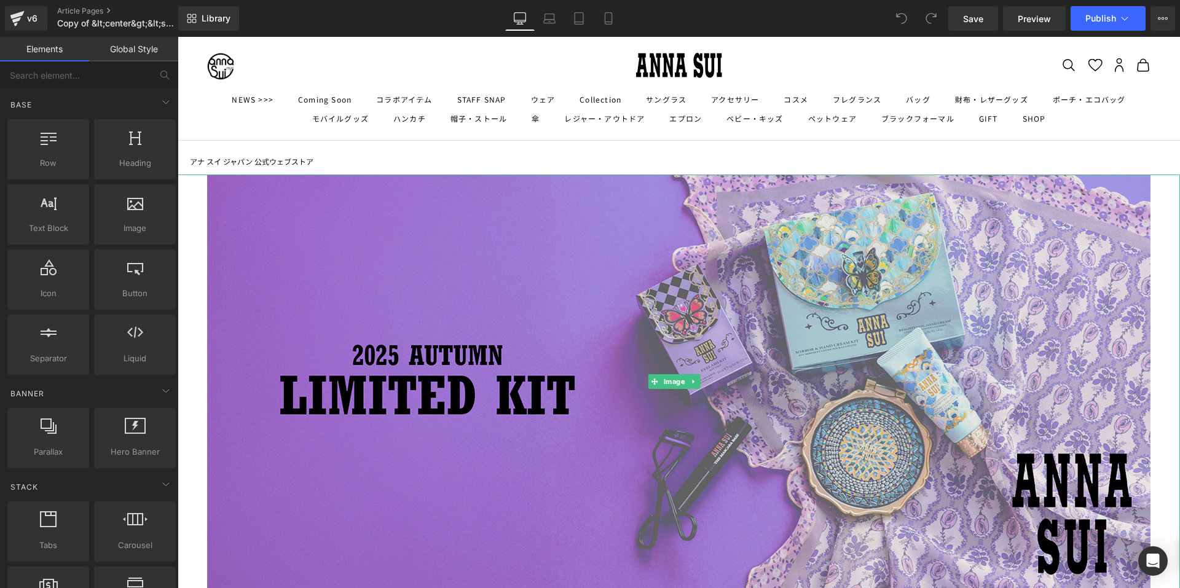
drag, startPoint x: 630, startPoint y: 253, endPoint x: 583, endPoint y: 262, distance: 47.7
click at [631, 253] on img at bounding box center [678, 382] width 943 height 414
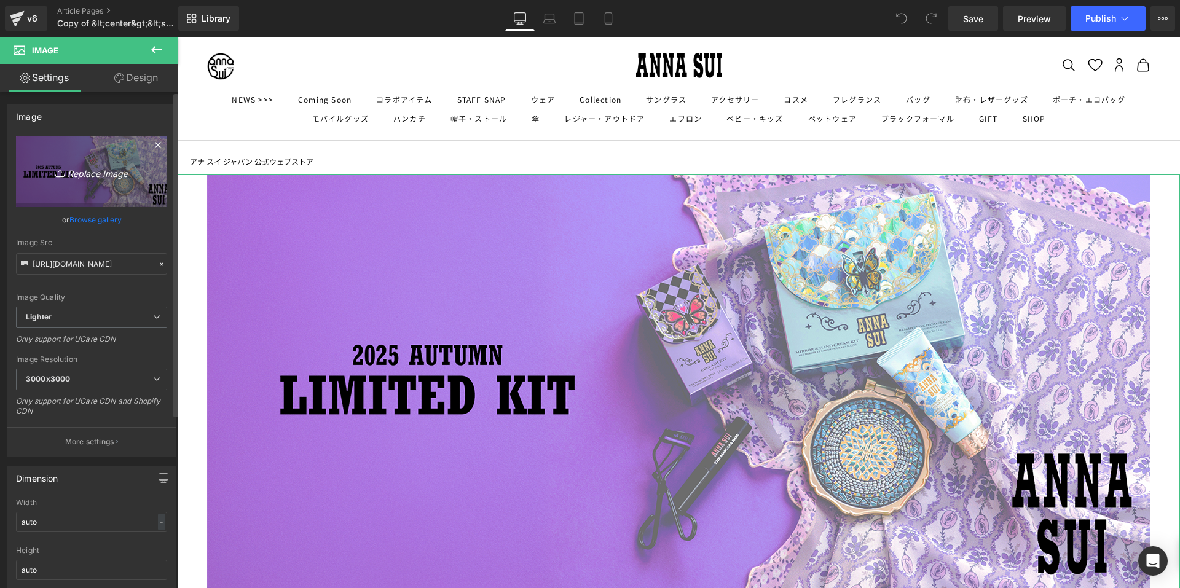
click at [136, 182] on link "Replace Image" at bounding box center [91, 171] width 151 height 71
type input "C:\fakepath\PowderSnow_2100x922px.jpg"
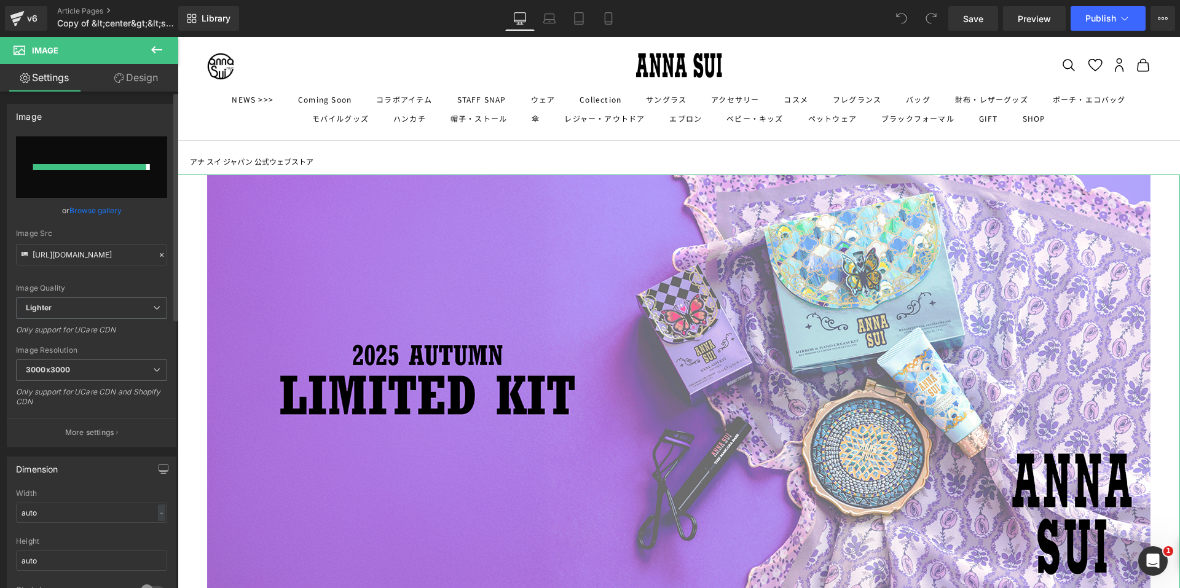
type input "[URL][DOMAIN_NAME]"
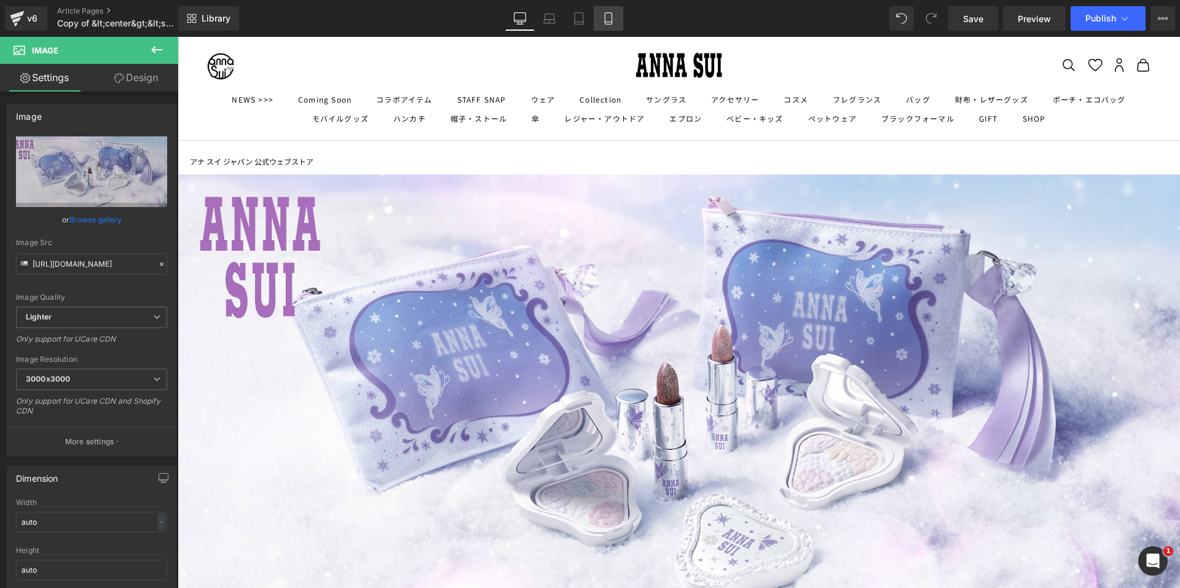
click at [603, 30] on link "Mobile" at bounding box center [609, 18] width 30 height 25
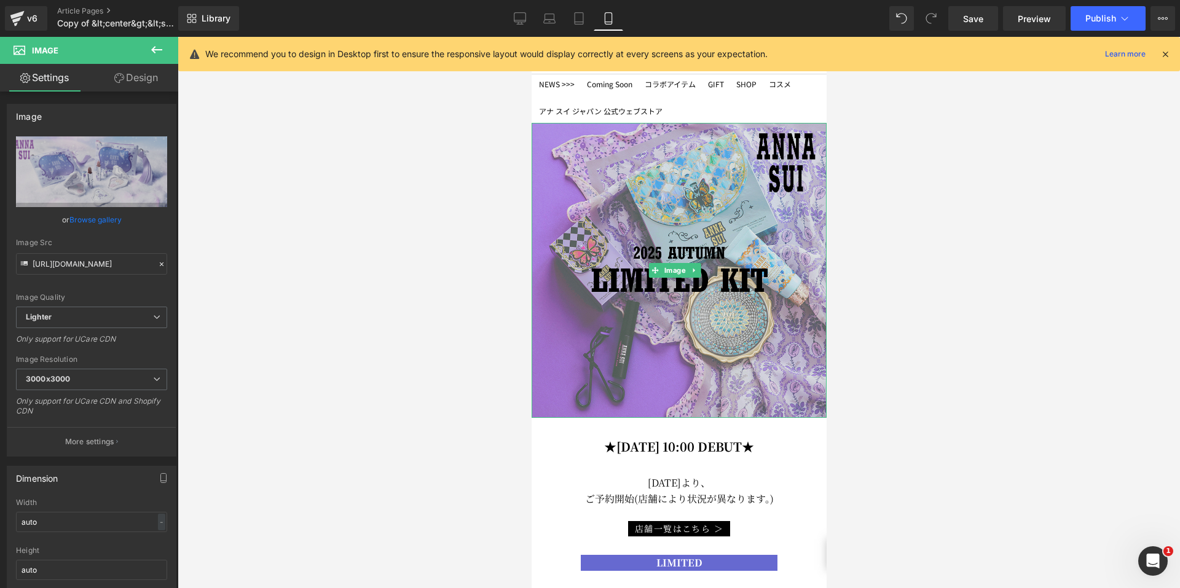
click at [610, 238] on img at bounding box center [678, 270] width 295 height 295
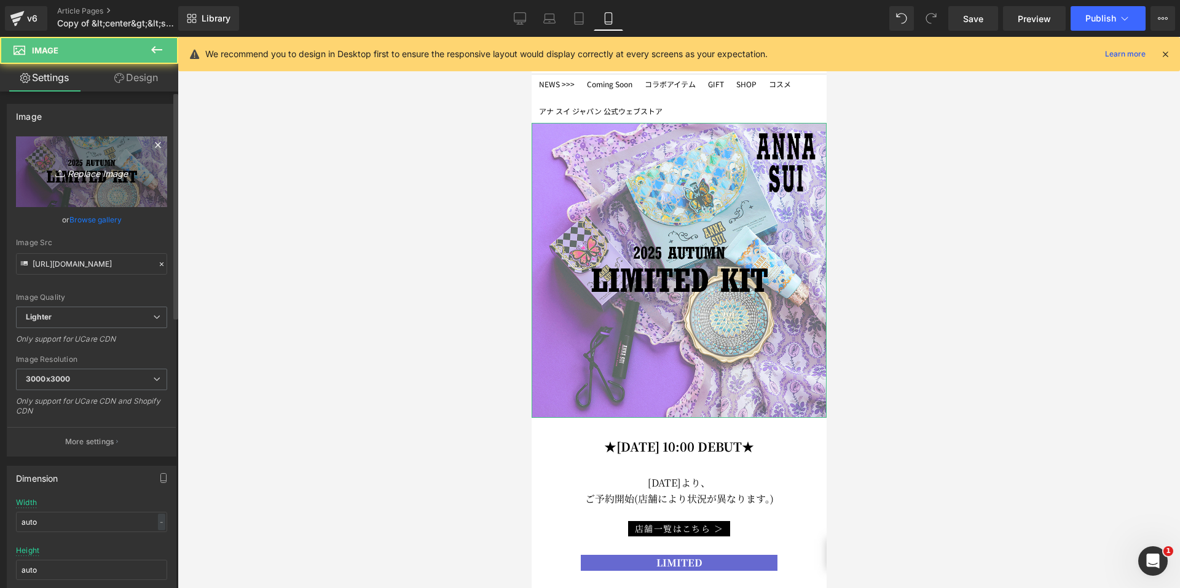
click at [87, 189] on link "Replace Image" at bounding box center [91, 171] width 151 height 71
type input "C:\fakepath\PowderSnow_1080x1080px.jpg"
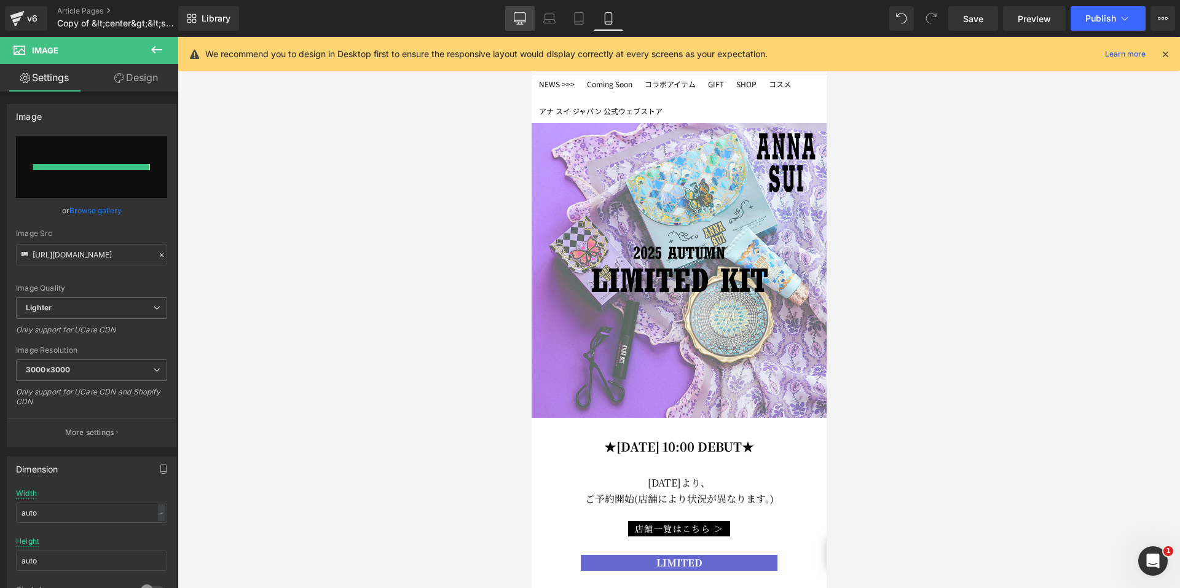
type input "[URL][DOMAIN_NAME]"
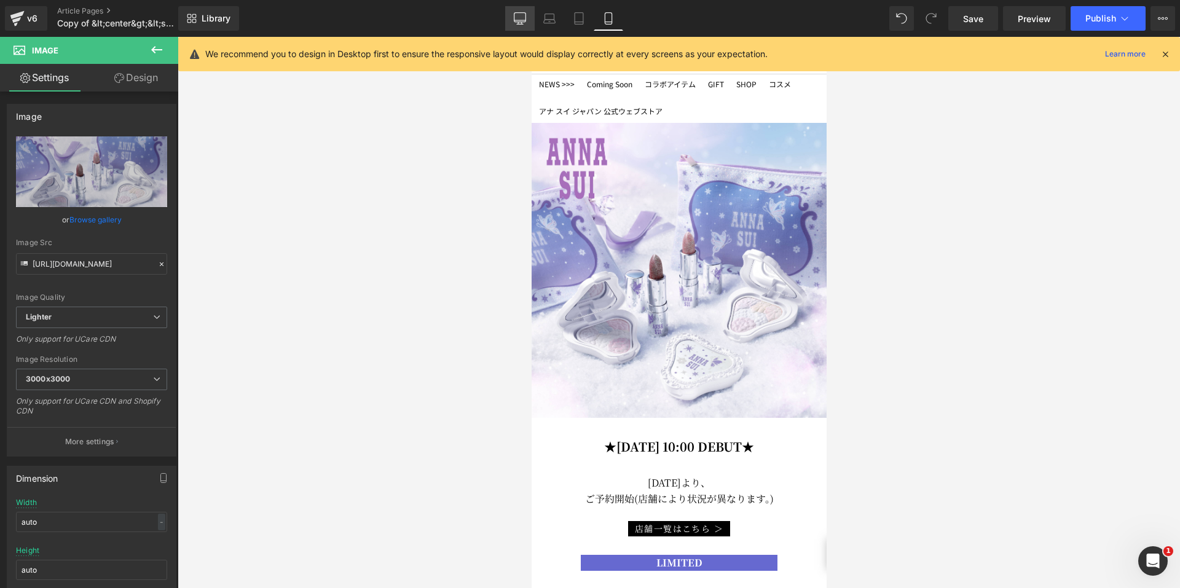
click at [525, 19] on icon at bounding box center [520, 18] width 12 height 12
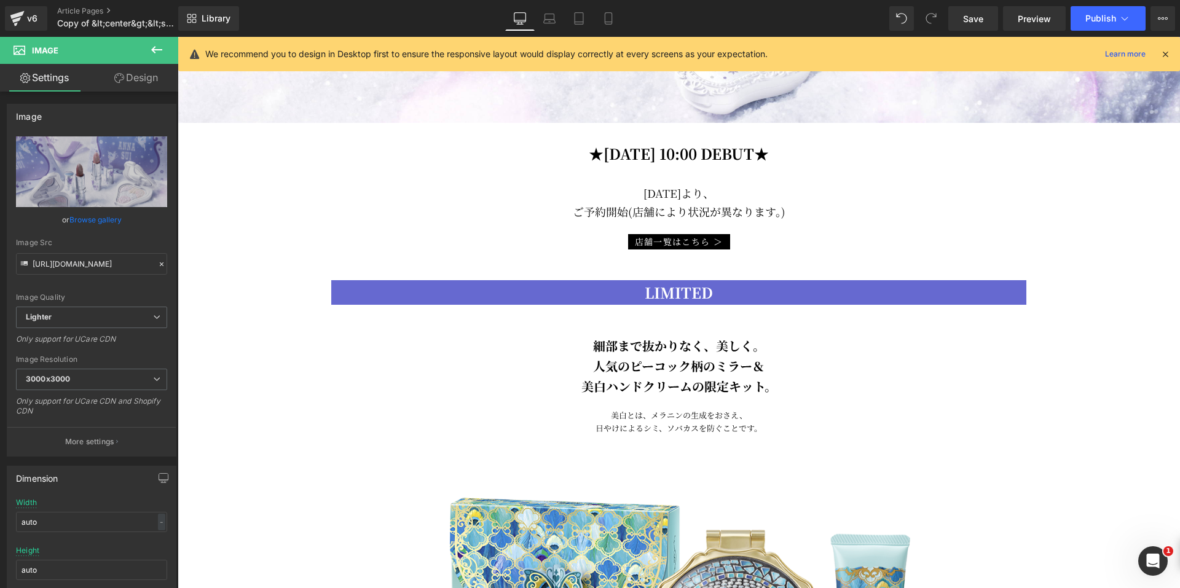
scroll to position [369, 0]
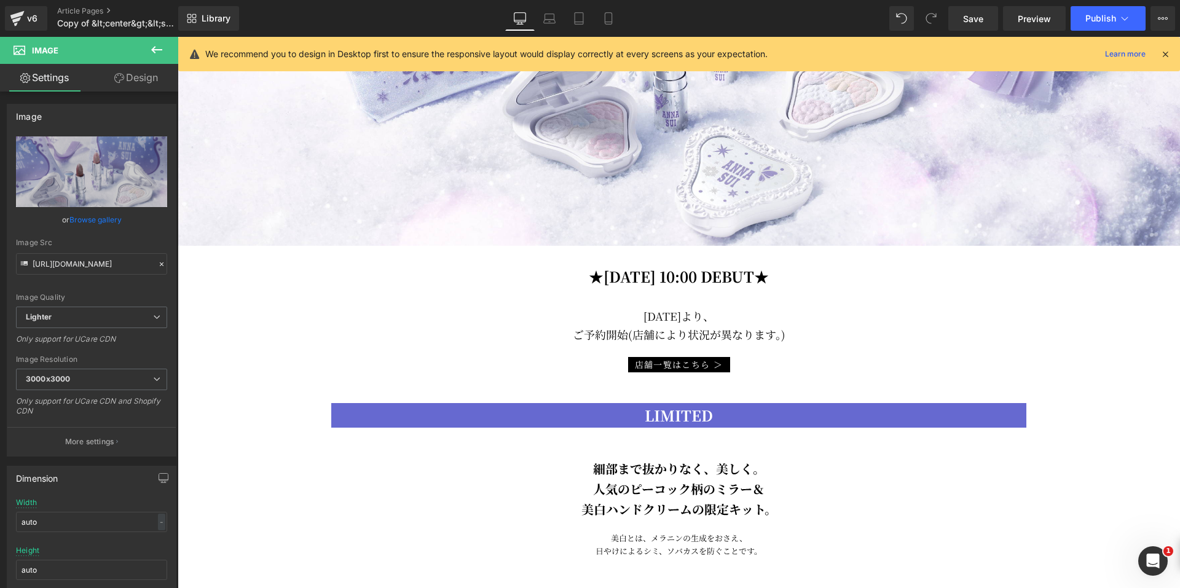
click at [630, 274] on b "★[DATE] 10:00 DEBUT★" at bounding box center [679, 277] width 180 height 22
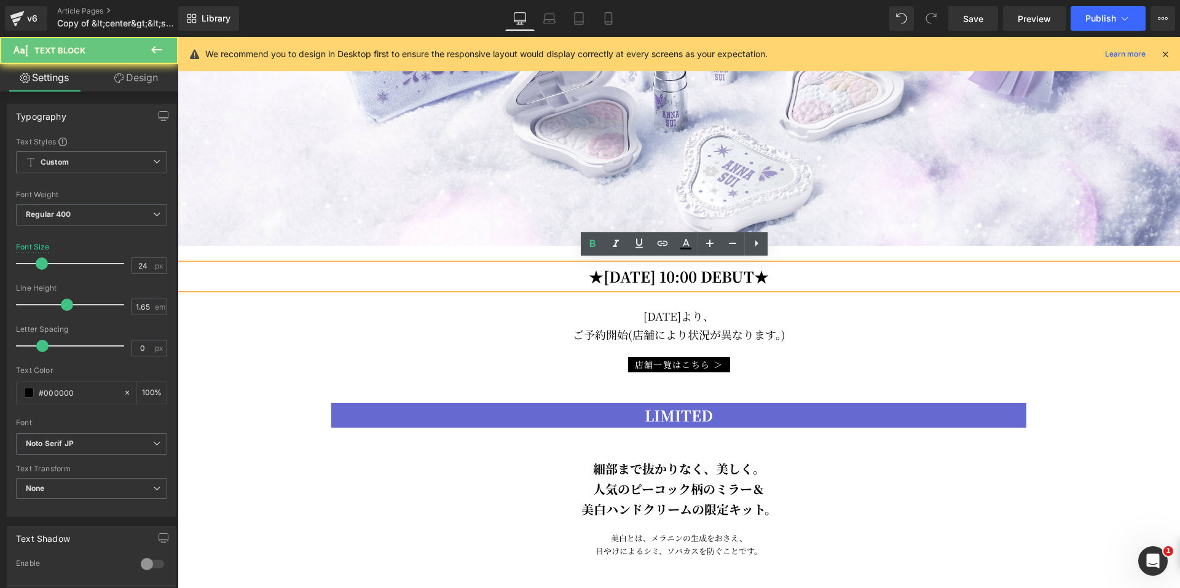
click at [625, 277] on b "★[DATE] 10:00 DEBUT★" at bounding box center [679, 277] width 180 height 22
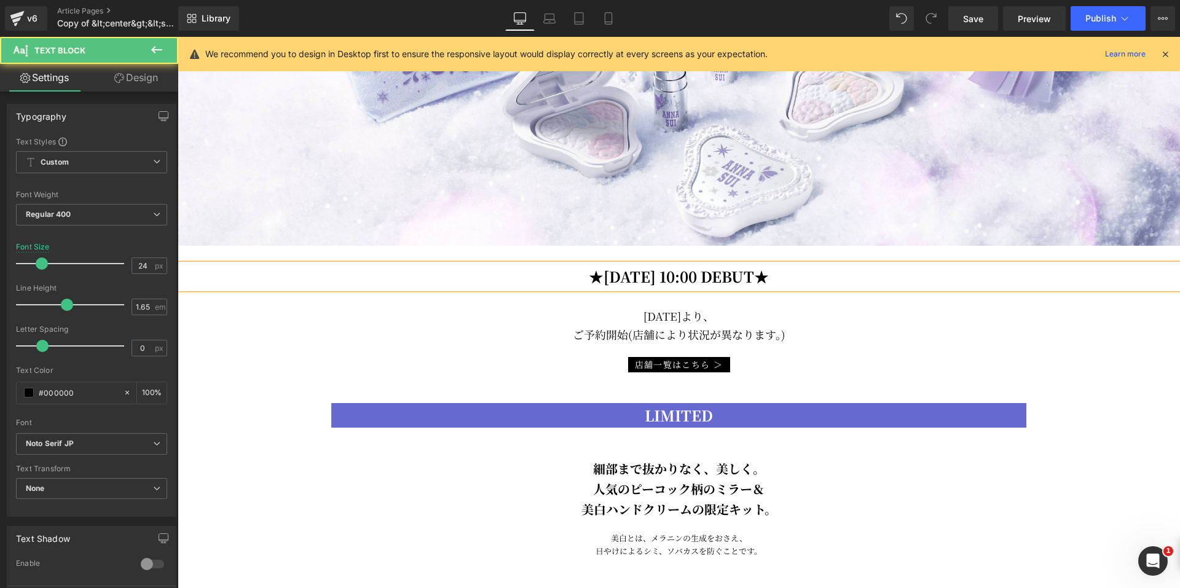
click at [677, 275] on b "★[DATE] 10:00 DEBUT★" at bounding box center [679, 277] width 180 height 22
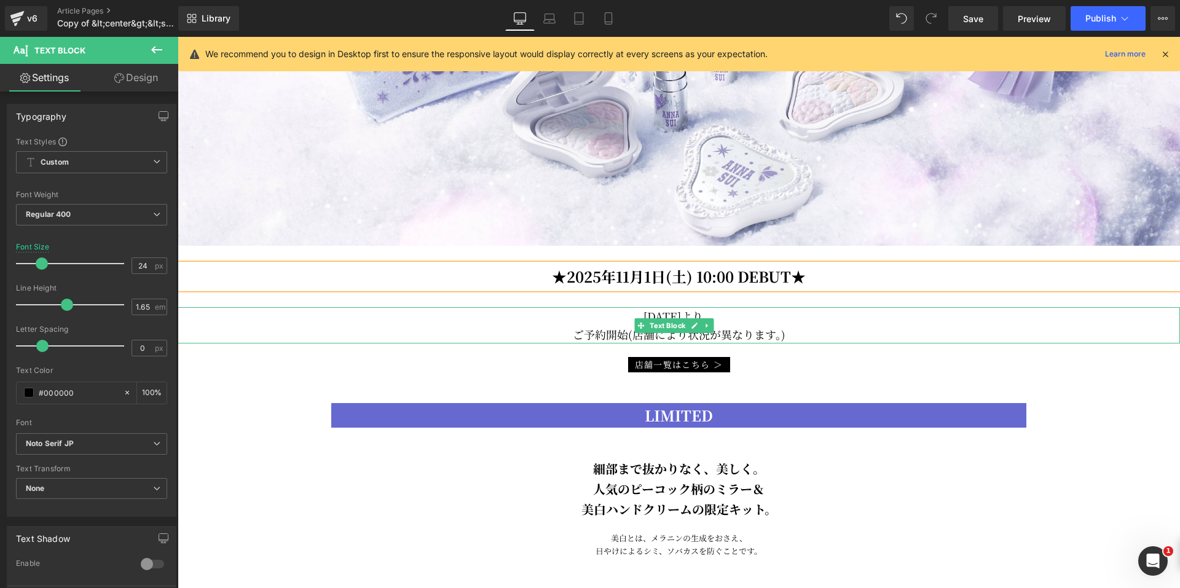
click at [654, 312] on p "[DATE]より、" at bounding box center [679, 316] width 1002 height 18
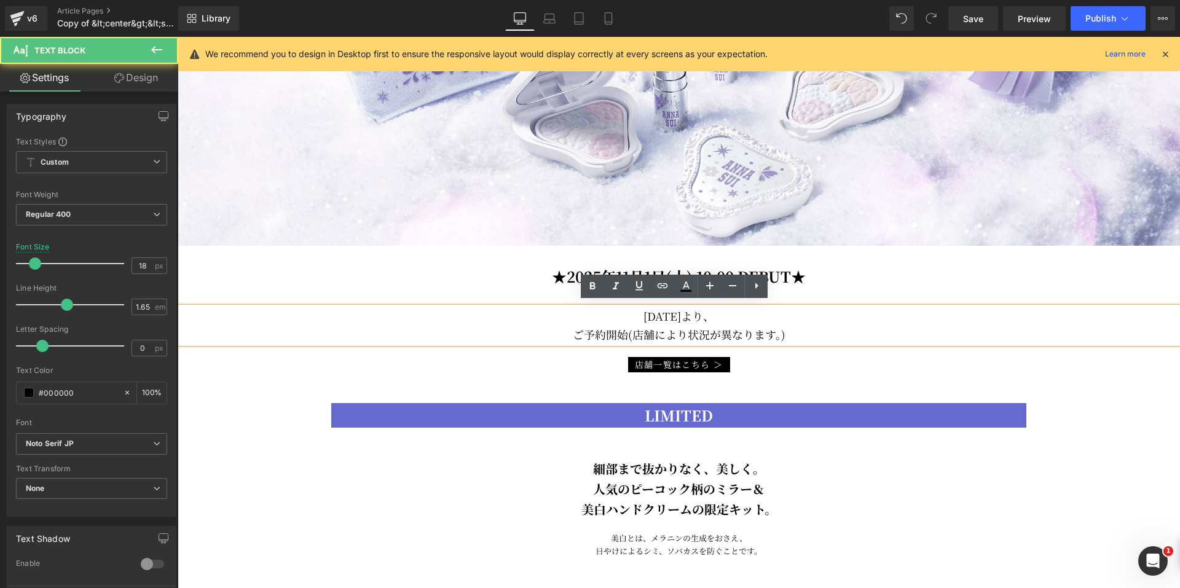
click at [654, 312] on p "[DATE]より、" at bounding box center [679, 316] width 1002 height 18
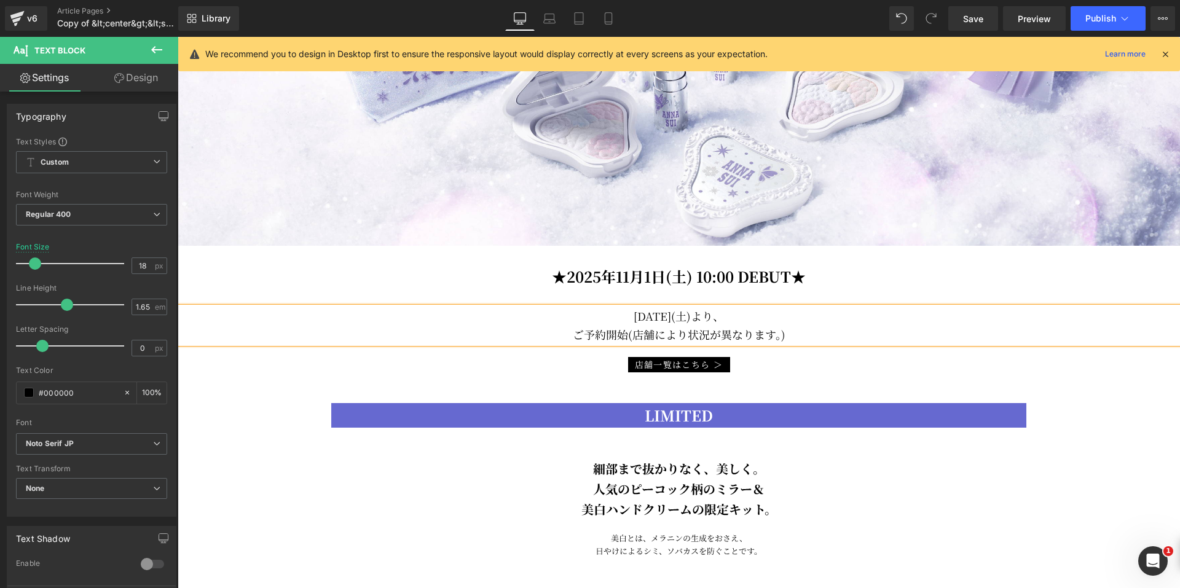
click at [688, 312] on p "[DATE]より、" at bounding box center [679, 316] width 1002 height 18
click at [673, 311] on p "[DATE]より、" at bounding box center [679, 316] width 1002 height 18
click at [777, 309] on p "[DATE]より、" at bounding box center [679, 316] width 1002 height 18
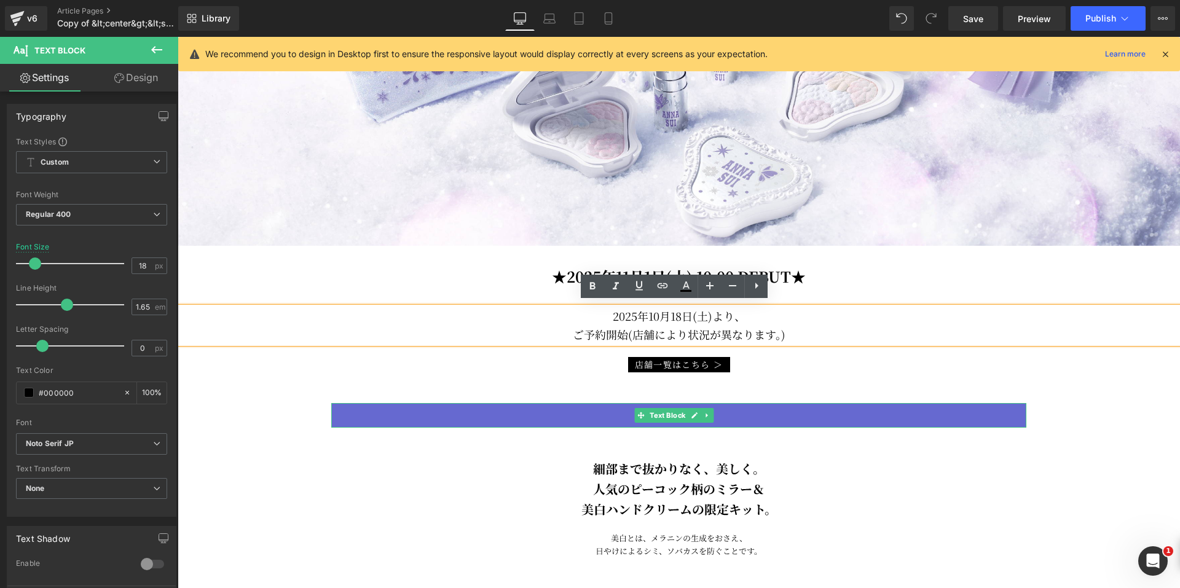
click at [572, 414] on p "LIMITED" at bounding box center [678, 415] width 695 height 25
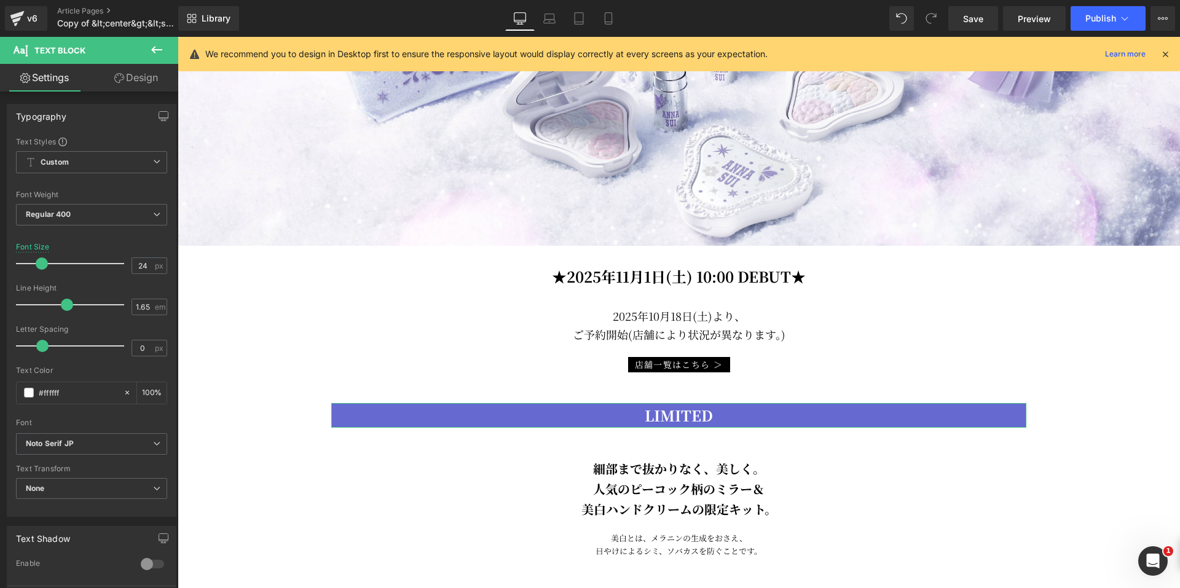
click at [136, 79] on link "Design" at bounding box center [136, 78] width 89 height 28
click at [0, 0] on div "Background" at bounding box center [0, 0] width 0 height 0
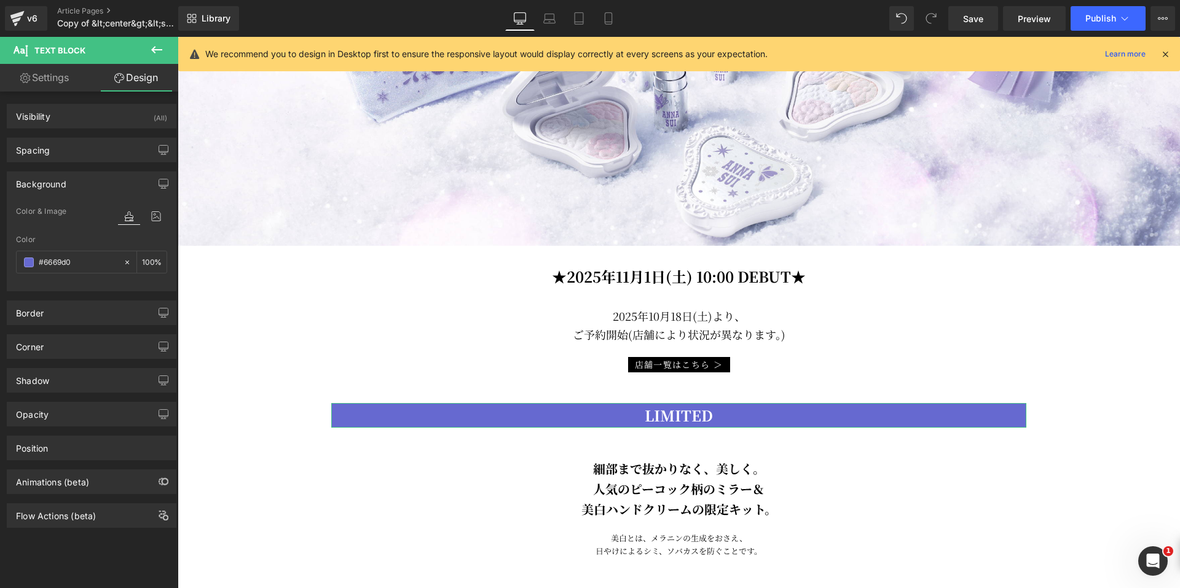
type input "#6669d0"
type input "100"
paste input "8F79B7"
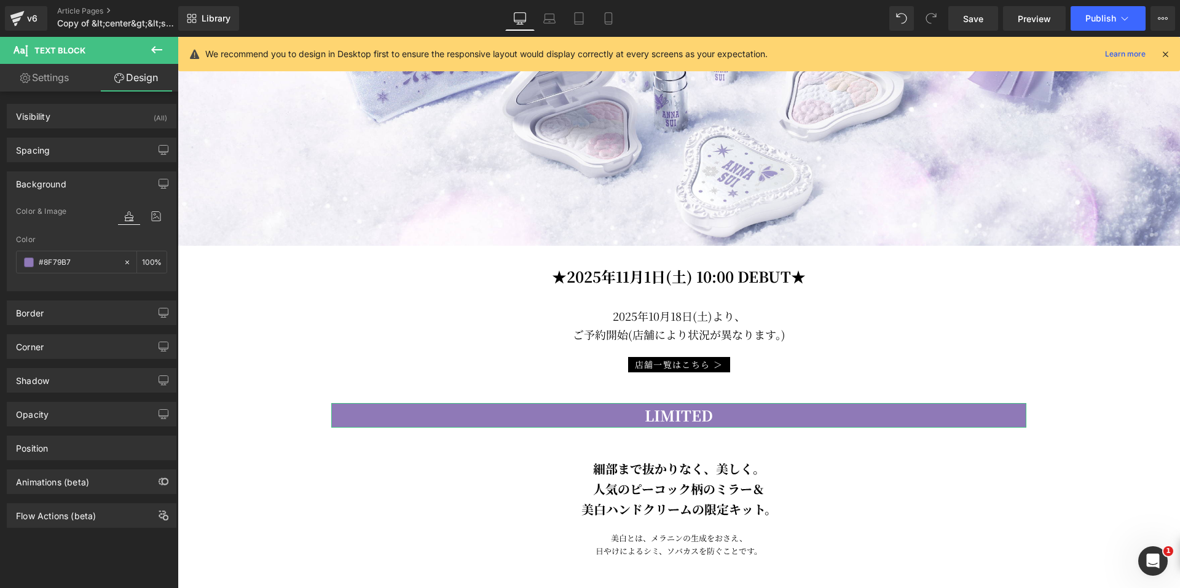
type input "#8f79b7"
click at [52, 283] on div at bounding box center [91, 284] width 151 height 8
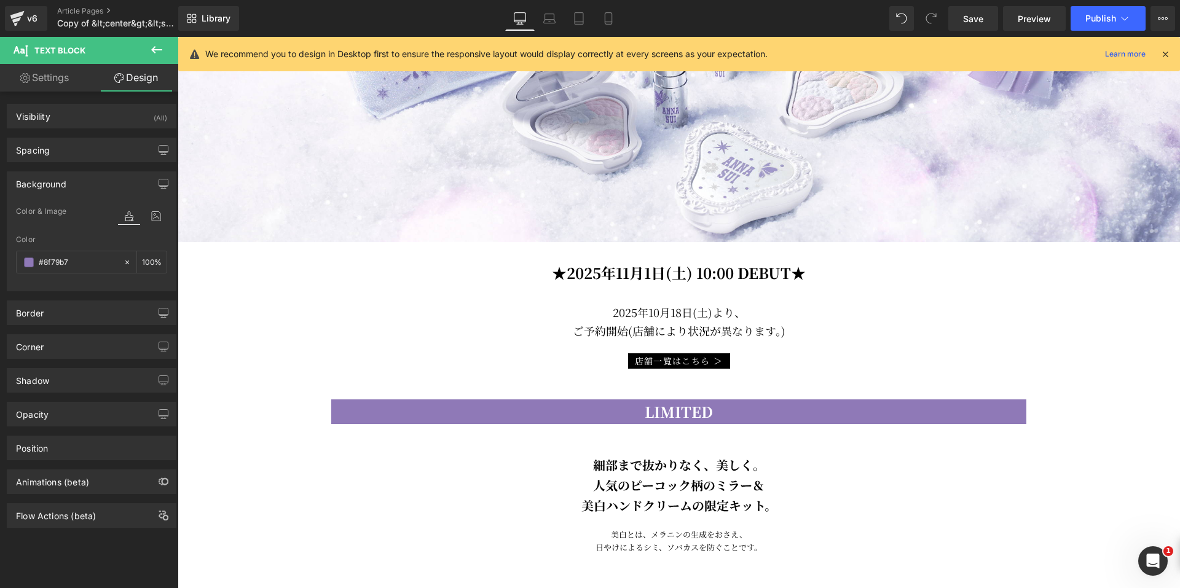
scroll to position [492, 0]
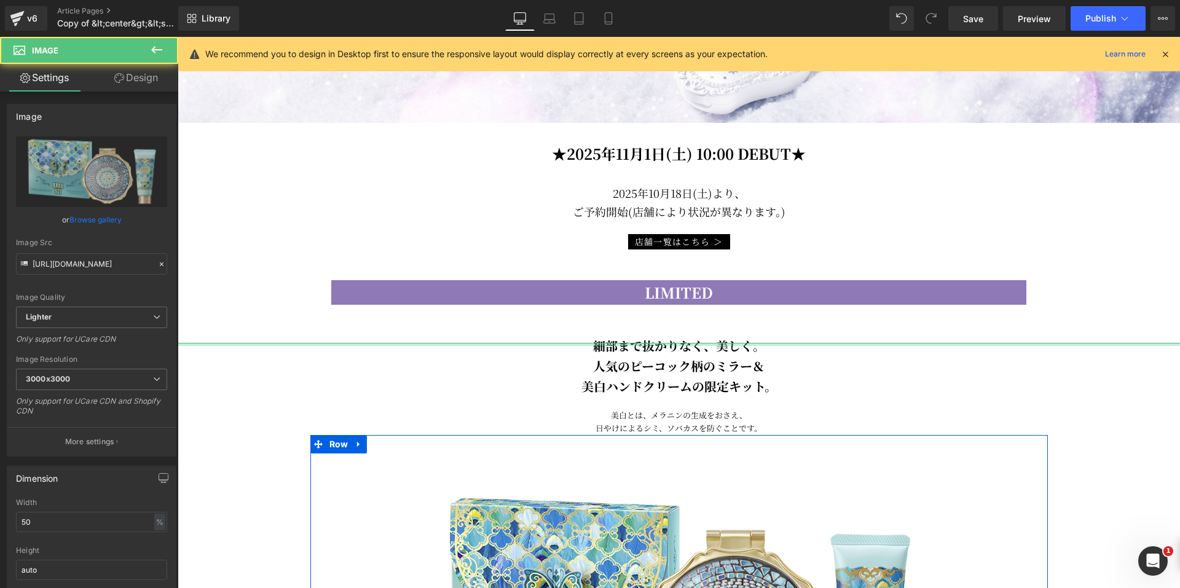
click at [591, 343] on div at bounding box center [679, 344] width 1088 height 3
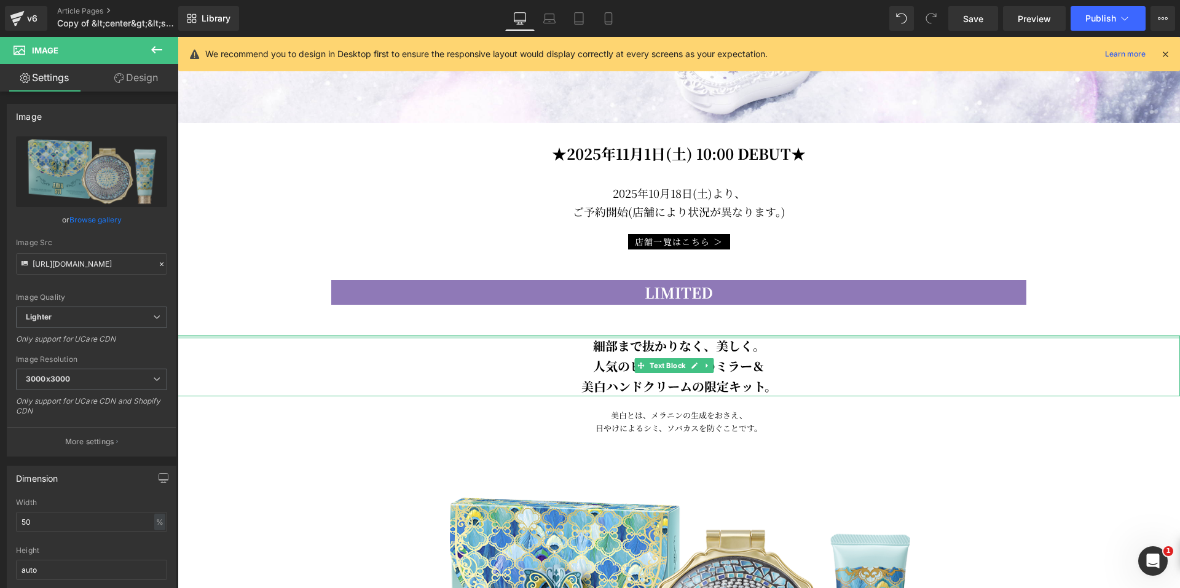
click at [596, 336] on div at bounding box center [679, 337] width 1002 height 3
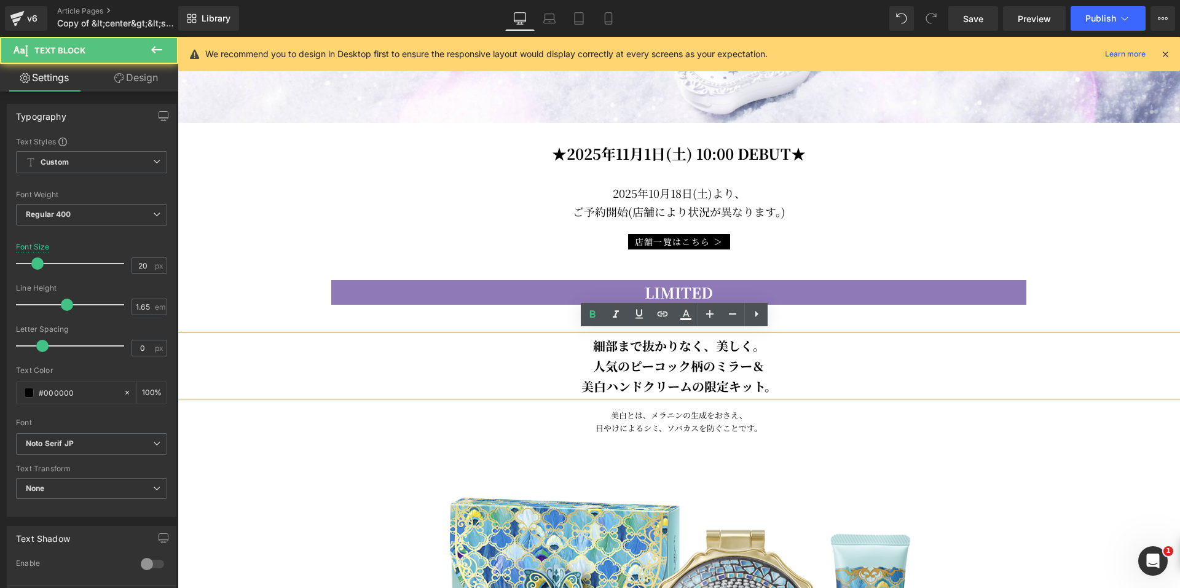
click at [178, 37] on div at bounding box center [178, 37] width 0 height 0
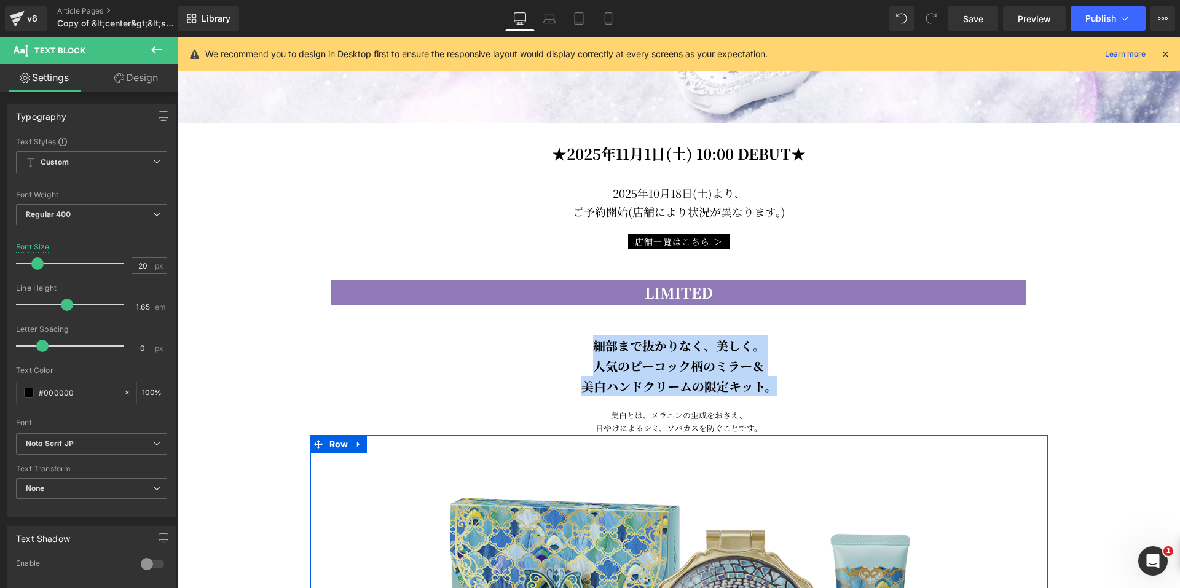
drag, startPoint x: 591, startPoint y: 336, endPoint x: 777, endPoint y: 387, distance: 193.5
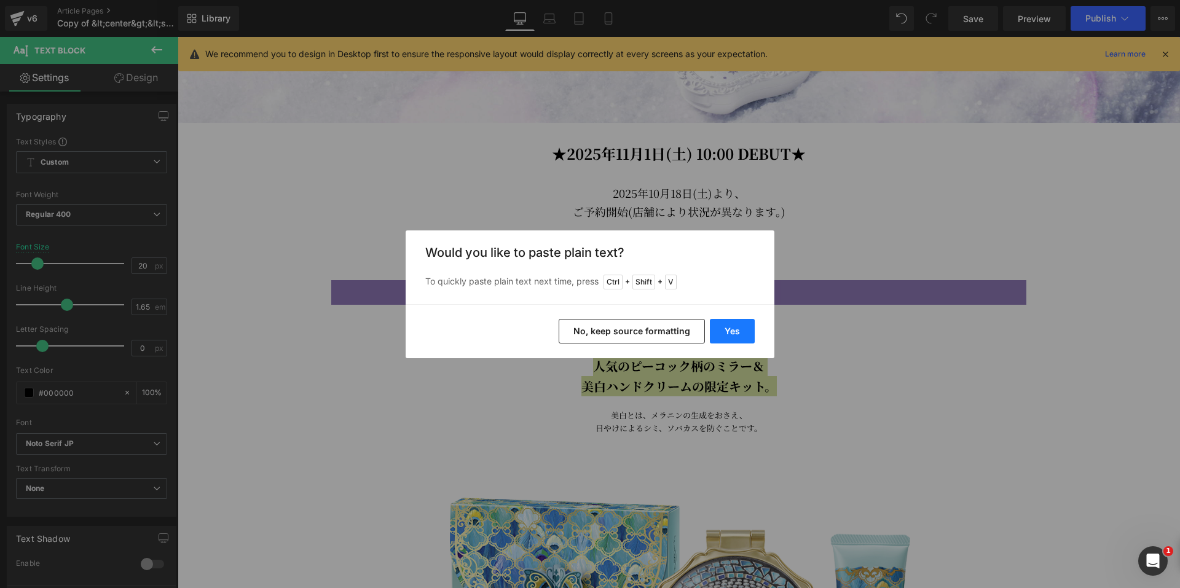
click at [742, 333] on button "Yes" at bounding box center [732, 331] width 45 height 25
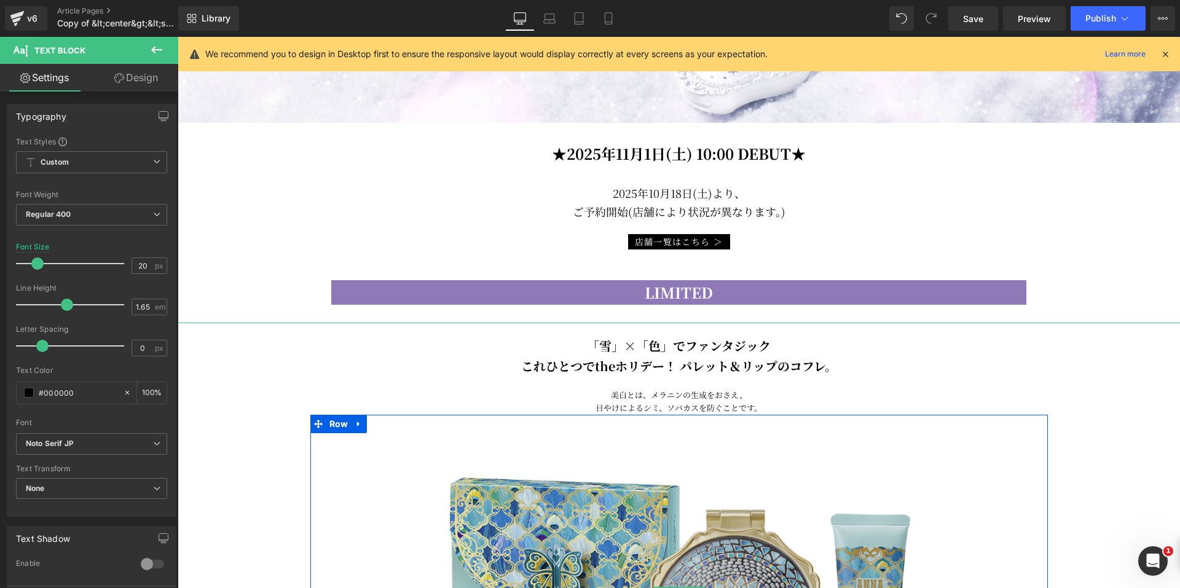
click at [711, 347] on img at bounding box center [679, 595] width 544 height 544
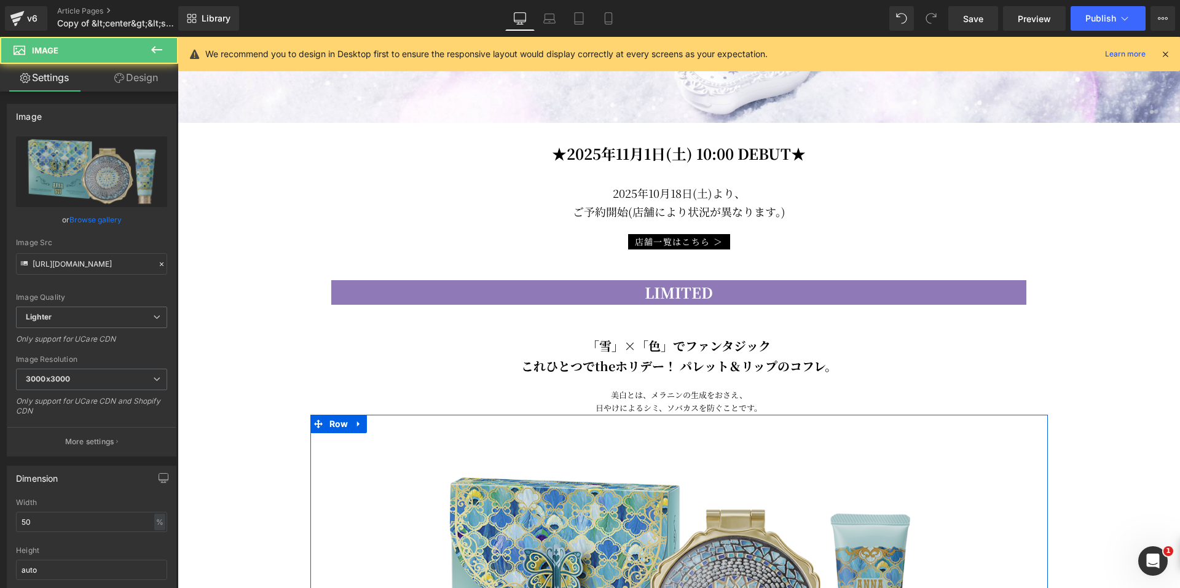
click at [664, 346] on img at bounding box center [679, 595] width 544 height 544
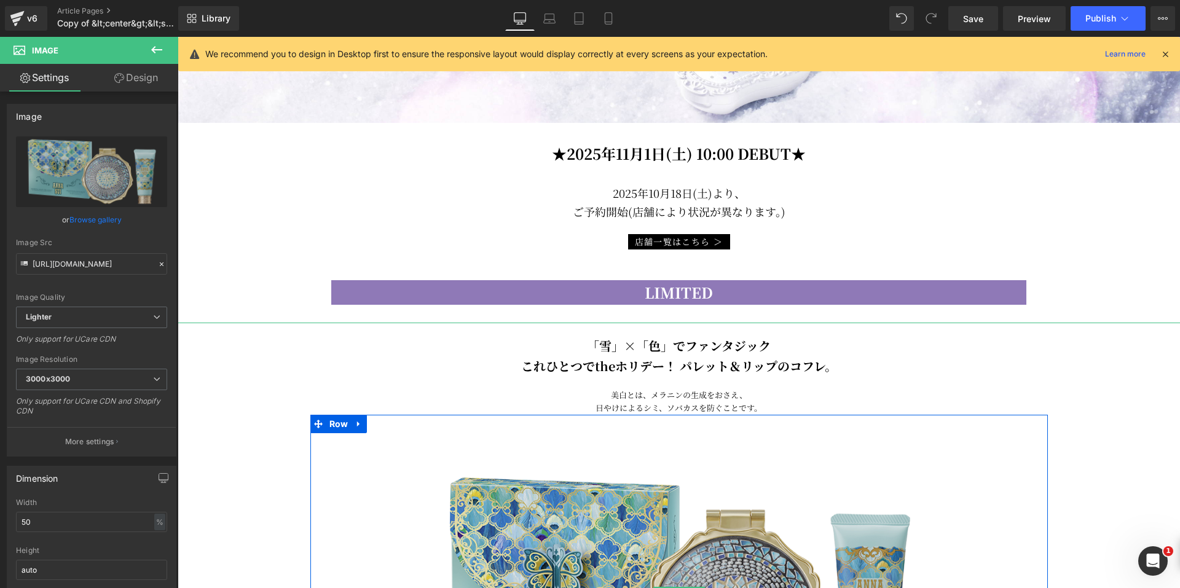
click at [833, 360] on img at bounding box center [679, 595] width 544 height 544
click at [832, 361] on img at bounding box center [679, 595] width 544 height 544
click at [690, 395] on img at bounding box center [679, 595] width 544 height 544
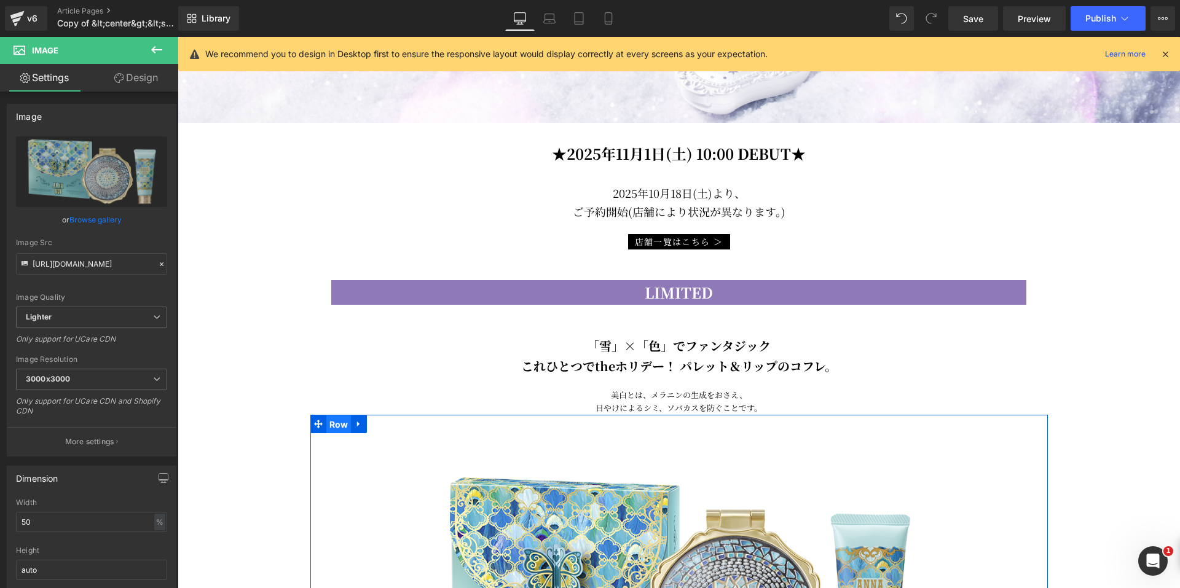
click at [331, 420] on span "Row" at bounding box center [338, 424] width 25 height 18
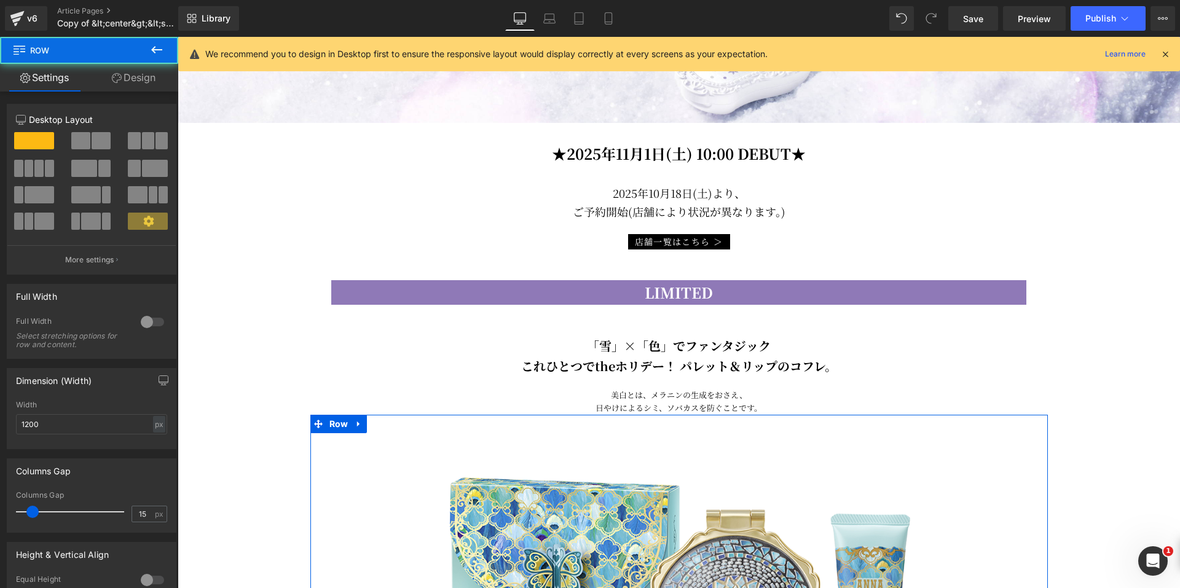
click at [341, 365] on div at bounding box center [679, 595] width 1088 height 544
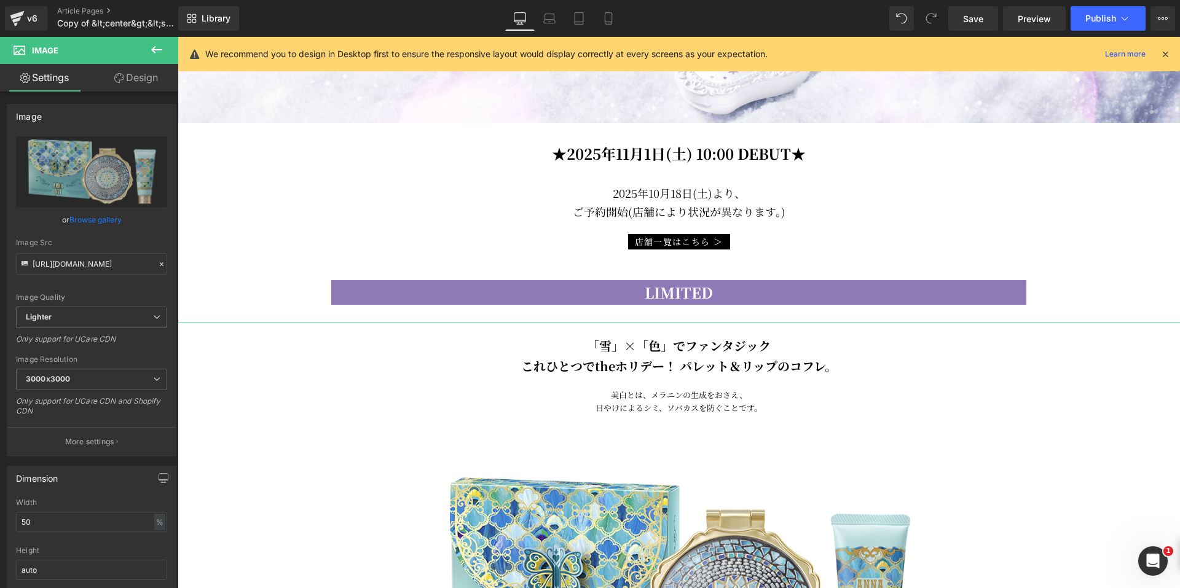
click at [133, 86] on link "Design" at bounding box center [136, 78] width 89 height 28
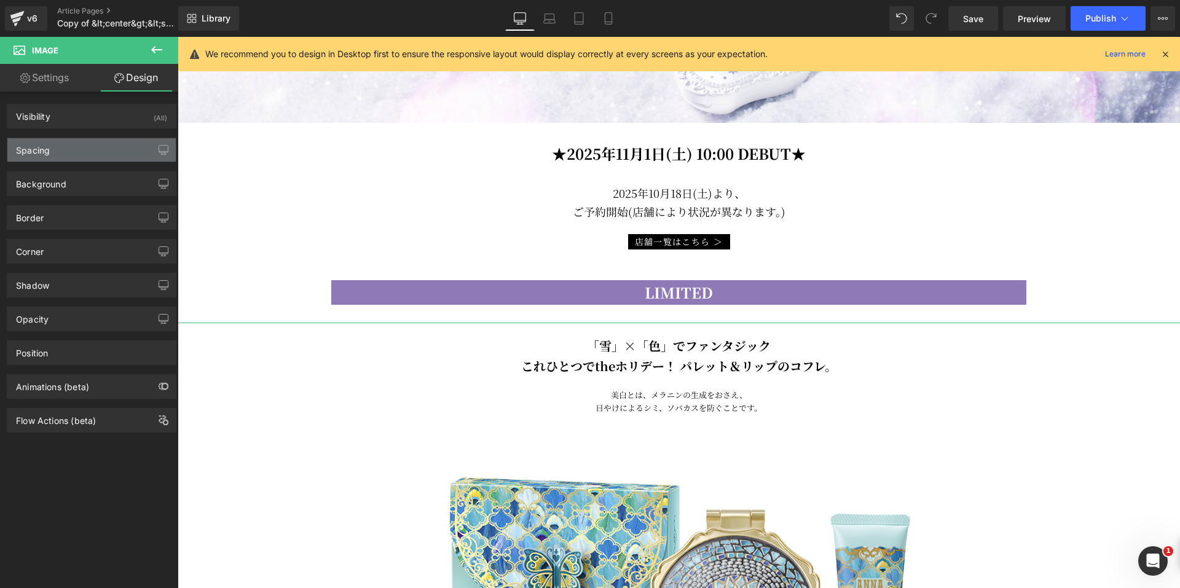
click at [84, 154] on div "Spacing" at bounding box center [91, 149] width 168 height 23
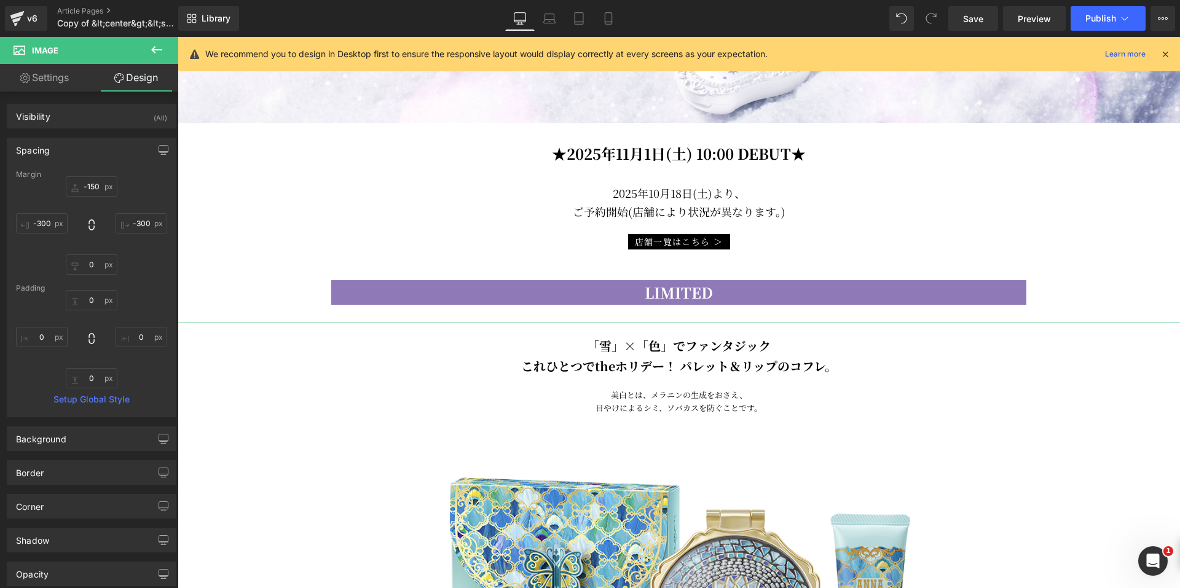
type input "-150"
type input "-300"
type input "0"
type input "-300"
type input "0"
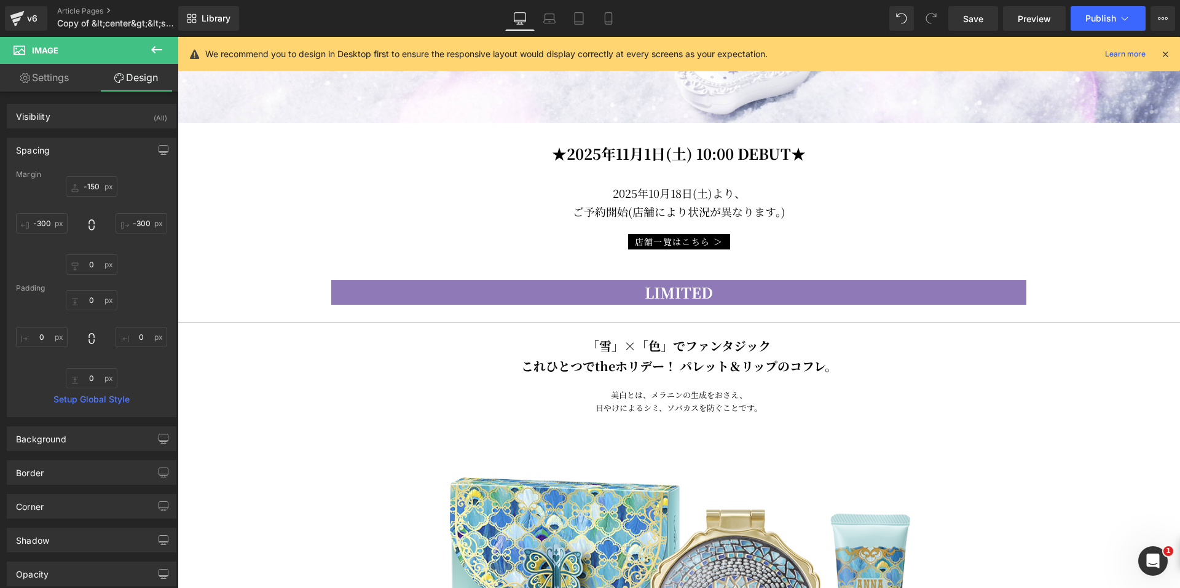
type input "0"
click at [82, 189] on input "-150" at bounding box center [92, 186] width 52 height 20
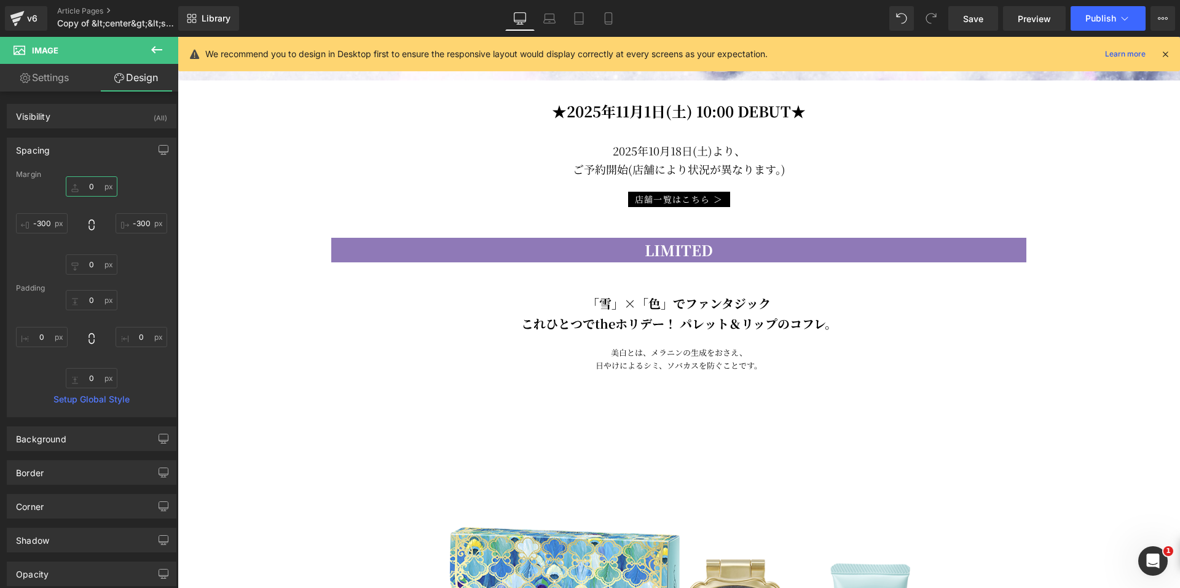
scroll to position [553, 0]
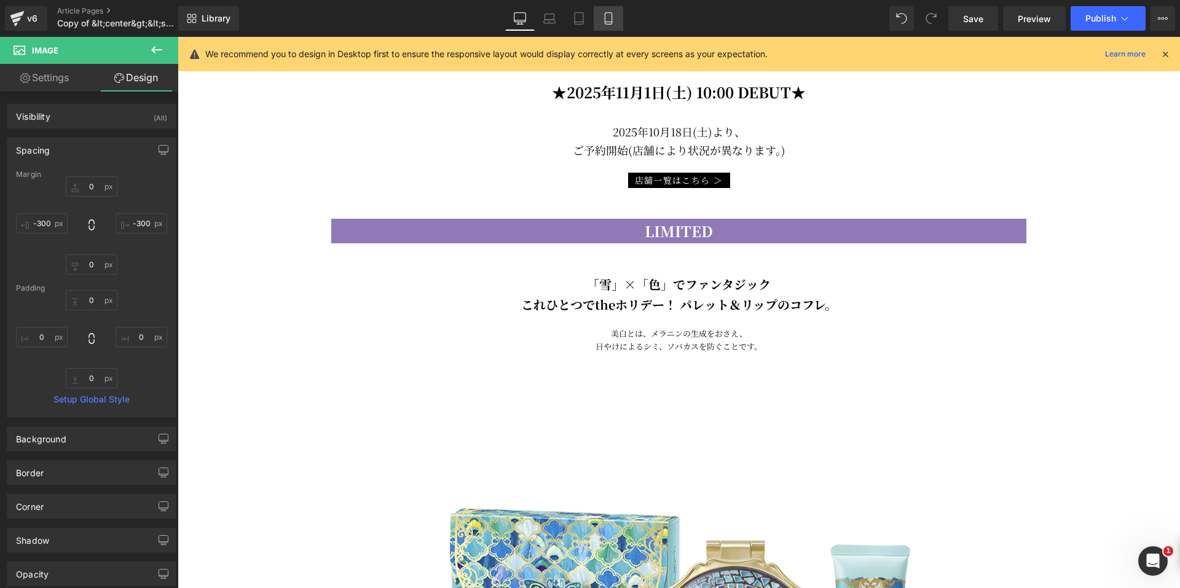
click at [605, 28] on link "Mobile" at bounding box center [609, 18] width 30 height 25
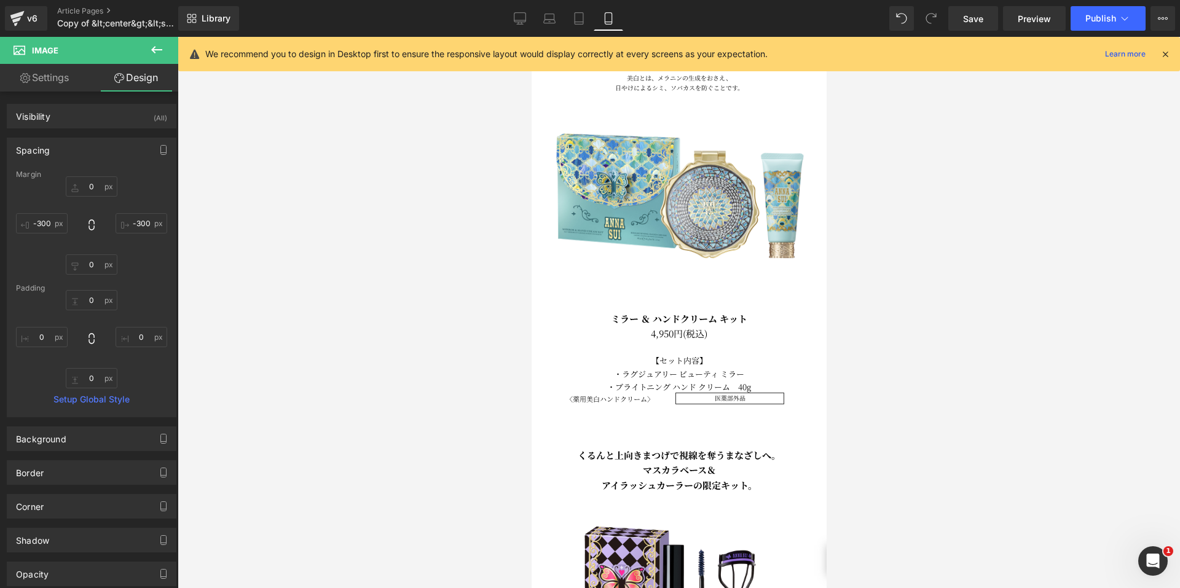
type input "-50"
type input "-250"
type input "0"
type input "-250"
type input "0"
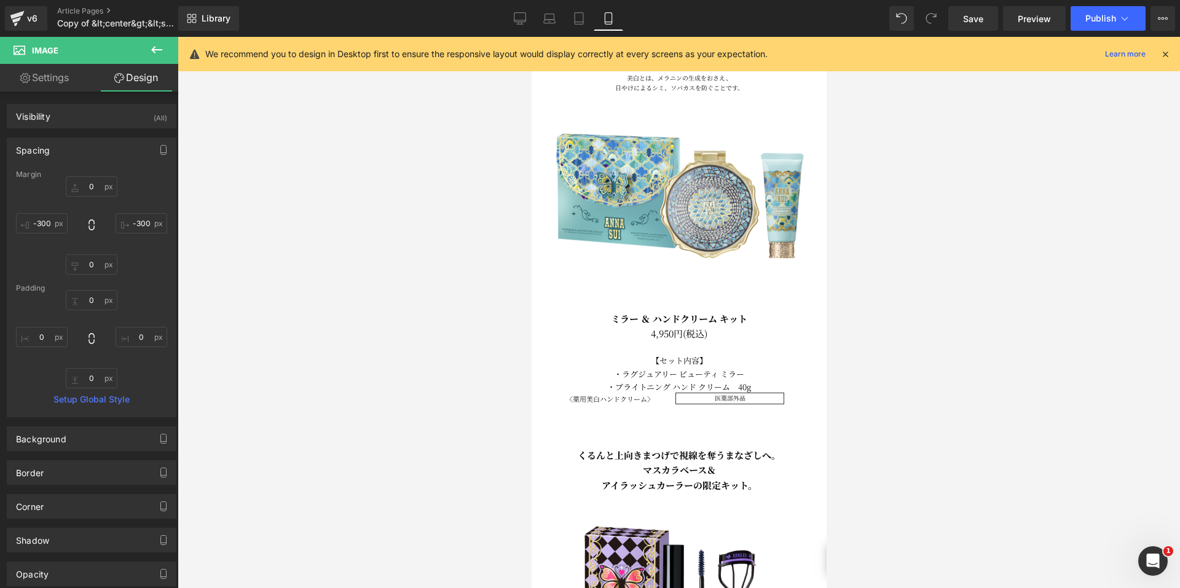
type input "0"
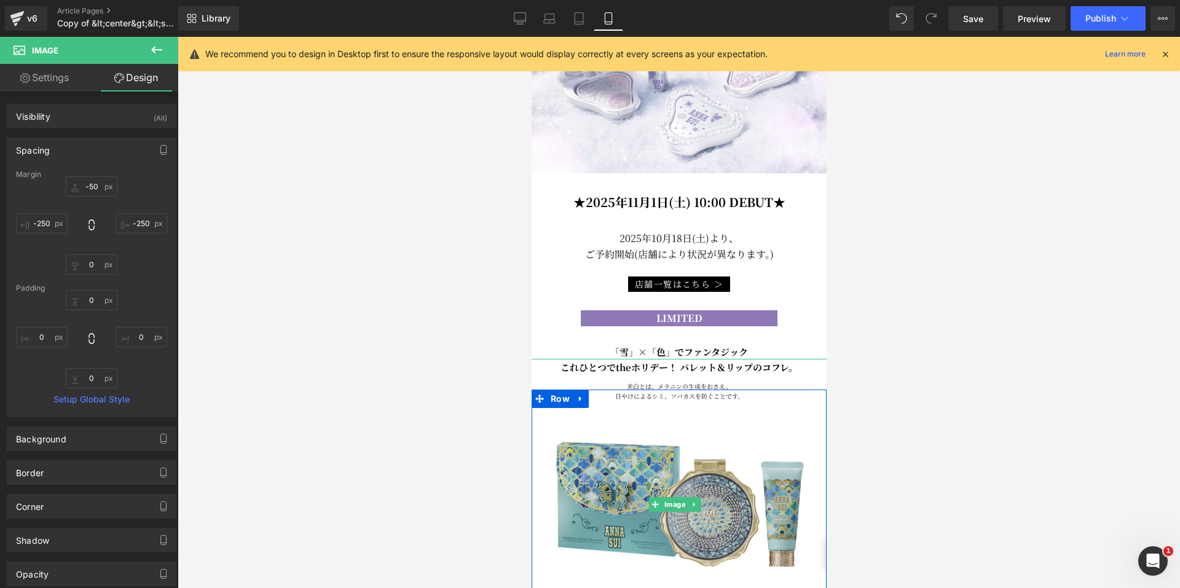
click at [672, 359] on img at bounding box center [679, 505] width 292 height 292
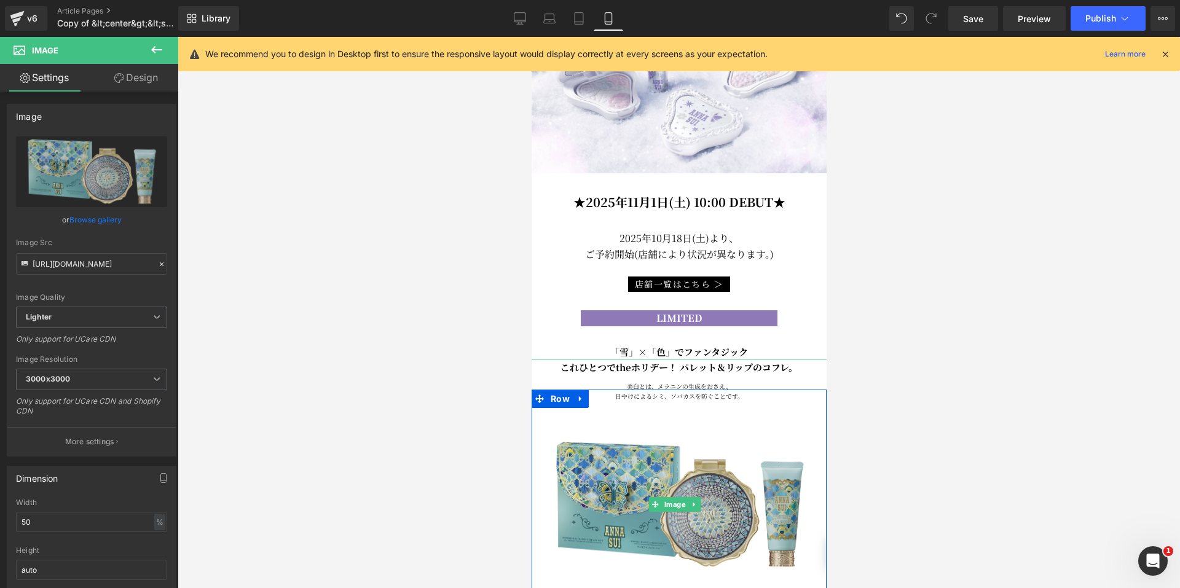
click at [548, 361] on img at bounding box center [679, 505] width 292 height 292
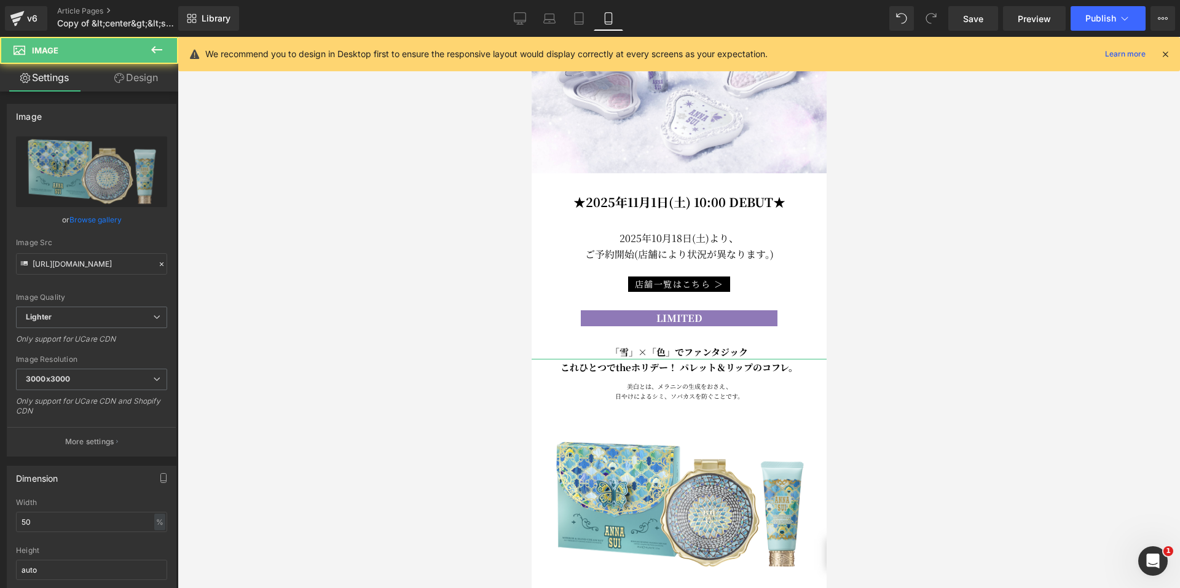
click at [144, 80] on link "Design" at bounding box center [136, 78] width 89 height 28
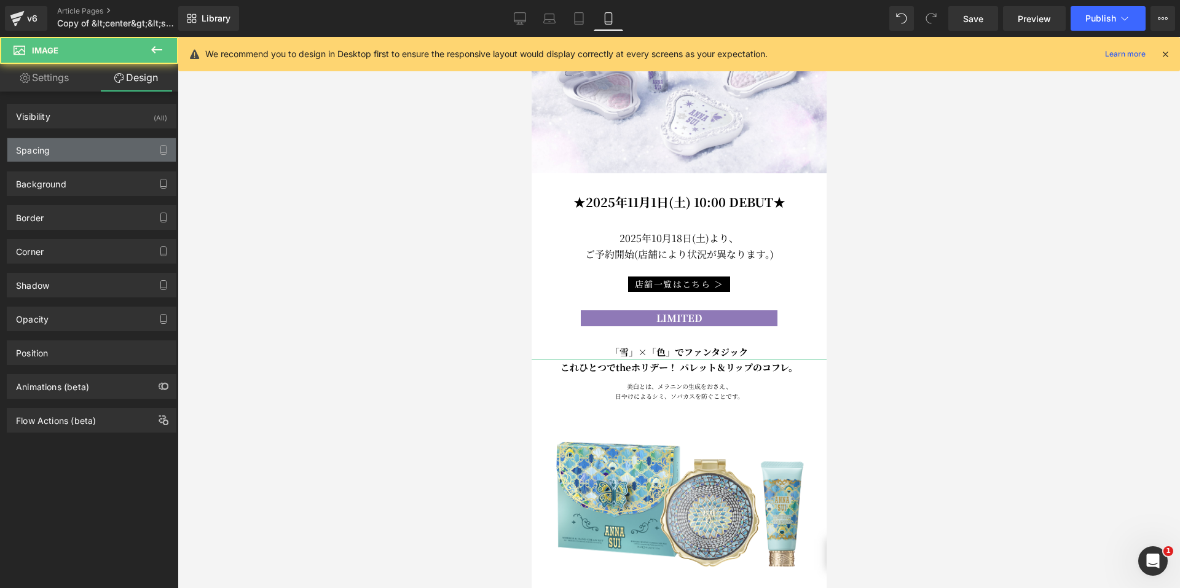
click at [76, 155] on div "Spacing" at bounding box center [91, 149] width 168 height 23
type input "-50"
type input "-250"
type input "0"
type input "-250"
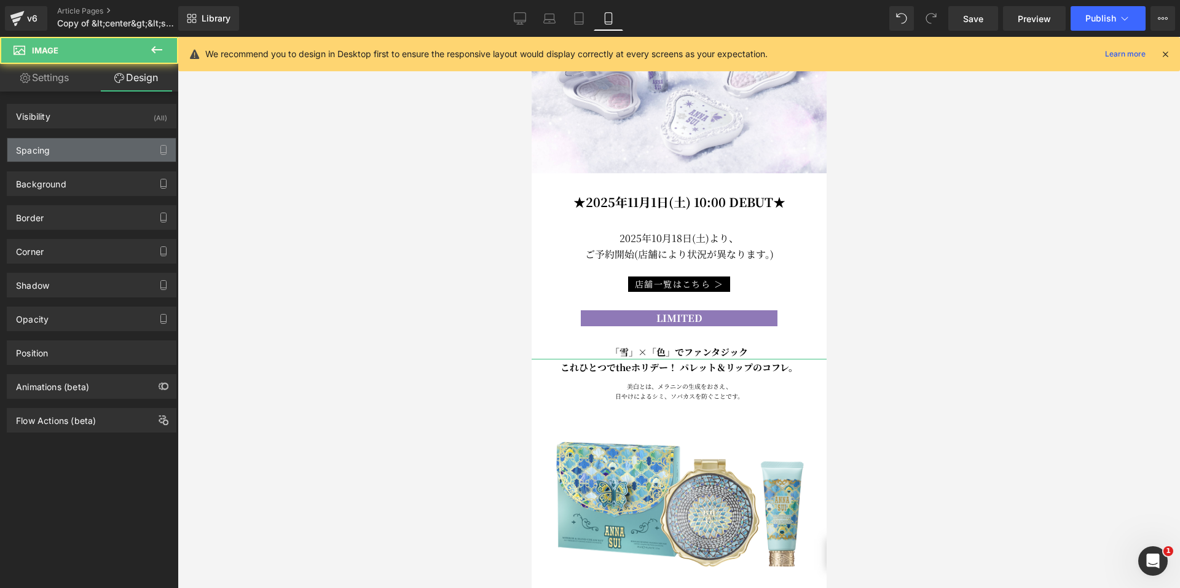
type input "0"
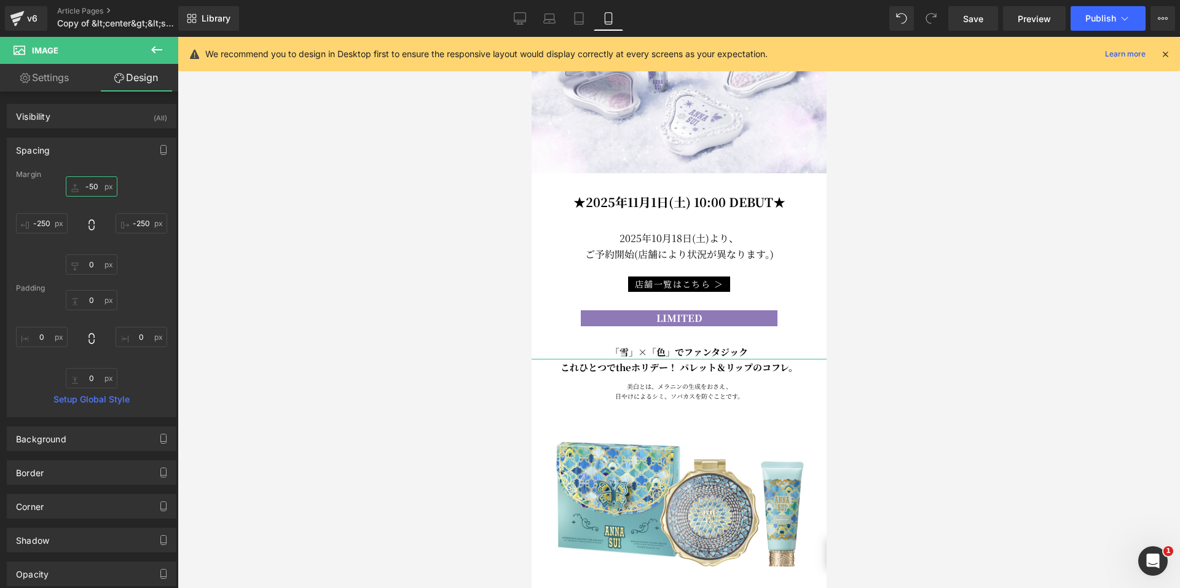
click at [81, 194] on input "-50" at bounding box center [92, 186] width 52 height 20
type input "0"
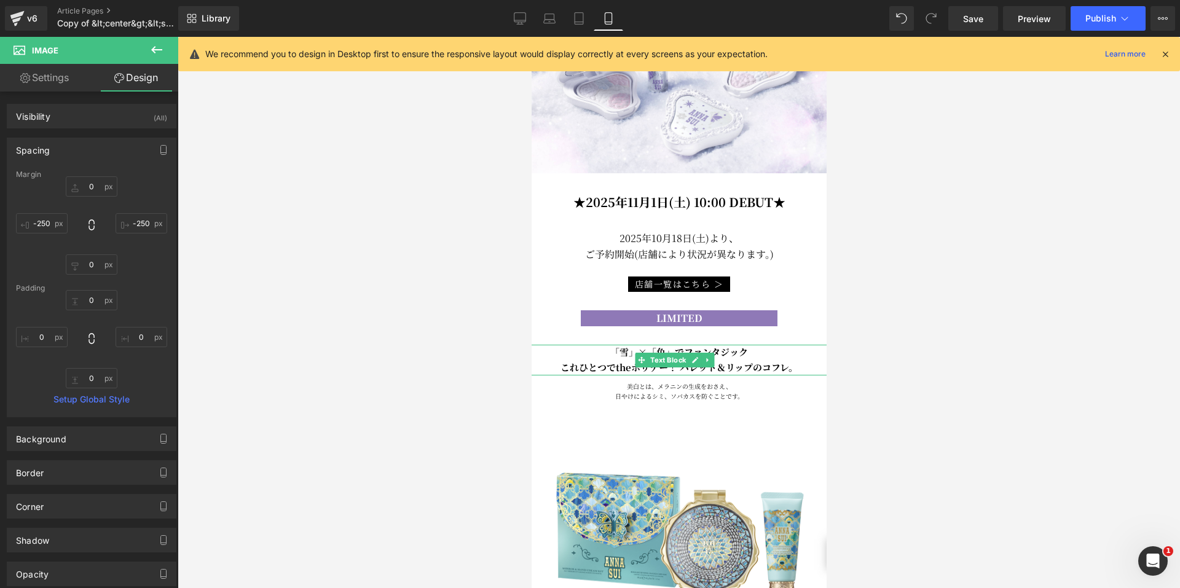
click at [674, 361] on b "これひとつでtheホリデー！ パレット＆リップのコフレ。" at bounding box center [678, 367] width 237 height 13
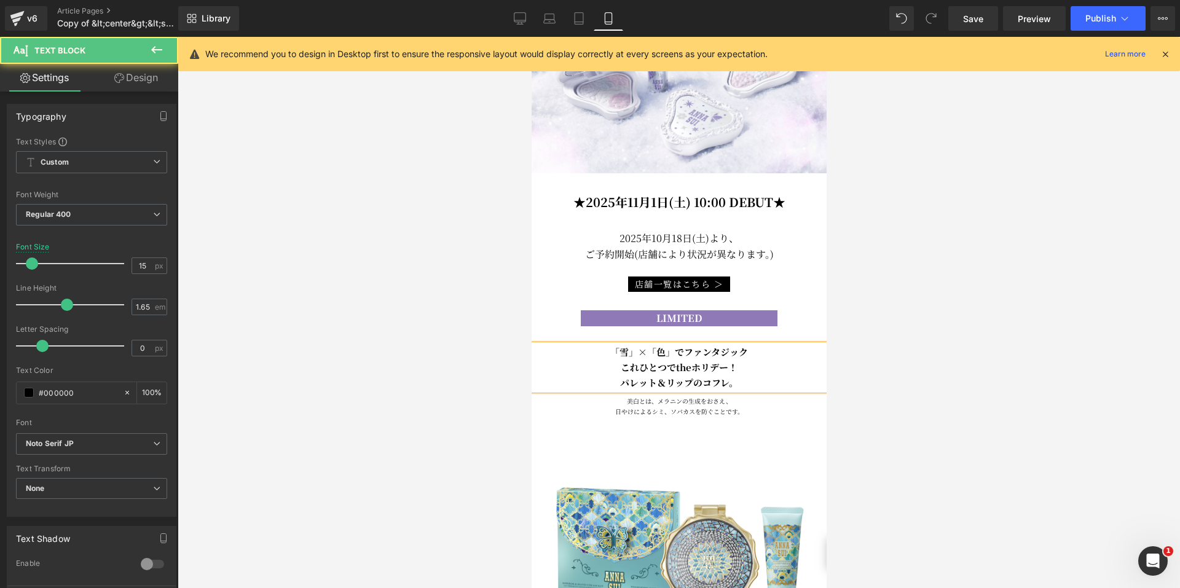
click at [755, 360] on p "これひとつでtheホリデー！" at bounding box center [679, 367] width 320 height 15
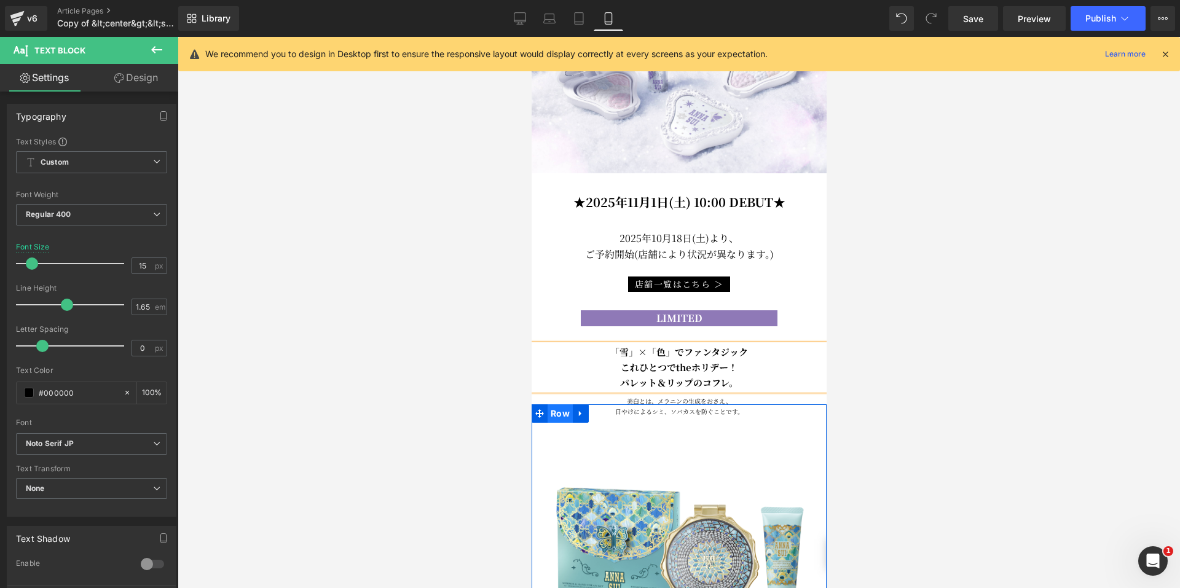
click at [563, 404] on span "Row" at bounding box center [559, 413] width 25 height 18
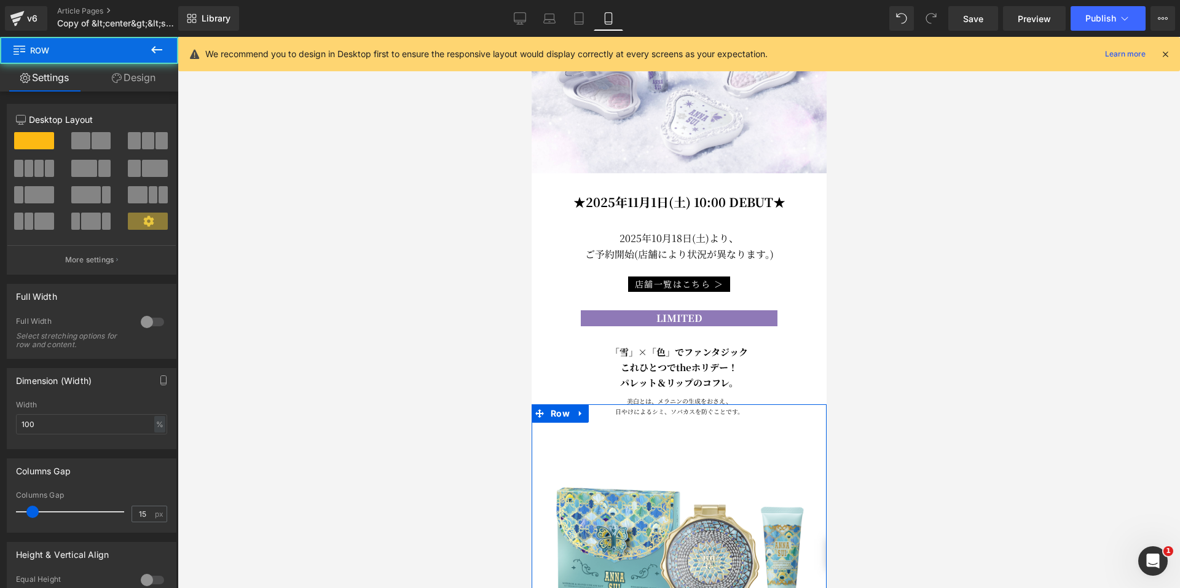
click at [138, 77] on link "Design" at bounding box center [133, 78] width 89 height 28
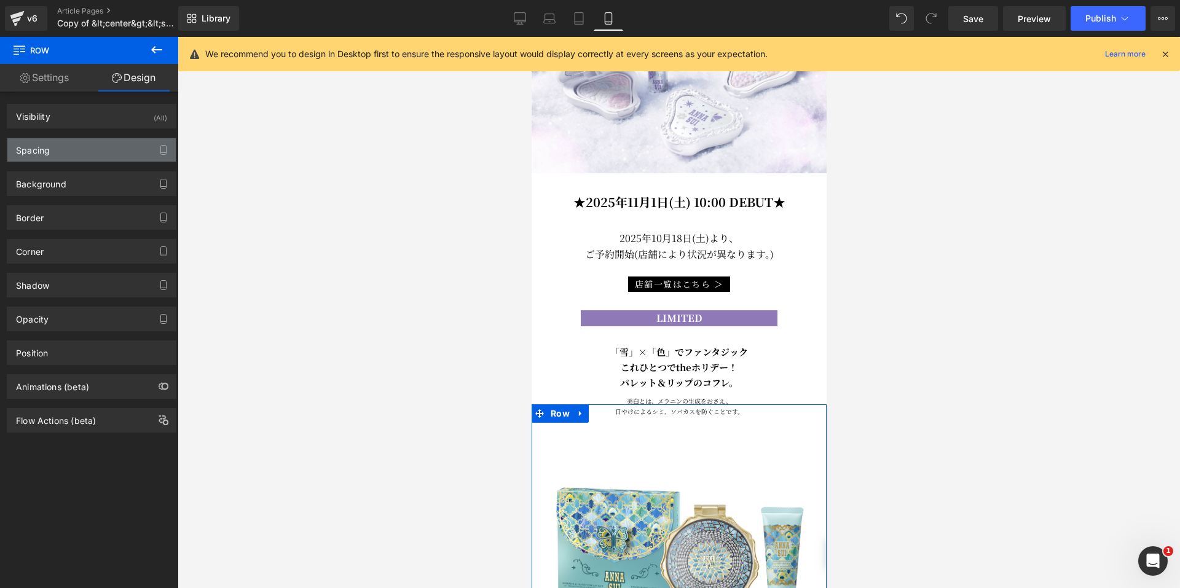
click at [76, 149] on div "Spacing" at bounding box center [91, 149] width 168 height 23
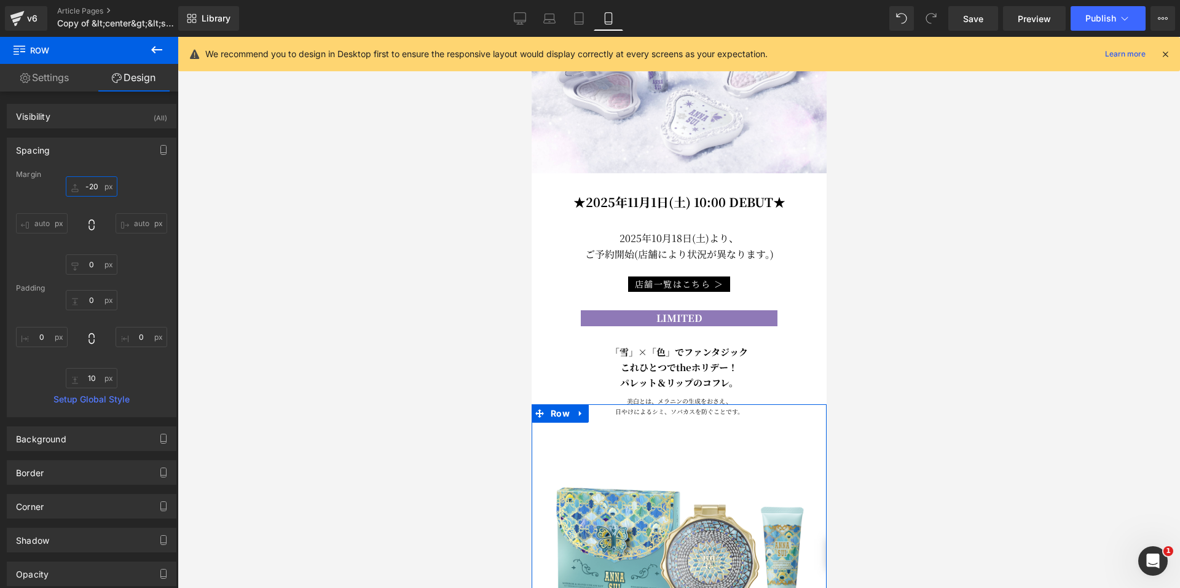
click at [84, 183] on input "-20" at bounding box center [92, 186] width 52 height 20
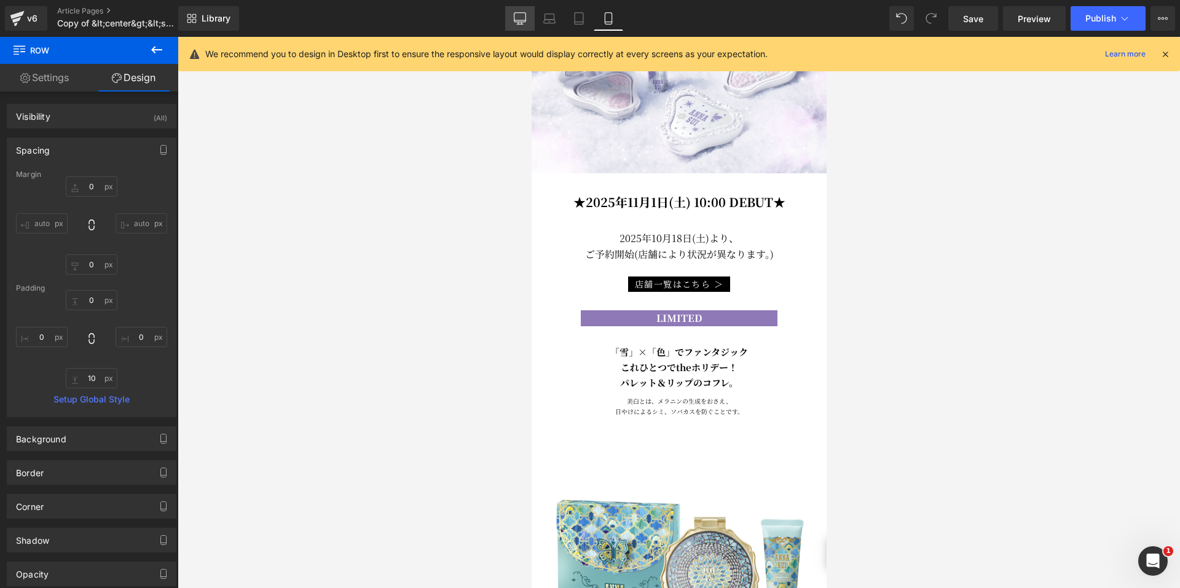
click at [518, 21] on icon at bounding box center [520, 18] width 12 height 12
type input "0"
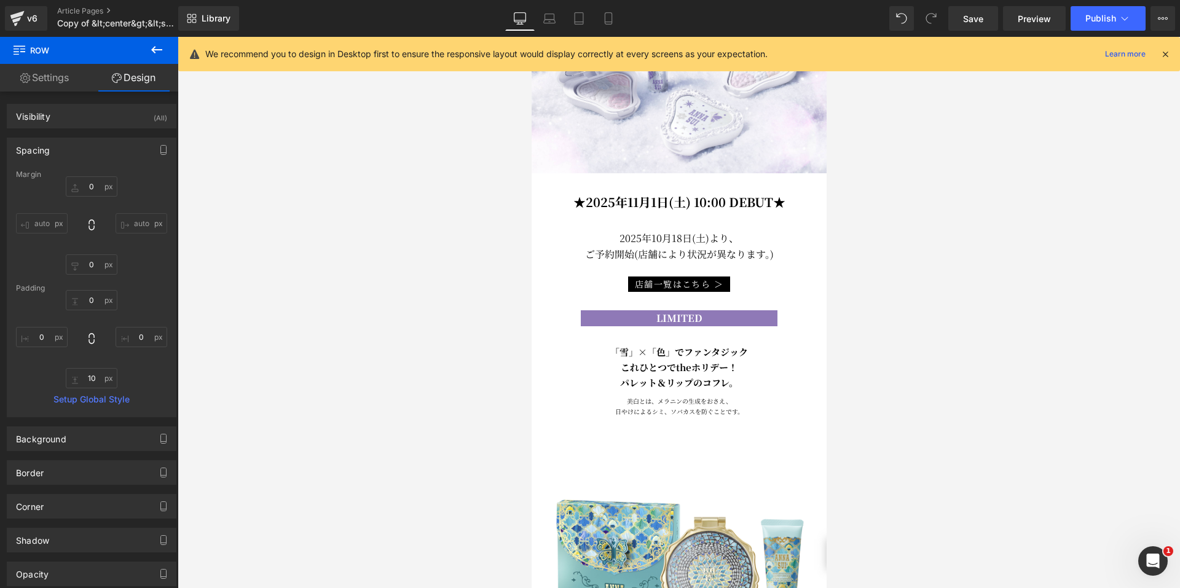
type input "10"
type input "0"
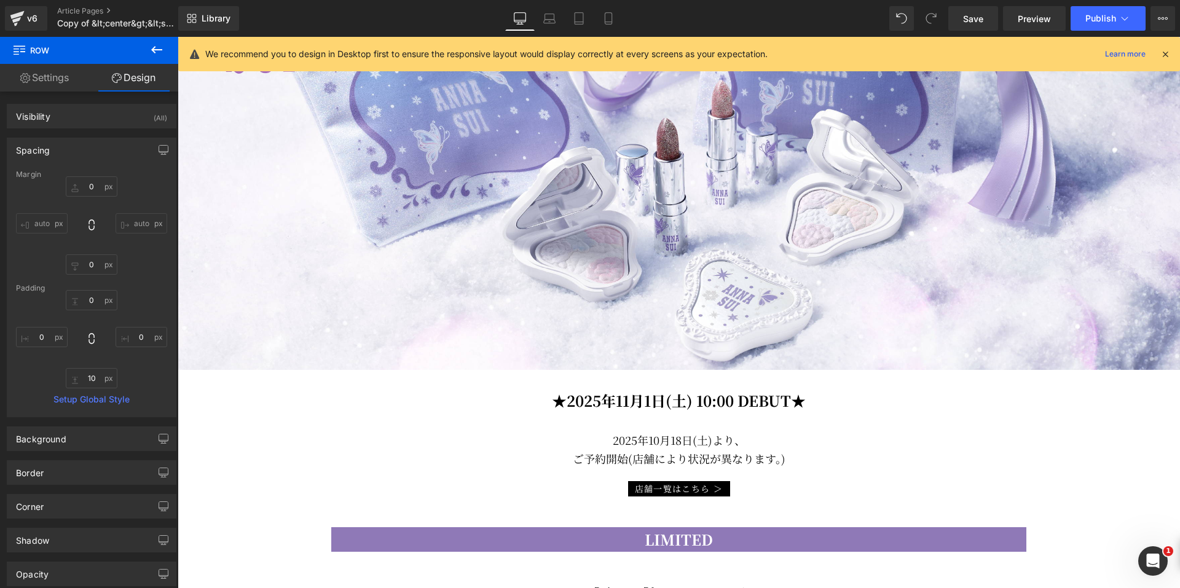
scroll to position [515, 0]
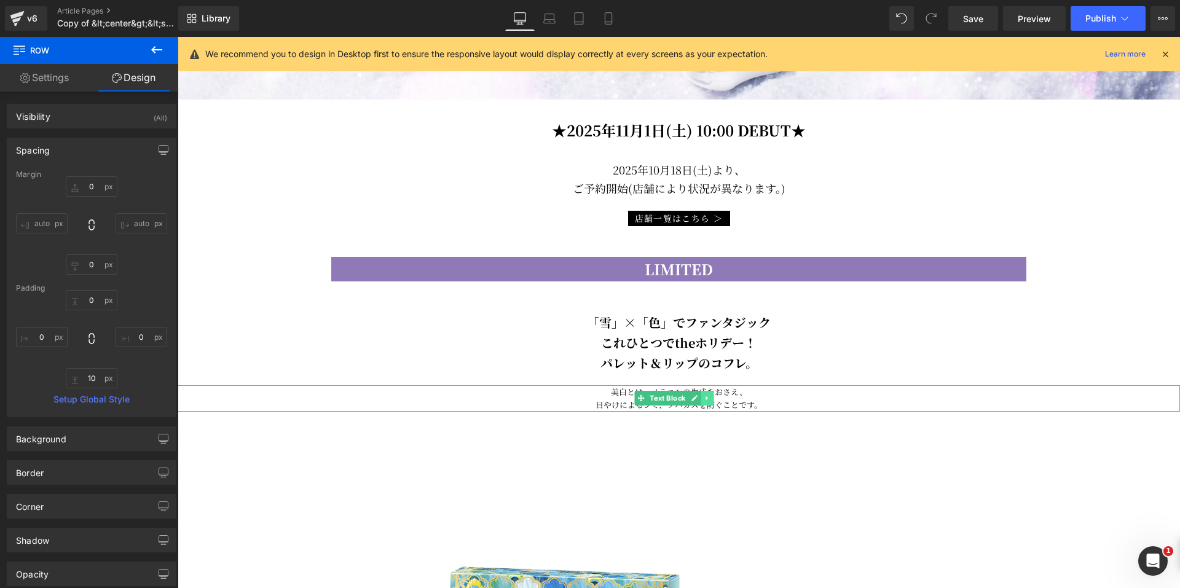
click at [709, 399] on link at bounding box center [707, 398] width 13 height 15
click at [712, 395] on icon at bounding box center [713, 398] width 7 height 7
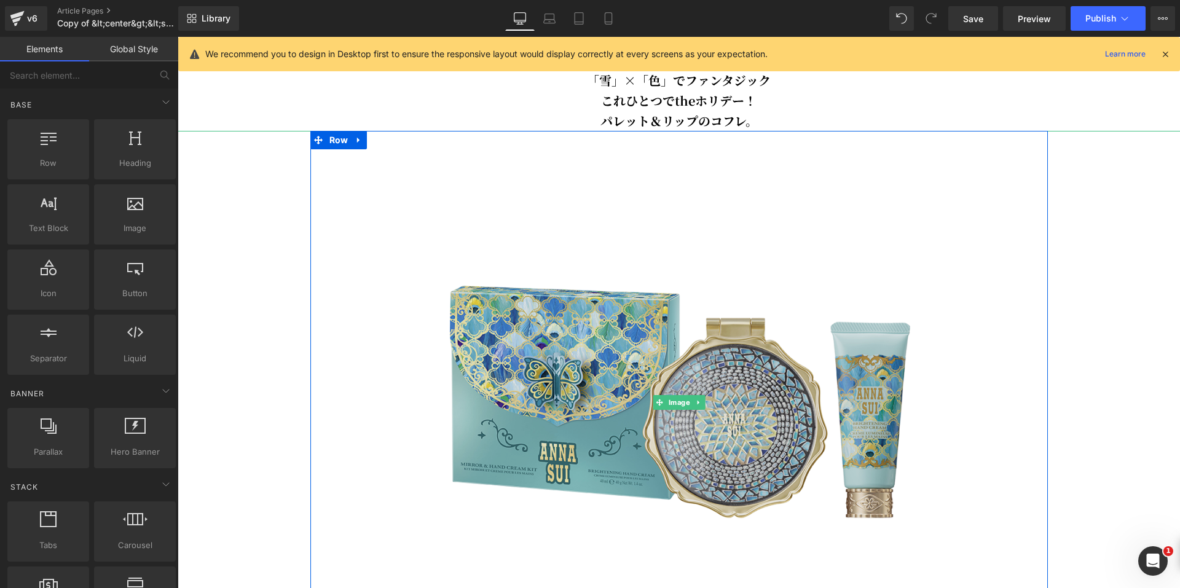
scroll to position [761, 0]
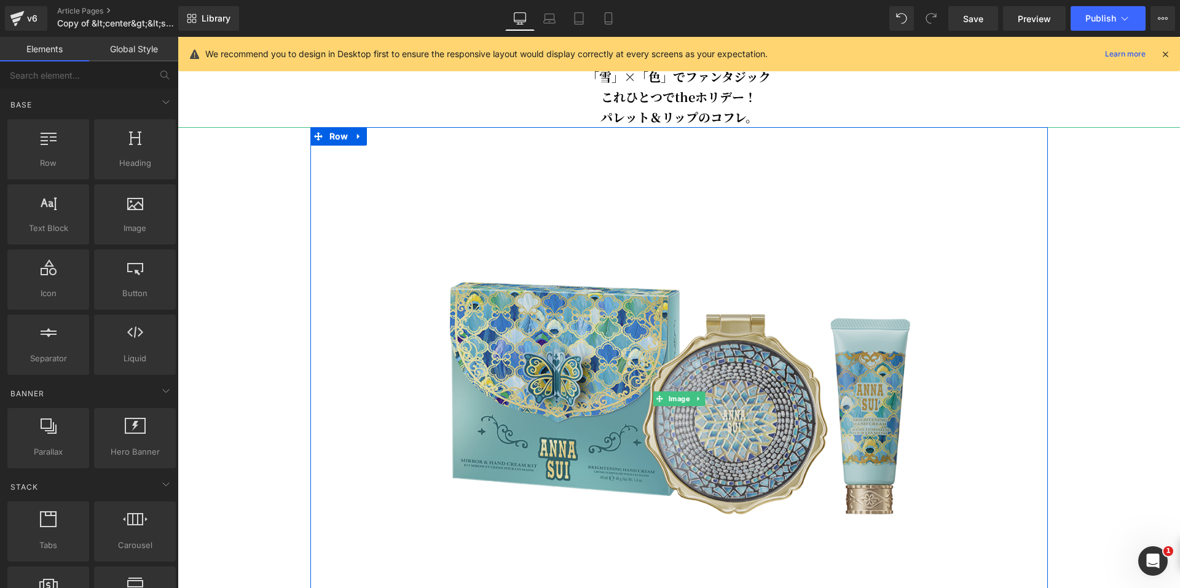
click at [640, 371] on img at bounding box center [679, 399] width 544 height 544
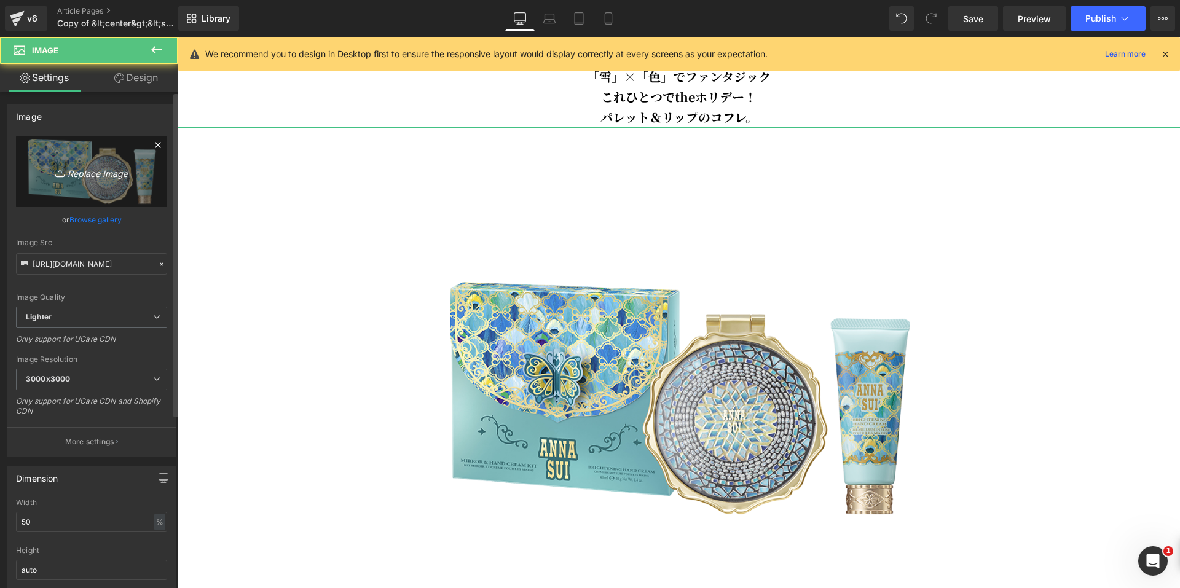
click at [97, 199] on link "Replace Image" at bounding box center [91, 171] width 151 height 71
type input "C:\fakepath\main_cutout.png"
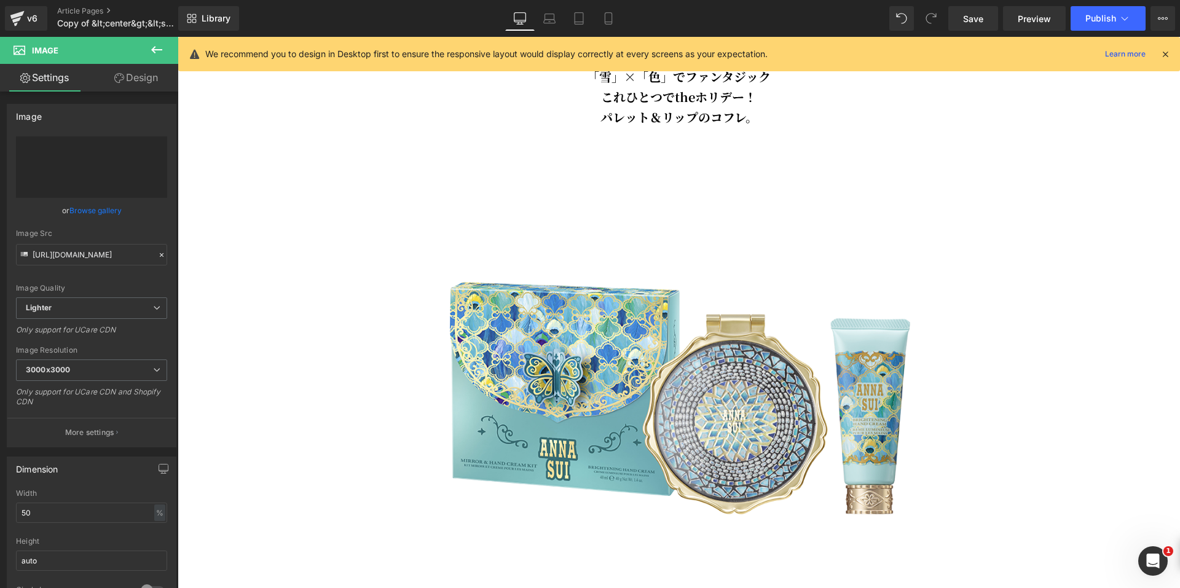
type input "[URL][DOMAIN_NAME]"
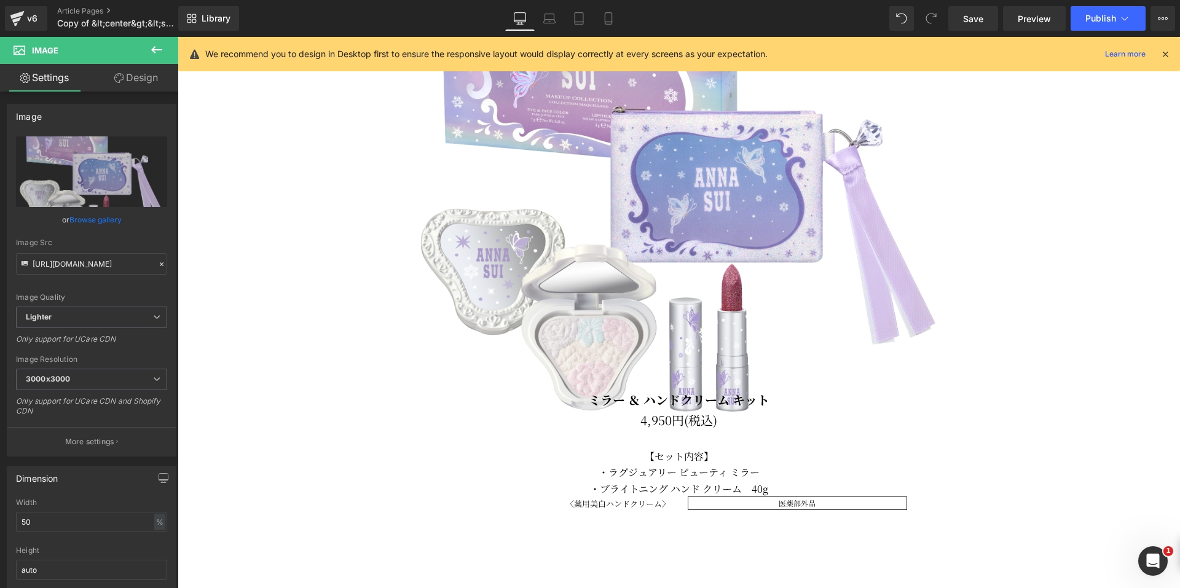
scroll to position [1068, 0]
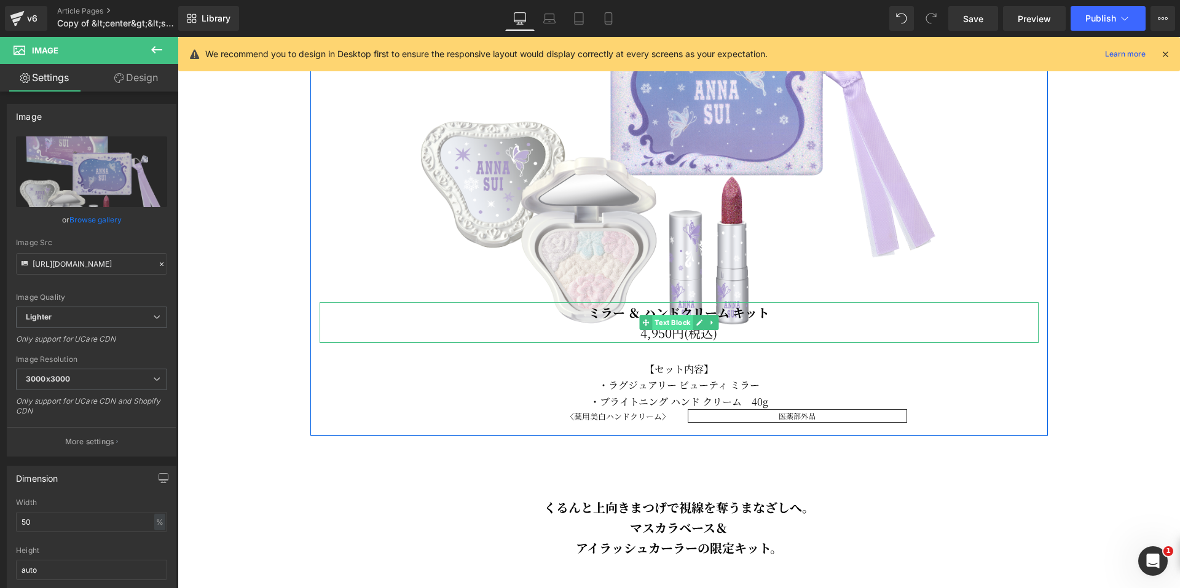
click at [654, 319] on span "Text Block" at bounding box center [672, 322] width 41 height 15
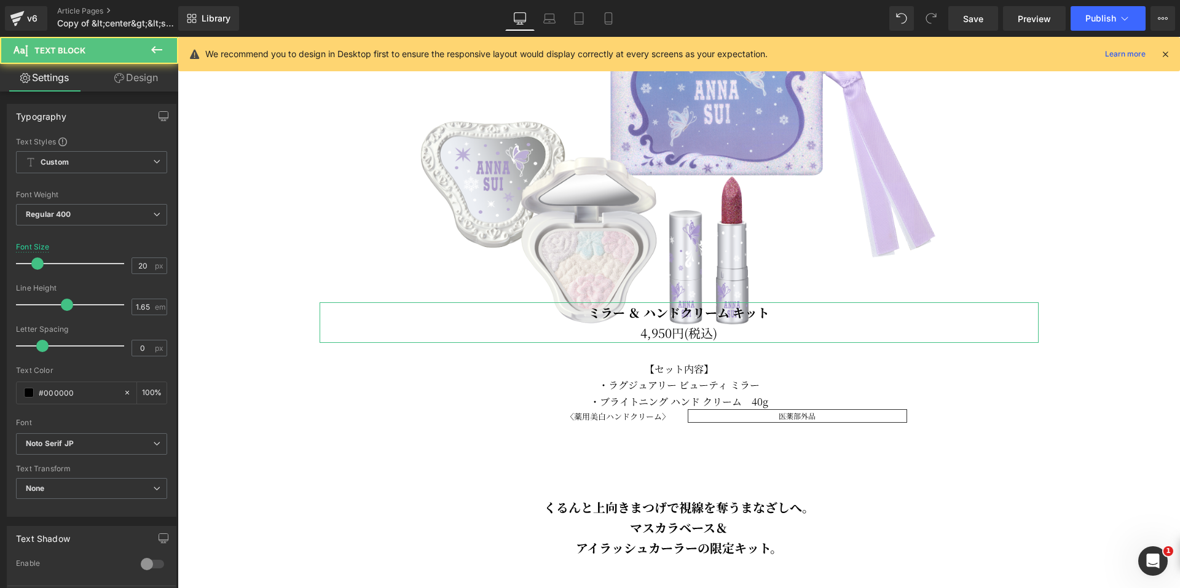
click at [127, 84] on link "Design" at bounding box center [136, 78] width 89 height 28
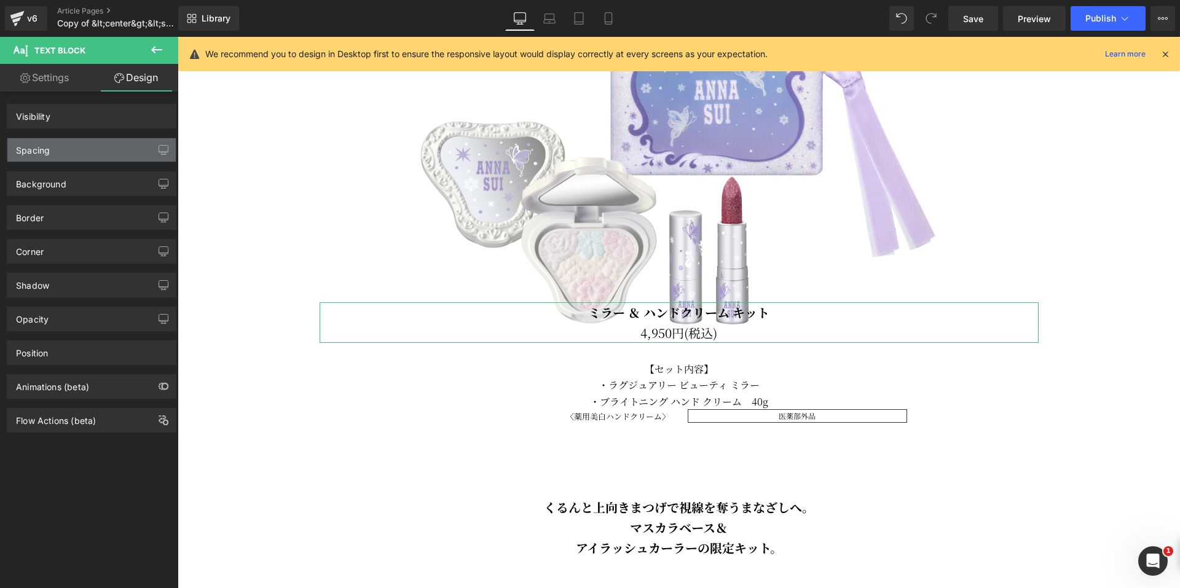
click at [89, 151] on div "Spacing" at bounding box center [91, 149] width 168 height 23
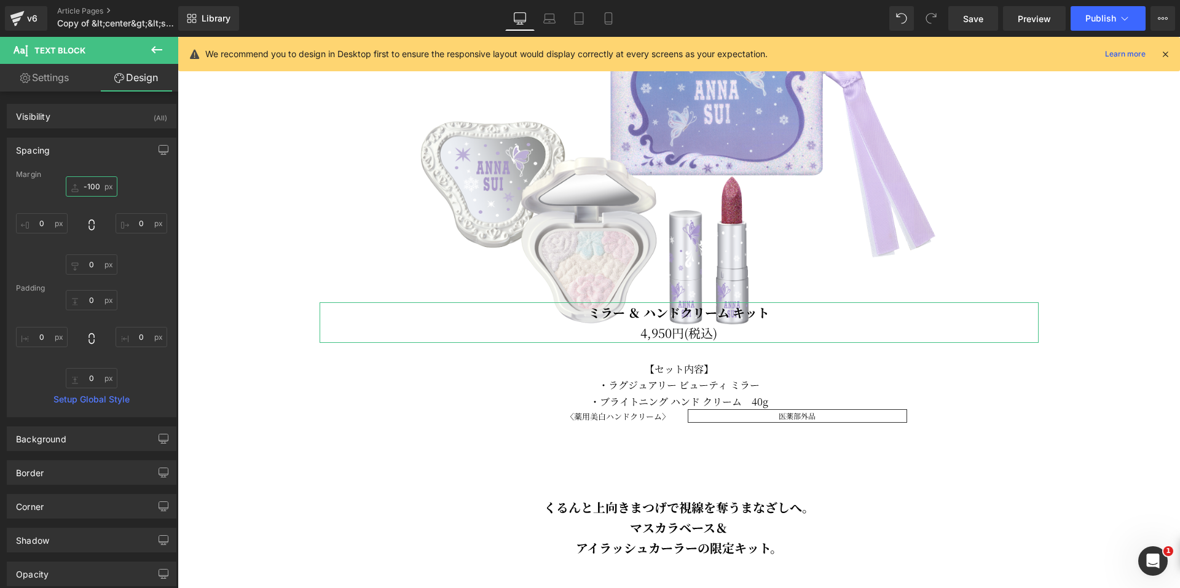
click at [78, 185] on input "-100" at bounding box center [92, 186] width 52 height 20
type input "0"
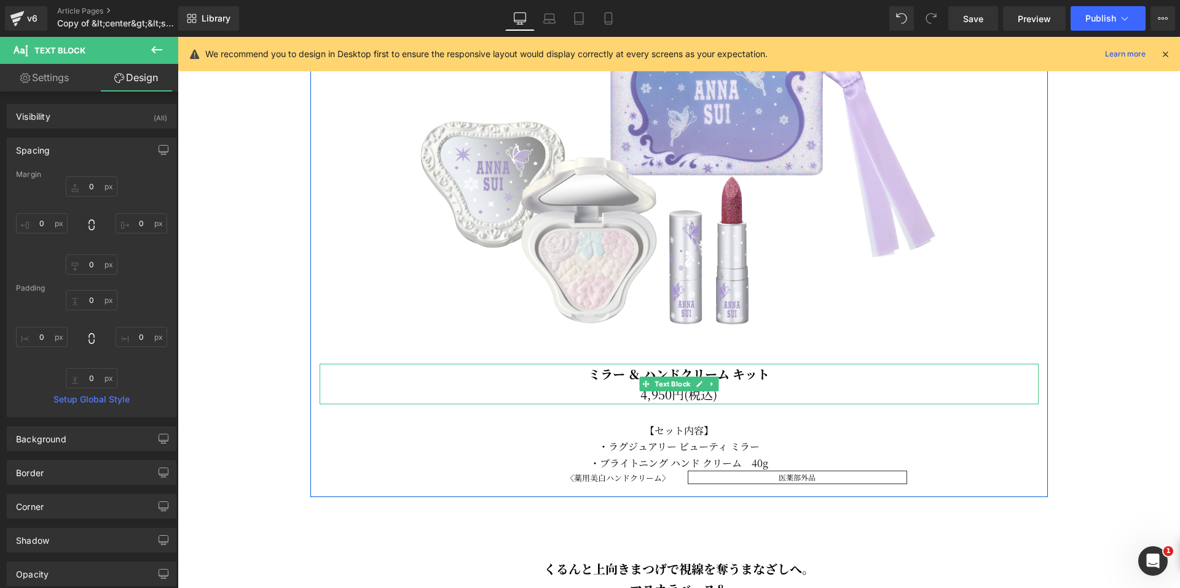
click at [612, 377] on b "ミラー ＆ ハンドクリーム キット" at bounding box center [678, 374] width 181 height 18
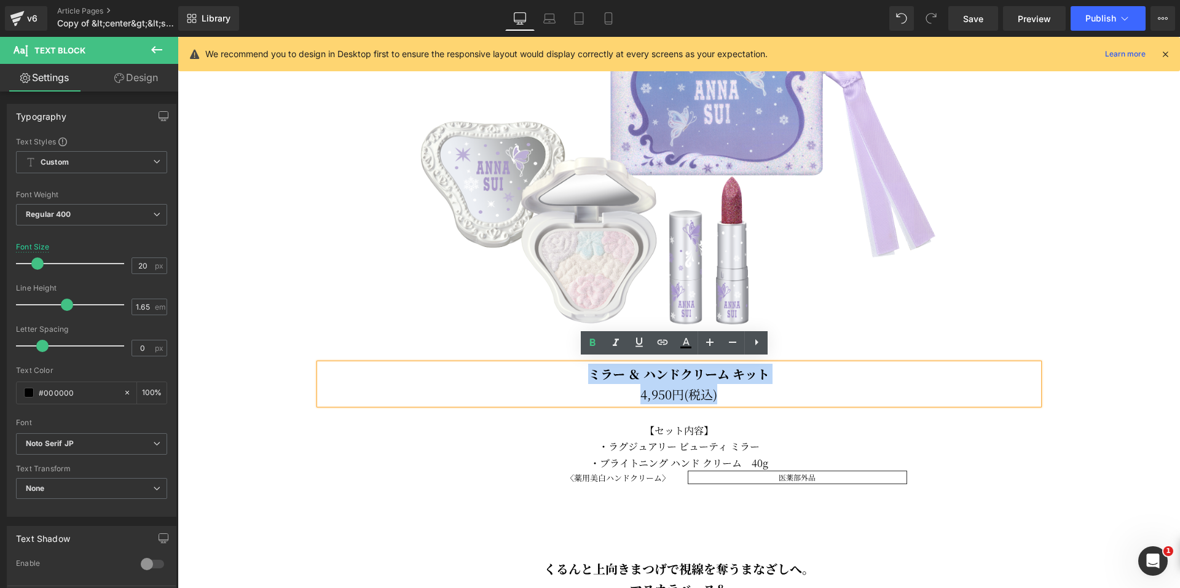
drag, startPoint x: 583, startPoint y: 372, endPoint x: 728, endPoint y: 391, distance: 147.0
click at [728, 391] on div "ミラー ＆ ハンドクリーム キット 4,950円(税込)" at bounding box center [679, 384] width 719 height 41
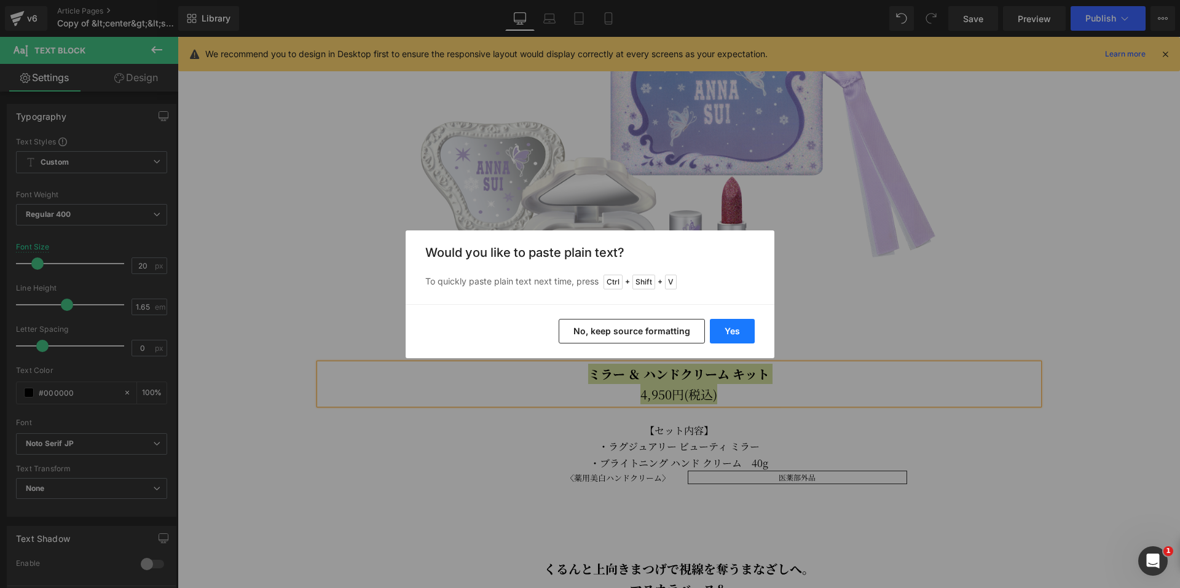
click at [718, 335] on button "Yes" at bounding box center [732, 331] width 45 height 25
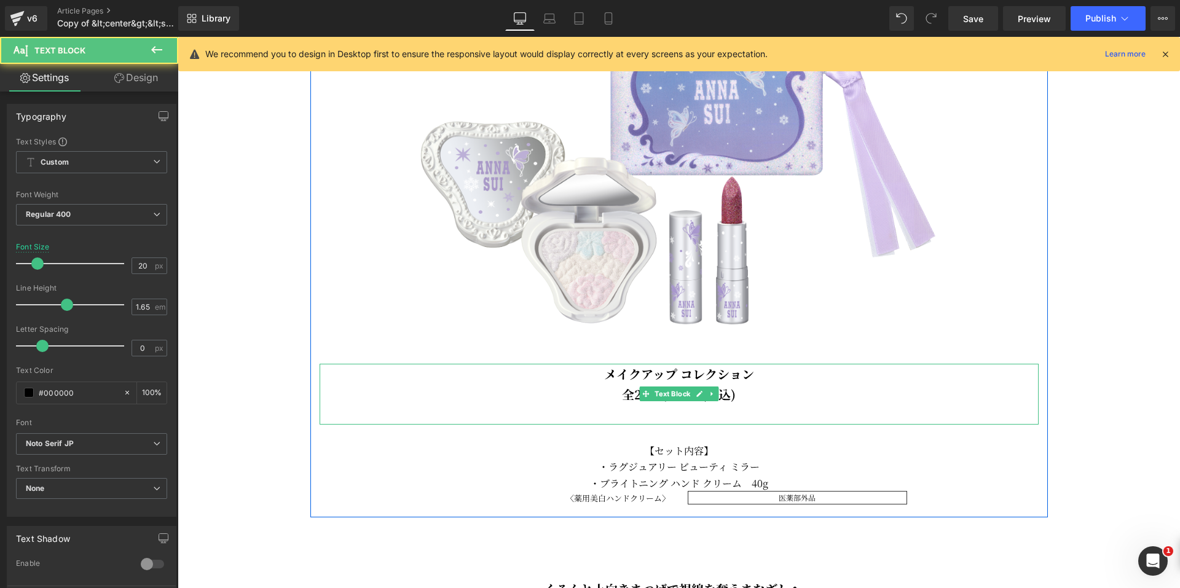
click at [712, 414] on p at bounding box center [679, 414] width 719 height 20
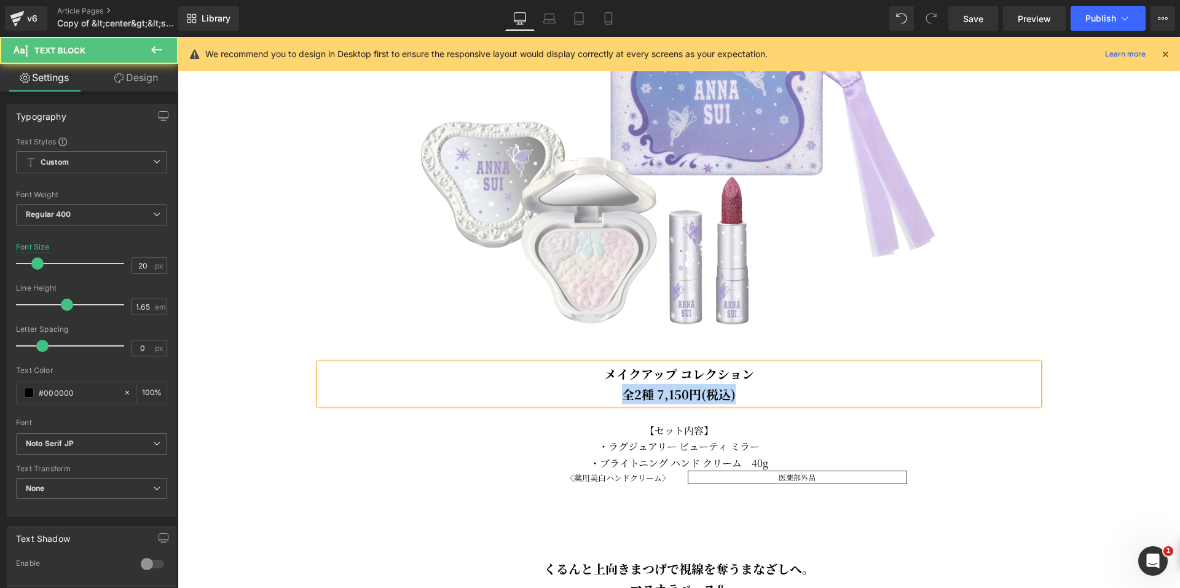
drag, startPoint x: 749, startPoint y: 391, endPoint x: 605, endPoint y: 390, distance: 143.2
click at [605, 390] on p "全2種 7,150円(税込)" at bounding box center [679, 394] width 719 height 20
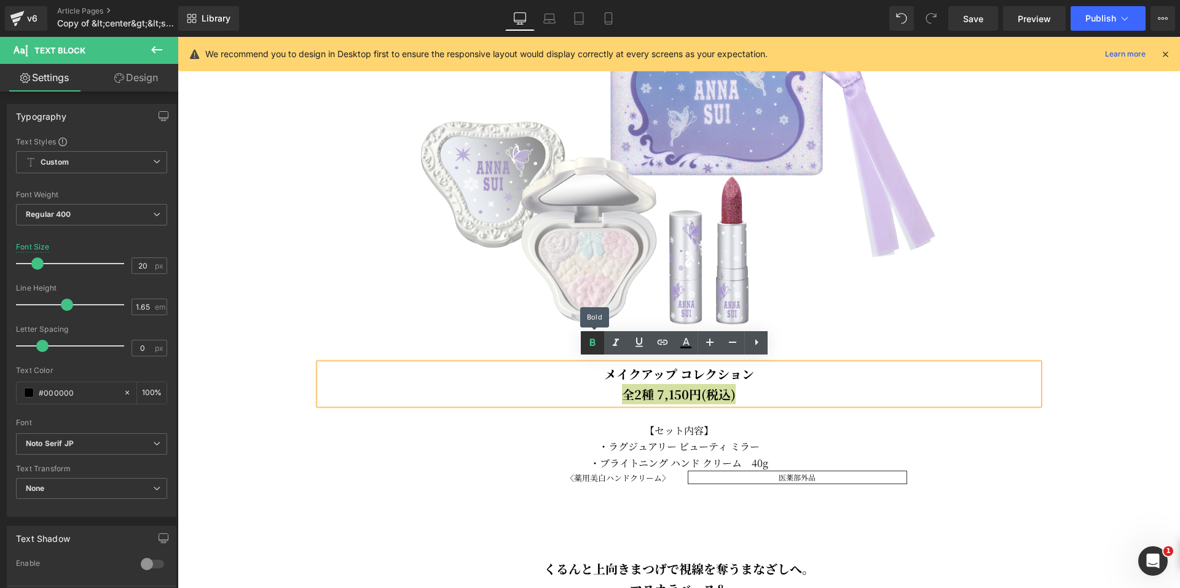
click at [588, 345] on icon at bounding box center [592, 343] width 15 height 15
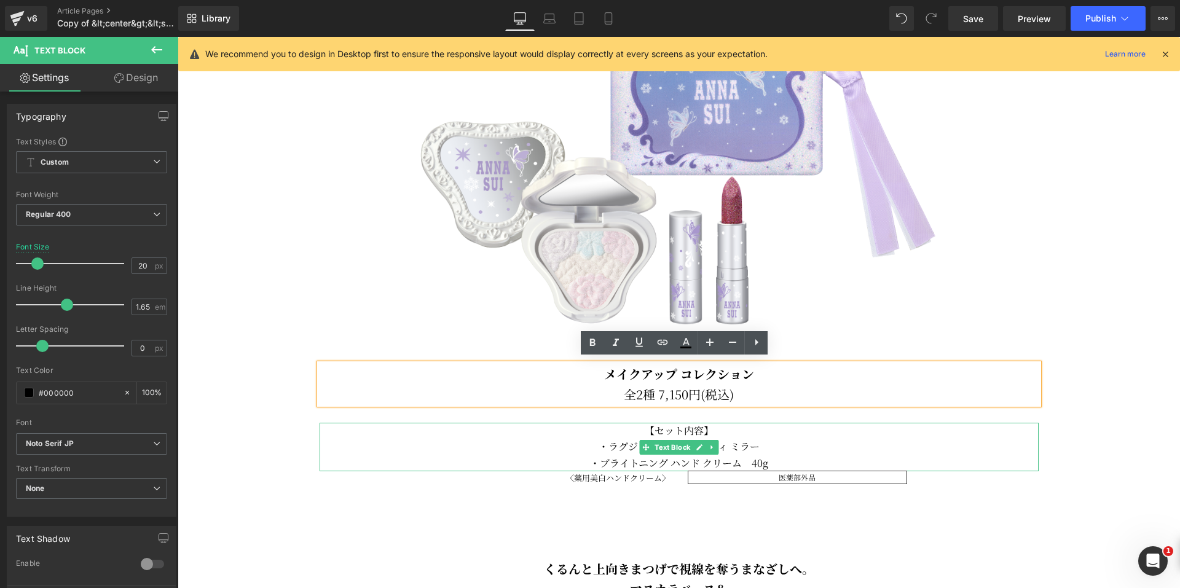
click at [719, 455] on p "・ブライトニング ハンド クリーム　40g" at bounding box center [679, 463] width 719 height 16
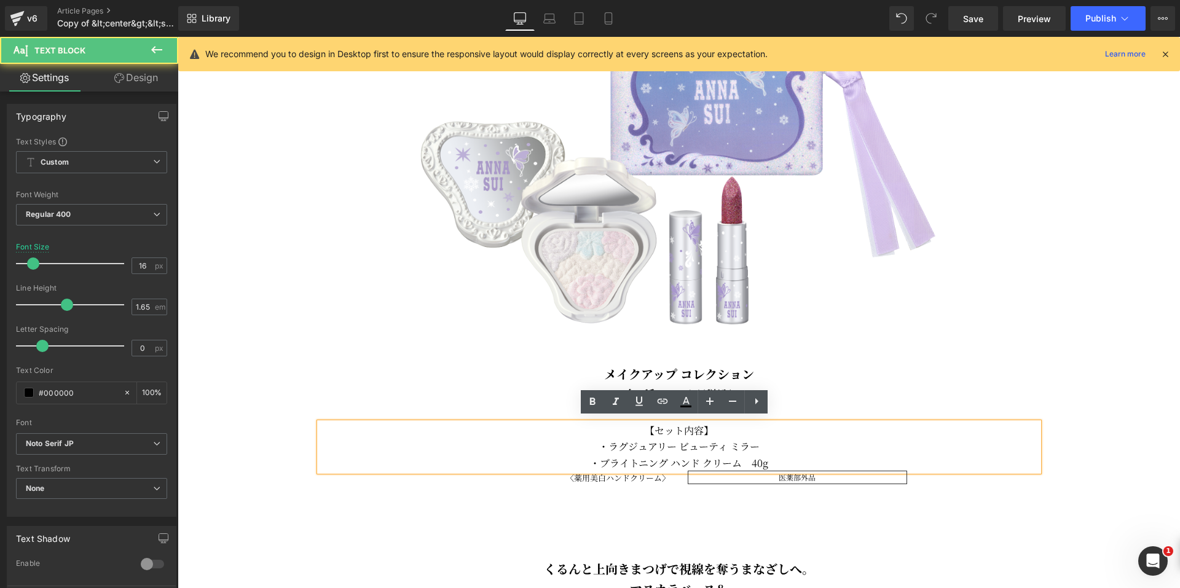
drag, startPoint x: 590, startPoint y: 441, endPoint x: 775, endPoint y: 457, distance: 185.7
click at [775, 457] on div "【セット内容】 ・ラグジュアリー ビューティ ミラー ・ブライトニング ハンド クリーム　40g" at bounding box center [679, 447] width 719 height 49
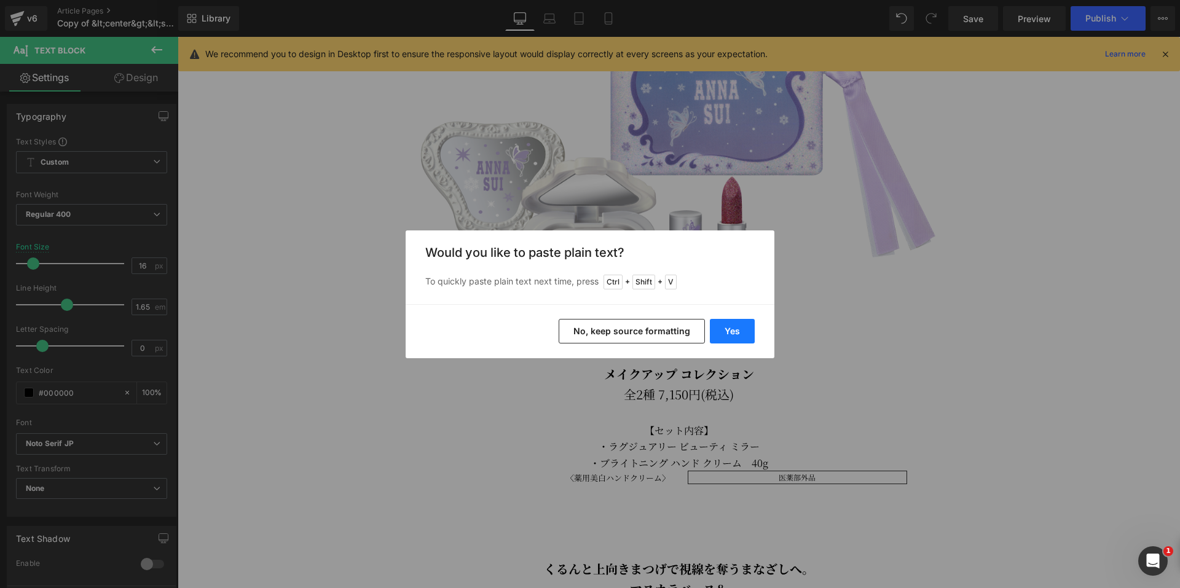
click at [727, 329] on button "Yes" at bounding box center [732, 331] width 45 height 25
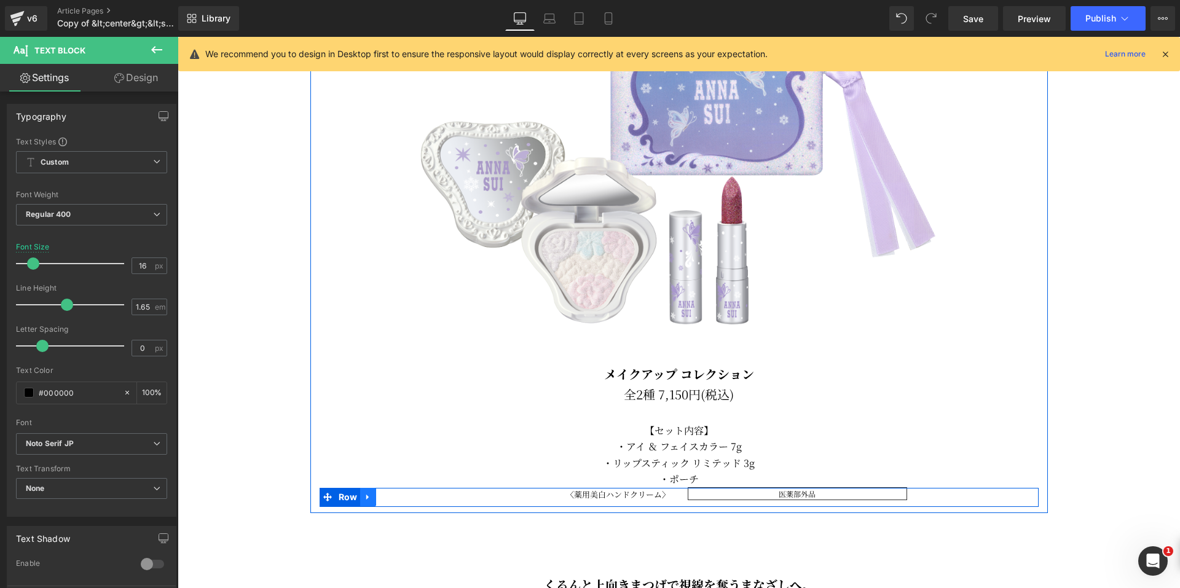
click at [366, 492] on icon at bounding box center [368, 496] width 9 height 9
click at [396, 493] on icon at bounding box center [400, 497] width 9 height 9
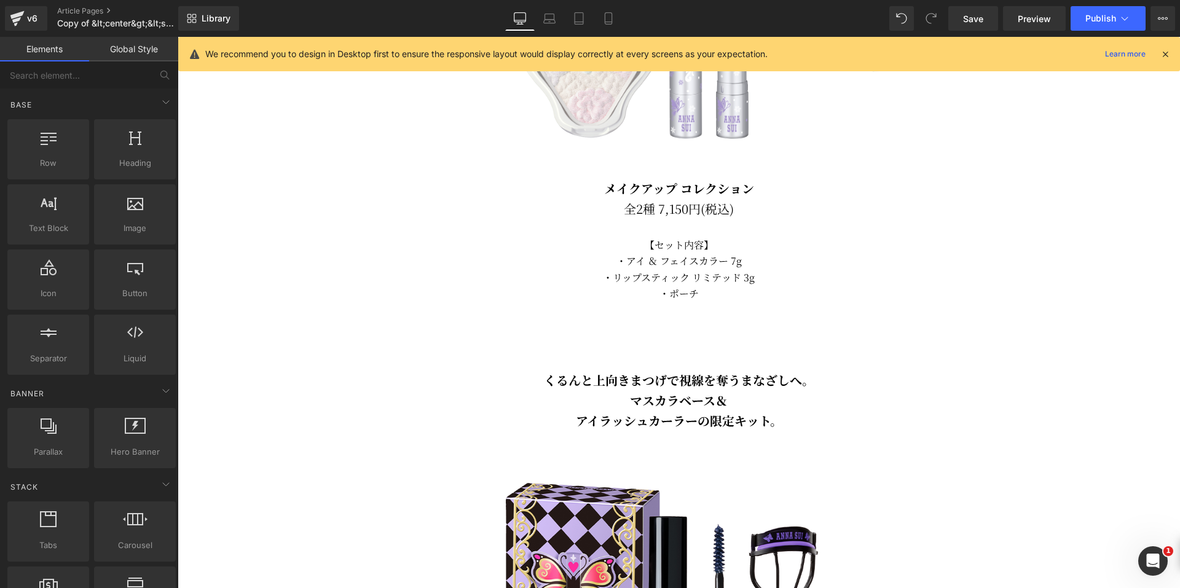
scroll to position [1253, 0]
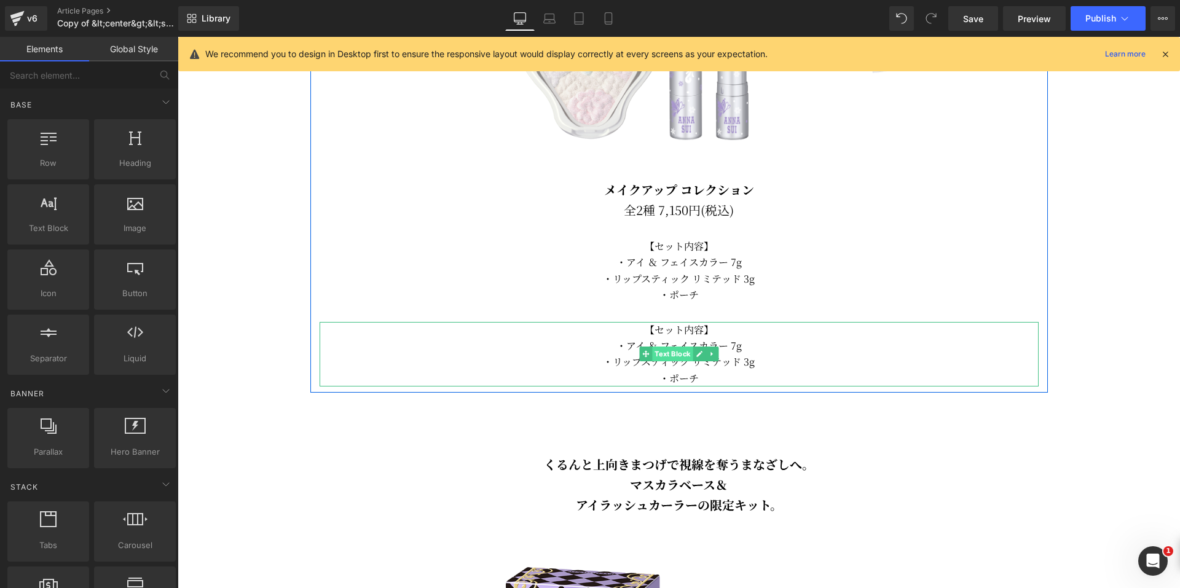
click at [668, 354] on span "Text Block" at bounding box center [672, 354] width 41 height 15
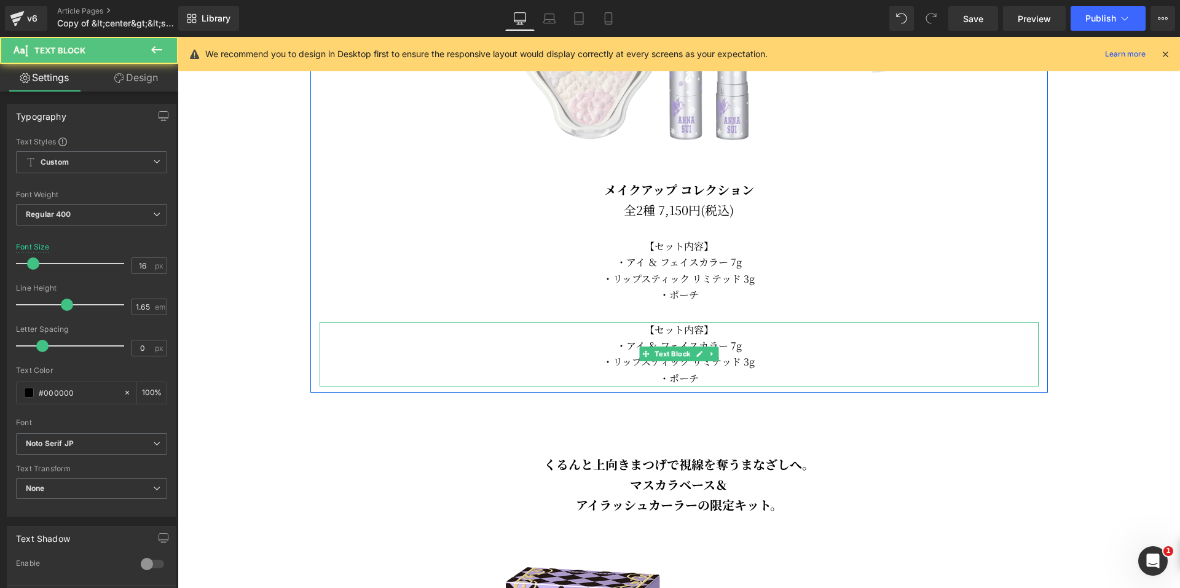
click at [709, 371] on p "・ポーチ" at bounding box center [679, 379] width 719 height 16
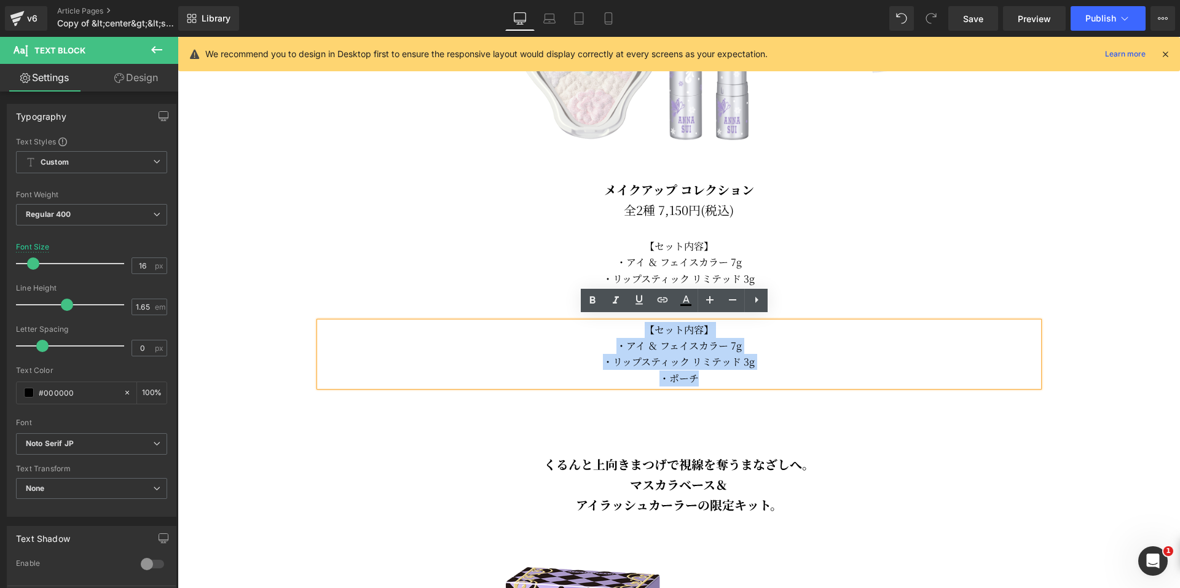
drag, startPoint x: 709, startPoint y: 373, endPoint x: 612, endPoint y: 326, distance: 107.5
click at [612, 326] on div "【セット内容】 ・アイ ＆ フェイスカラー 7g ・リップスティック リミテッド 3g ・ポーチ" at bounding box center [679, 354] width 719 height 65
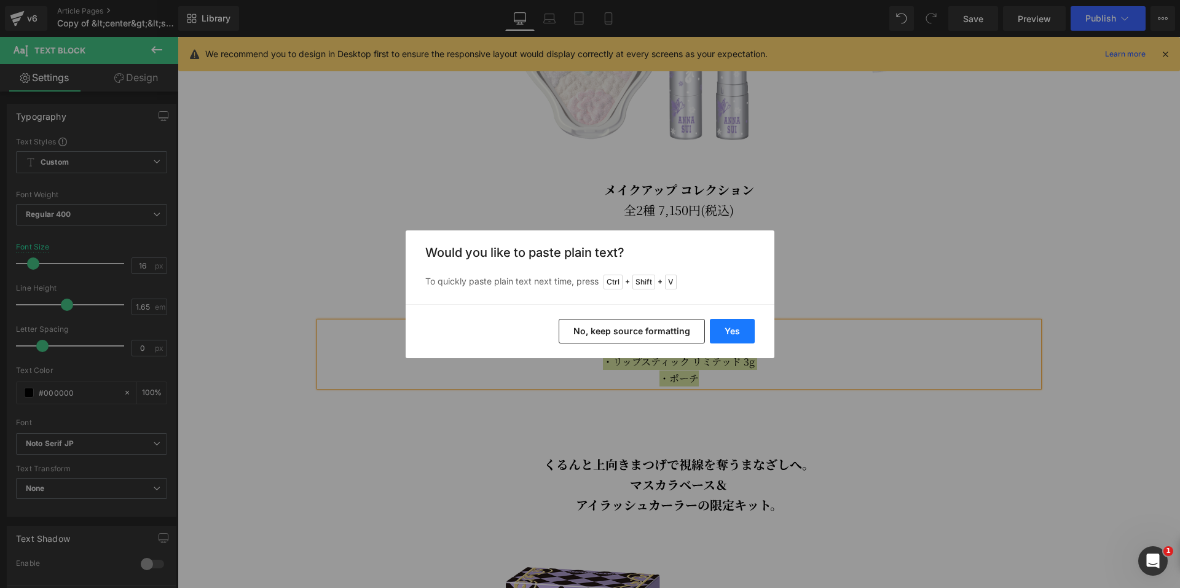
click at [736, 329] on button "Yes" at bounding box center [732, 331] width 45 height 25
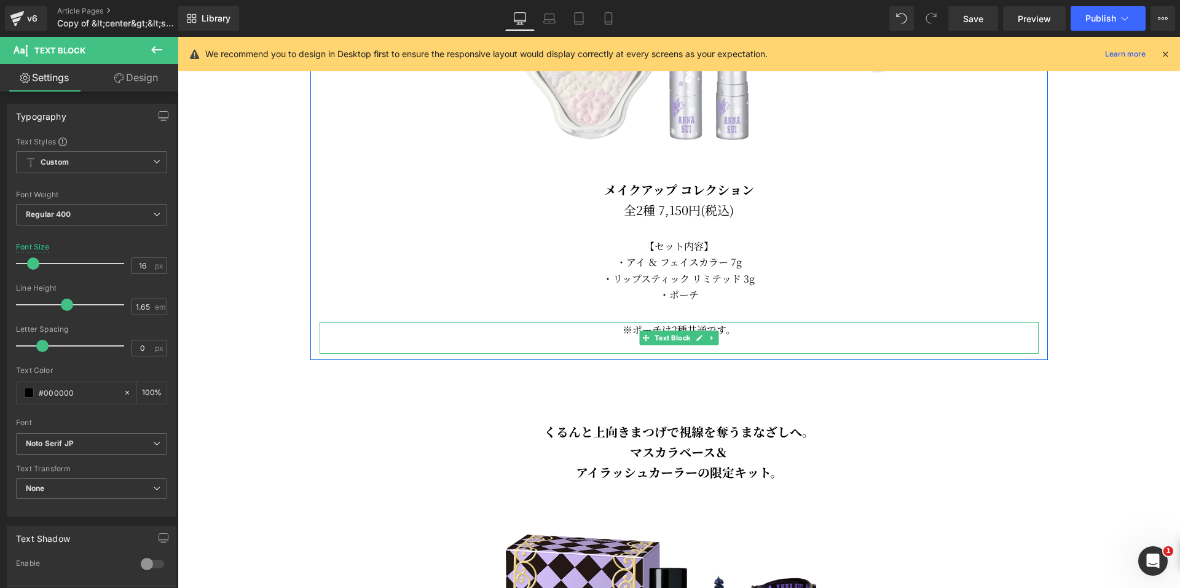
click at [702, 345] on p at bounding box center [679, 346] width 719 height 16
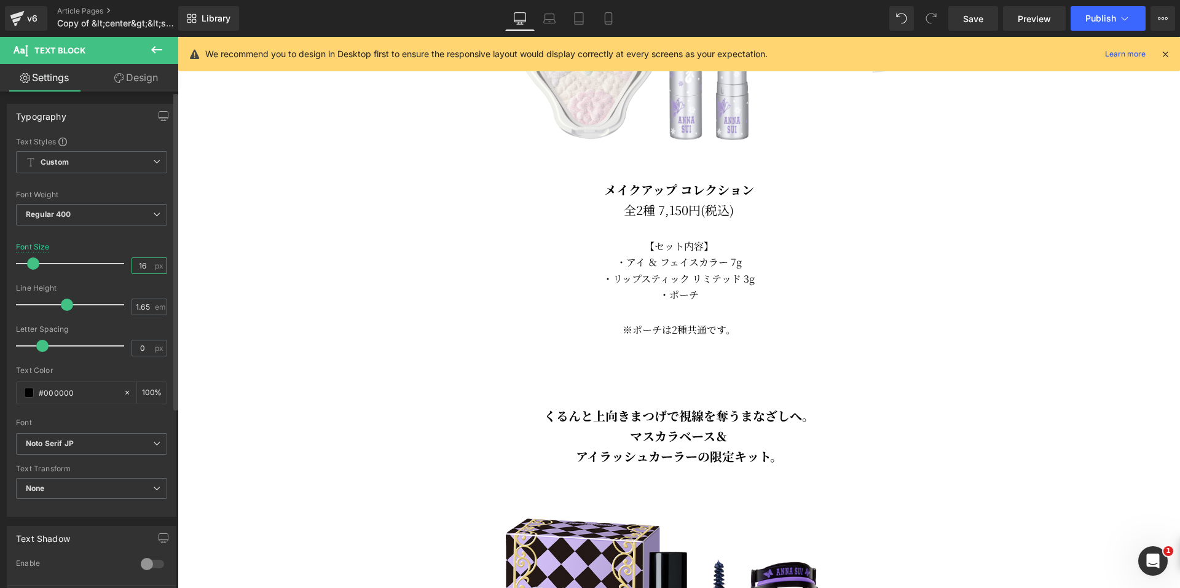
click at [146, 265] on input "16" at bounding box center [143, 265] width 22 height 15
type input "13"
click at [151, 251] on div "Font Size 13 px" at bounding box center [91, 263] width 151 height 41
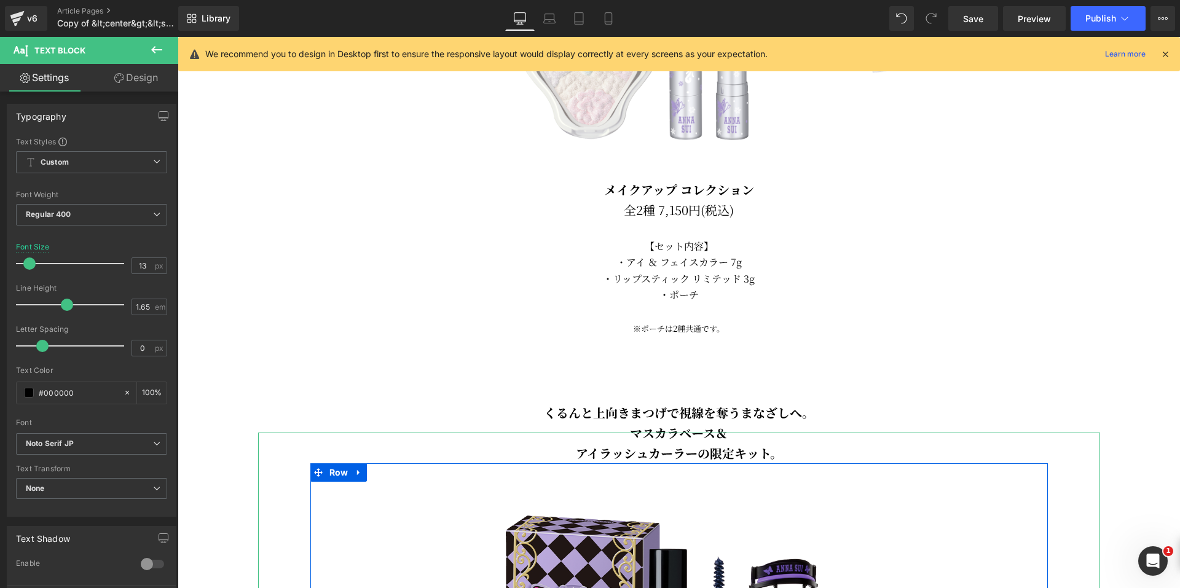
scroll to position [1375, 0]
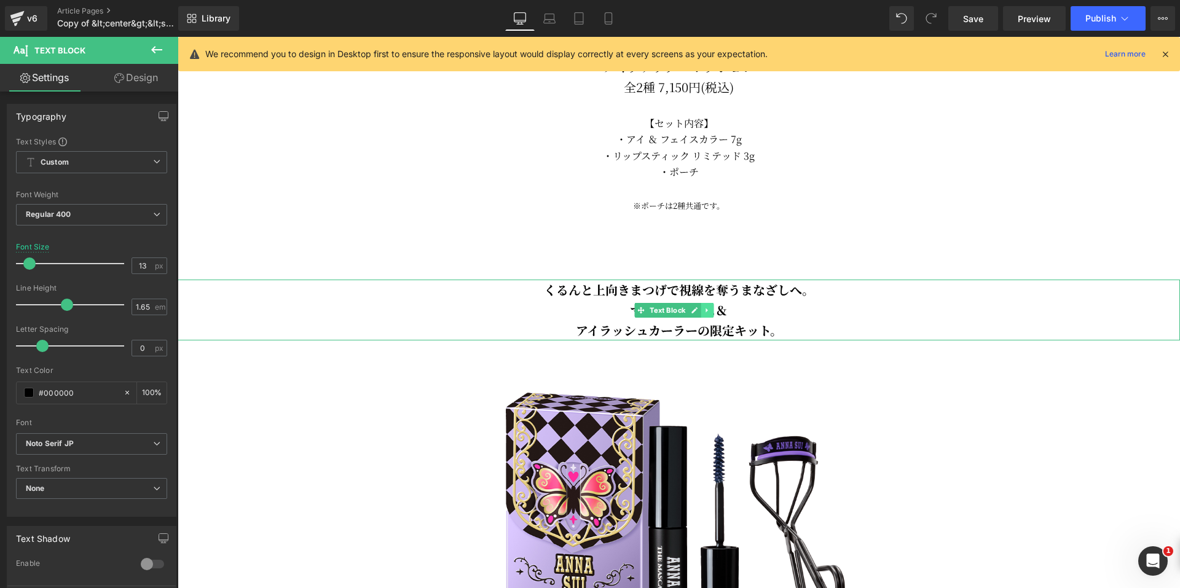
click at [712, 303] on link at bounding box center [707, 310] width 13 height 15
click at [712, 307] on icon at bounding box center [713, 310] width 7 height 7
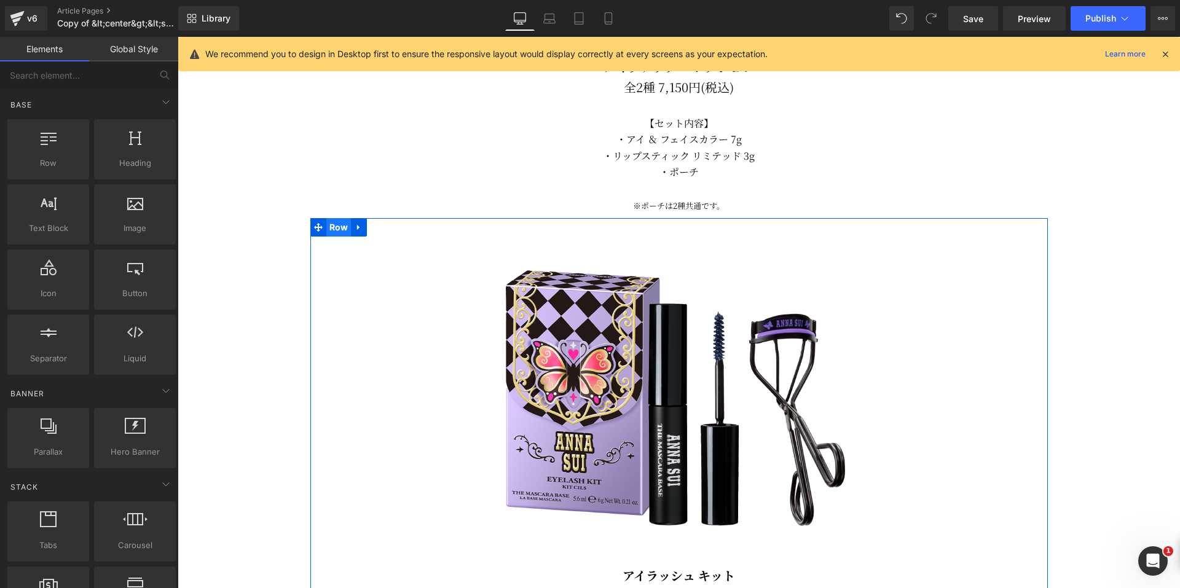
click at [328, 226] on span "Row" at bounding box center [338, 227] width 25 height 18
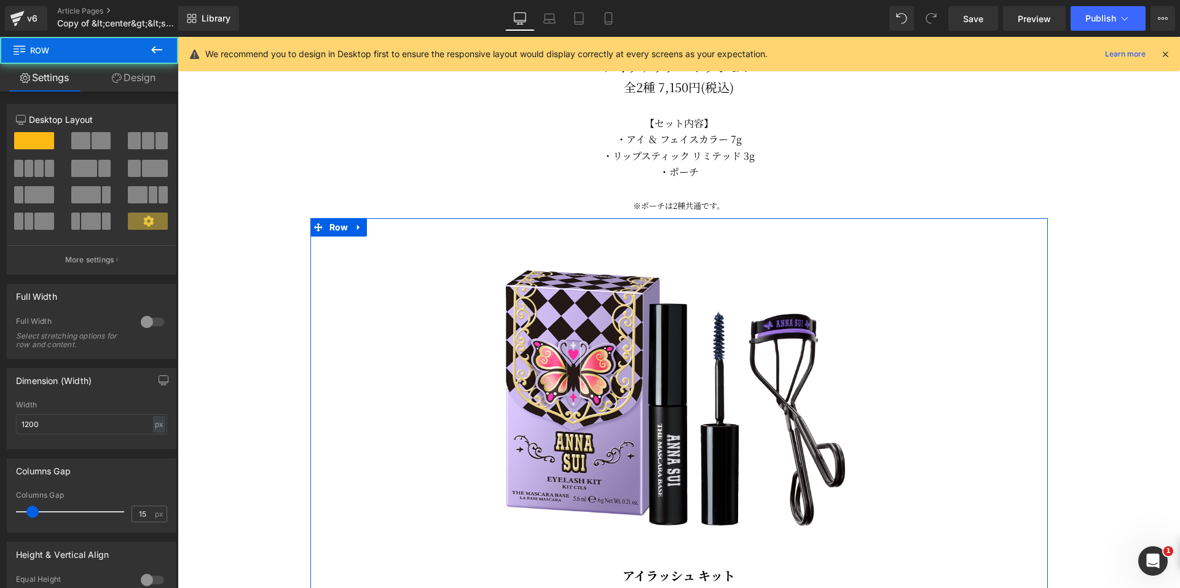
click at [124, 76] on link "Design" at bounding box center [133, 78] width 89 height 28
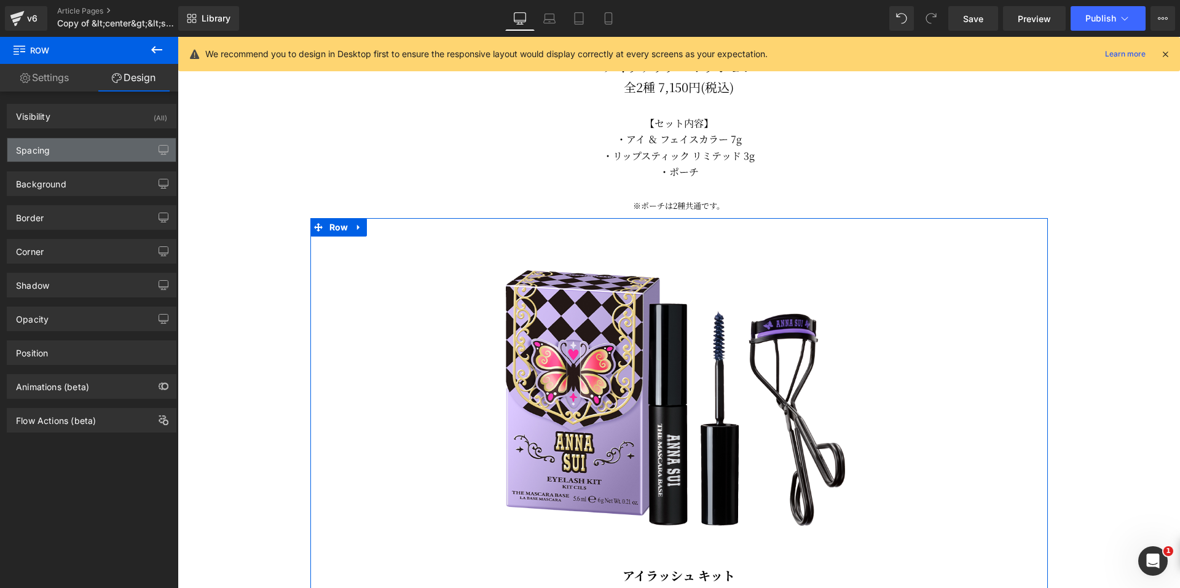
click at [66, 155] on div "Spacing" at bounding box center [91, 149] width 168 height 23
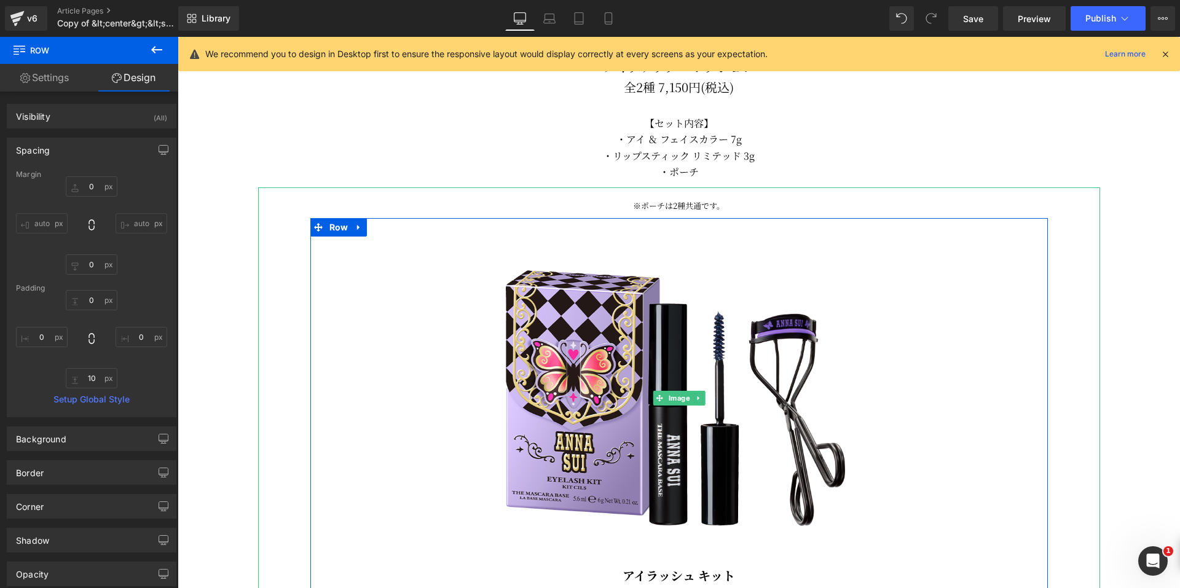
click at [350, 200] on div at bounding box center [679, 397] width 842 height 421
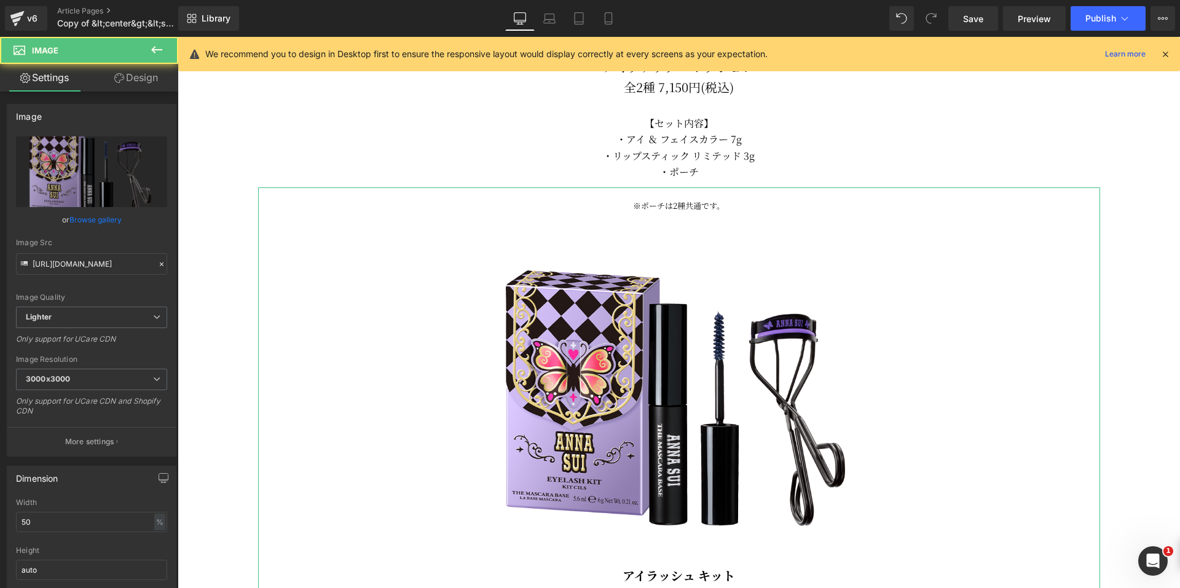
click at [150, 74] on link "Design" at bounding box center [136, 78] width 89 height 28
click at [0, 0] on div "Spacing" at bounding box center [0, 0] width 0 height 0
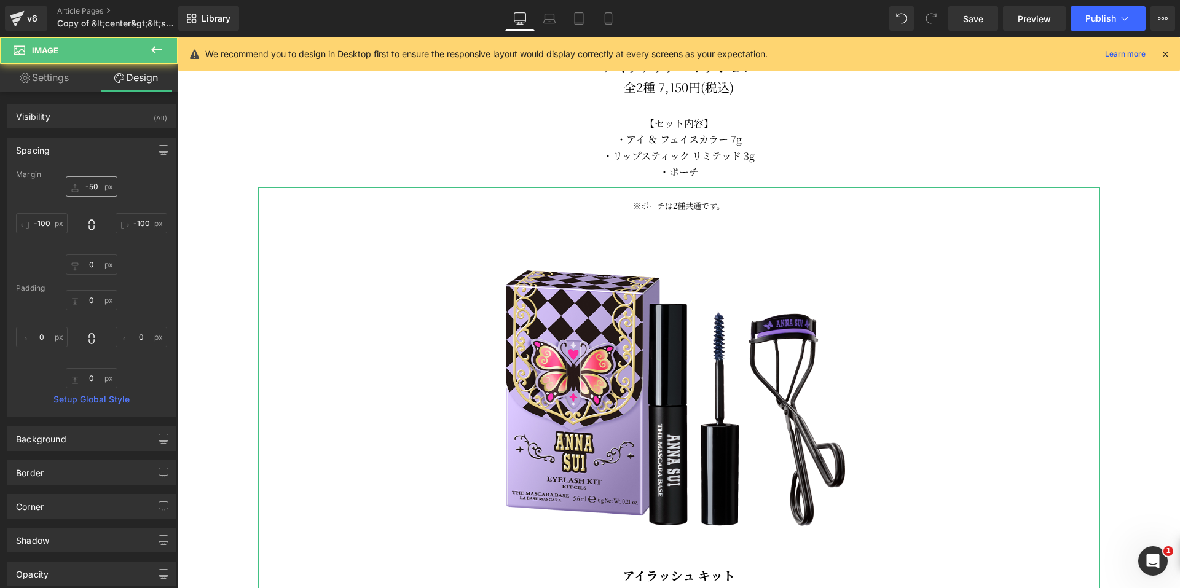
type input "-50"
type input "-100"
type input "0"
type input "-100"
type input "0"
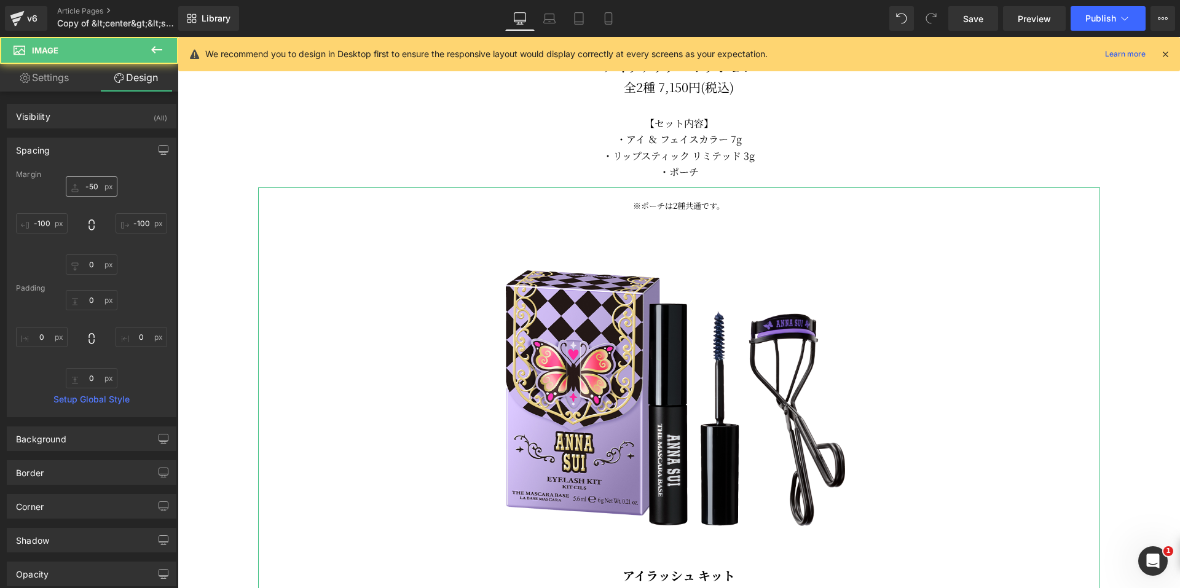
type input "0"
click at [89, 186] on input "-50" at bounding box center [92, 186] width 52 height 20
type input "-"
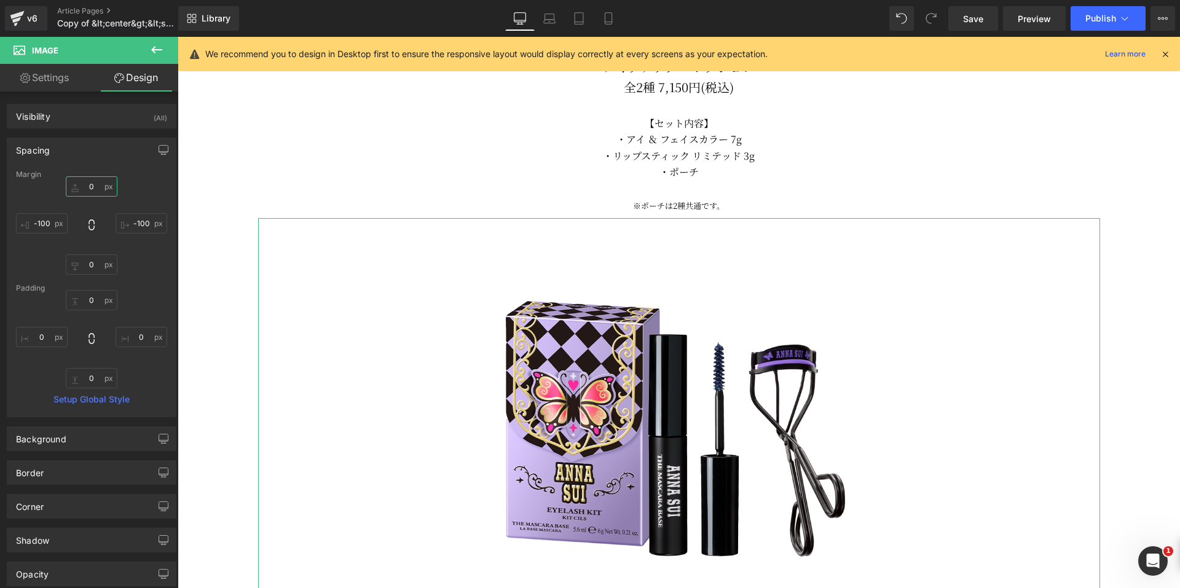
type input "0"
click at [136, 189] on div "0 0 -100px -100 0px 0 -100px -100" at bounding box center [91, 225] width 151 height 98
click at [443, 352] on div at bounding box center [679, 428] width 842 height 421
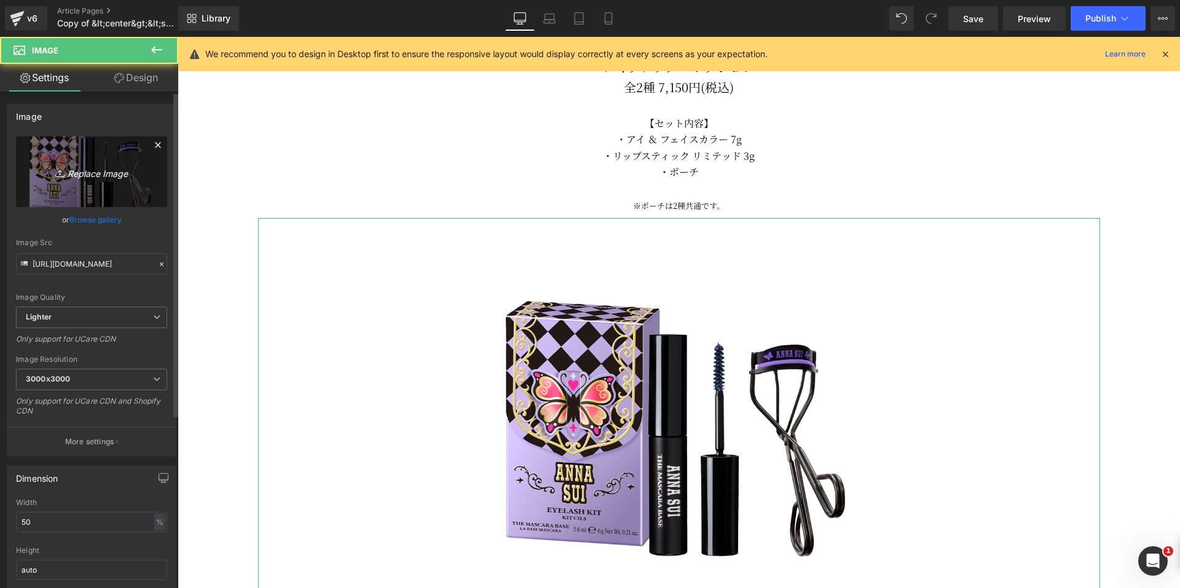
click at [34, 172] on link "Replace Image" at bounding box center [91, 171] width 151 height 71
type input "C:\fakepath\before_after_01.png"
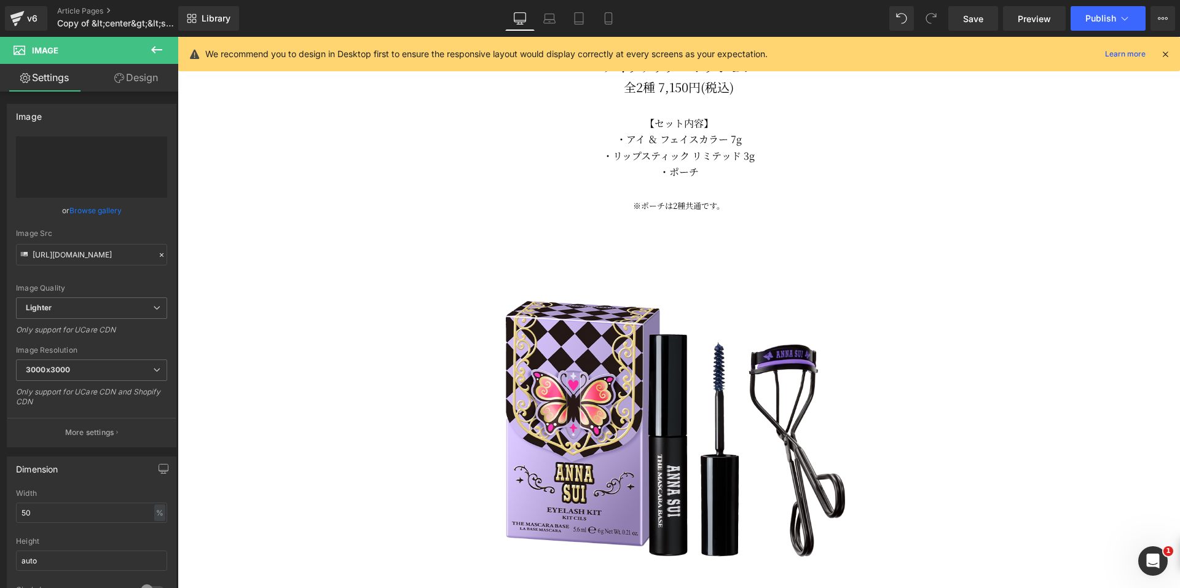
type input "[URL][DOMAIN_NAME]"
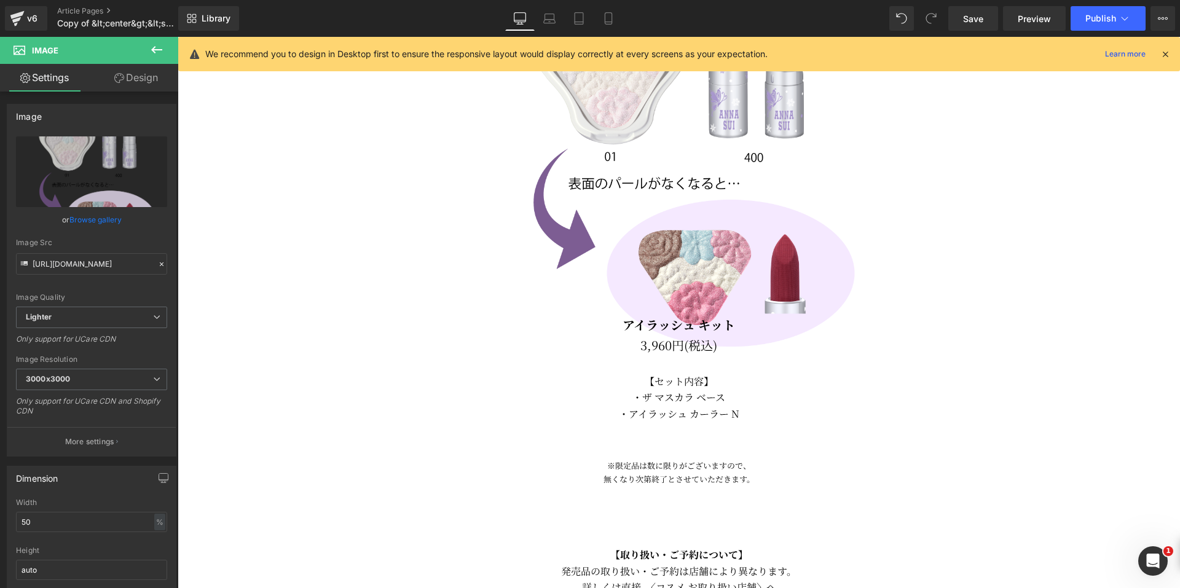
scroll to position [1683, 0]
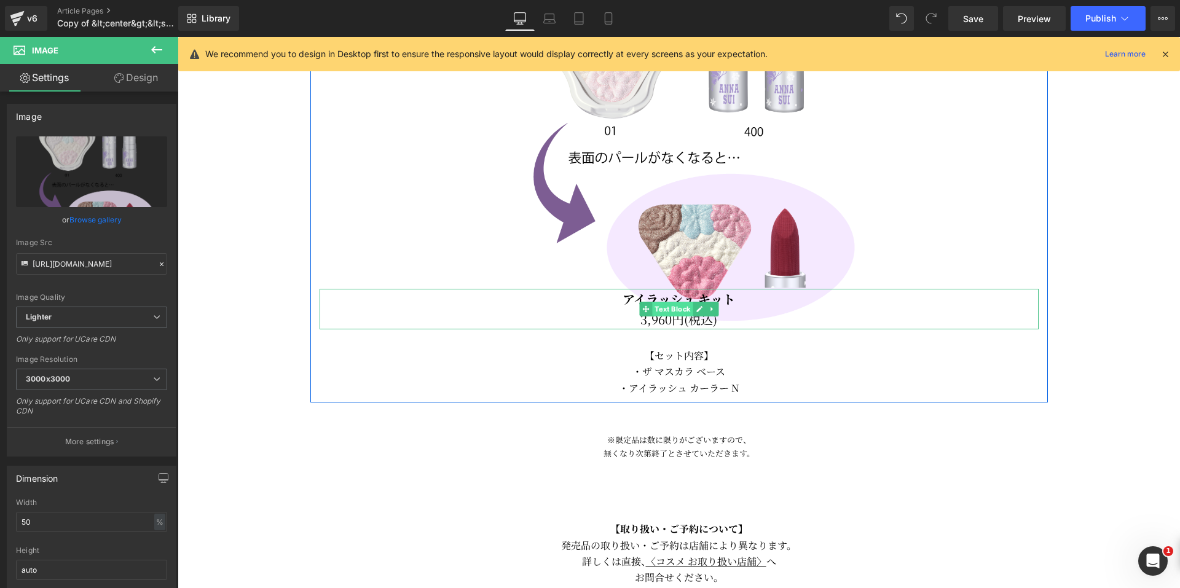
click at [655, 302] on span "Text Block" at bounding box center [672, 309] width 41 height 15
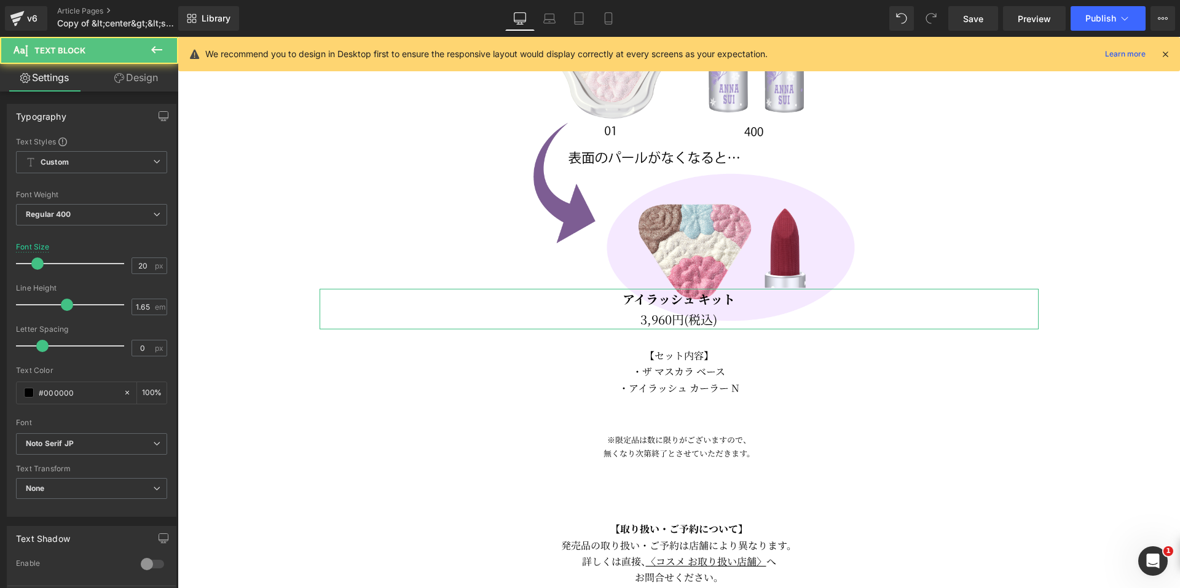
click at [121, 82] on icon at bounding box center [119, 78] width 10 height 10
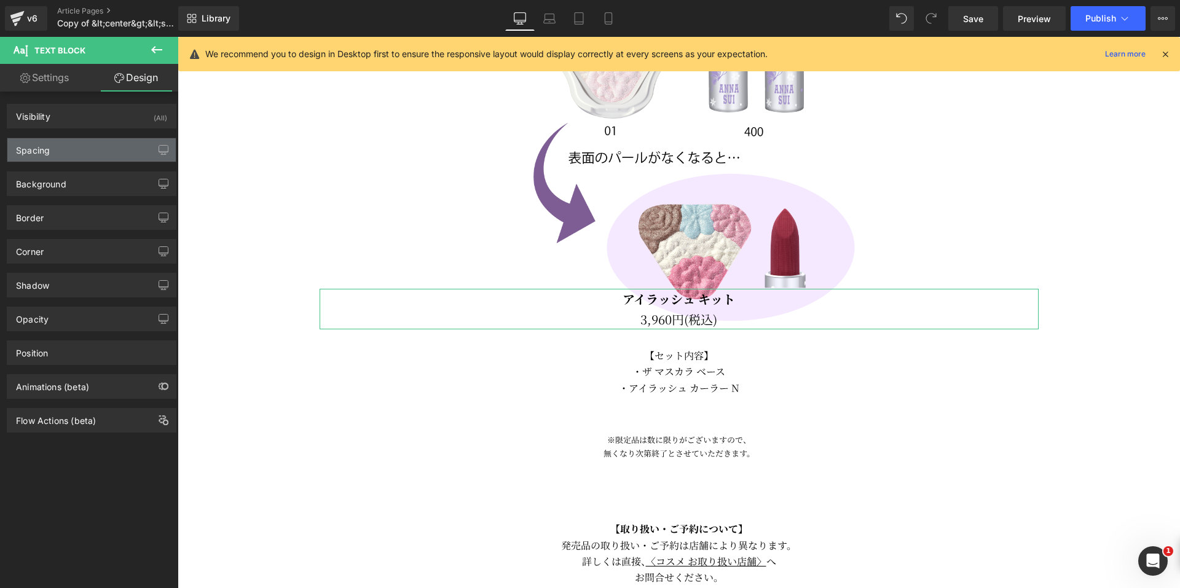
click at [84, 152] on div "Spacing" at bounding box center [91, 149] width 168 height 23
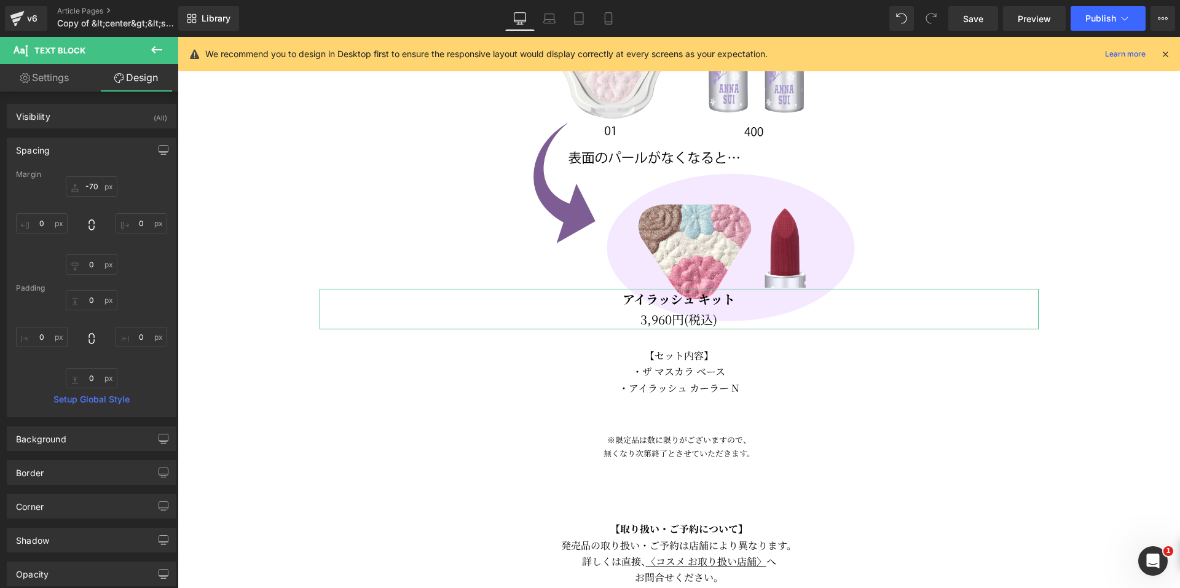
type input "-70"
type input "0"
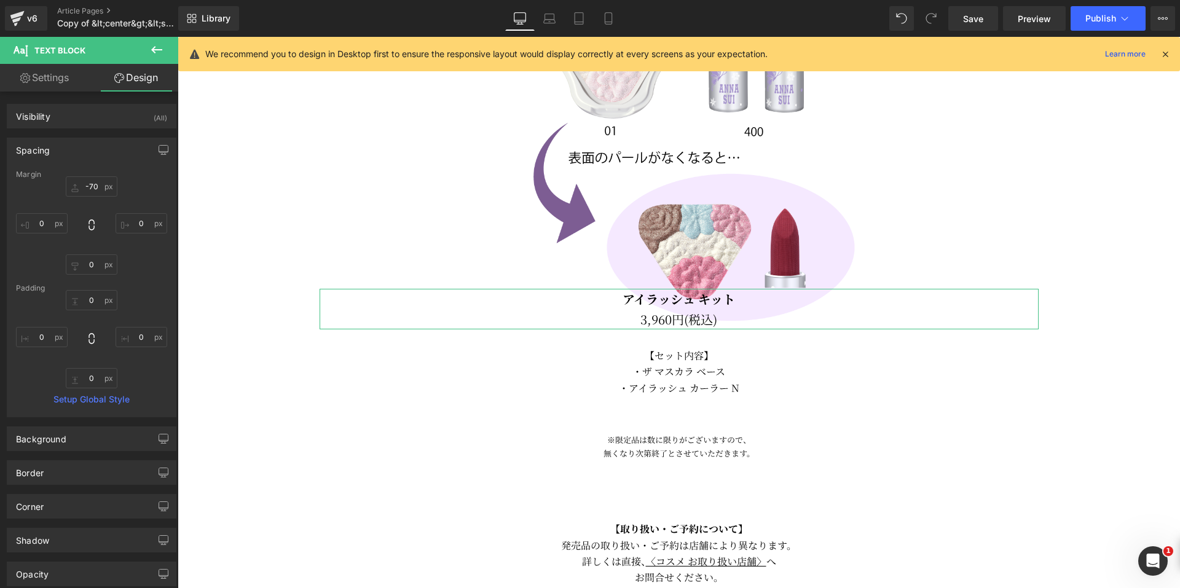
type input "0"
click at [87, 184] on input "-70" at bounding box center [92, 186] width 52 height 20
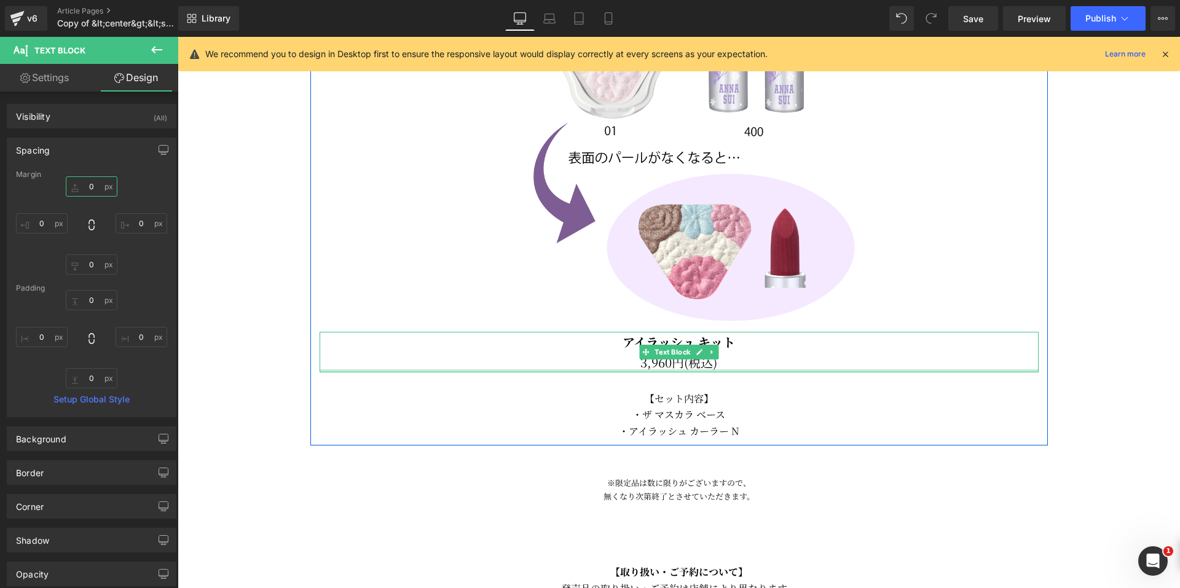
type input "0px"
click at [715, 364] on div "アイラッシュ キット 3,960円(税込) Text Block" at bounding box center [679, 352] width 719 height 41
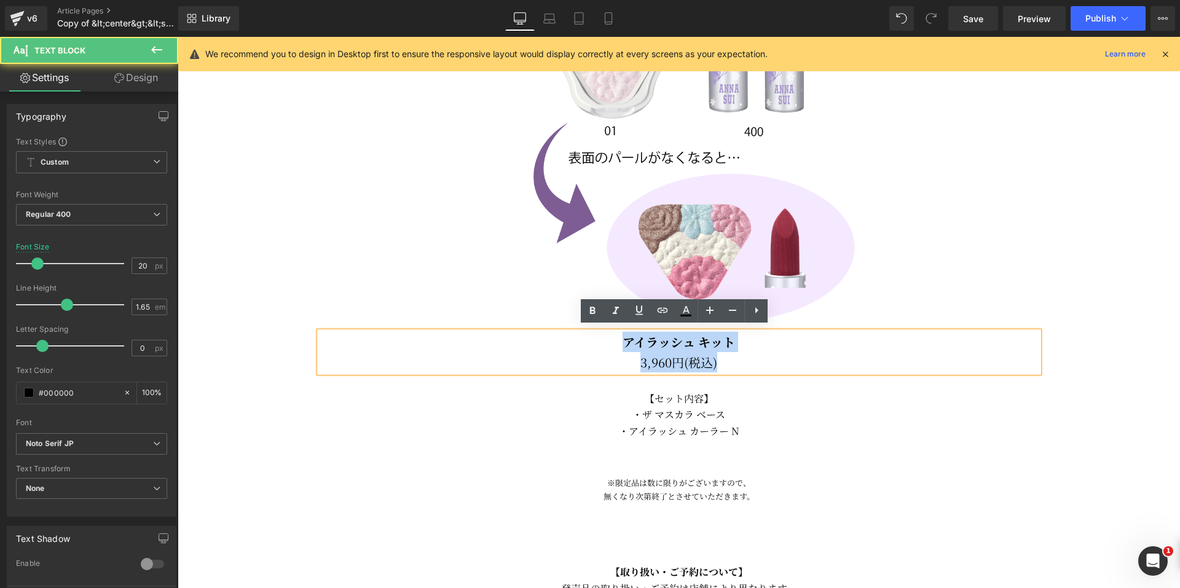
drag, startPoint x: 724, startPoint y: 362, endPoint x: 606, endPoint y: 342, distance: 119.7
click at [606, 342] on div "アイラッシュ キット 3,960円(税込)" at bounding box center [679, 352] width 719 height 41
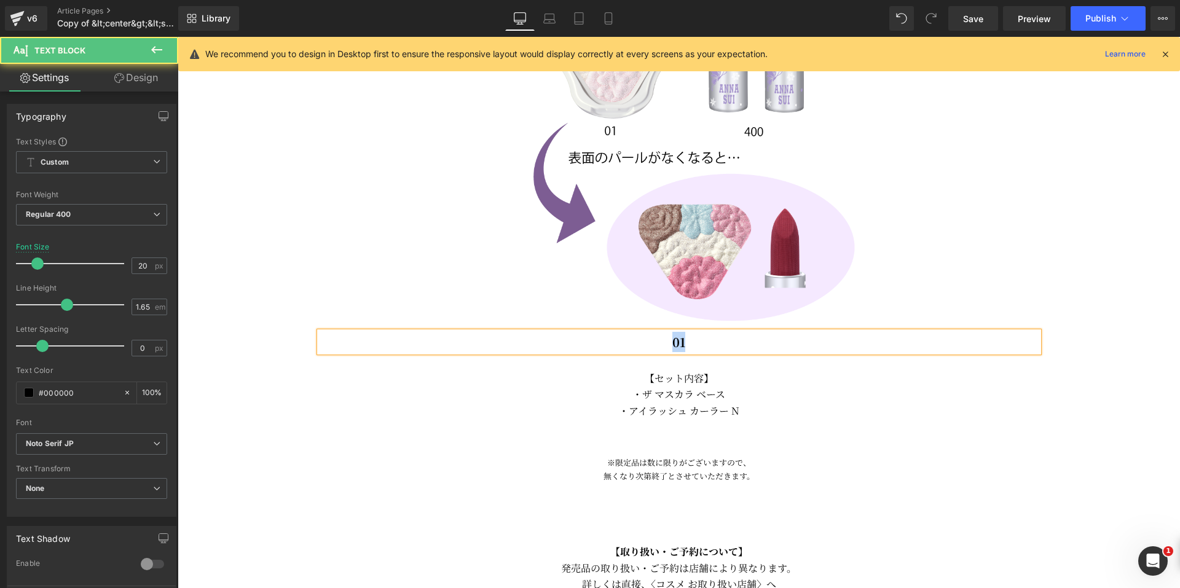
drag, startPoint x: 684, startPoint y: 341, endPoint x: 656, endPoint y: 341, distance: 28.3
click at [656, 341] on p "01" at bounding box center [679, 342] width 719 height 20
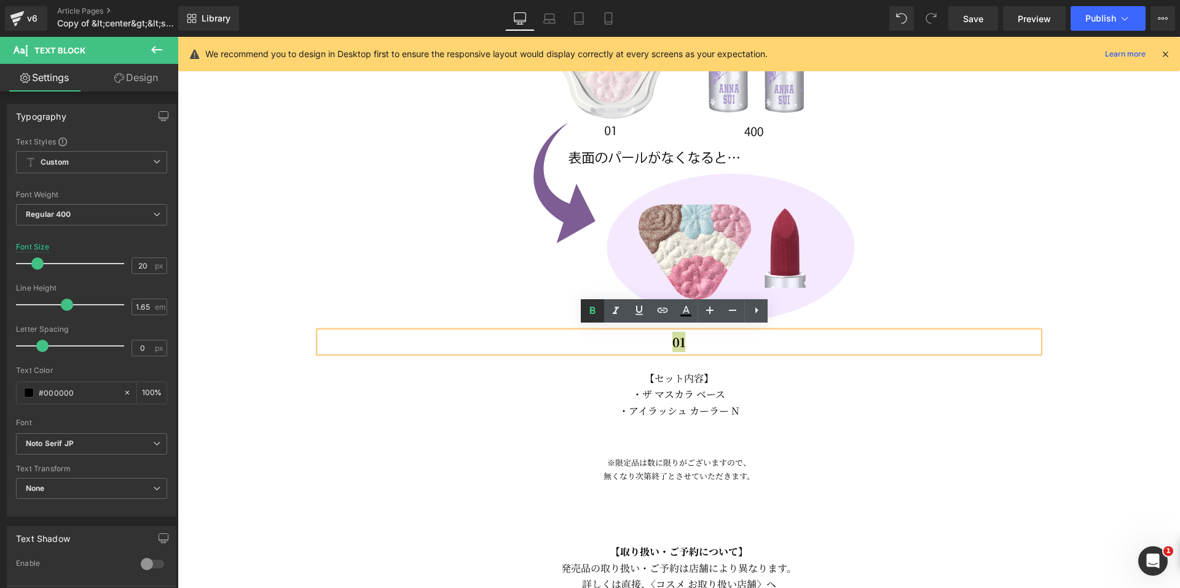
click at [587, 312] on icon at bounding box center [592, 311] width 15 height 15
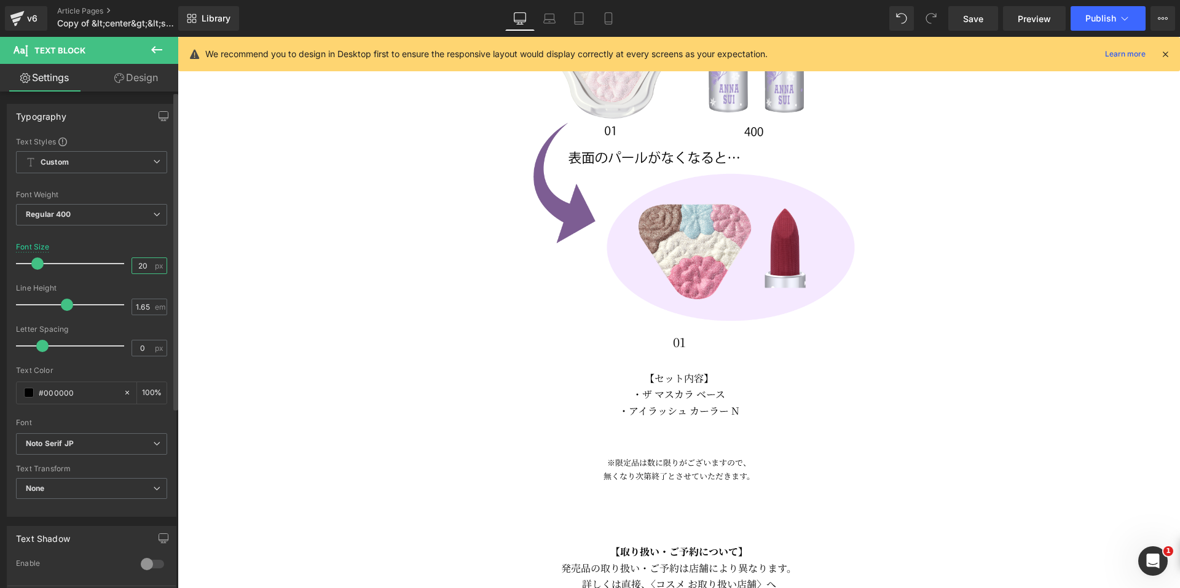
drag, startPoint x: 143, startPoint y: 265, endPoint x: 117, endPoint y: 264, distance: 25.8
click at [117, 264] on div "Font Size 20 px" at bounding box center [91, 263] width 151 height 41
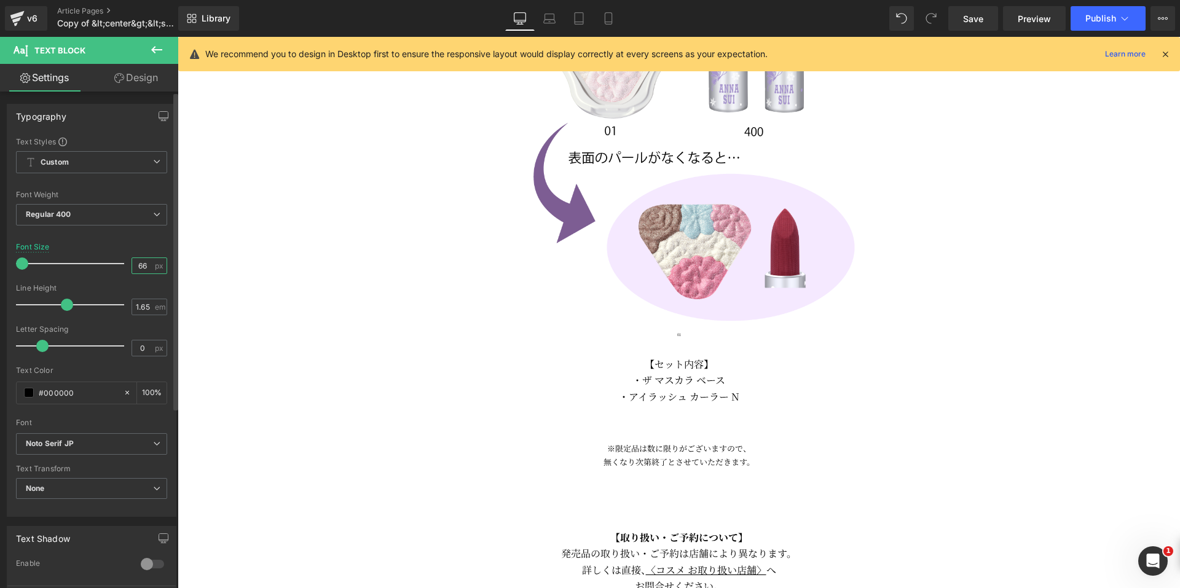
type input "6"
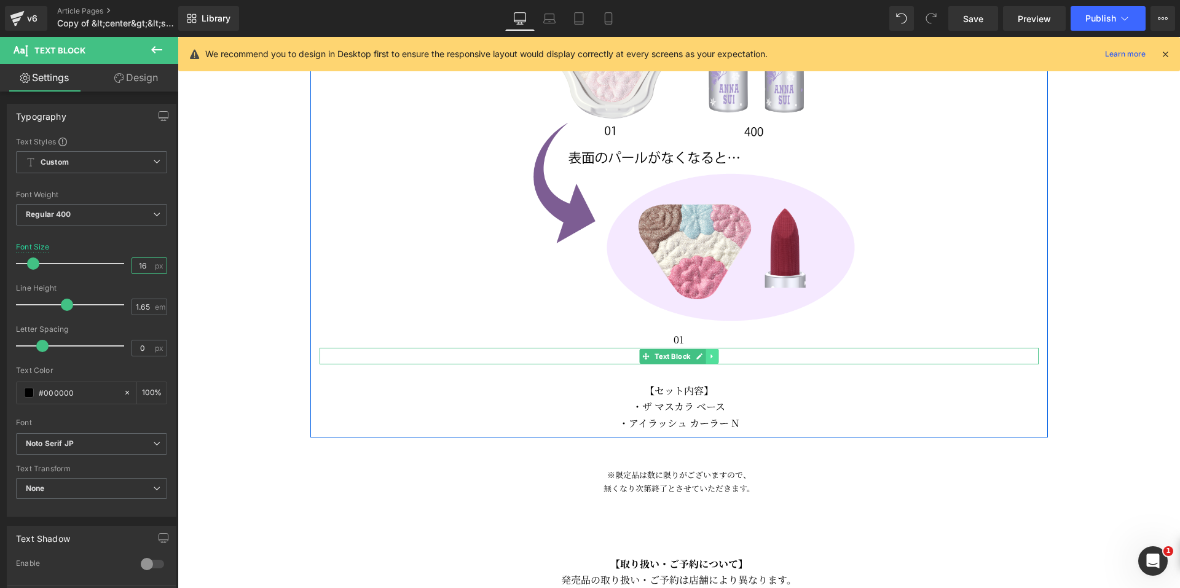
type input "16"
click at [709, 353] on icon at bounding box center [712, 356] width 7 height 7
click at [679, 353] on icon at bounding box center [680, 356] width 7 height 7
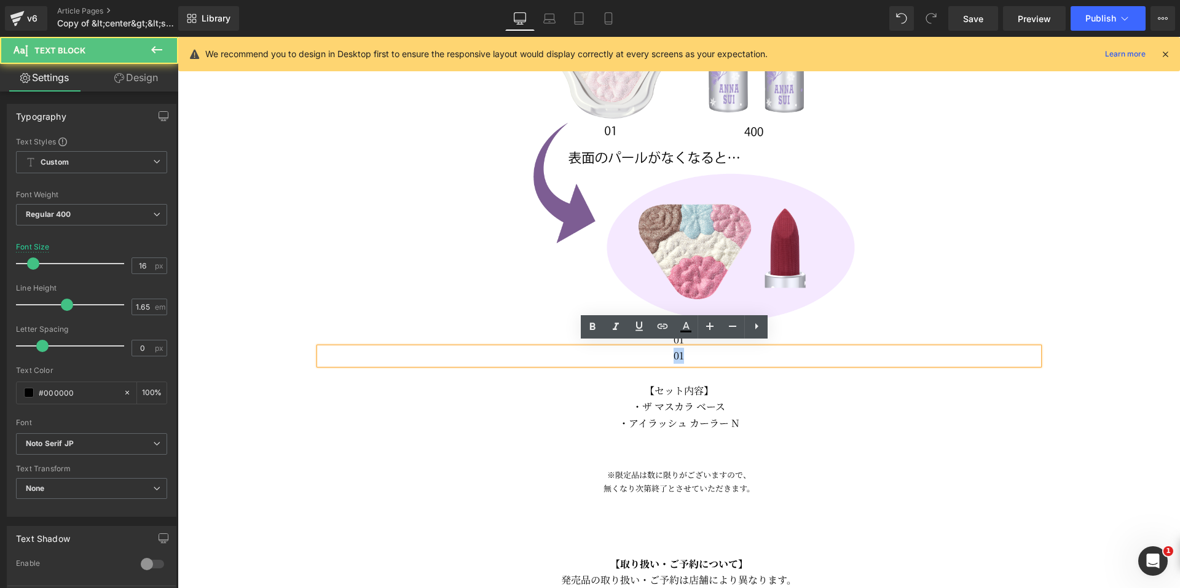
drag, startPoint x: 692, startPoint y: 352, endPoint x: 657, endPoint y: 352, distance: 35.0
click at [658, 352] on p "01" at bounding box center [679, 356] width 719 height 16
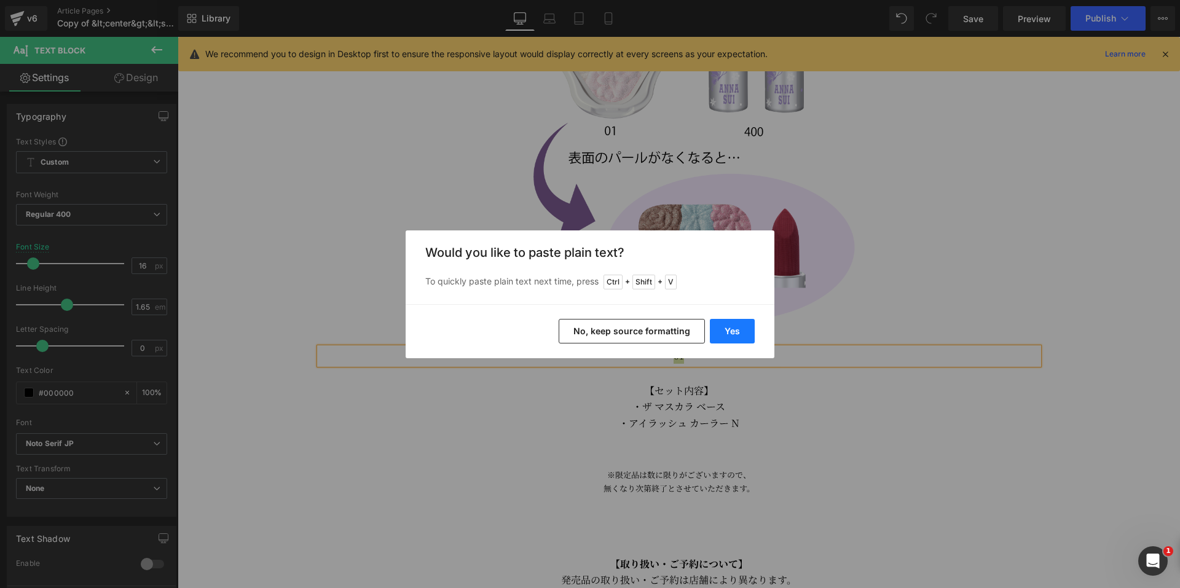
click at [734, 333] on button "Yes" at bounding box center [732, 331] width 45 height 25
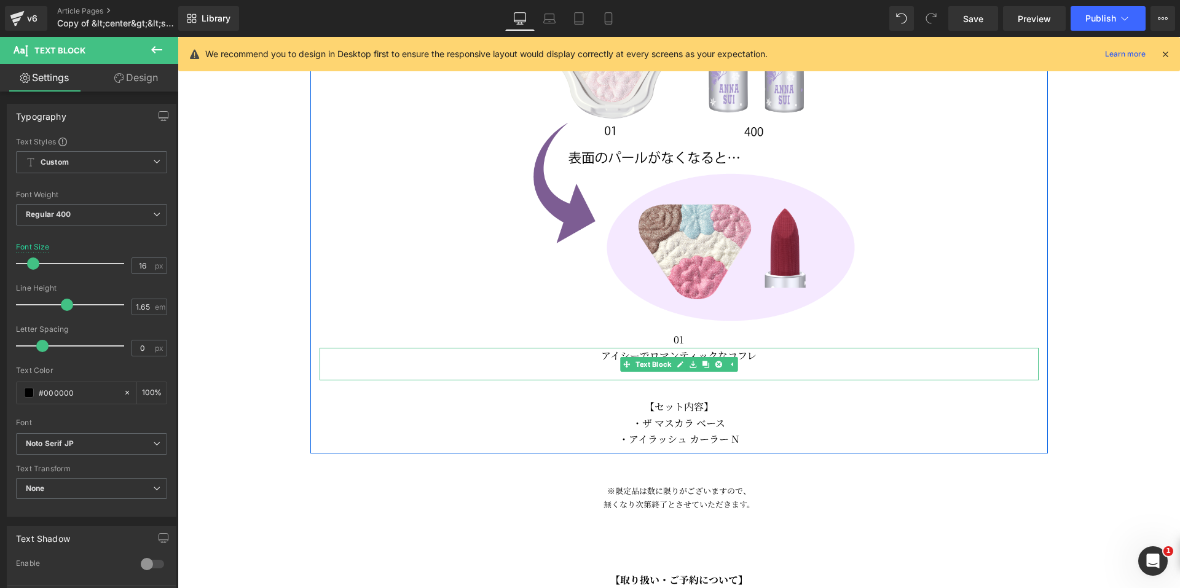
click at [694, 371] on p at bounding box center [679, 372] width 719 height 16
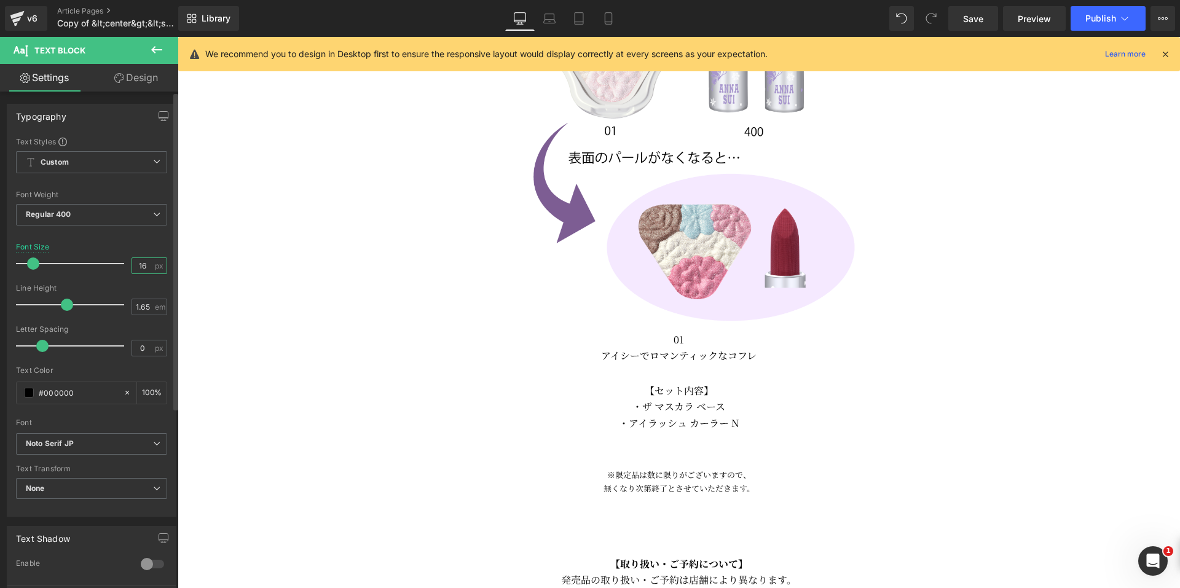
drag, startPoint x: 143, startPoint y: 262, endPoint x: 120, endPoint y: 262, distance: 23.4
click at [120, 262] on div "Font Size 16 px" at bounding box center [91, 263] width 151 height 41
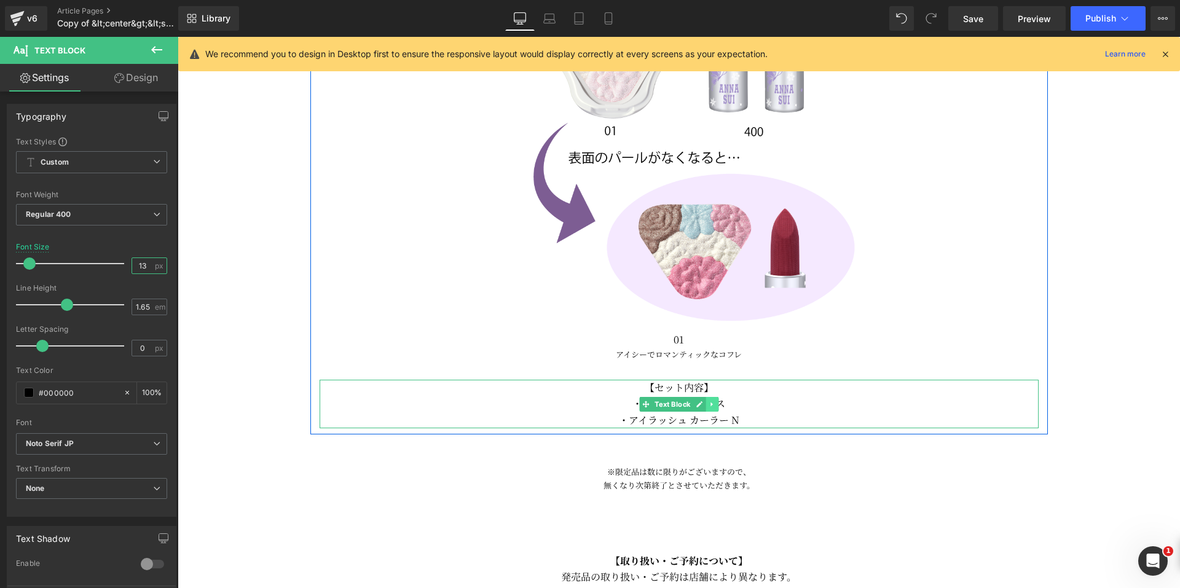
type input "13"
click at [708, 404] on link at bounding box center [712, 404] width 13 height 15
click at [715, 401] on icon at bounding box center [718, 404] width 7 height 7
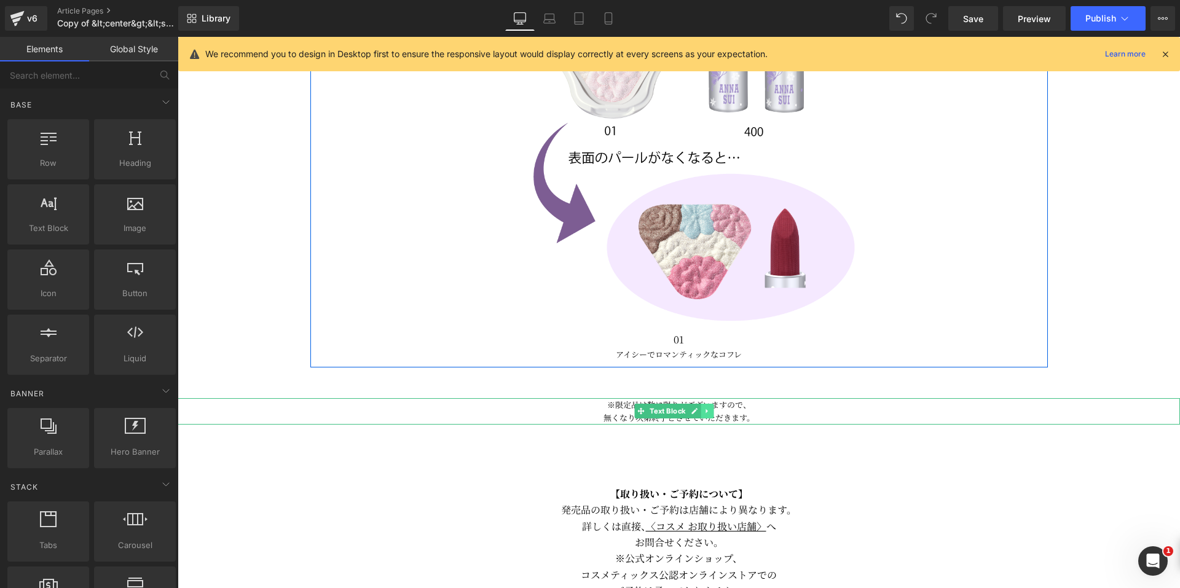
click at [704, 407] on icon at bounding box center [707, 410] width 7 height 7
click at [713, 408] on icon at bounding box center [713, 411] width 7 height 7
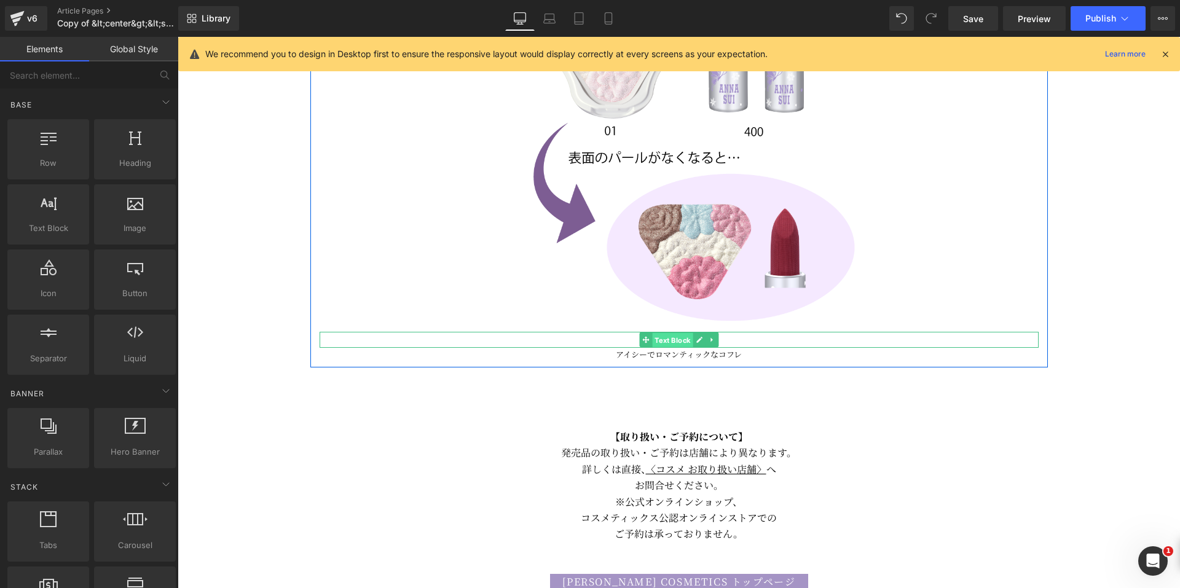
click at [672, 336] on span "Text Block" at bounding box center [672, 340] width 41 height 15
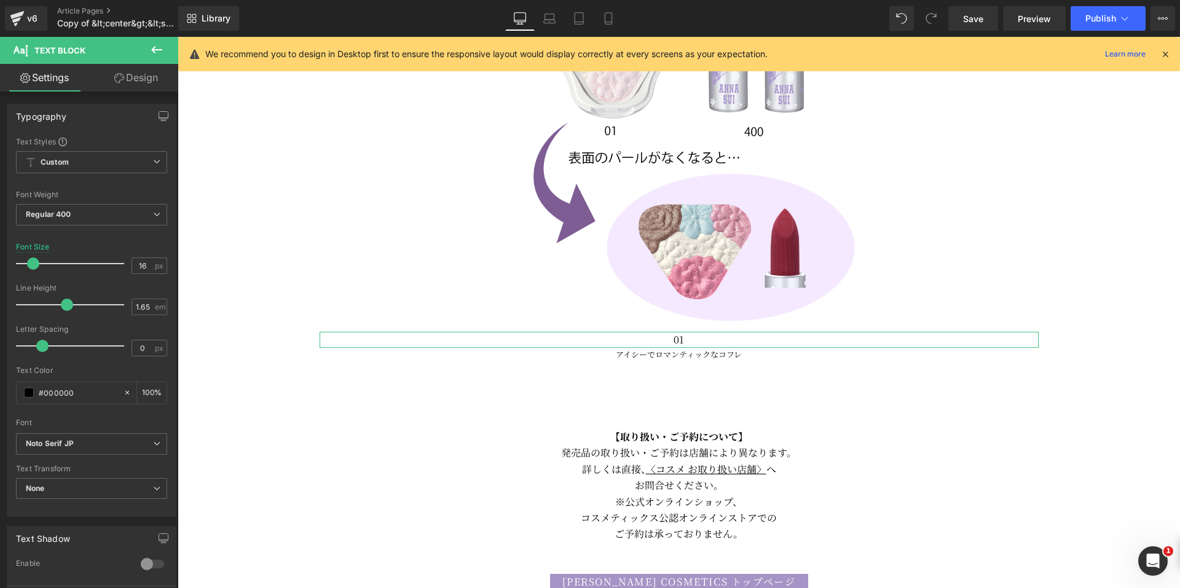
click at [133, 81] on link "Design" at bounding box center [136, 78] width 89 height 28
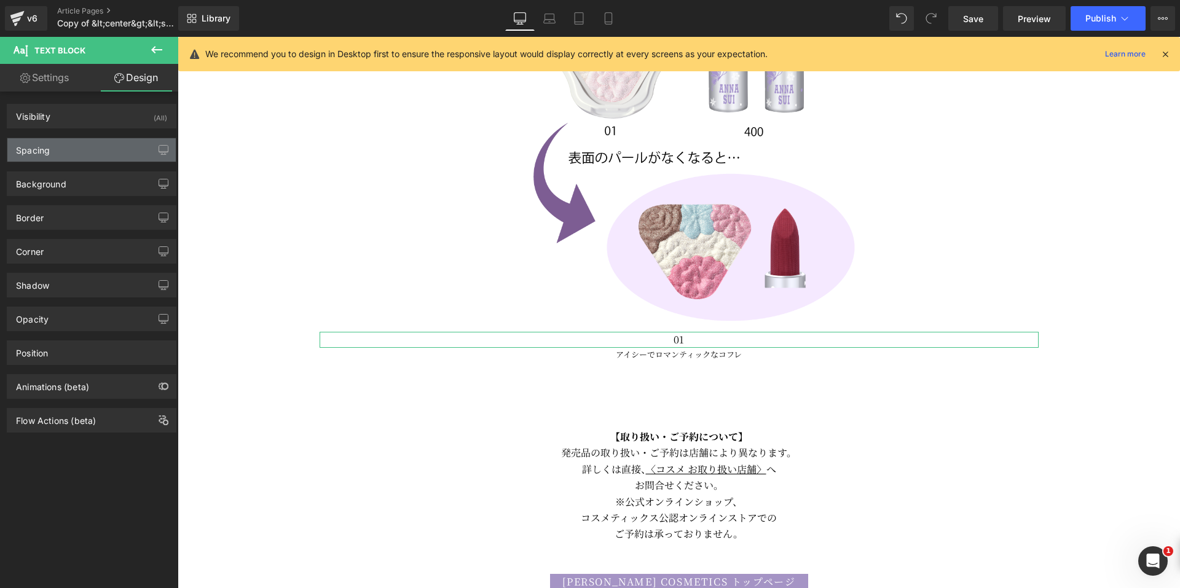
click at [82, 151] on div "Spacing" at bounding box center [91, 149] width 168 height 23
type input "0"
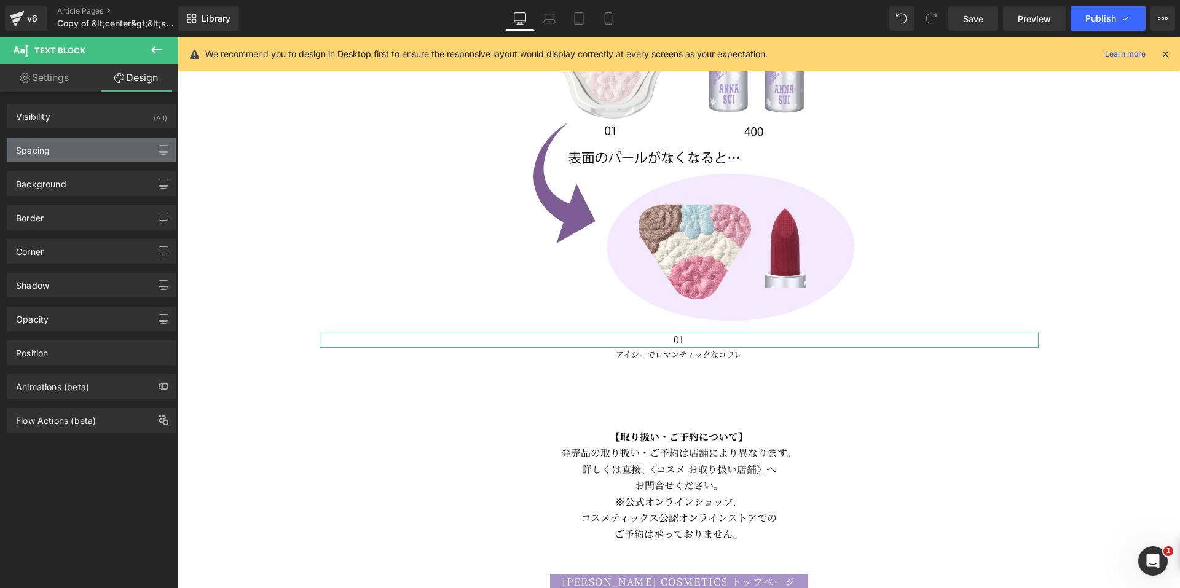
type input "0"
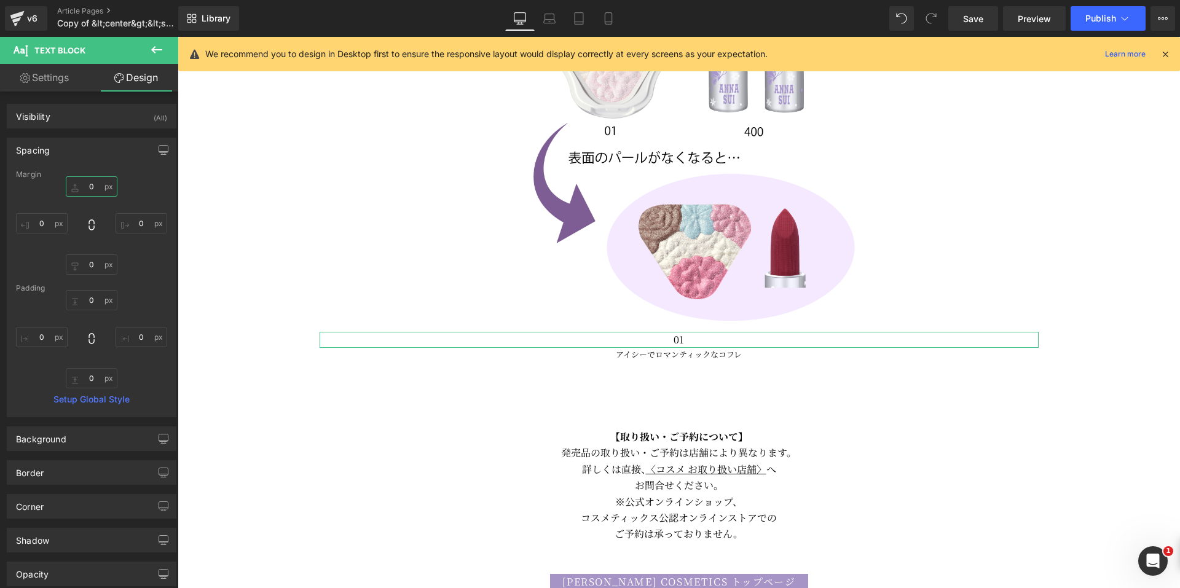
click at [78, 183] on input "0" at bounding box center [92, 186] width 52 height 20
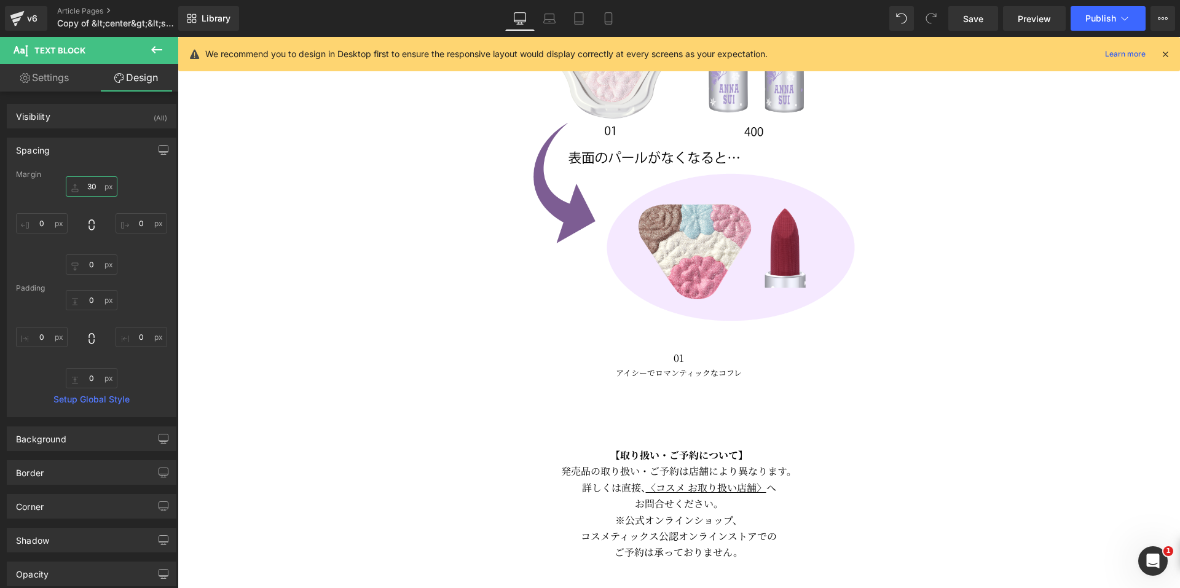
type input "30"
click at [151, 57] on button at bounding box center [156, 50] width 43 height 27
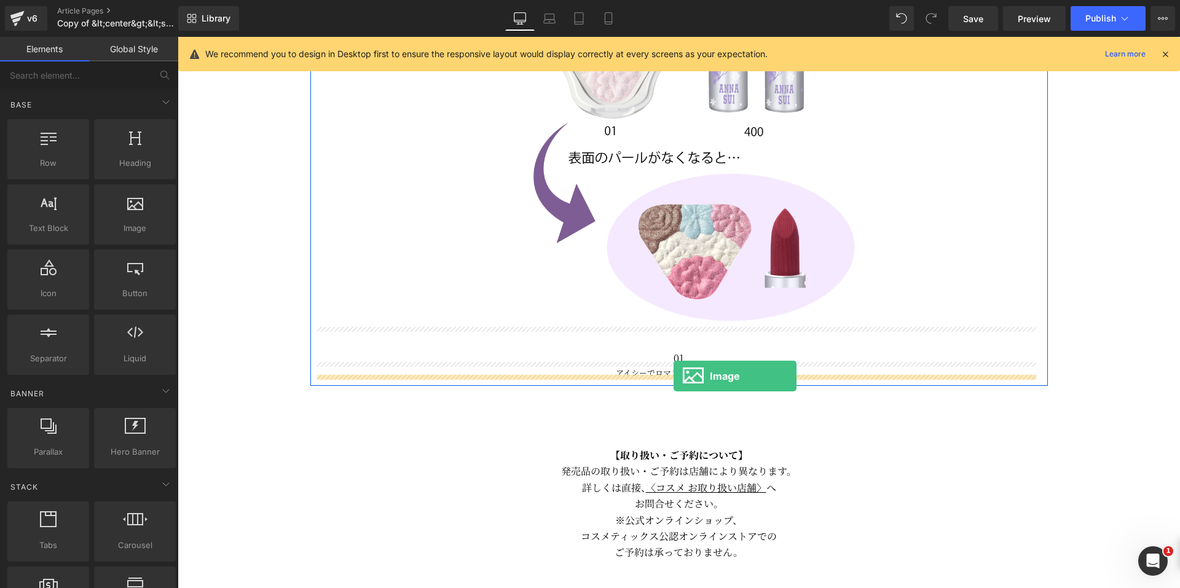
drag, startPoint x: 331, startPoint y: 256, endPoint x: 674, endPoint y: 376, distance: 362.7
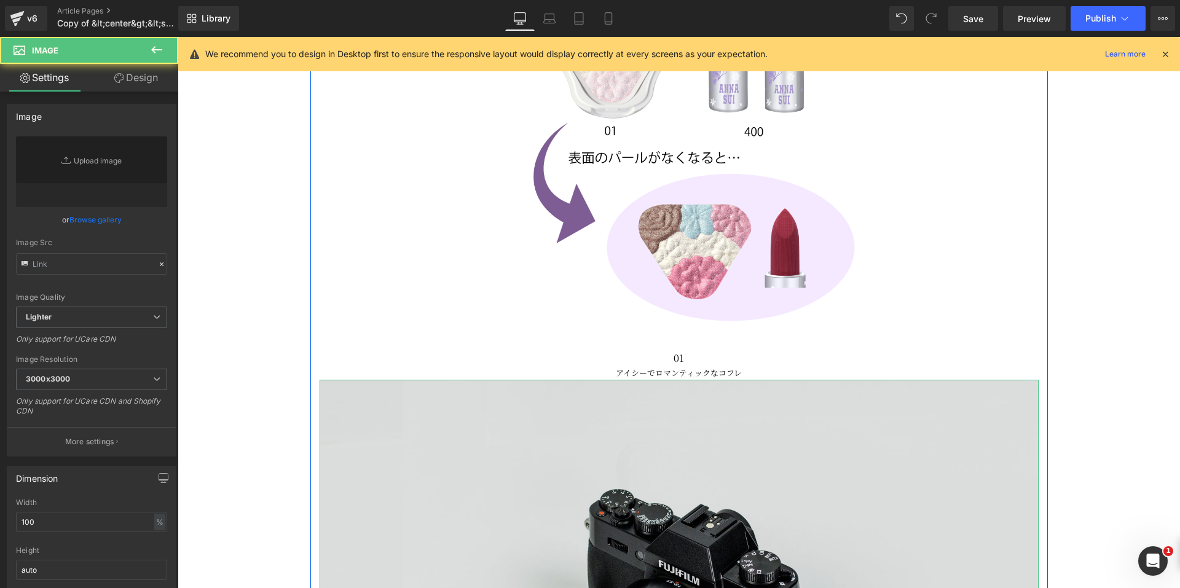
type input "//[DOMAIN_NAME][URL]"
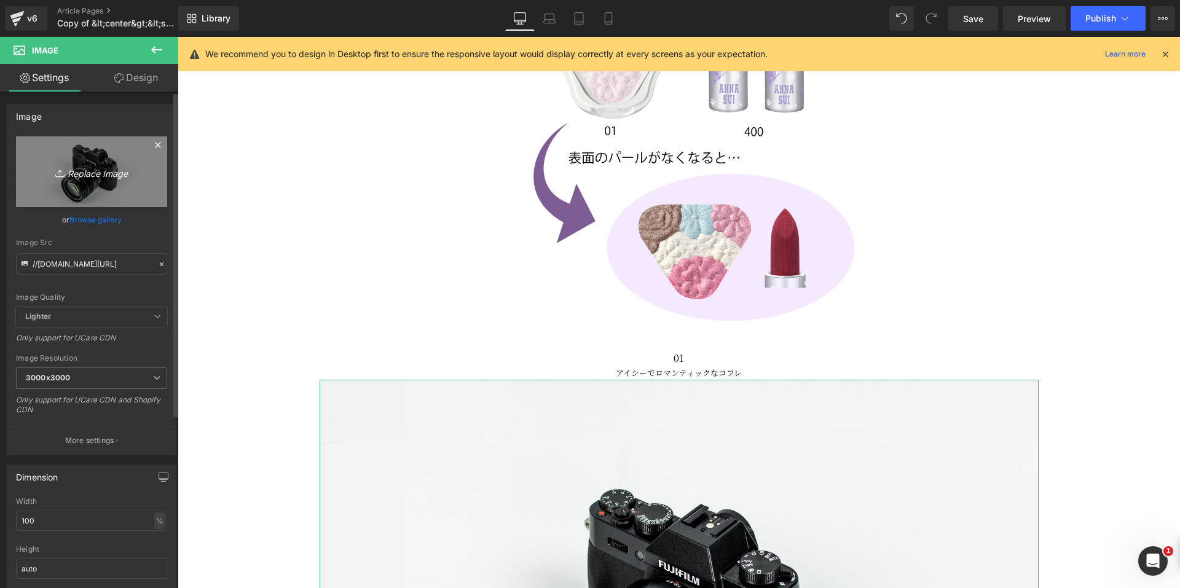
click at [95, 156] on link "Replace Image" at bounding box center [91, 171] width 151 height 71
type input "C:\fakepath\line.png"
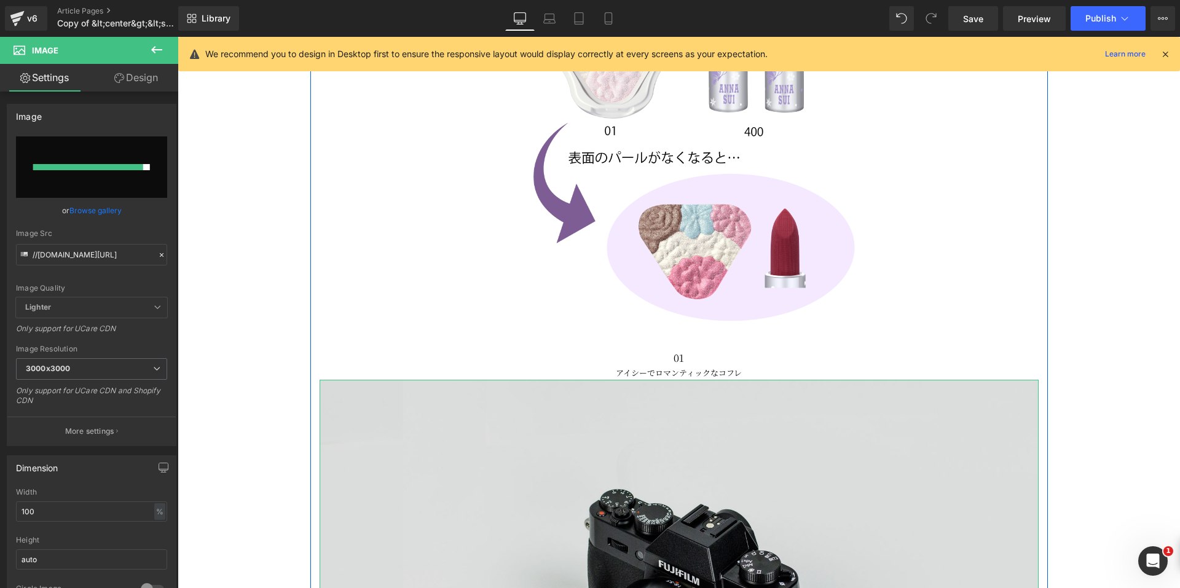
type input "[URL][DOMAIN_NAME]"
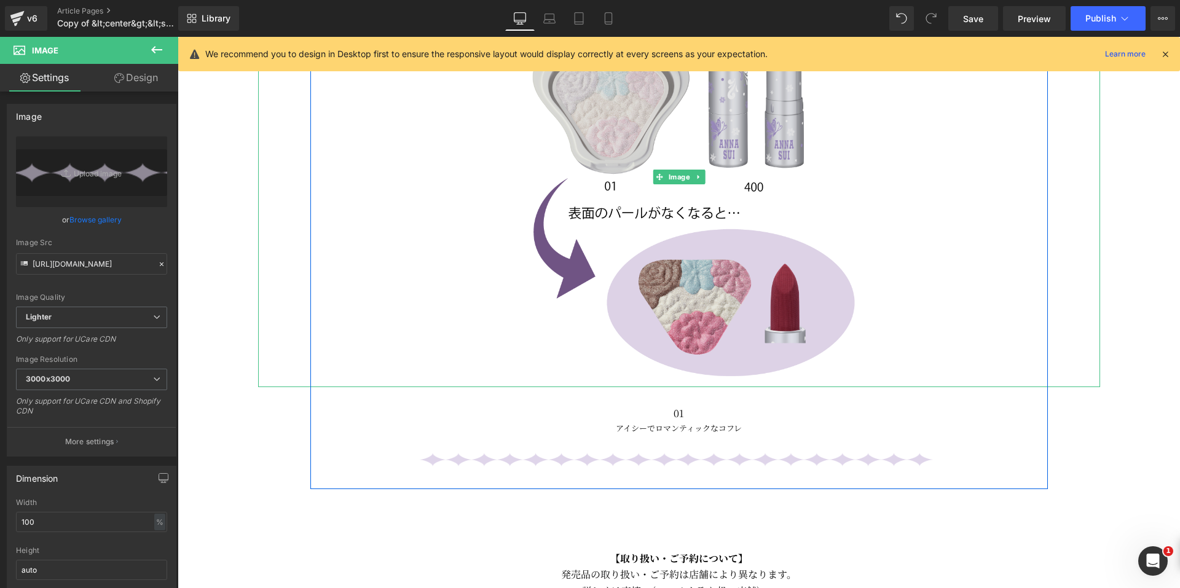
scroll to position [1498, 0]
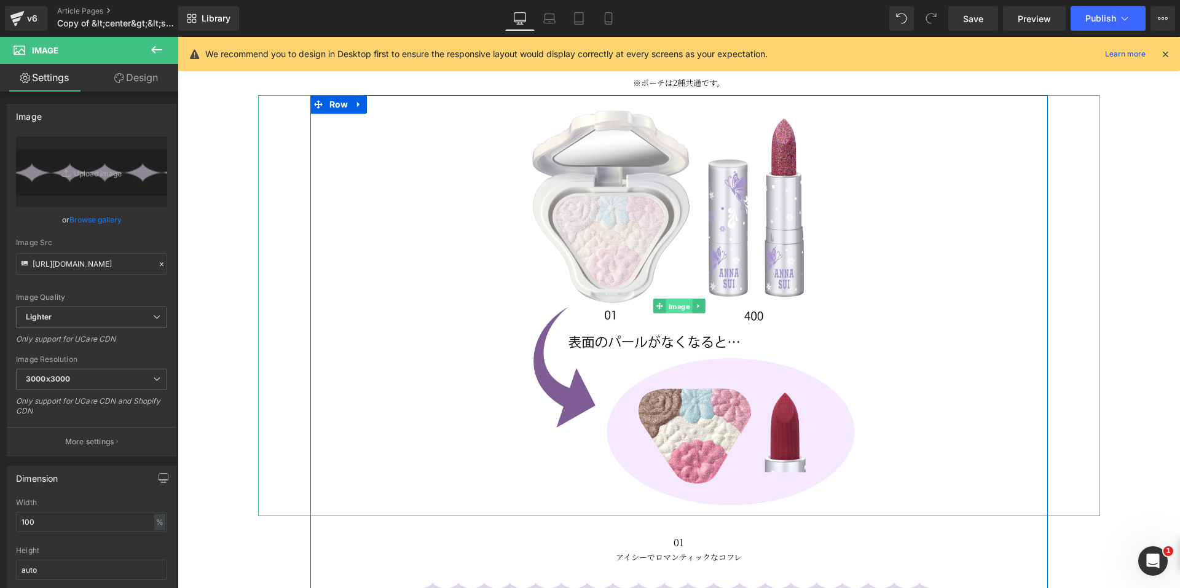
click at [672, 299] on span "Image" at bounding box center [679, 306] width 26 height 15
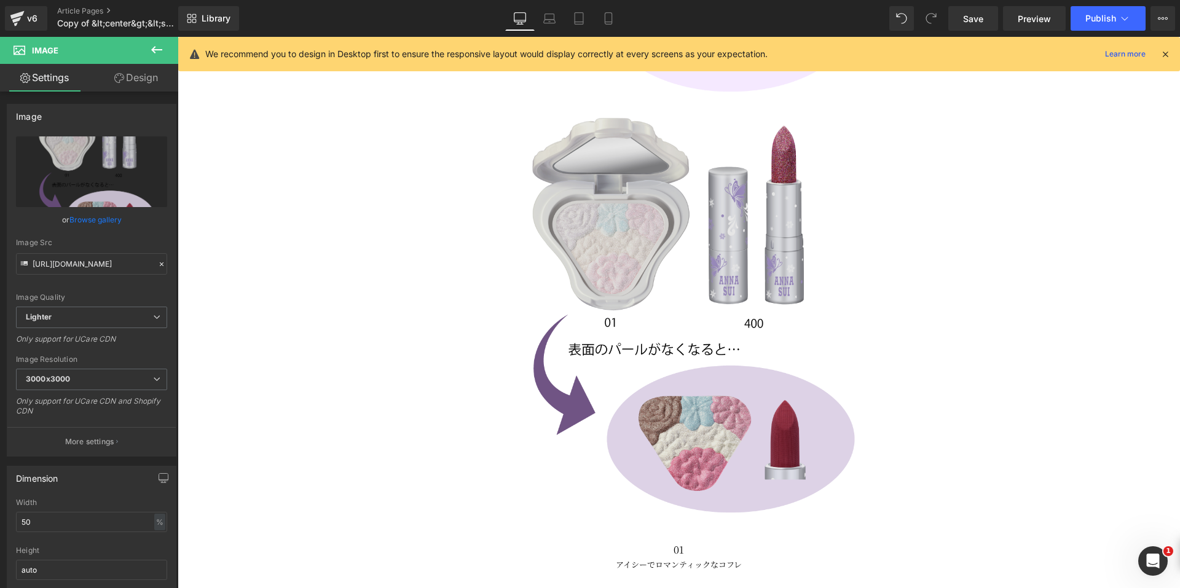
scroll to position [1924, 0]
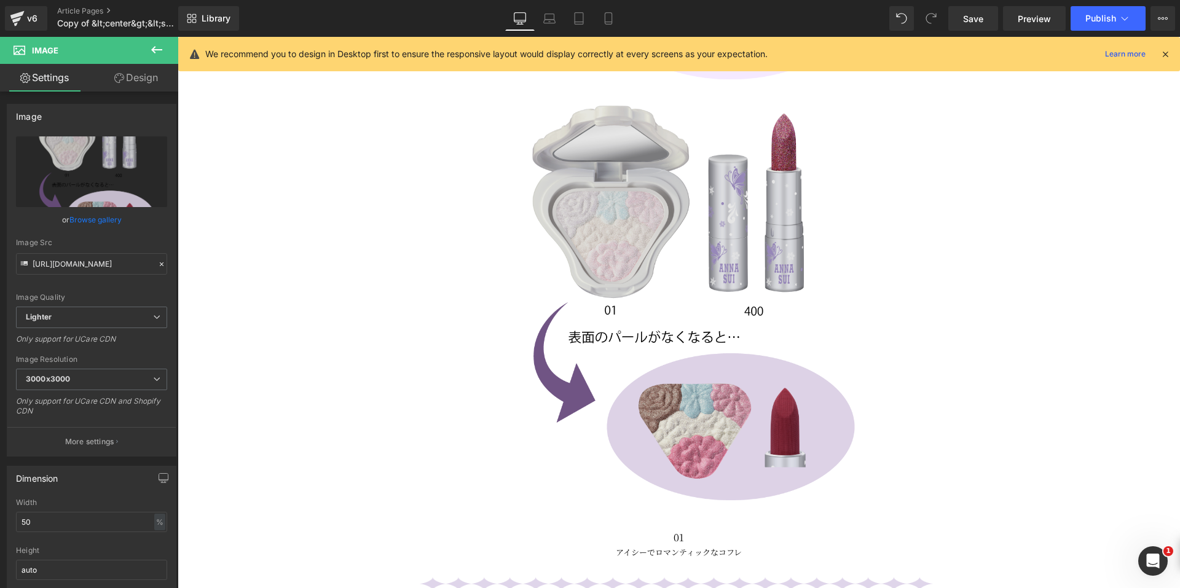
click at [613, 296] on img at bounding box center [678, 300] width 421 height 421
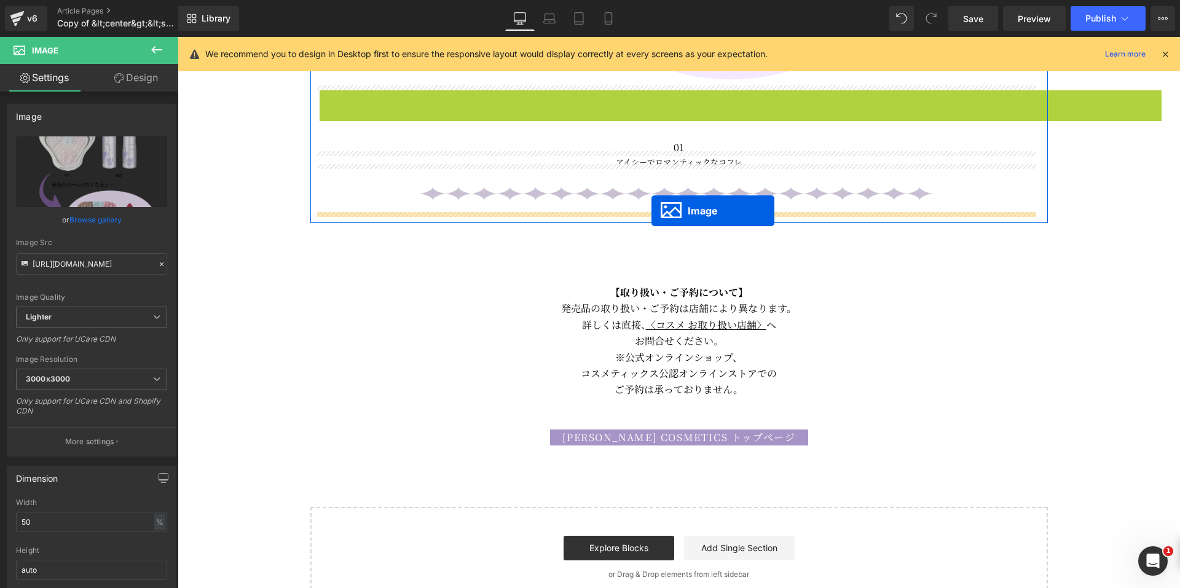
drag, startPoint x: 652, startPoint y: 298, endPoint x: 651, endPoint y: 211, distance: 87.3
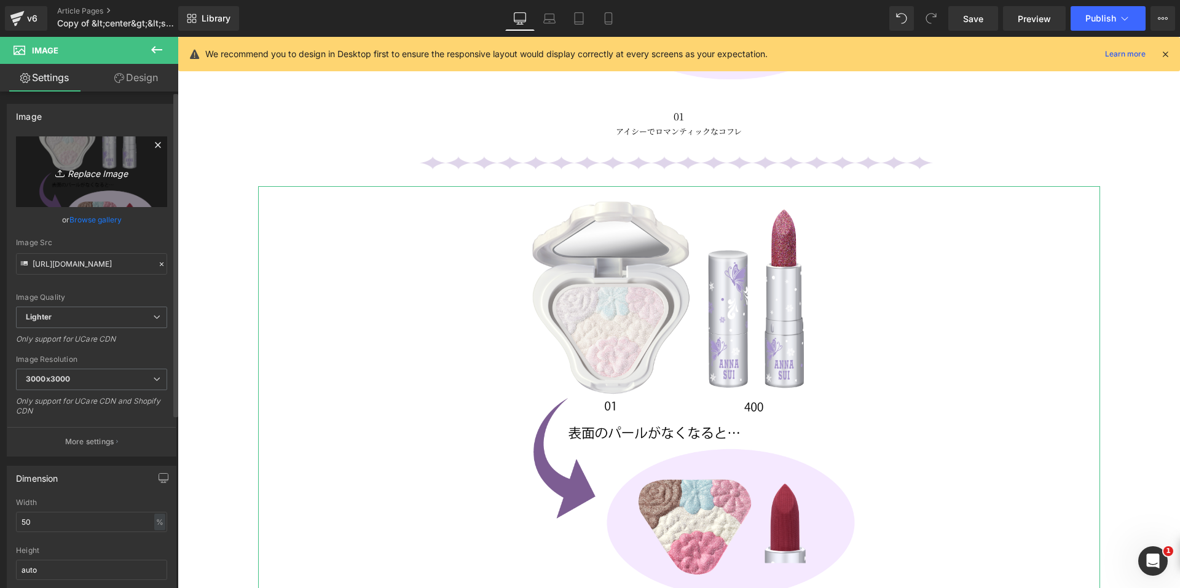
click at [124, 190] on link "Replace Image" at bounding box center [91, 171] width 151 height 71
type input "C:\fakepath\before_after_02.png"
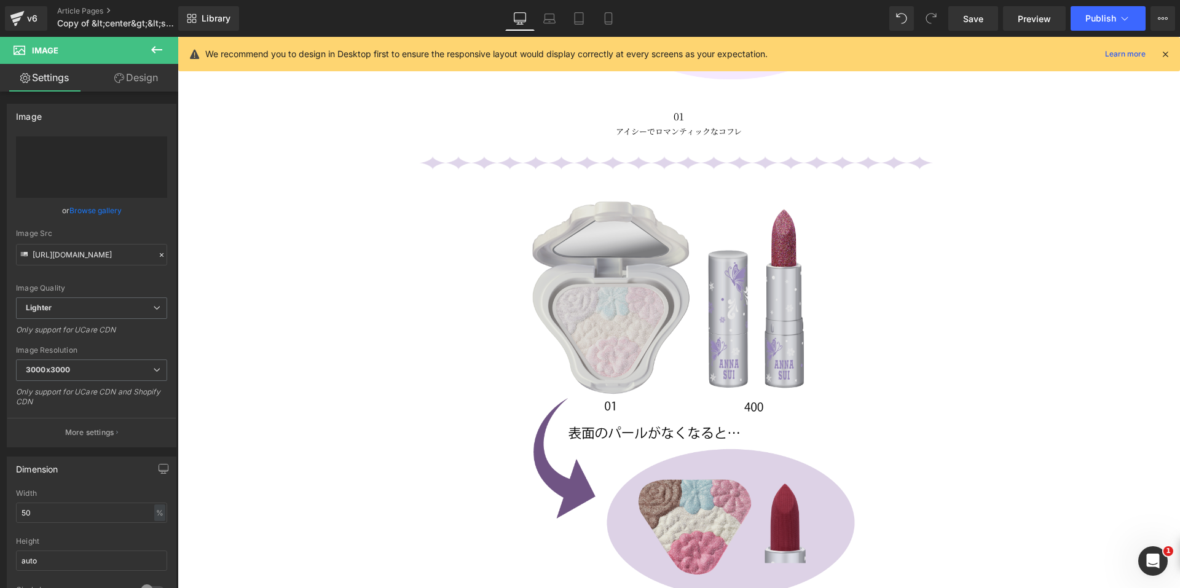
type input "[URL][DOMAIN_NAME]"
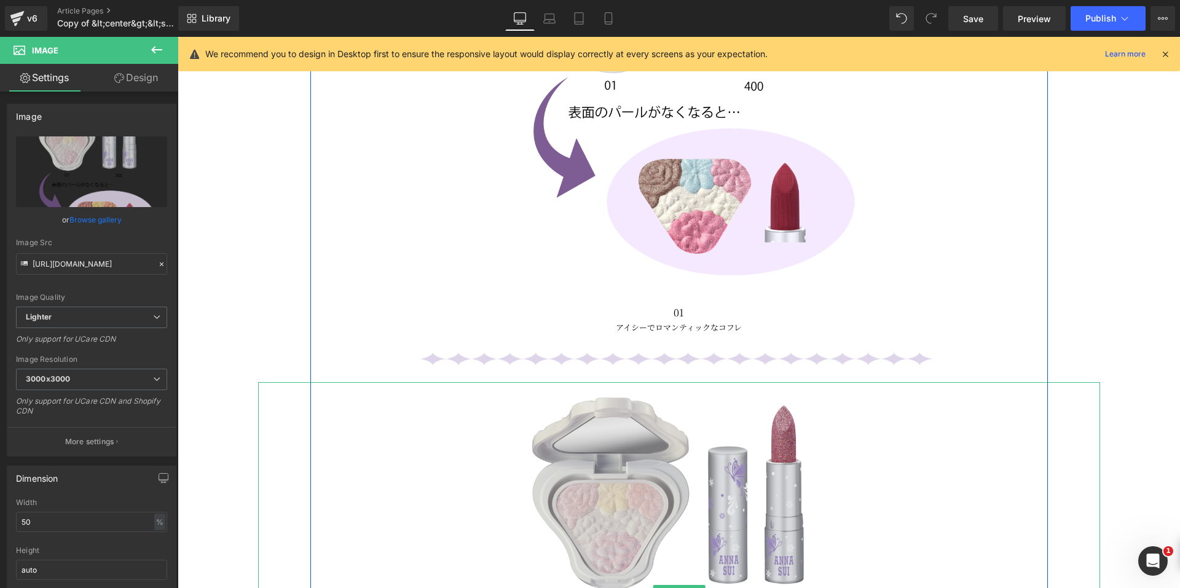
scroll to position [1678, 0]
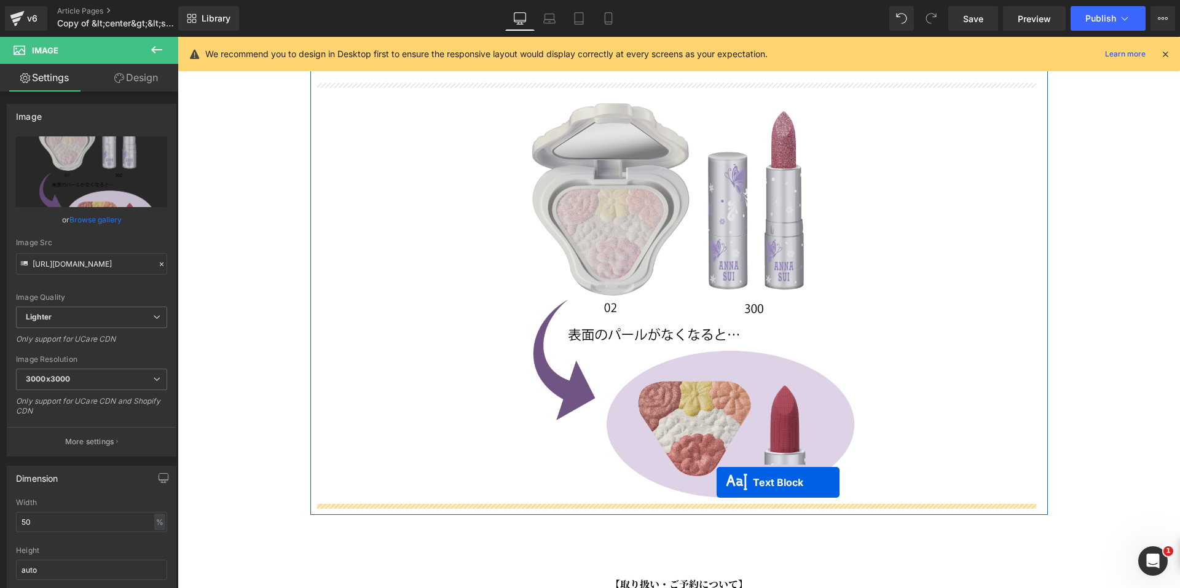
drag, startPoint x: 641, startPoint y: 392, endPoint x: 717, endPoint y: 482, distance: 117.8
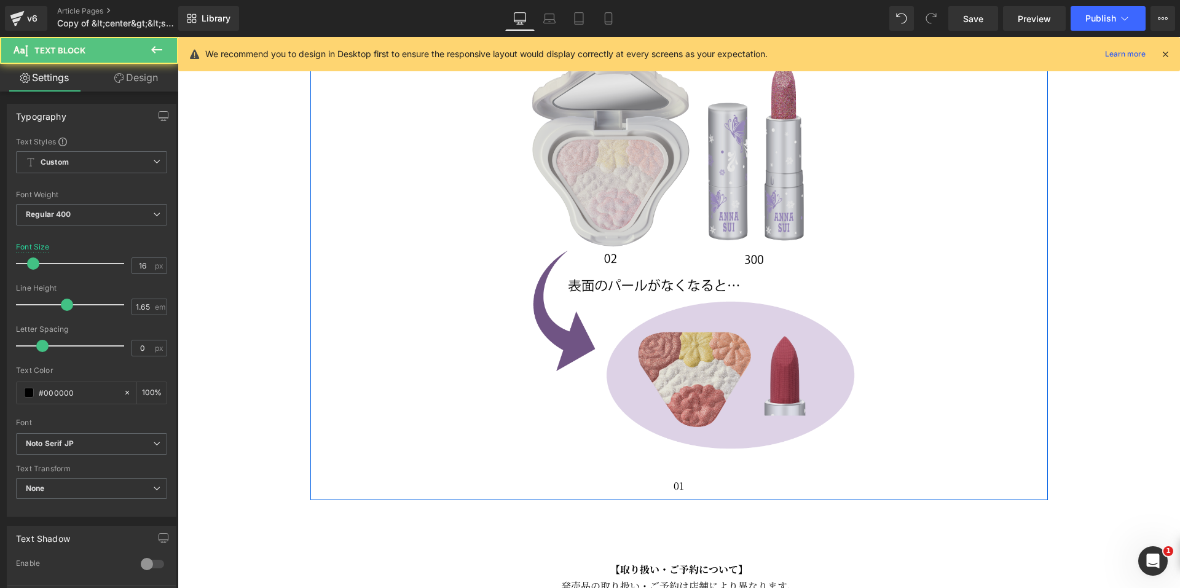
scroll to position [2023, 0]
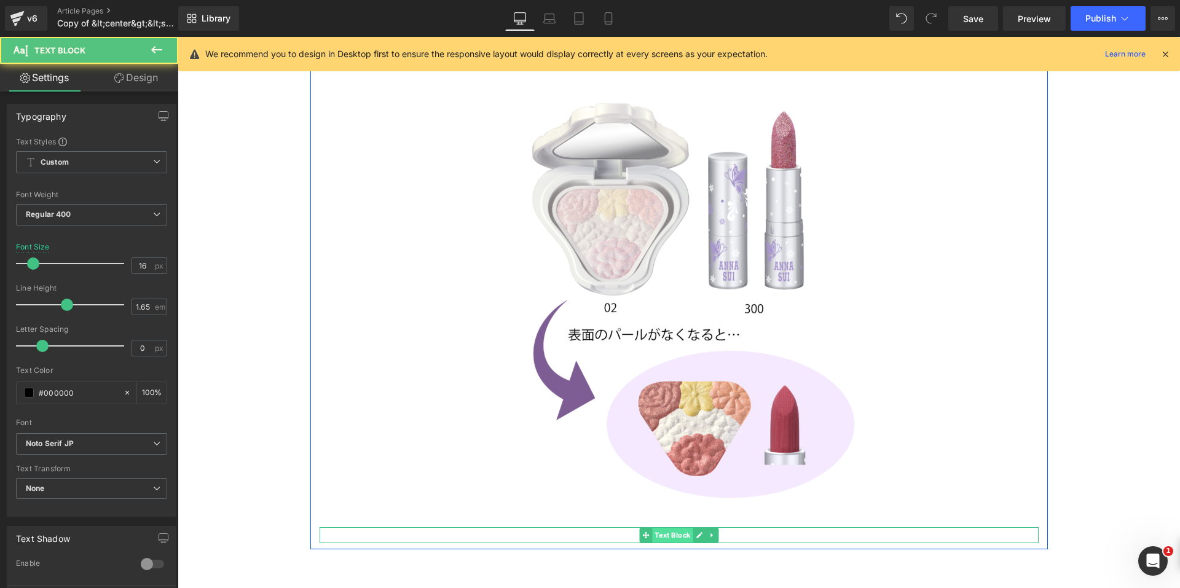
click at [688, 533] on span "Text Block" at bounding box center [672, 535] width 41 height 15
click at [696, 532] on icon at bounding box center [699, 535] width 7 height 7
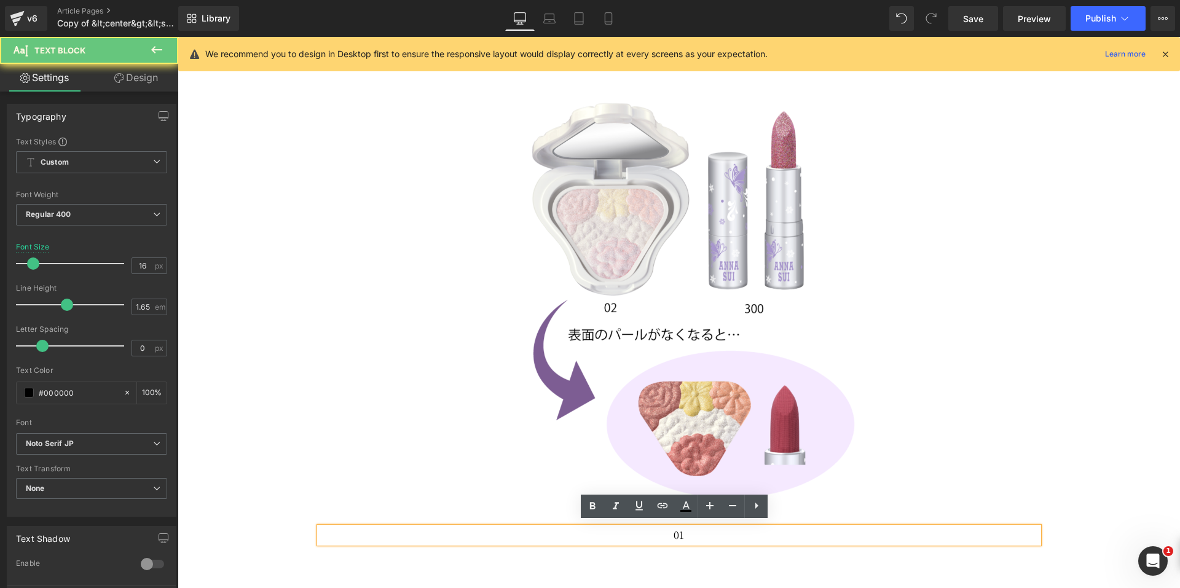
click at [693, 533] on p "01" at bounding box center [679, 535] width 719 height 16
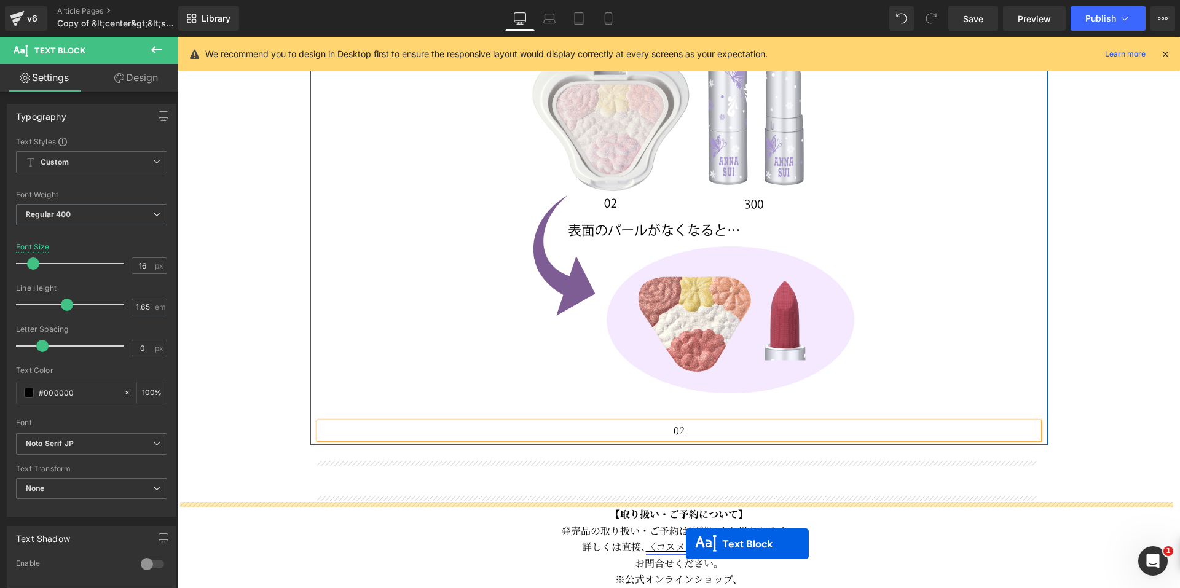
scroll to position [2195, 0]
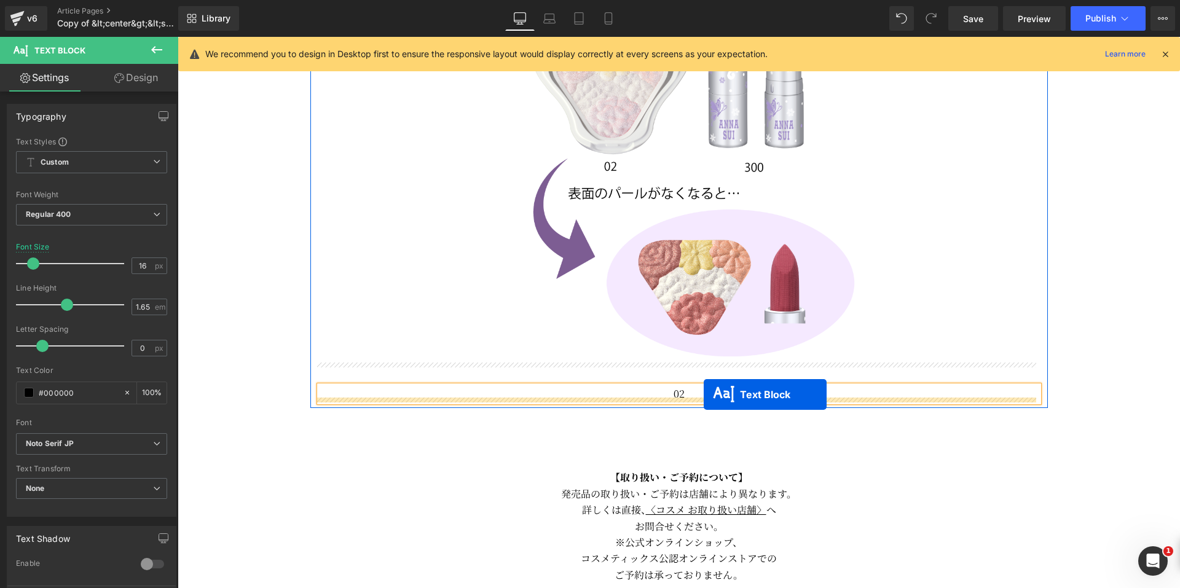
drag, startPoint x: 637, startPoint y: 287, endPoint x: 704, endPoint y: 395, distance: 126.7
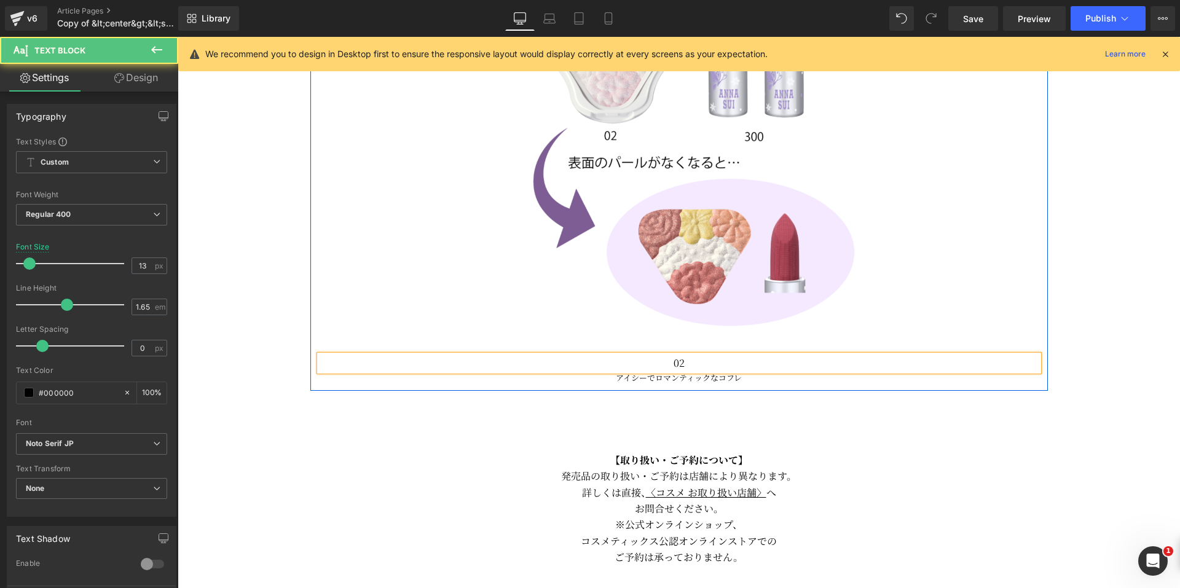
scroll to position [2164, 0]
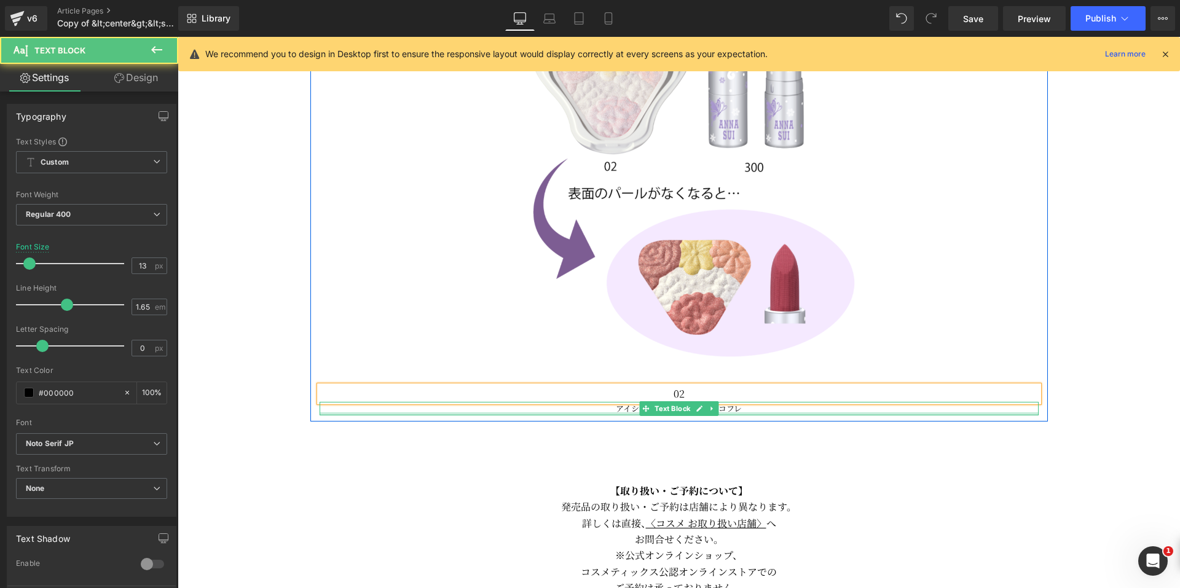
click at [752, 410] on div "アイシーでロマンティックなコフレ Text Block" at bounding box center [679, 408] width 719 height 13
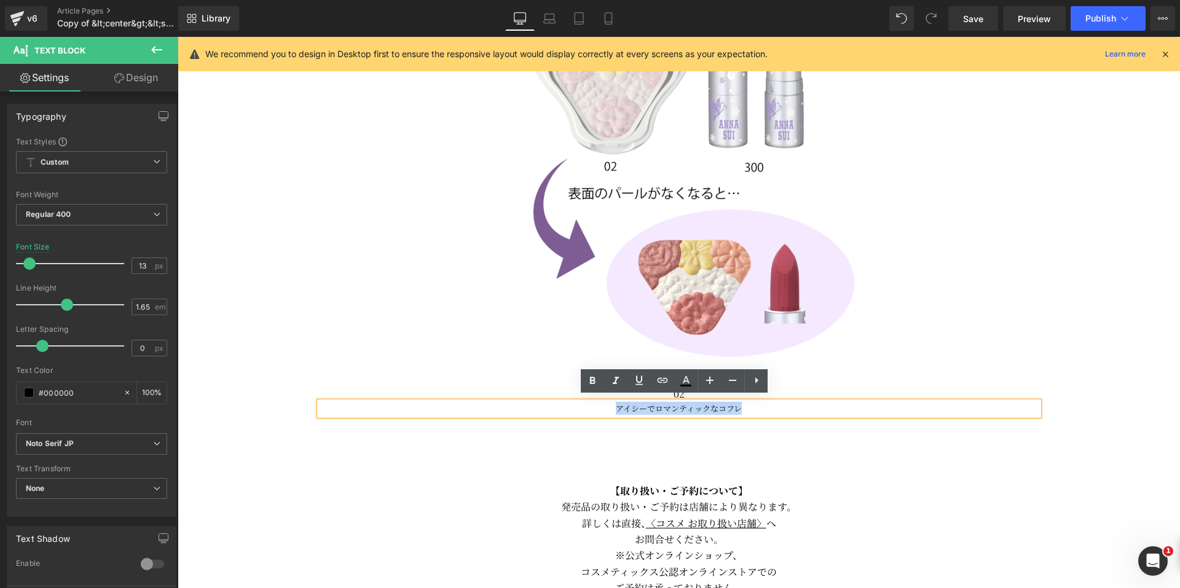
drag, startPoint x: 752, startPoint y: 406, endPoint x: 602, endPoint y: 406, distance: 150.6
click at [602, 406] on p "アイシーでロマンティックなコフレ" at bounding box center [679, 408] width 719 height 13
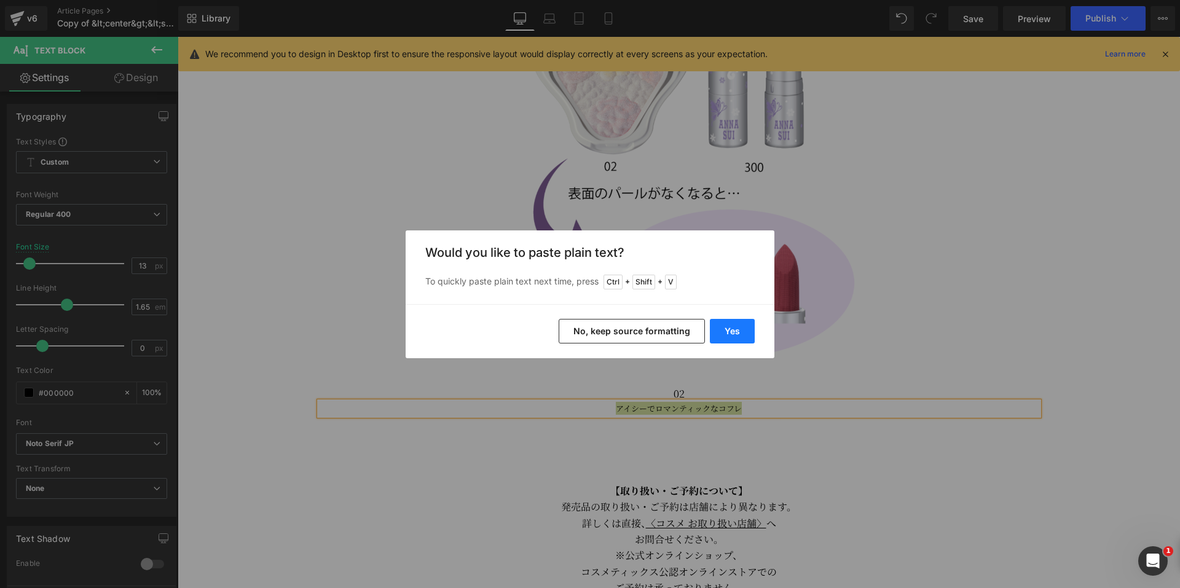
click at [742, 335] on button "Yes" at bounding box center [732, 331] width 45 height 25
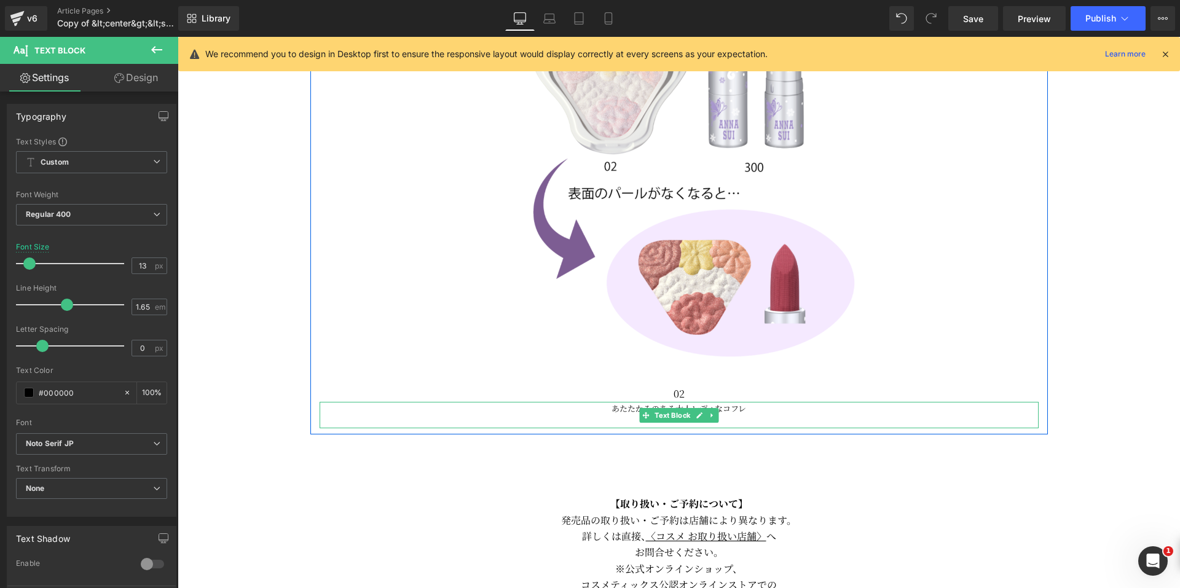
click at [719, 418] on p at bounding box center [679, 421] width 719 height 13
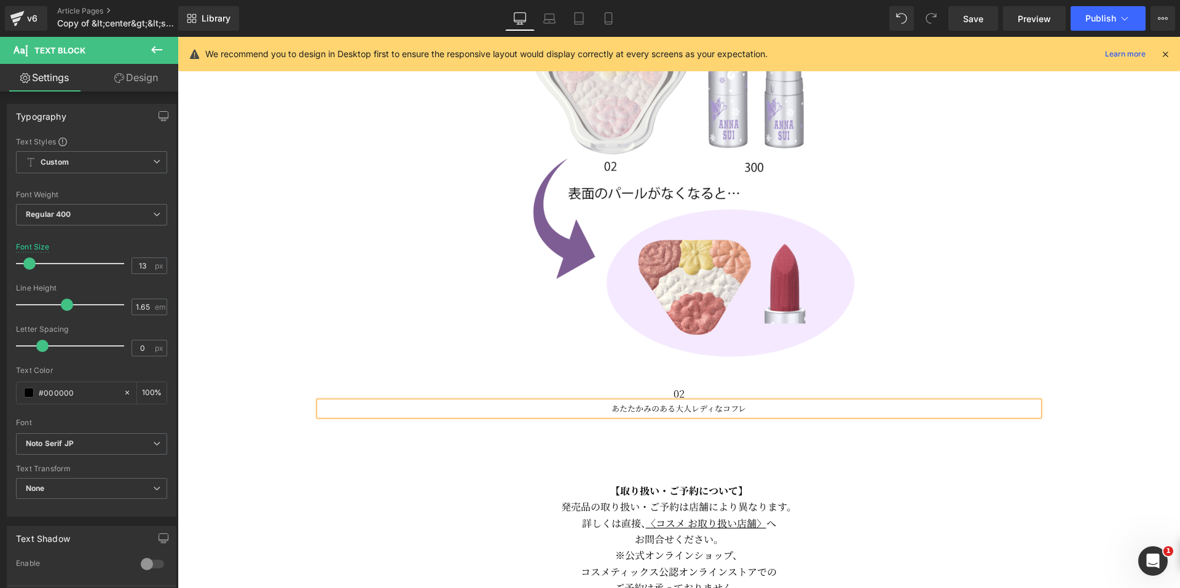
scroll to position [2103, 0]
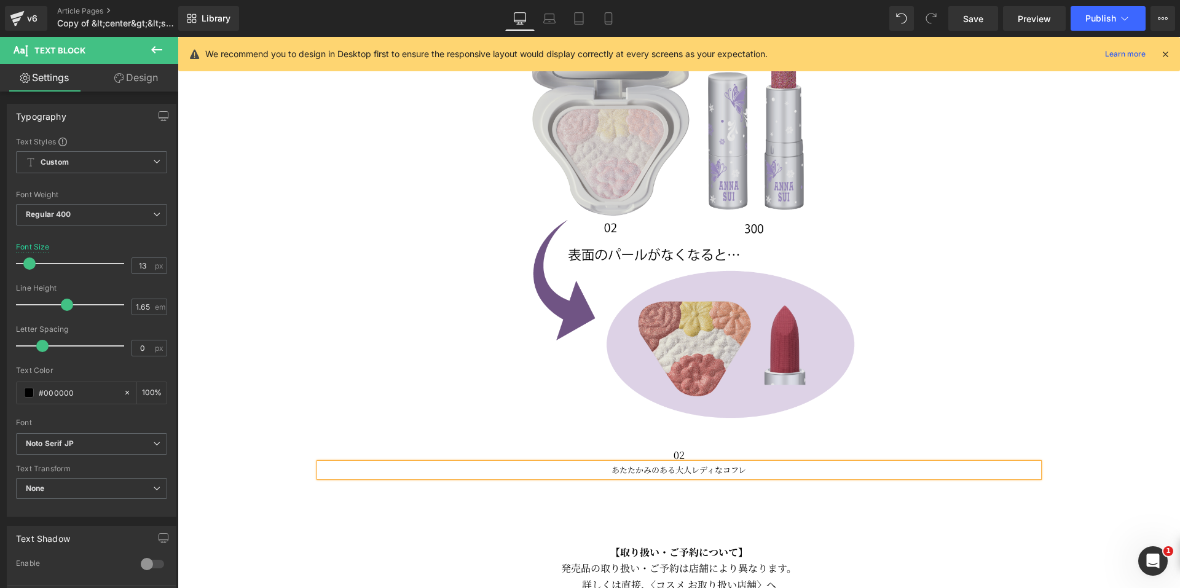
click at [881, 390] on img at bounding box center [678, 218] width 421 height 421
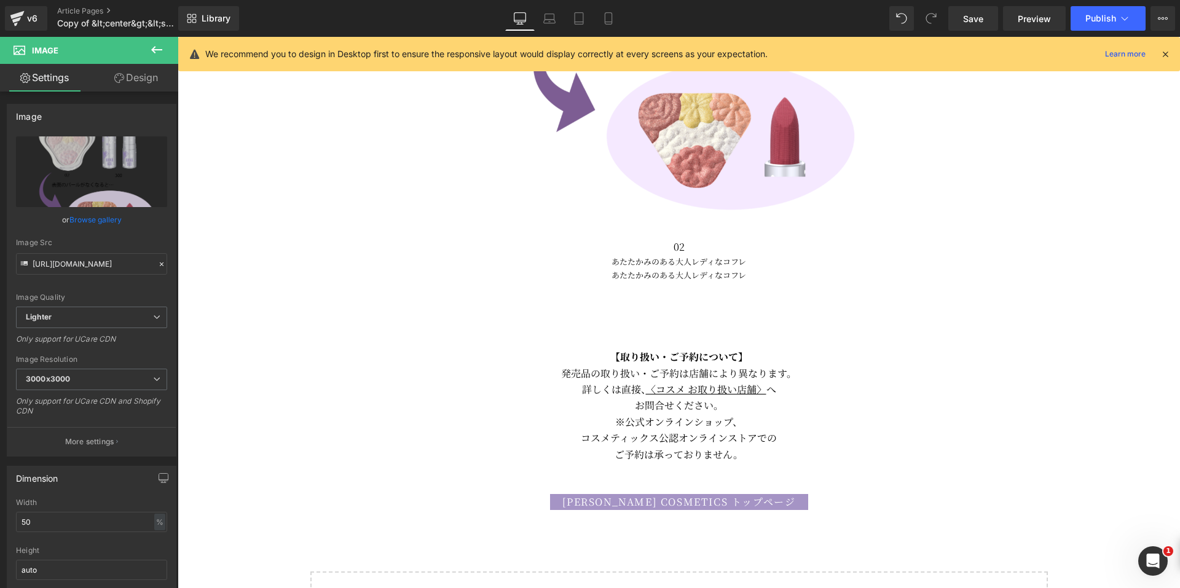
scroll to position [2304, 0]
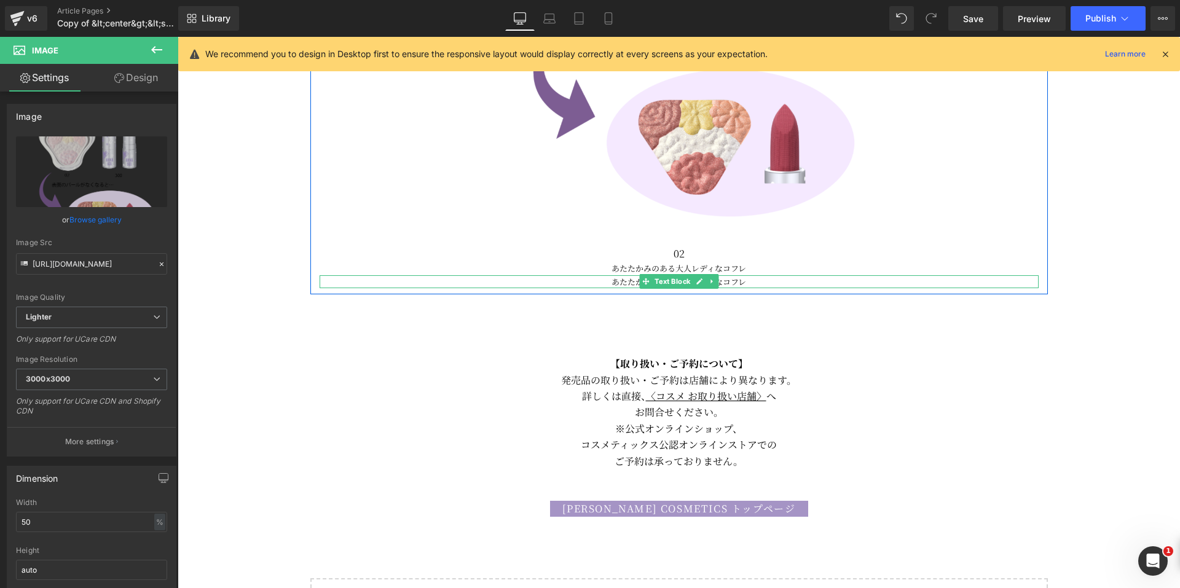
click at [668, 274] on span "Text Block" at bounding box center [672, 281] width 41 height 15
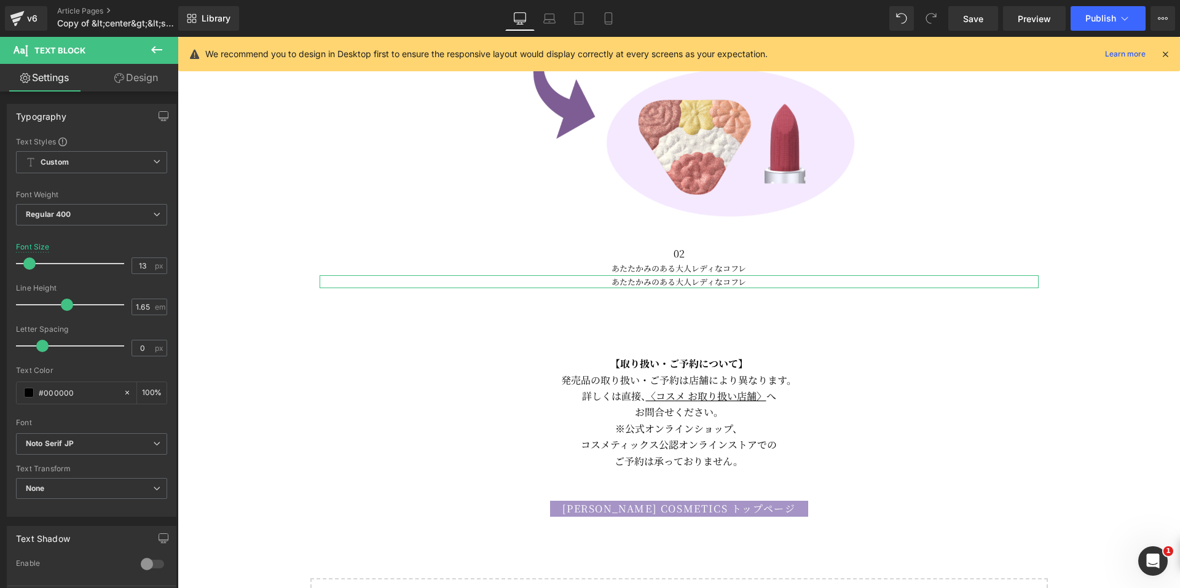
click at [116, 85] on link "Design" at bounding box center [136, 78] width 89 height 28
click at [0, 0] on div "Spacing" at bounding box center [0, 0] width 0 height 0
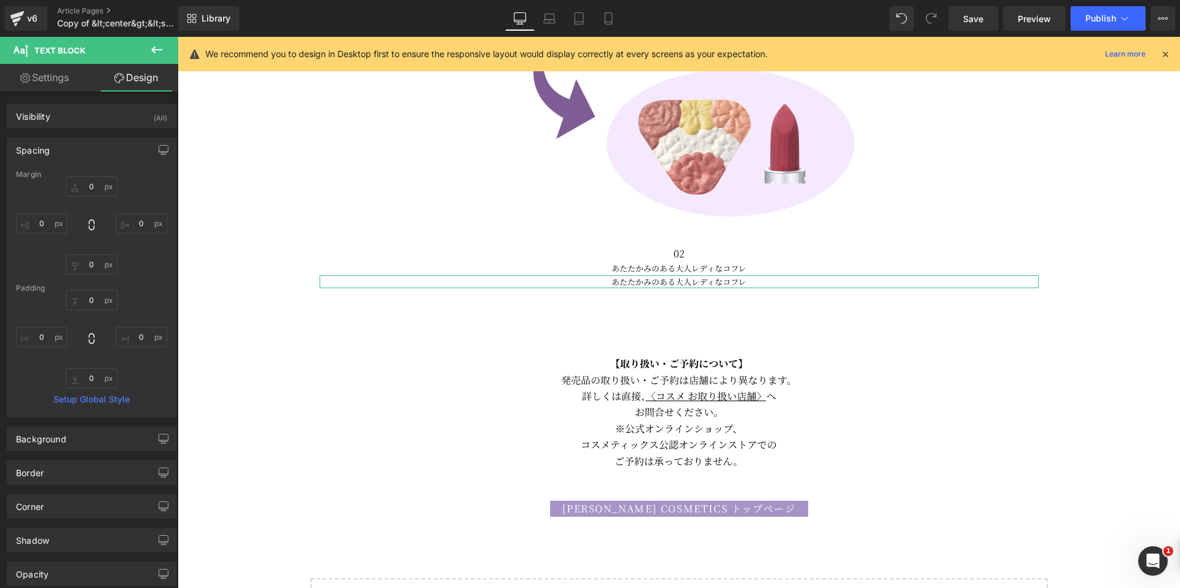
type input "0"
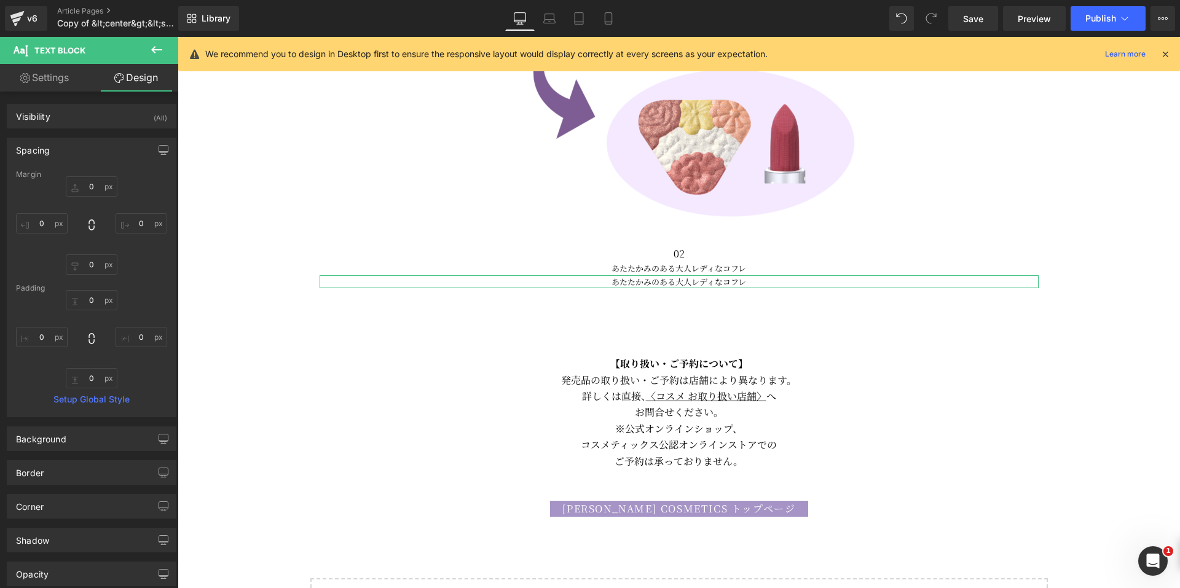
type input "0"
click at [81, 191] on input "0" at bounding box center [92, 186] width 52 height 20
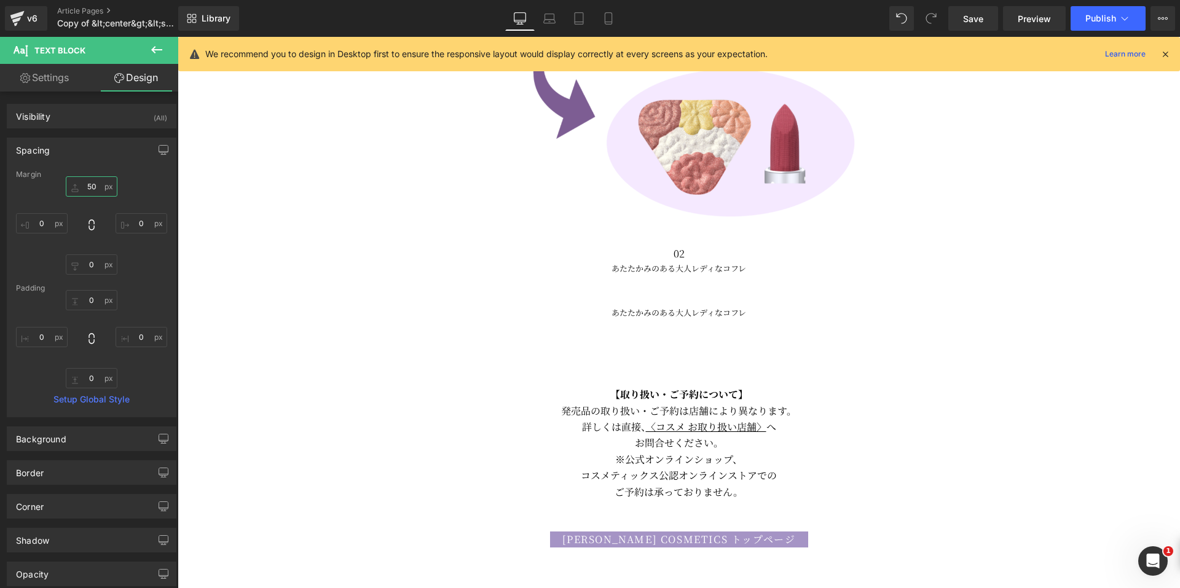
type input "50"
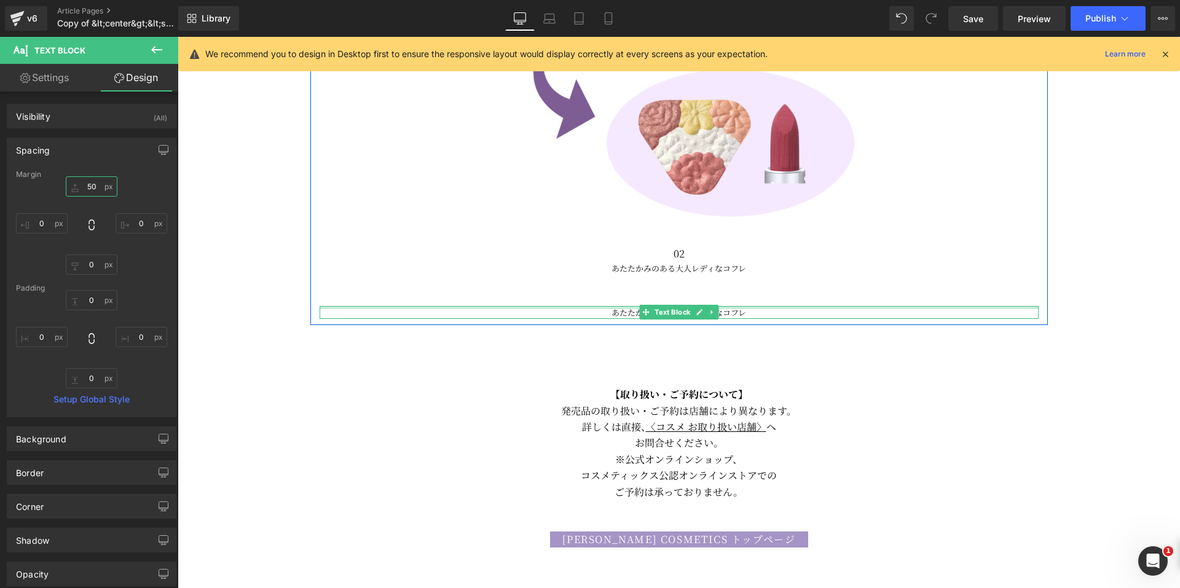
type input "0px"
click at [760, 306] on div "あたたかみのある大人レディなコフレ Text Block" at bounding box center [679, 312] width 719 height 13
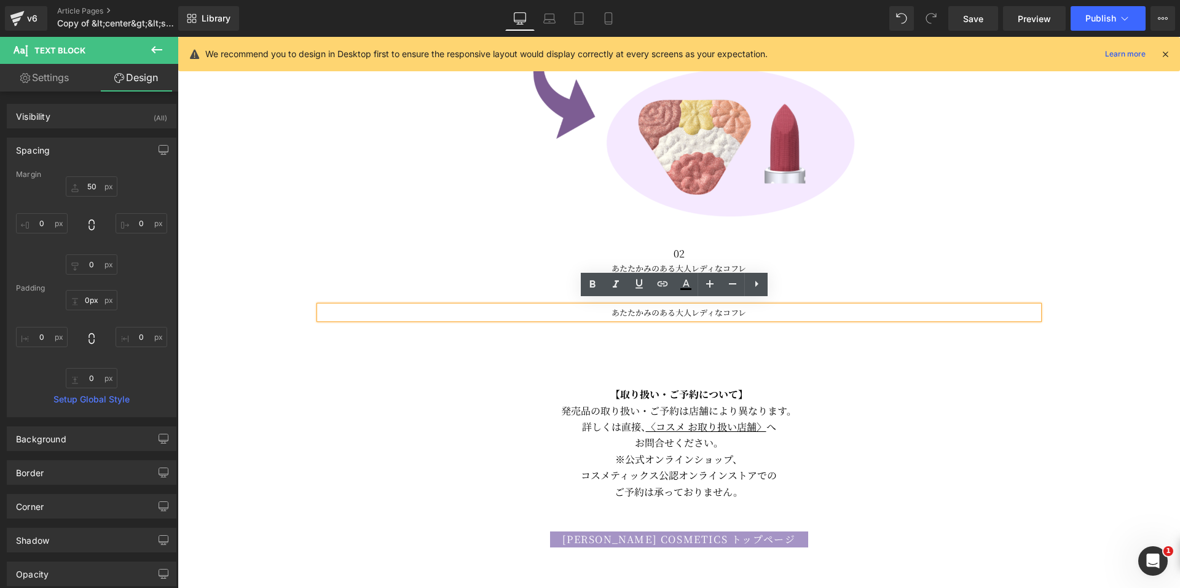
click at [759, 306] on p "あたたかみのある大人レディなコフレ" at bounding box center [679, 312] width 719 height 13
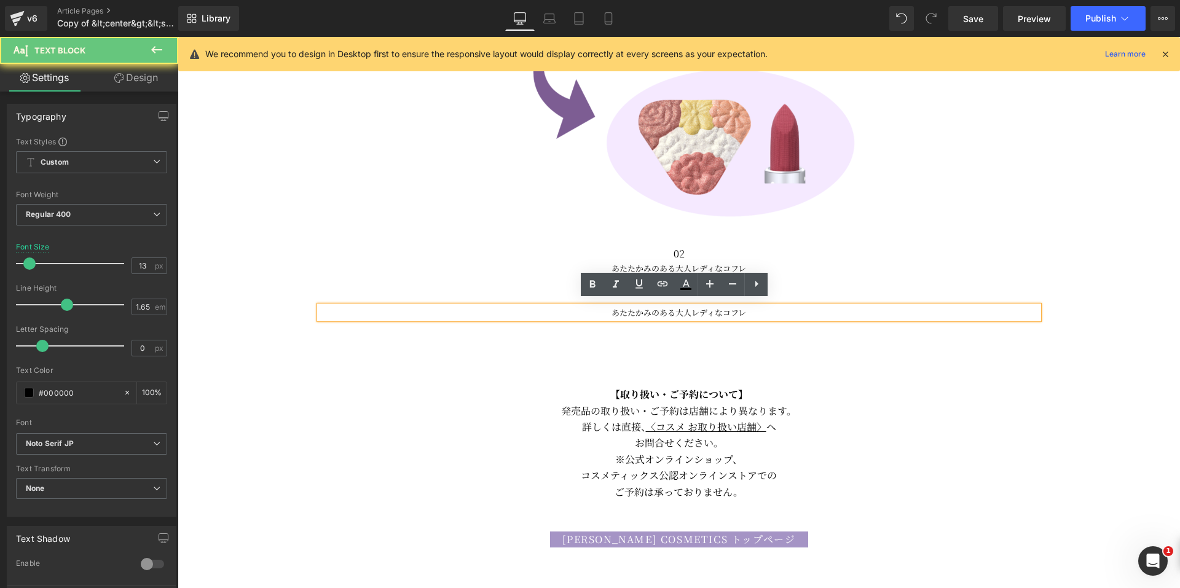
click at [605, 307] on p "あたたかみのある大人レディなコフレ" at bounding box center [679, 312] width 719 height 13
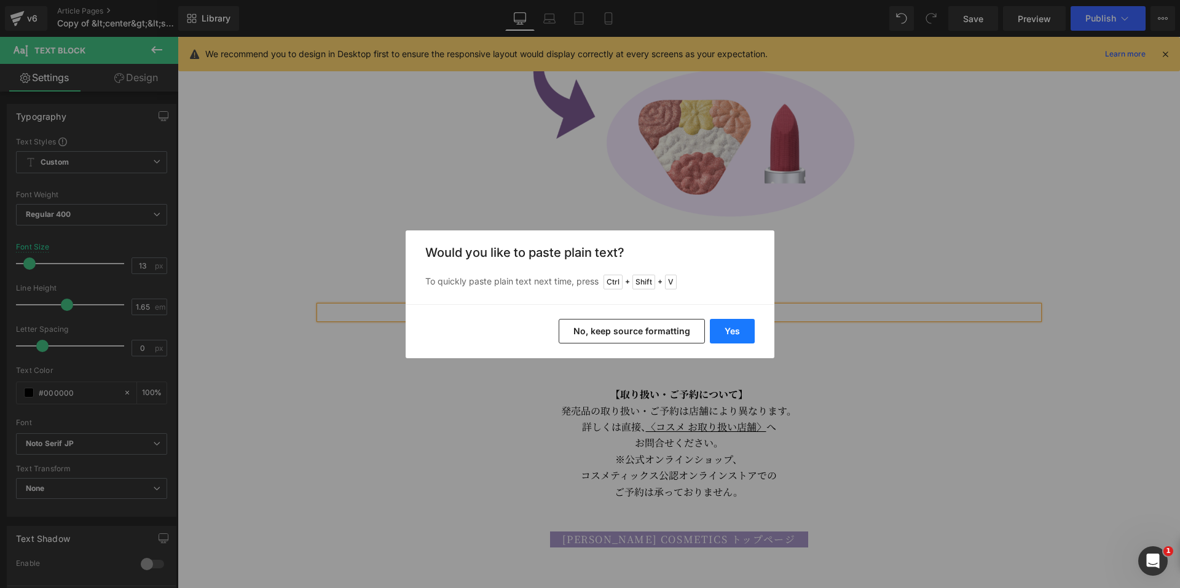
click at [732, 335] on button "Yes" at bounding box center [732, 331] width 45 height 25
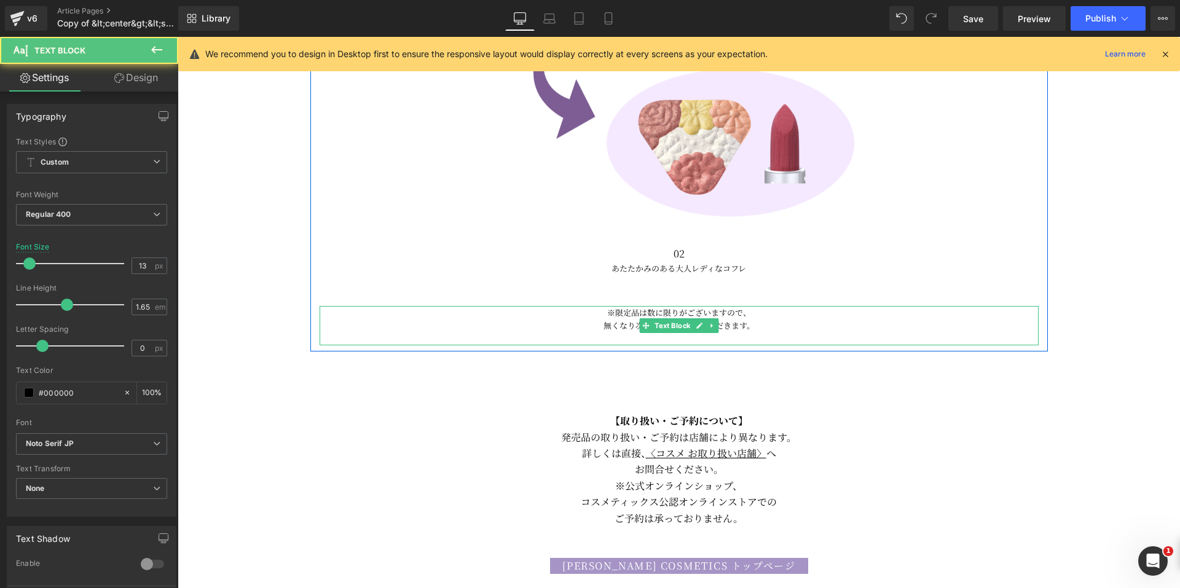
click at [748, 332] on p at bounding box center [679, 338] width 719 height 13
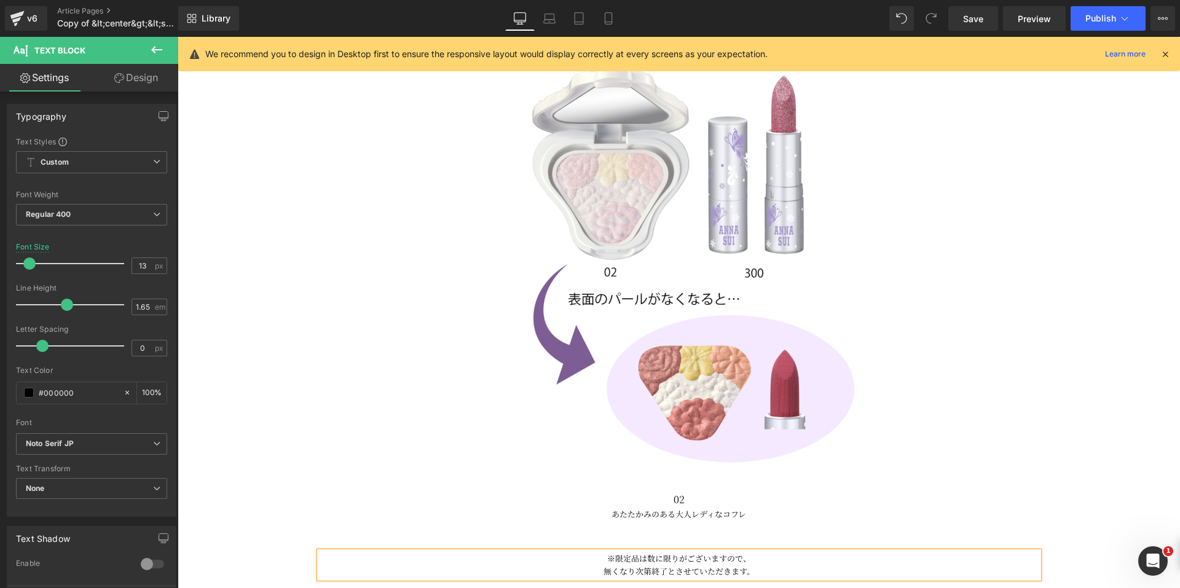
scroll to position [2243, 0]
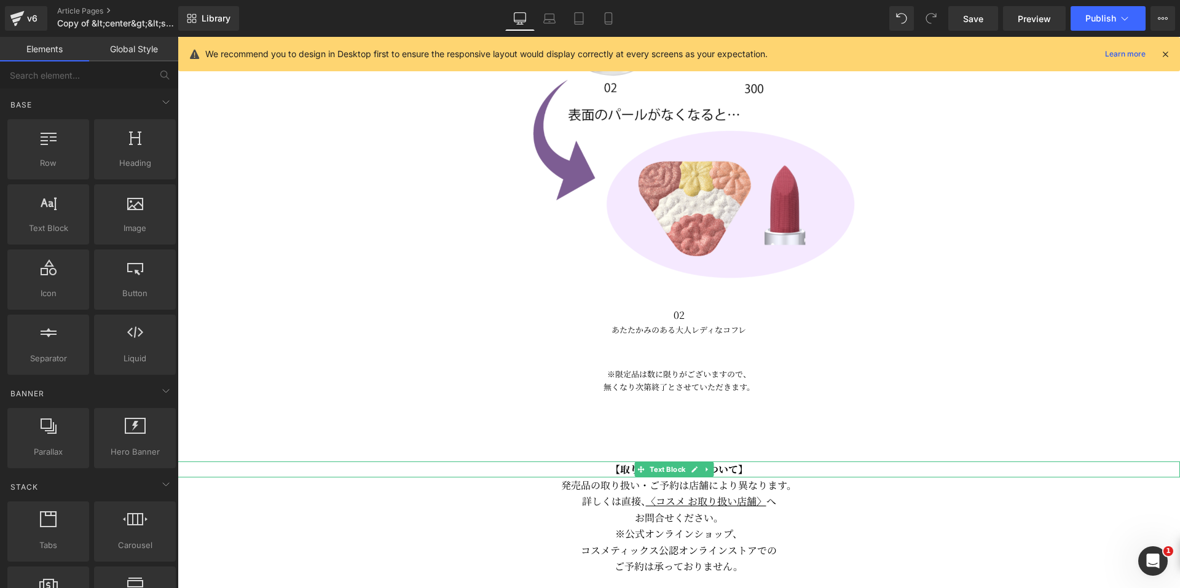
drag, startPoint x: 652, startPoint y: 463, endPoint x: 231, endPoint y: 286, distance: 456.5
click at [653, 463] on span "Text Block" at bounding box center [667, 469] width 41 height 15
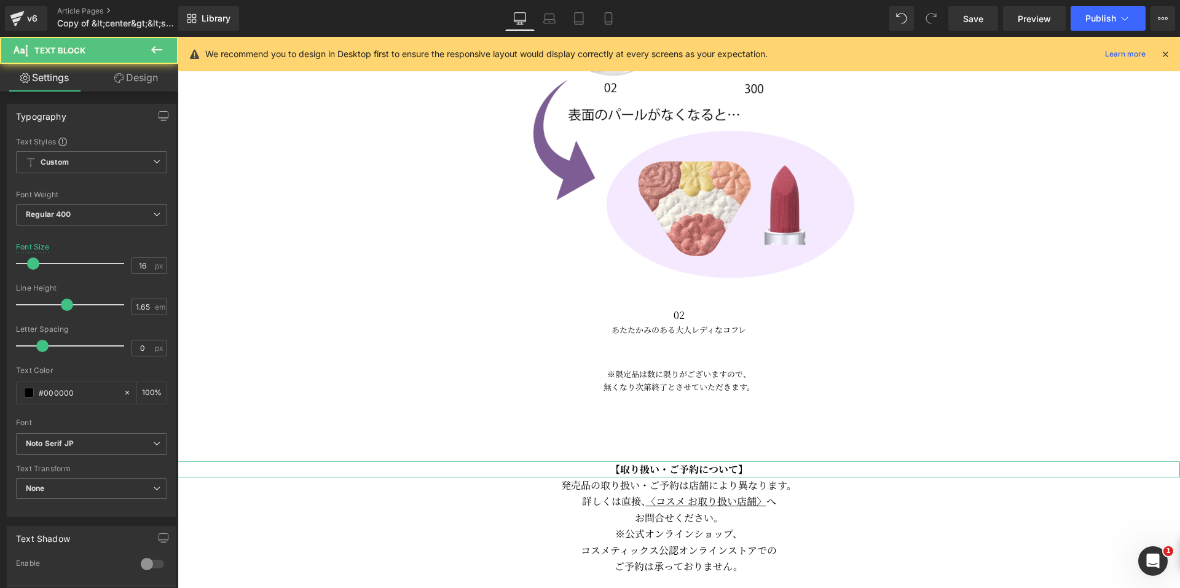
click at [120, 79] on icon at bounding box center [119, 78] width 10 height 10
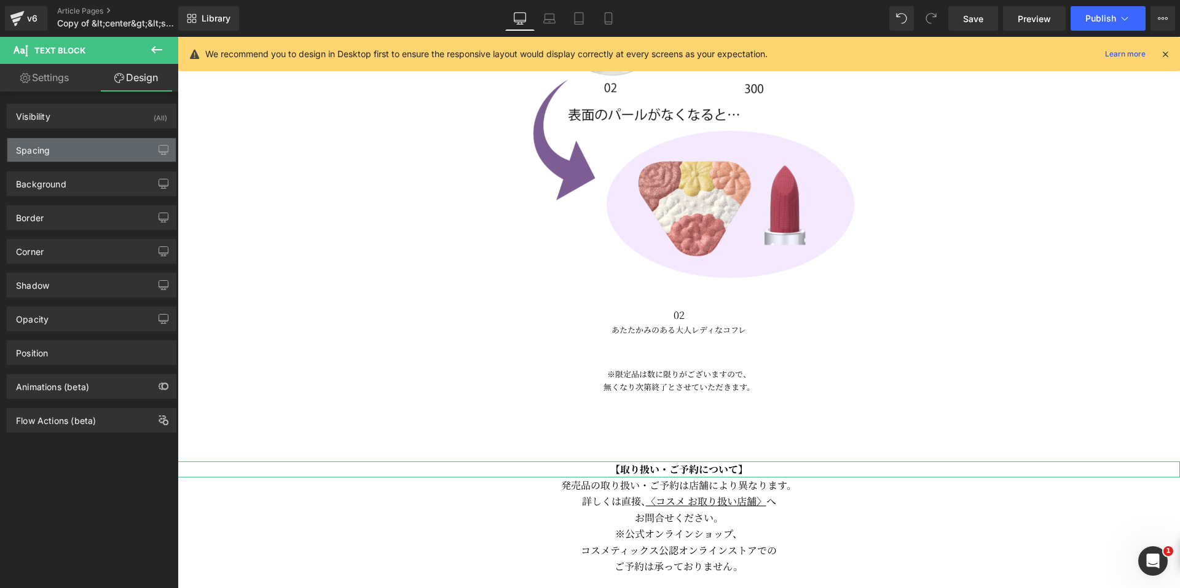
click at [64, 150] on div "Spacing" at bounding box center [91, 149] width 168 height 23
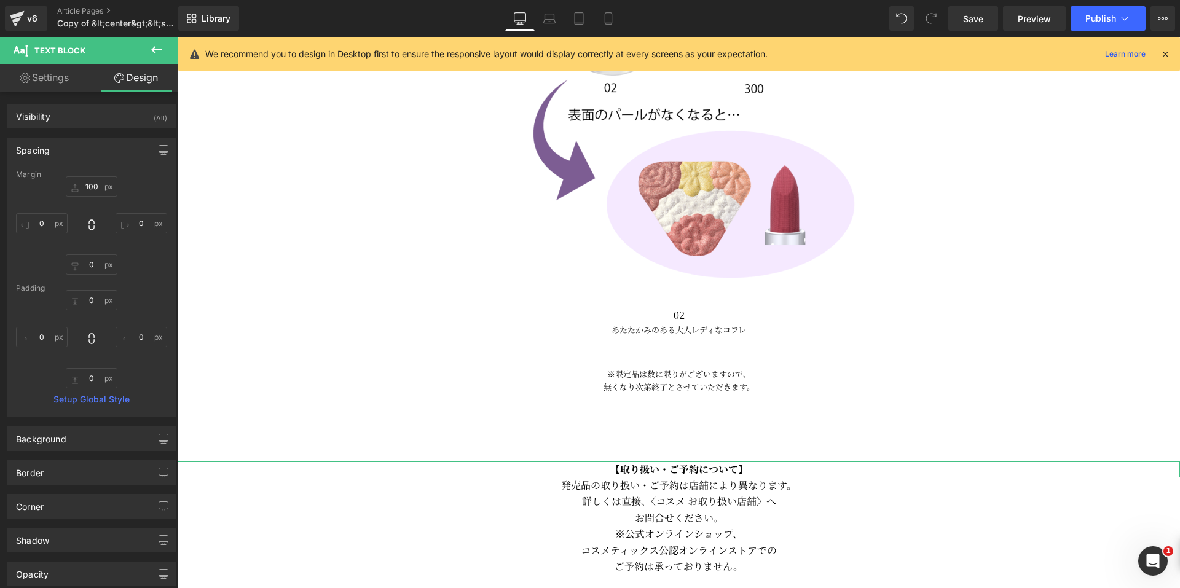
type input "100"
type input "0"
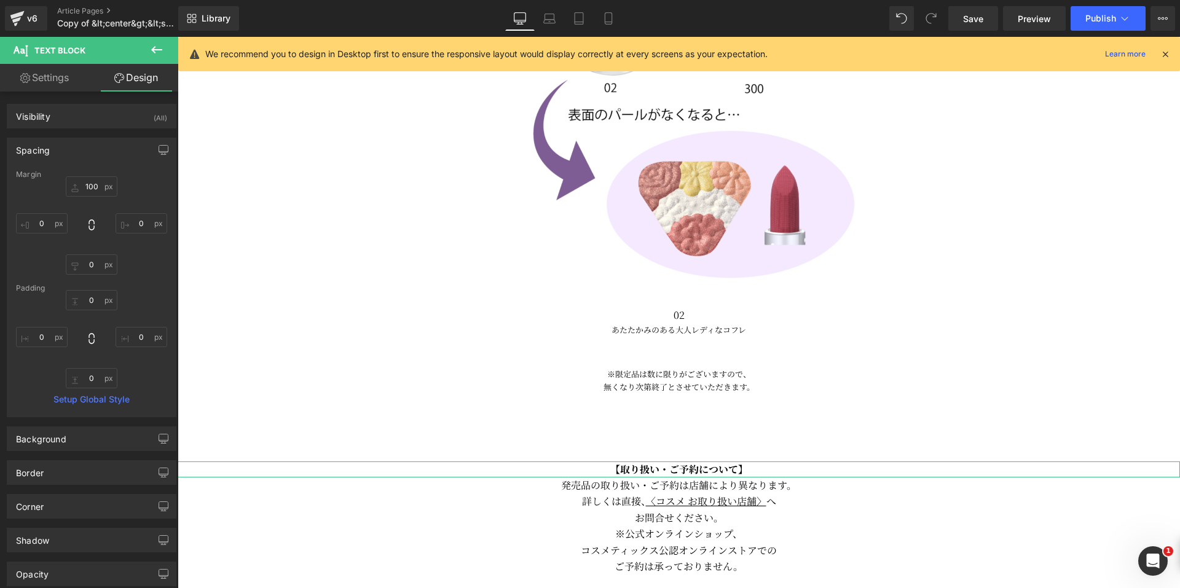
type input "0"
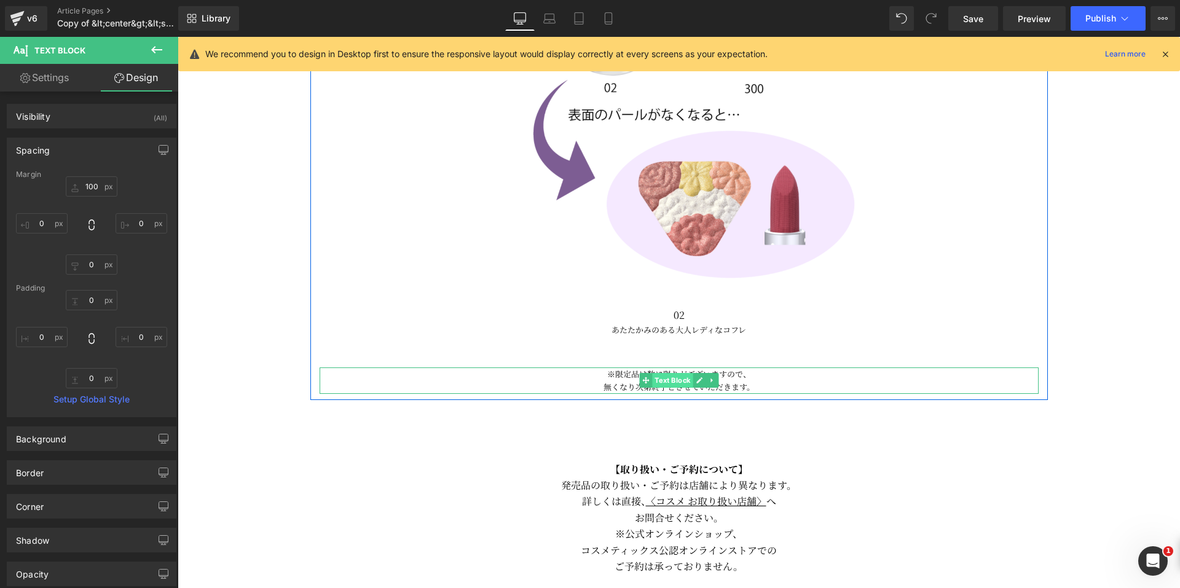
click at [670, 377] on span "Text Block" at bounding box center [672, 380] width 41 height 15
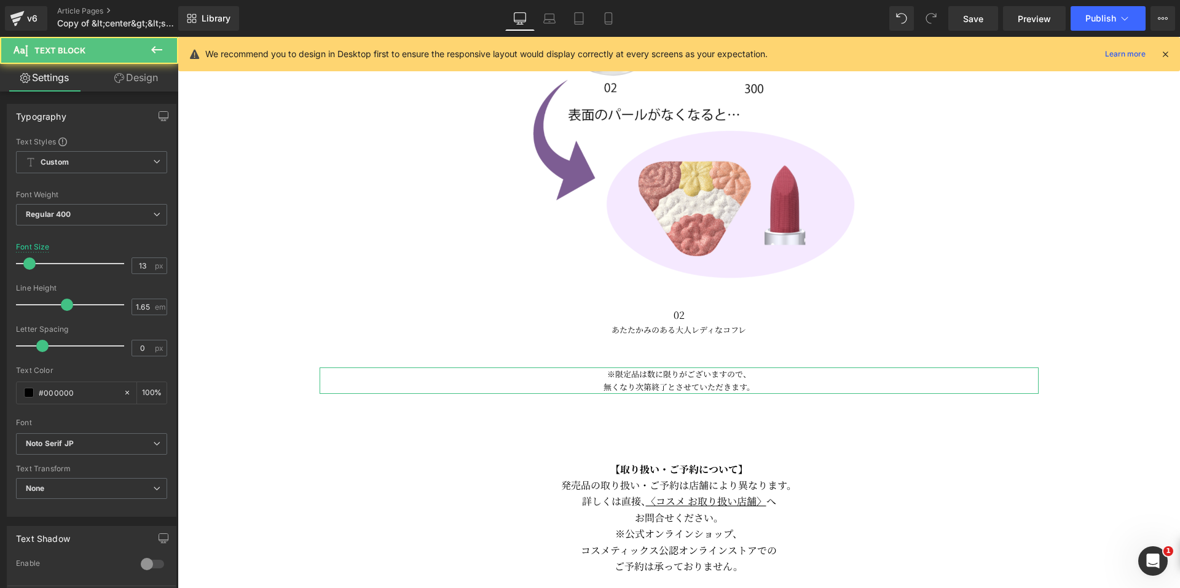
click at [136, 82] on link "Design" at bounding box center [136, 78] width 89 height 28
click at [0, 0] on div "Spacing" at bounding box center [0, 0] width 0 height 0
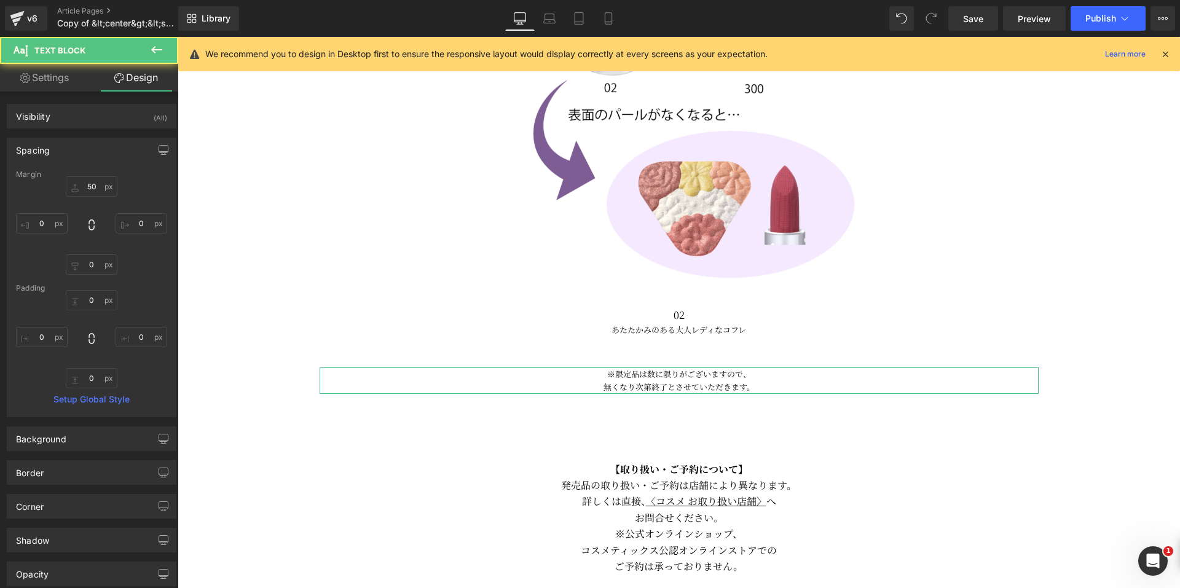
type input "50"
type input "0"
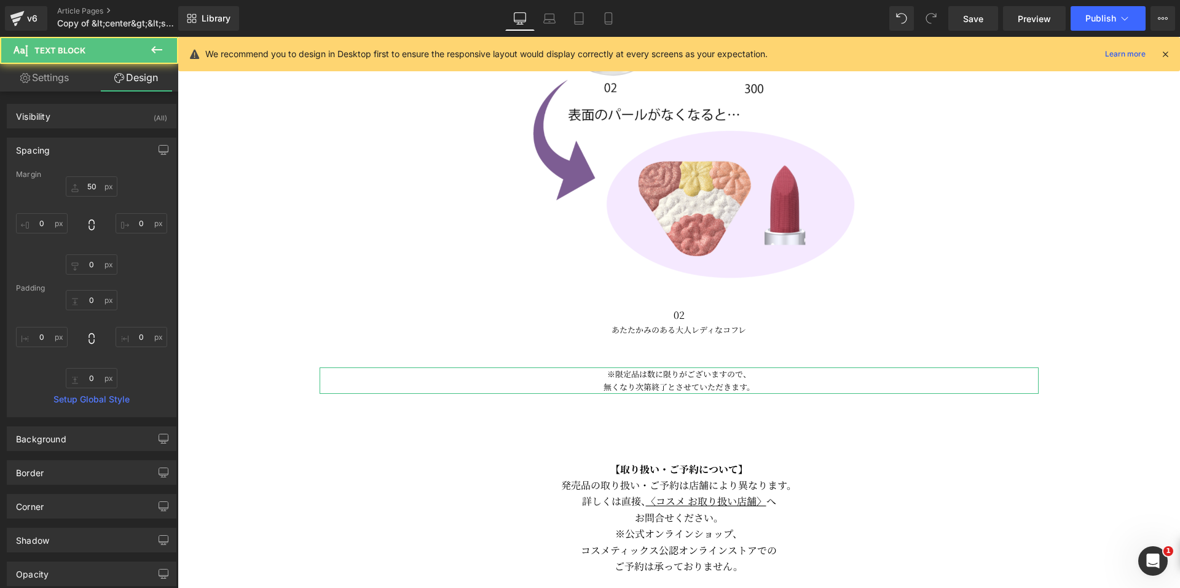
type input "0"
click at [81, 189] on input "50" at bounding box center [92, 186] width 52 height 20
type input "100"
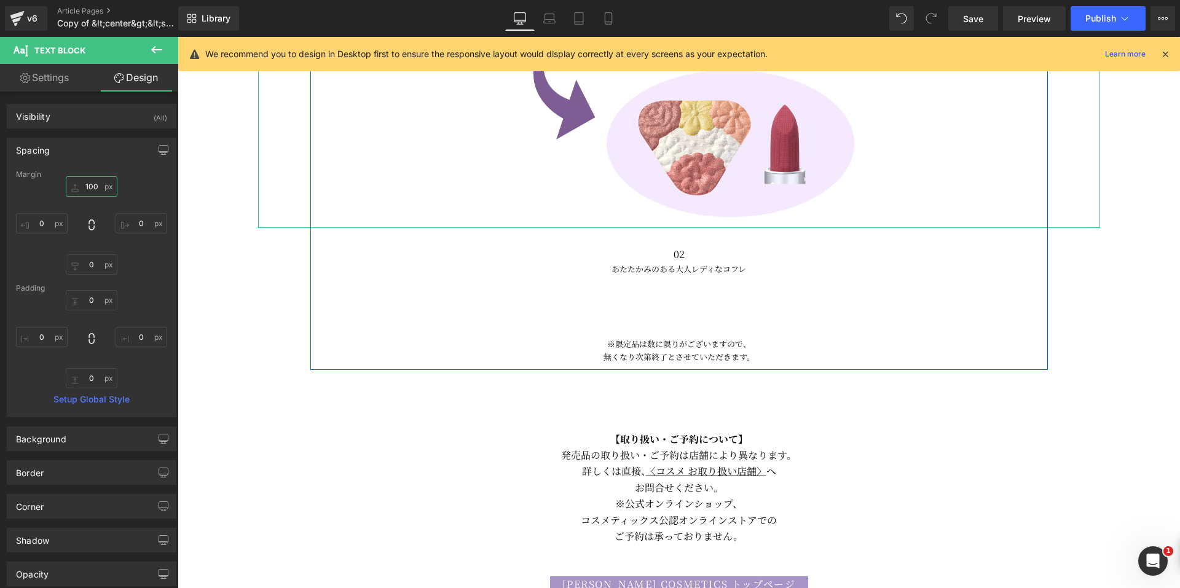
scroll to position [2304, 0]
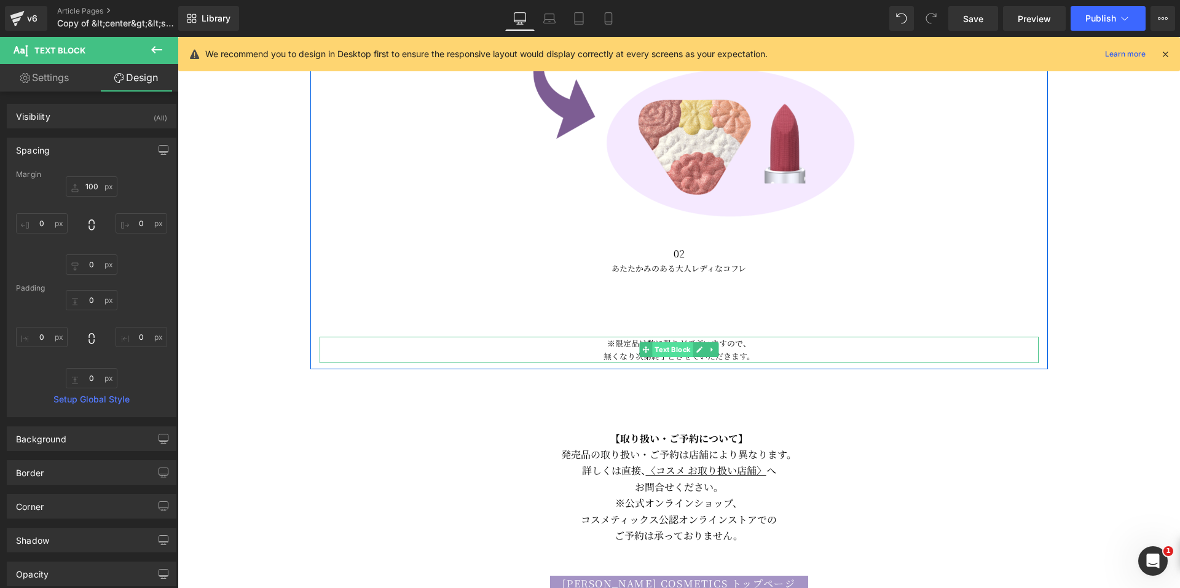
click at [663, 349] on span "Text Block" at bounding box center [672, 349] width 41 height 15
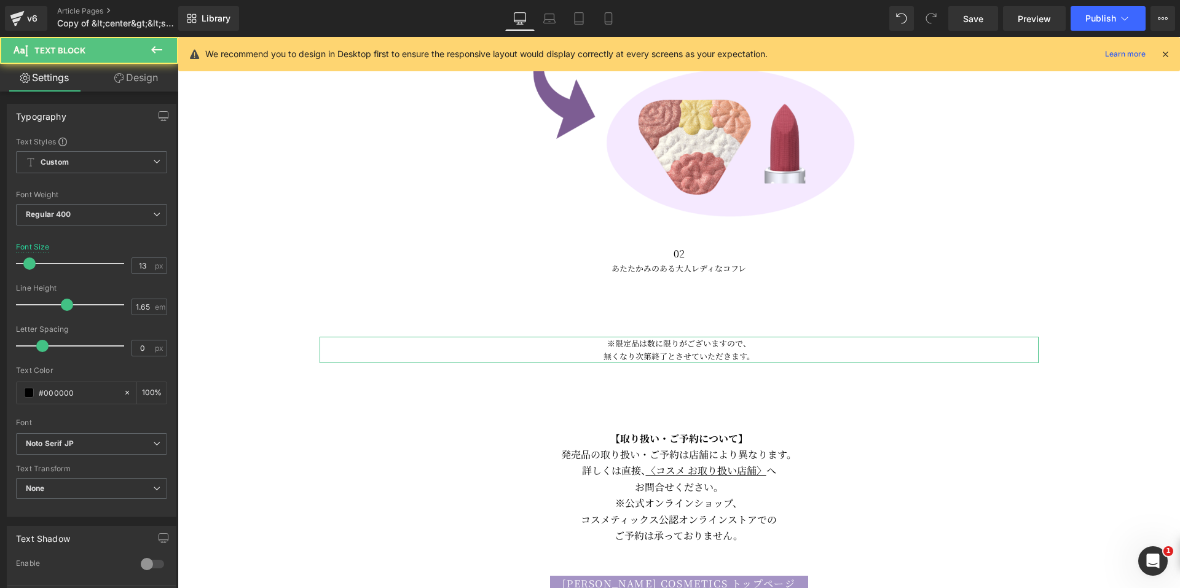
click at [138, 84] on link "Design" at bounding box center [136, 78] width 89 height 28
click at [0, 0] on div "Spacing" at bounding box center [0, 0] width 0 height 0
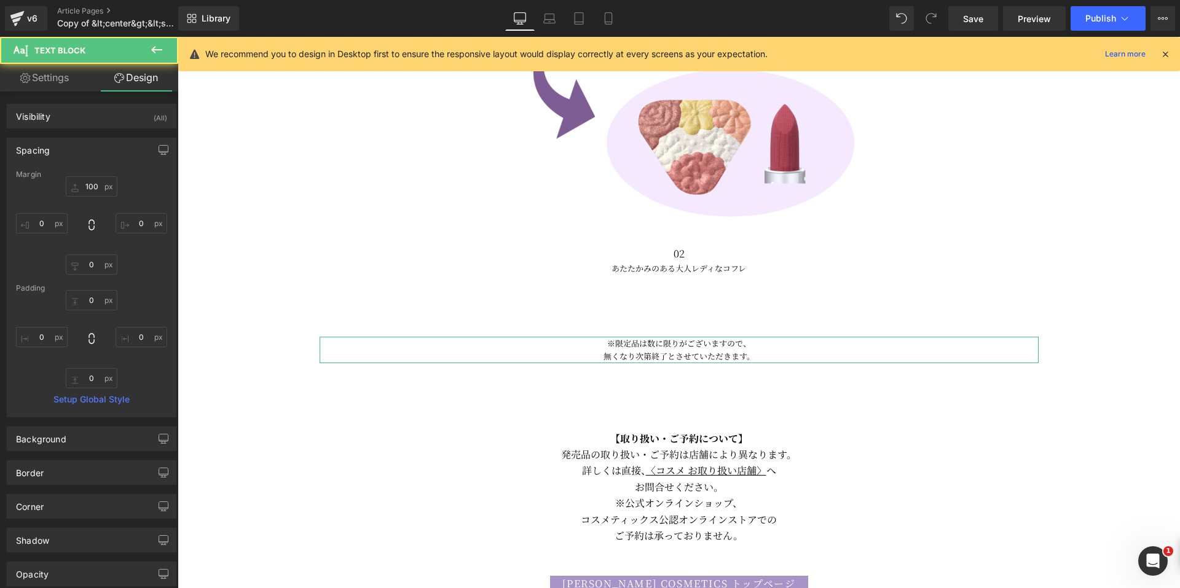
type input "100"
type input "0"
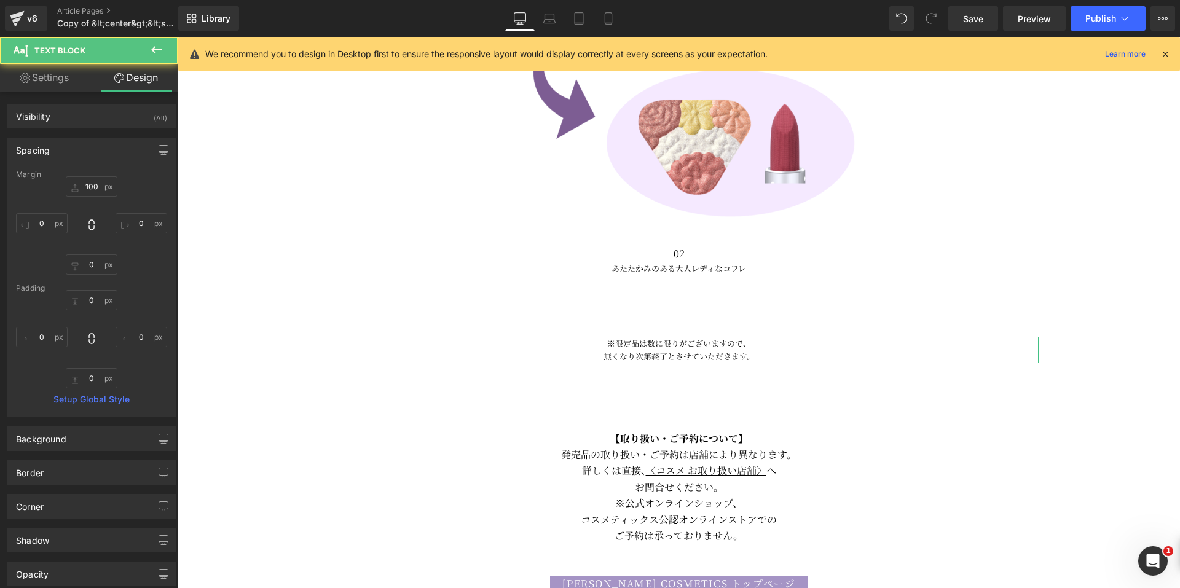
type input "0"
click at [73, 183] on input "100" at bounding box center [92, 186] width 52 height 20
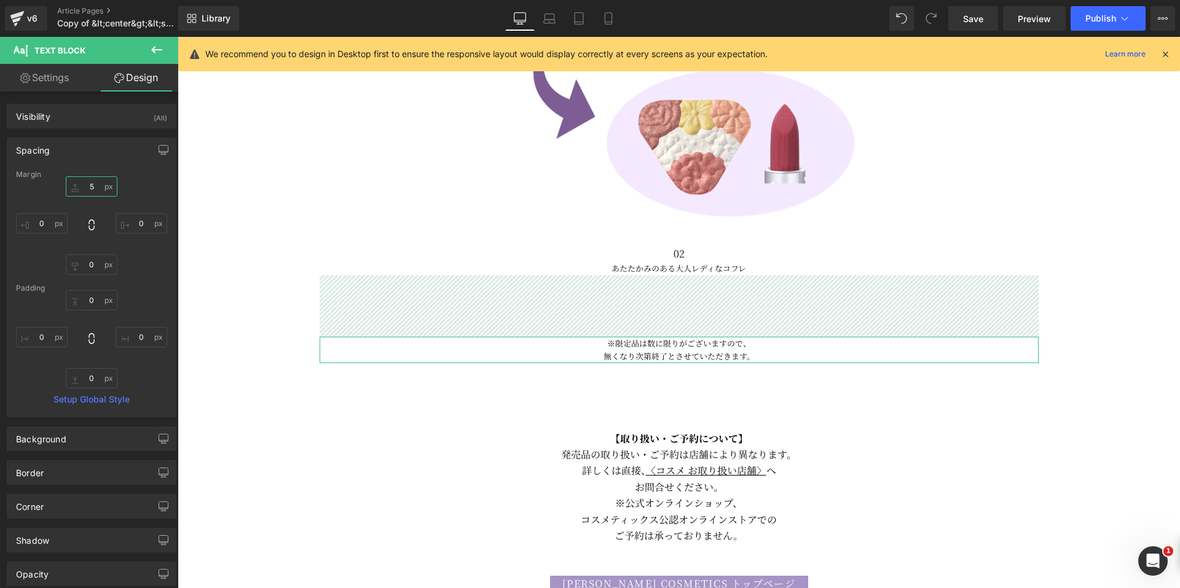
type input "50"
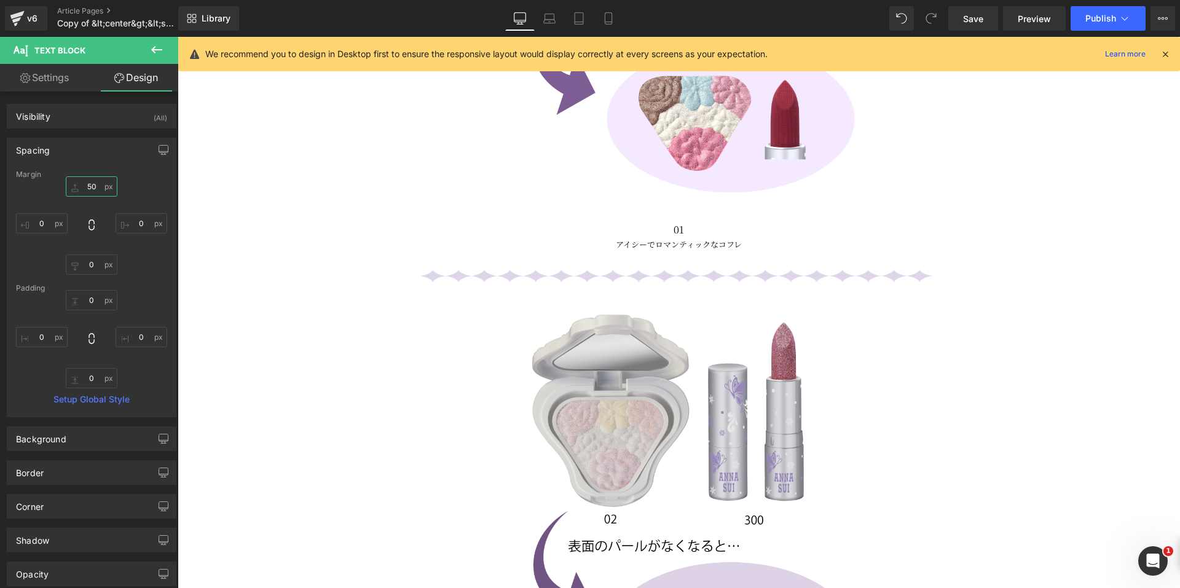
scroll to position [1812, 0]
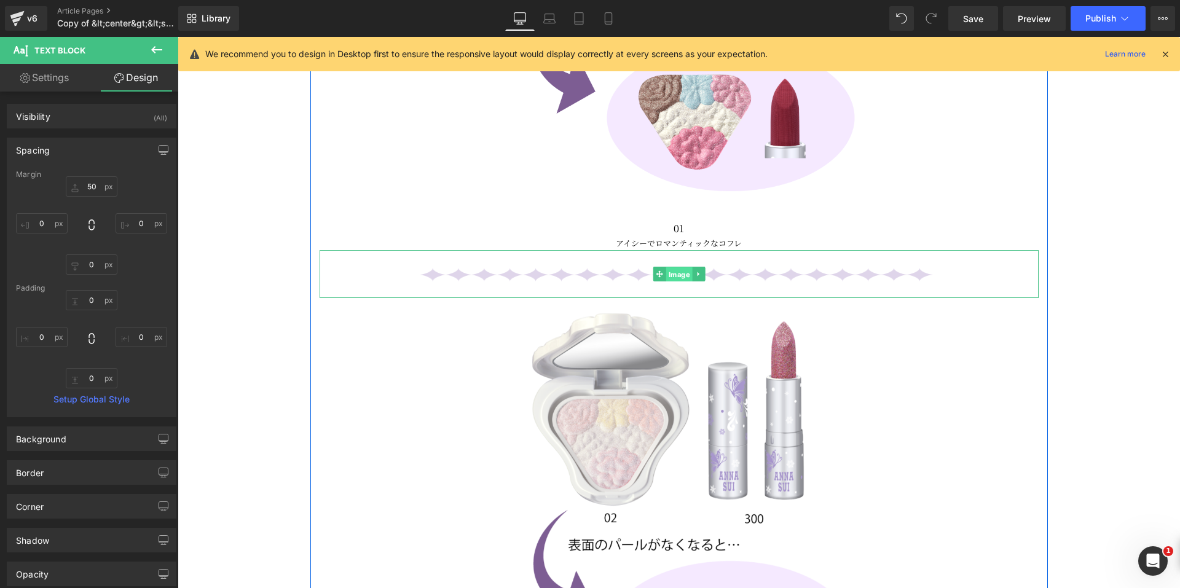
click at [666, 269] on span "Image" at bounding box center [679, 274] width 26 height 15
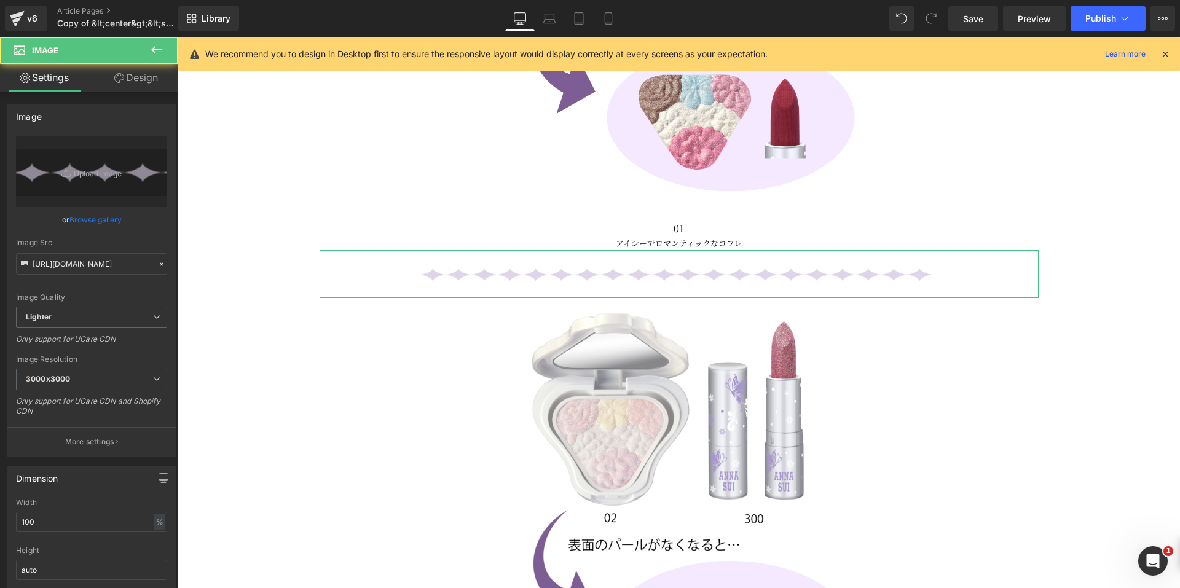
click at [144, 84] on link "Design" at bounding box center [136, 78] width 89 height 28
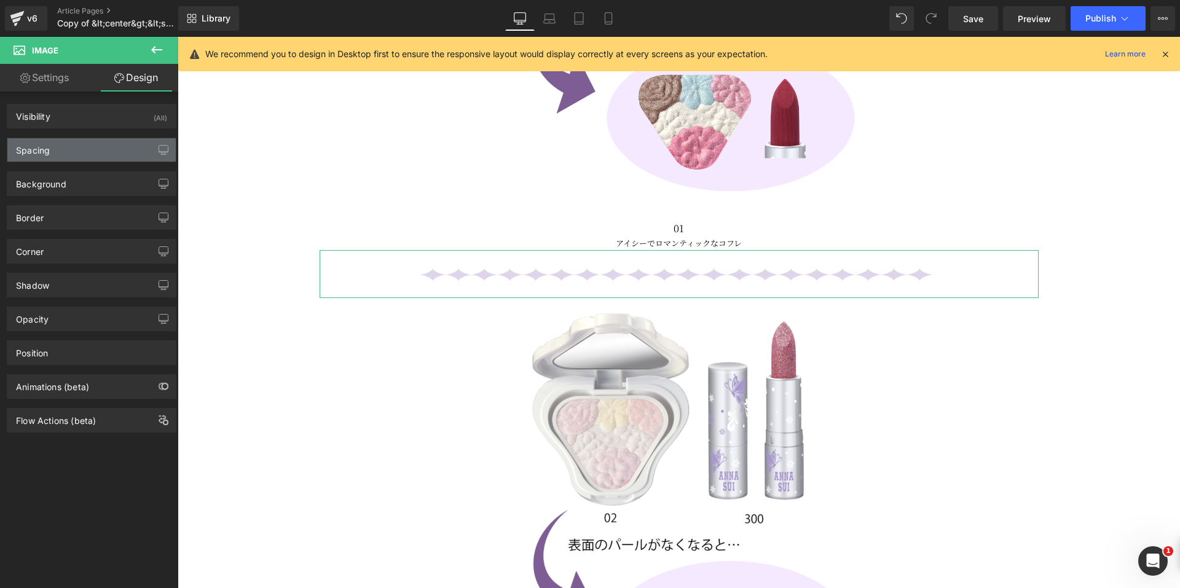
click at [75, 153] on div "Spacing" at bounding box center [91, 149] width 168 height 23
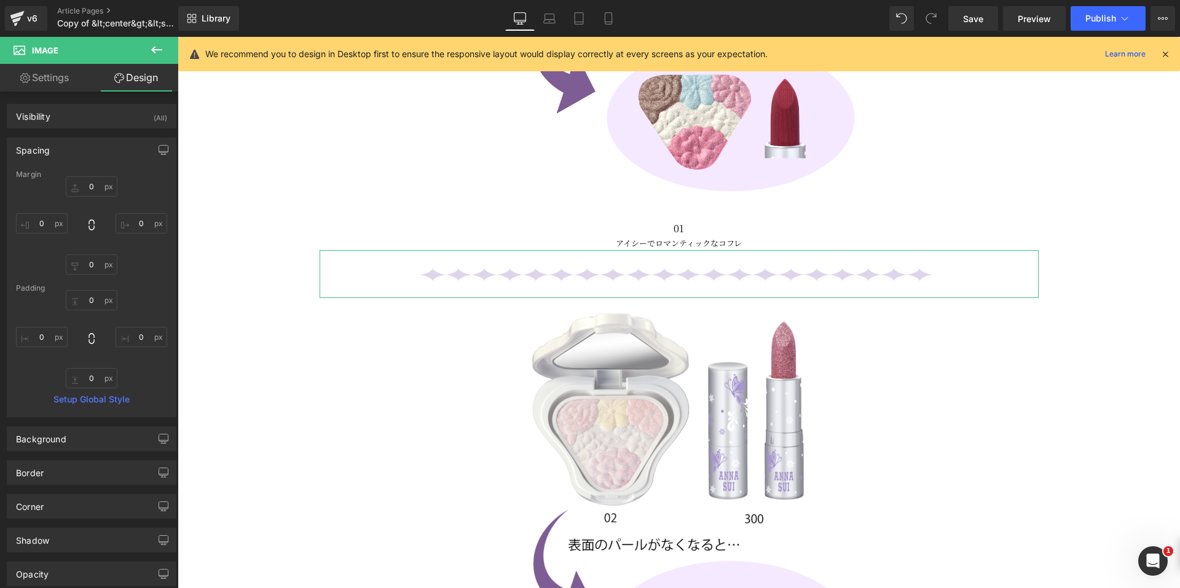
type input "0"
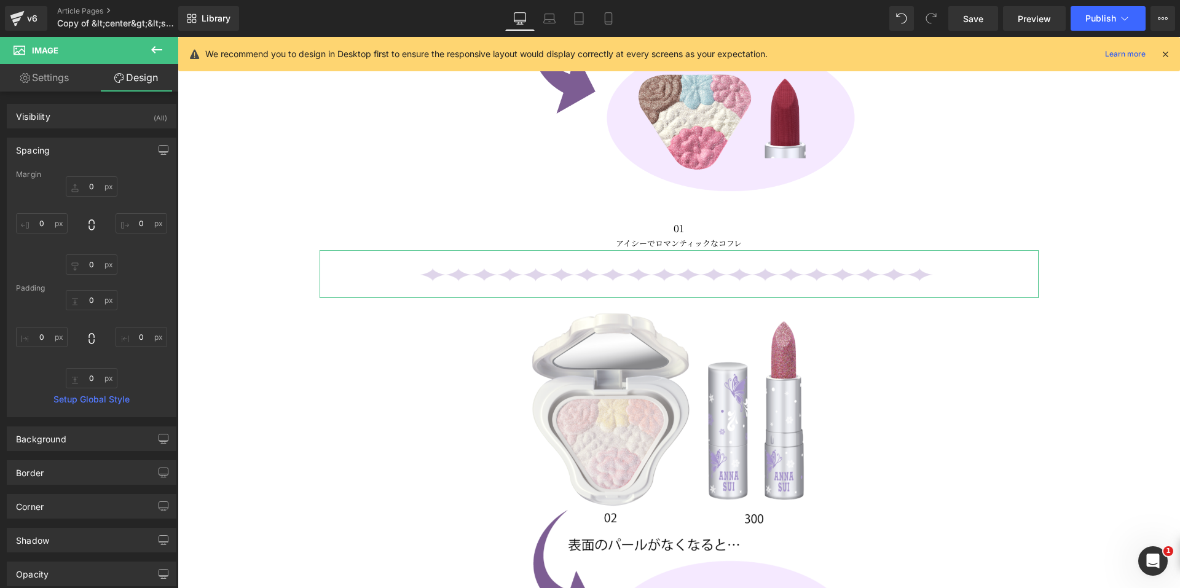
type input "0"
click at [84, 184] on input "0" at bounding box center [92, 186] width 52 height 20
type input "30"
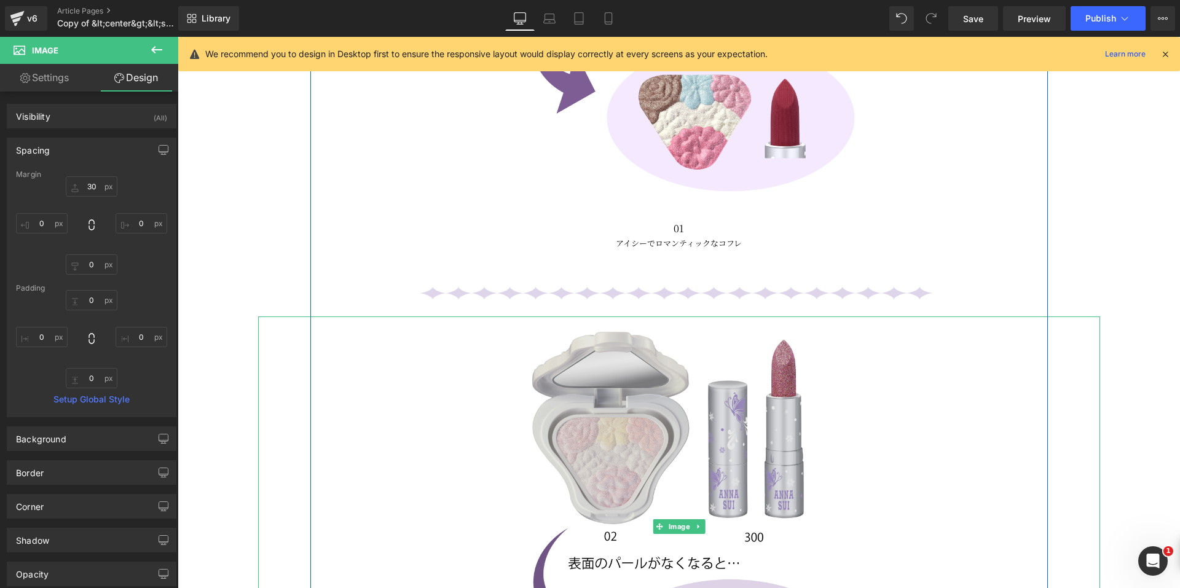
click at [739, 436] on img at bounding box center [678, 527] width 421 height 421
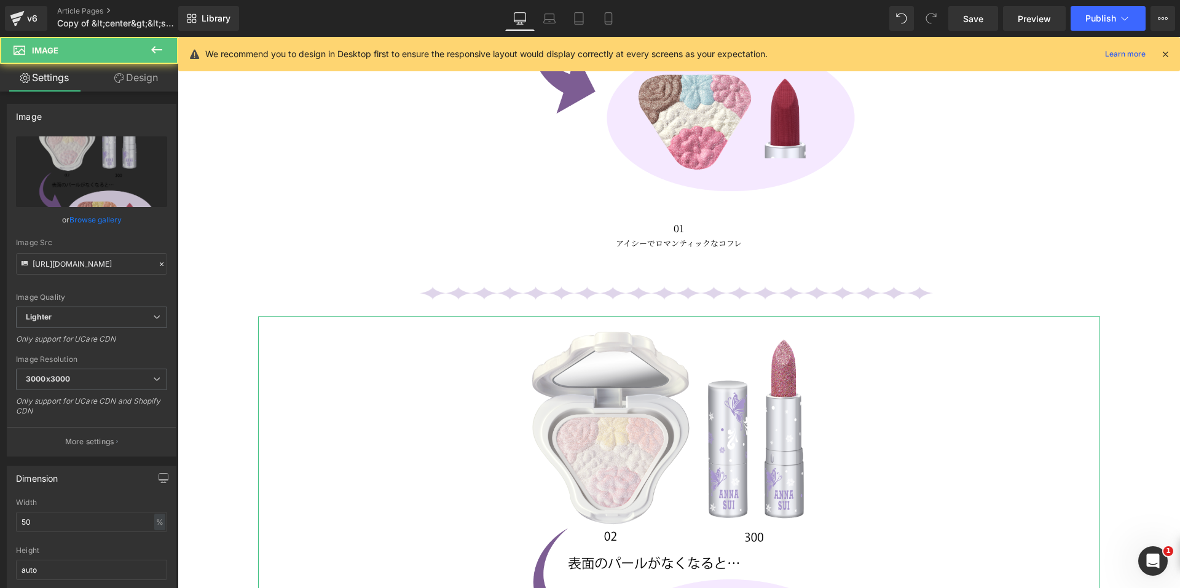
click at [141, 85] on link "Design" at bounding box center [136, 78] width 89 height 28
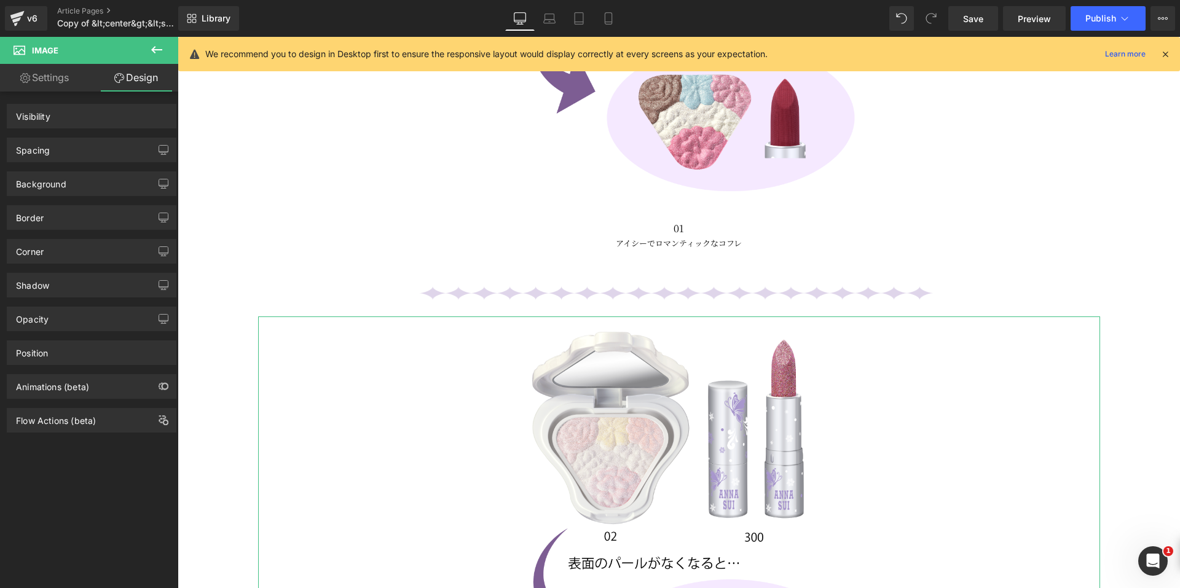
click at [85, 146] on div "Spacing" at bounding box center [91, 149] width 168 height 23
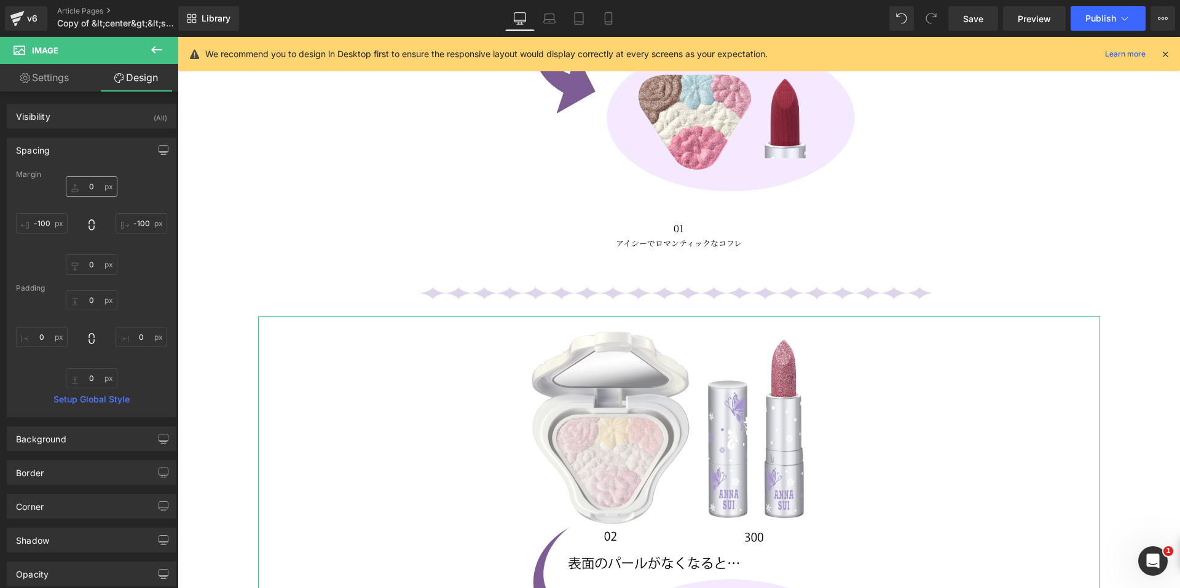
type input "0"
type input "-100"
type input "0"
type input "-100"
type input "0"
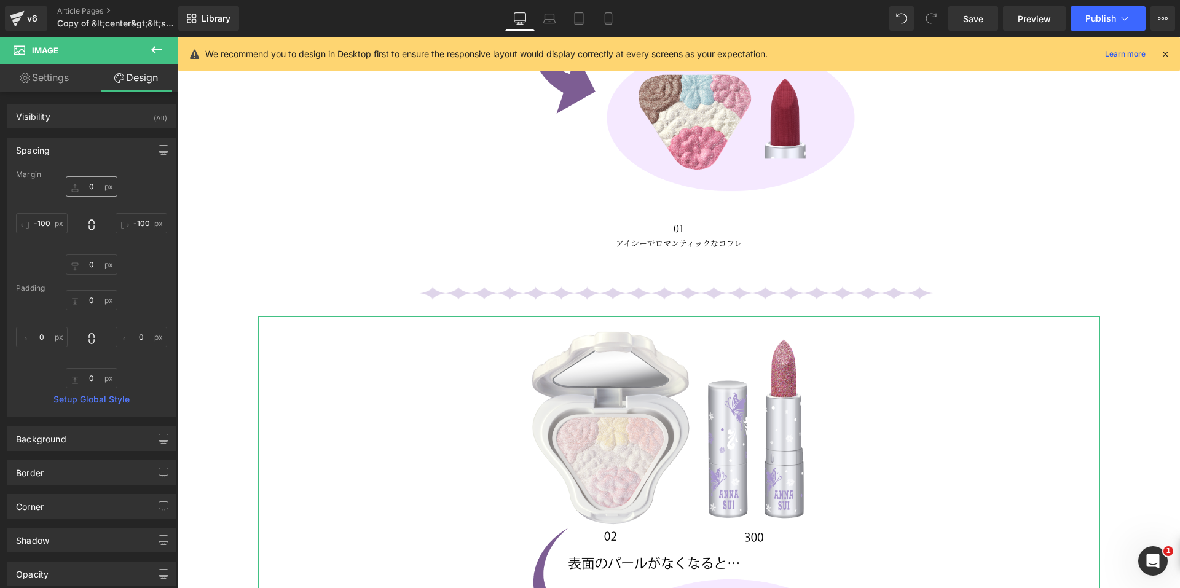
type input "0"
click at [86, 187] on input "0" at bounding box center [92, 186] width 52 height 20
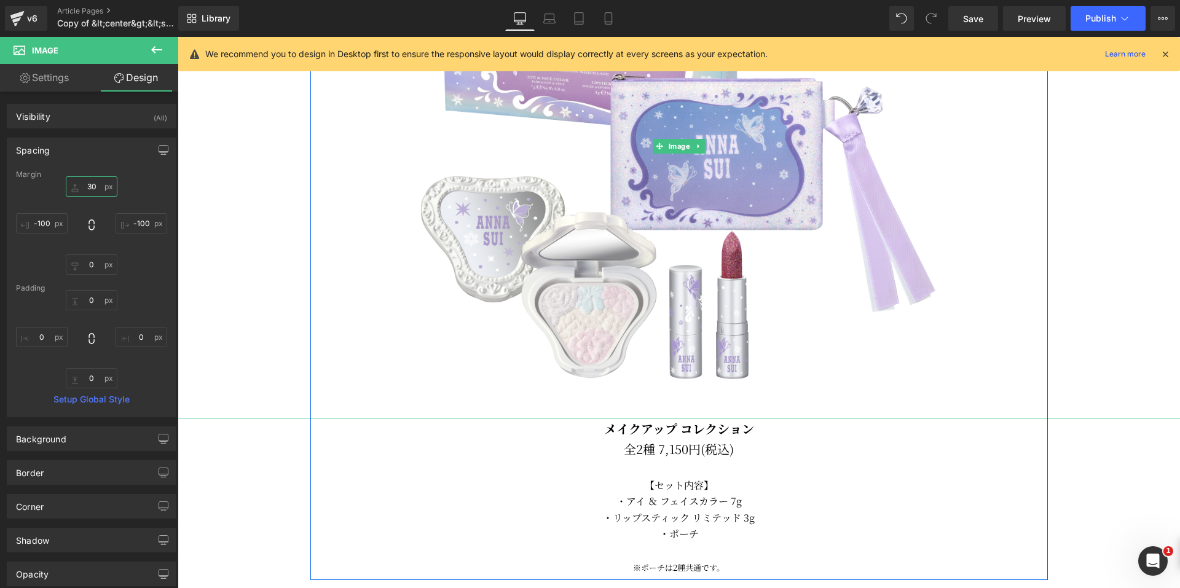
scroll to position [1136, 0]
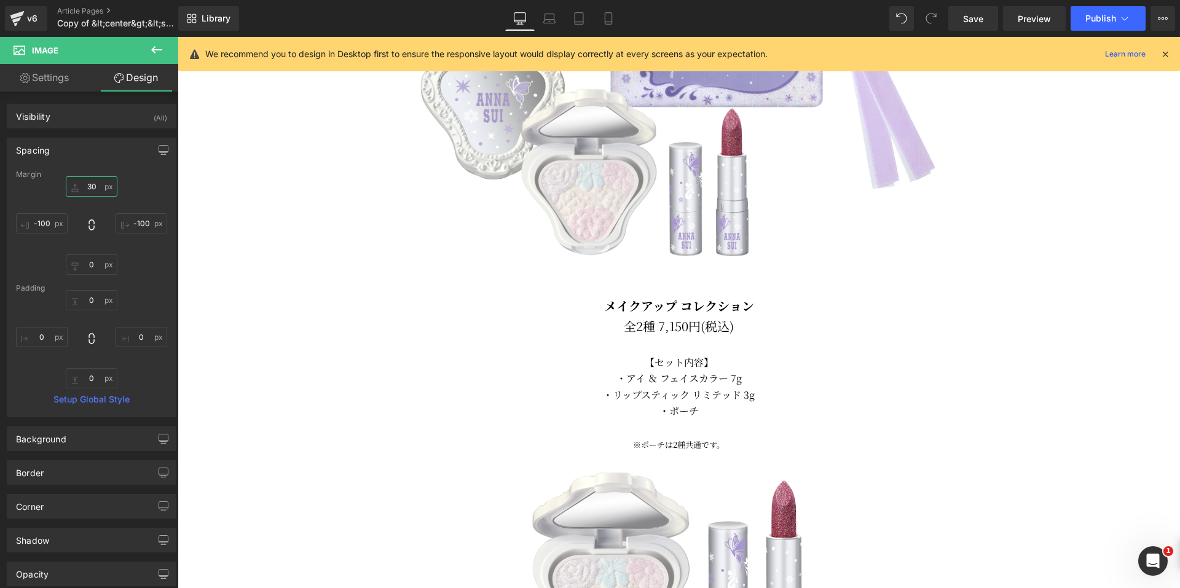
type input "30"
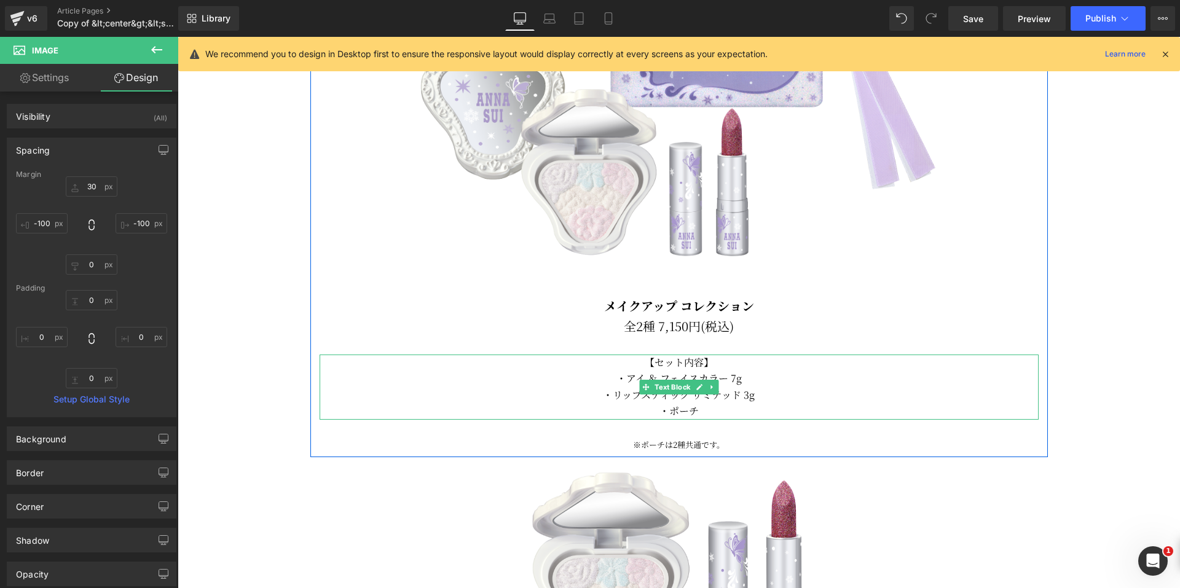
click at [698, 406] on p "・ポーチ" at bounding box center [679, 411] width 719 height 16
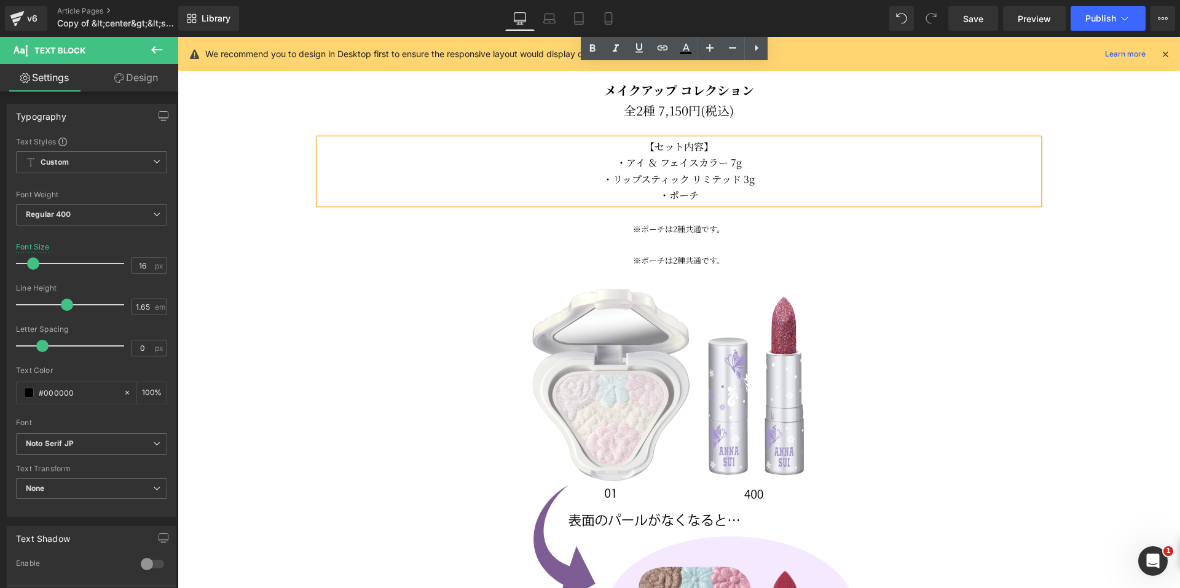
scroll to position [1208, 0]
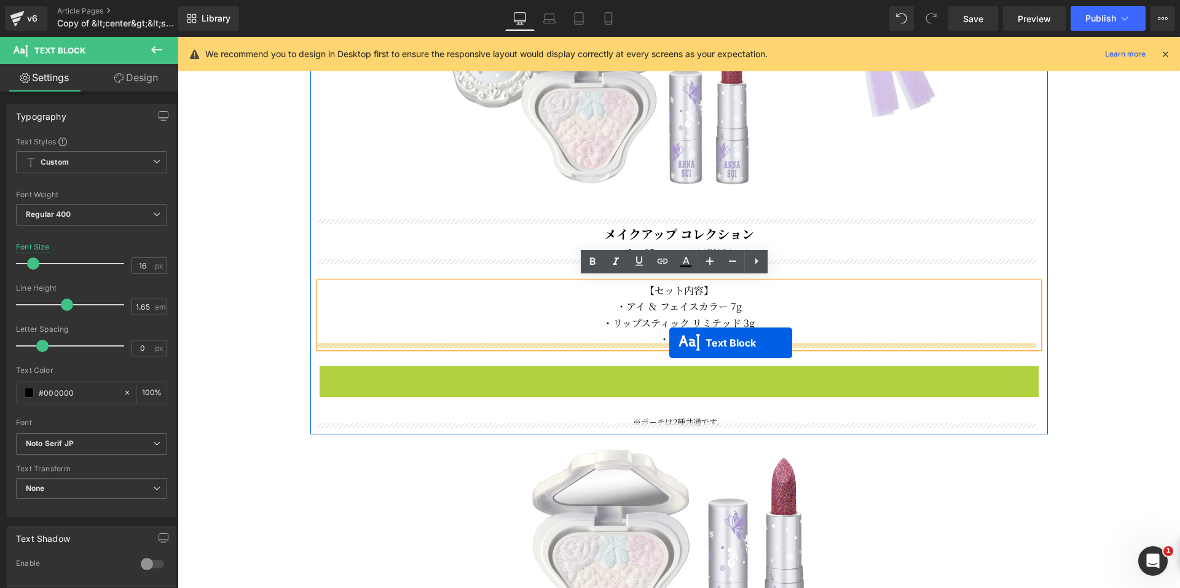
drag, startPoint x: 640, startPoint y: 367, endPoint x: 669, endPoint y: 343, distance: 38.0
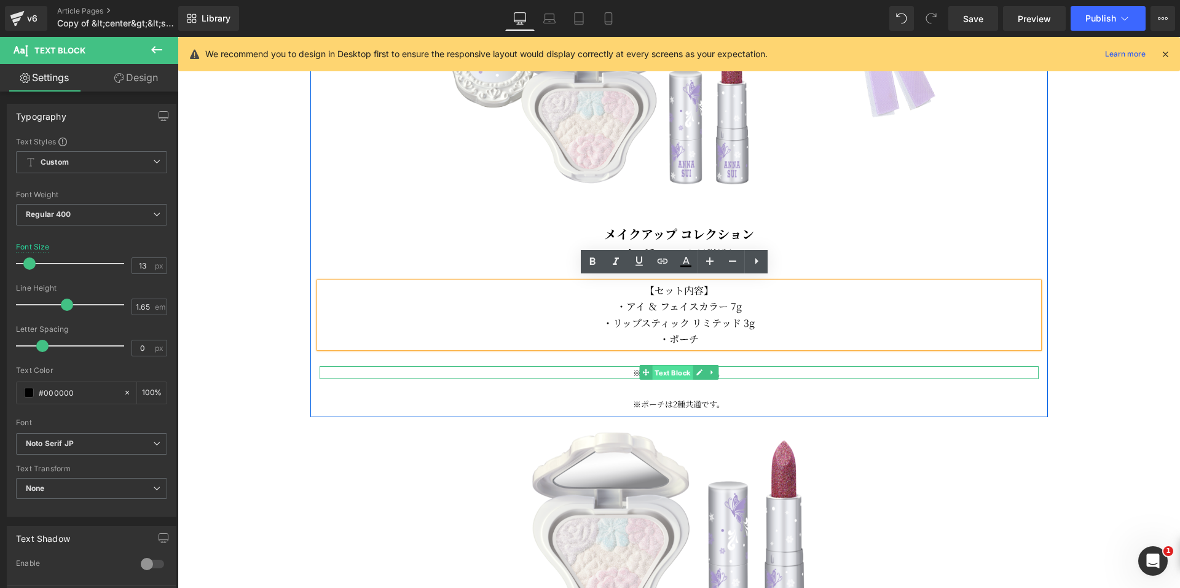
click at [668, 366] on span "Text Block" at bounding box center [672, 373] width 41 height 15
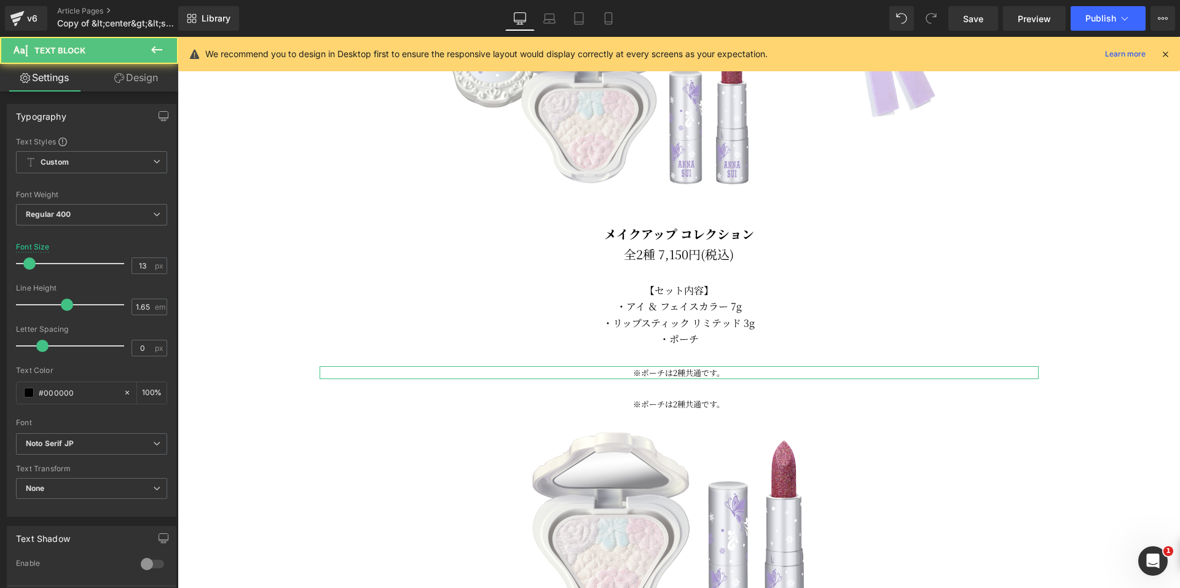
click at [158, 74] on link "Design" at bounding box center [136, 78] width 89 height 28
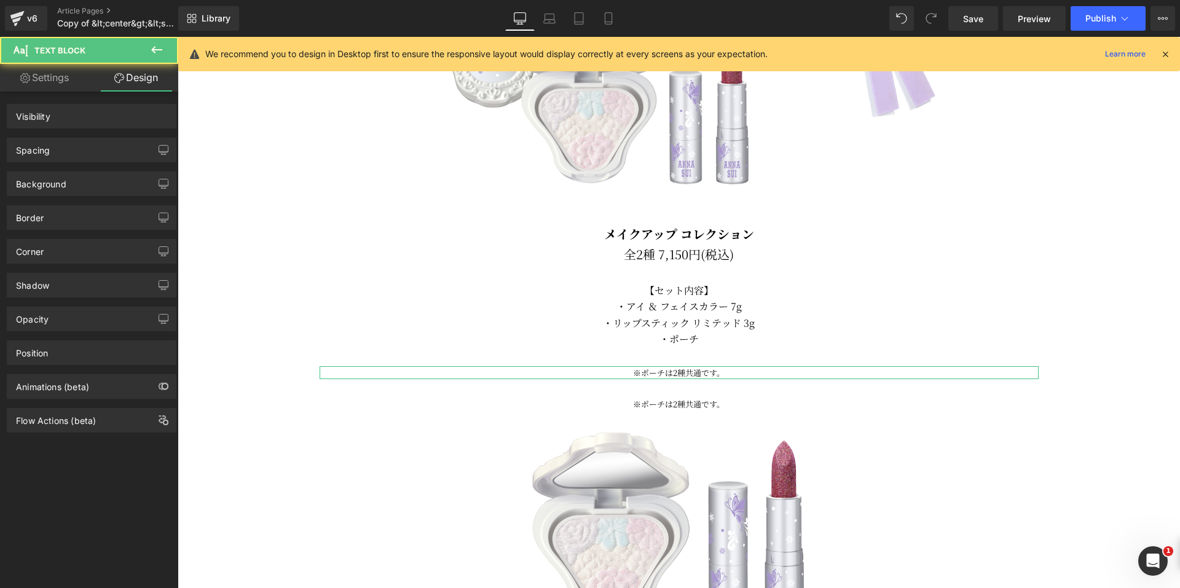
click at [102, 150] on div "Spacing" at bounding box center [91, 149] width 168 height 23
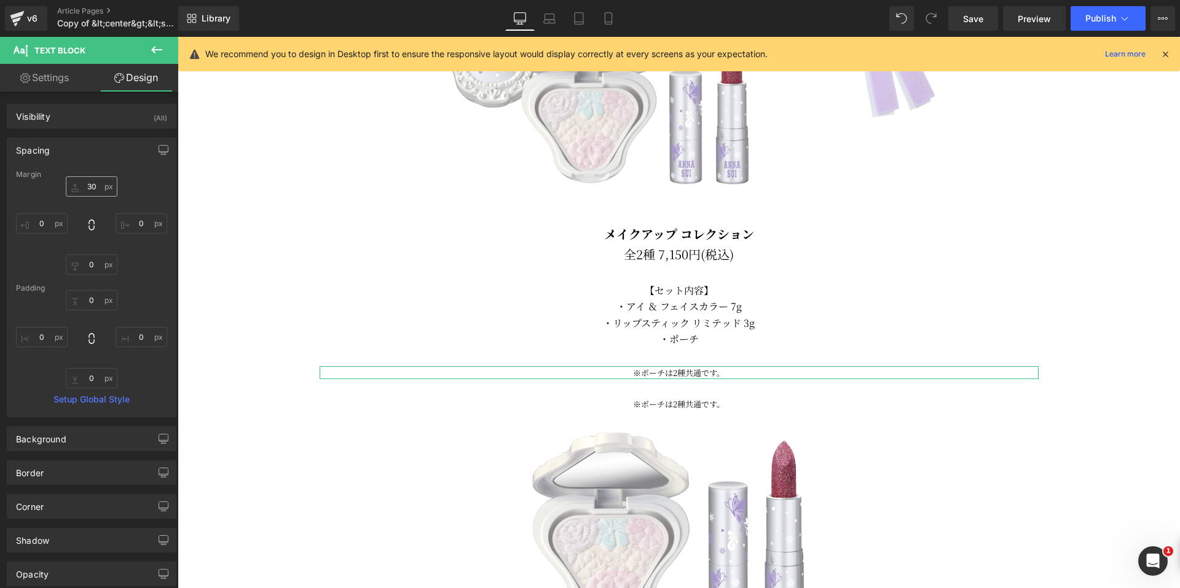
type input "30"
type input "0"
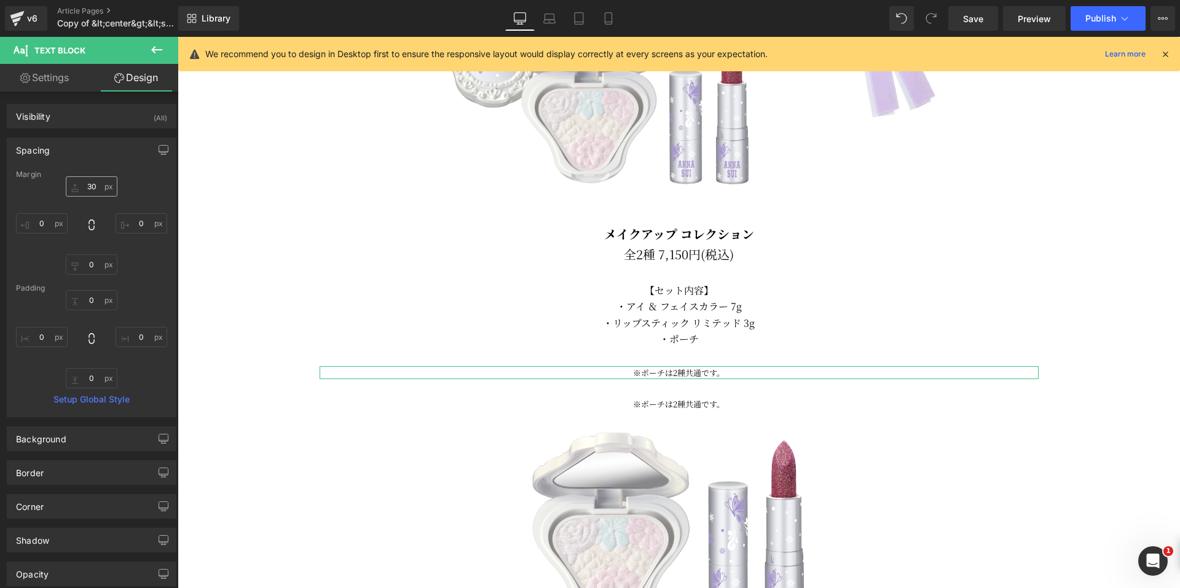
type input "0"
click at [80, 189] on input "30" at bounding box center [92, 186] width 52 height 20
type input "0"
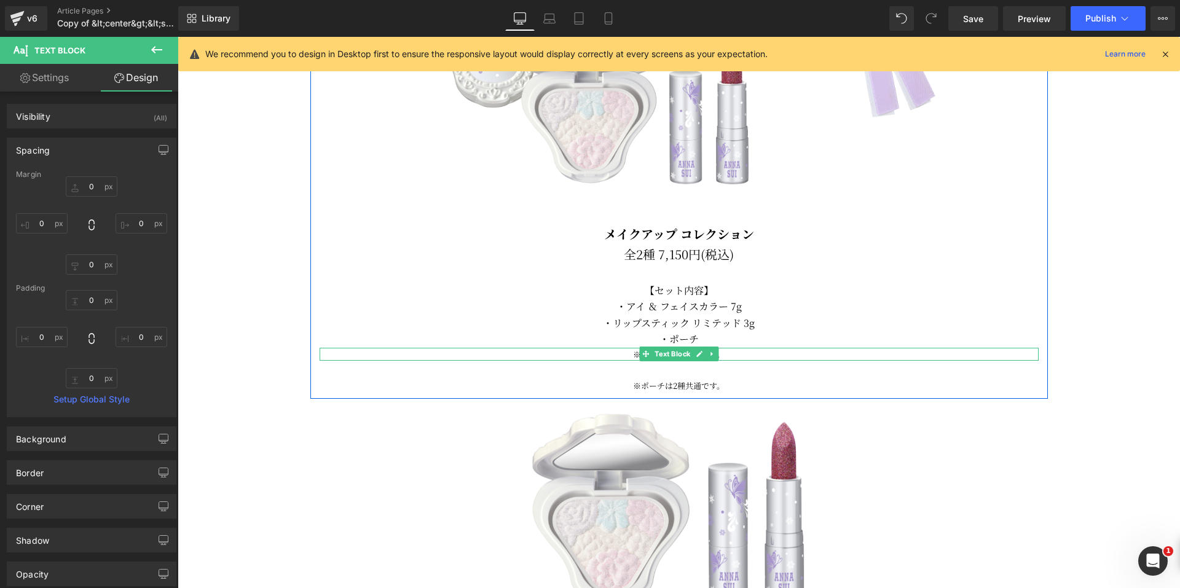
click at [733, 352] on p "※ポーチは2種共通です。" at bounding box center [679, 354] width 719 height 13
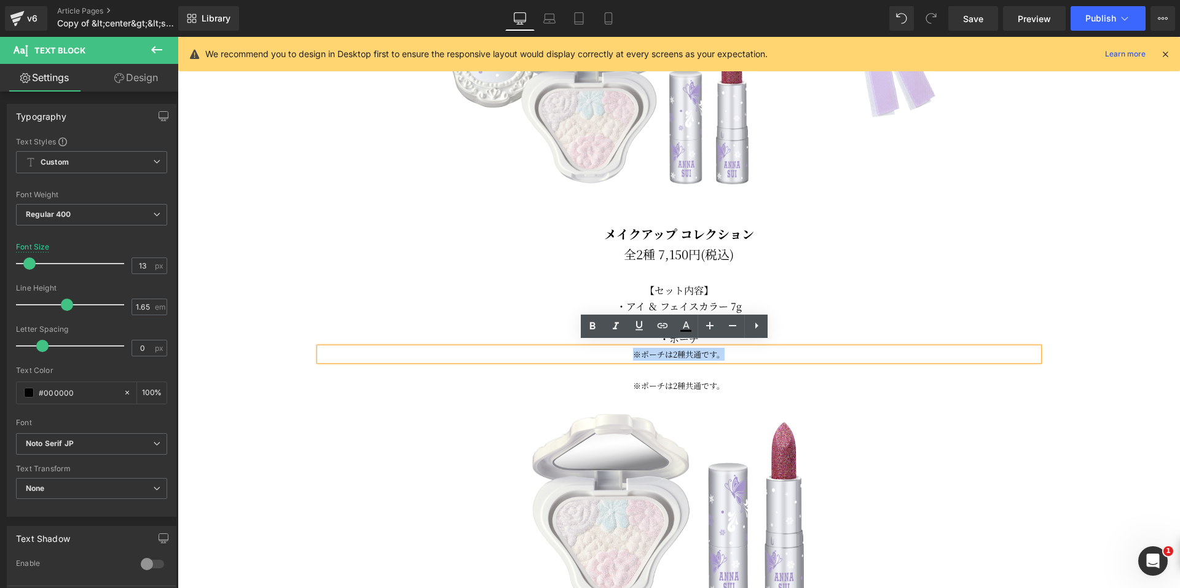
drag, startPoint x: 732, startPoint y: 350, endPoint x: 625, endPoint y: 348, distance: 106.9
click at [625, 348] on p "※ポーチは2種共通です。" at bounding box center [679, 354] width 719 height 13
click at [637, 350] on p "ポーチ サイズ：約 H115×W155 mm" at bounding box center [679, 354] width 719 height 13
click at [668, 352] on p "サイズ：約 H115×W155 mm" at bounding box center [679, 354] width 719 height 13
click at [718, 348] on p "サイズ：約 高さ115×幅155 mm" at bounding box center [679, 354] width 719 height 13
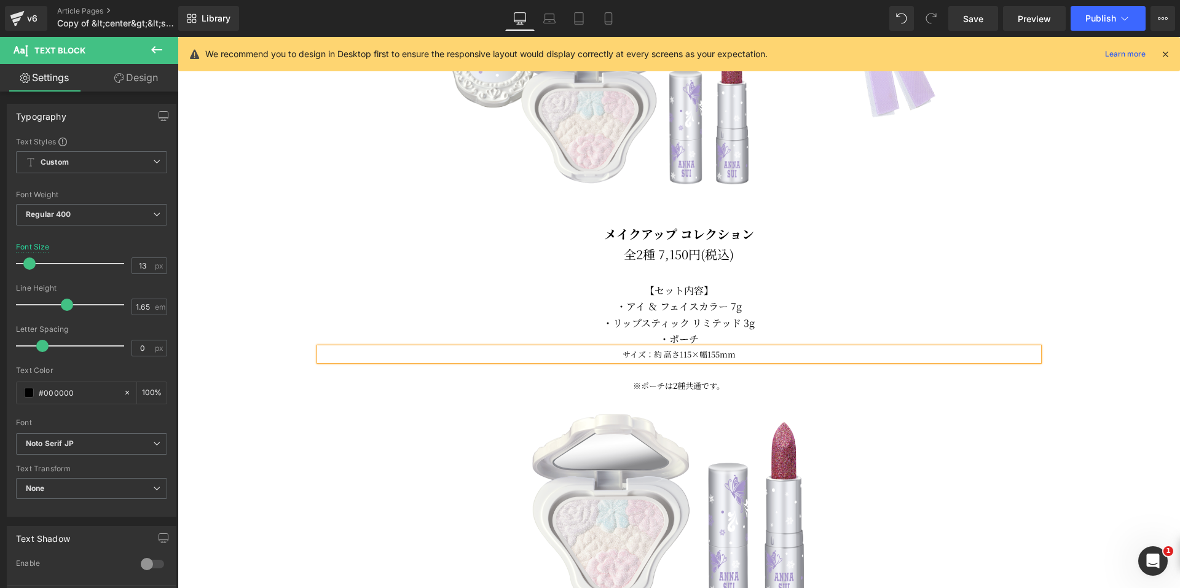
click at [688, 348] on p "サイズ：約 高さ115×幅155mm" at bounding box center [679, 354] width 719 height 13
click at [1049, 272] on div "Image Image ★[DATE] 10:00 DEBUT★ Text Block [DATE]より、 ご予約開始(店舗により状況が異なります。) Tex…" at bounding box center [679, 417] width 1002 height 2903
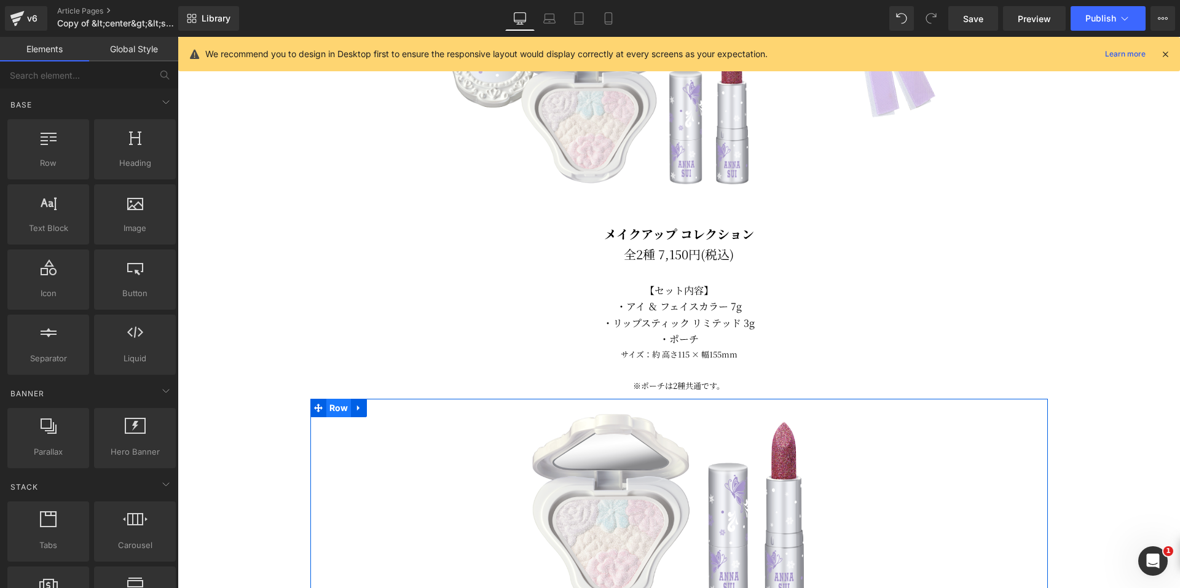
click at [328, 403] on span "Row" at bounding box center [338, 408] width 25 height 18
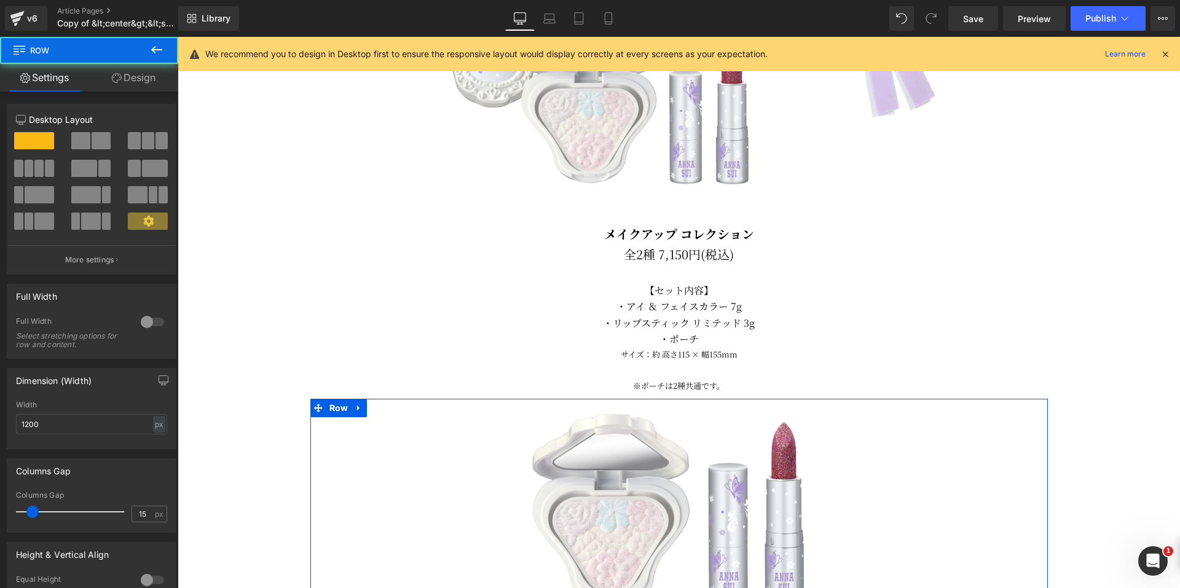
click at [150, 84] on link "Design" at bounding box center [133, 78] width 89 height 28
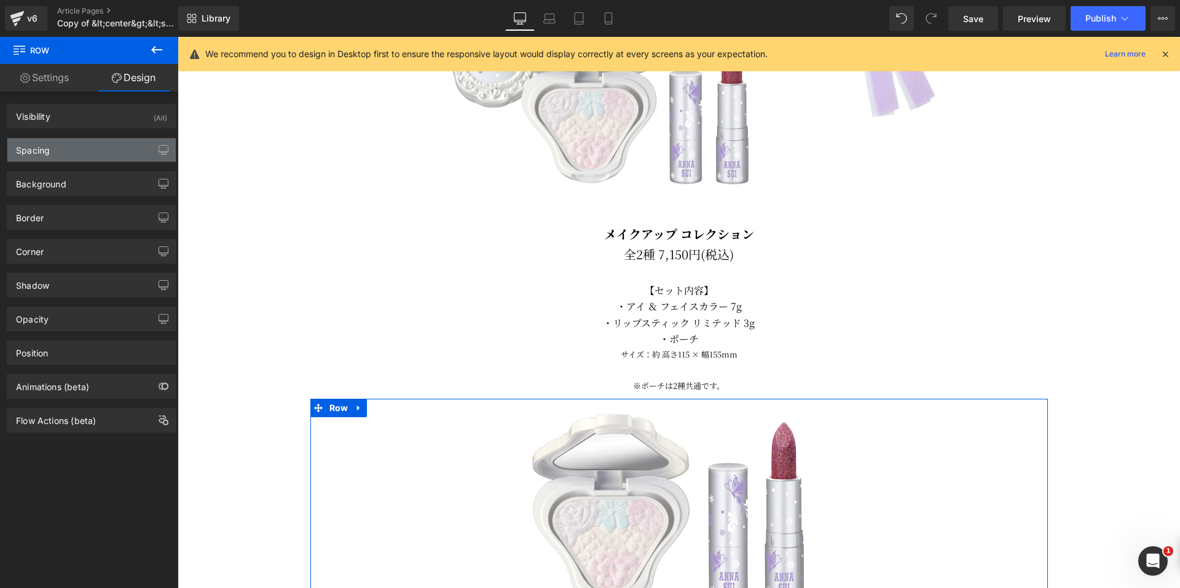
type input "0"
type input "10"
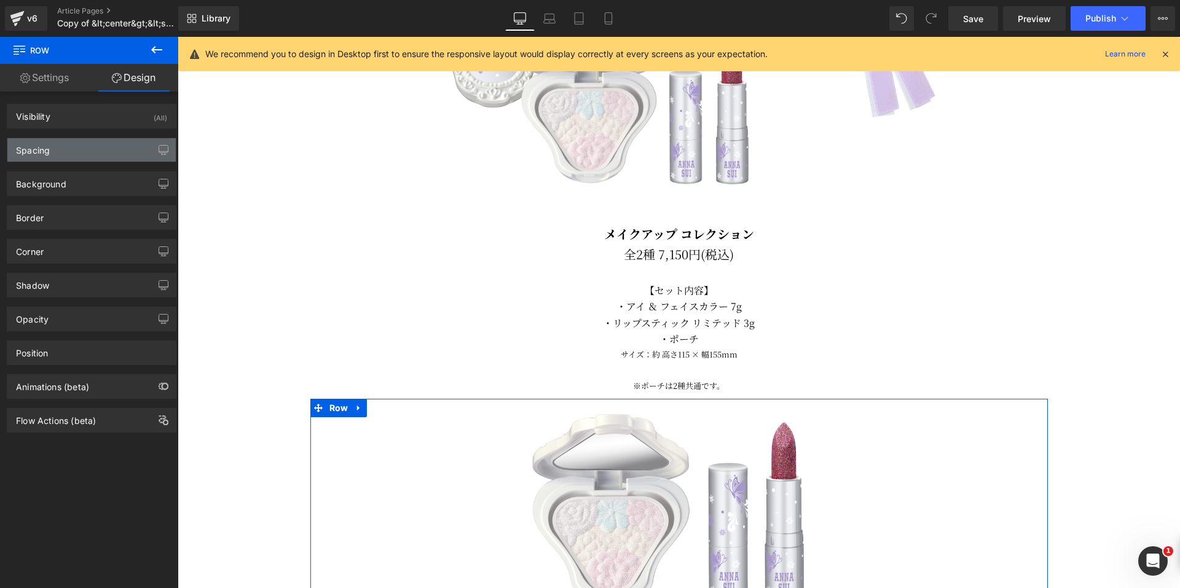
type input "0"
click at [102, 148] on div "Spacing" at bounding box center [91, 149] width 168 height 23
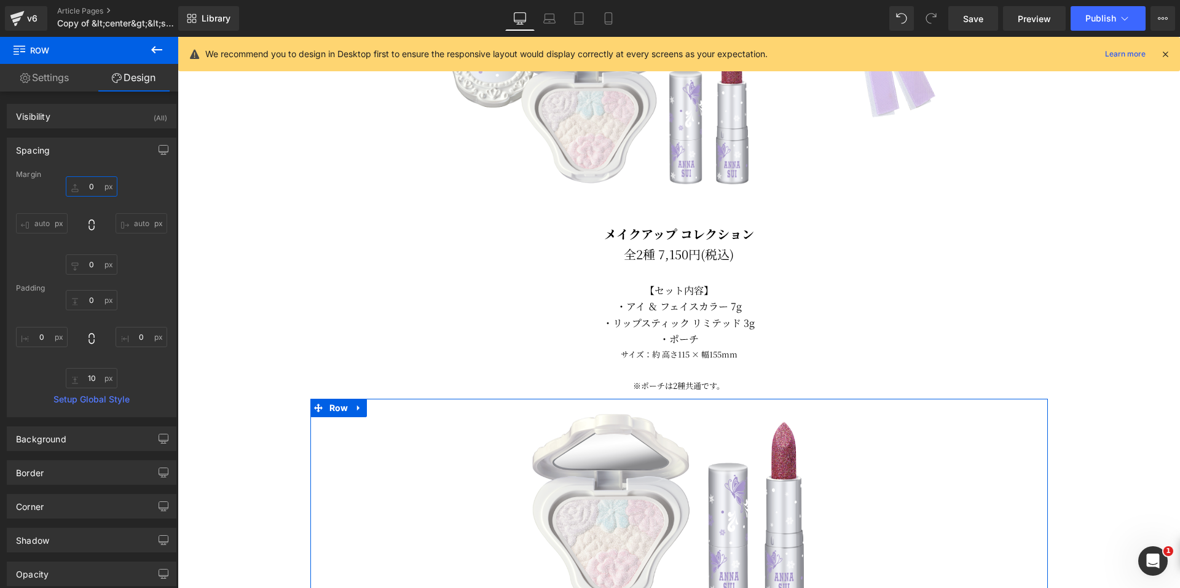
click at [72, 192] on input "0" at bounding box center [92, 186] width 52 height 20
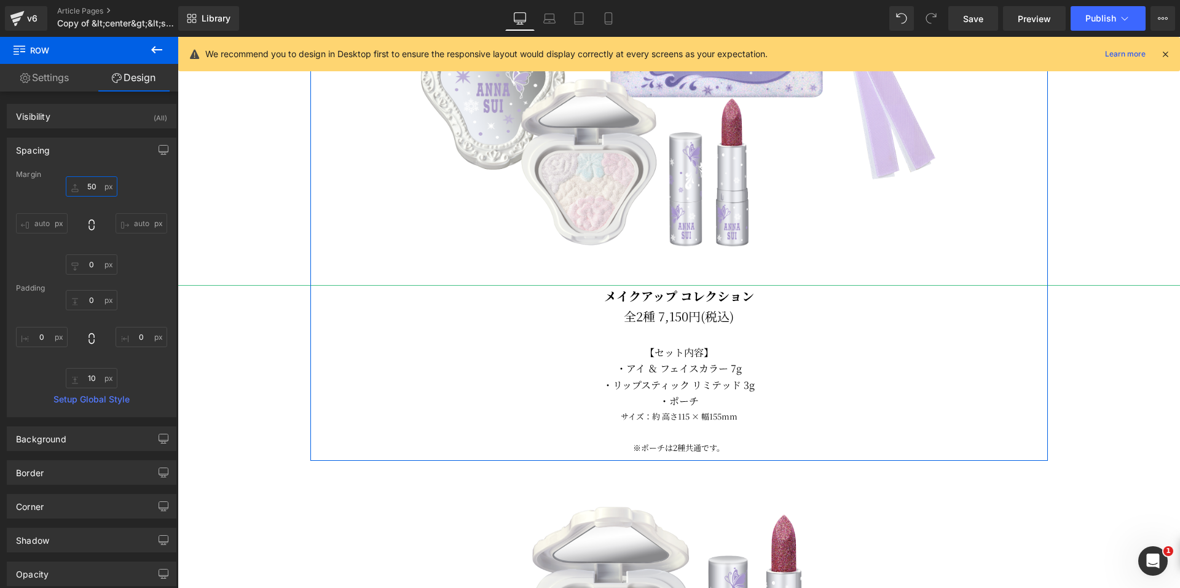
scroll to position [1147, 0]
type input "50"
click at [696, 412] on icon at bounding box center [699, 415] width 7 height 7
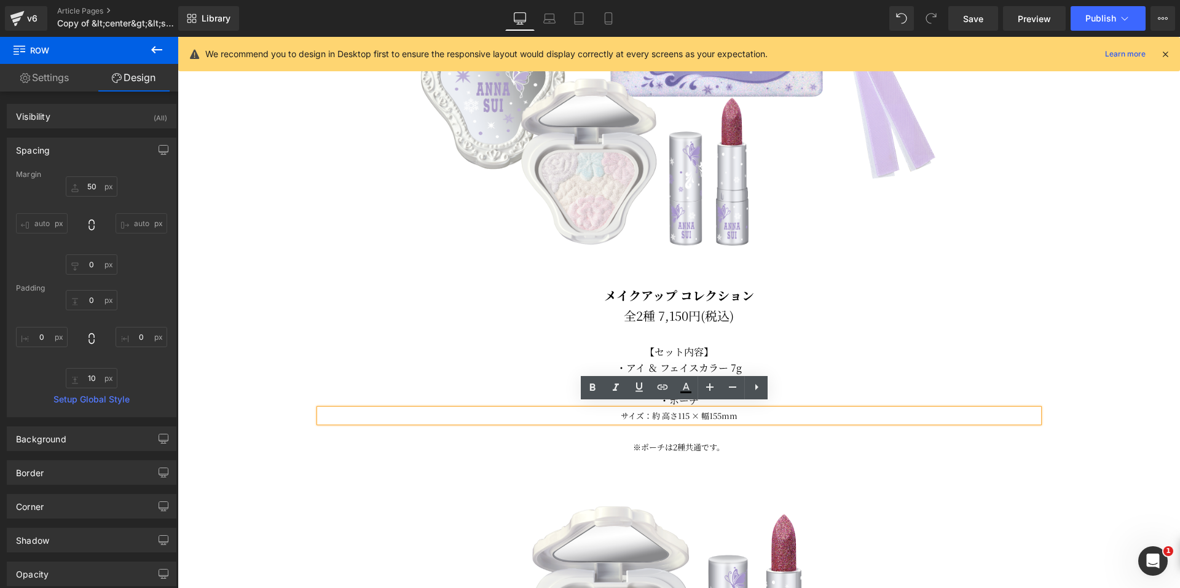
click at [671, 409] on p "サイズ：約 高さ115 × 幅155mm" at bounding box center [679, 415] width 719 height 13
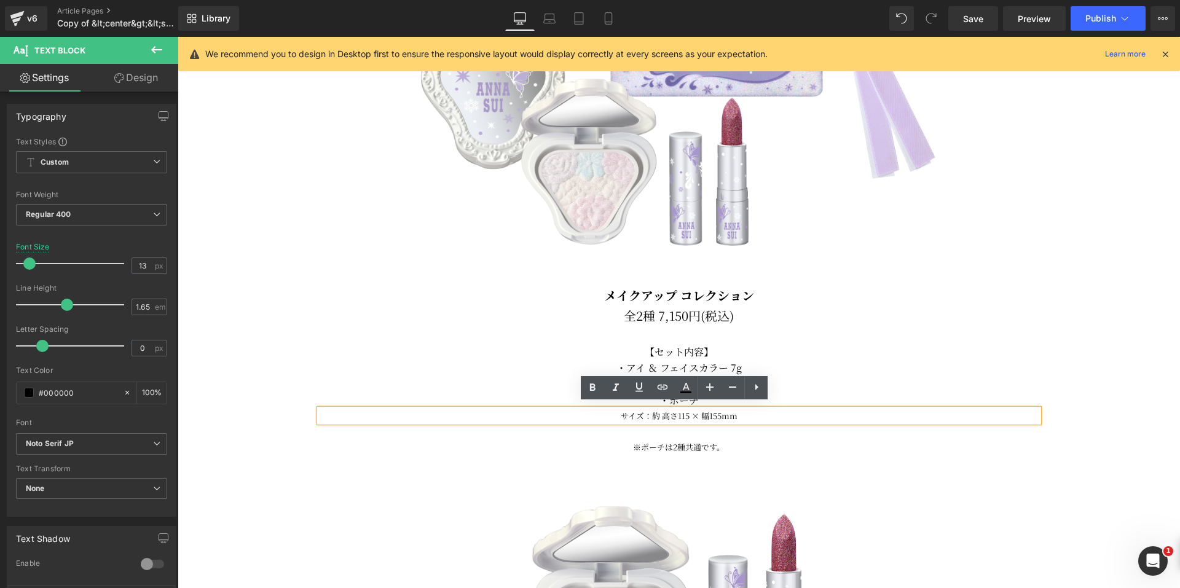
click at [1066, 254] on div at bounding box center [679, 13] width 1088 height 544
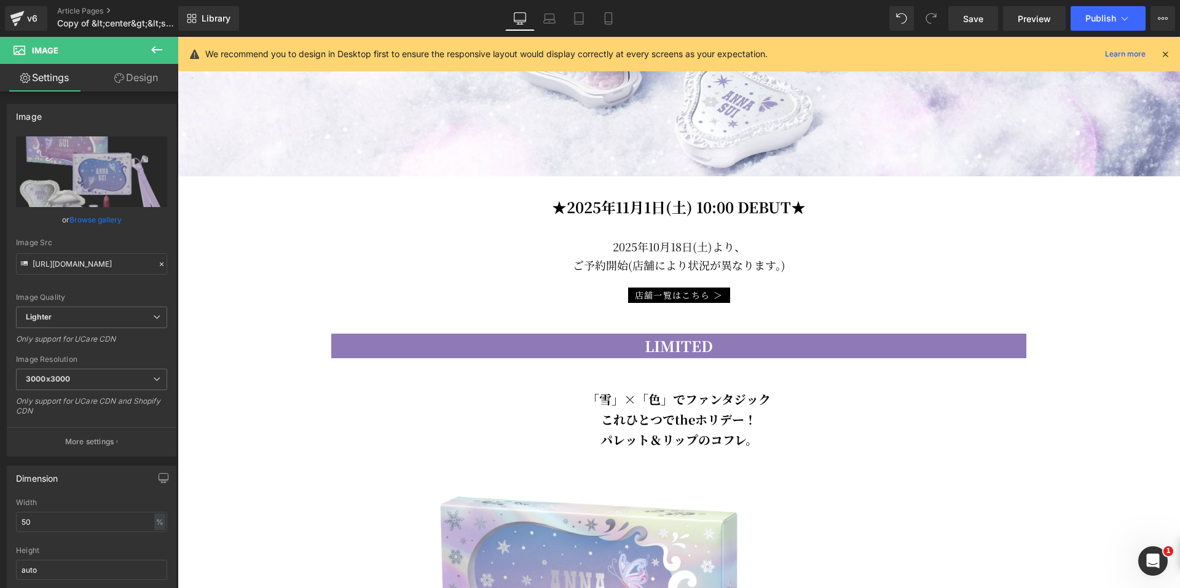
scroll to position [409, 0]
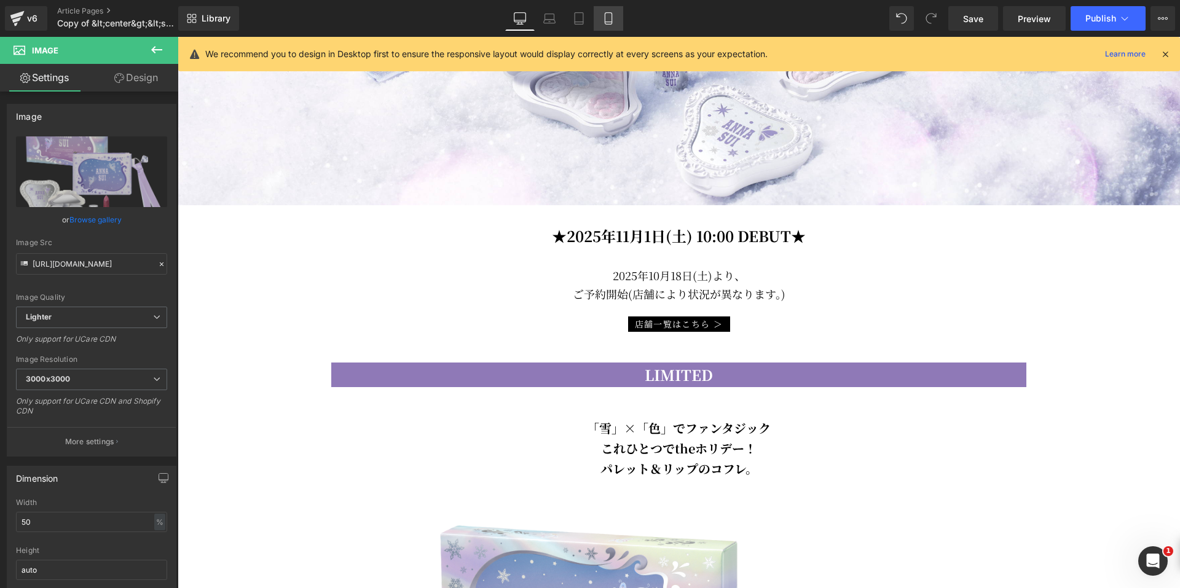
click at [612, 14] on icon at bounding box center [608, 18] width 12 height 12
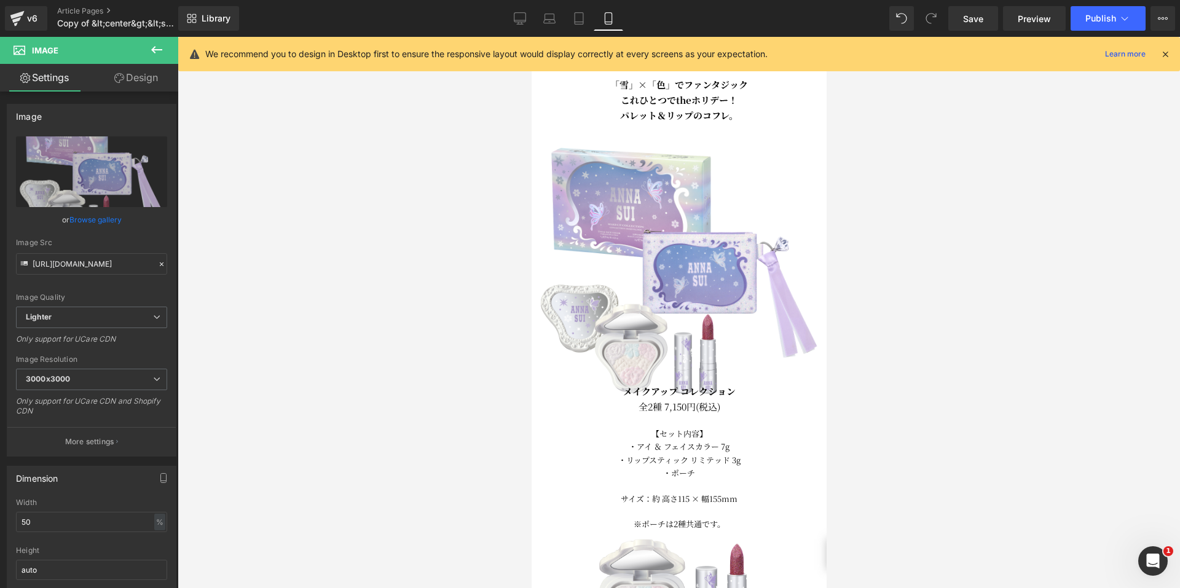
scroll to position [520, 0]
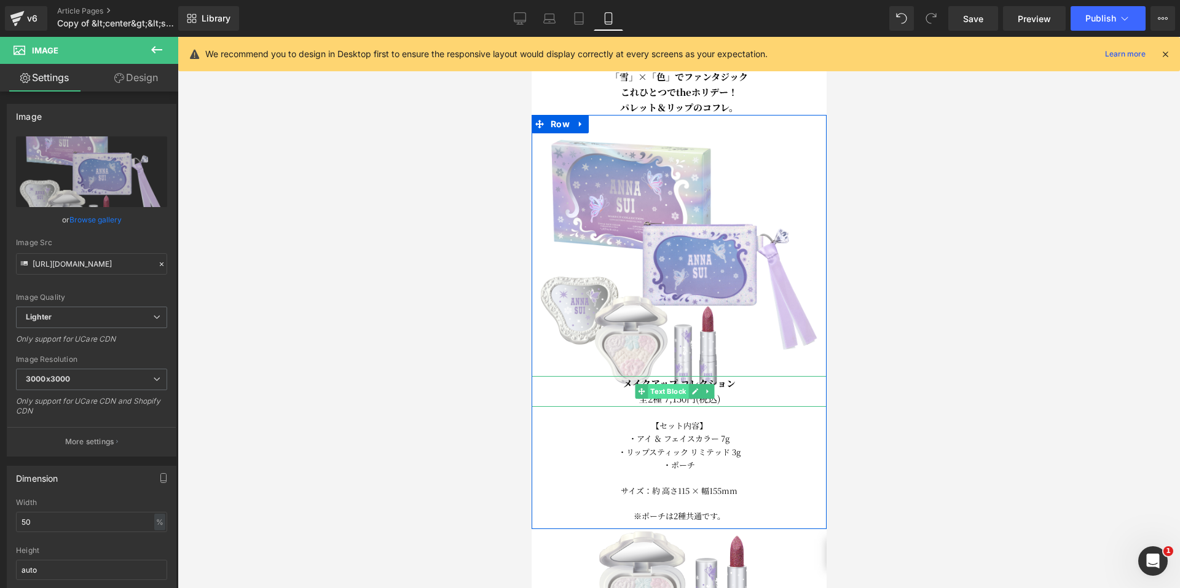
click at [662, 384] on span "Text Block" at bounding box center [667, 391] width 41 height 15
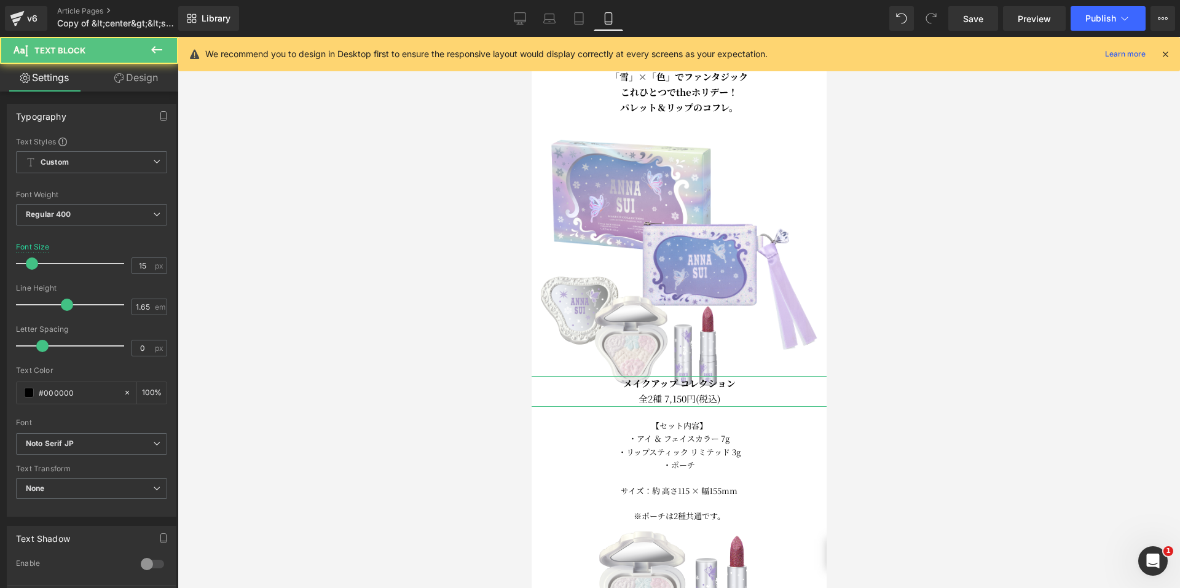
click at [128, 67] on link "Design" at bounding box center [136, 78] width 89 height 28
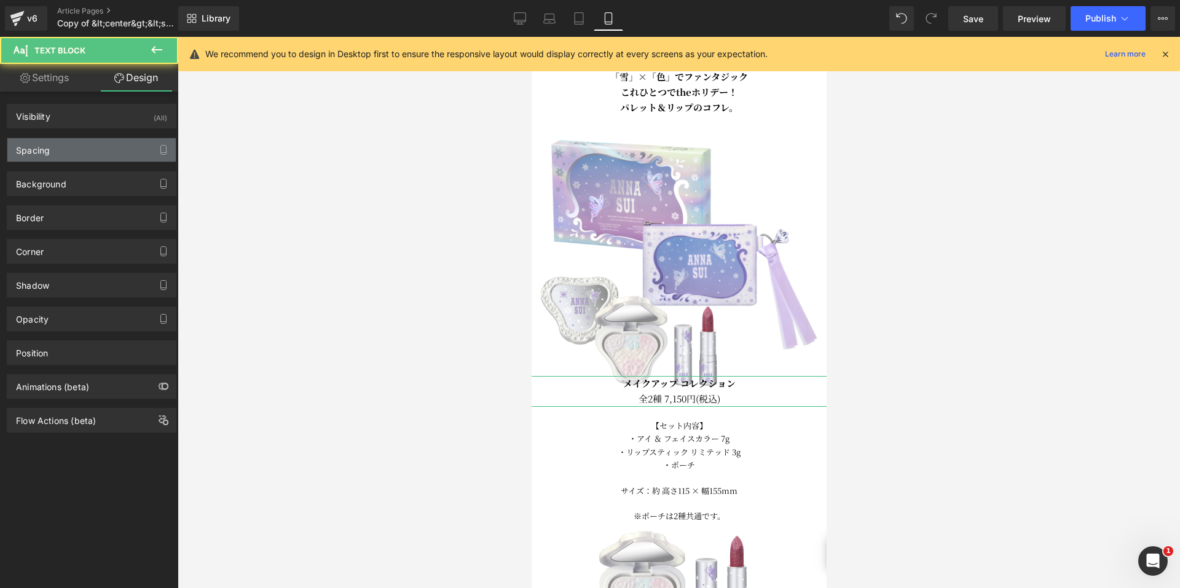
click at [82, 151] on div "Spacing" at bounding box center [91, 149] width 168 height 23
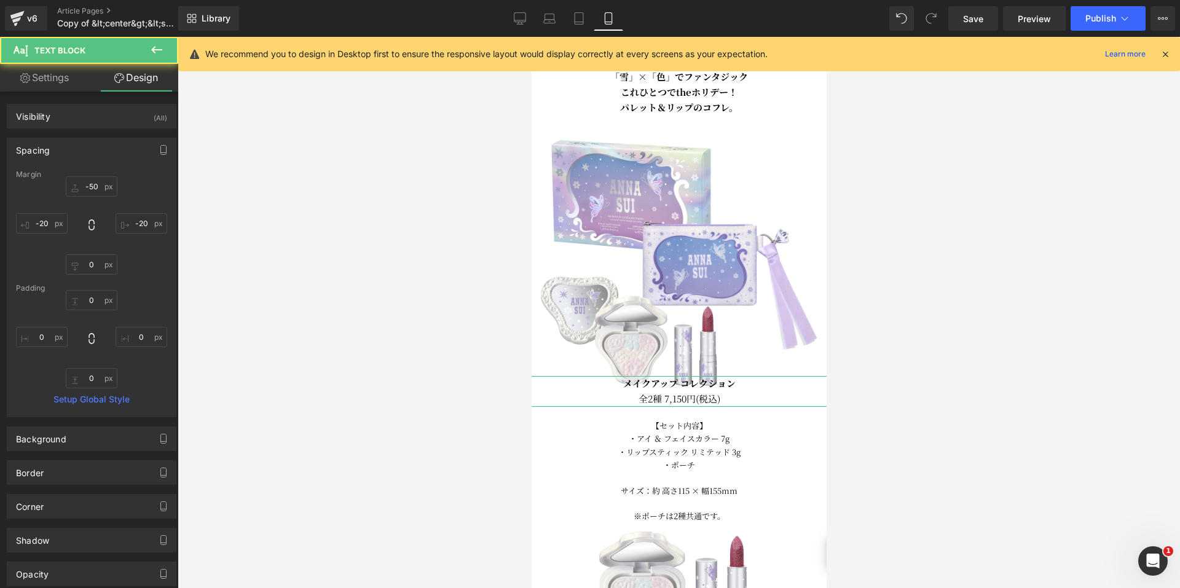
type input "-50"
type input "-20"
type input "0"
type input "-20"
type input "0"
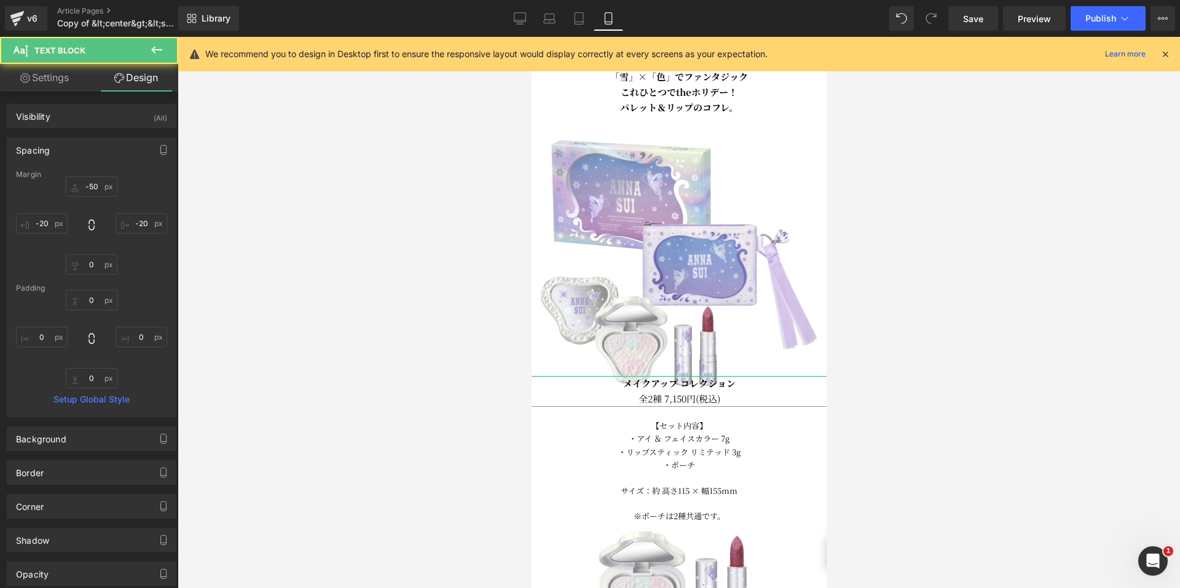
type input "0"
click at [83, 186] on input "-50" at bounding box center [92, 186] width 52 height 20
type input "０"
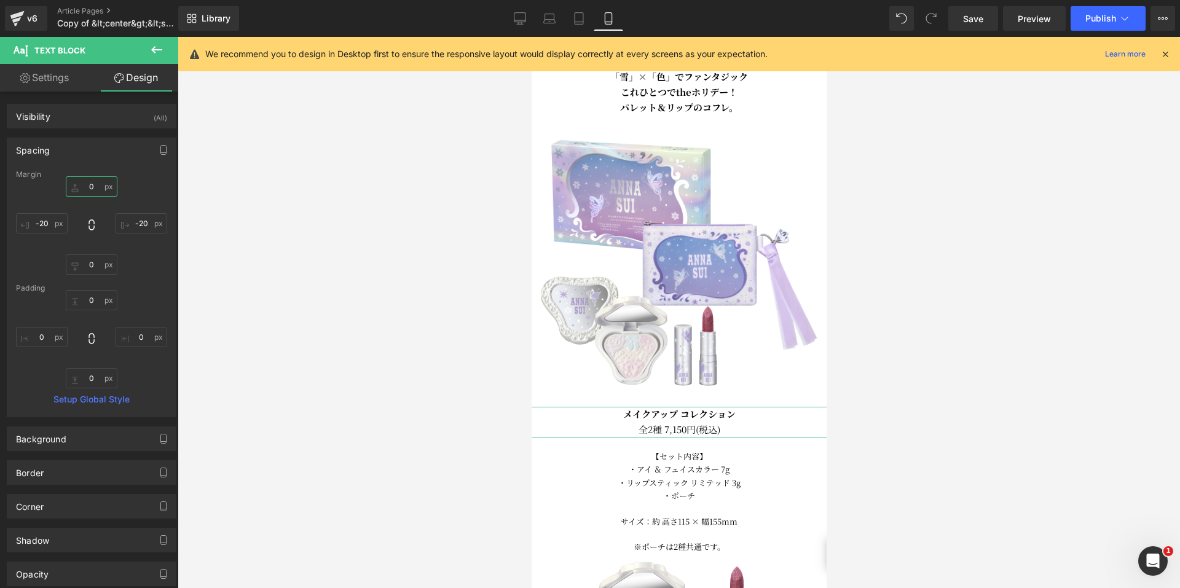
type input "０"
click at [136, 178] on div "Margin" at bounding box center [91, 174] width 151 height 9
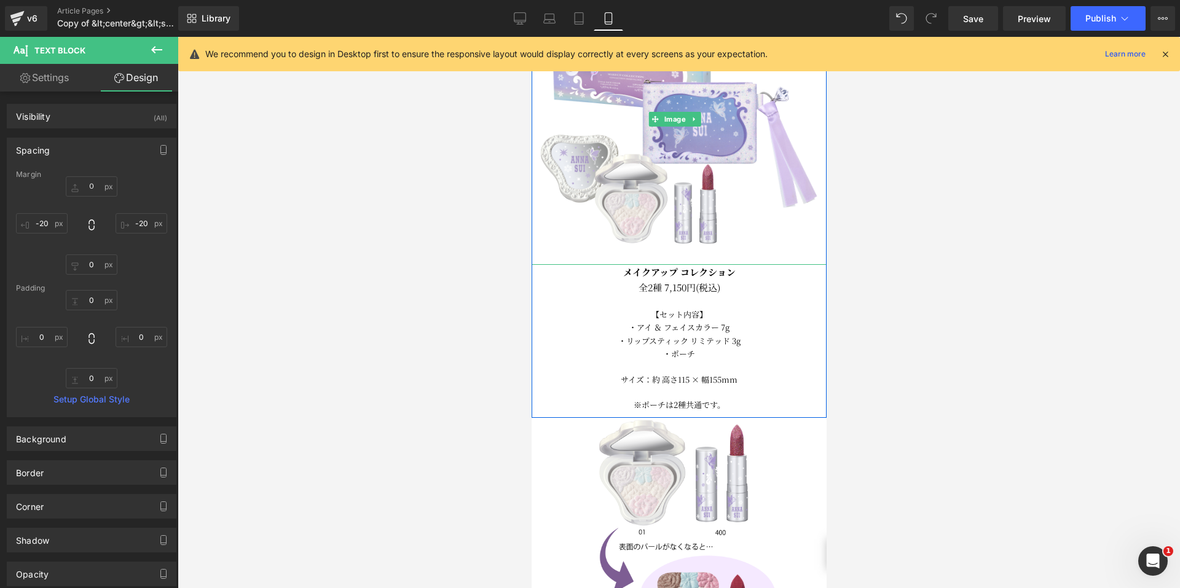
scroll to position [704, 0]
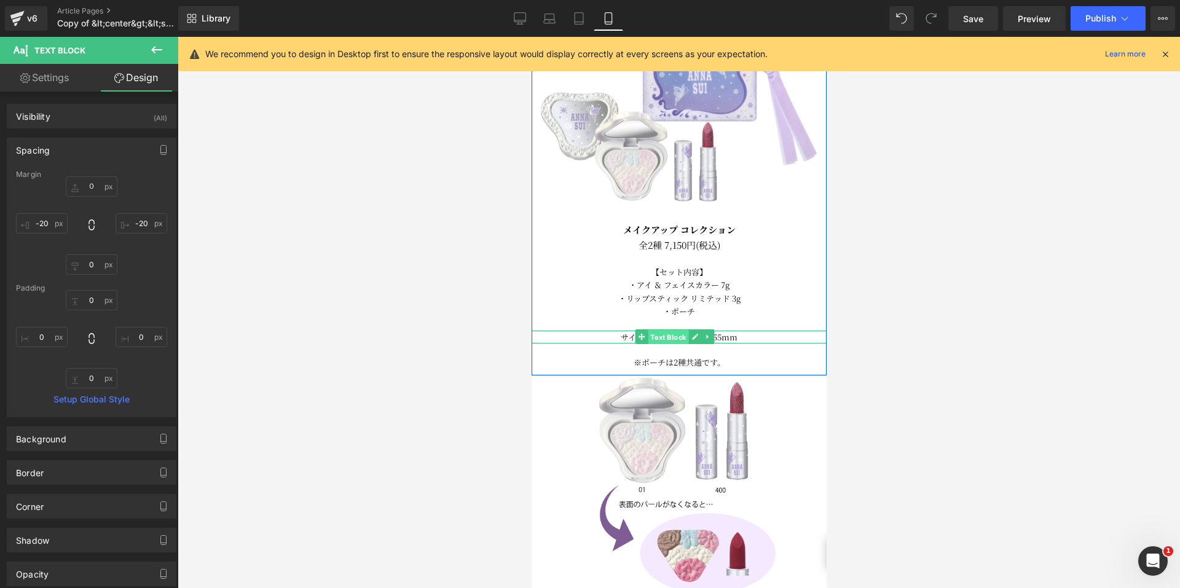
drag, startPoint x: 671, startPoint y: 325, endPoint x: 729, endPoint y: 277, distance: 74.7
click at [671, 330] on span "Text Block" at bounding box center [667, 337] width 41 height 15
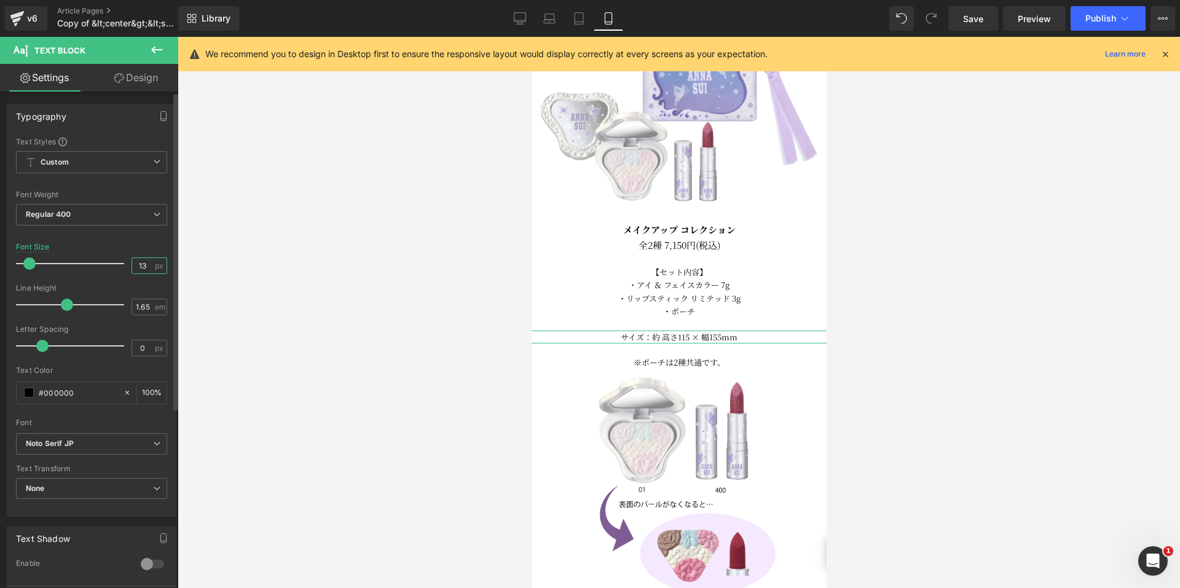
click at [142, 267] on input "13" at bounding box center [143, 265] width 22 height 15
type input "10"
click at [118, 70] on link "Design" at bounding box center [136, 78] width 89 height 28
click at [0, 0] on div "Spacing" at bounding box center [0, 0] width 0 height 0
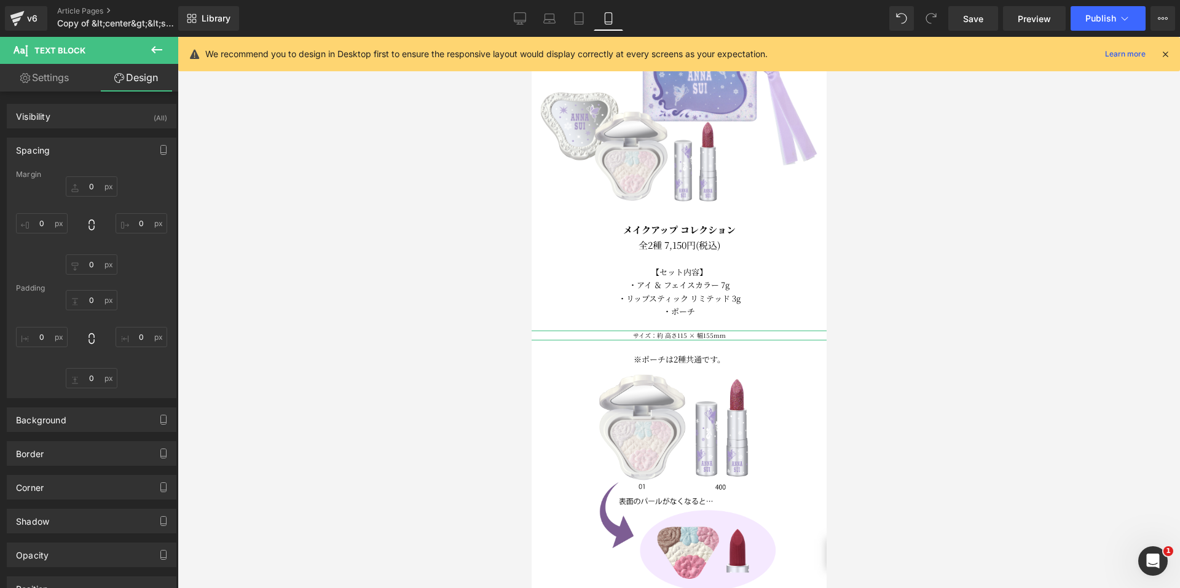
type input "20"
type input "-20"
type input "0"
type input "-20"
type input "0"
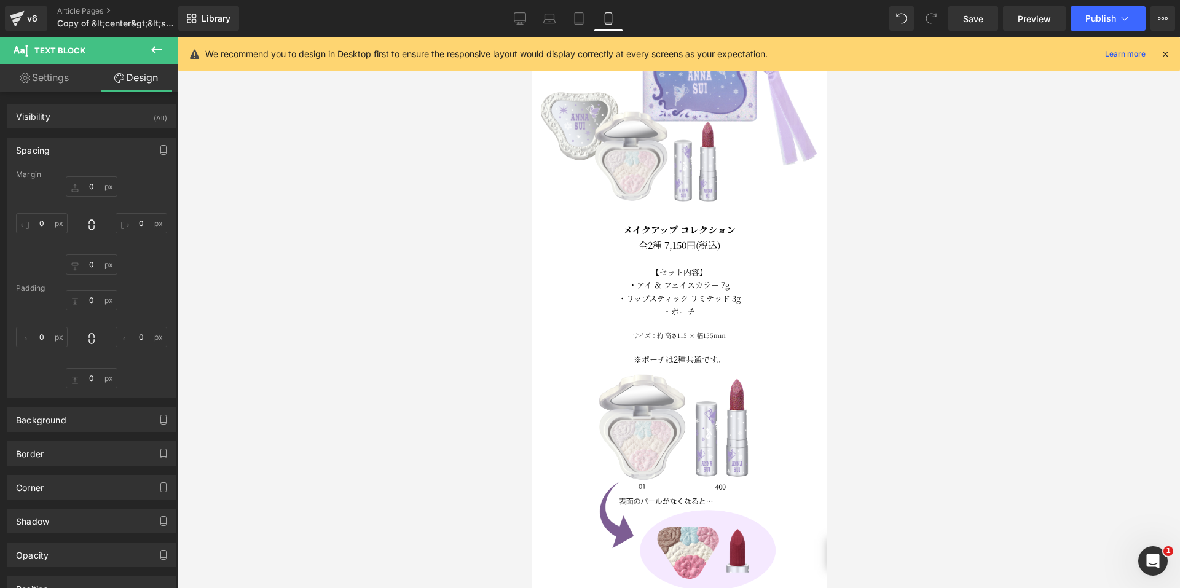
type input "0"
click at [81, 183] on input "20" at bounding box center [92, 186] width 52 height 20
type input "0"
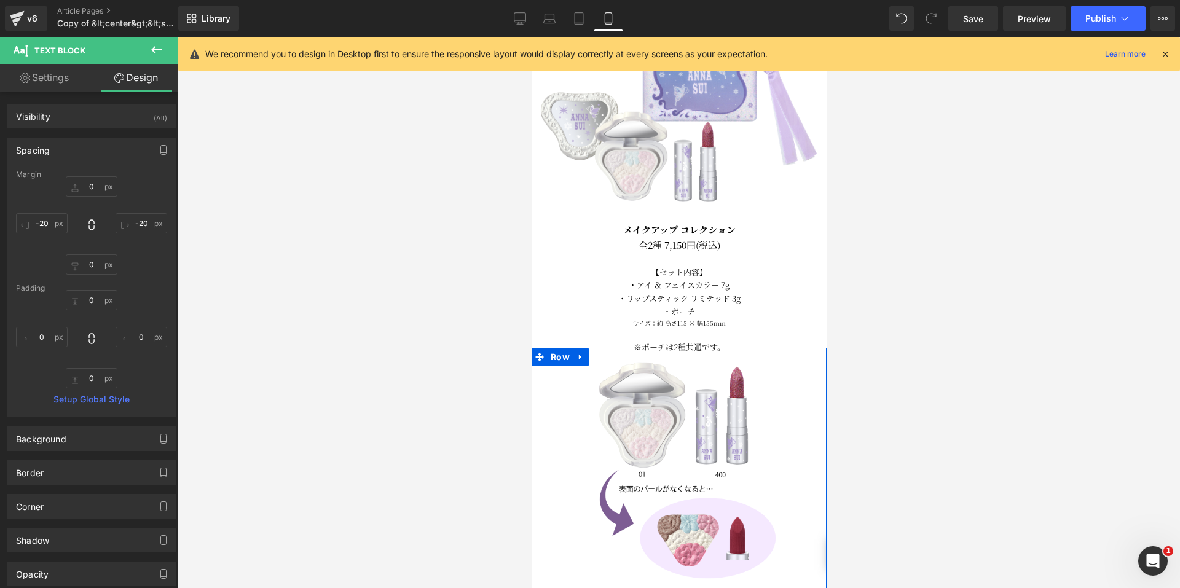
click at [671, 348] on div at bounding box center [678, 349] width 295 height 3
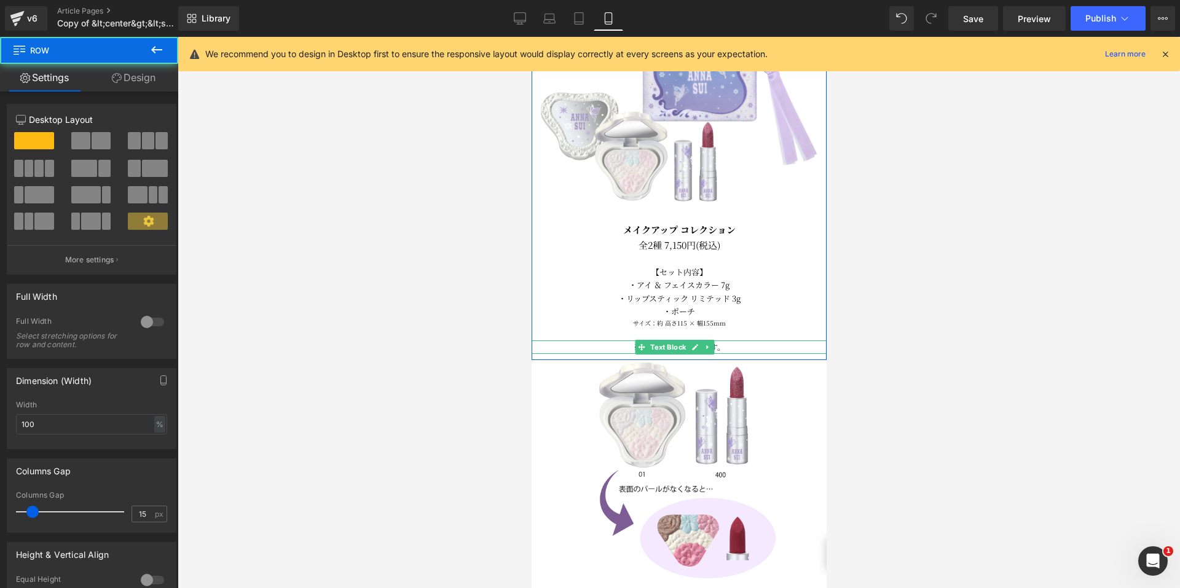
click at [671, 340] on span "Text Block" at bounding box center [667, 347] width 41 height 15
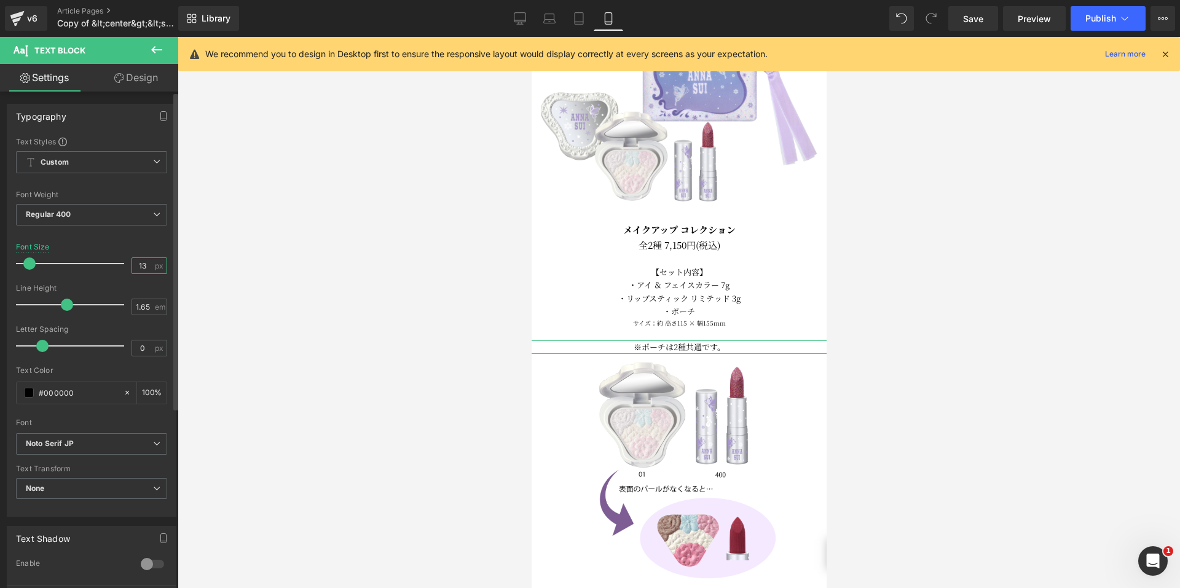
click at [148, 269] on input "13" at bounding box center [143, 265] width 22 height 15
type input "10"
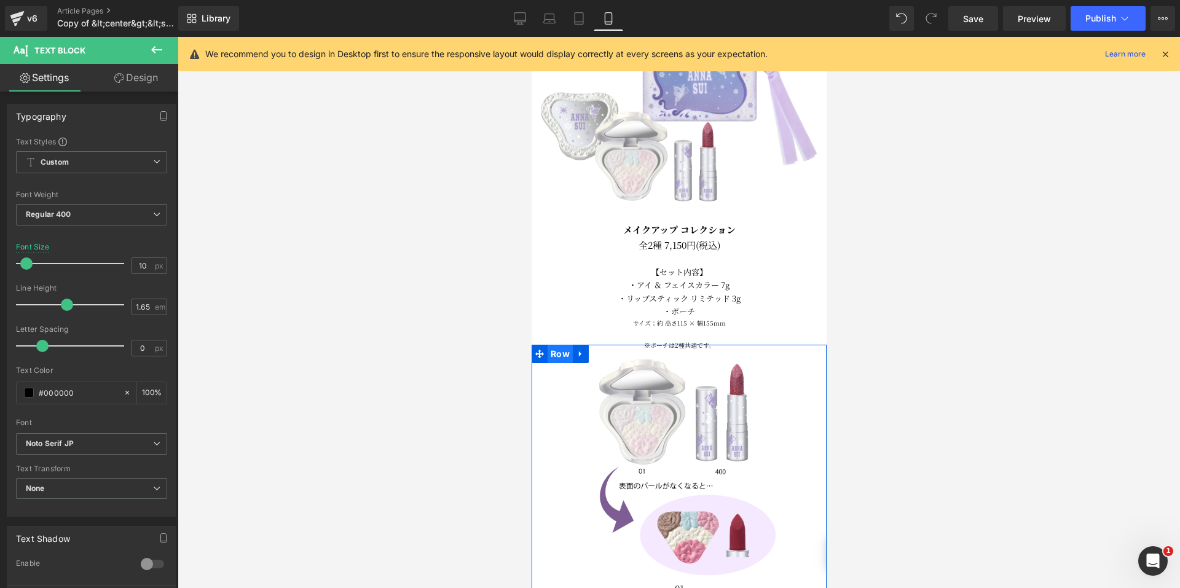
click at [559, 345] on span "Row" at bounding box center [559, 354] width 25 height 18
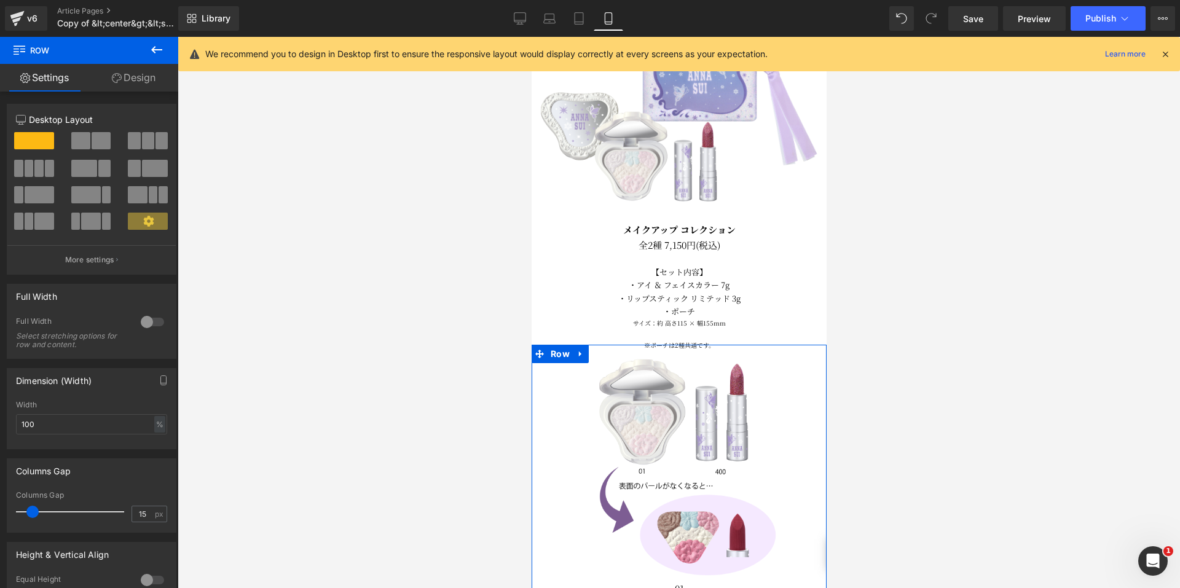
click at [127, 84] on link "Design" at bounding box center [133, 78] width 89 height 28
click at [0, 0] on div "Spacing" at bounding box center [0, 0] width 0 height 0
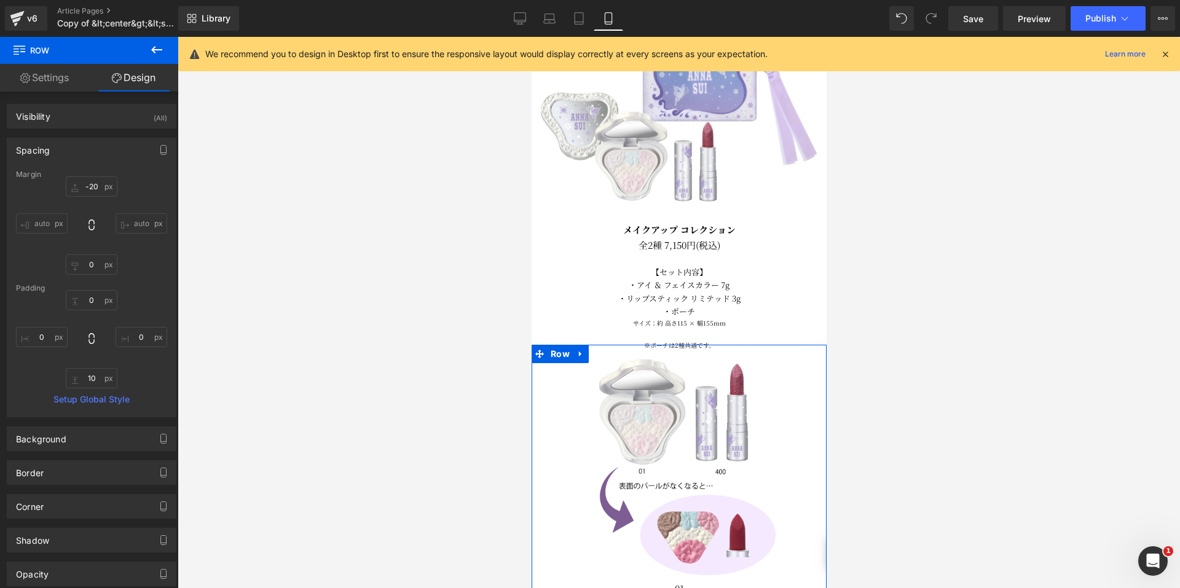
type input "-20"
type input "0"
type input "10"
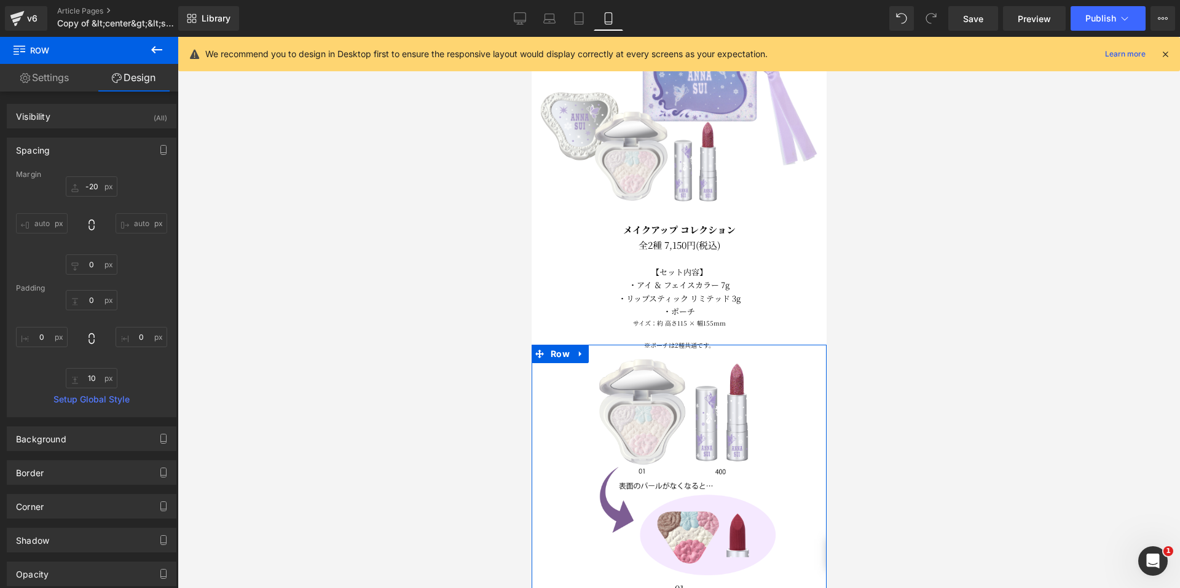
type input "0"
click at [78, 183] on input "-20" at bounding box center [92, 186] width 52 height 20
type input "50"
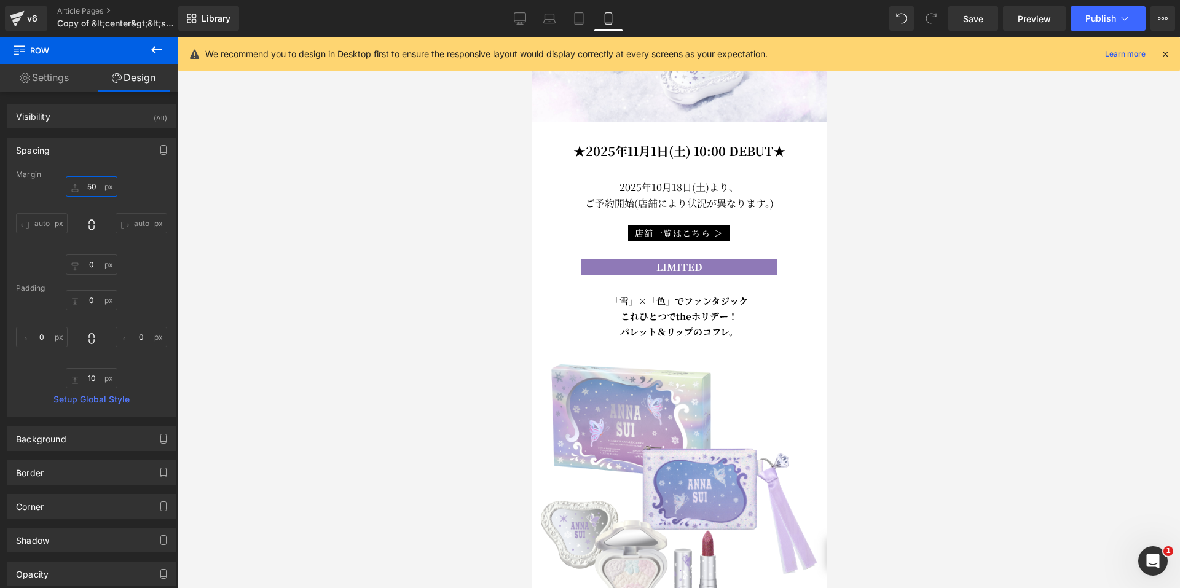
scroll to position [274, 0]
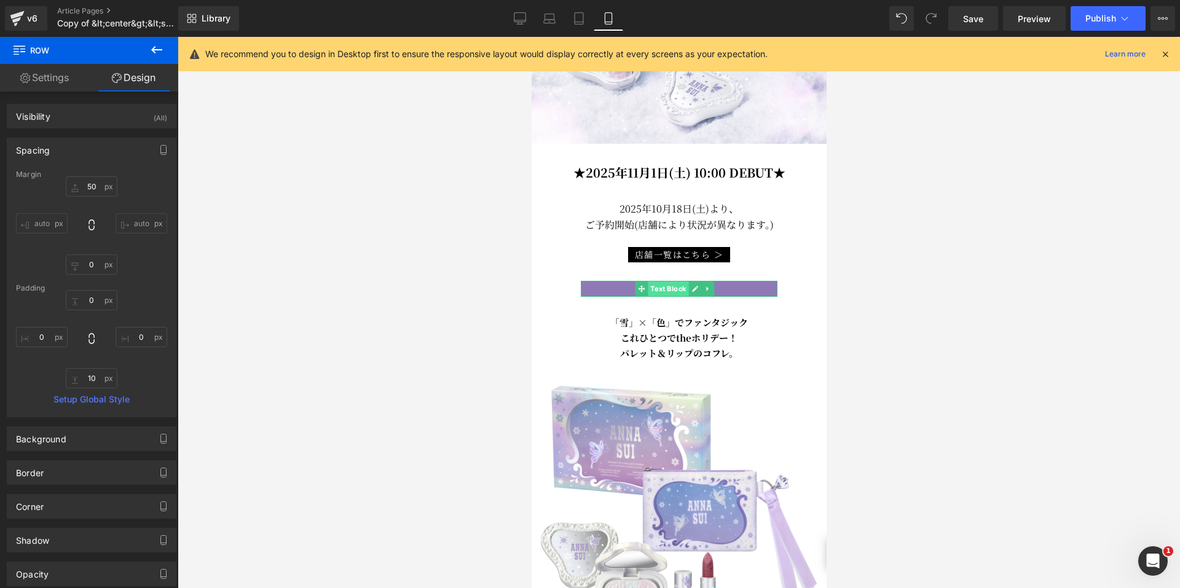
click at [663, 281] on span "Text Block" at bounding box center [667, 288] width 41 height 15
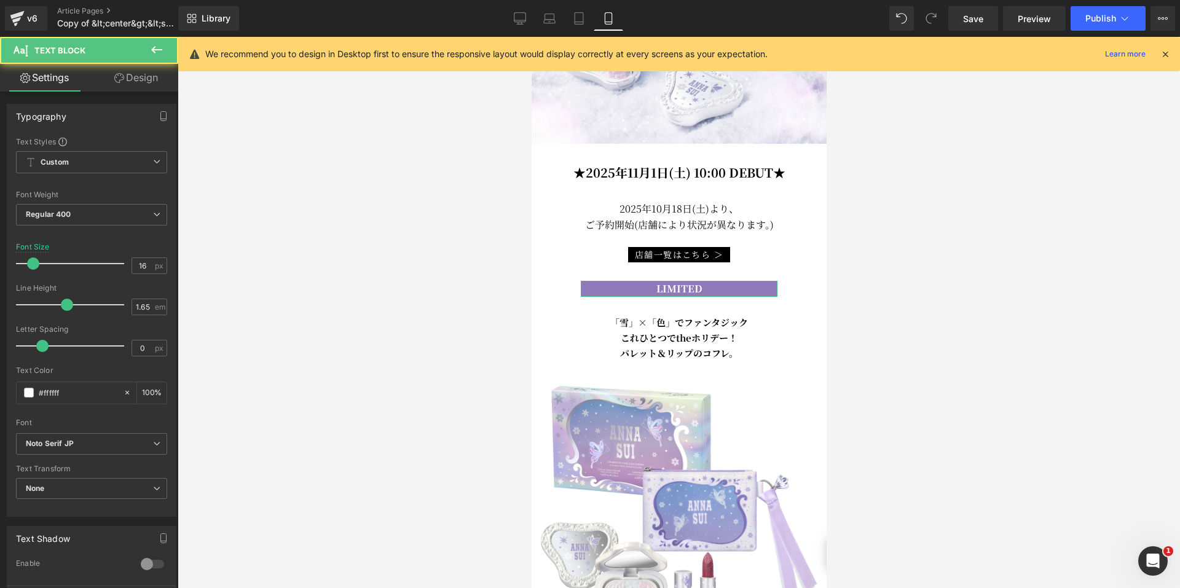
click at [144, 81] on link "Design" at bounding box center [136, 78] width 89 height 28
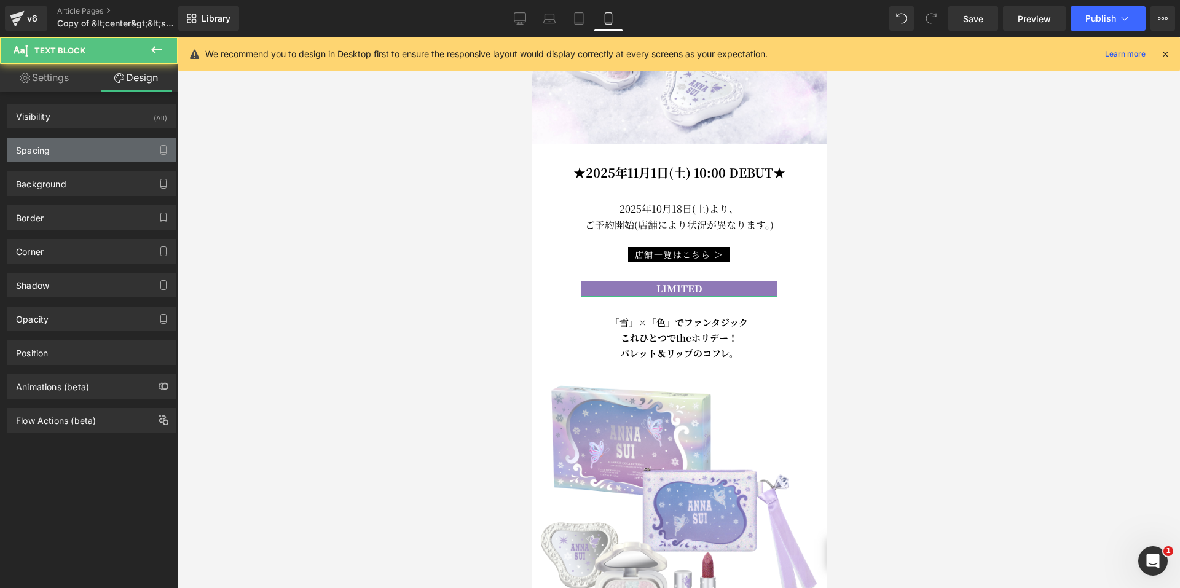
click at [89, 149] on div "Spacing" at bounding box center [91, 149] width 168 height 23
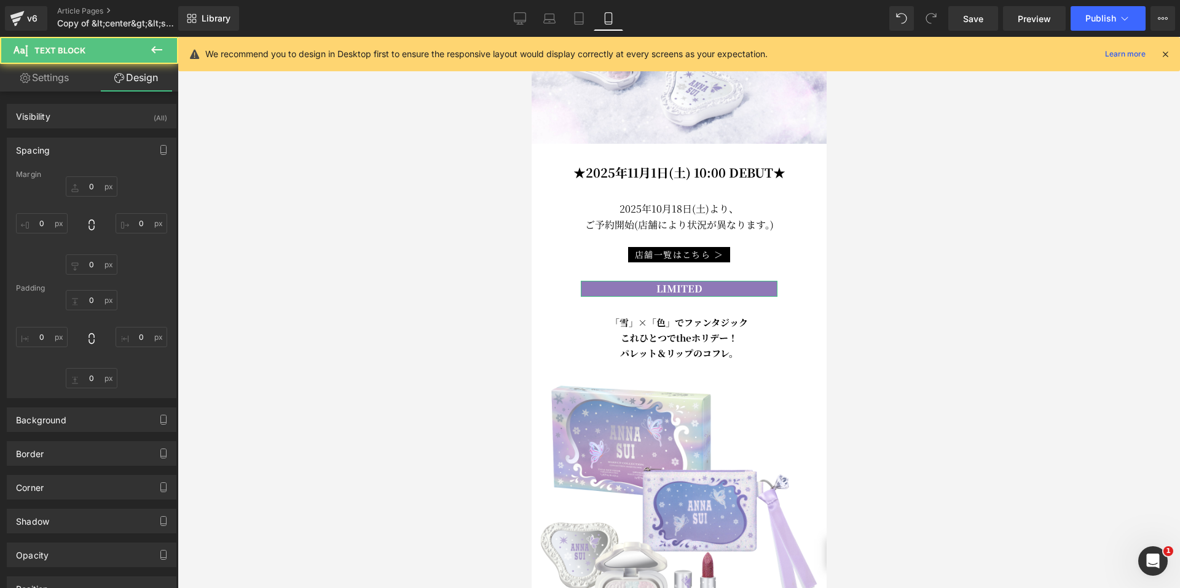
type input "30"
type input "80"
type input "0"
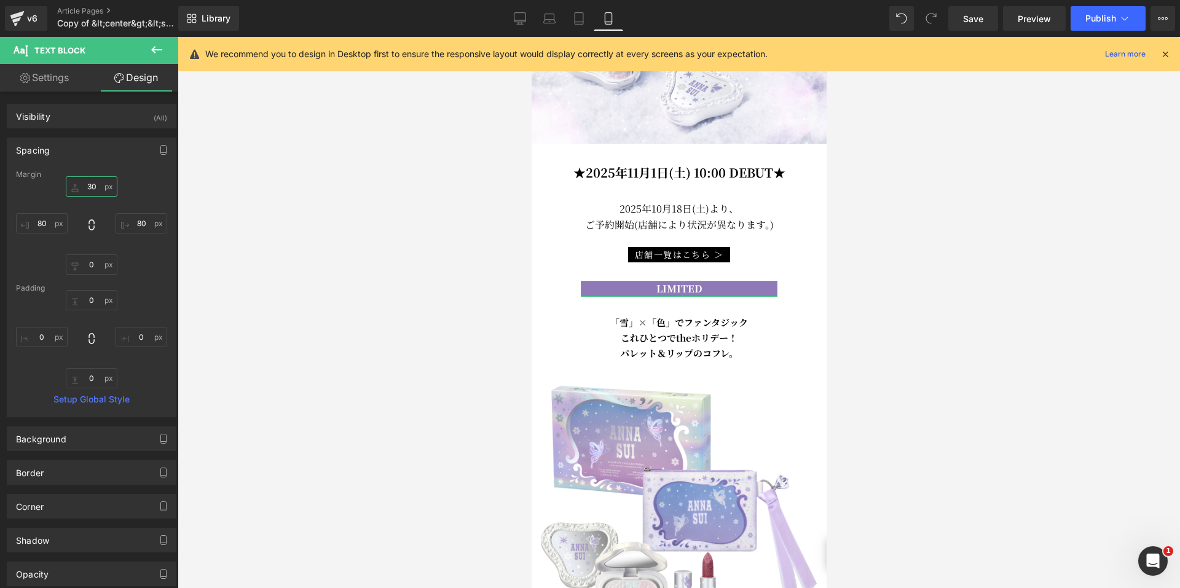
click at [92, 183] on input "30" at bounding box center [92, 186] width 52 height 20
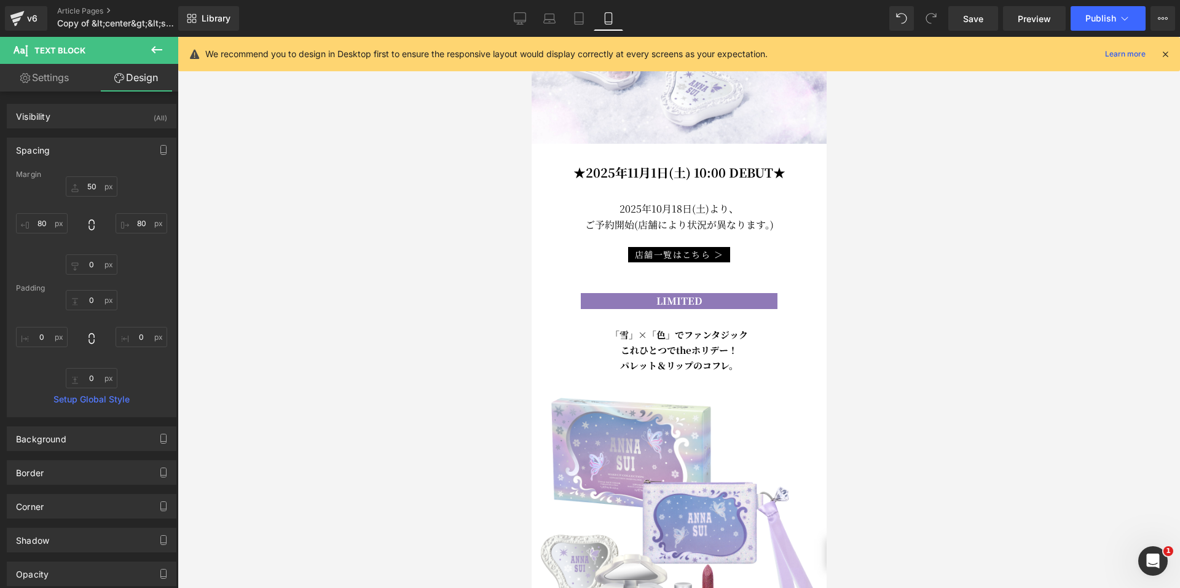
click at [1093, 211] on div at bounding box center [679, 312] width 1002 height 551
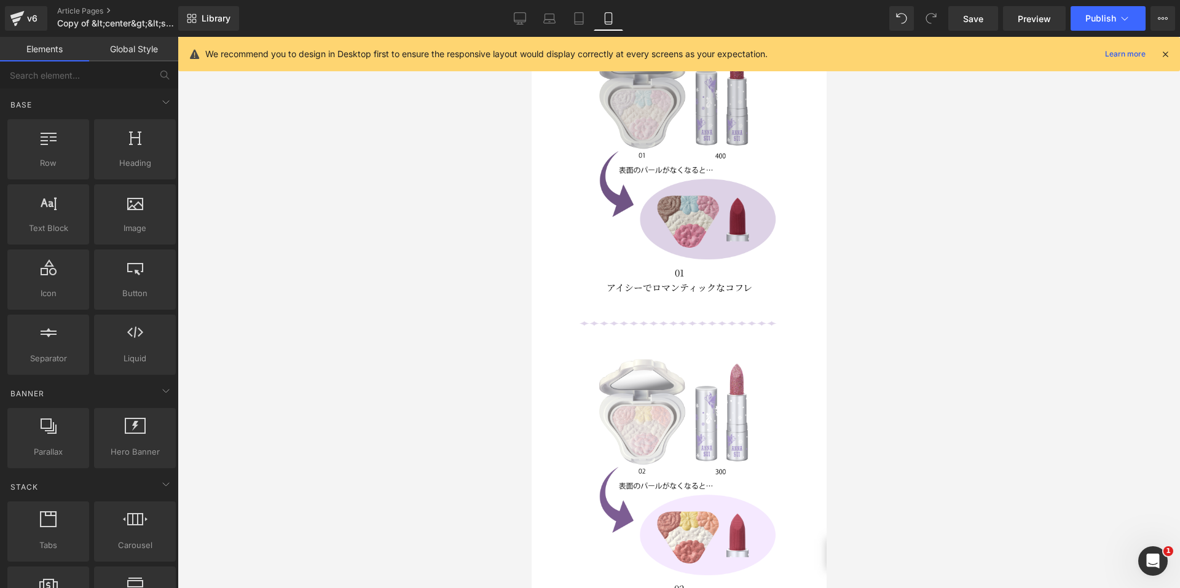
scroll to position [1073, 0]
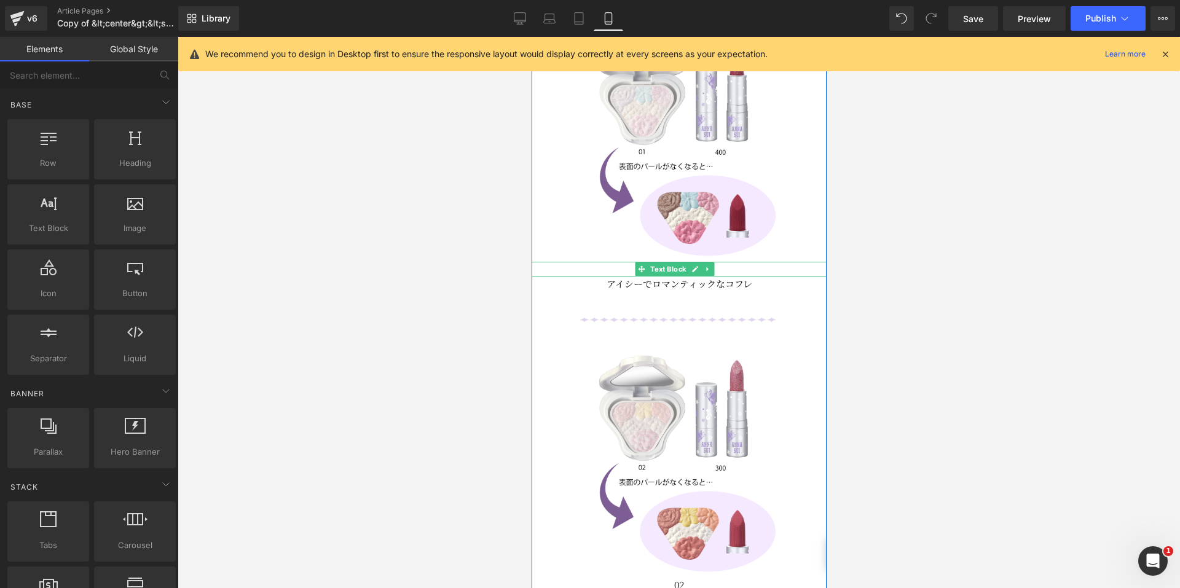
drag, startPoint x: 666, startPoint y: 252, endPoint x: 596, endPoint y: 245, distance: 70.5
click at [666, 262] on span "Text Block" at bounding box center [667, 269] width 41 height 15
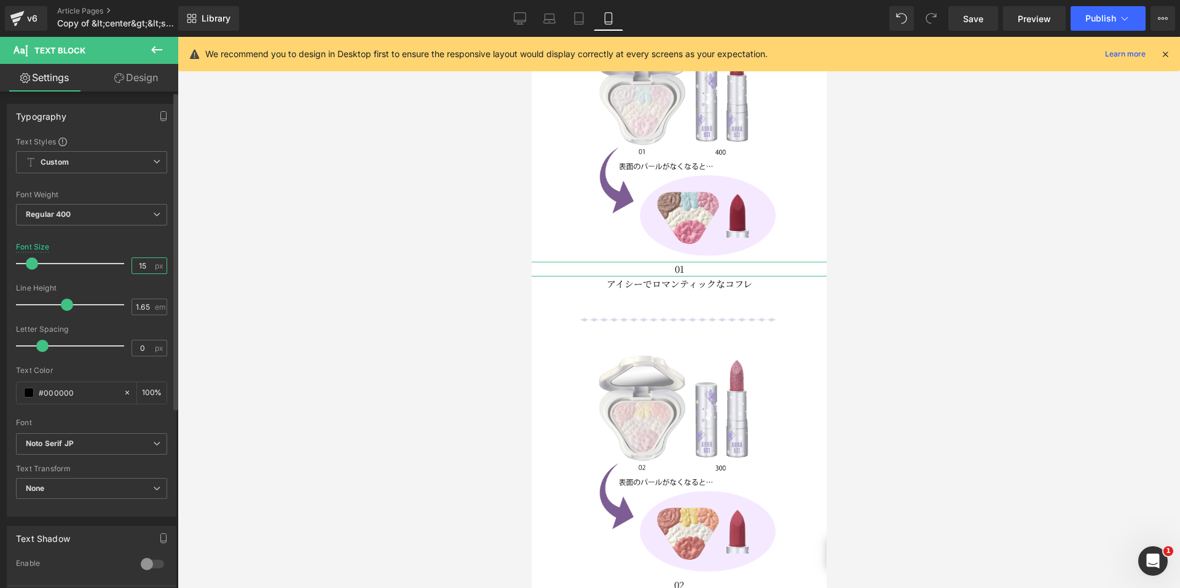
click at [141, 264] on input "15" at bounding box center [143, 265] width 22 height 15
click at [146, 263] on input "15" at bounding box center [143, 265] width 22 height 15
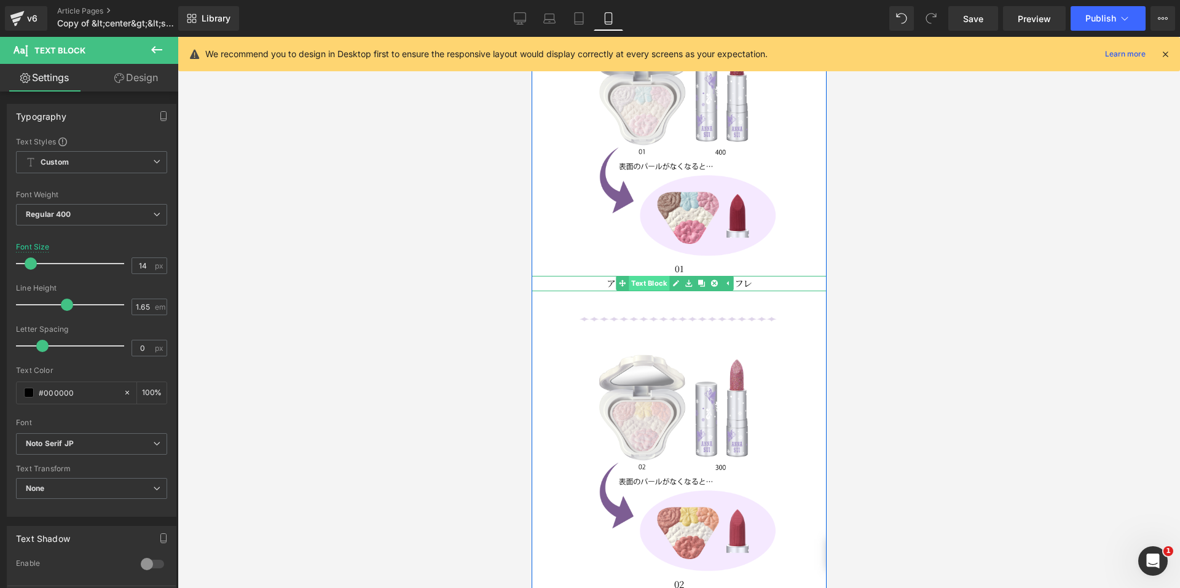
click at [665, 276] on span "Text Block" at bounding box center [648, 283] width 41 height 15
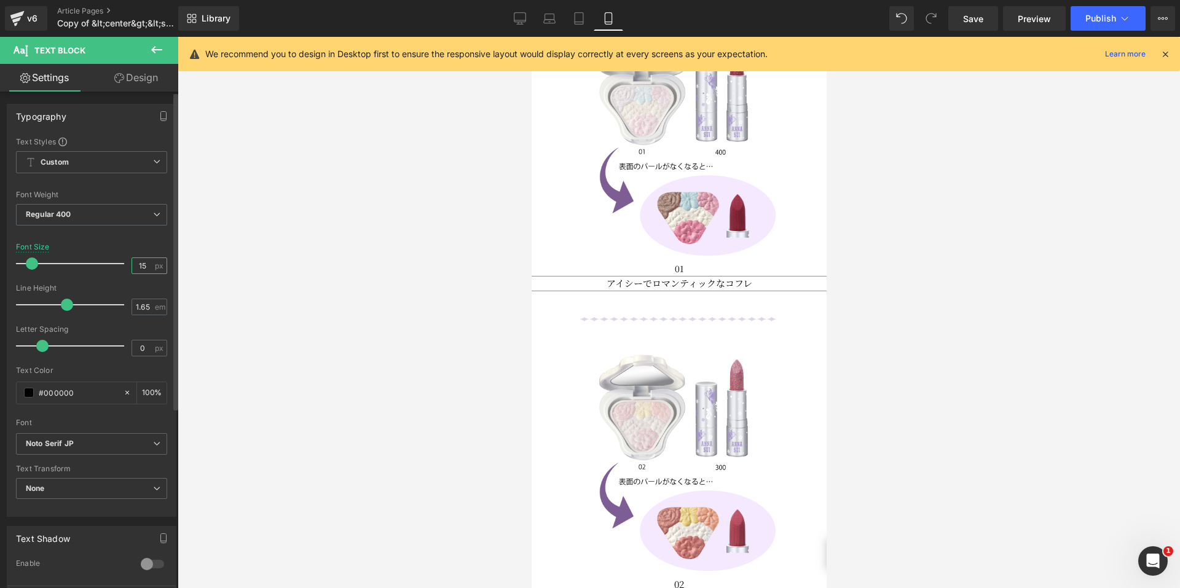
click at [143, 264] on input "15" at bounding box center [143, 265] width 22 height 15
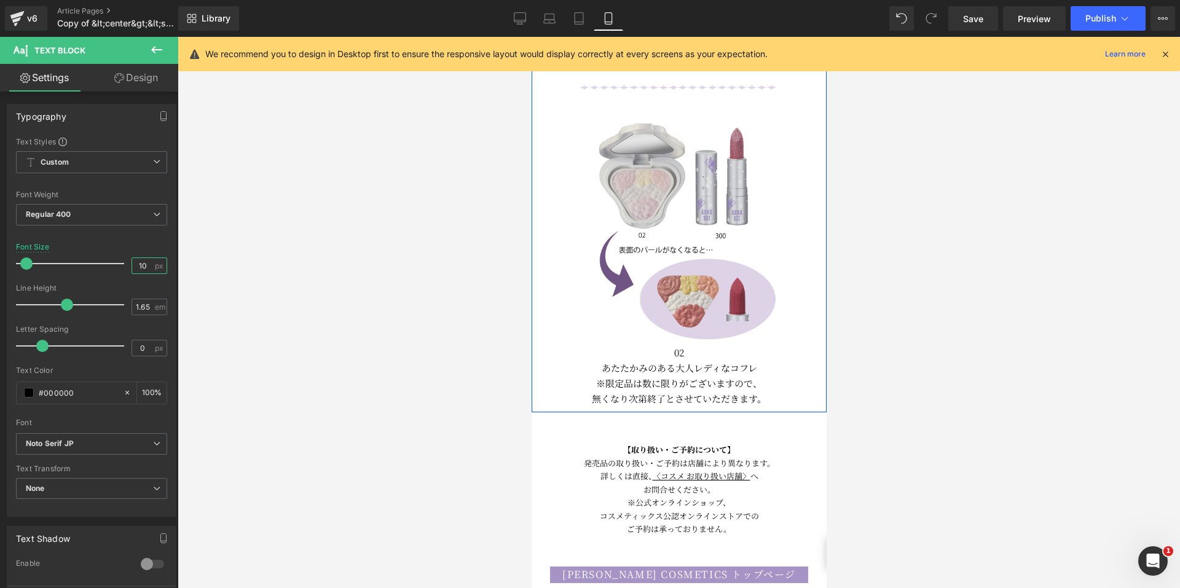
scroll to position [1319, 0]
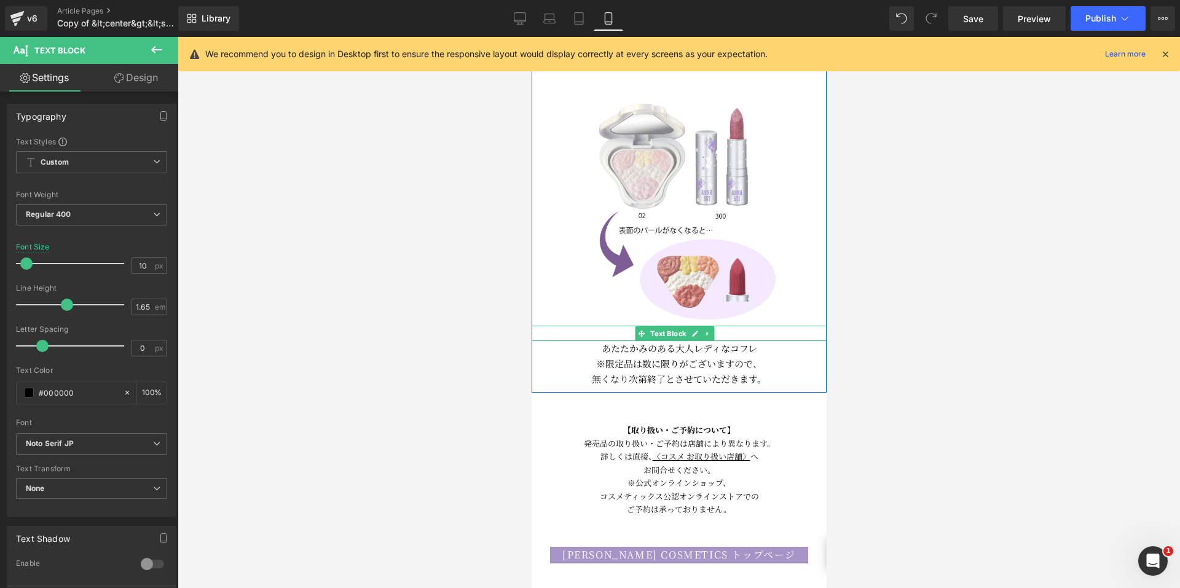
click at [669, 326] on span "Text Block" at bounding box center [667, 333] width 41 height 15
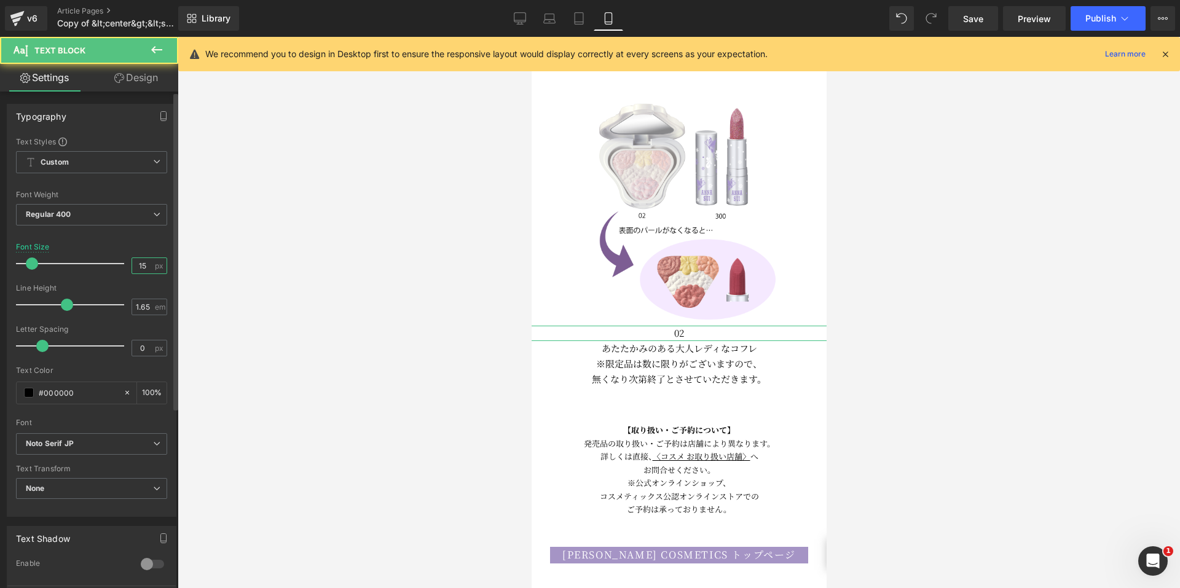
click at [148, 264] on input "15" at bounding box center [143, 265] width 22 height 15
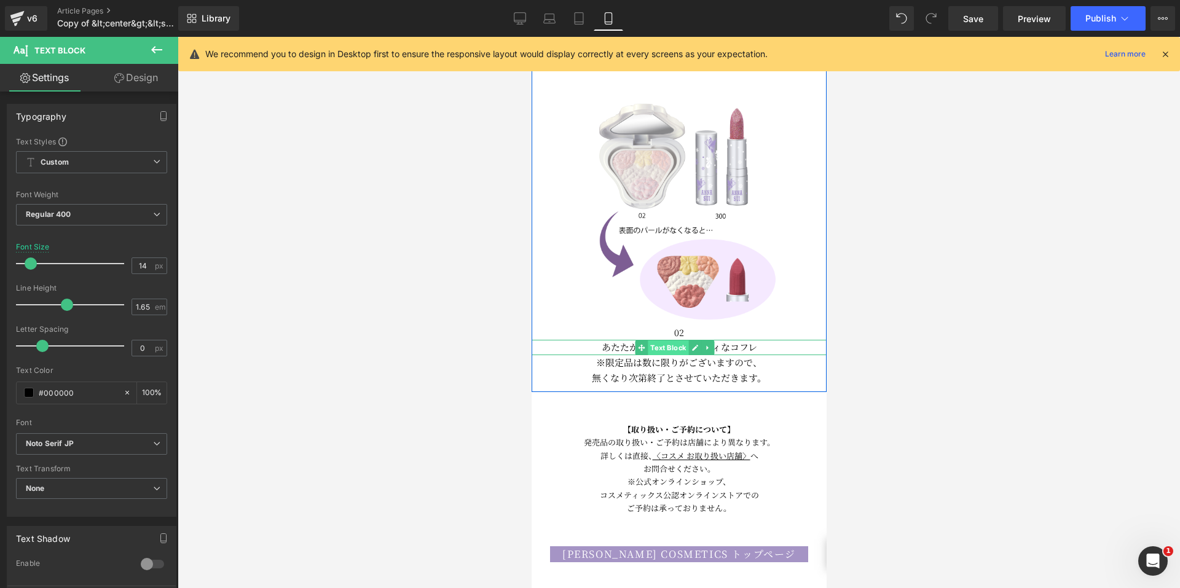
click at [663, 340] on span "Text Block" at bounding box center [667, 347] width 41 height 15
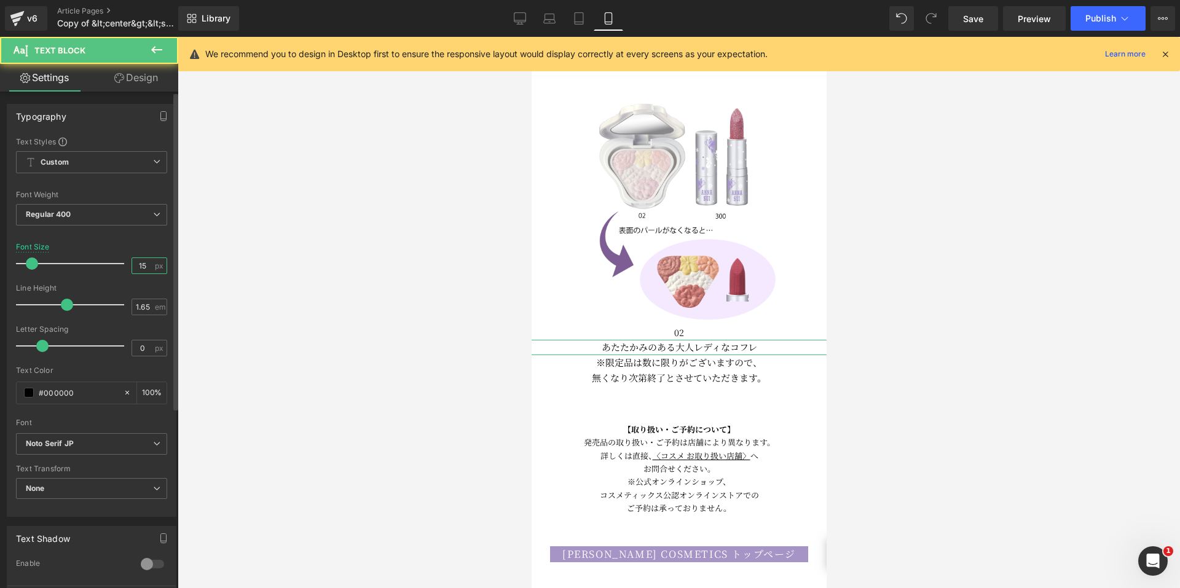
click at [148, 263] on input "15" at bounding box center [143, 265] width 22 height 15
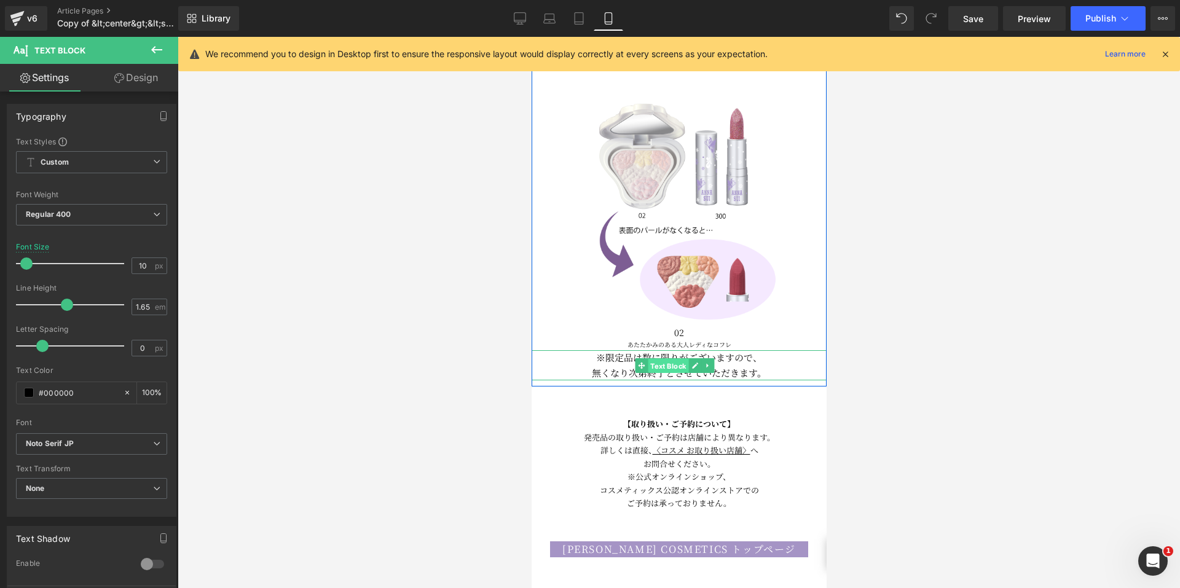
click at [664, 358] on span "Text Block" at bounding box center [667, 365] width 41 height 15
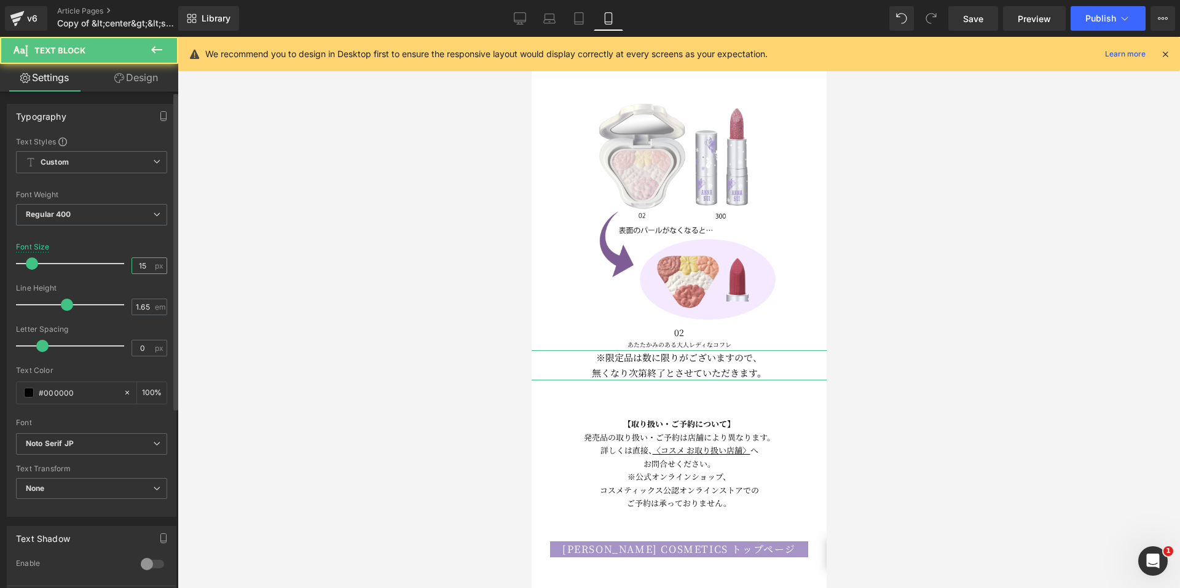
click at [144, 267] on input "15" at bounding box center [143, 265] width 22 height 15
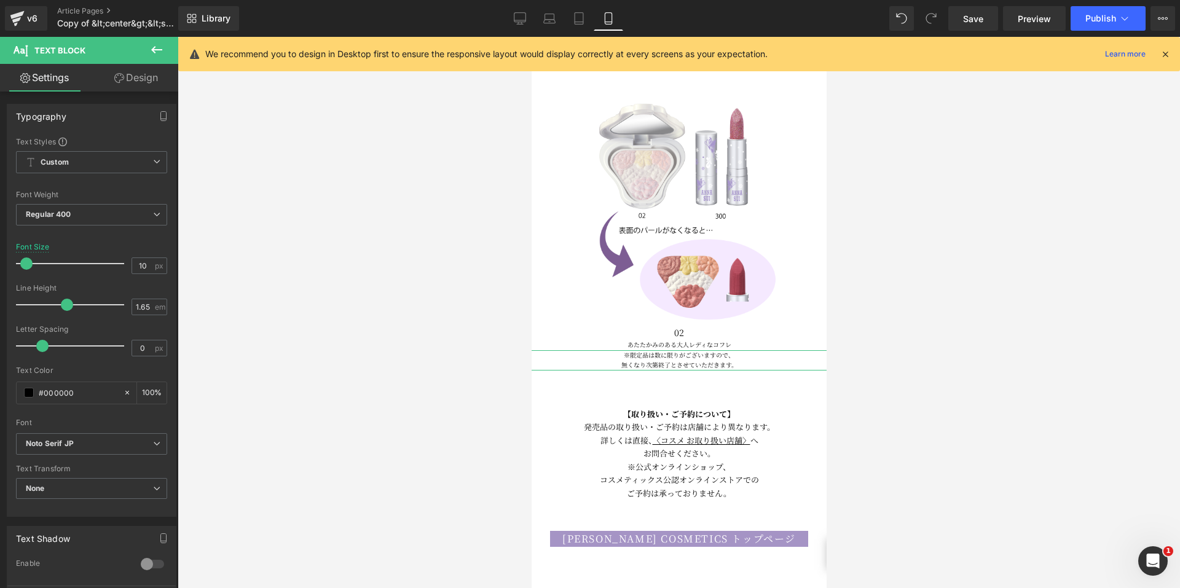
click at [141, 81] on link "Design" at bounding box center [136, 78] width 89 height 28
click at [0, 0] on div "Spacing" at bounding box center [0, 0] width 0 height 0
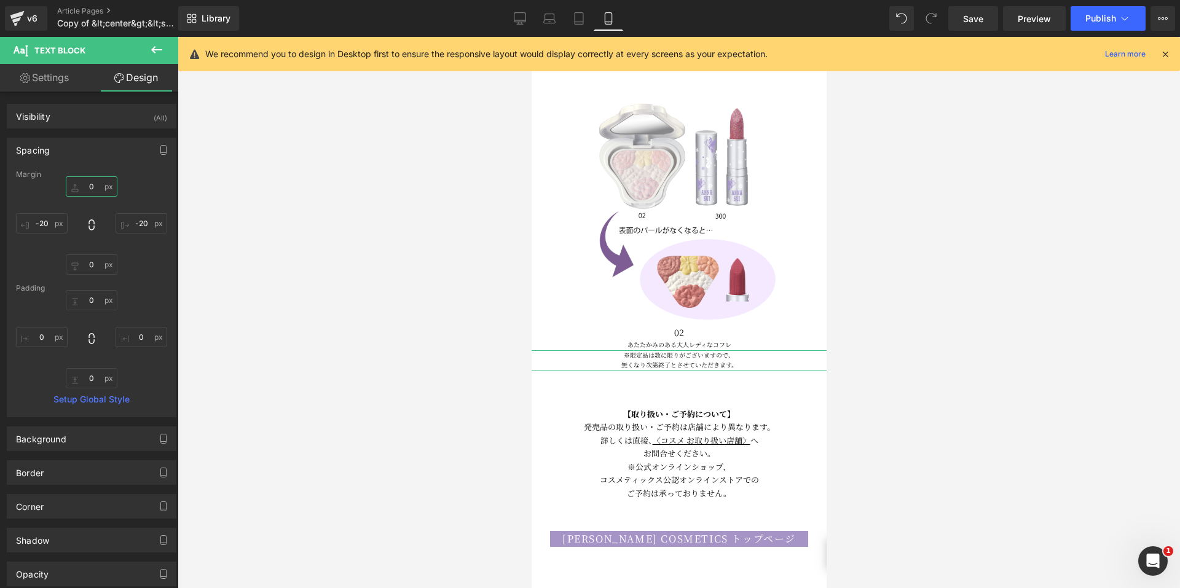
click at [72, 184] on input "0" at bounding box center [92, 186] width 52 height 20
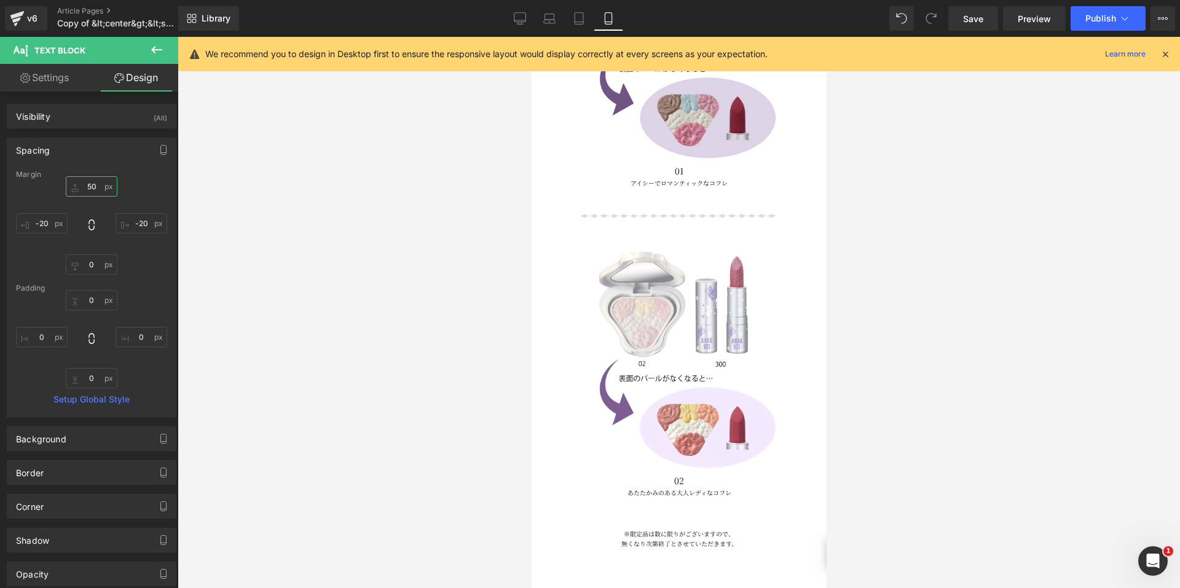
scroll to position [1135, 0]
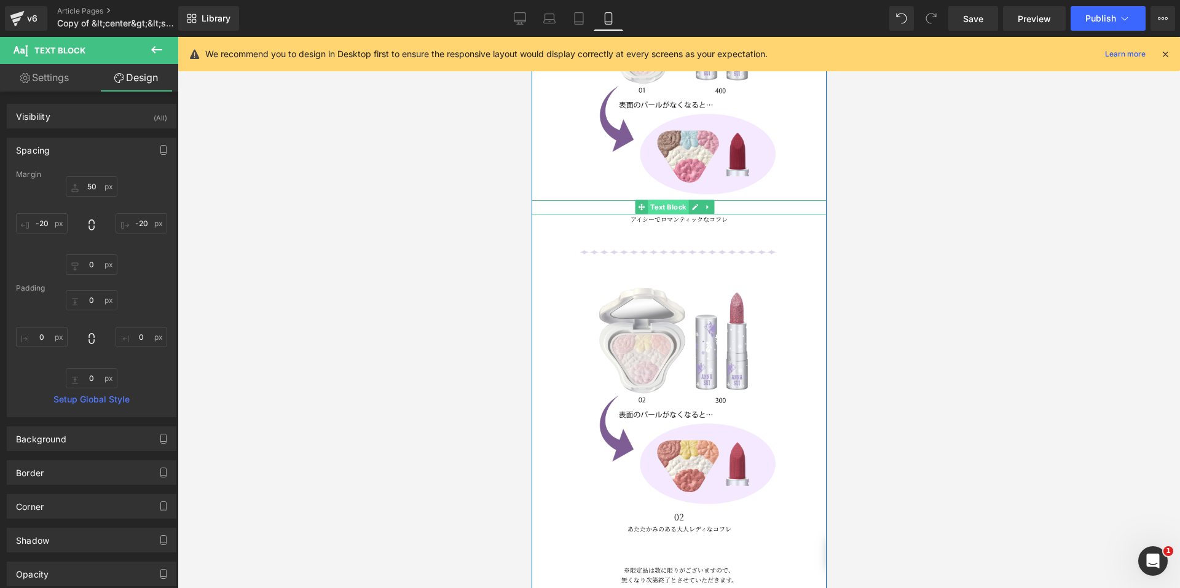
click at [671, 200] on span "Text Block" at bounding box center [667, 207] width 41 height 15
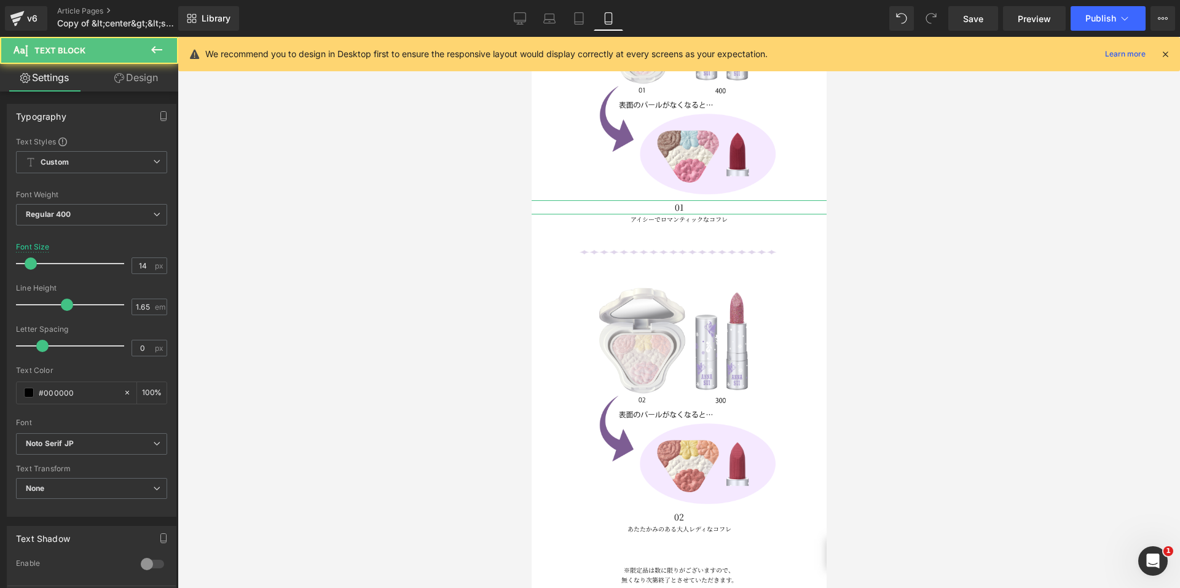
click at [129, 77] on link "Design" at bounding box center [136, 78] width 89 height 28
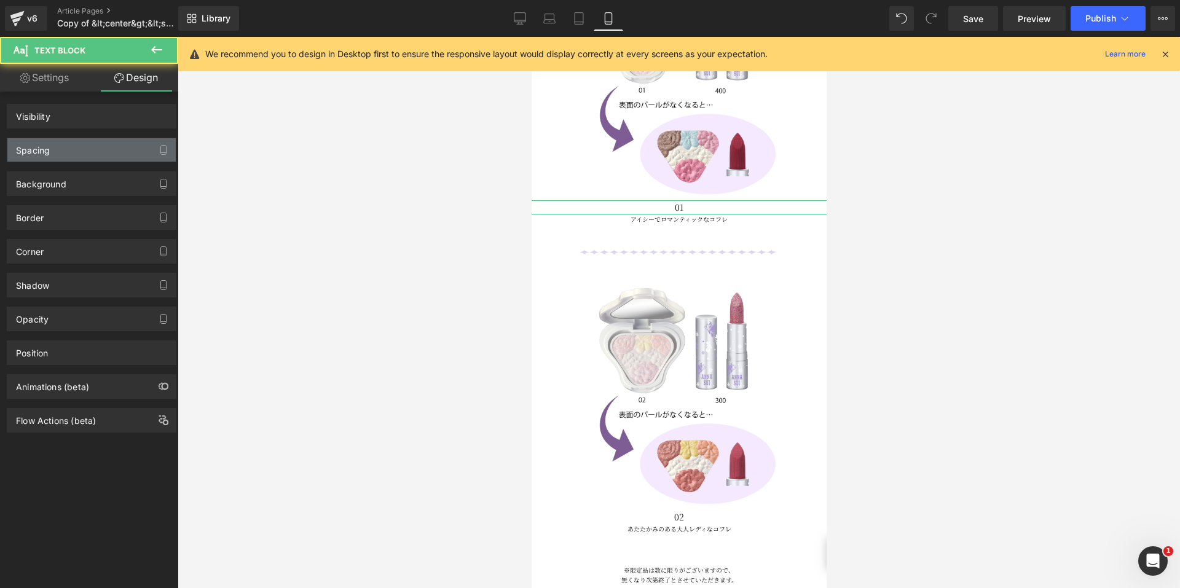
click at [71, 144] on div "Spacing" at bounding box center [91, 149] width 168 height 23
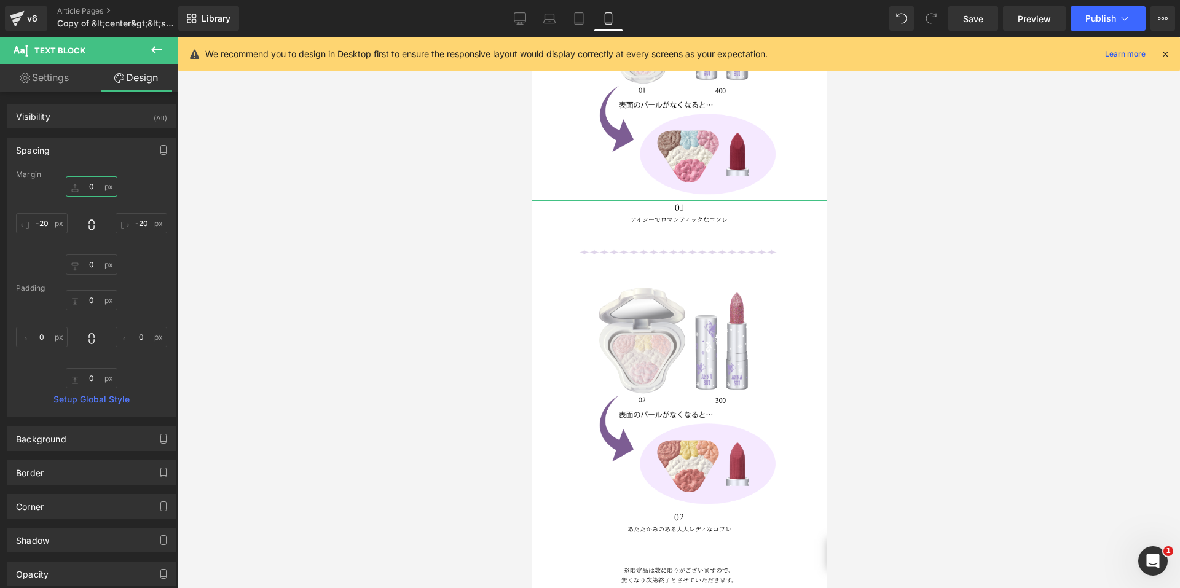
click at [89, 186] on input "0" at bounding box center [92, 186] width 52 height 20
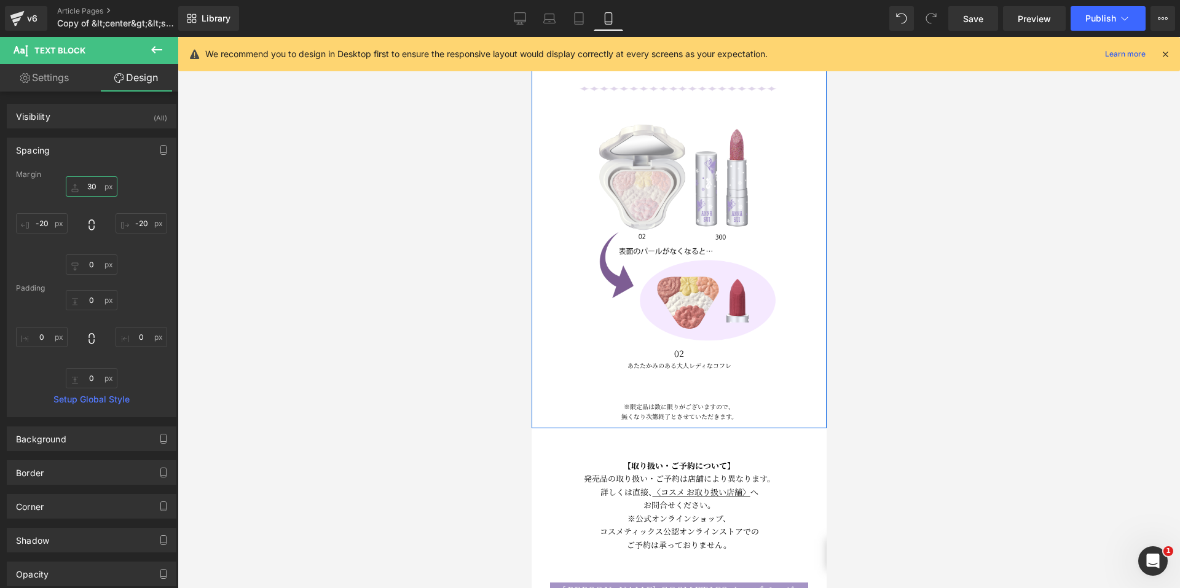
scroll to position [1319, 0]
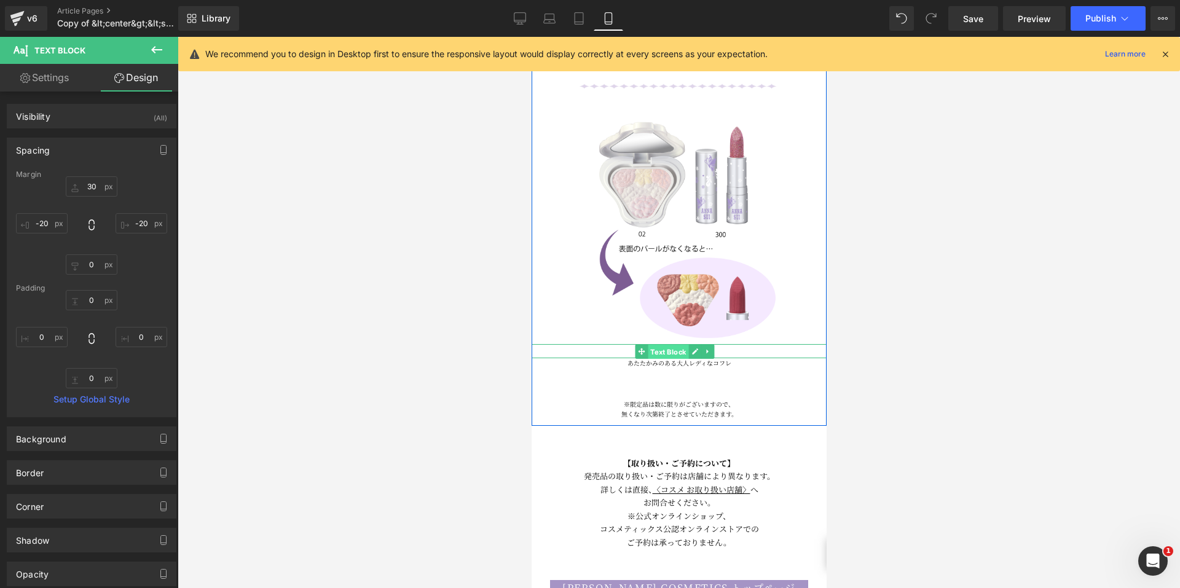
click at [669, 345] on span "Text Block" at bounding box center [667, 352] width 41 height 15
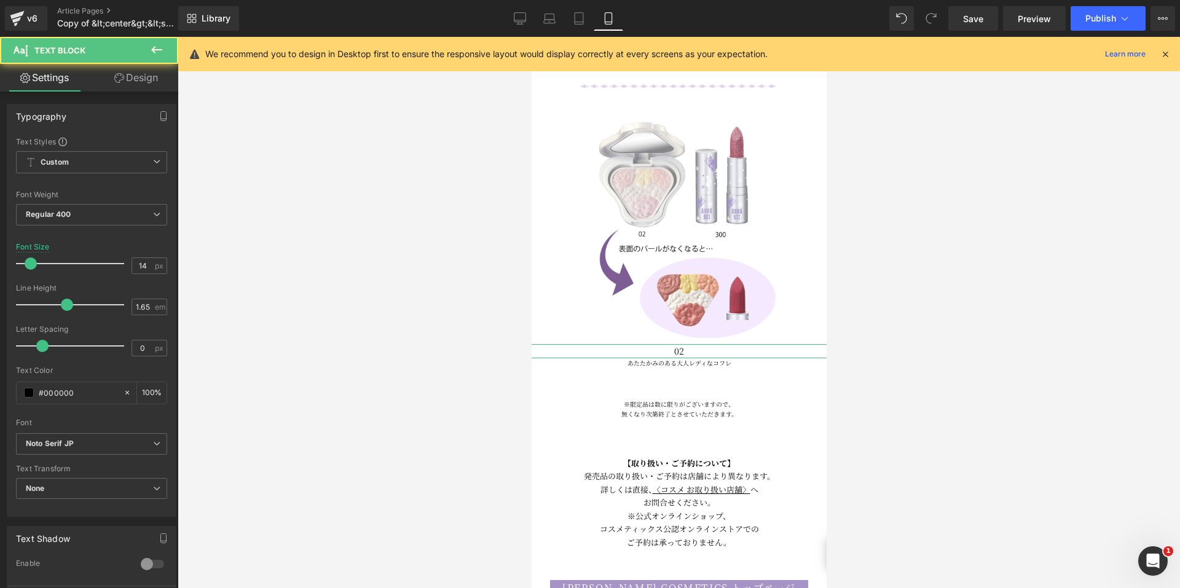
click at [149, 81] on link "Design" at bounding box center [136, 78] width 89 height 28
click at [0, 0] on div "Spacing" at bounding box center [0, 0] width 0 height 0
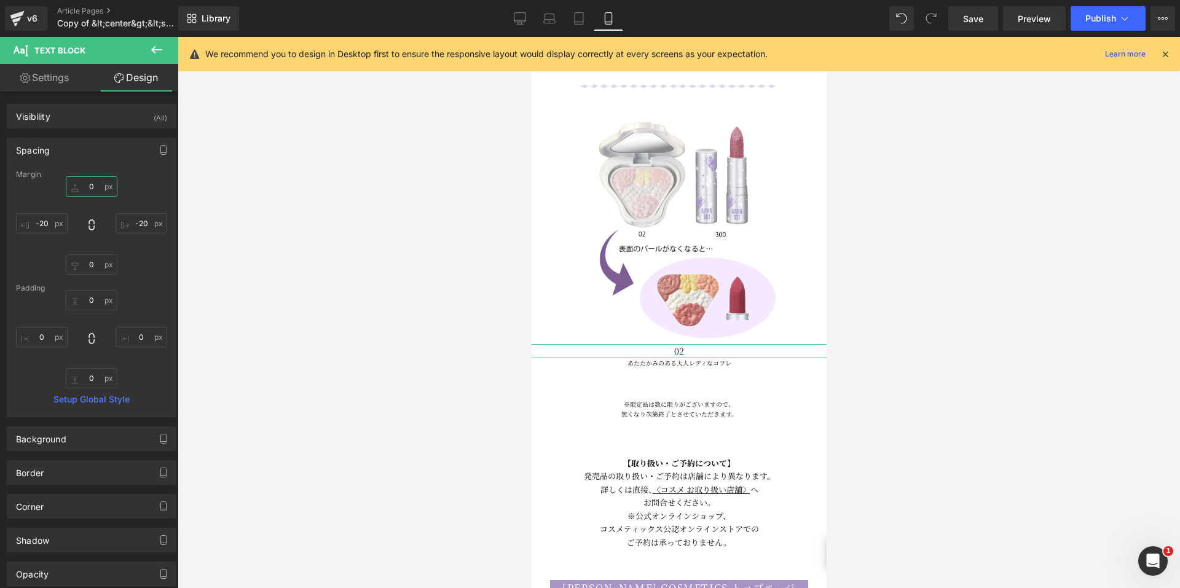
click at [85, 187] on input "0" at bounding box center [92, 186] width 52 height 20
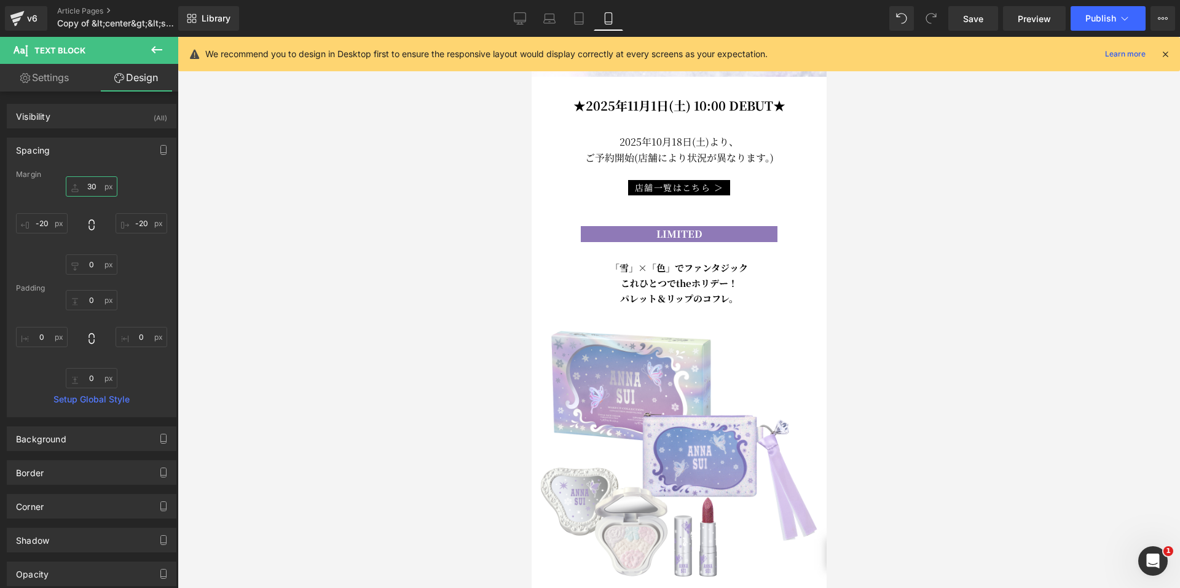
scroll to position [336, 0]
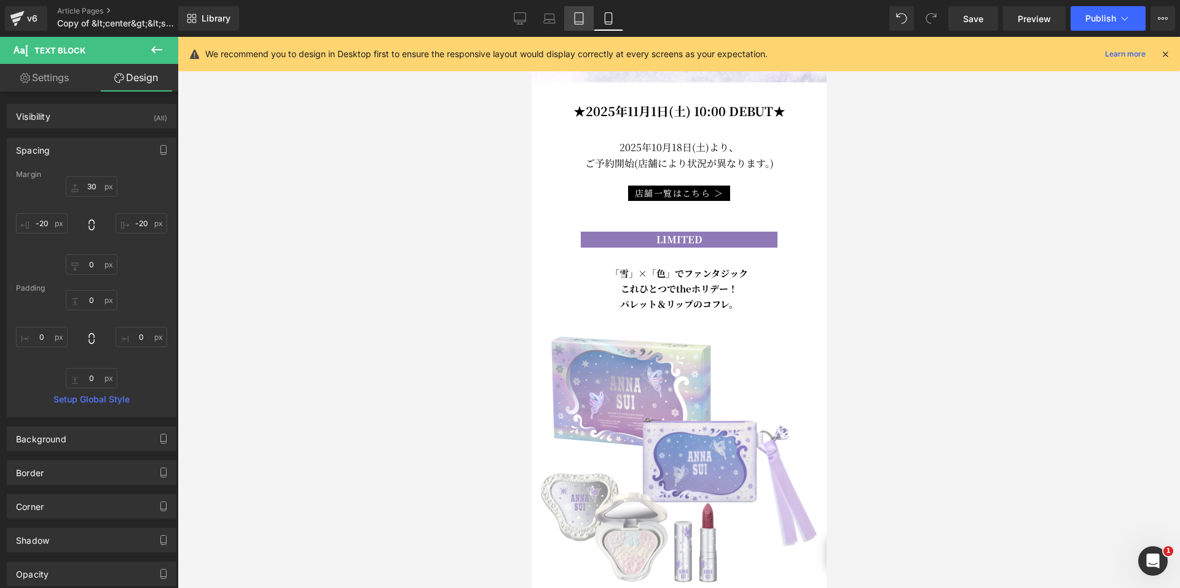
click at [583, 18] on icon at bounding box center [579, 18] width 12 height 12
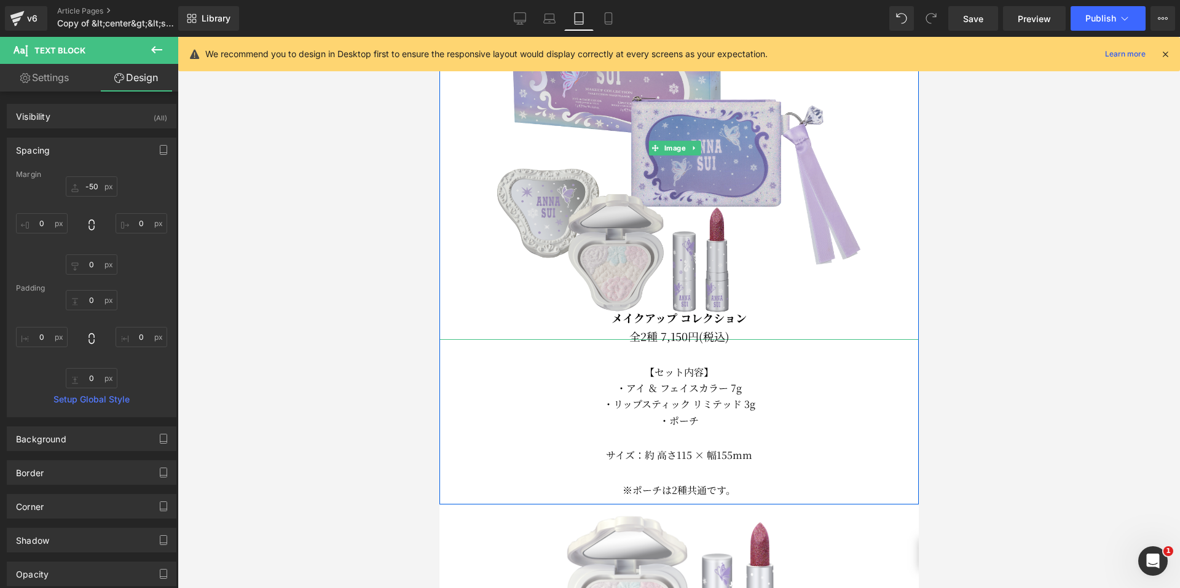
scroll to position [883, 0]
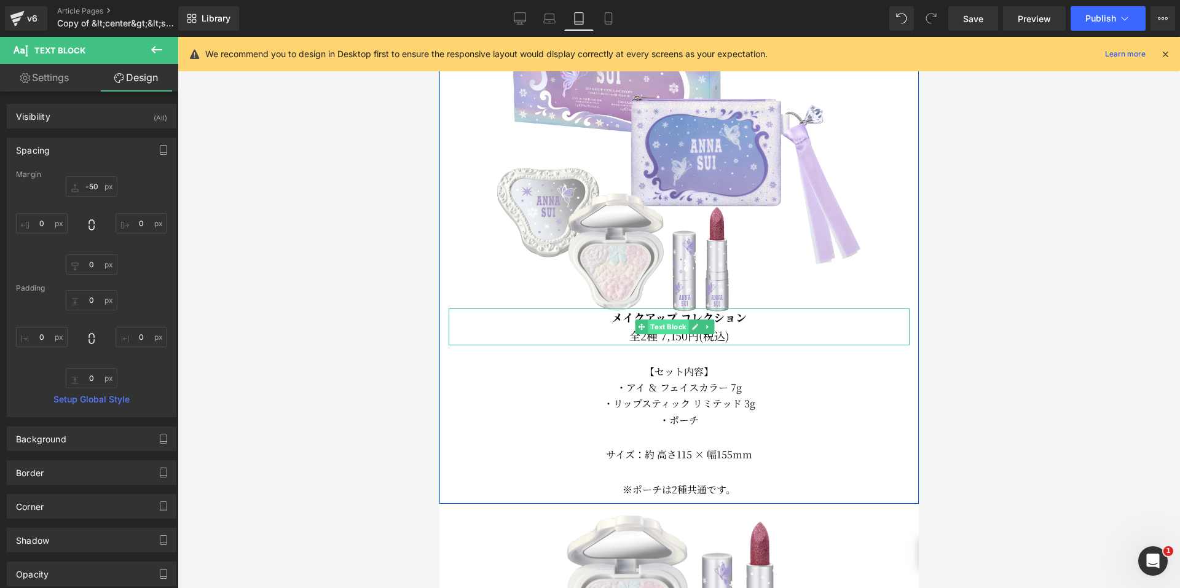
click at [669, 320] on span "Text Block" at bounding box center [667, 327] width 41 height 15
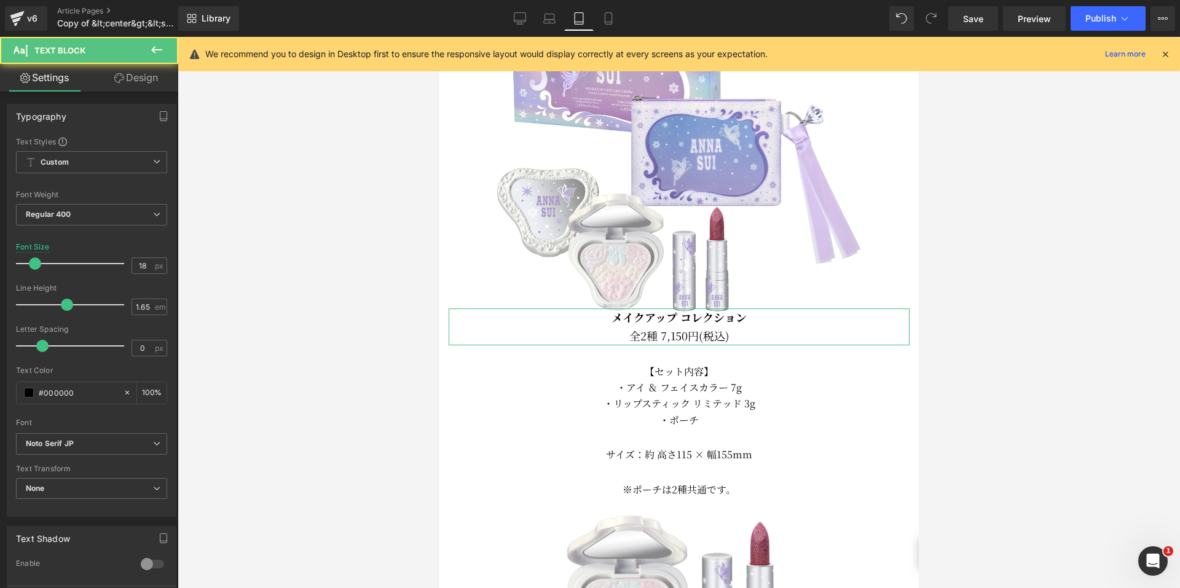
click at [123, 66] on link "Design" at bounding box center [136, 78] width 89 height 28
click at [0, 0] on div "Spacing" at bounding box center [0, 0] width 0 height 0
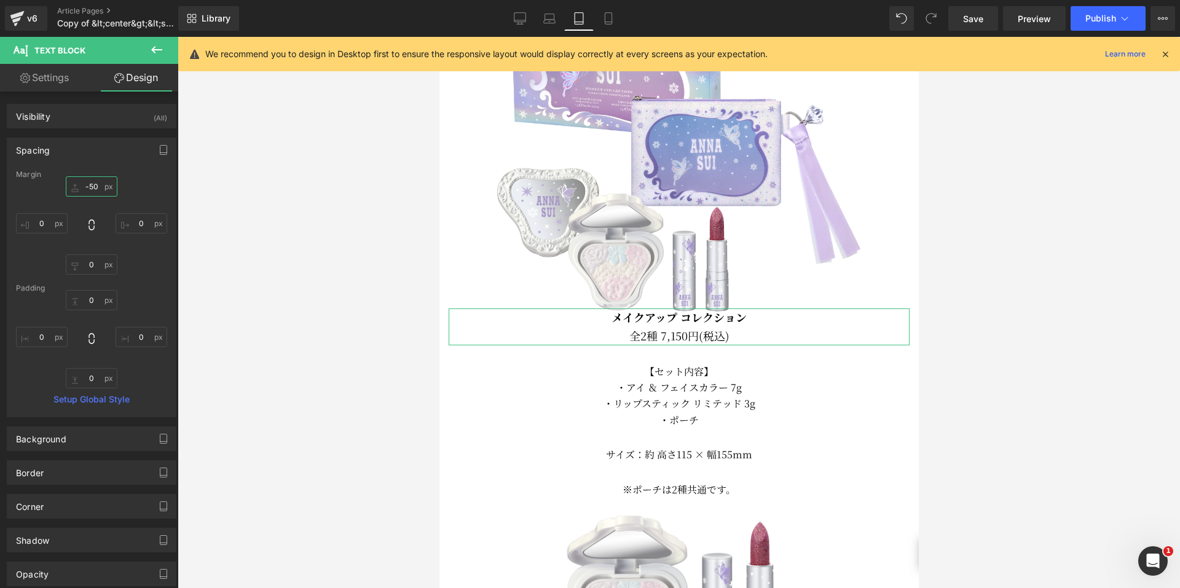
click at [85, 187] on input "-50" at bounding box center [92, 186] width 52 height 20
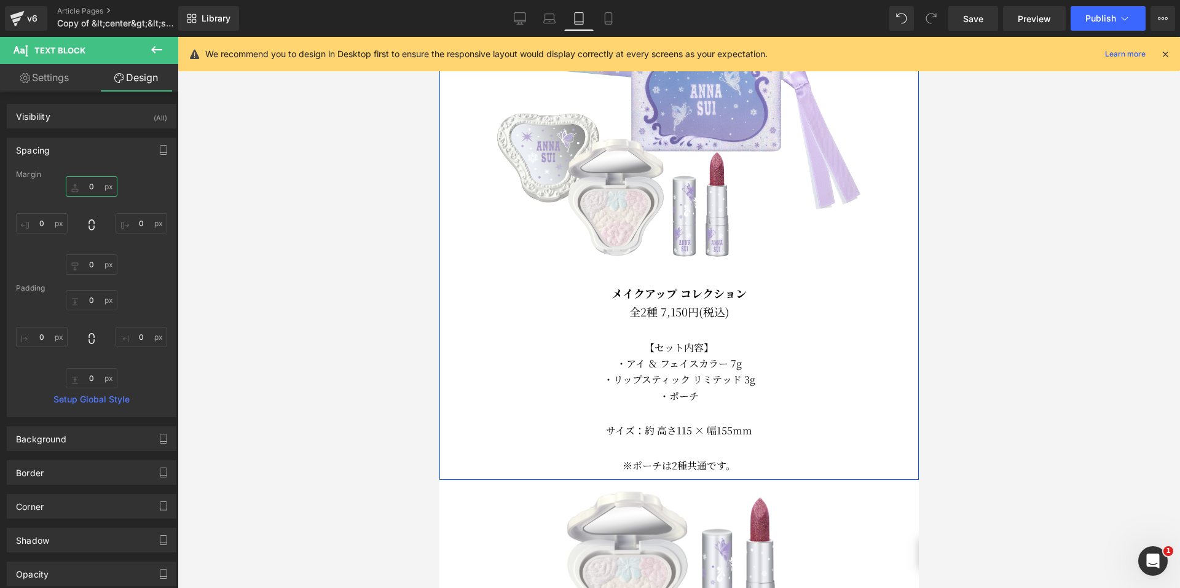
scroll to position [1006, 0]
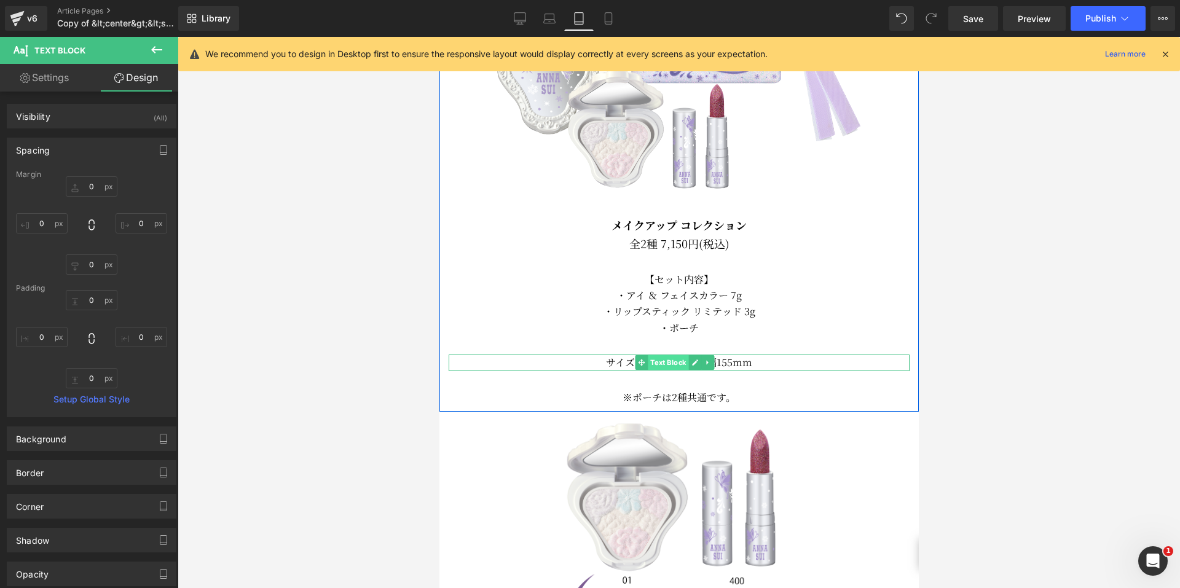
click at [661, 355] on span "Text Block" at bounding box center [667, 362] width 41 height 15
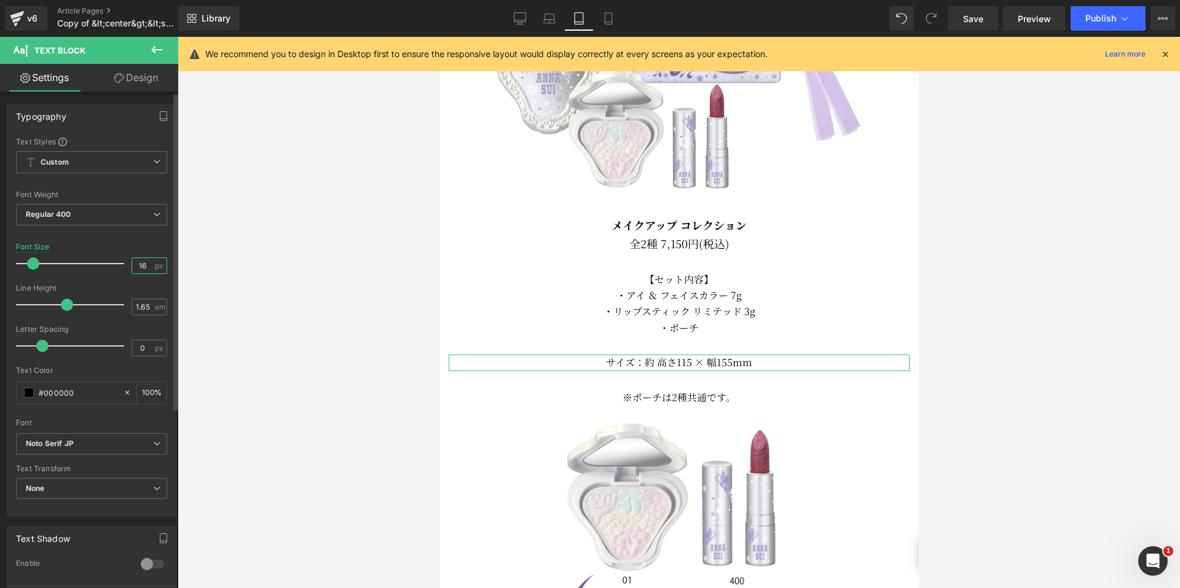
click at [143, 262] on input "16" at bounding box center [143, 265] width 22 height 15
click at [149, 80] on link "Design" at bounding box center [136, 78] width 89 height 28
click at [0, 0] on div "Spacing" at bounding box center [0, 0] width 0 height 0
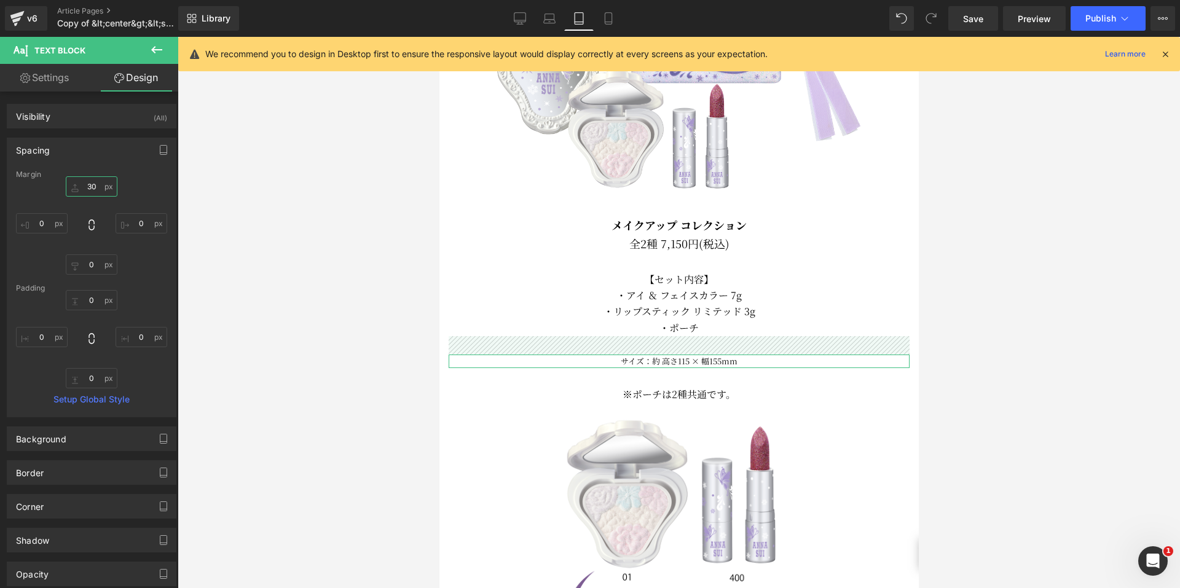
click at [88, 186] on input "30" at bounding box center [92, 186] width 52 height 20
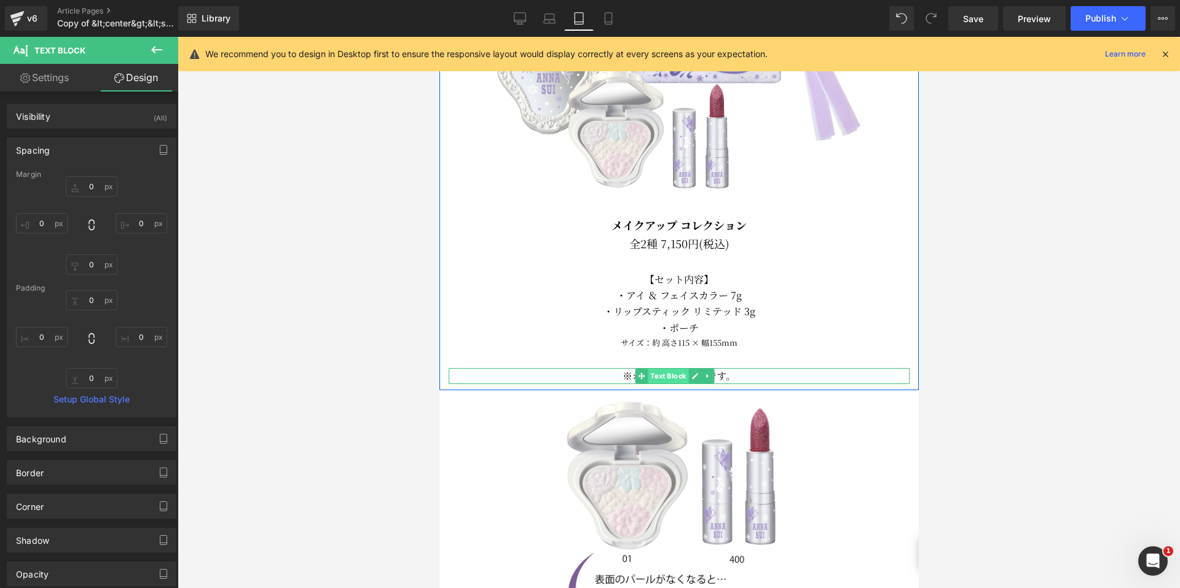
click at [659, 369] on span "Text Block" at bounding box center [667, 376] width 41 height 15
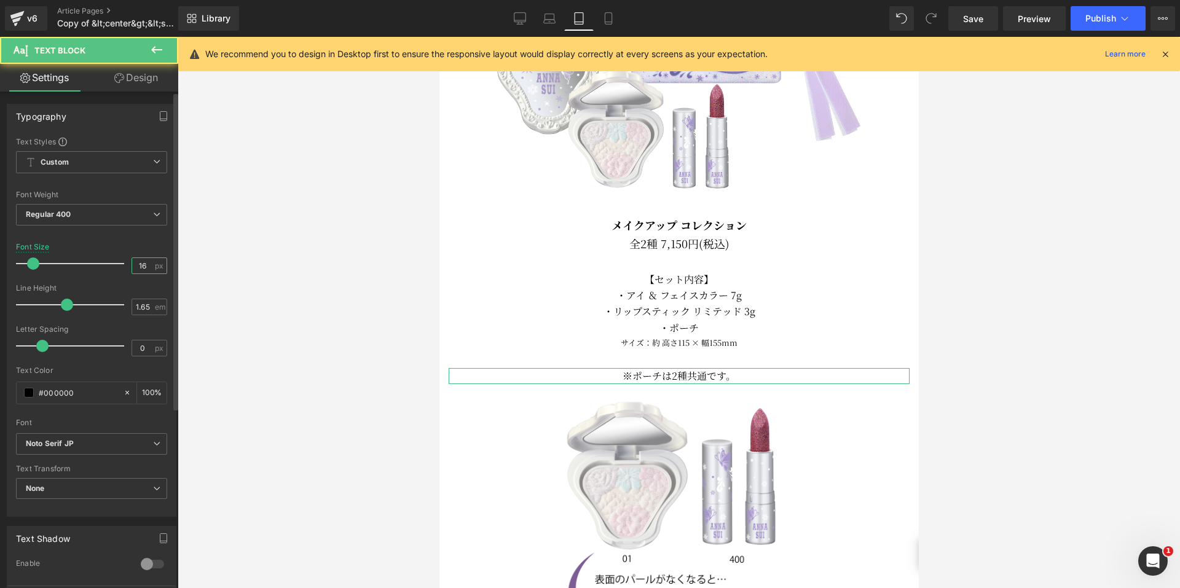
click at [147, 268] on input "16" at bounding box center [143, 265] width 22 height 15
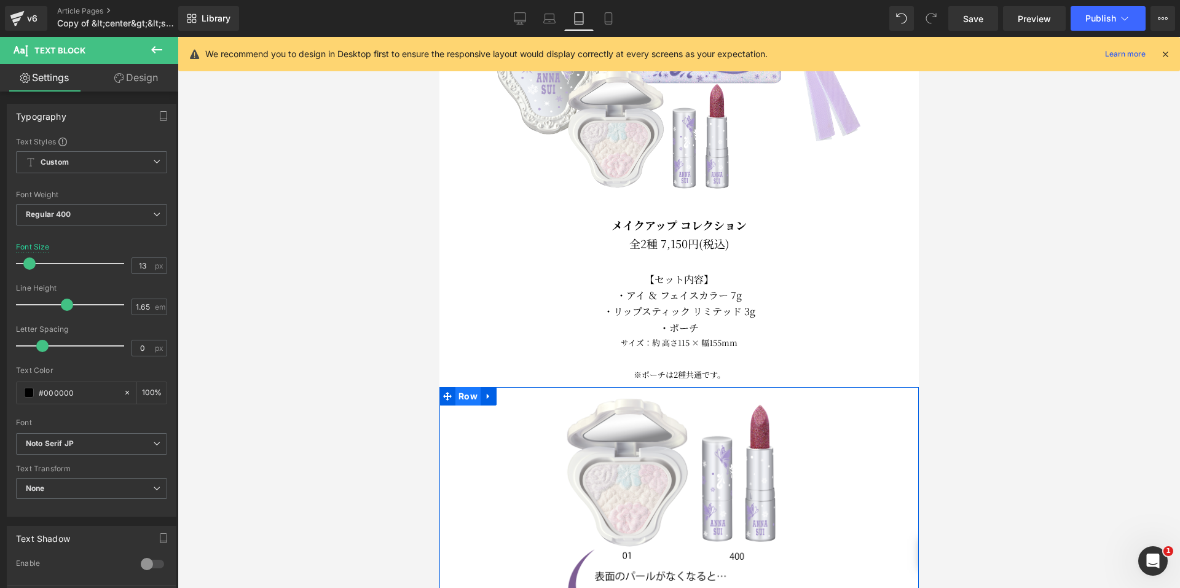
click at [460, 387] on span "Row" at bounding box center [467, 396] width 25 height 18
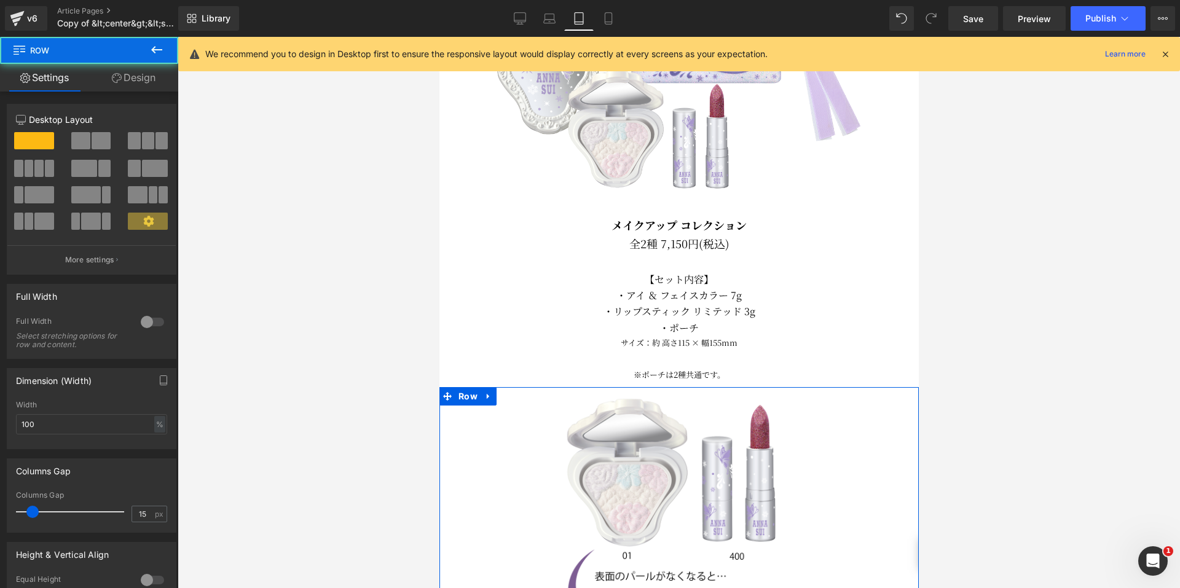
click at [124, 82] on link "Design" at bounding box center [133, 78] width 89 height 28
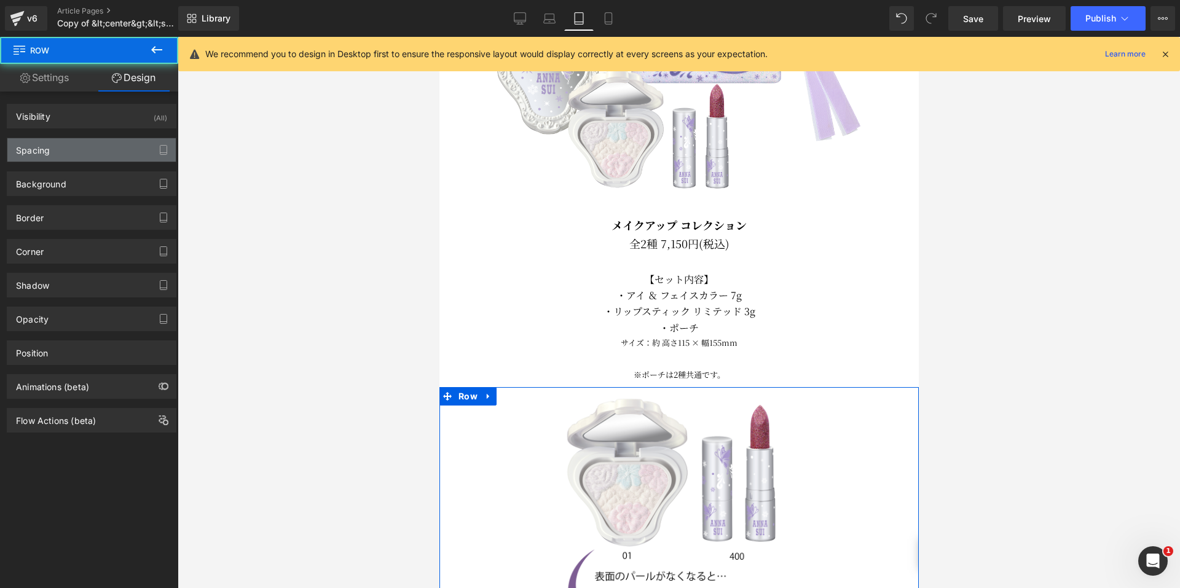
click at [67, 147] on div "Spacing" at bounding box center [91, 149] width 168 height 23
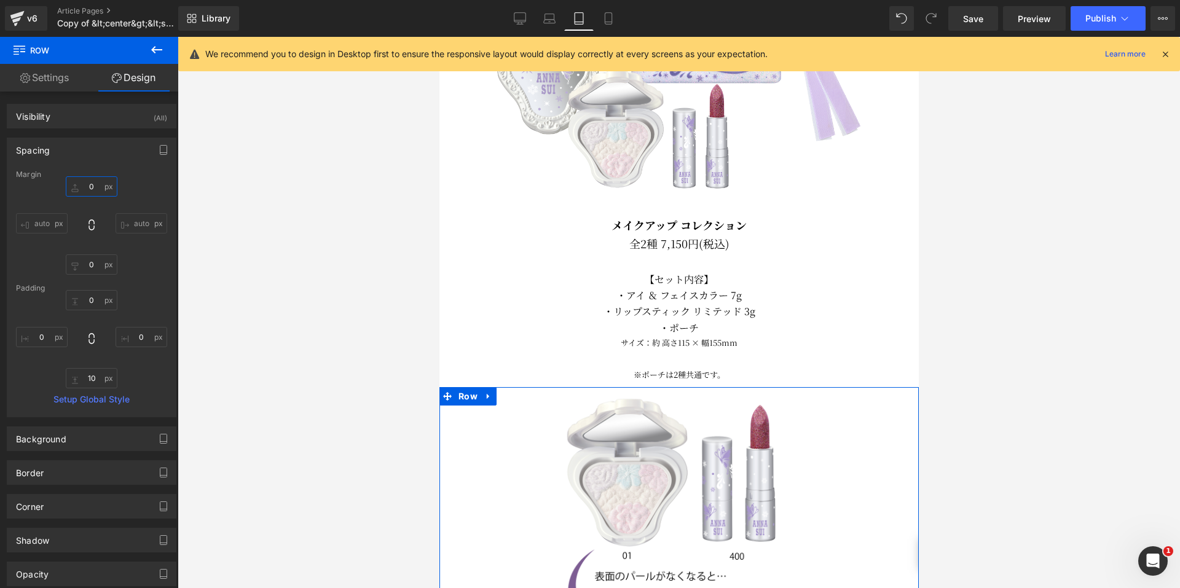
click at [89, 187] on input "0" at bounding box center [92, 186] width 52 height 20
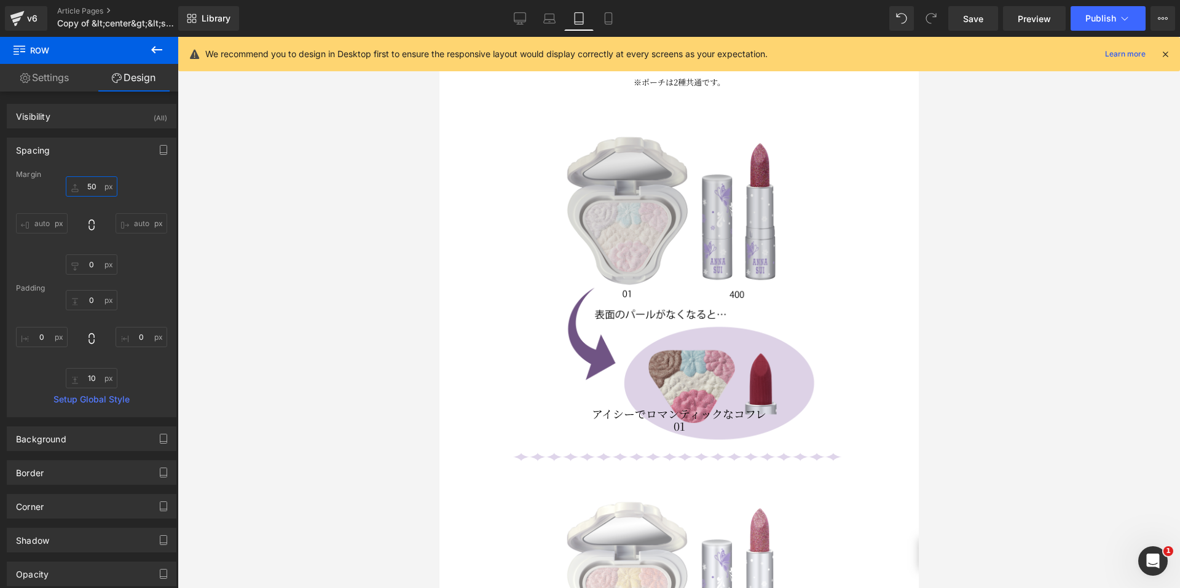
scroll to position [1313, 0]
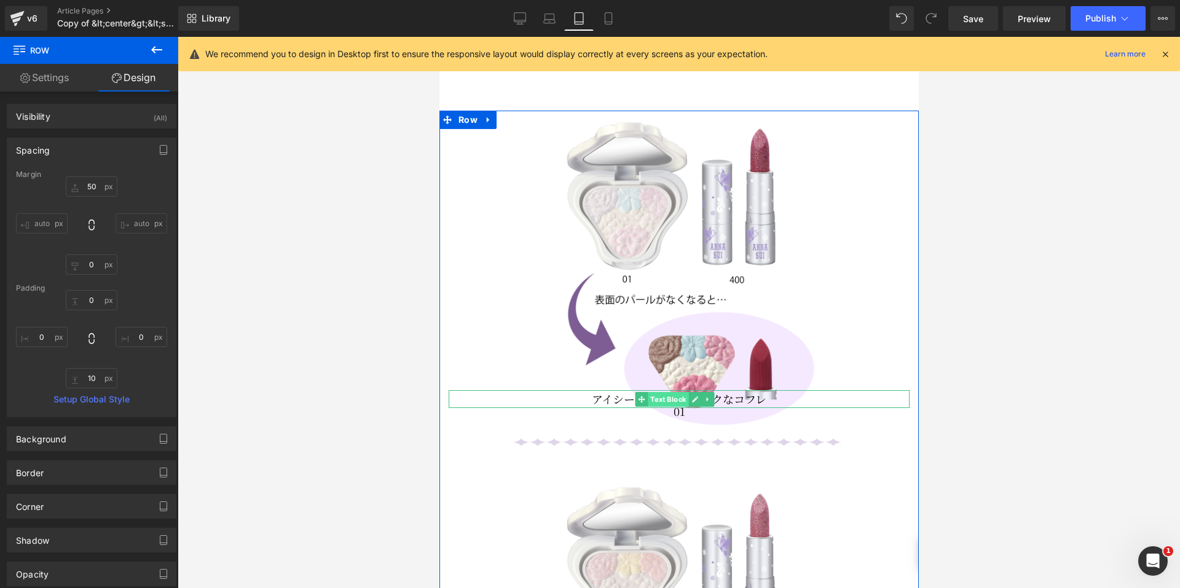
click at [670, 392] on span "Text Block" at bounding box center [667, 399] width 41 height 15
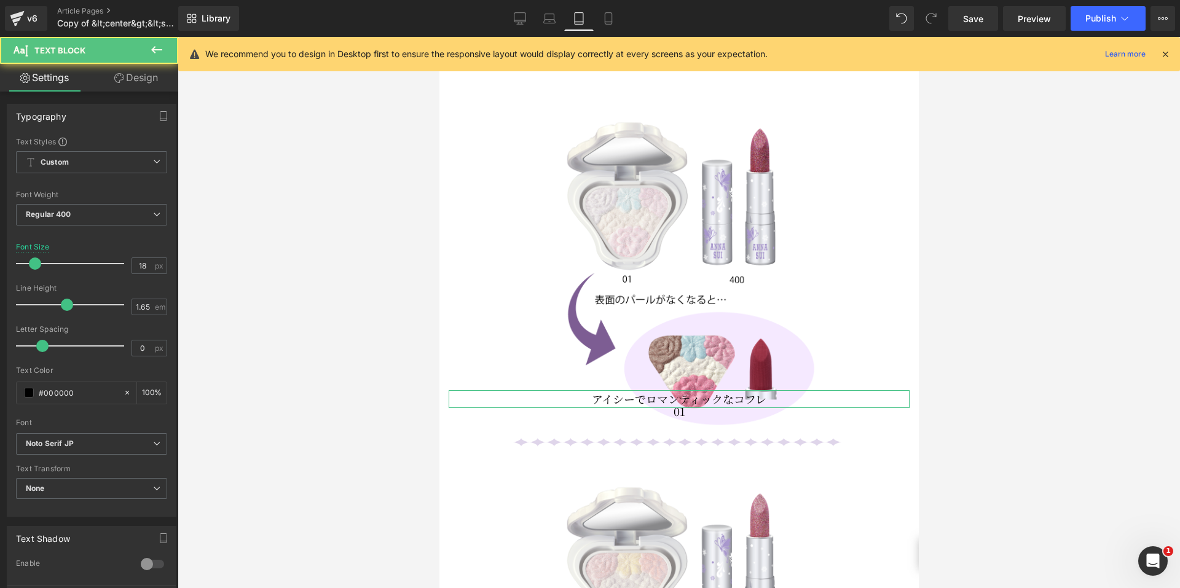
click at [149, 76] on link "Design" at bounding box center [136, 78] width 89 height 28
click at [0, 0] on div "Spacing" at bounding box center [0, 0] width 0 height 0
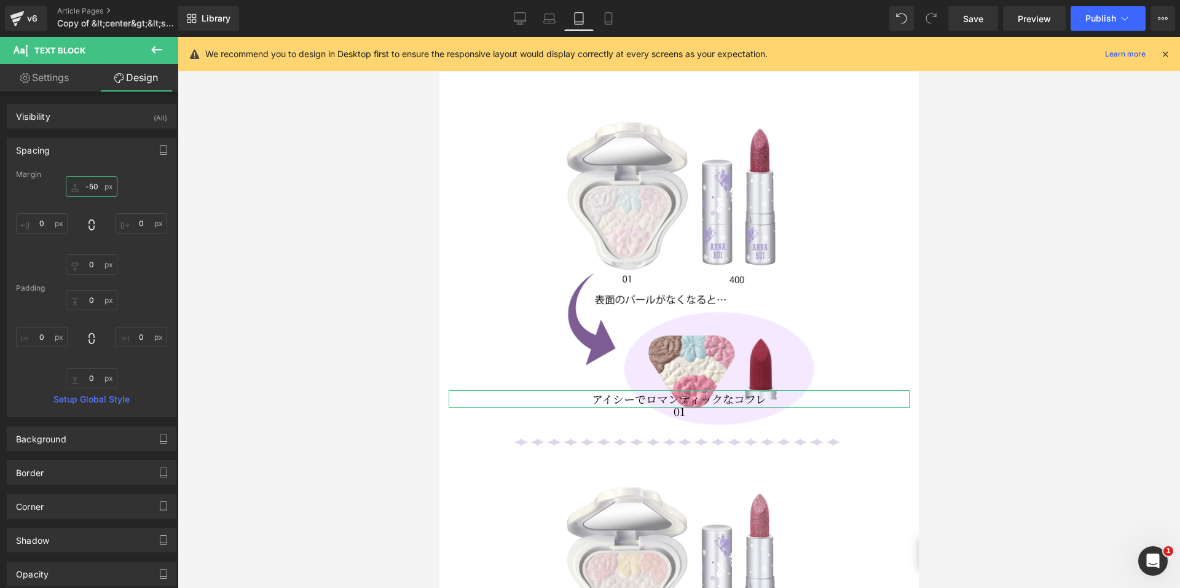
click at [89, 188] on input "-50" at bounding box center [92, 186] width 52 height 20
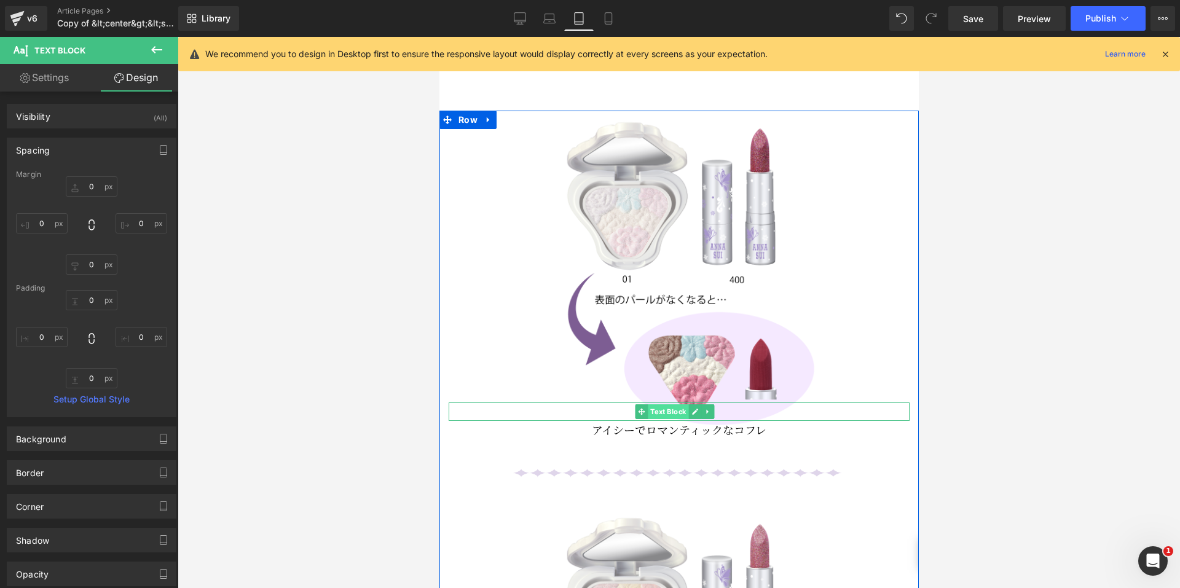
click at [674, 404] on span "Text Block" at bounding box center [667, 411] width 41 height 15
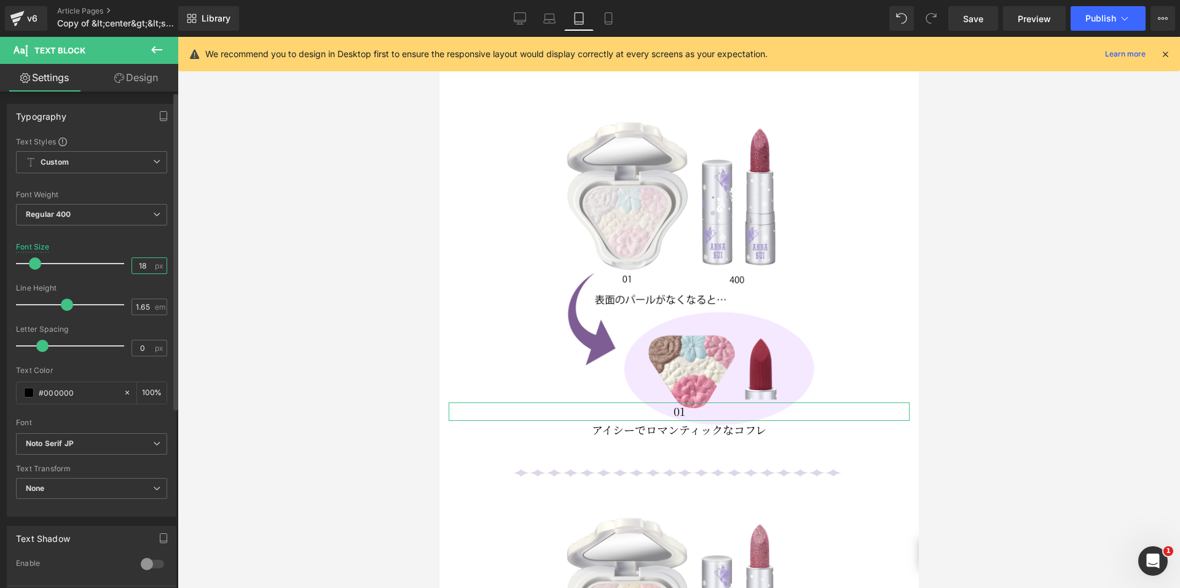
click at [144, 264] on input "18" at bounding box center [143, 265] width 22 height 15
click at [137, 83] on link "Design" at bounding box center [136, 78] width 89 height 28
click at [0, 0] on div "Spacing" at bounding box center [0, 0] width 0 height 0
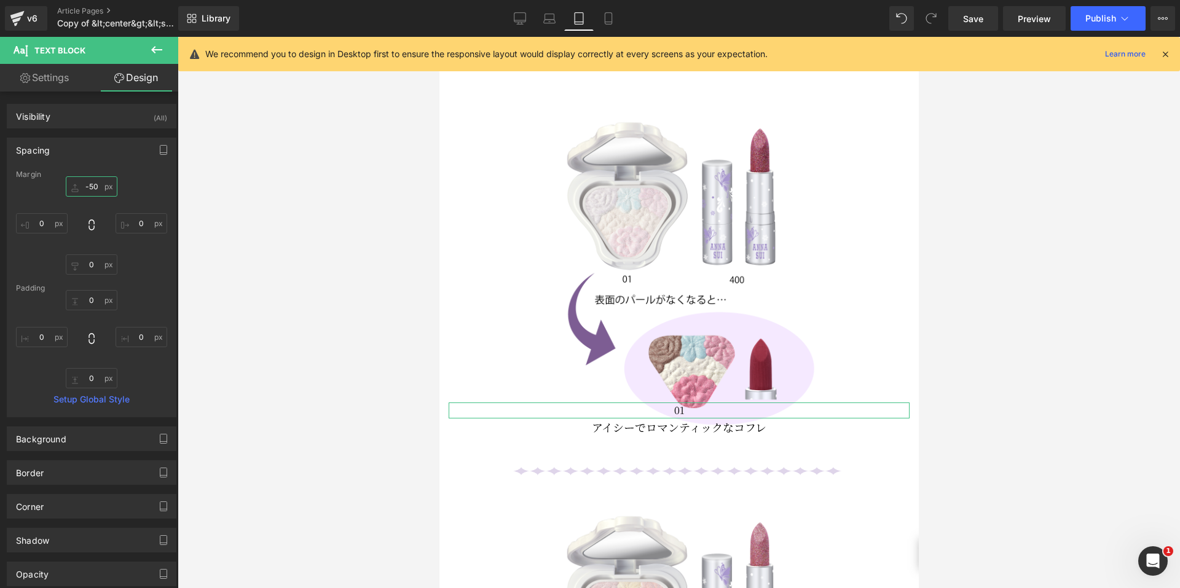
click at [84, 184] on input "-50" at bounding box center [92, 186] width 52 height 20
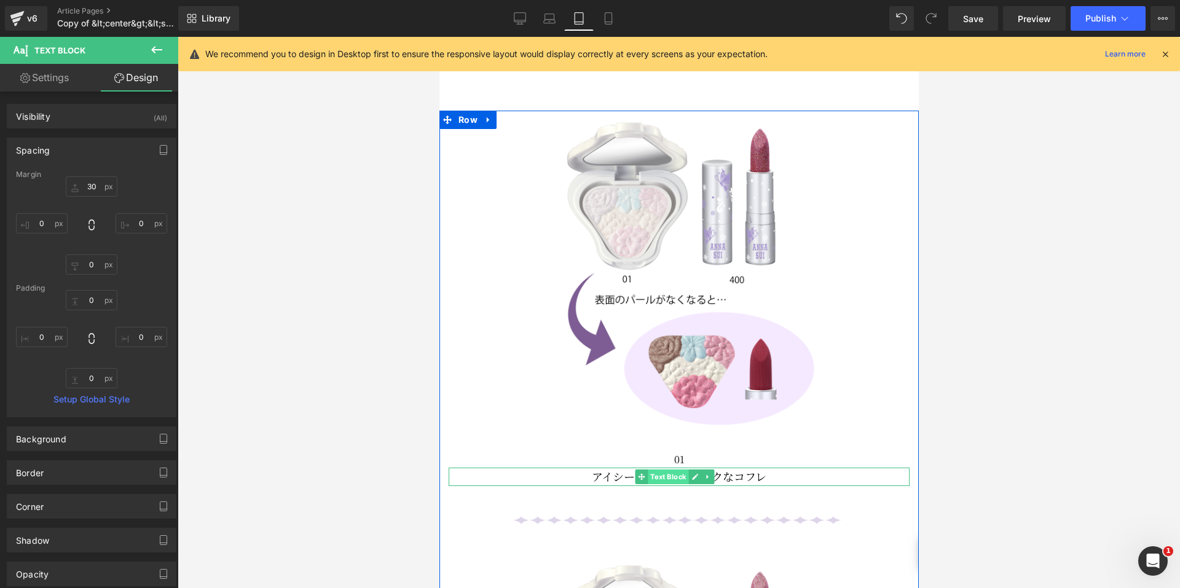
click at [658, 470] on span "Text Block" at bounding box center [667, 477] width 41 height 15
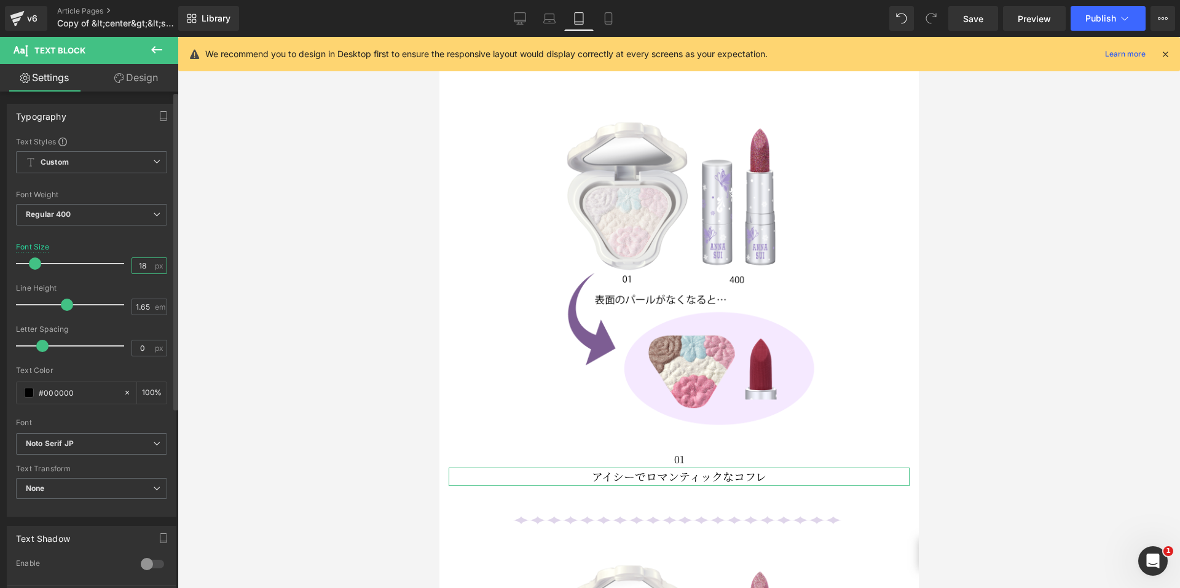
click at [143, 264] on input "18" at bounding box center [143, 265] width 22 height 15
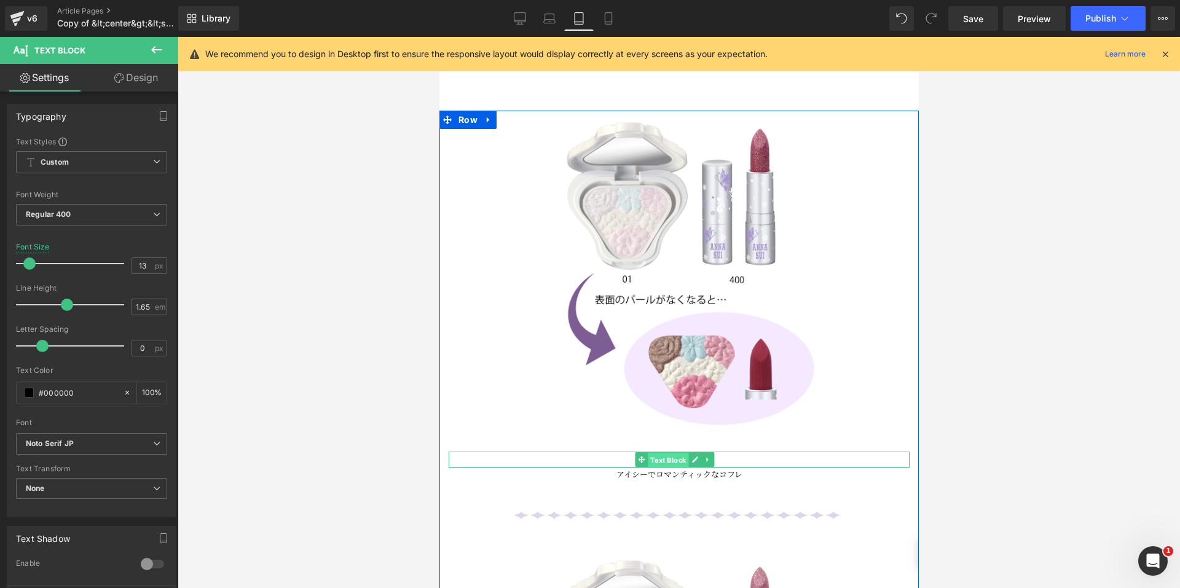
click at [669, 453] on span "Text Block" at bounding box center [667, 460] width 41 height 15
click at [666, 467] on span "Text Block" at bounding box center [667, 474] width 41 height 15
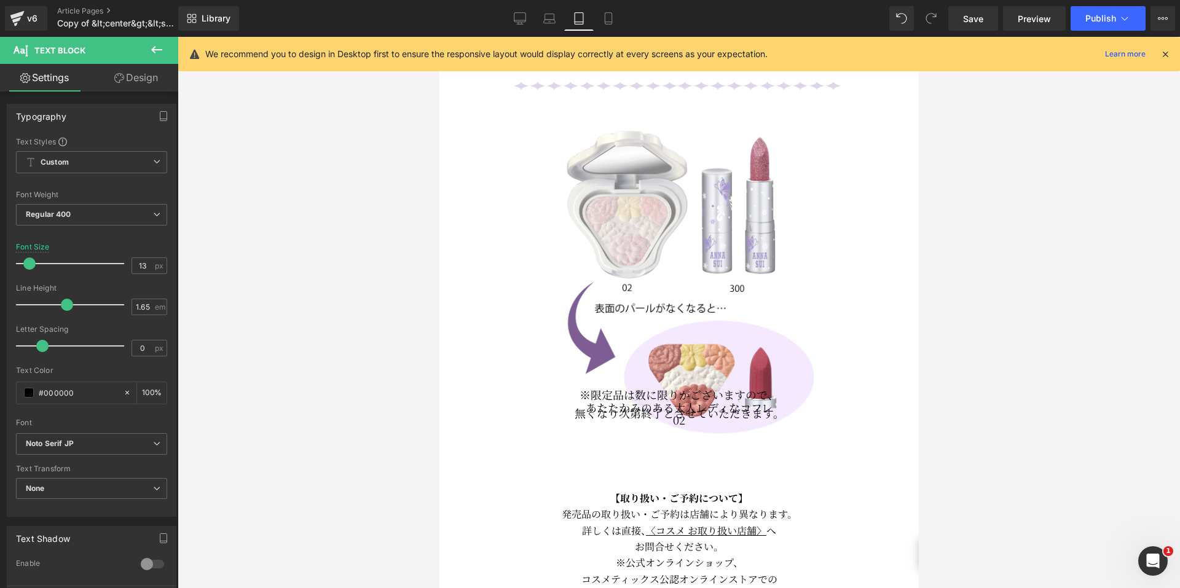
scroll to position [1744, 0]
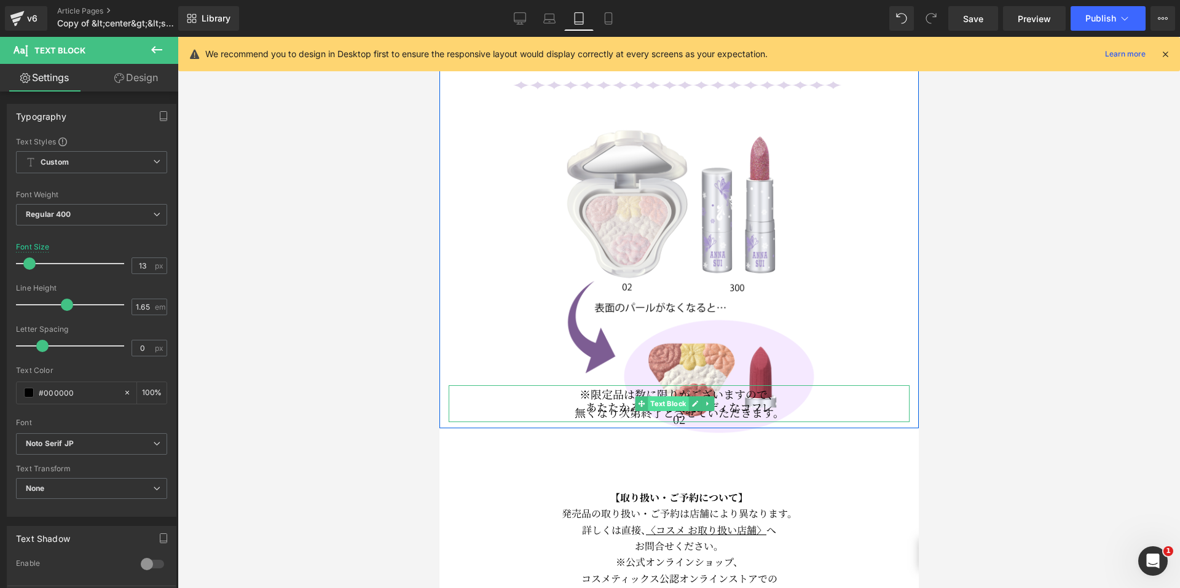
click at [665, 396] on span "Text Block" at bounding box center [667, 403] width 41 height 15
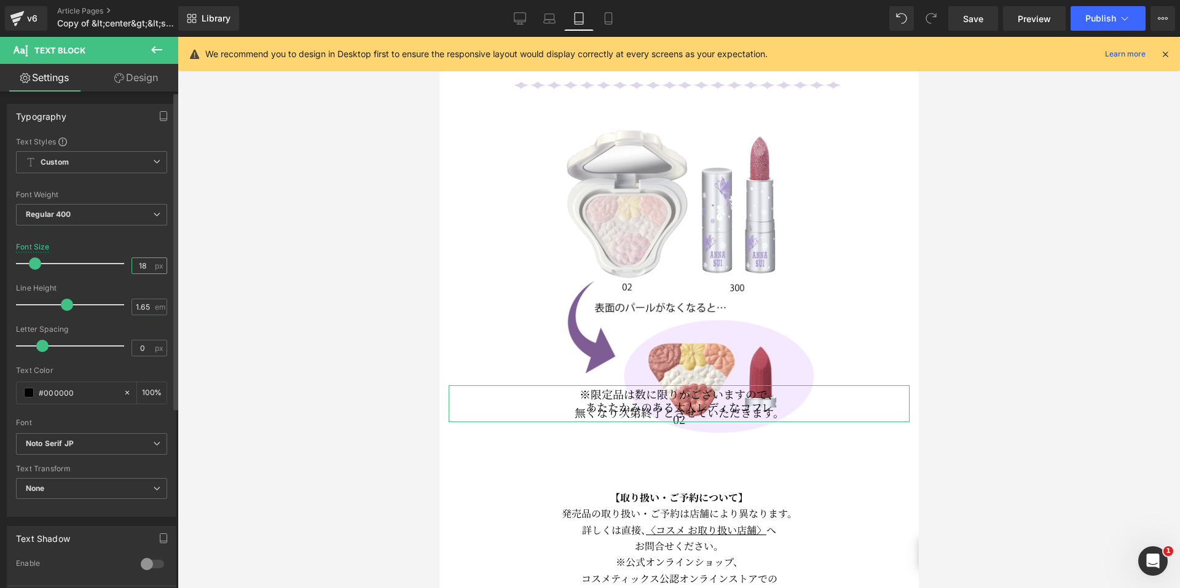
click at [144, 268] on input "18" at bounding box center [143, 265] width 22 height 15
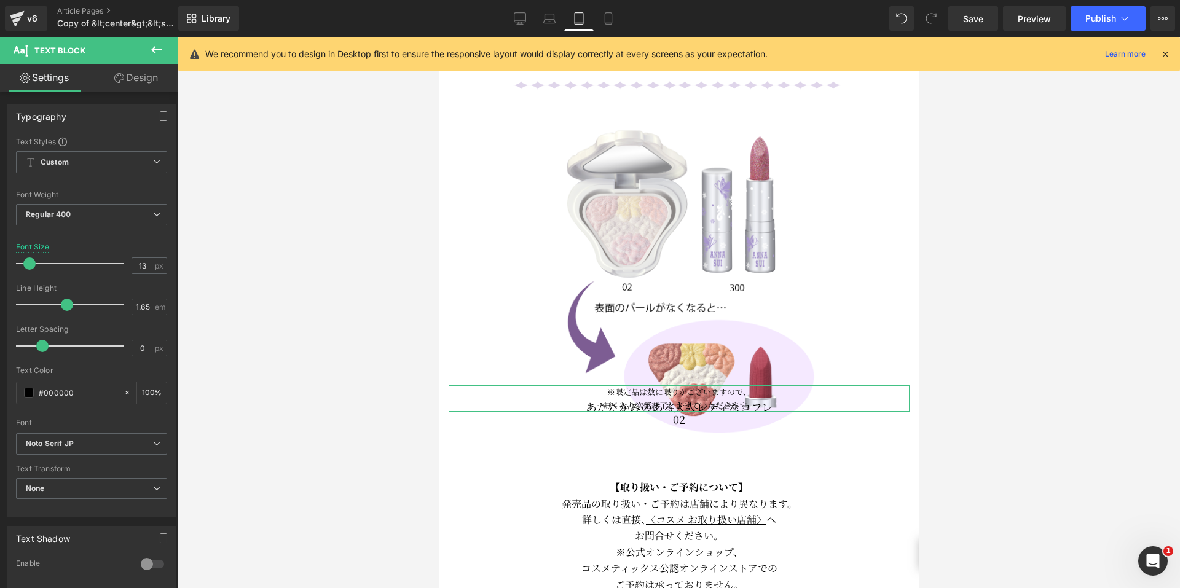
click at [138, 76] on link "Design" at bounding box center [136, 78] width 89 height 28
click at [0, 0] on div "Spacing" at bounding box center [0, 0] width 0 height 0
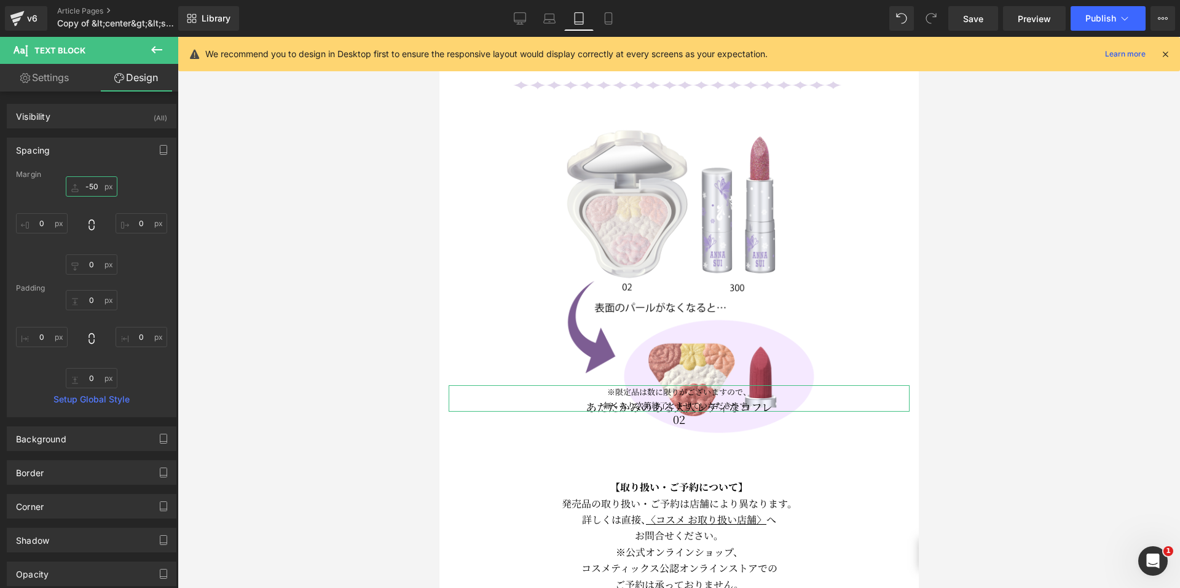
click at [84, 191] on input "-50" at bounding box center [92, 186] width 52 height 20
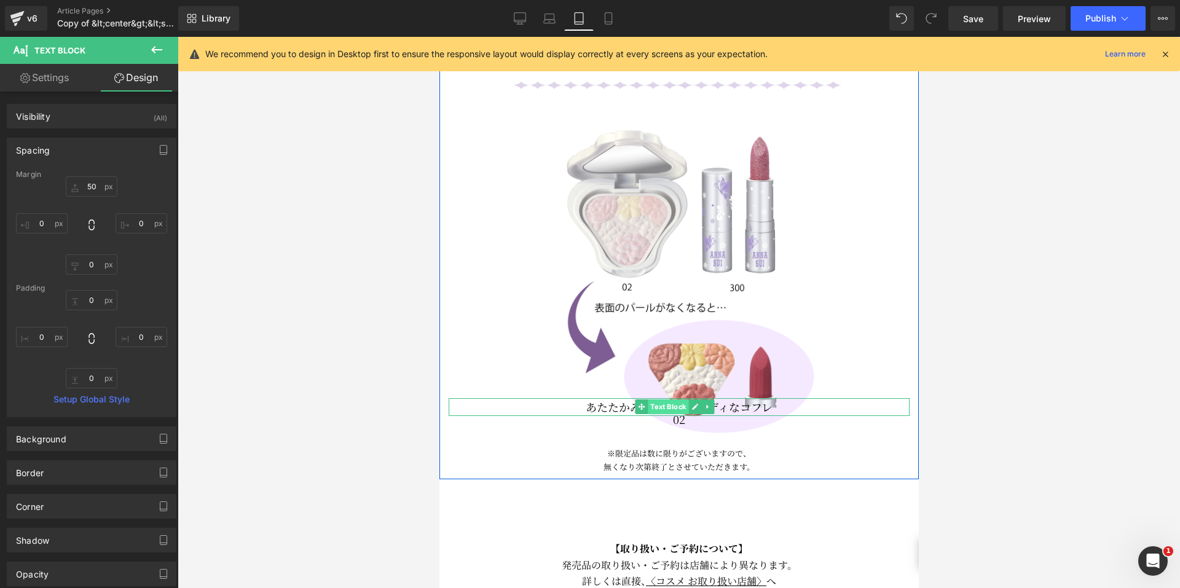
click at [675, 399] on span "Text Block" at bounding box center [667, 406] width 41 height 15
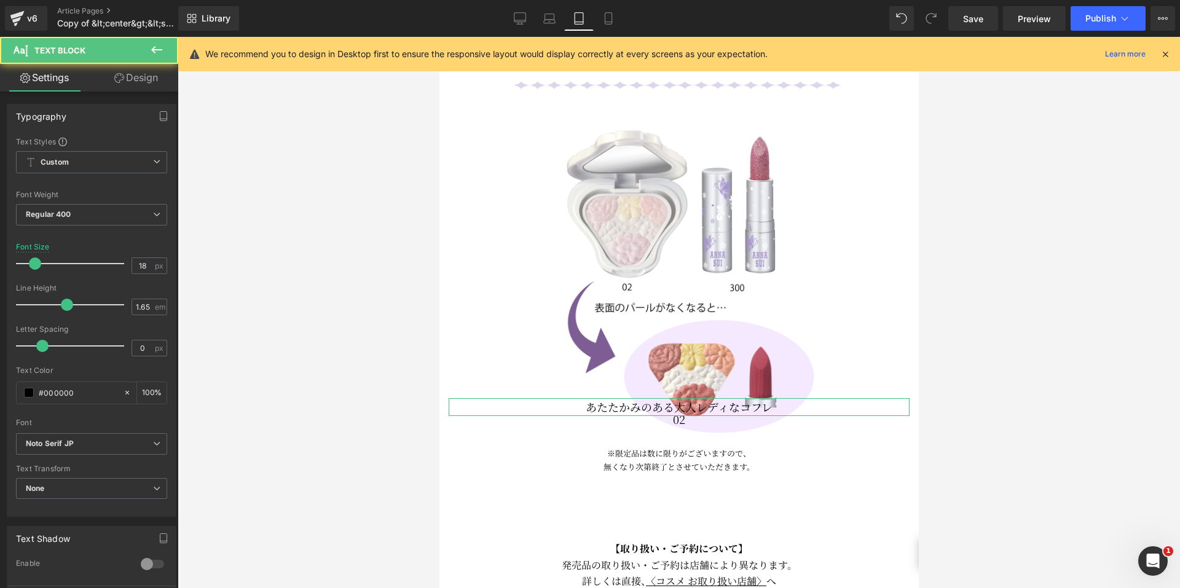
click at [130, 87] on link "Design" at bounding box center [136, 78] width 89 height 28
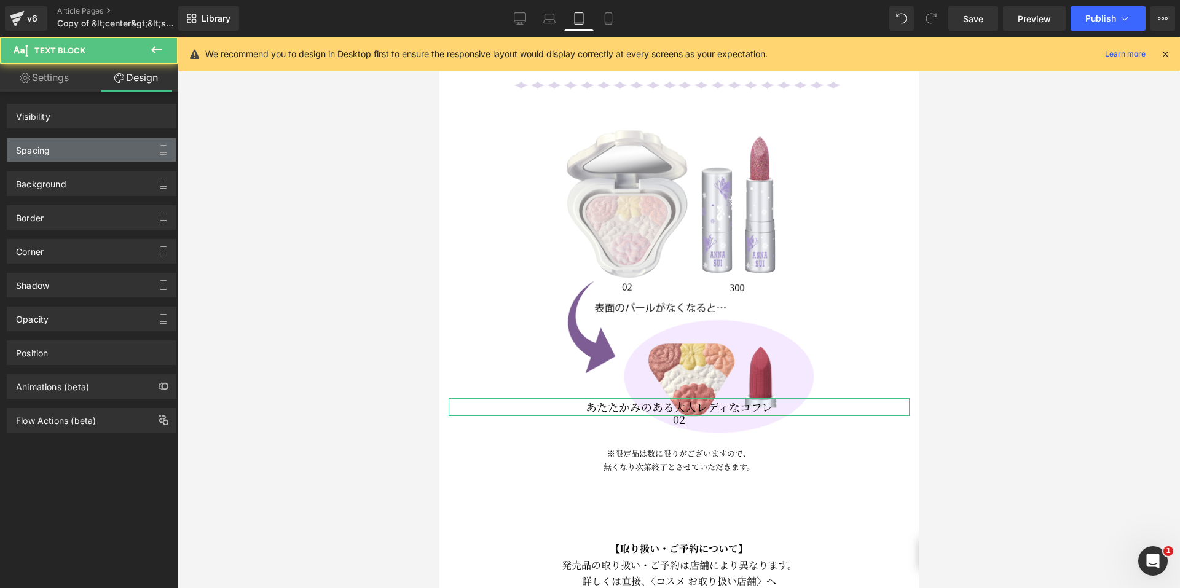
click at [77, 149] on div "Spacing" at bounding box center [91, 149] width 168 height 23
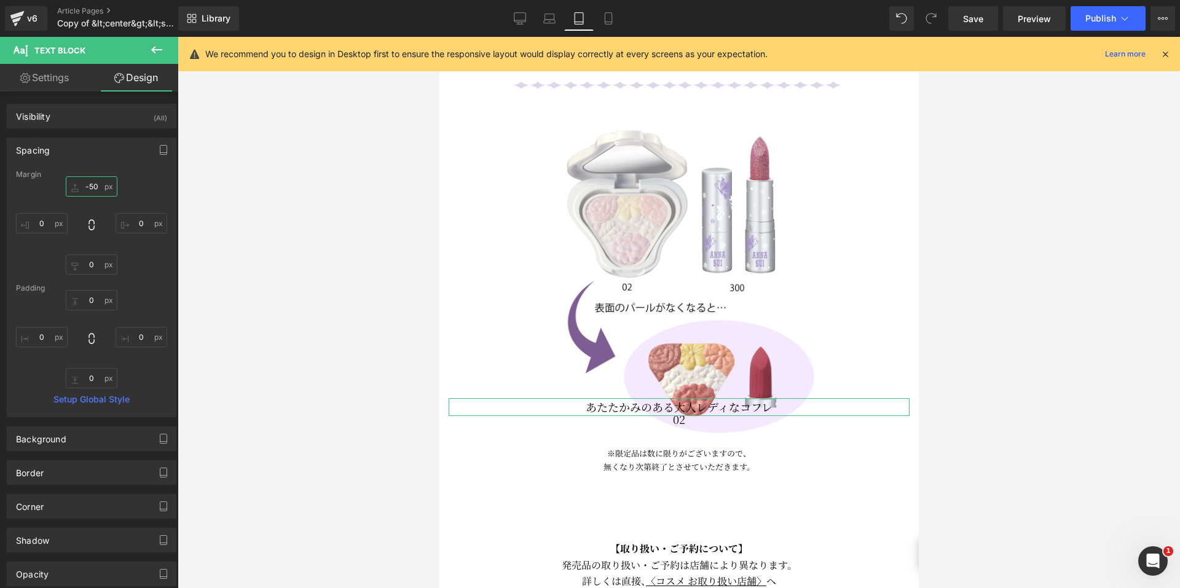
click at [84, 186] on input "-50" at bounding box center [92, 186] width 52 height 20
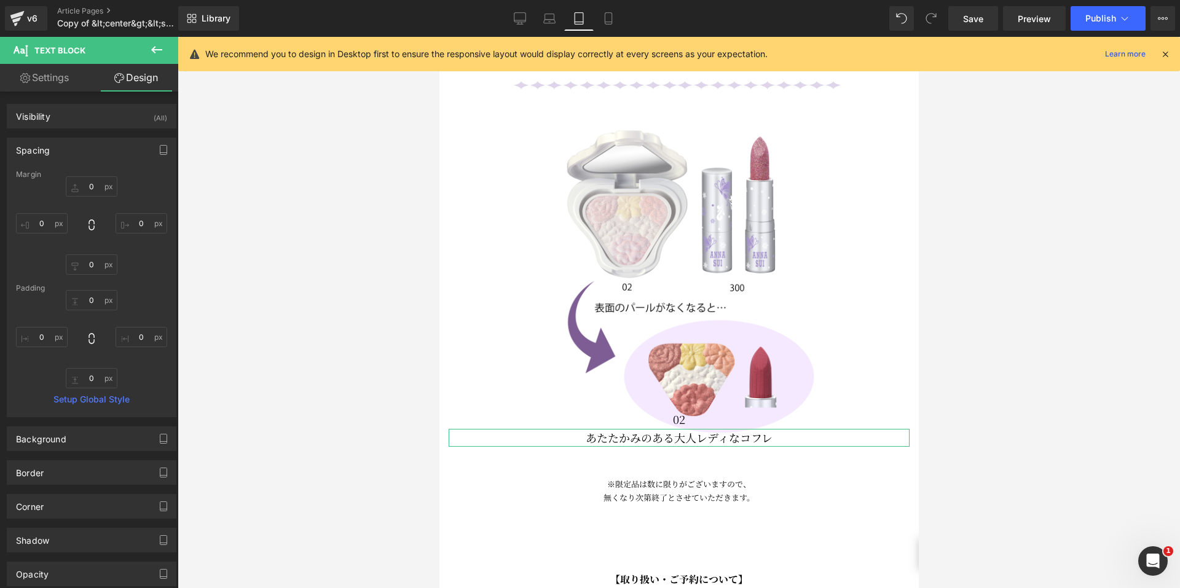
click at [45, 73] on link "Settings" at bounding box center [44, 78] width 89 height 28
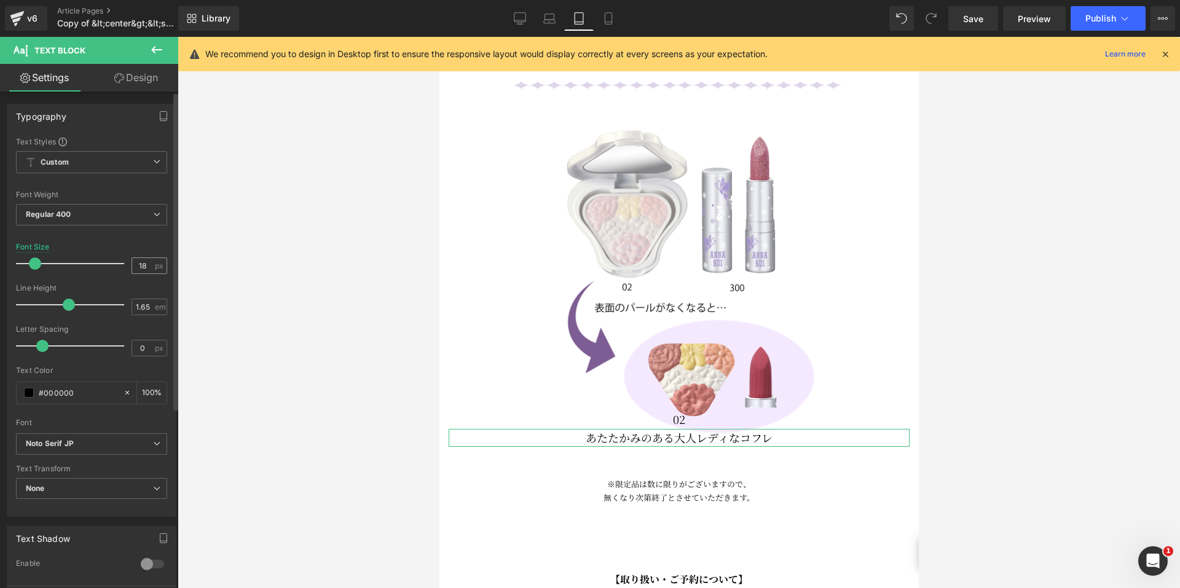
click at [149, 262] on div "18 px" at bounding box center [150, 266] width 36 height 17
click at [142, 263] on input "18" at bounding box center [143, 265] width 22 height 15
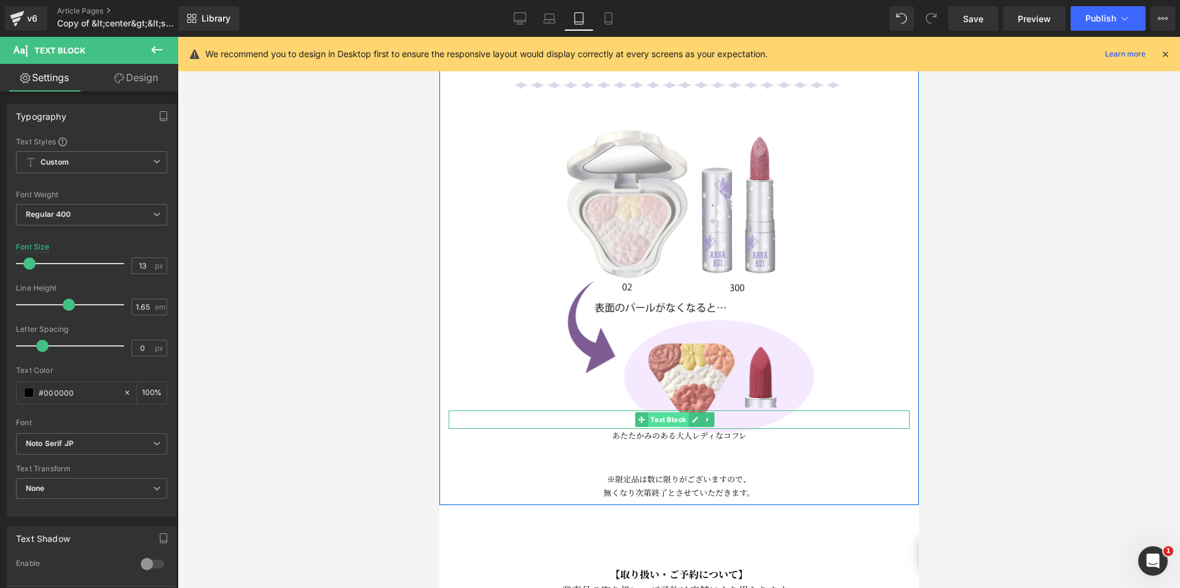
click at [667, 412] on span "Text Block" at bounding box center [667, 419] width 41 height 15
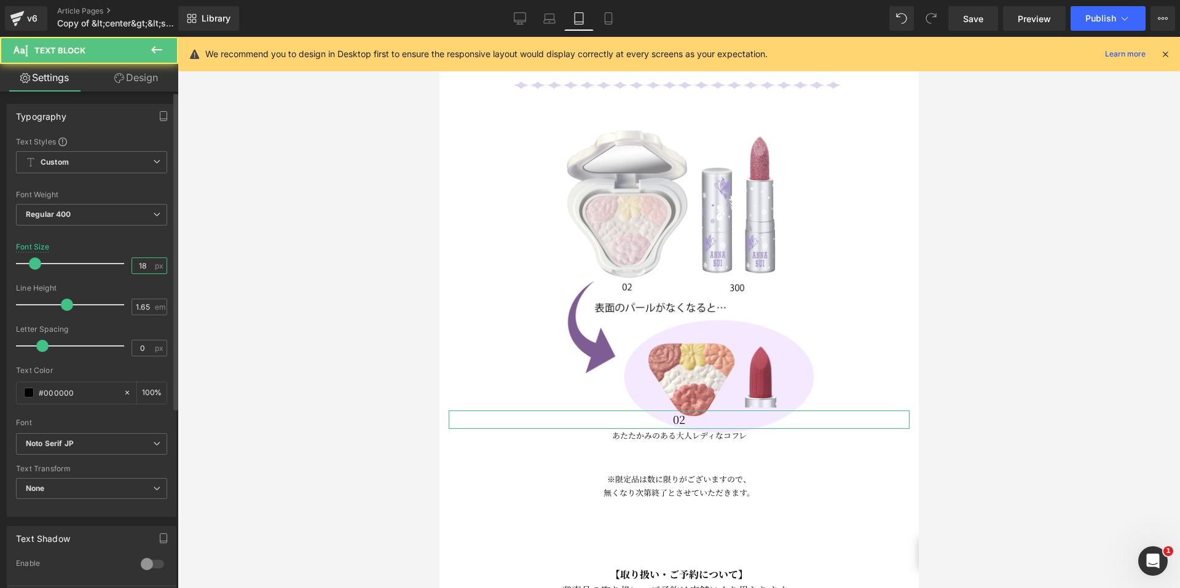
click at [147, 269] on input "18" at bounding box center [143, 265] width 22 height 15
click at [136, 74] on link "Design" at bounding box center [136, 78] width 89 height 28
click at [0, 0] on div "Spacing" at bounding box center [0, 0] width 0 height 0
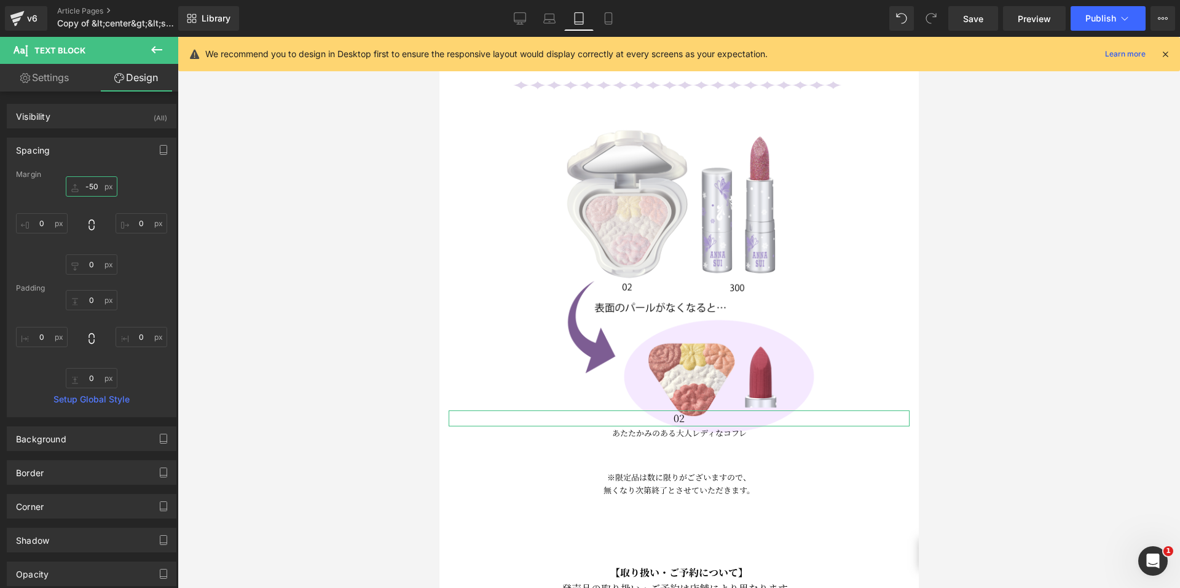
click at [84, 186] on input "-50" at bounding box center [92, 186] width 52 height 20
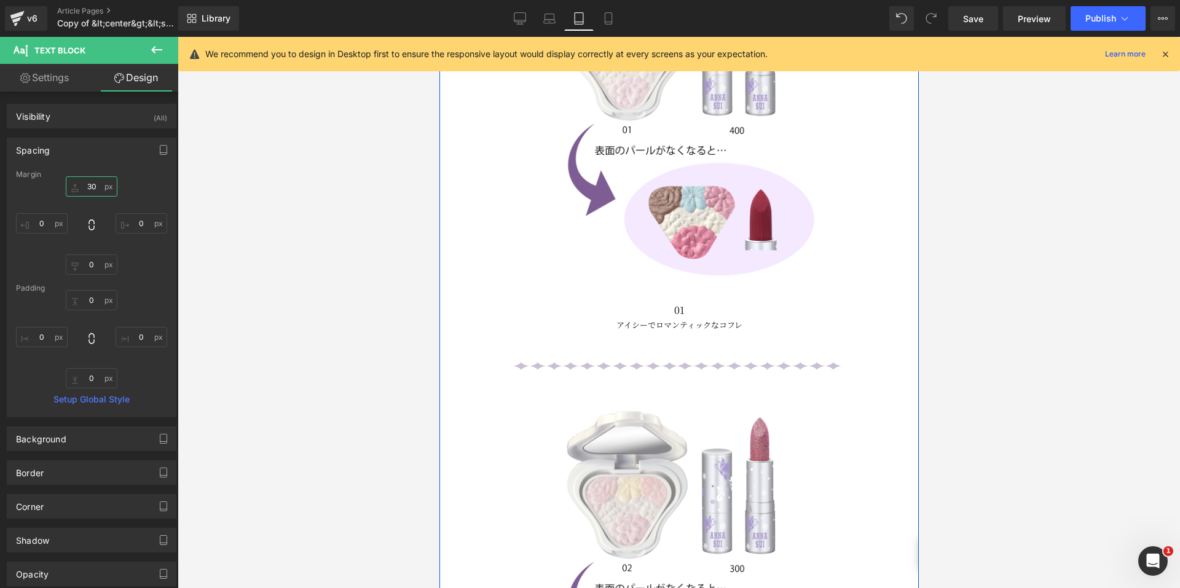
scroll to position [1436, 0]
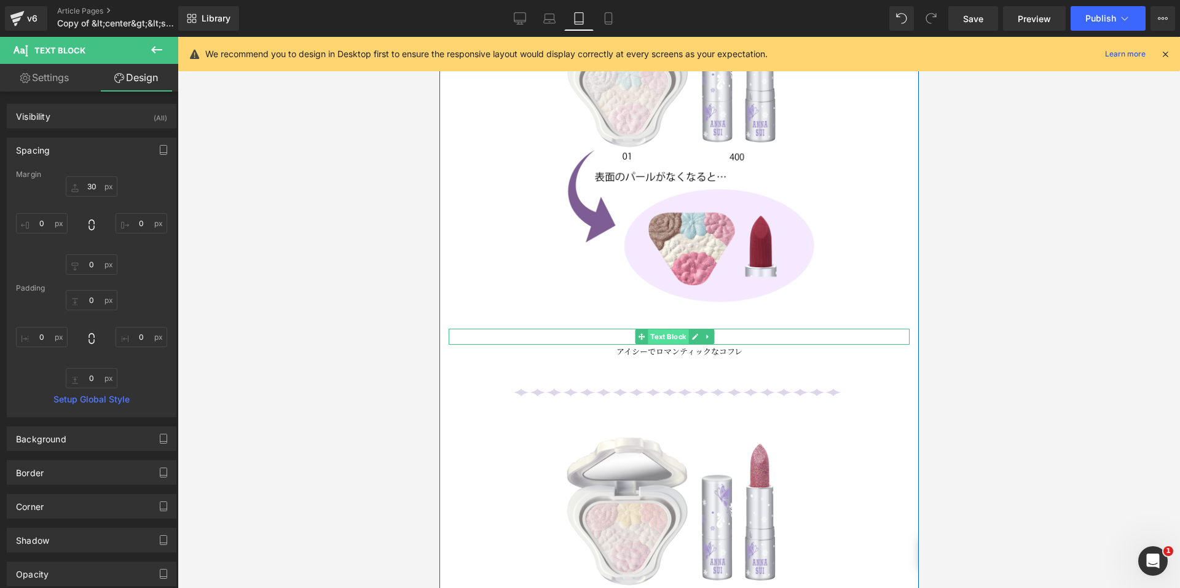
click at [667, 329] on span "Text Block" at bounding box center [667, 336] width 41 height 15
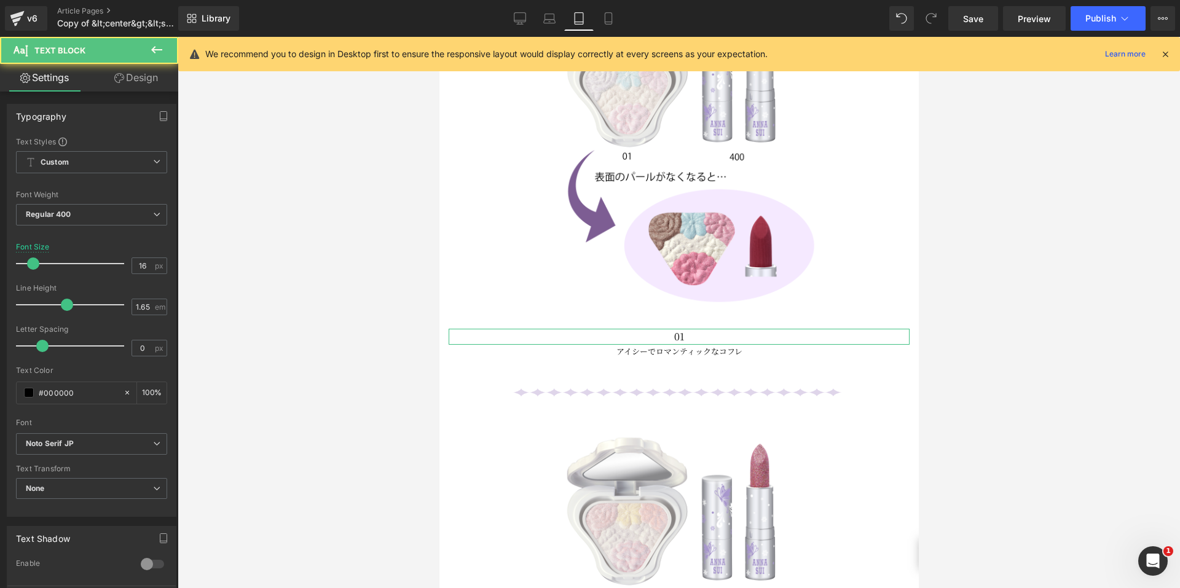
click at [112, 76] on link "Design" at bounding box center [136, 78] width 89 height 28
click at [0, 0] on div "Spacing" at bounding box center [0, 0] width 0 height 0
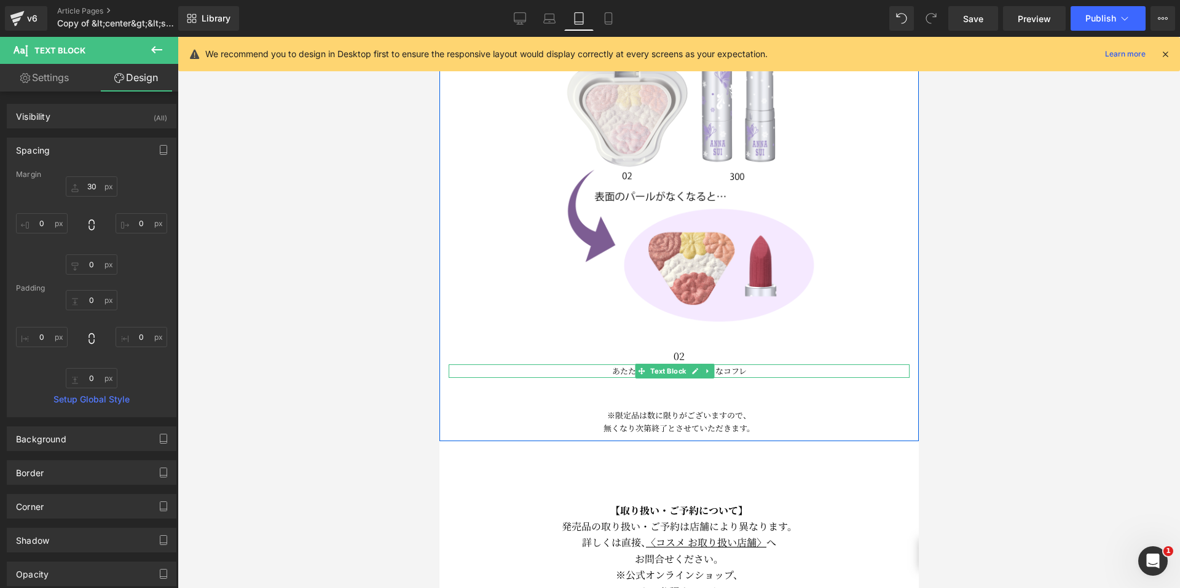
scroll to position [1928, 0]
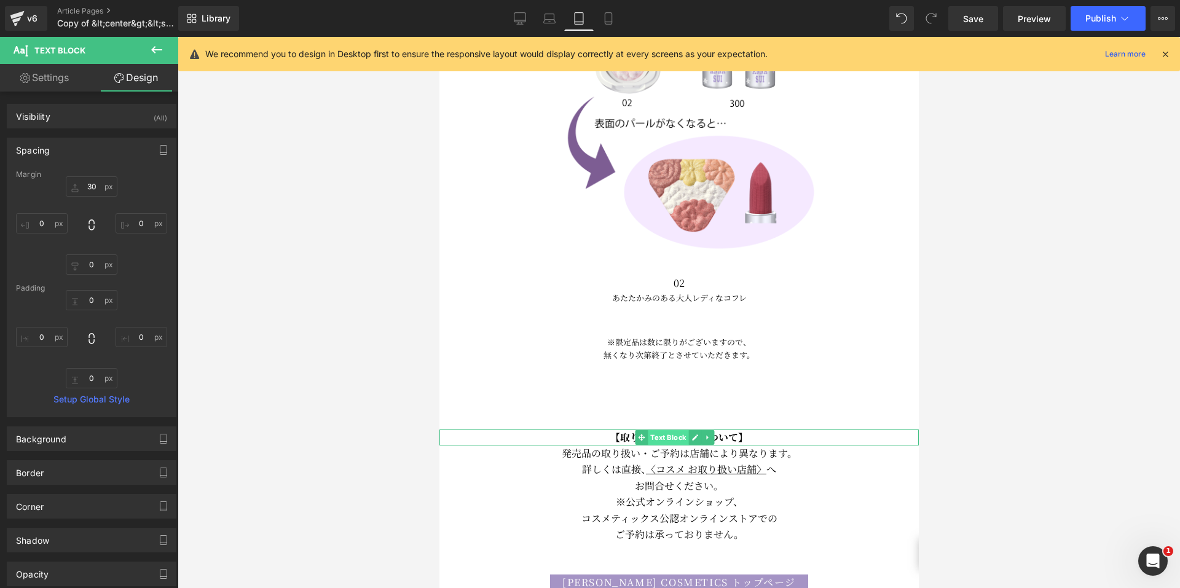
click at [659, 430] on span "Text Block" at bounding box center [667, 437] width 41 height 15
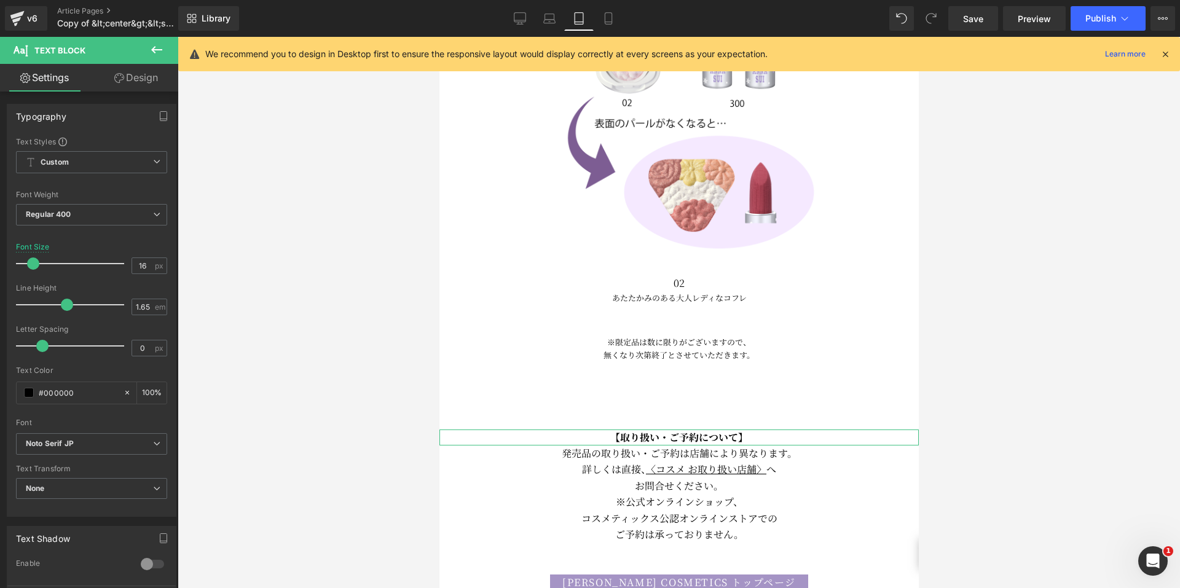
click at [148, 64] on link "Design" at bounding box center [136, 78] width 89 height 28
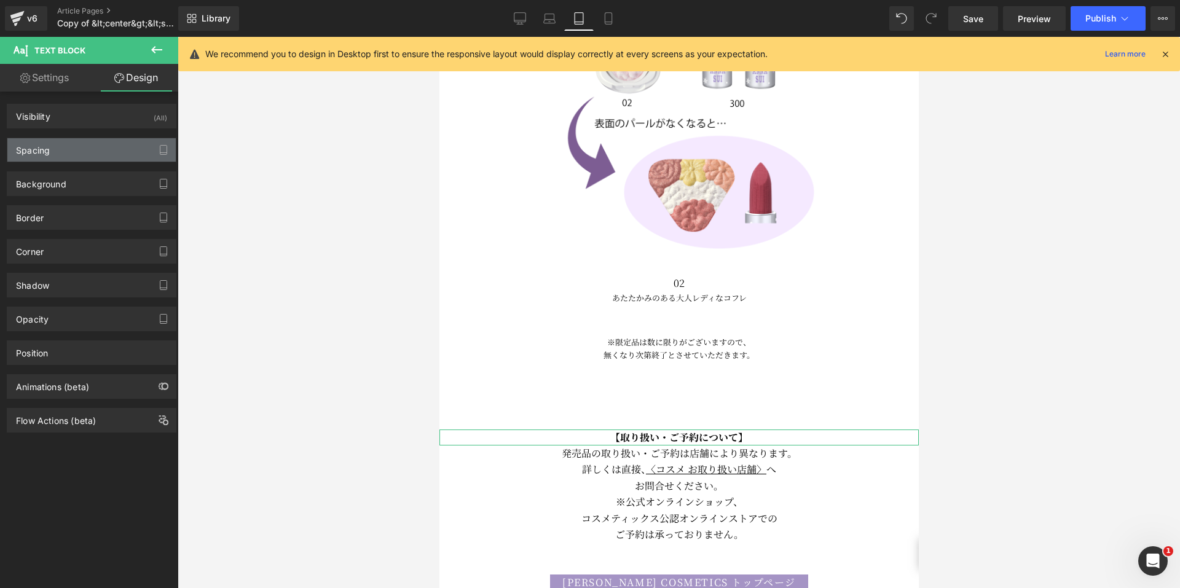
click at [95, 143] on div "Spacing" at bounding box center [91, 149] width 168 height 23
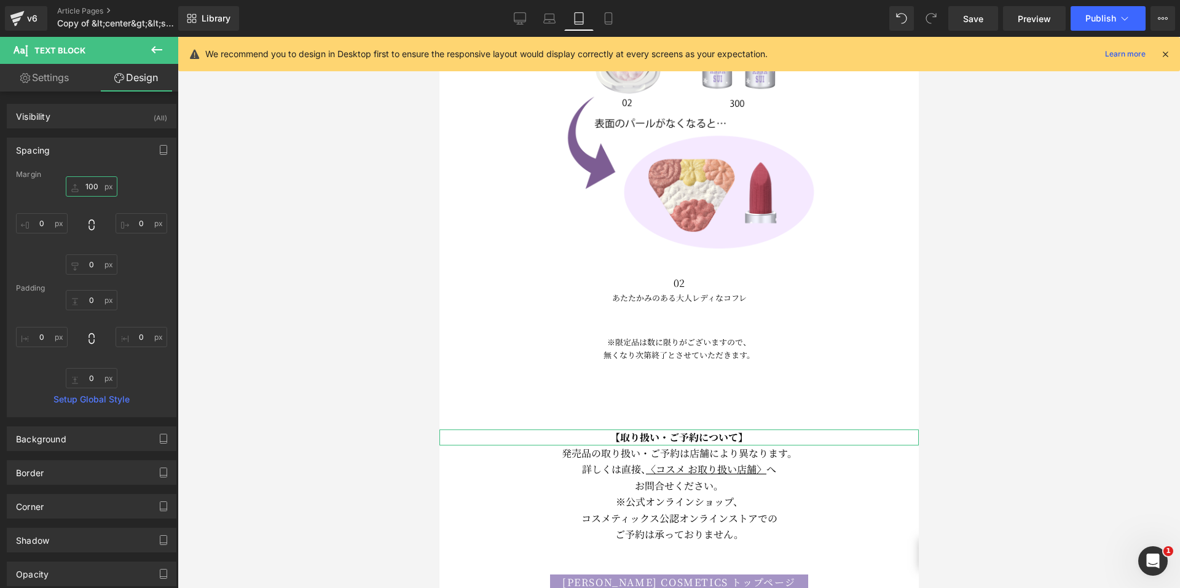
click at [92, 188] on input "100" at bounding box center [92, 186] width 52 height 20
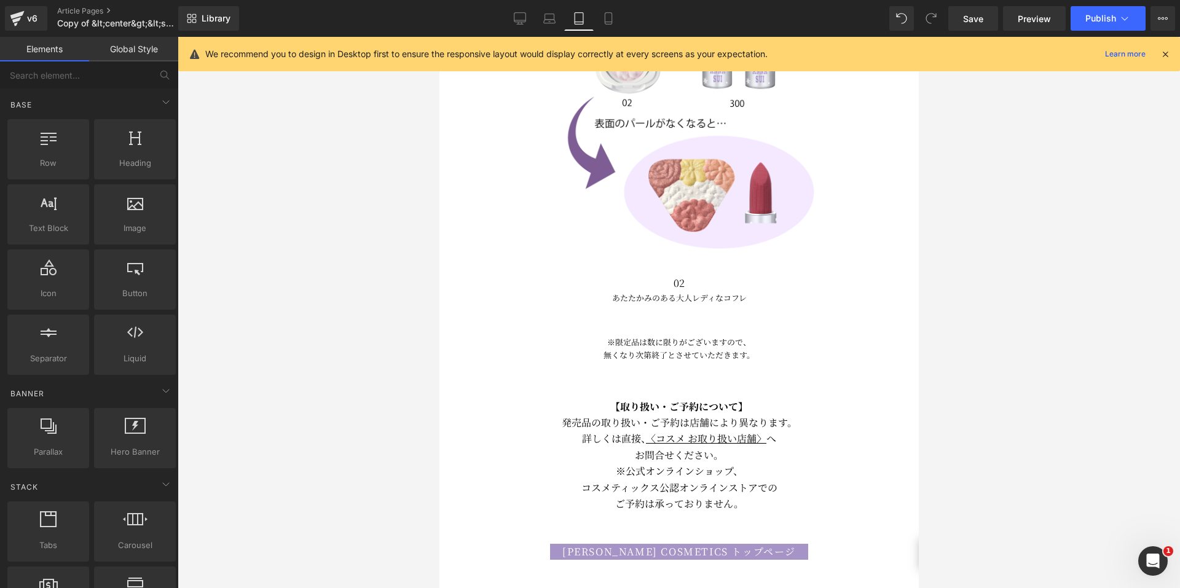
click at [1028, 256] on div at bounding box center [679, 312] width 1002 height 551
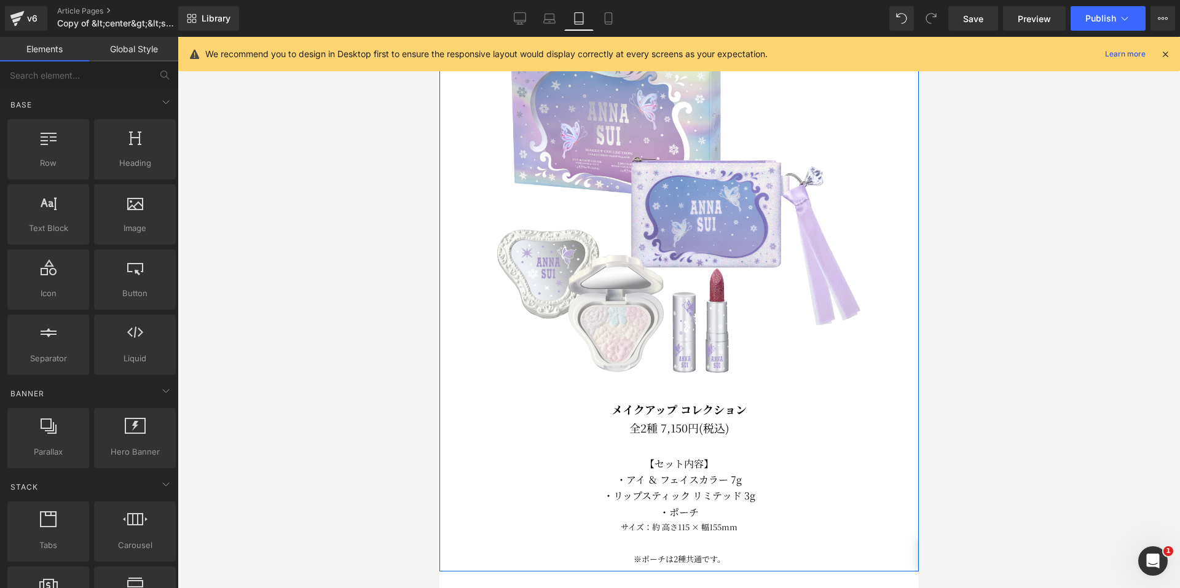
scroll to position [576, 0]
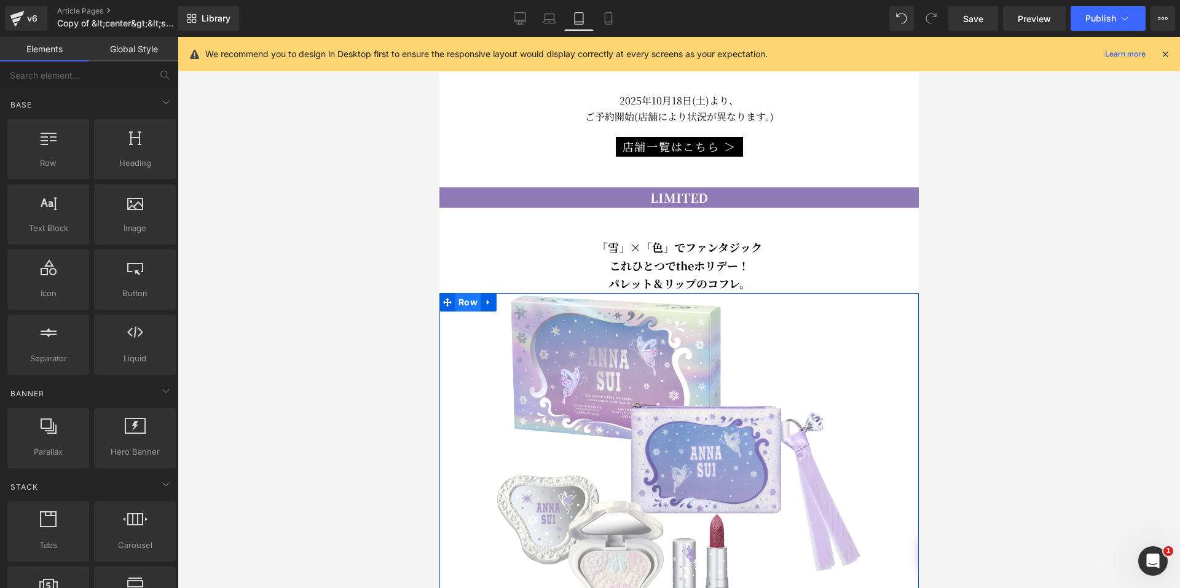
click at [473, 293] on span "Row" at bounding box center [467, 302] width 25 height 18
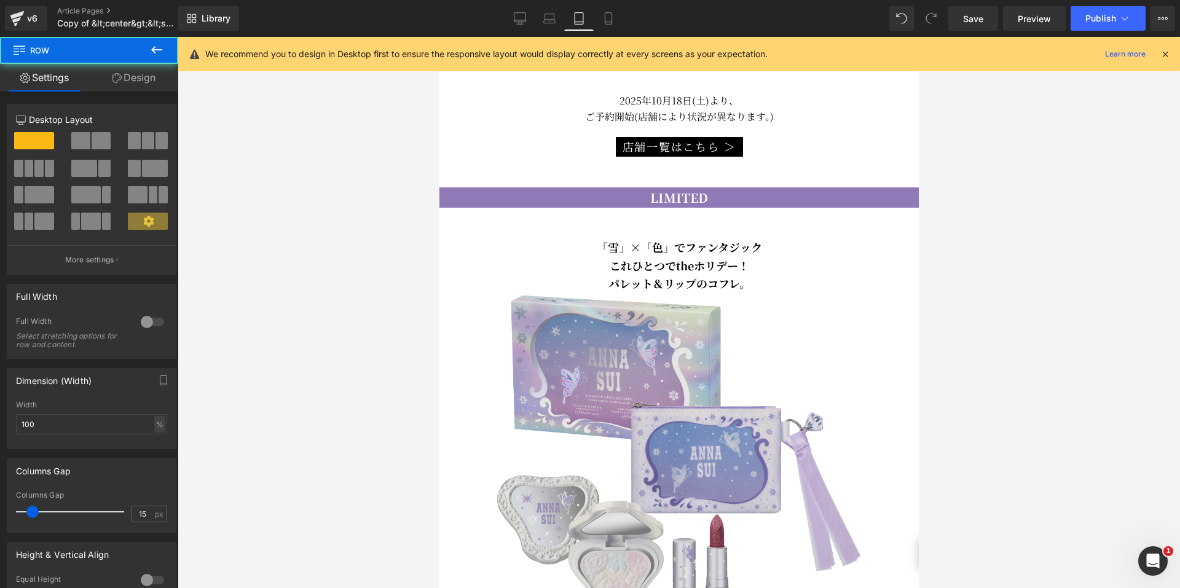
click at [567, 317] on img at bounding box center [679, 454] width 384 height 384
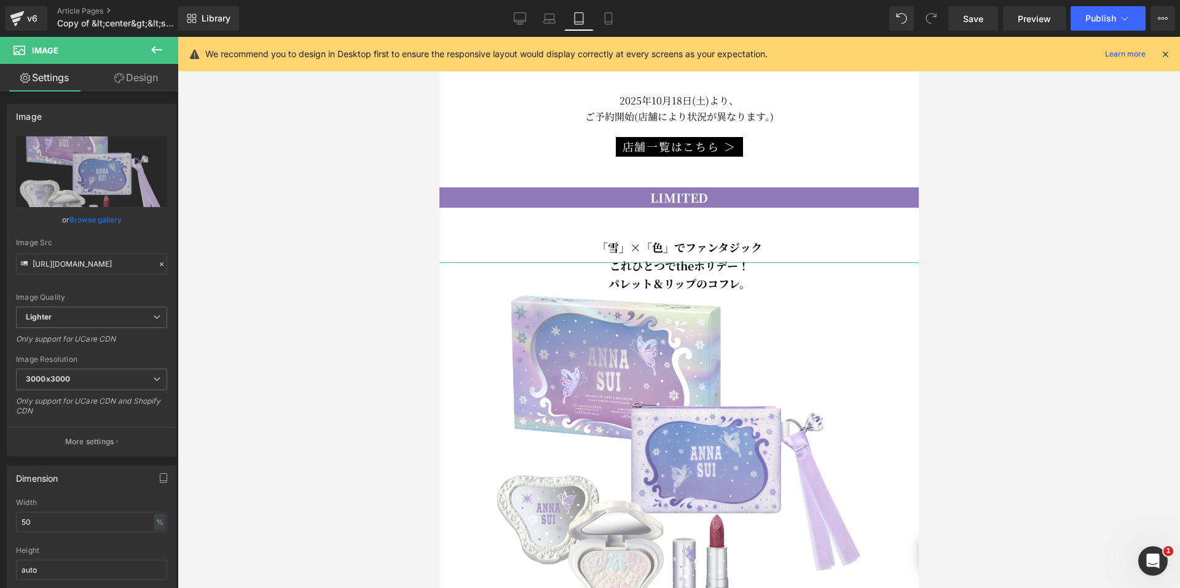
click at [120, 79] on icon at bounding box center [119, 78] width 10 height 10
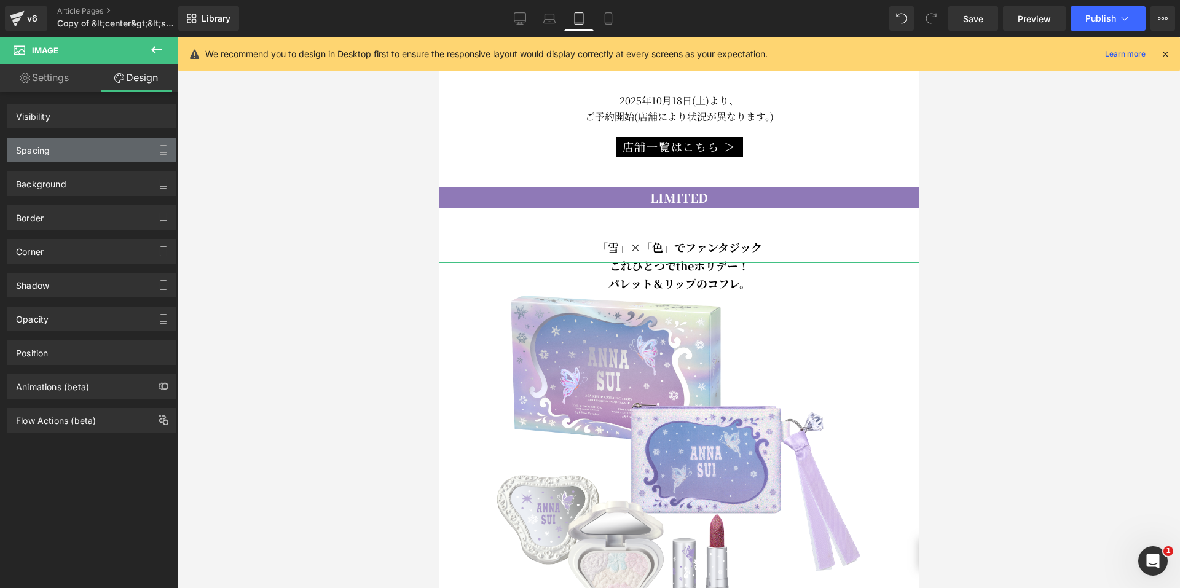
click at [63, 159] on div "Spacing" at bounding box center [91, 149] width 168 height 23
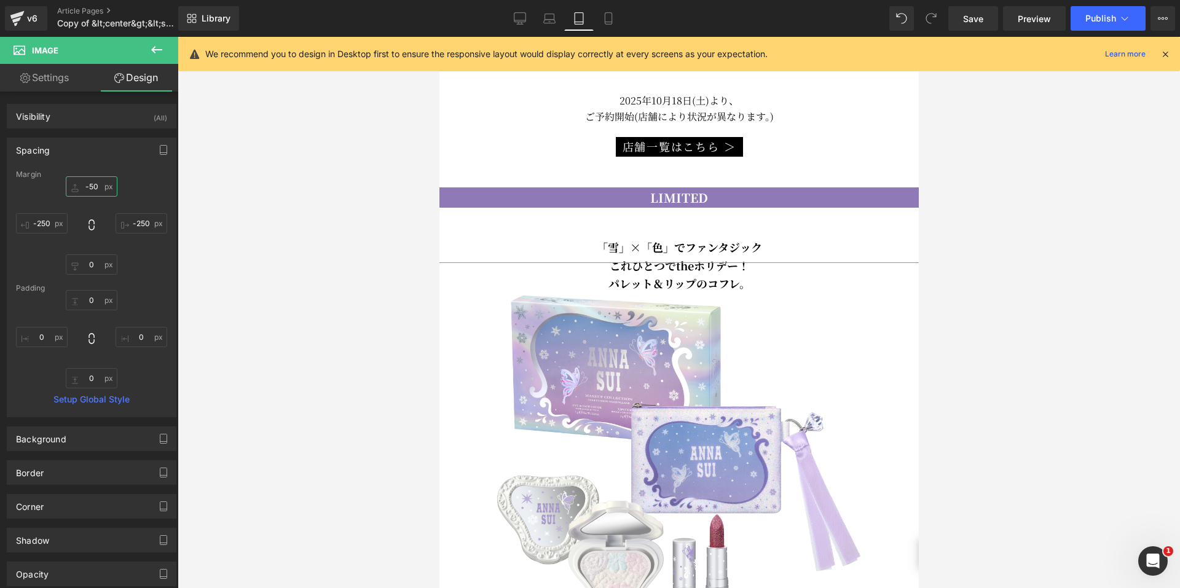
click at [85, 184] on input "-50" at bounding box center [92, 186] width 52 height 20
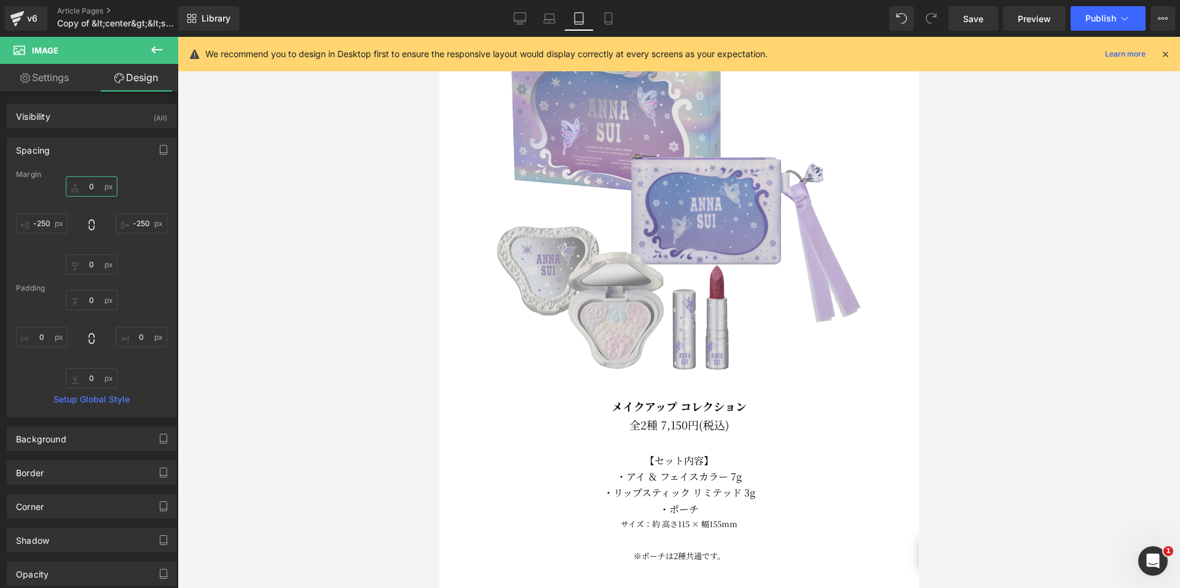
scroll to position [1006, 0]
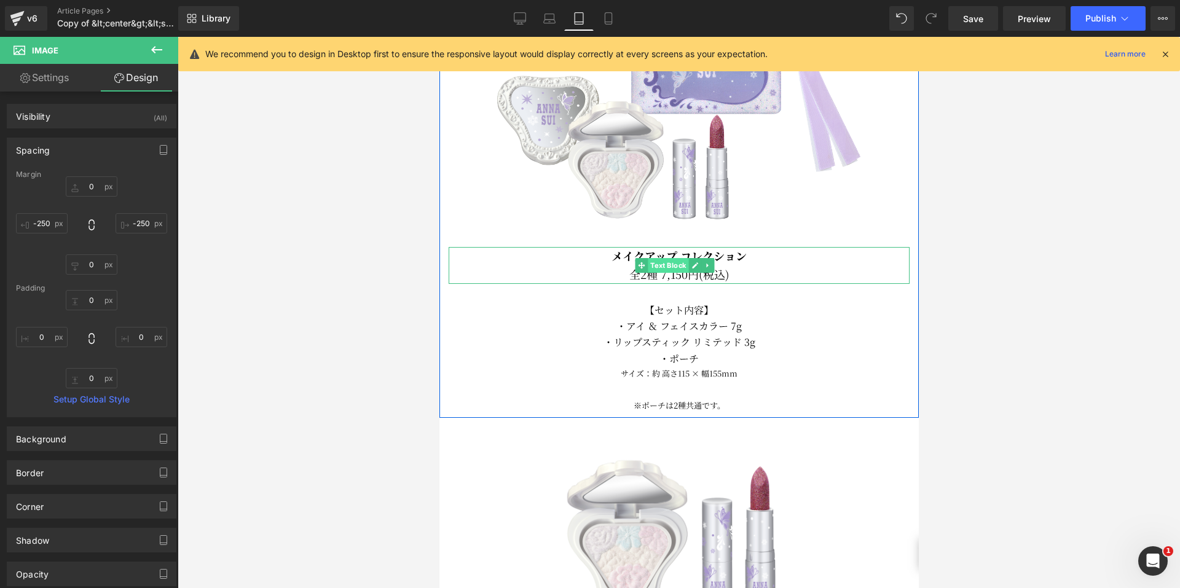
click at [663, 258] on span "Text Block" at bounding box center [667, 265] width 41 height 15
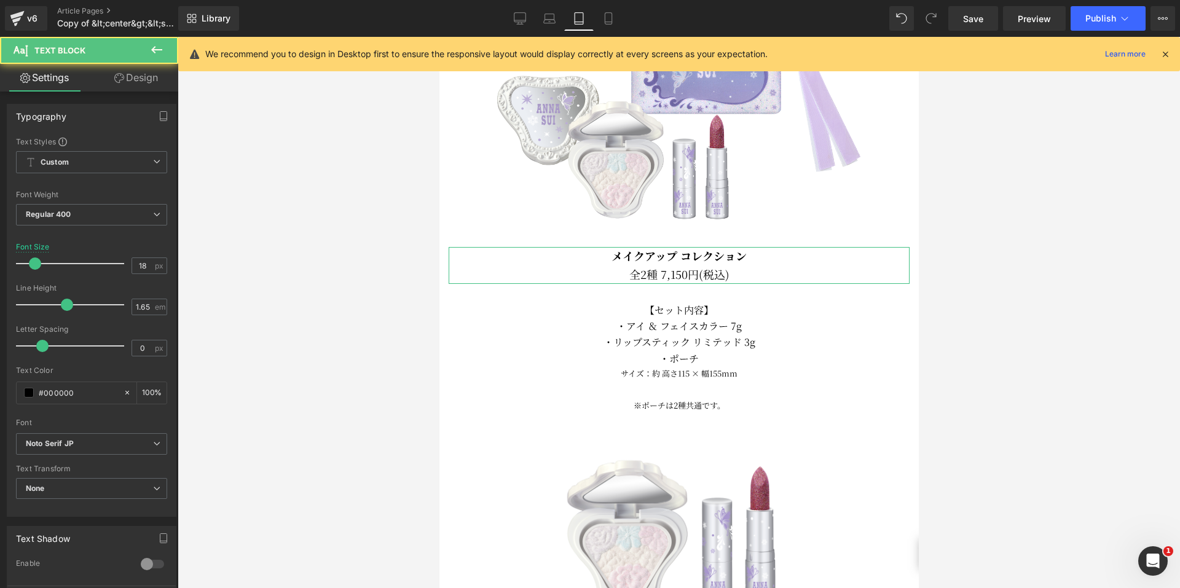
drag, startPoint x: 124, startPoint y: 79, endPoint x: 91, endPoint y: 148, distance: 76.4
click at [125, 79] on link "Design" at bounding box center [136, 78] width 89 height 28
click at [0, 0] on div "Spacing" at bounding box center [0, 0] width 0 height 0
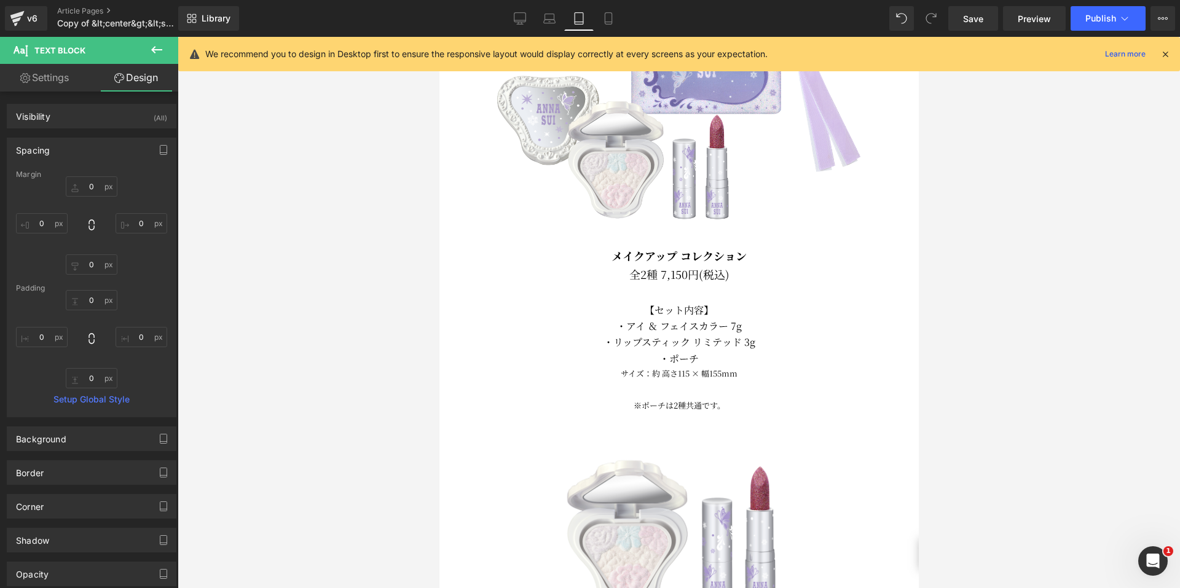
click at [285, 178] on div at bounding box center [679, 312] width 1002 height 551
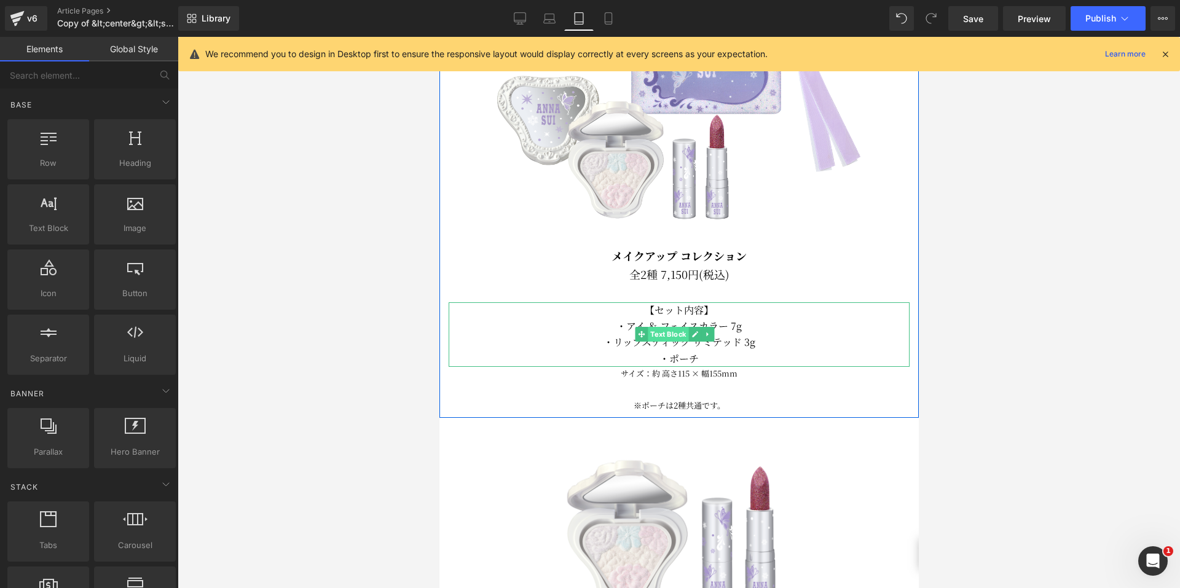
click at [669, 327] on span "Text Block" at bounding box center [667, 334] width 41 height 15
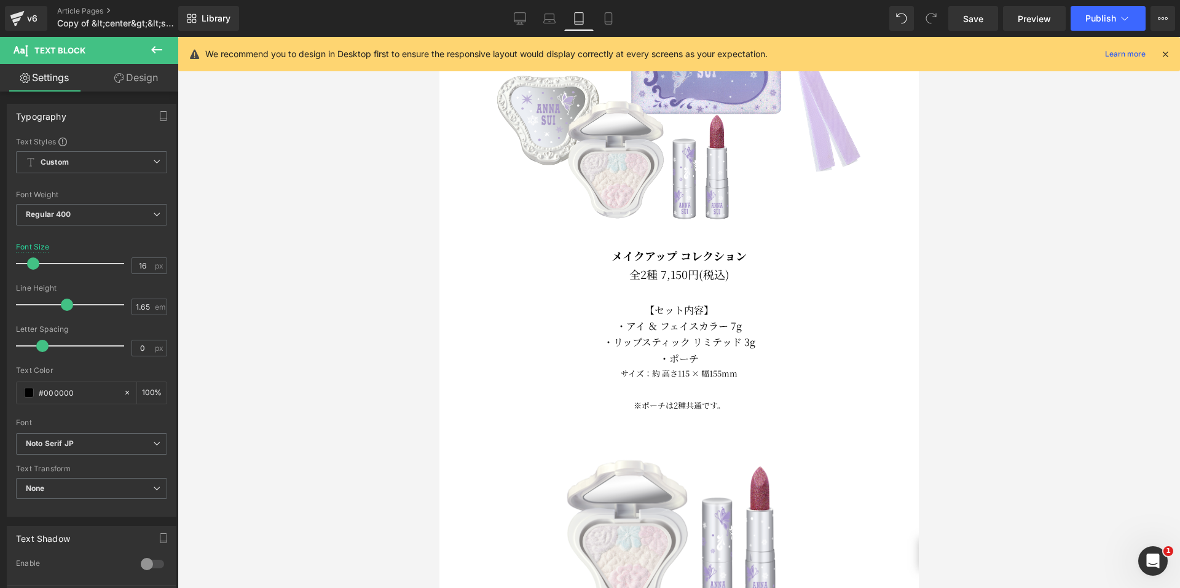
click at [408, 315] on div at bounding box center [679, 312] width 1002 height 551
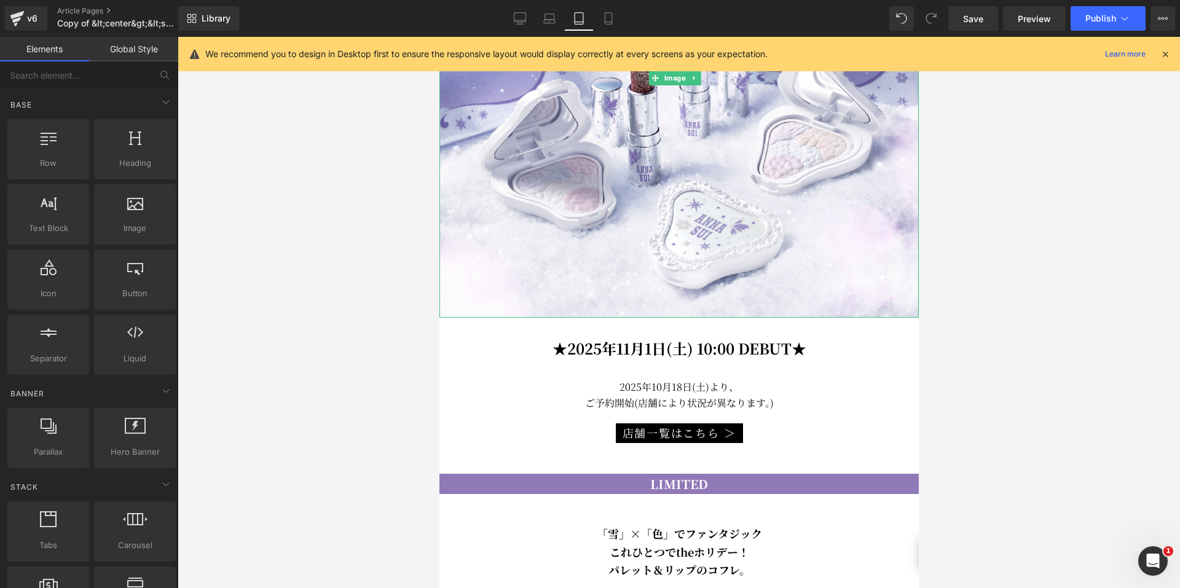
scroll to position [207, 0]
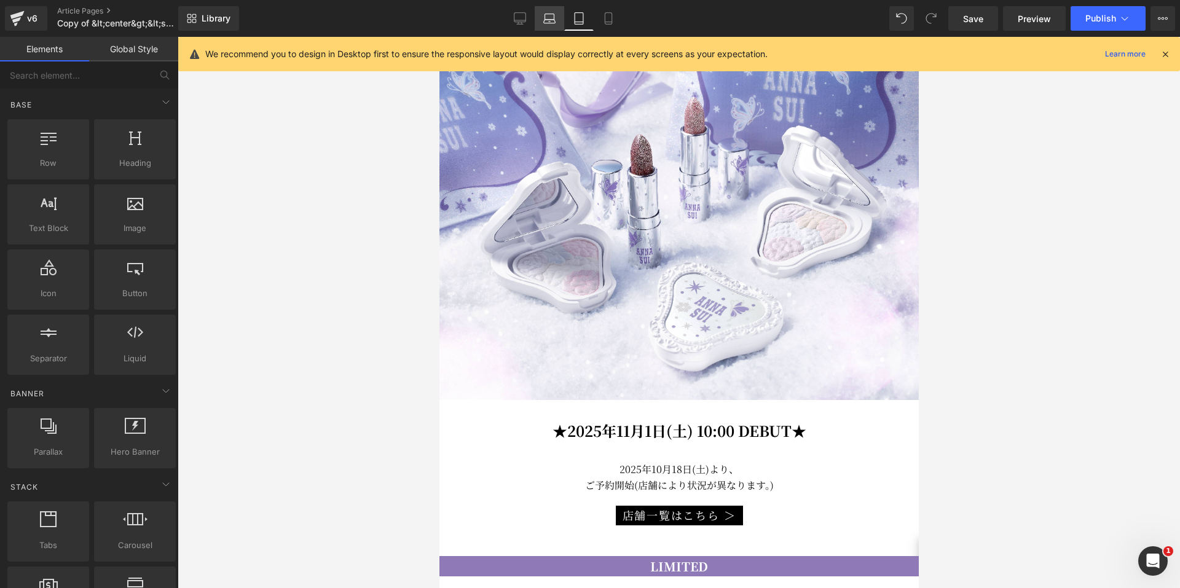
click at [553, 18] on icon at bounding box center [549, 18] width 12 height 12
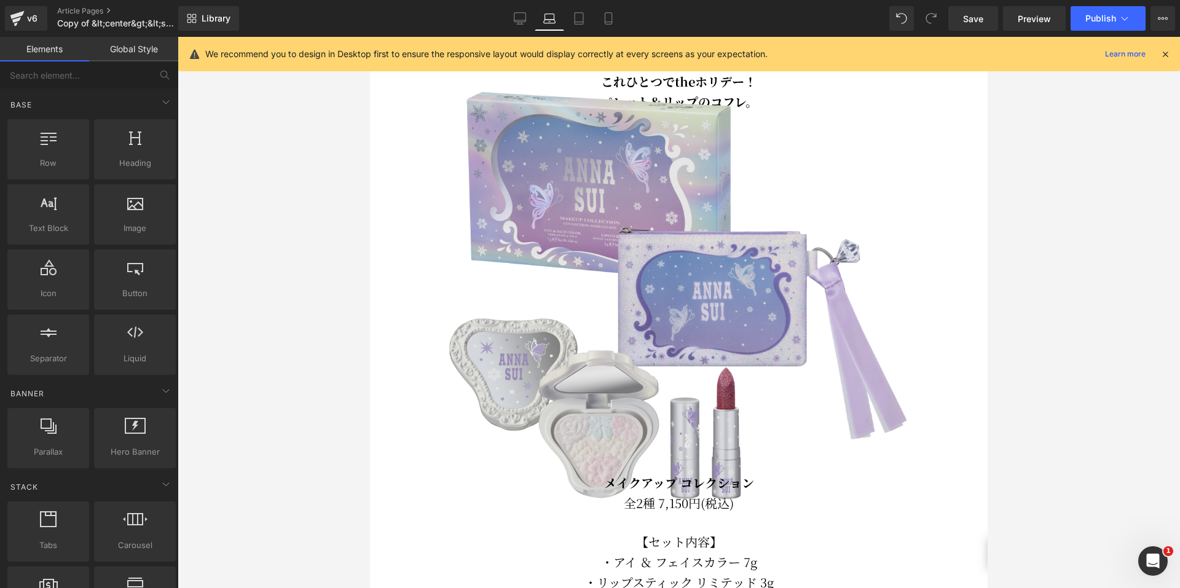
scroll to position [608, 0]
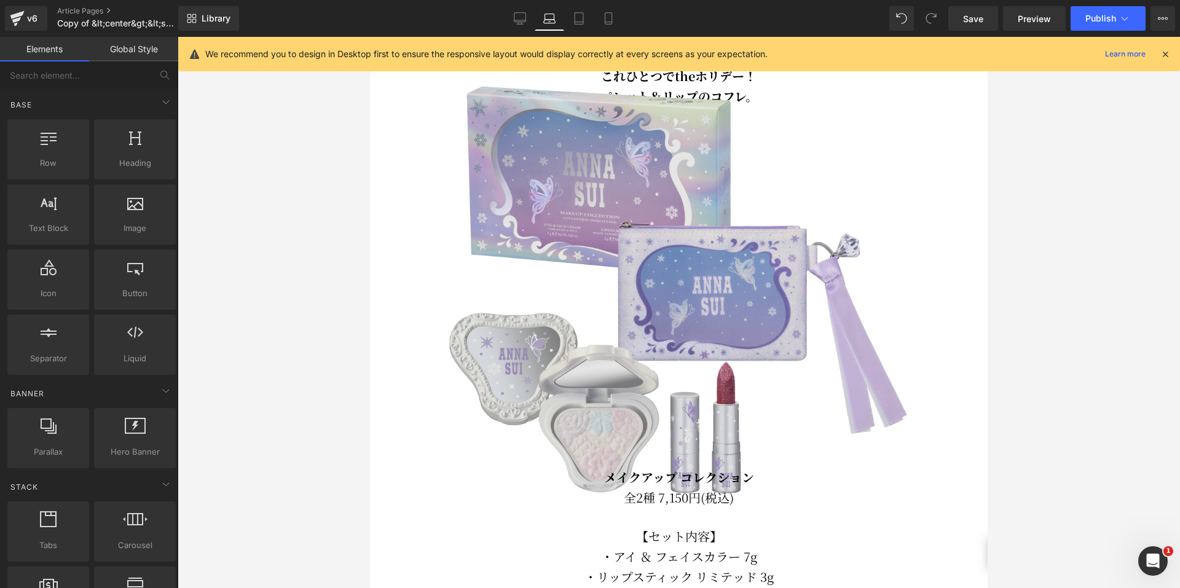
click at [670, 221] on img at bounding box center [679, 287] width 484 height 484
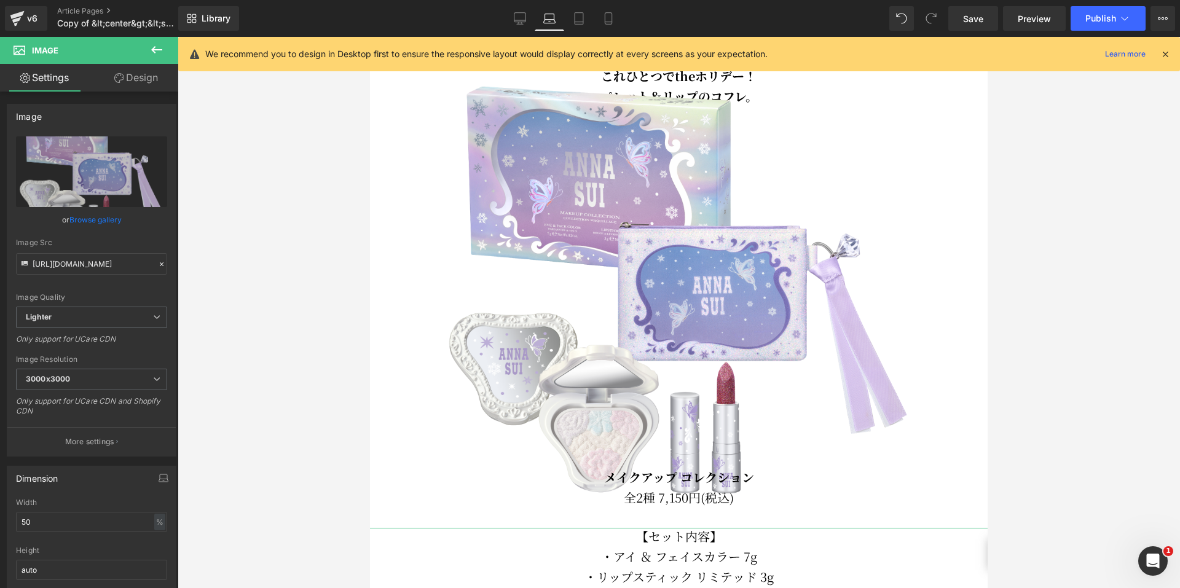
click at [130, 84] on link "Design" at bounding box center [136, 78] width 89 height 28
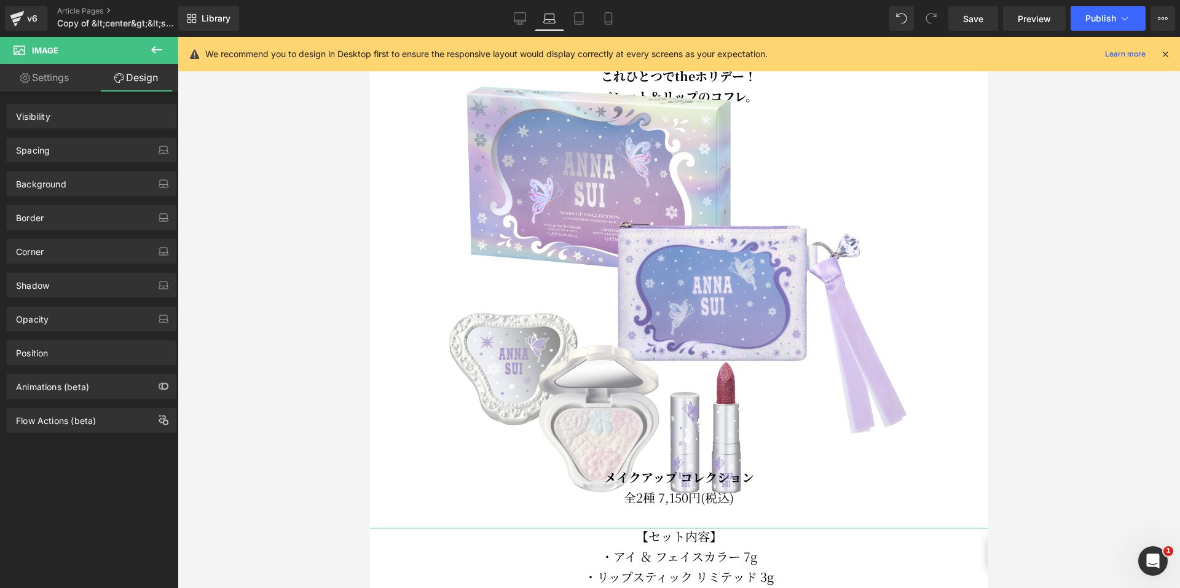
click at [95, 148] on div "Spacing" at bounding box center [91, 149] width 168 height 23
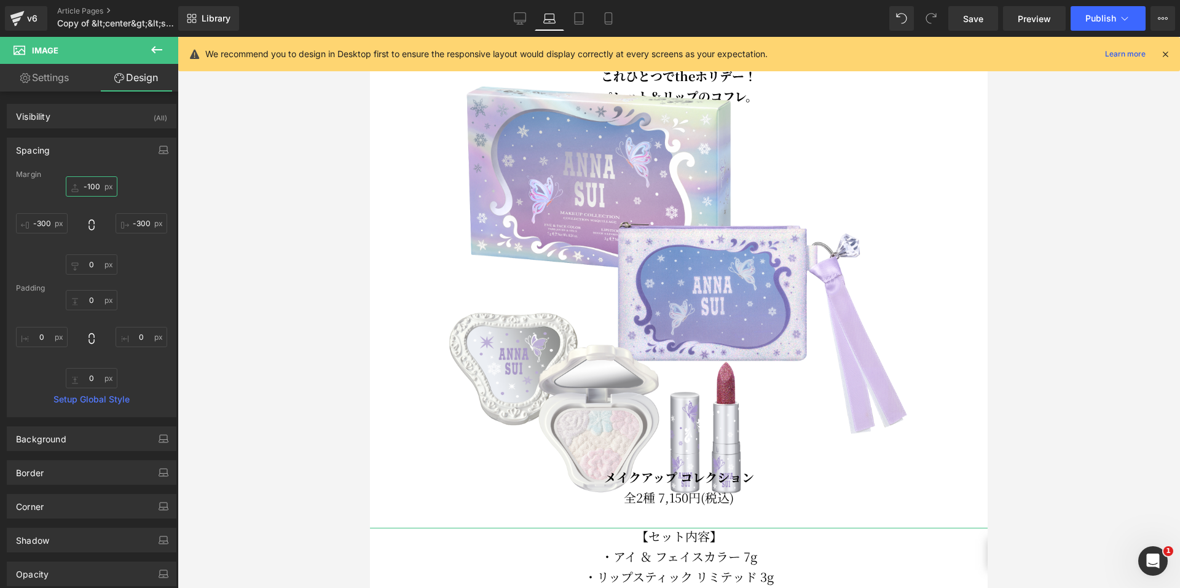
click at [89, 188] on input "-100" at bounding box center [92, 186] width 52 height 20
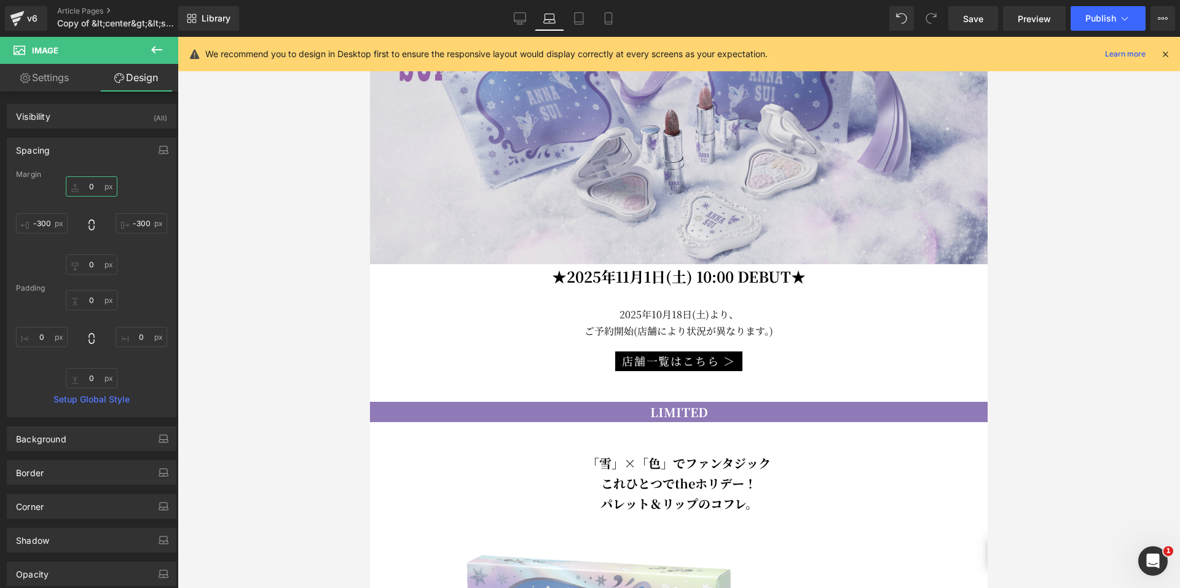
scroll to position [178, 0]
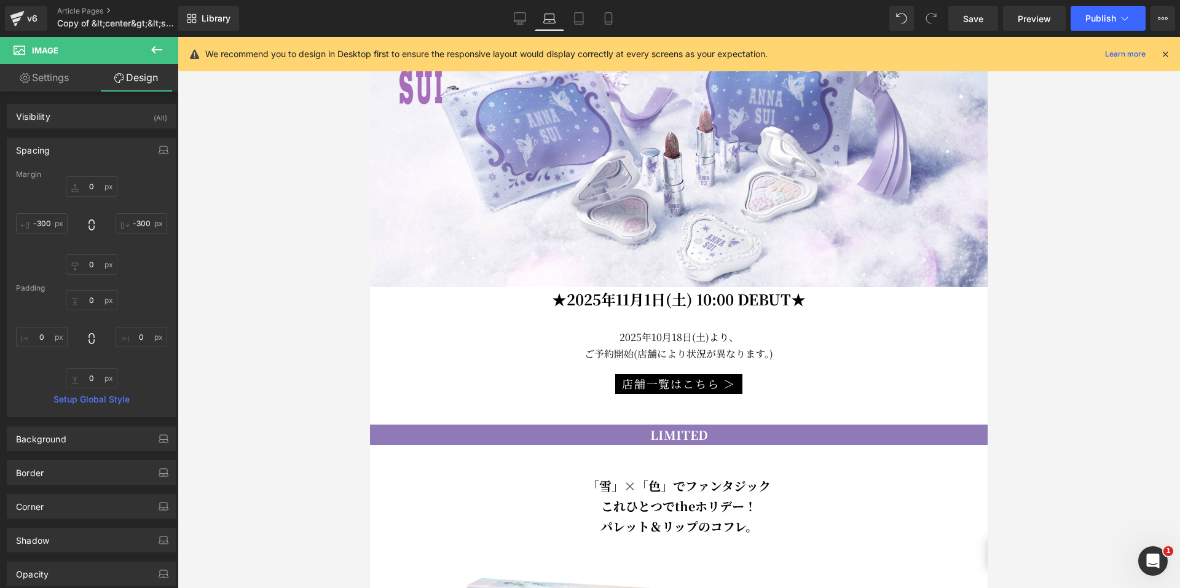
click at [624, 289] on b "★2025年11月1日(土) 10:00 DEBUT★" at bounding box center [679, 299] width 254 height 22
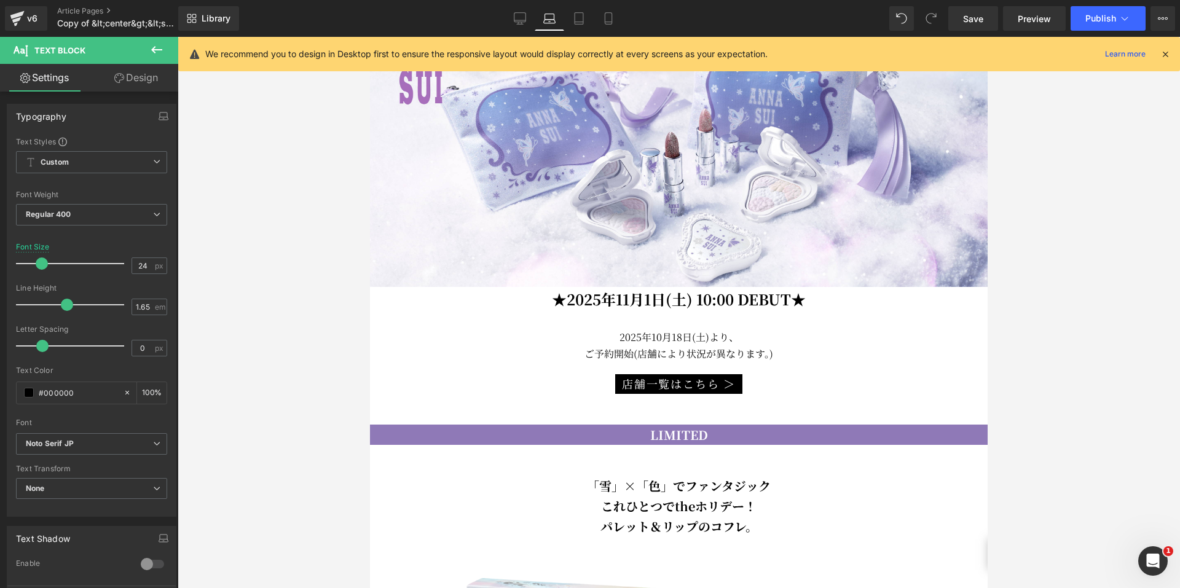
click at [128, 76] on link "Design" at bounding box center [136, 78] width 89 height 28
click at [0, 0] on div "Spacing" at bounding box center [0, 0] width 0 height 0
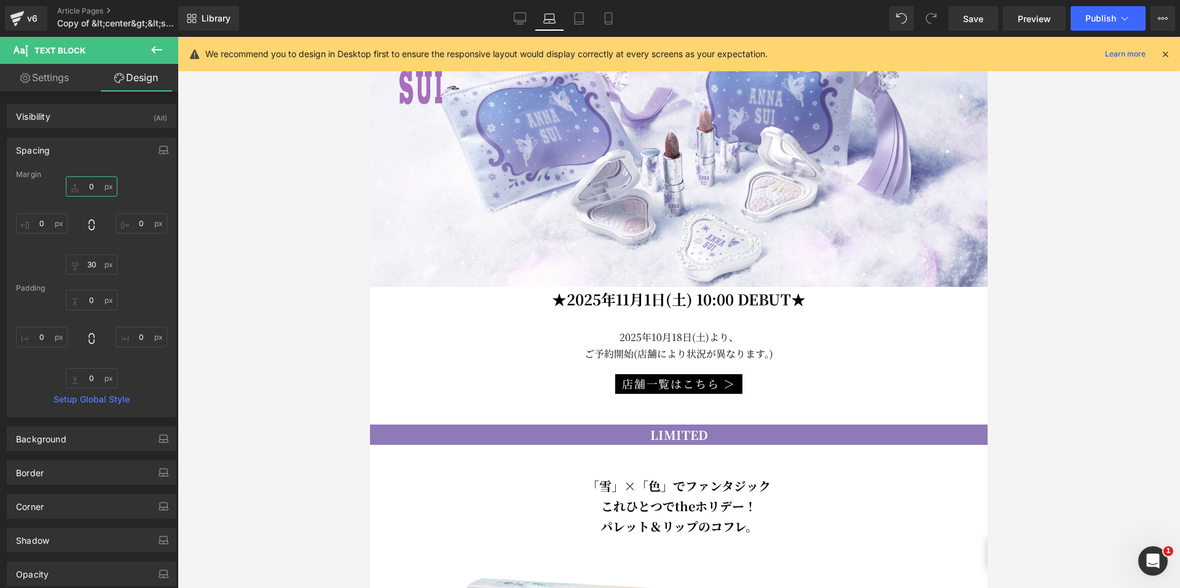
click at [85, 187] on input "0" at bounding box center [92, 186] width 52 height 20
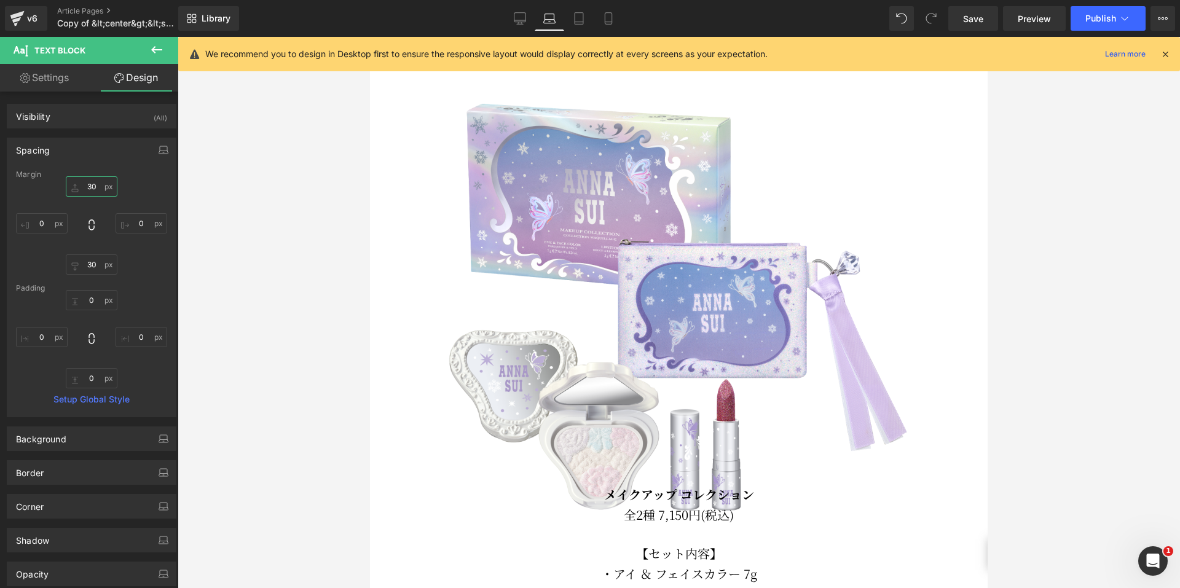
scroll to position [792, 0]
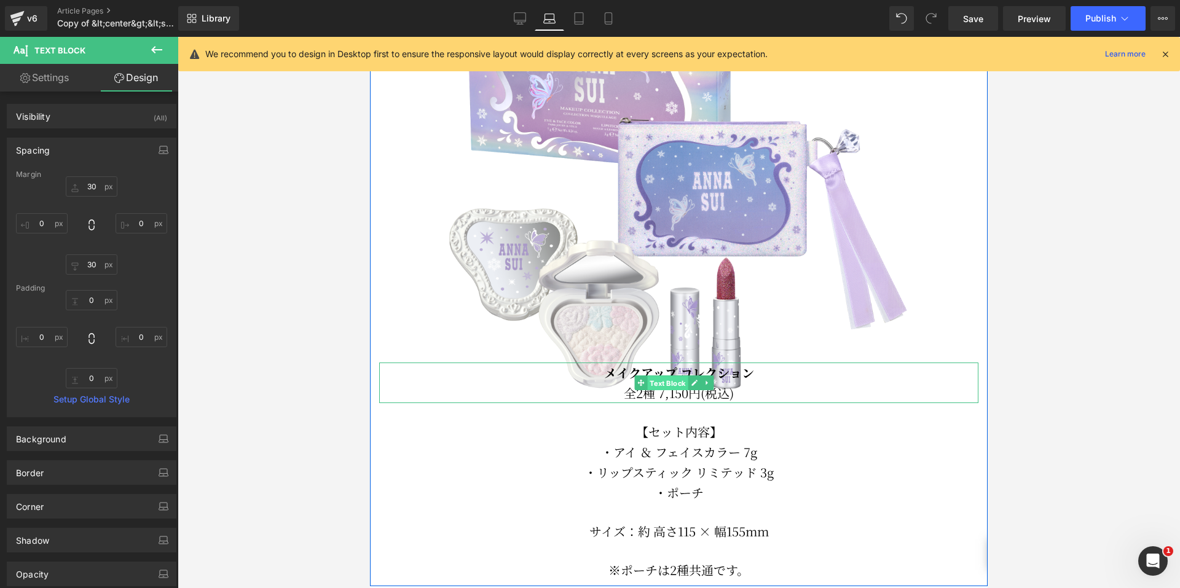
click at [664, 376] on span "Text Block" at bounding box center [667, 383] width 41 height 15
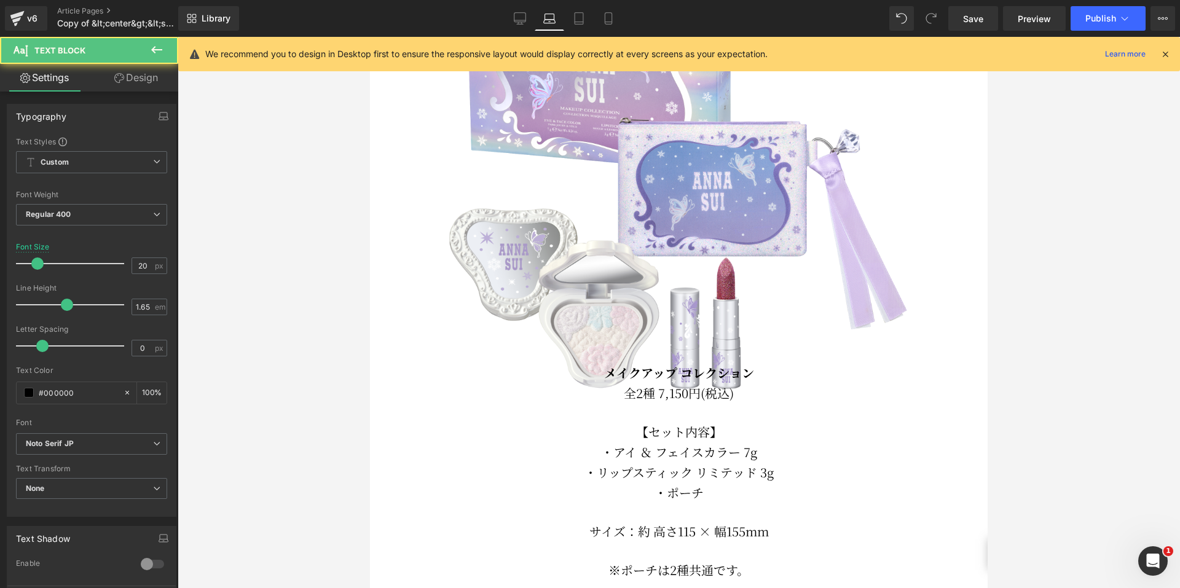
click at [128, 75] on link "Design" at bounding box center [136, 78] width 89 height 28
click at [0, 0] on div "Spacing" at bounding box center [0, 0] width 0 height 0
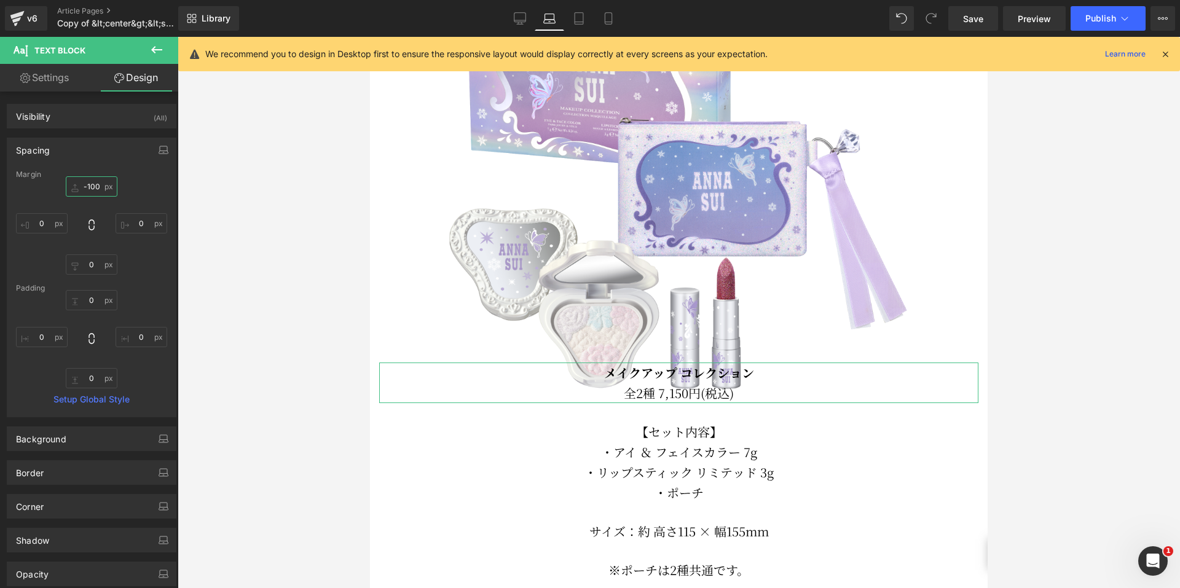
click at [89, 185] on input "-100" at bounding box center [92, 186] width 52 height 20
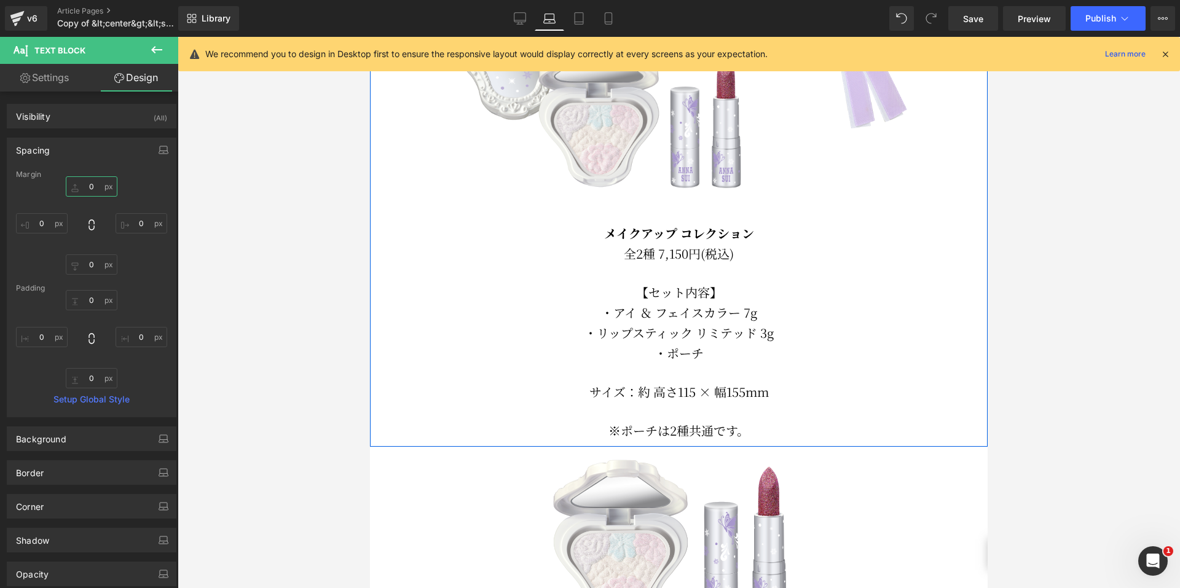
scroll to position [1038, 0]
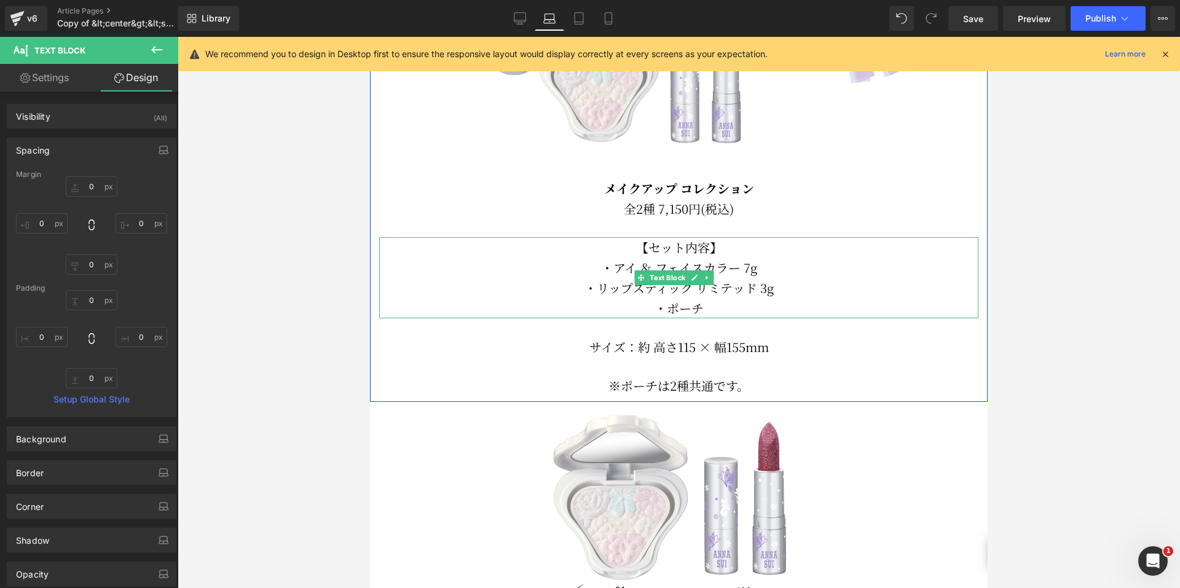
click at [677, 283] on p "・リップスティック リミテッド 3g" at bounding box center [678, 288] width 599 height 20
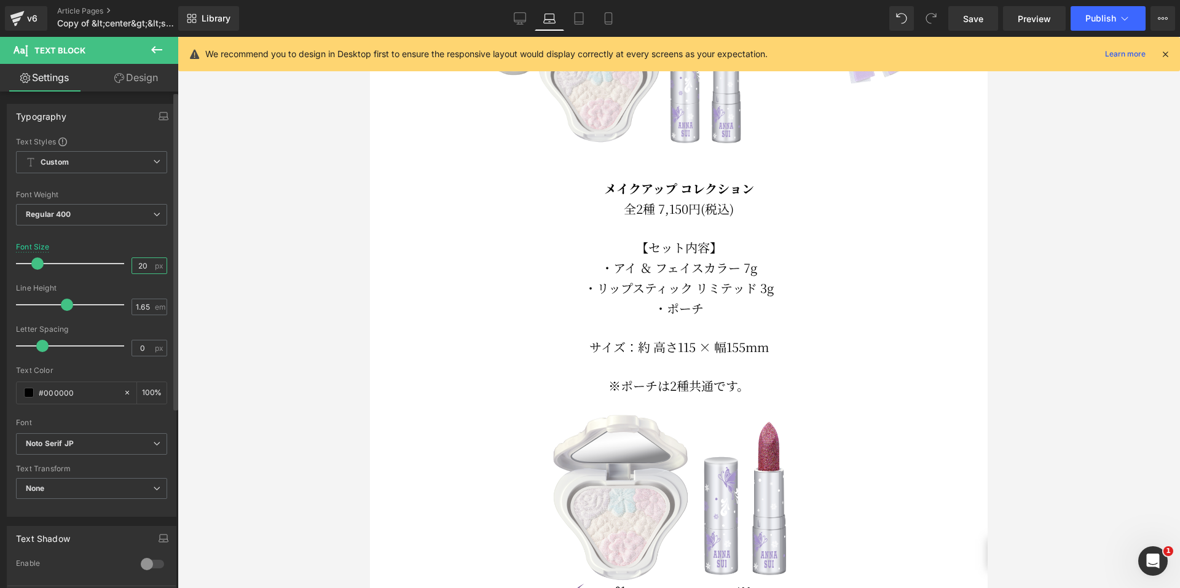
drag, startPoint x: 148, startPoint y: 264, endPoint x: 111, endPoint y: 261, distance: 37.6
click at [111, 261] on div "Font Size 20 px" at bounding box center [91, 263] width 151 height 41
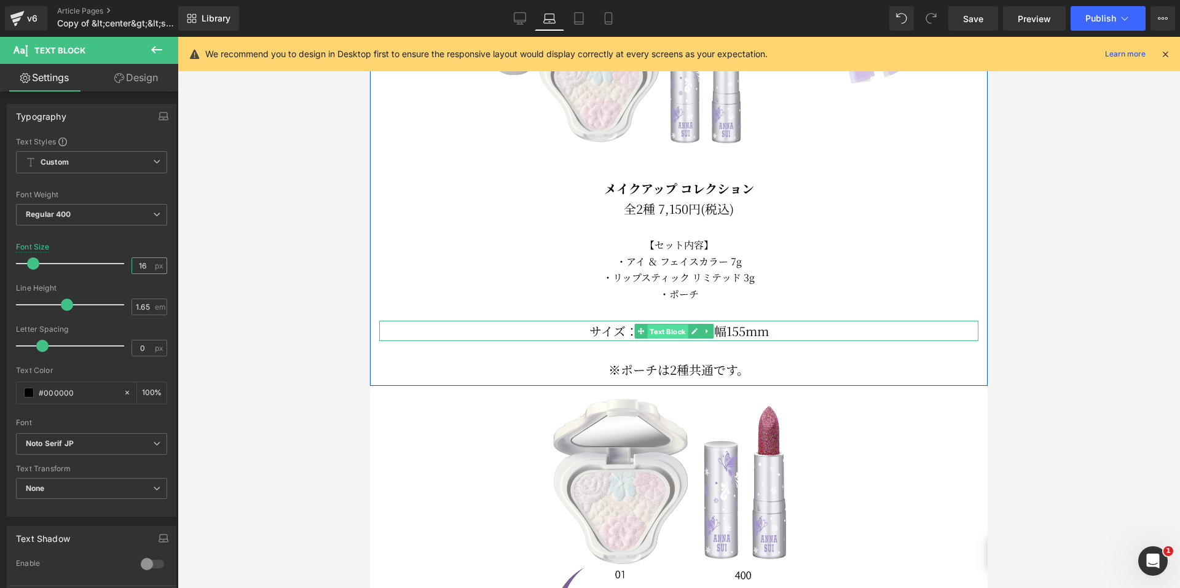
drag, startPoint x: 661, startPoint y: 319, endPoint x: 580, endPoint y: 301, distance: 83.1
click at [661, 324] on span "Text Block" at bounding box center [667, 331] width 41 height 15
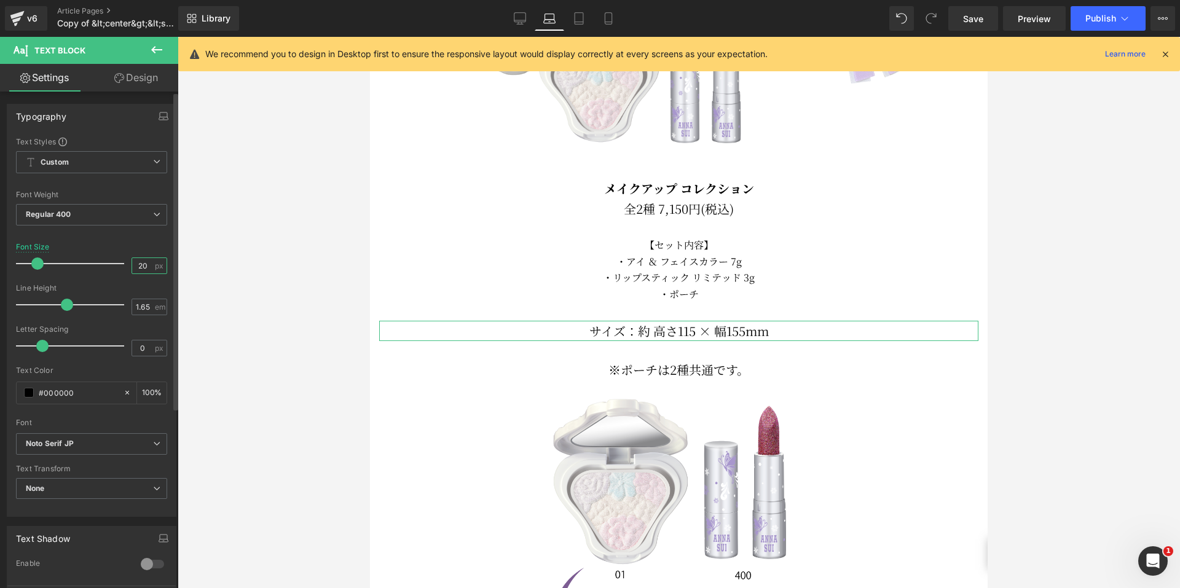
drag, startPoint x: 144, startPoint y: 265, endPoint x: 102, endPoint y: 257, distance: 42.5
click at [102, 257] on div "Font Size 20 px" at bounding box center [91, 263] width 151 height 41
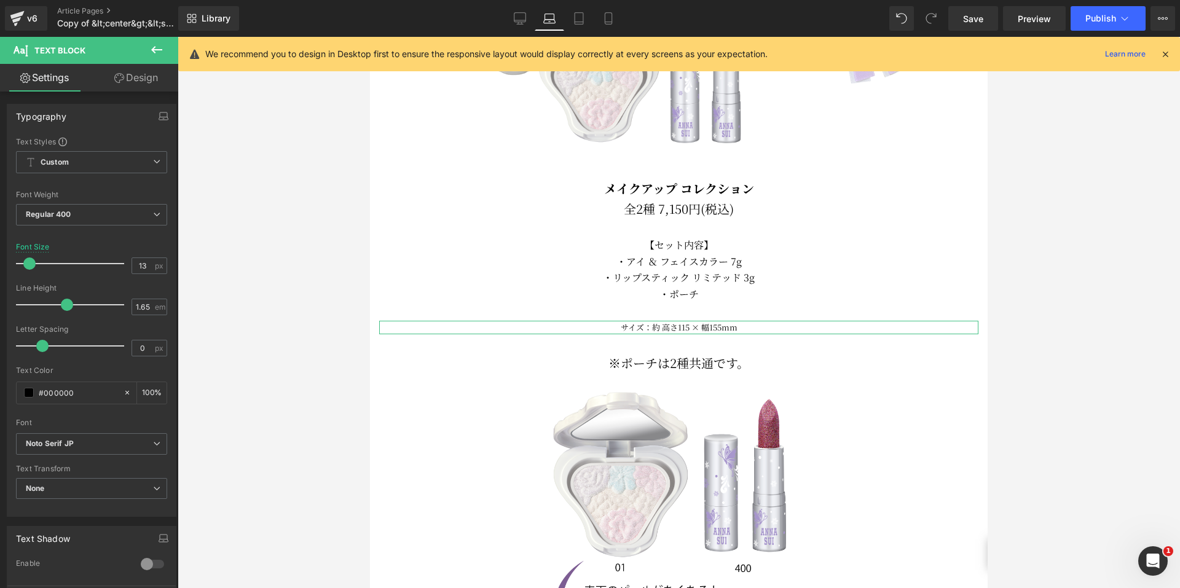
click at [131, 86] on link "Design" at bounding box center [136, 78] width 89 height 28
click at [0, 0] on div "Spacing" at bounding box center [0, 0] width 0 height 0
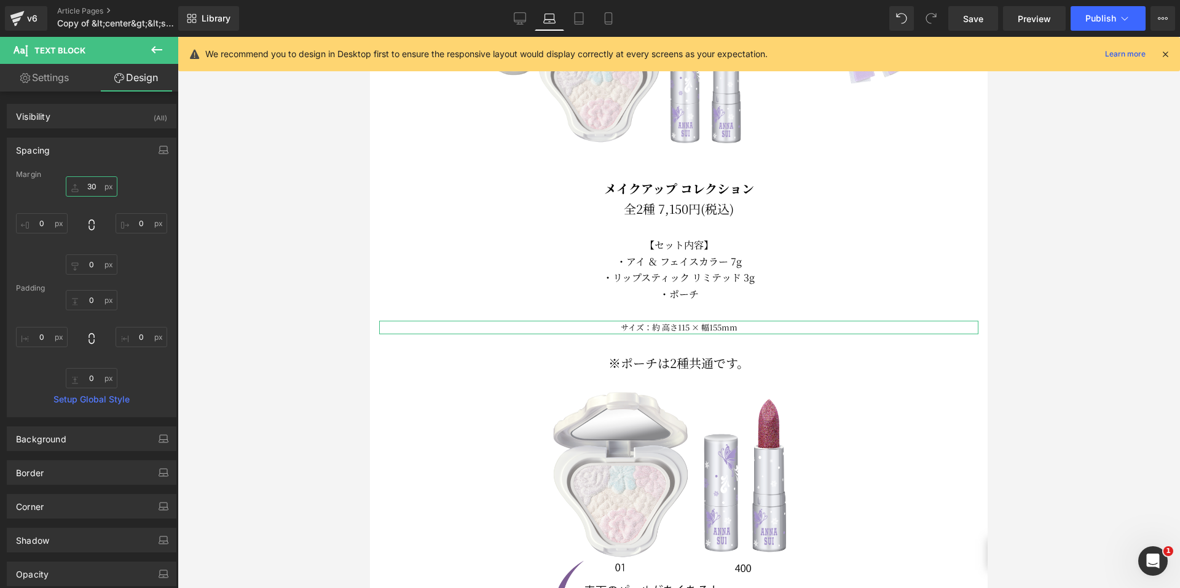
click at [91, 187] on input "30" at bounding box center [92, 186] width 52 height 20
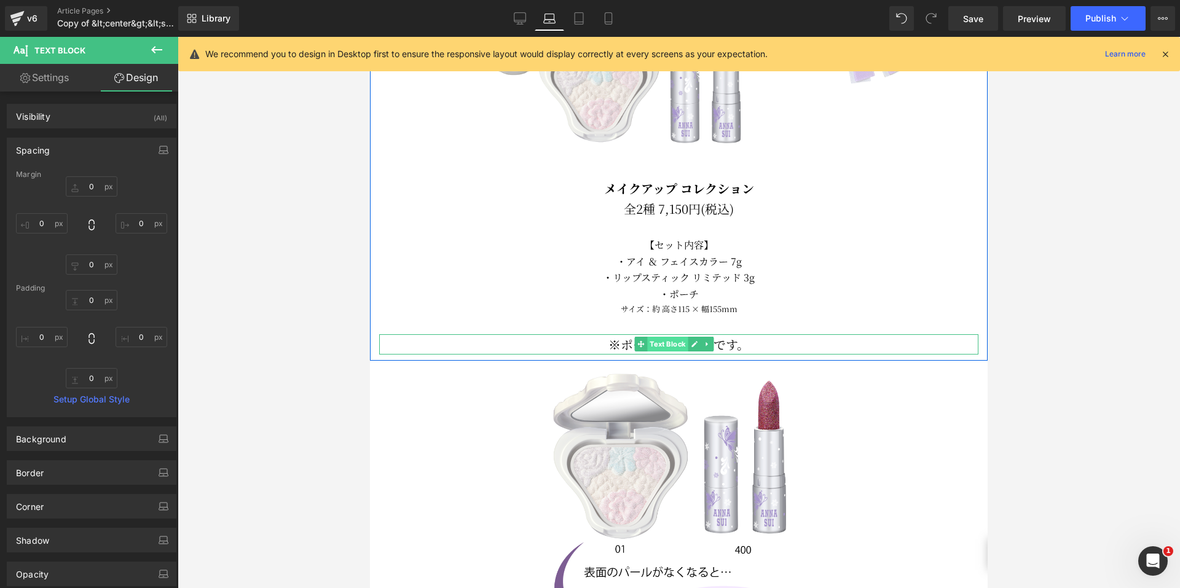
click at [675, 337] on span "Text Block" at bounding box center [667, 344] width 41 height 15
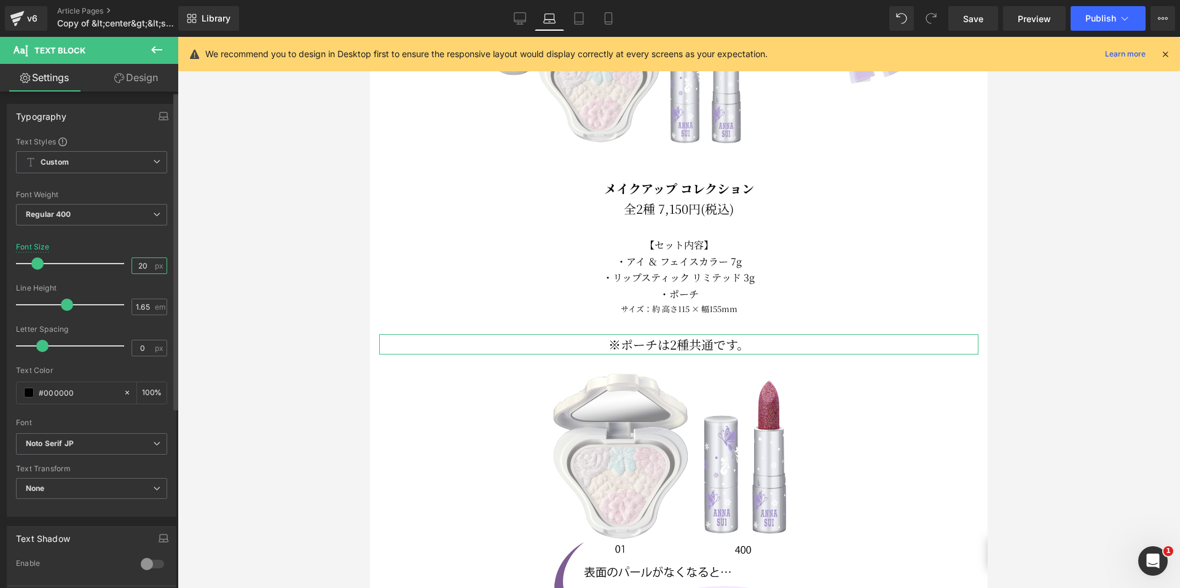
drag, startPoint x: 143, startPoint y: 264, endPoint x: 111, endPoint y: 259, distance: 32.9
click at [111, 259] on div "Font Size 20 px" at bounding box center [91, 263] width 151 height 41
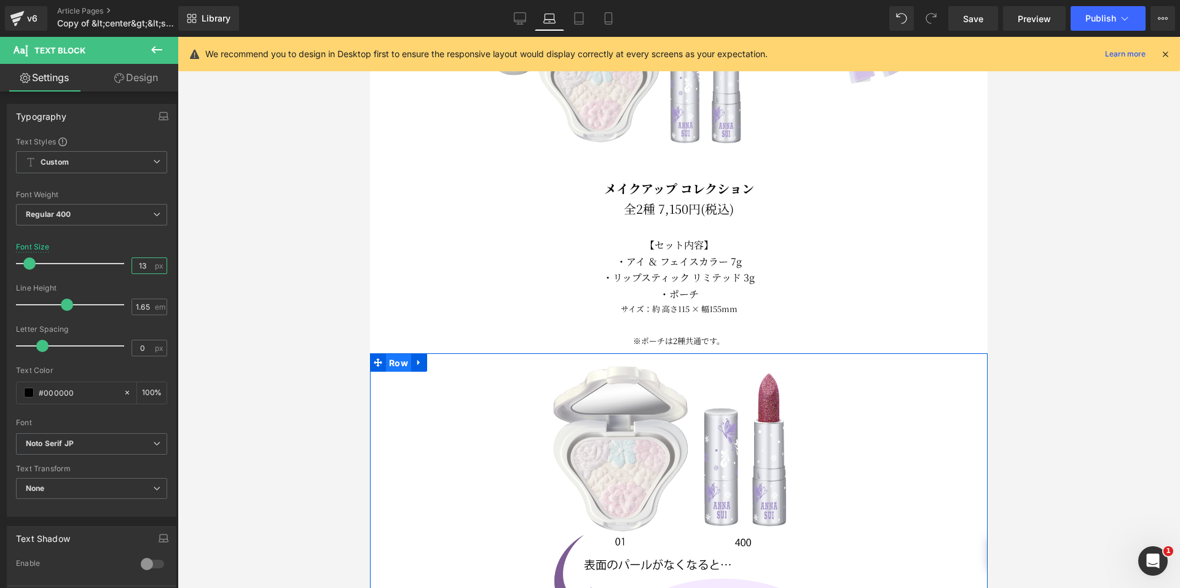
drag, startPoint x: 400, startPoint y: 354, endPoint x: 562, endPoint y: 172, distance: 243.4
click at [400, 354] on span "Row" at bounding box center [398, 363] width 25 height 18
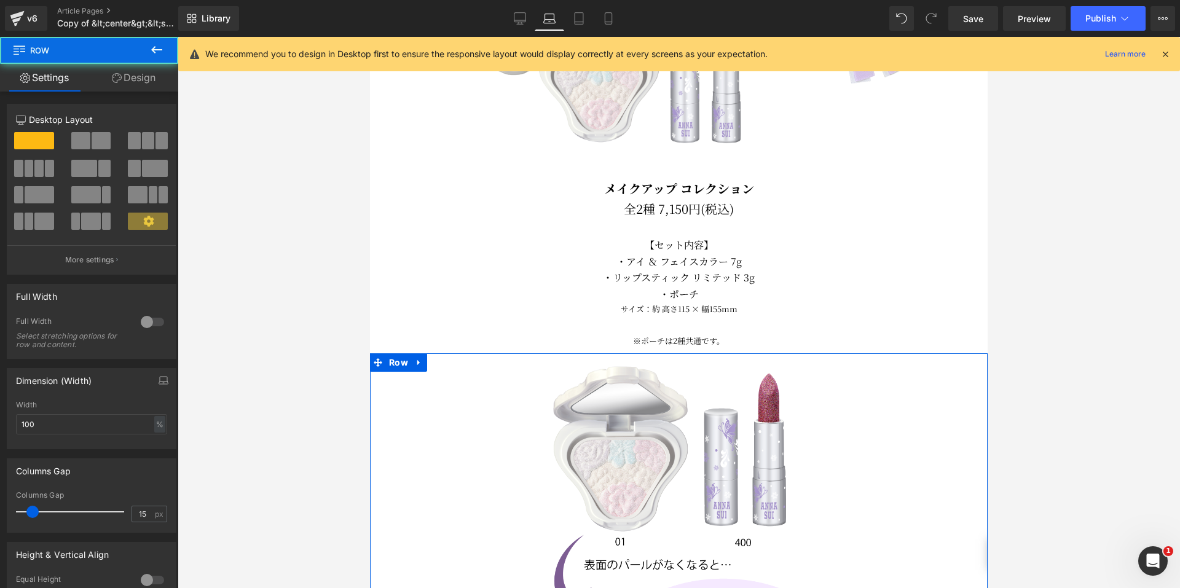
click at [144, 78] on link "Design" at bounding box center [133, 78] width 89 height 28
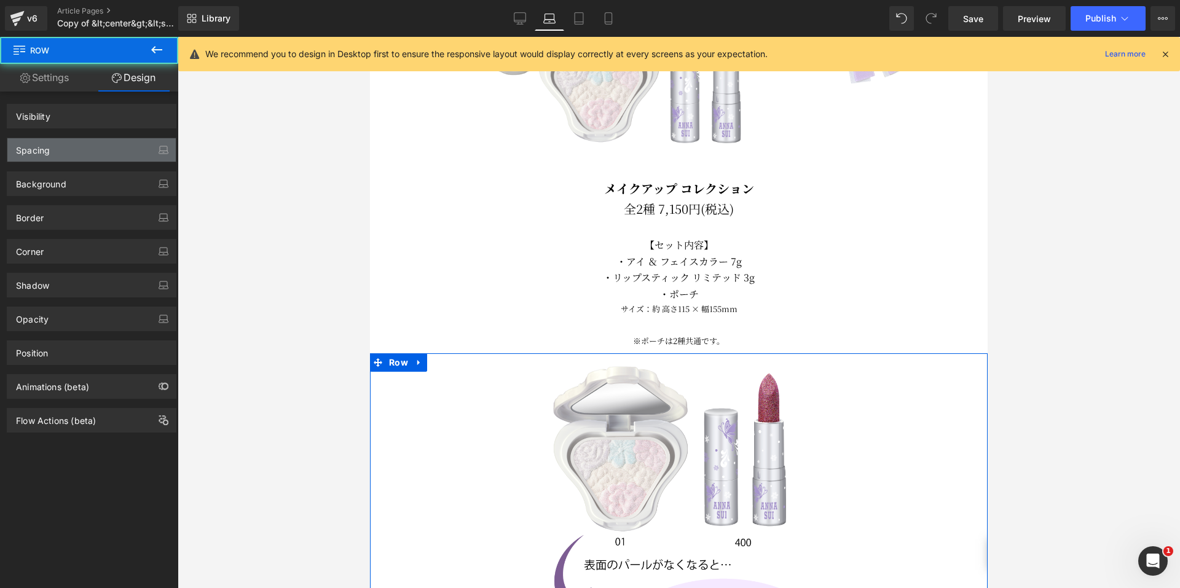
click at [102, 155] on div "Spacing" at bounding box center [91, 149] width 168 height 23
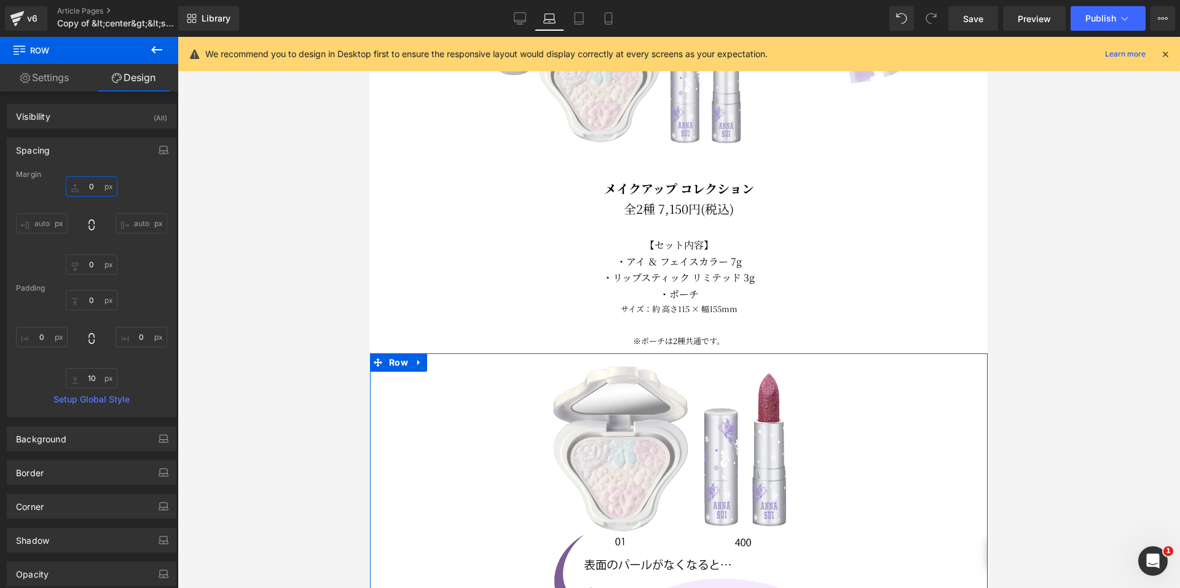
click at [96, 186] on input "0" at bounding box center [92, 186] width 52 height 20
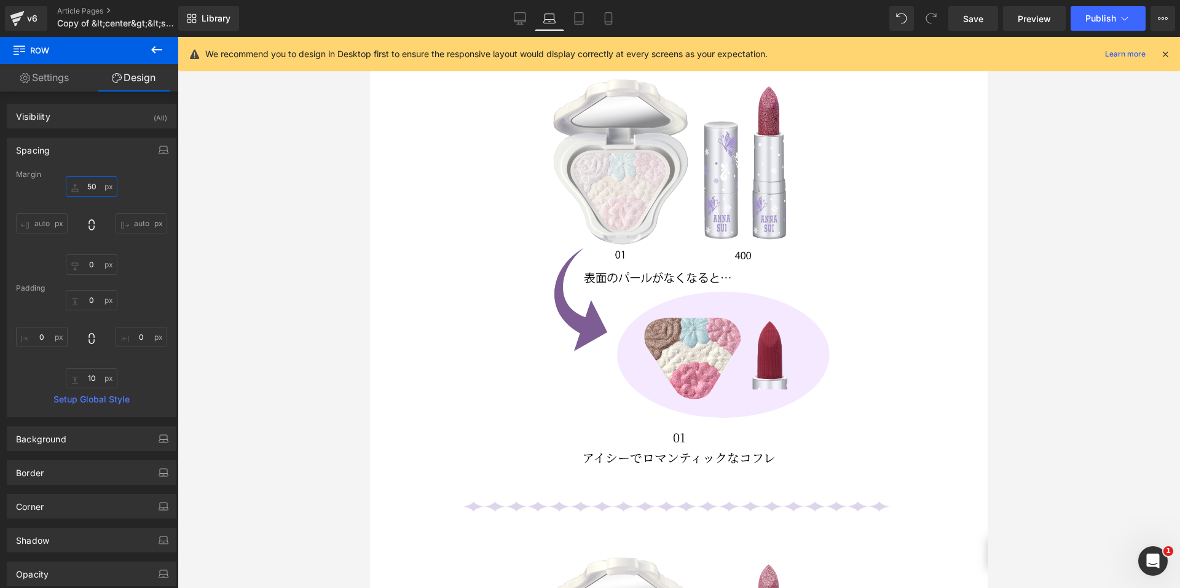
scroll to position [1468, 0]
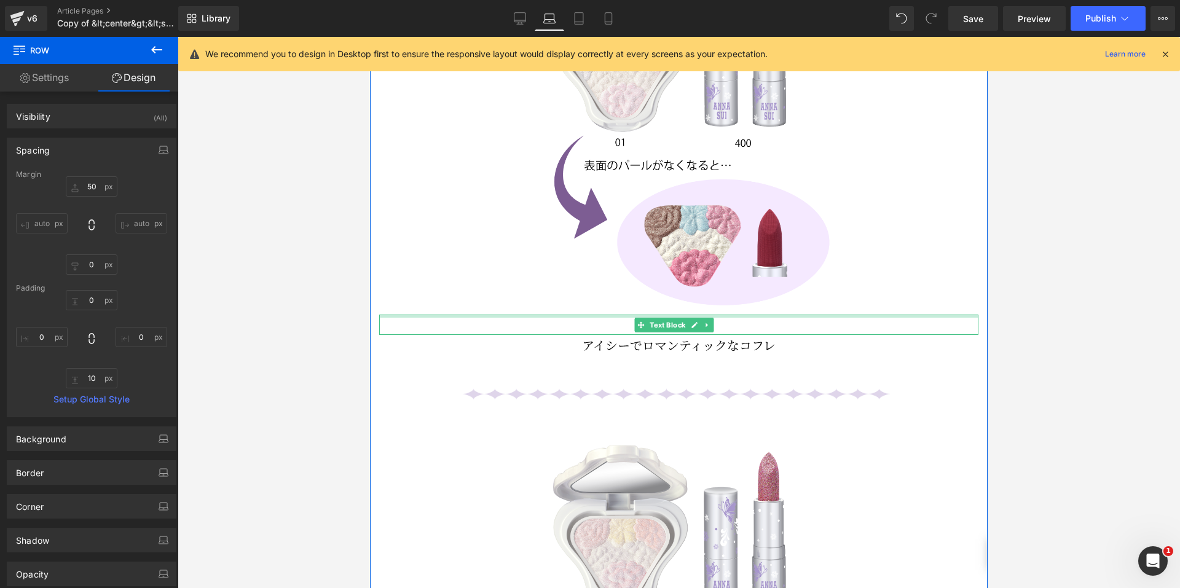
click at [673, 315] on div at bounding box center [678, 316] width 599 height 3
click at [667, 315] on p "01" at bounding box center [678, 325] width 599 height 20
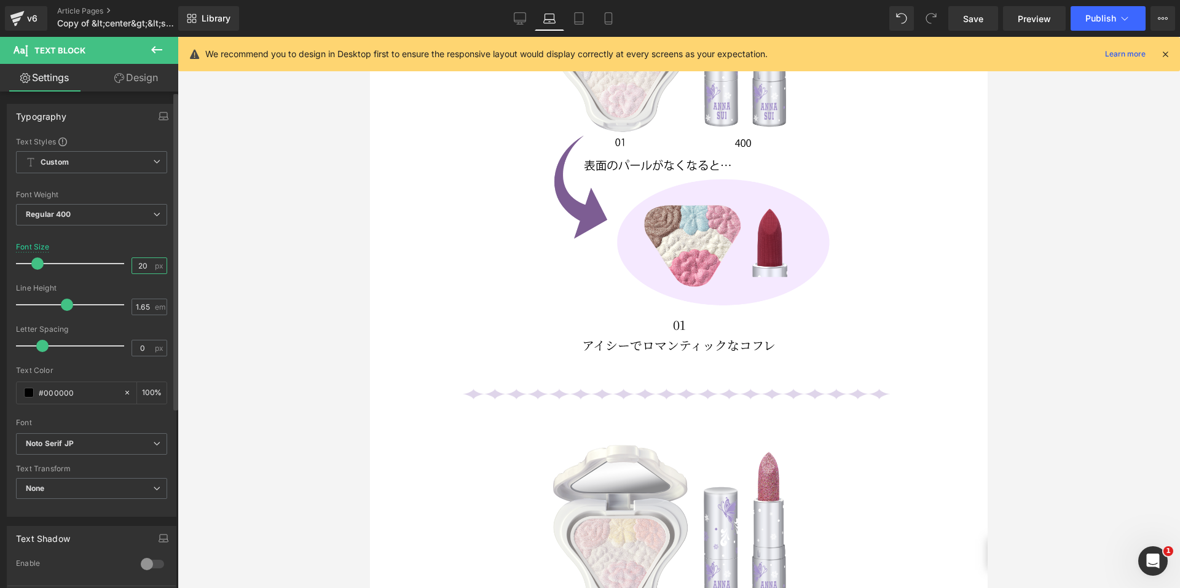
drag, startPoint x: 142, startPoint y: 265, endPoint x: 108, endPoint y: 259, distance: 34.4
click at [108, 259] on div "Font Size 20 px" at bounding box center [91, 263] width 151 height 41
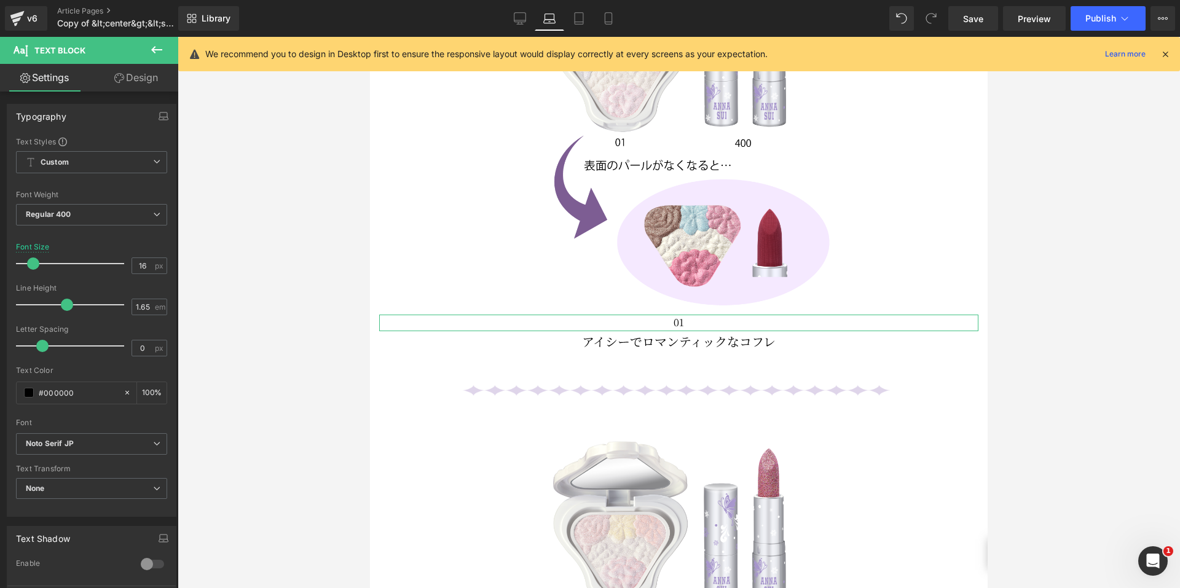
click at [143, 87] on link "Design" at bounding box center [136, 78] width 89 height 28
click at [0, 0] on div "Spacing" at bounding box center [0, 0] width 0 height 0
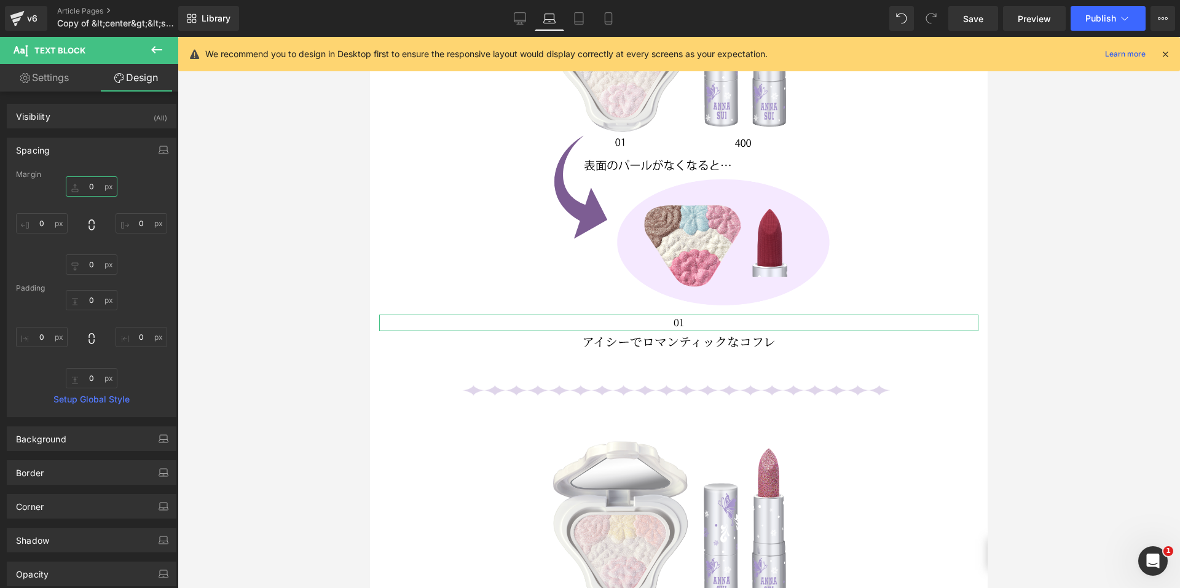
click at [76, 184] on input "0" at bounding box center [92, 186] width 52 height 20
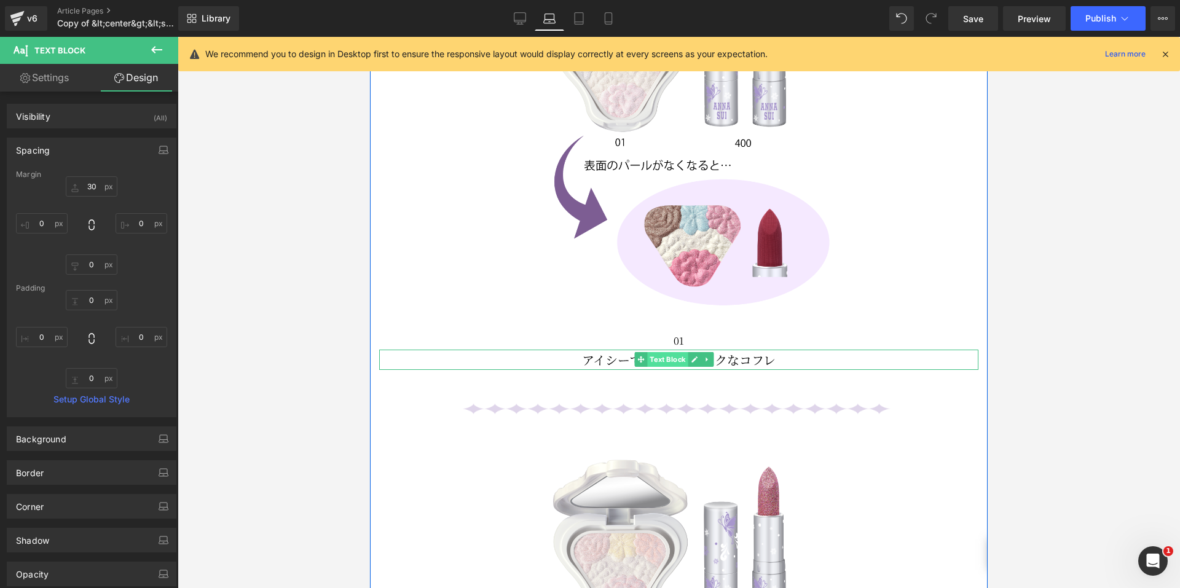
click at [669, 352] on span "Text Block" at bounding box center [667, 359] width 41 height 15
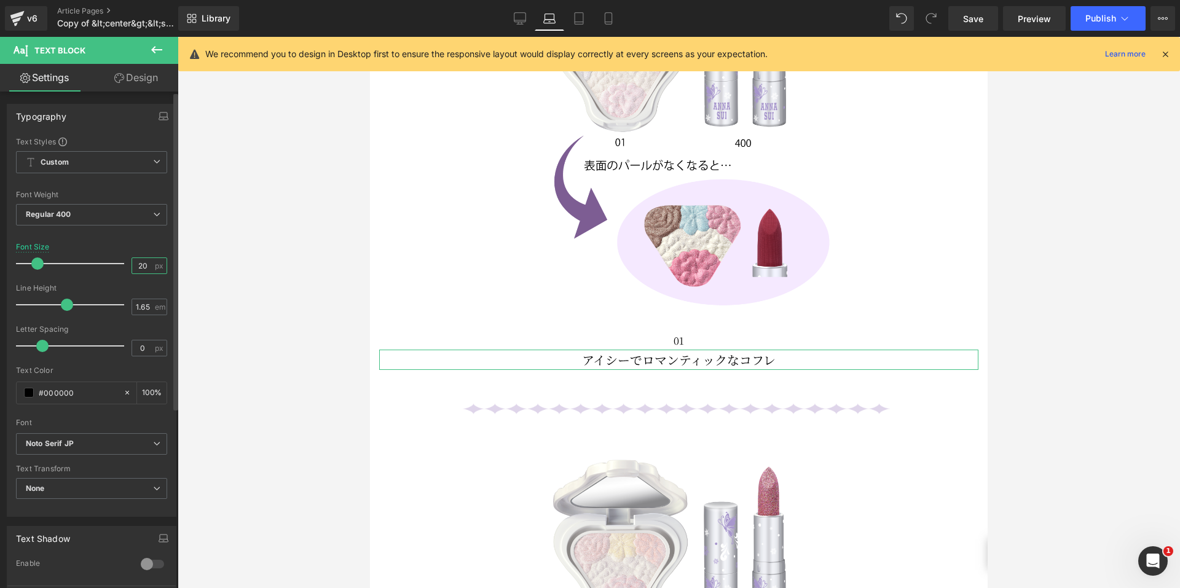
drag, startPoint x: 143, startPoint y: 267, endPoint x: 123, endPoint y: 267, distance: 19.7
click at [123, 267] on div "Font Size 20 px" at bounding box center [91, 263] width 151 height 41
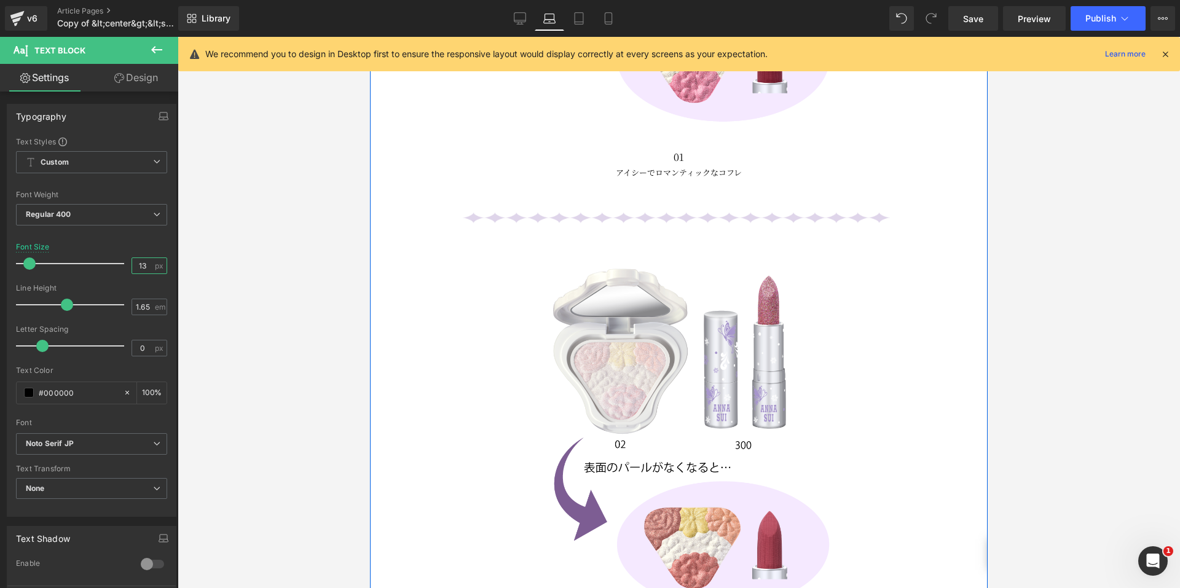
scroll to position [1837, 0]
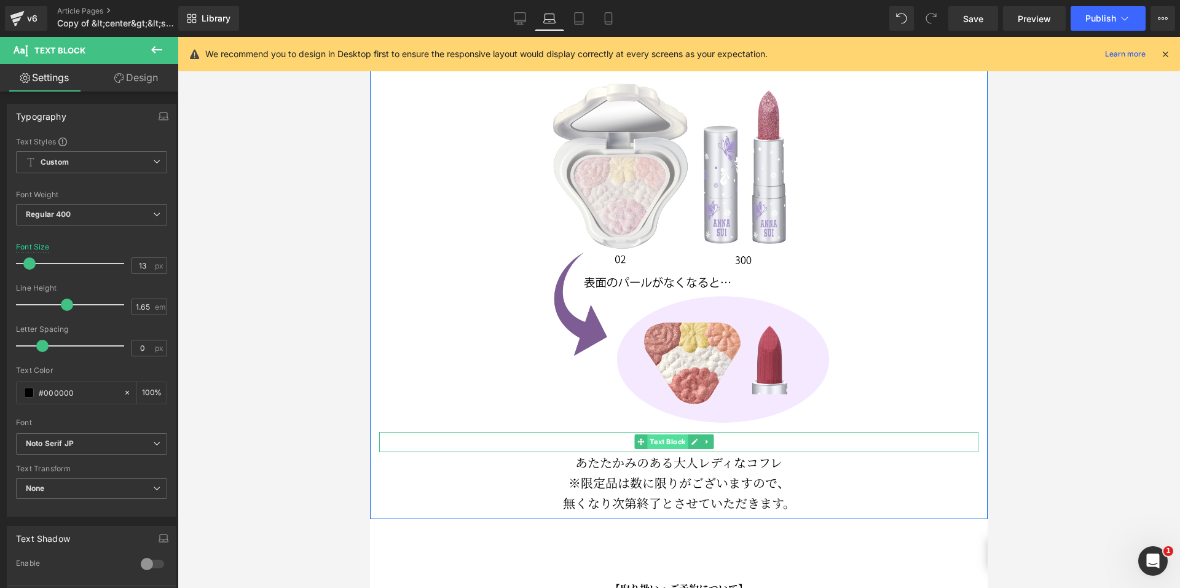
click at [670, 435] on span "Text Block" at bounding box center [667, 442] width 41 height 15
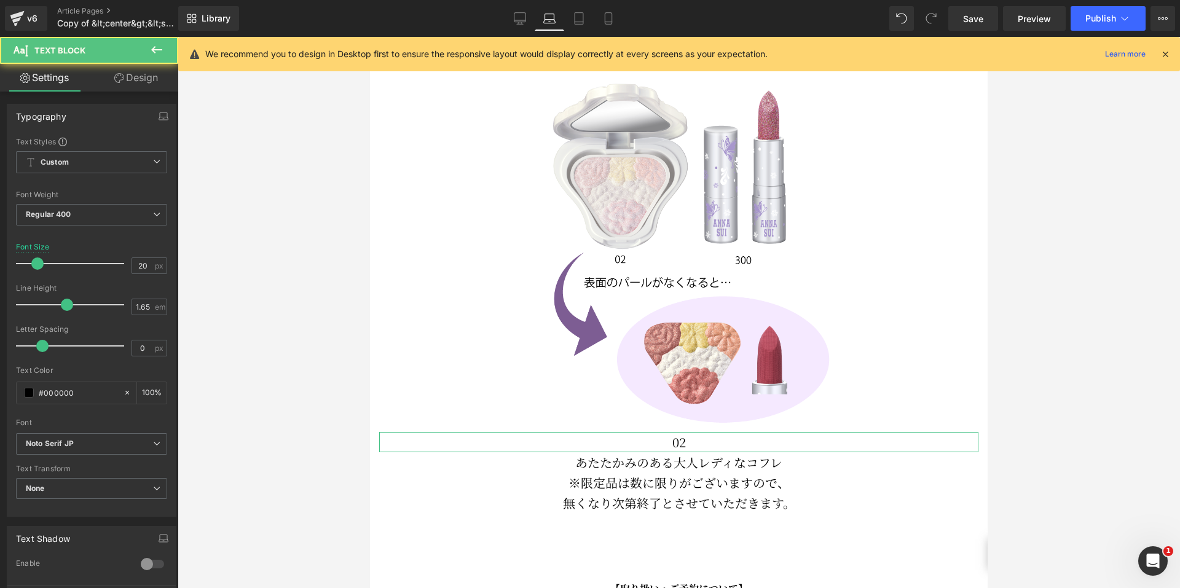
drag, startPoint x: 120, startPoint y: 90, endPoint x: 82, endPoint y: 149, distance: 70.2
click at [120, 90] on link "Design" at bounding box center [136, 78] width 89 height 28
click at [0, 0] on div "Spacing" at bounding box center [0, 0] width 0 height 0
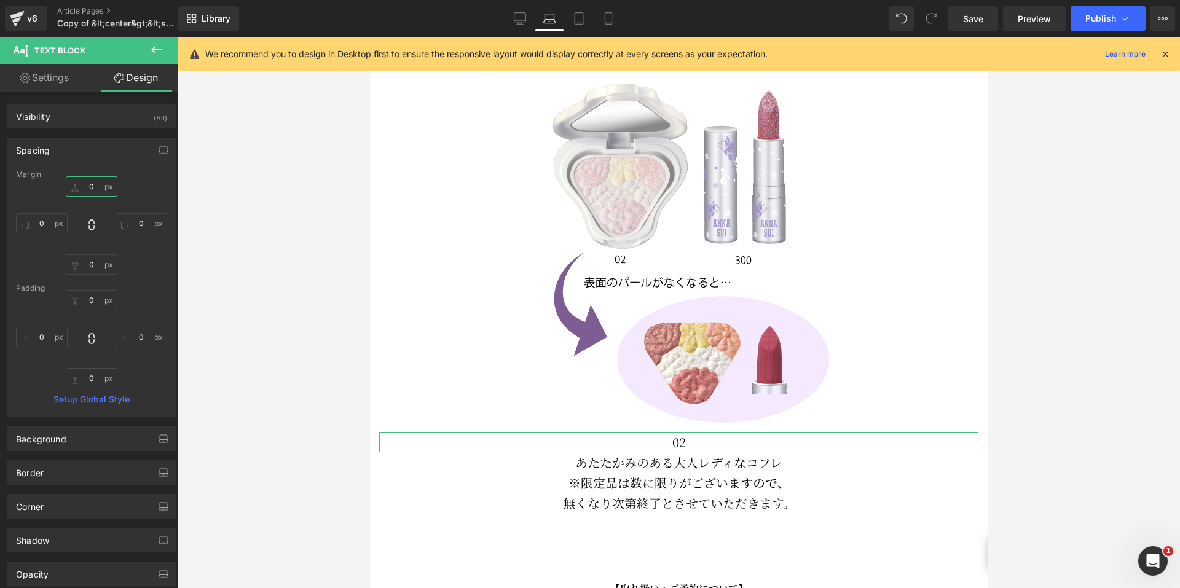
click at [86, 183] on input "0" at bounding box center [92, 186] width 52 height 20
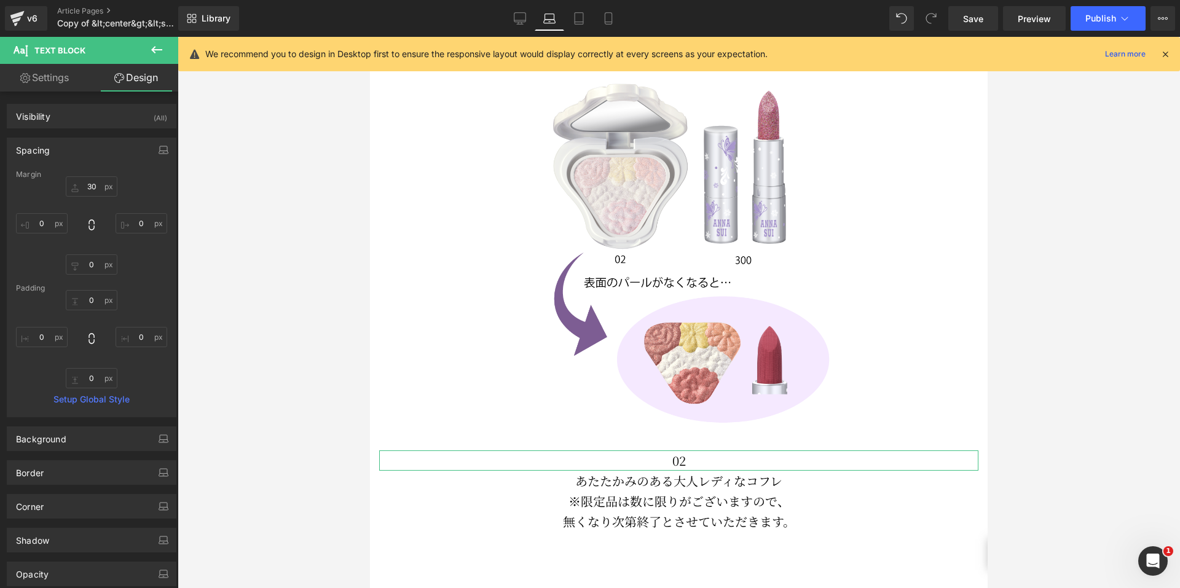
click at [53, 84] on link "Settings" at bounding box center [44, 78] width 89 height 28
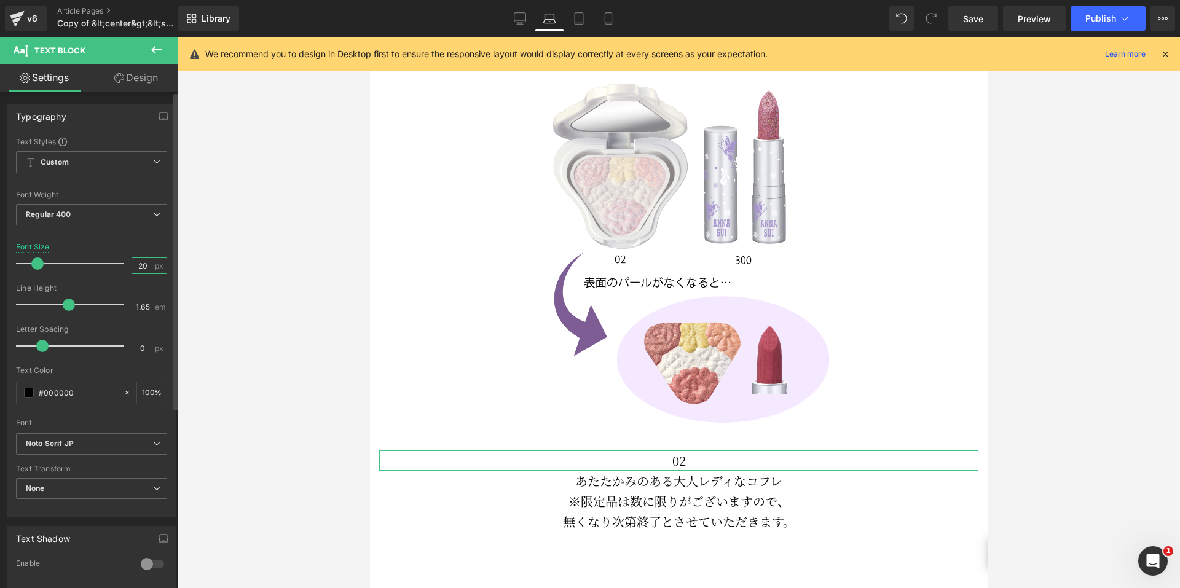
drag, startPoint x: 143, startPoint y: 266, endPoint x: 114, endPoint y: 260, distance: 28.8
click at [116, 259] on div "Font Size 20 px" at bounding box center [91, 263] width 151 height 41
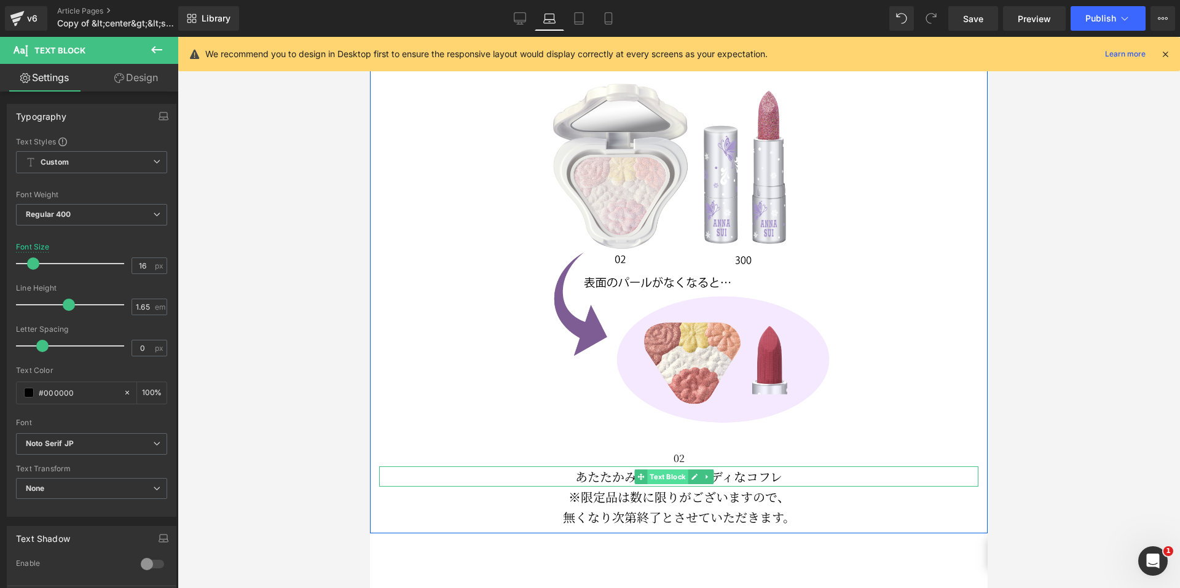
click at [658, 470] on span "Text Block" at bounding box center [667, 477] width 41 height 15
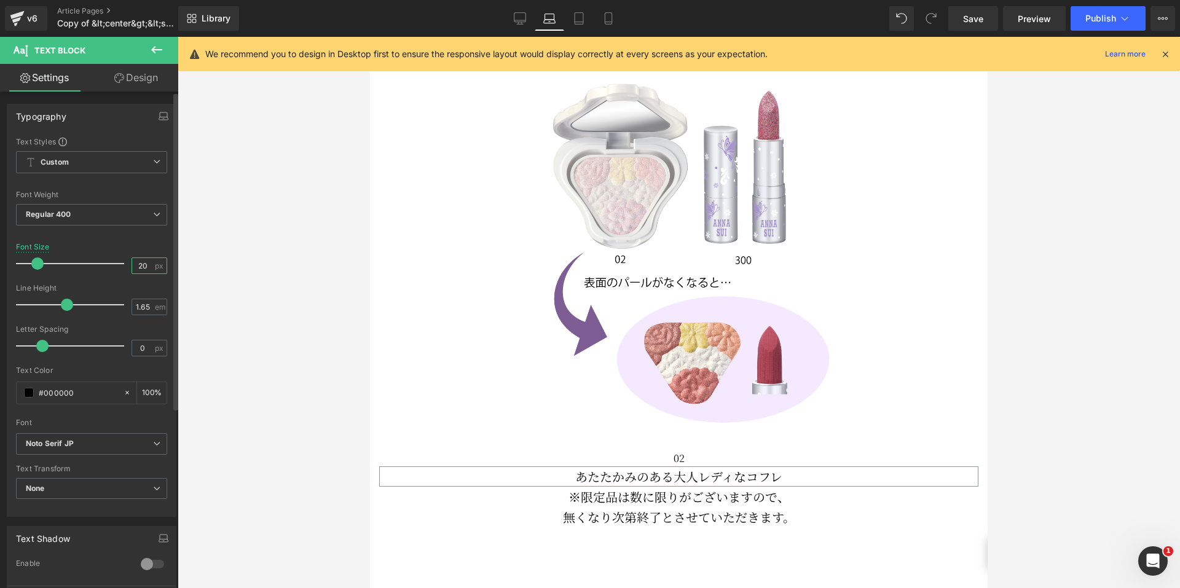
drag, startPoint x: 144, startPoint y: 262, endPoint x: 109, endPoint y: 262, distance: 35.0
click at [109, 262] on div "Font Size 20 px" at bounding box center [91, 263] width 151 height 41
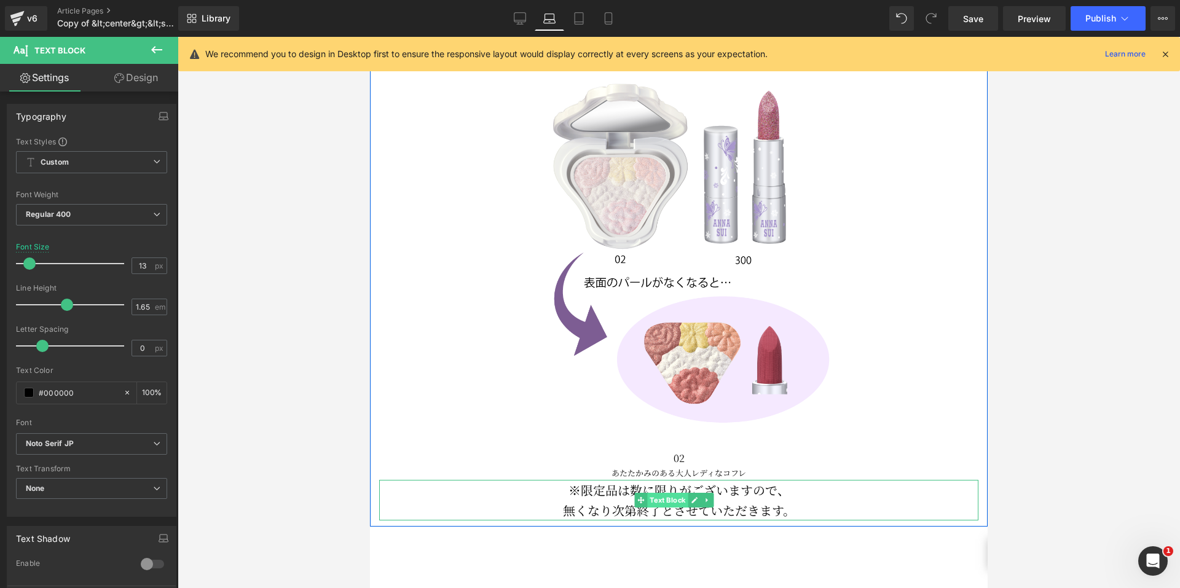
click at [659, 493] on span "Text Block" at bounding box center [667, 500] width 41 height 15
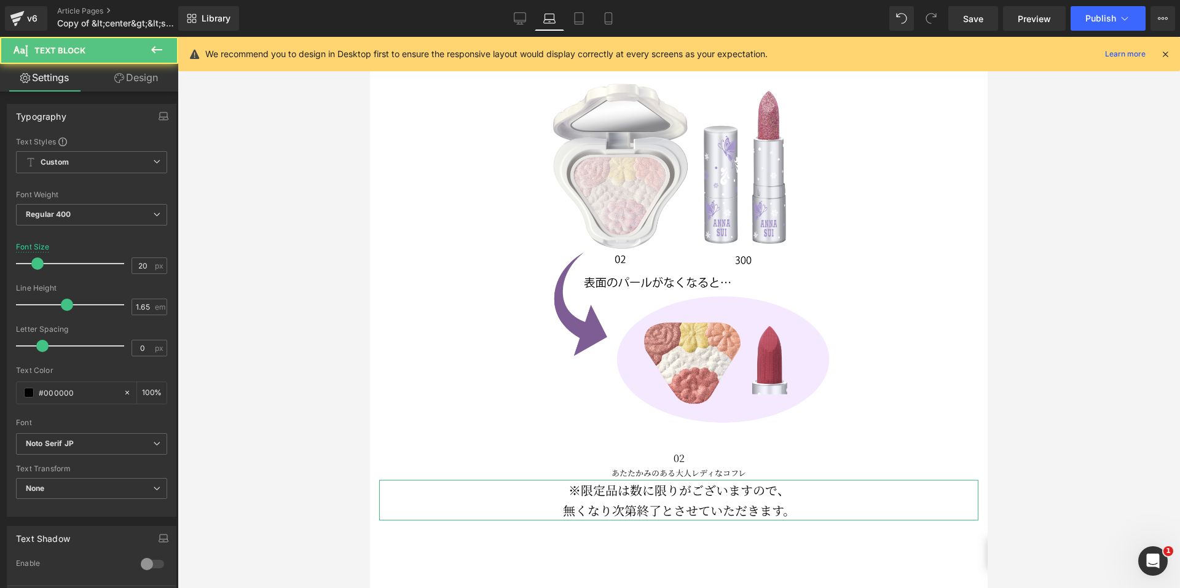
click at [132, 84] on link "Design" at bounding box center [136, 78] width 89 height 28
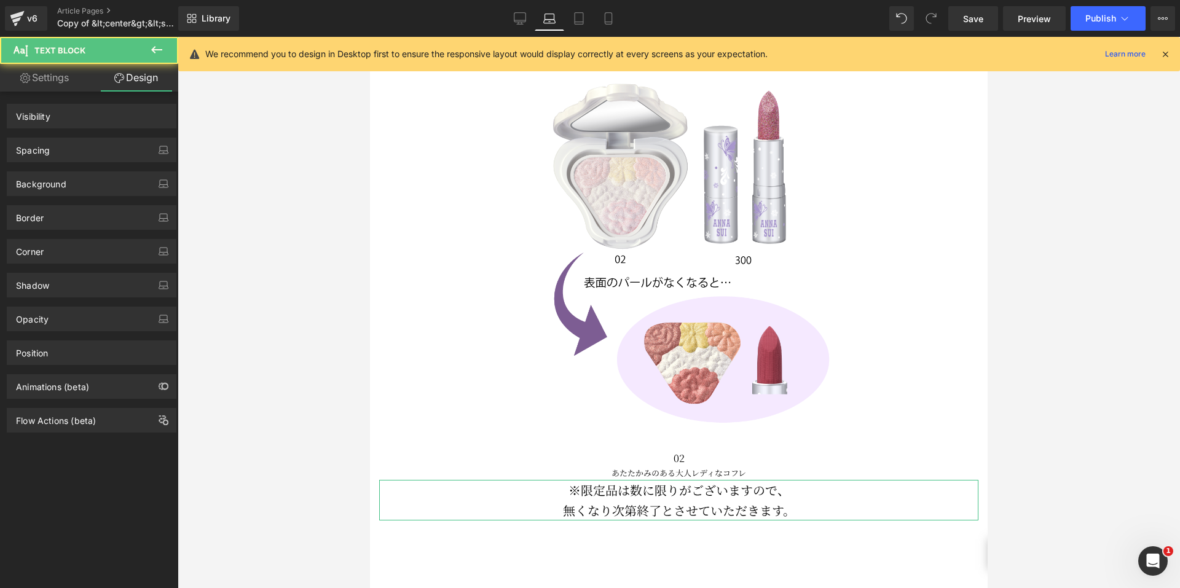
click at [96, 149] on div "Spacing" at bounding box center [91, 149] width 168 height 23
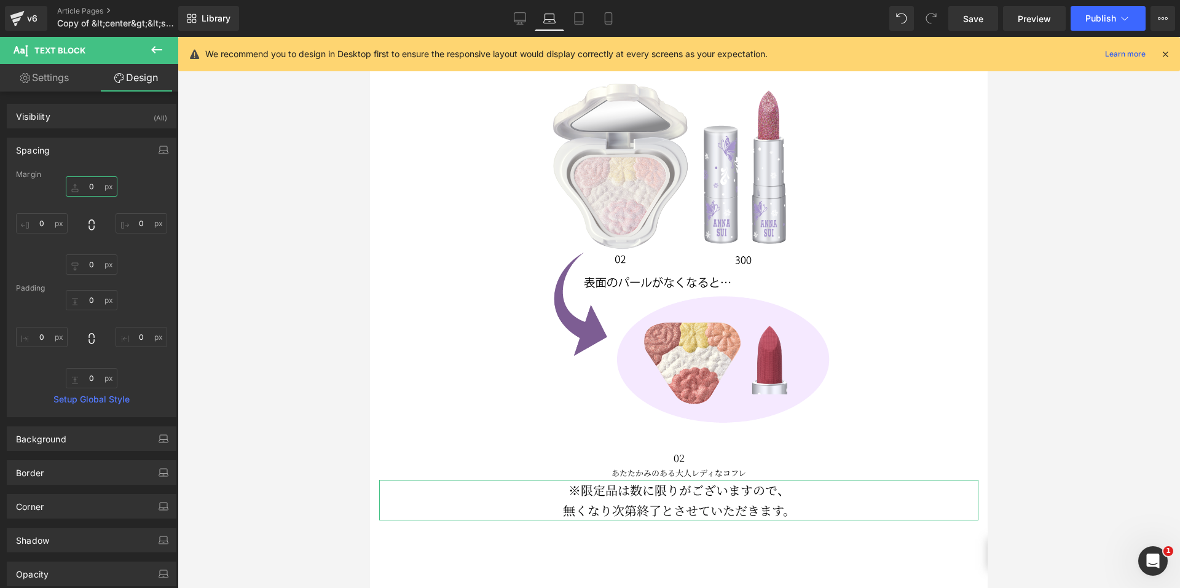
click at [84, 183] on input "0" at bounding box center [92, 186] width 52 height 20
click at [61, 78] on link "Settings" at bounding box center [44, 78] width 89 height 28
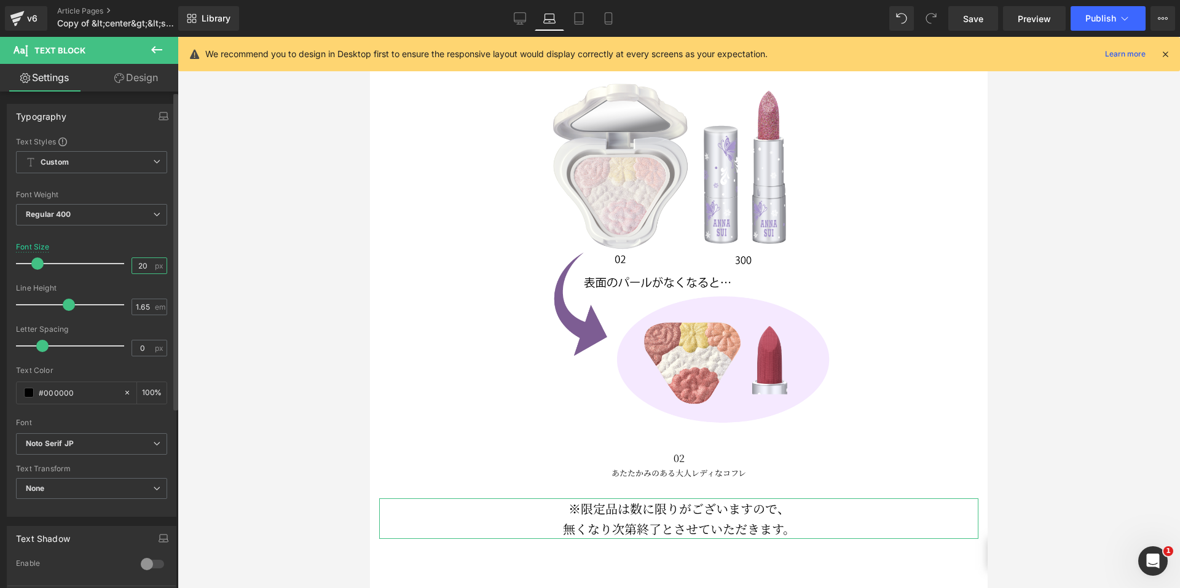
drag, startPoint x: 146, startPoint y: 266, endPoint x: 133, endPoint y: 264, distance: 13.0
click at [133, 264] on input "20" at bounding box center [143, 265] width 22 height 15
click at [132, 88] on link "Design" at bounding box center [136, 78] width 89 height 28
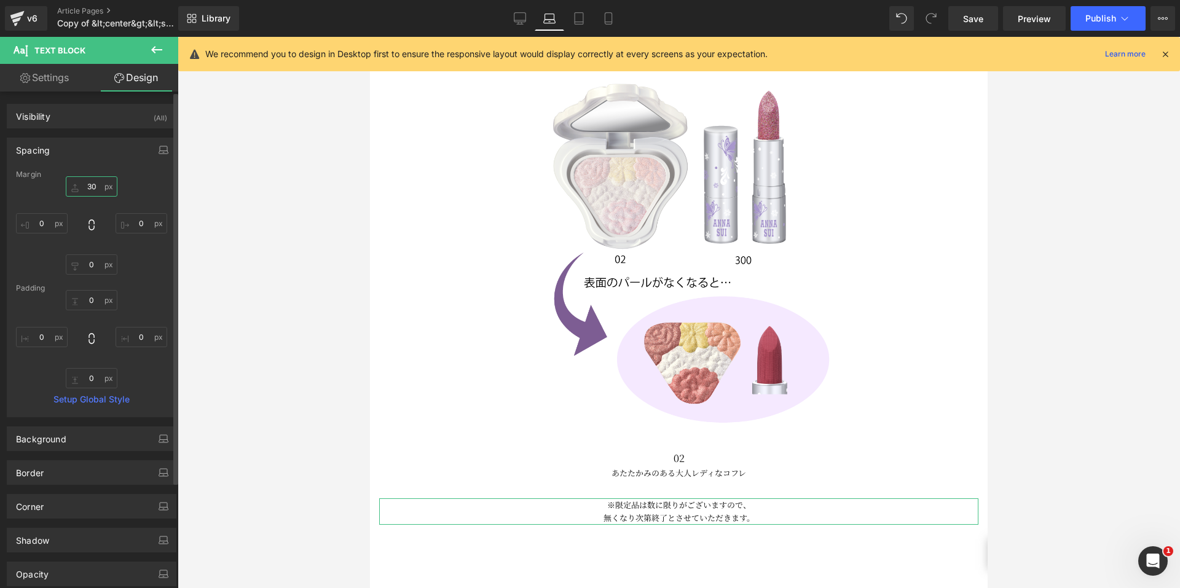
click at [91, 184] on input "30" at bounding box center [92, 186] width 52 height 20
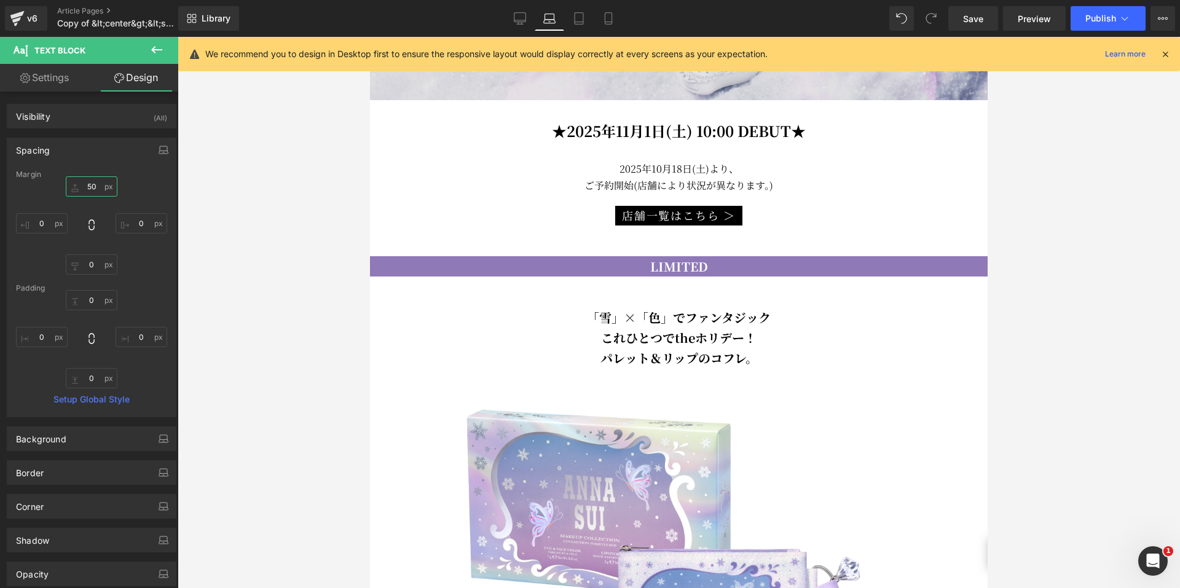
scroll to position [546, 0]
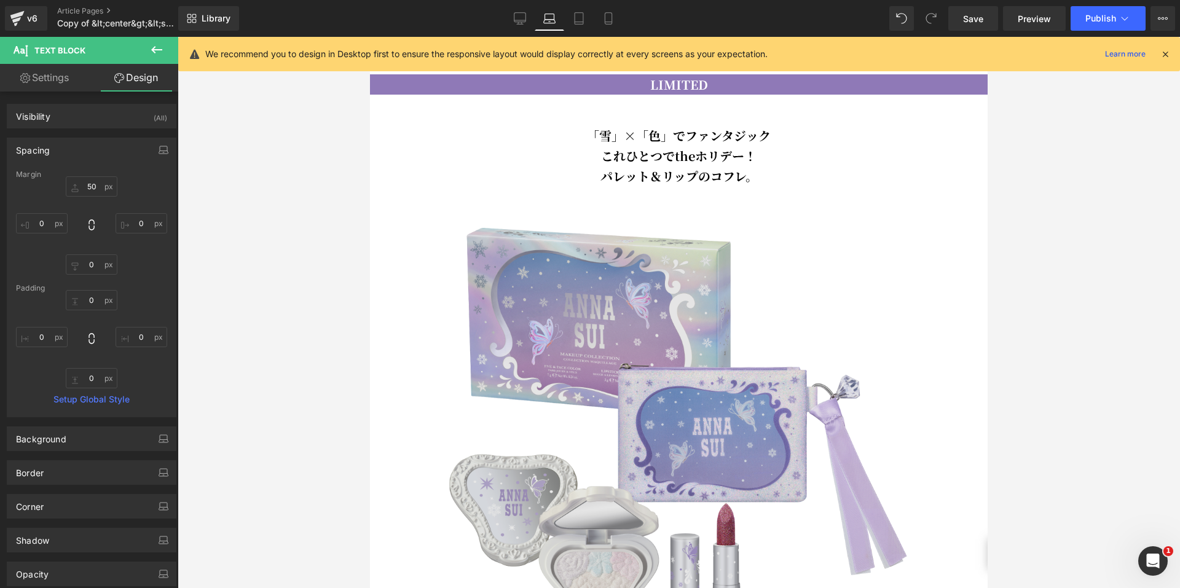
click at [601, 282] on img at bounding box center [679, 428] width 484 height 484
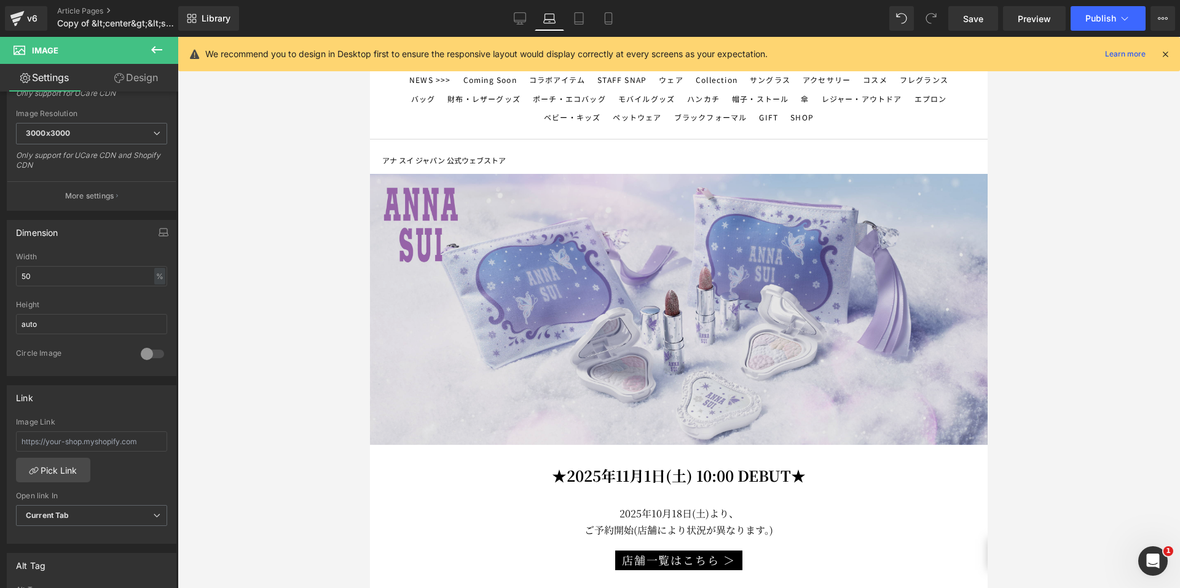
scroll to position [0, 0]
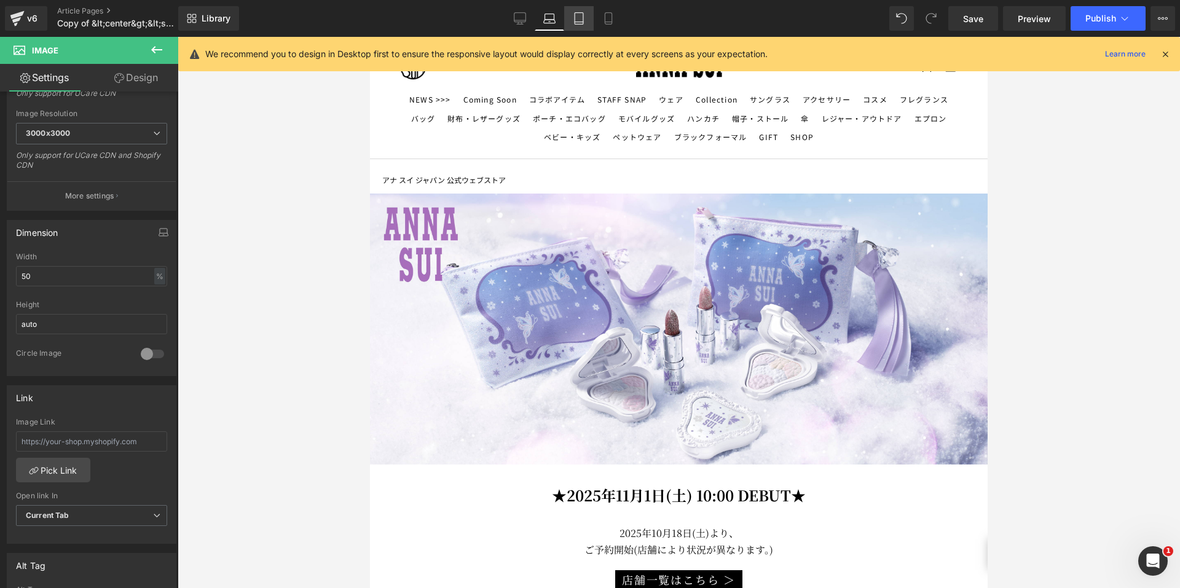
click at [575, 22] on icon at bounding box center [579, 18] width 12 height 12
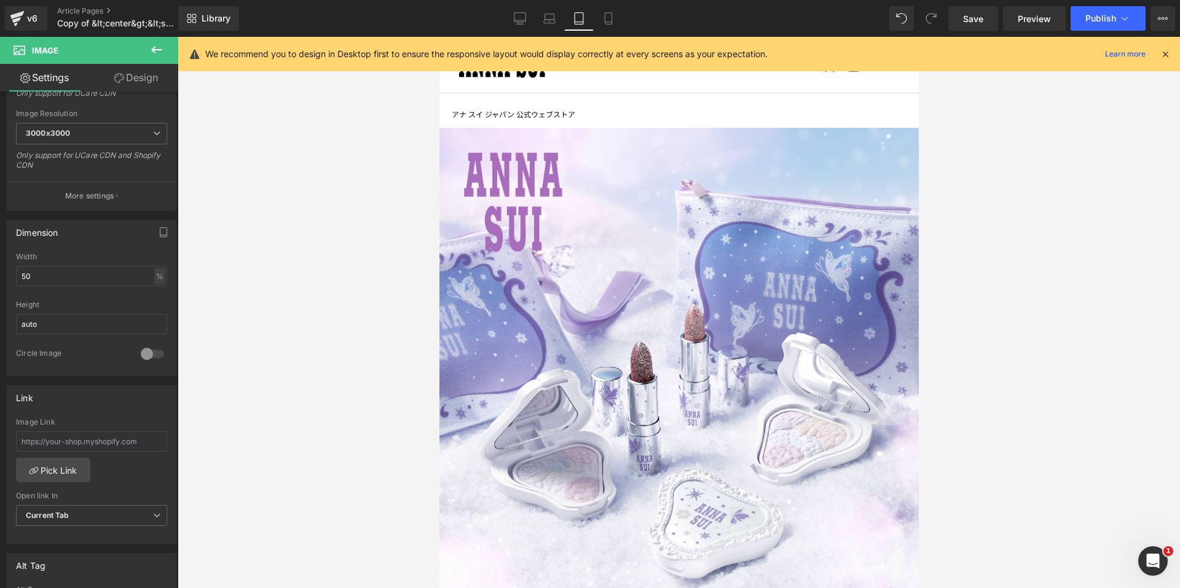
scroll to position [132, 0]
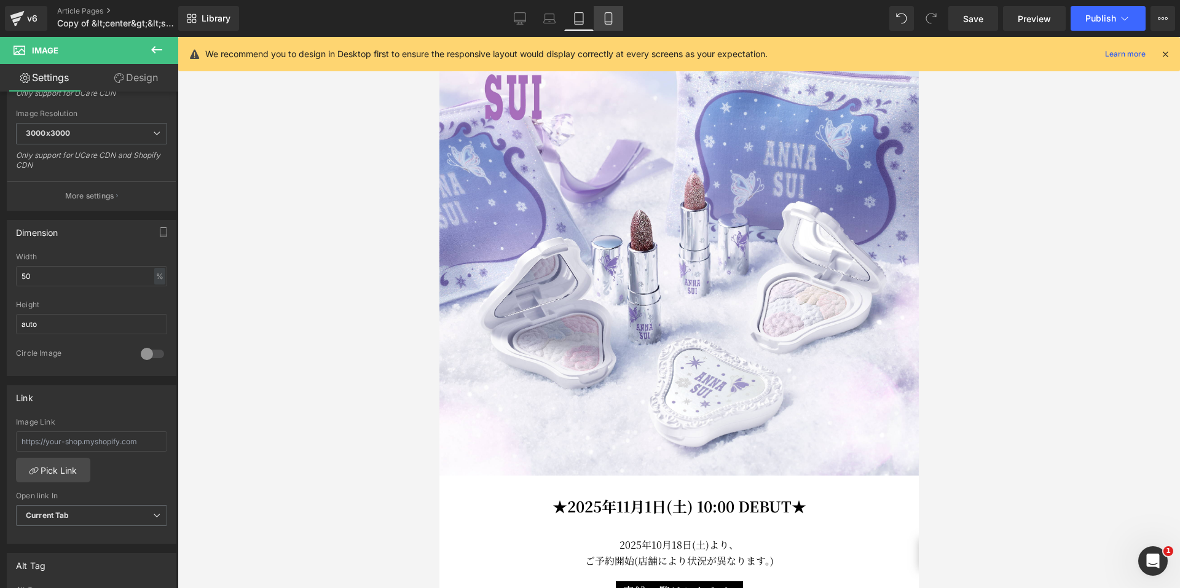
click at [615, 18] on icon at bounding box center [608, 18] width 12 height 12
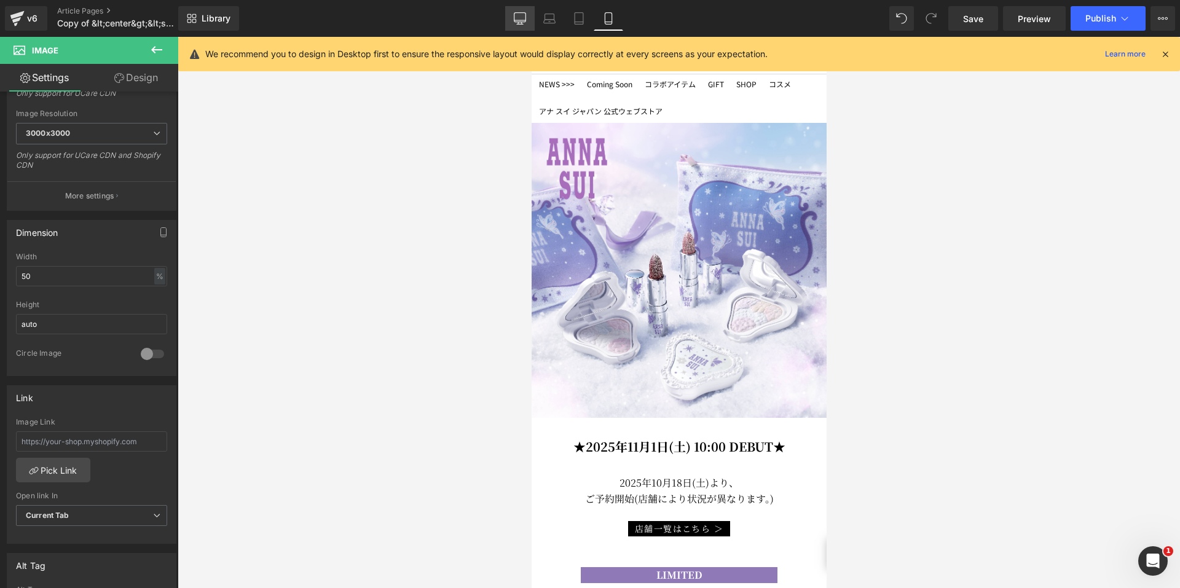
click at [532, 15] on link "Desktop" at bounding box center [520, 18] width 30 height 25
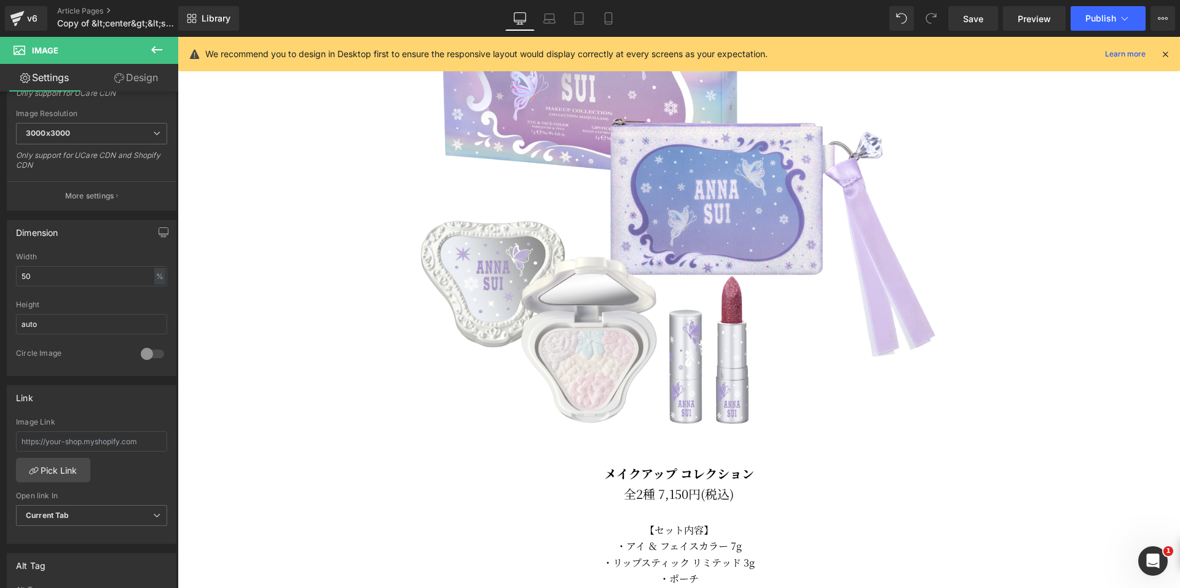
scroll to position [860, 0]
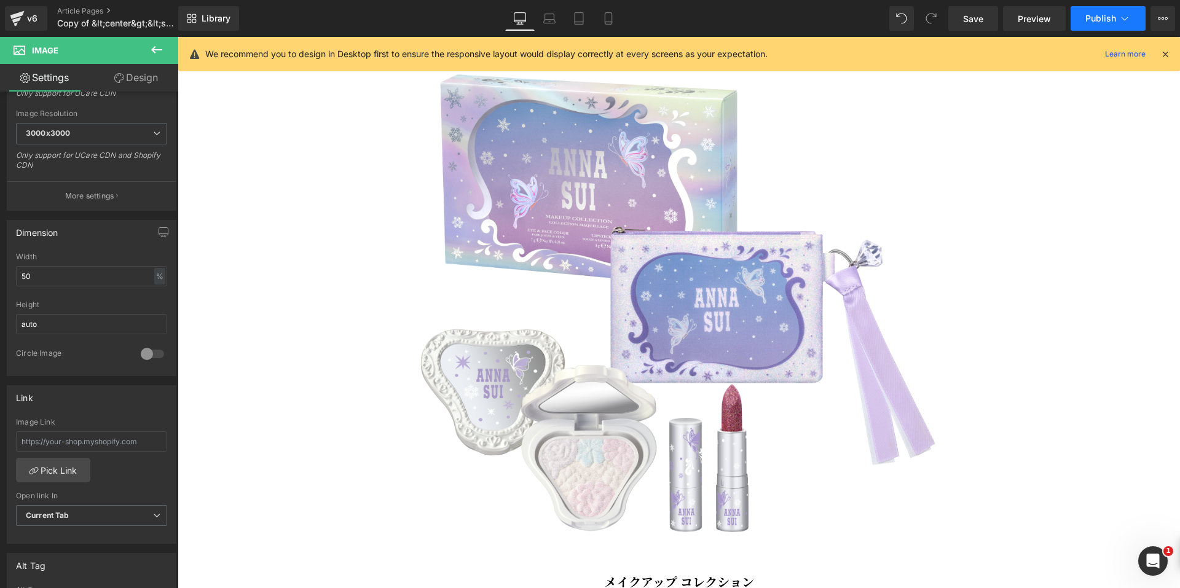
click at [1095, 24] on button "Publish" at bounding box center [1108, 18] width 75 height 25
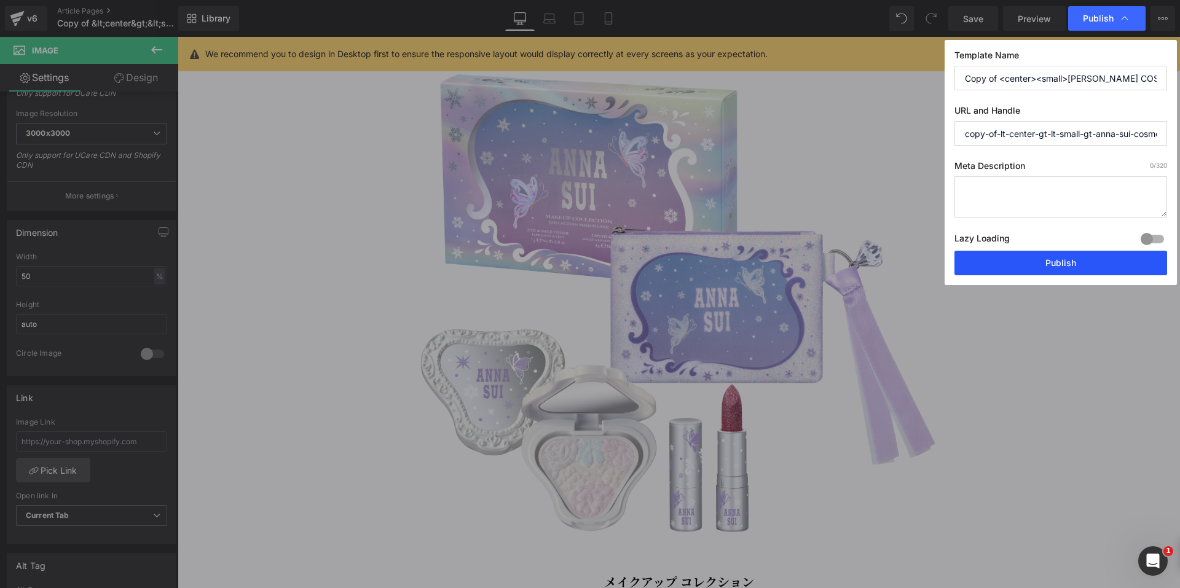
drag, startPoint x: 1009, startPoint y: 262, endPoint x: 832, endPoint y: 227, distance: 180.6
click at [1009, 262] on button "Publish" at bounding box center [1060, 263] width 213 height 25
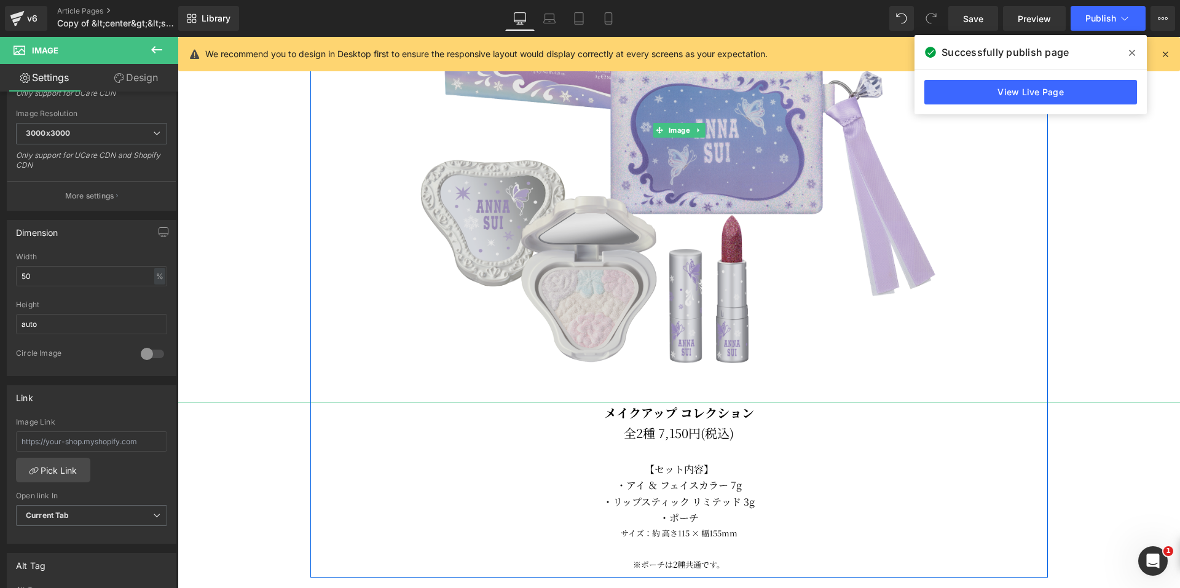
scroll to position [1045, 0]
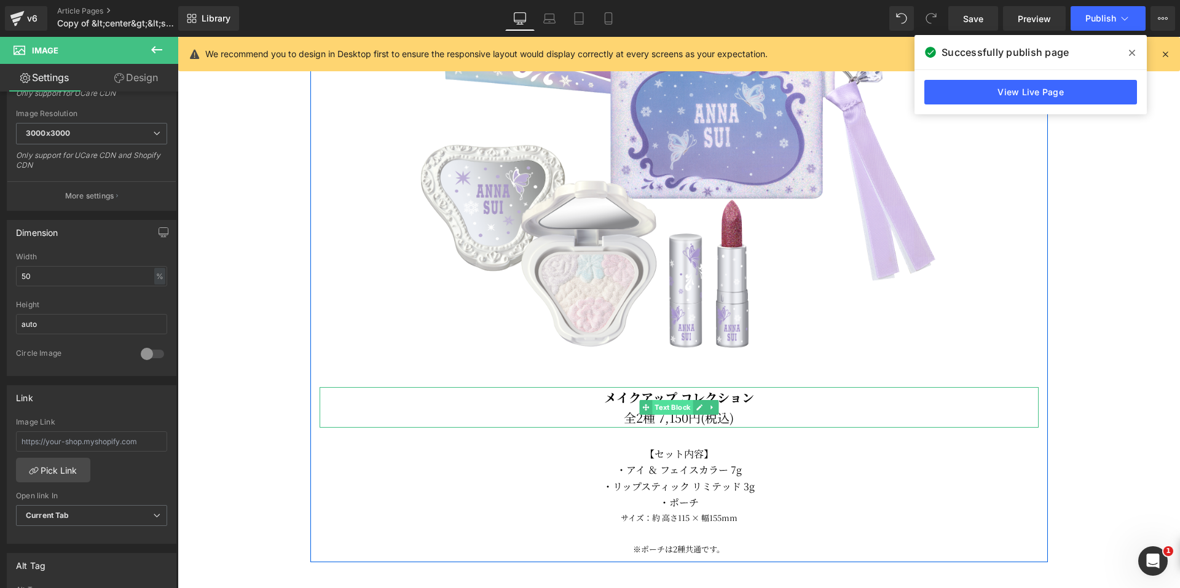
click at [652, 400] on span "Text Block" at bounding box center [672, 407] width 41 height 15
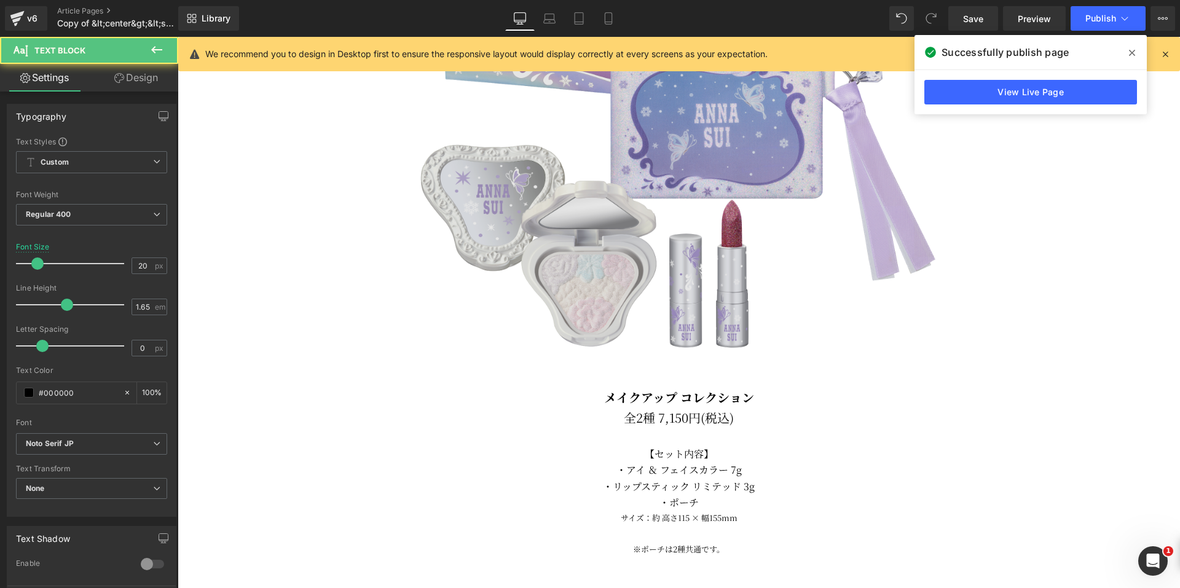
click at [410, 157] on img at bounding box center [679, 115] width 544 height 544
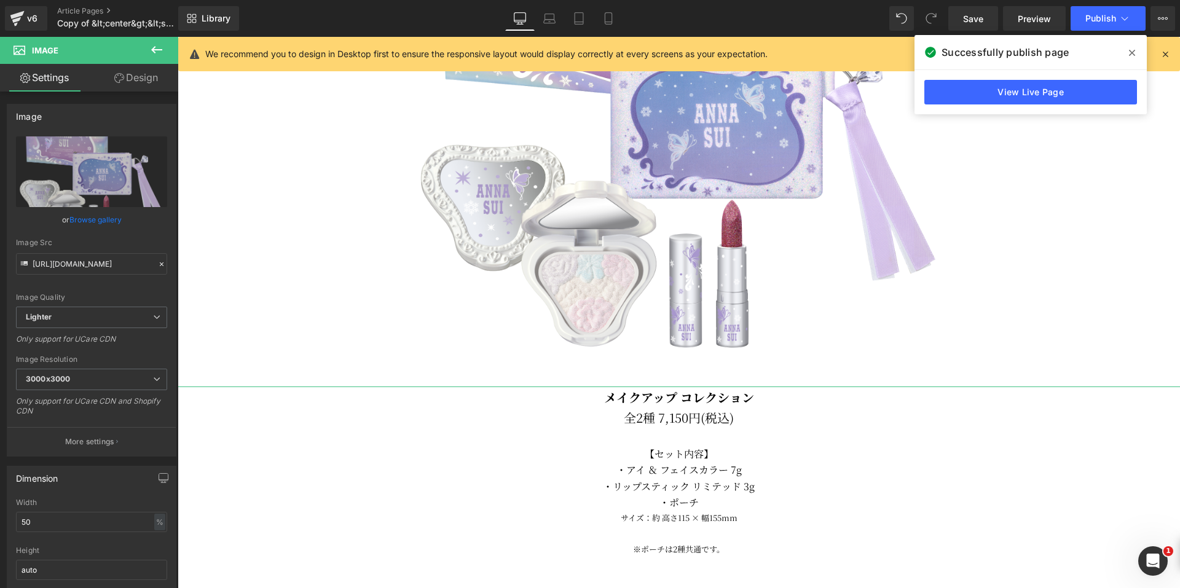
click at [133, 74] on link "Design" at bounding box center [136, 78] width 89 height 28
click at [0, 0] on div "Spacing" at bounding box center [0, 0] width 0 height 0
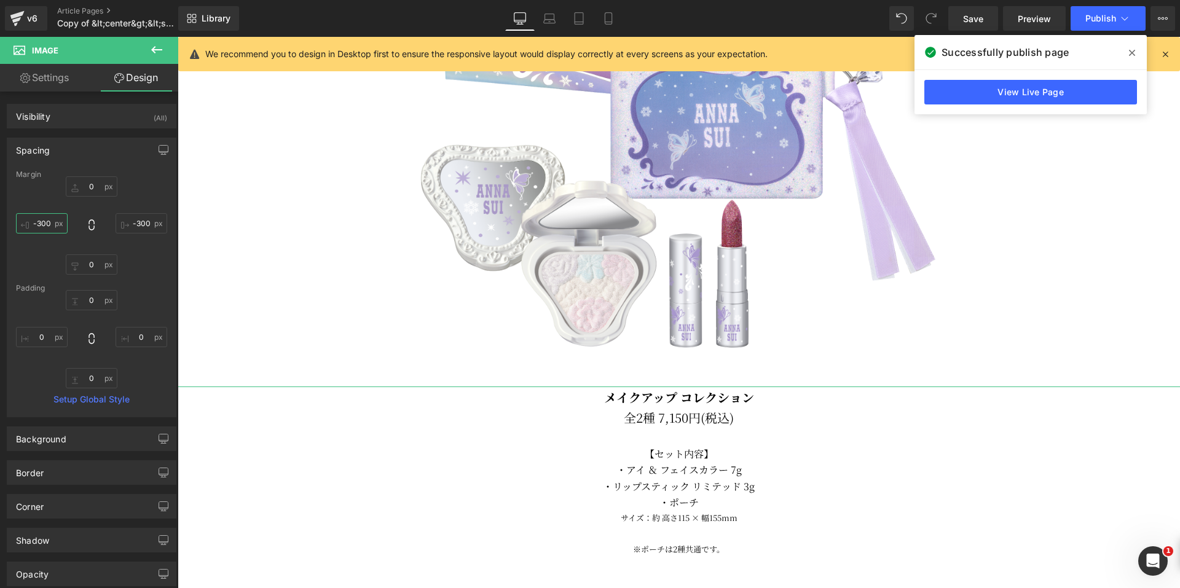
click at [36, 224] on input "-300" at bounding box center [42, 223] width 52 height 20
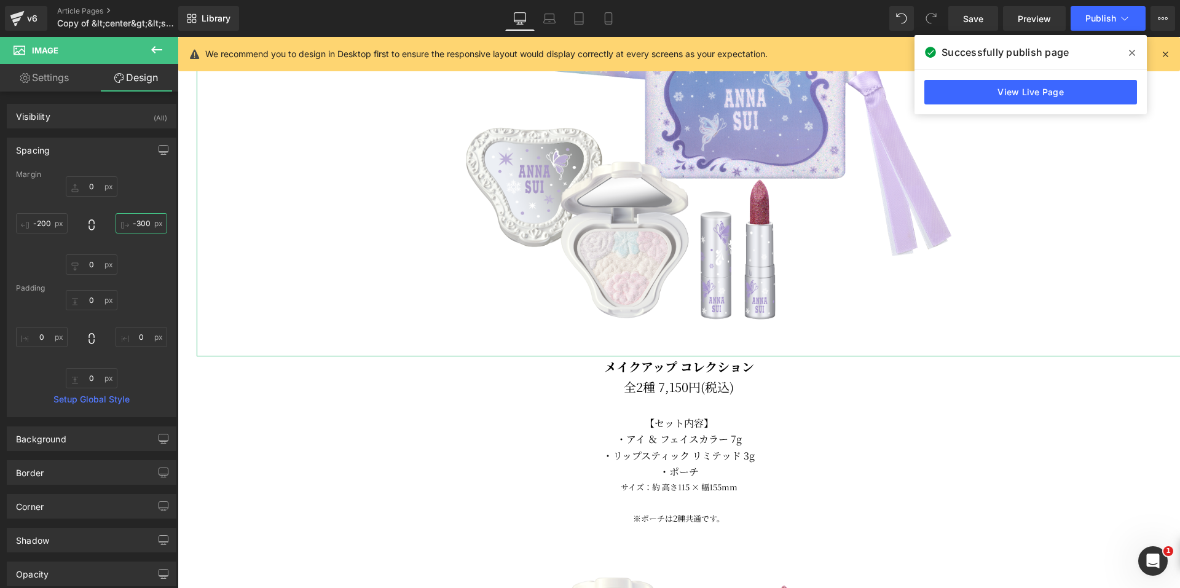
click at [141, 224] on input "-300" at bounding box center [142, 223] width 52 height 20
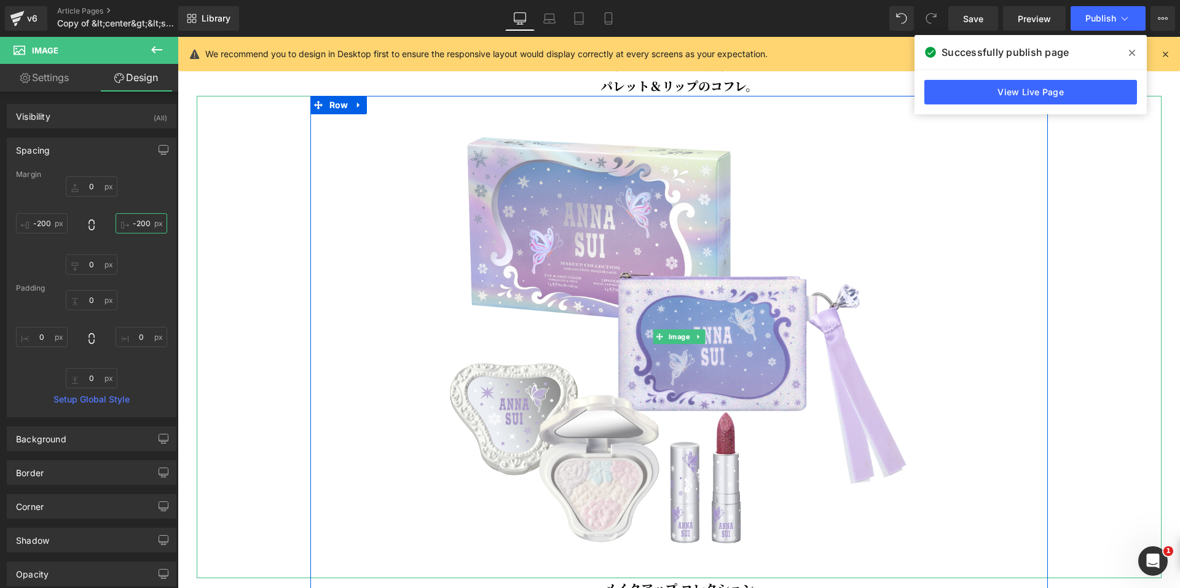
scroll to position [738, 0]
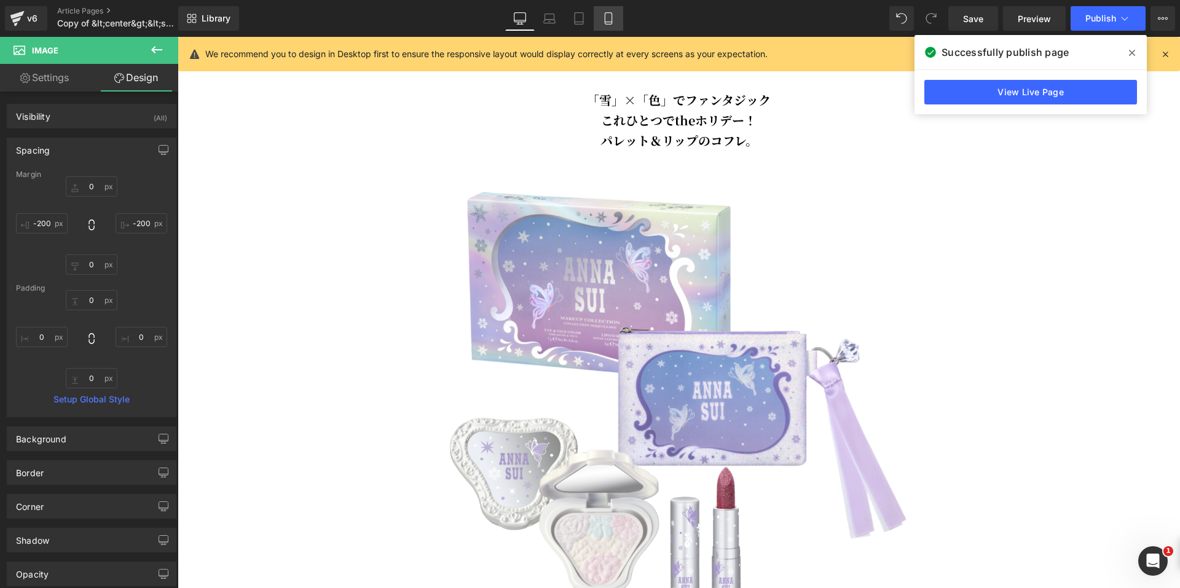
click at [612, 16] on icon at bounding box center [608, 19] width 7 height 12
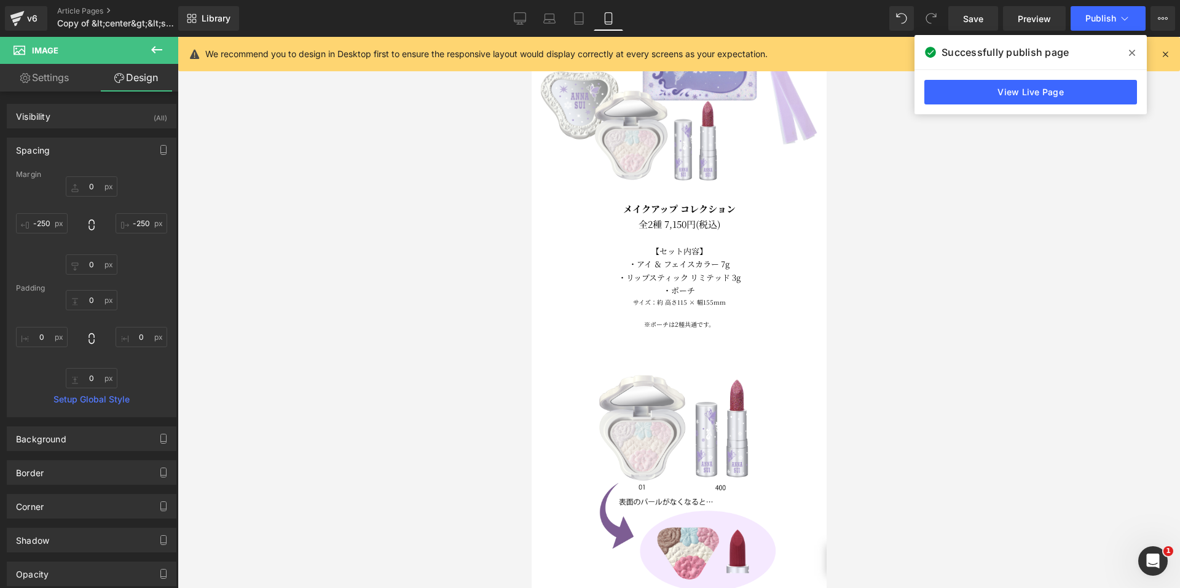
scroll to position [492, 0]
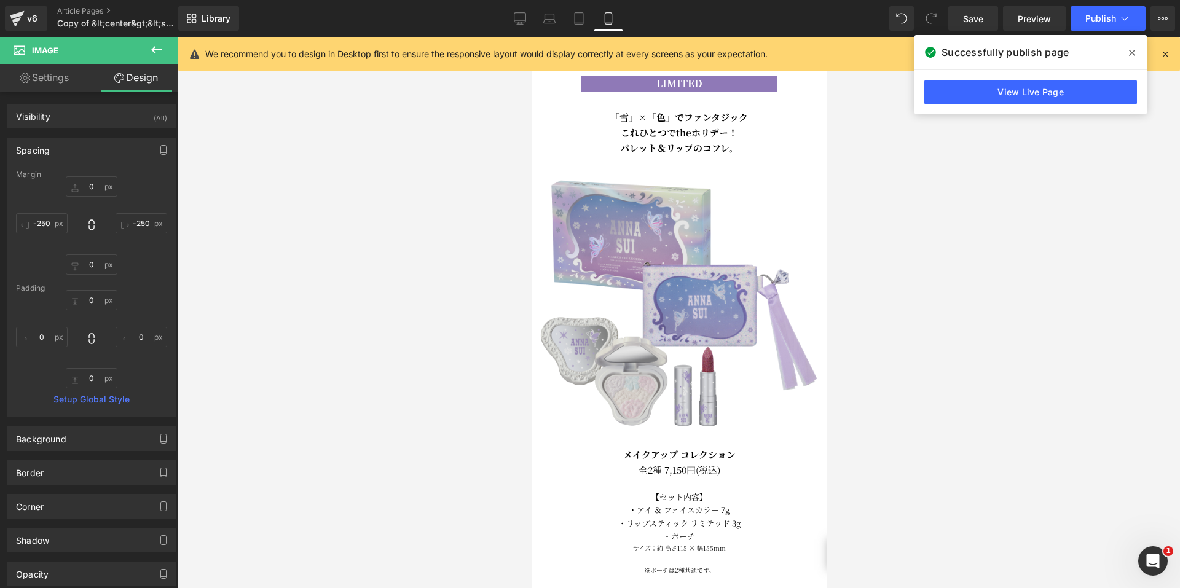
click at [722, 250] on img at bounding box center [679, 301] width 292 height 292
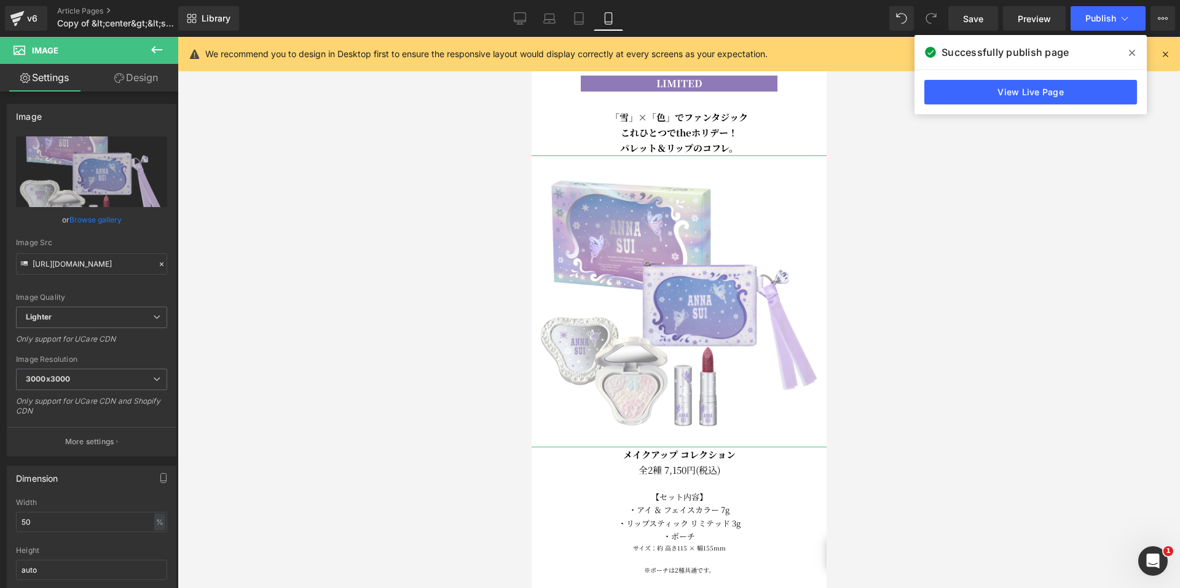
drag, startPoint x: 141, startPoint y: 80, endPoint x: 89, endPoint y: 144, distance: 82.6
click at [141, 80] on link "Design" at bounding box center [136, 78] width 89 height 28
click at [0, 0] on div "Spacing" at bounding box center [0, 0] width 0 height 0
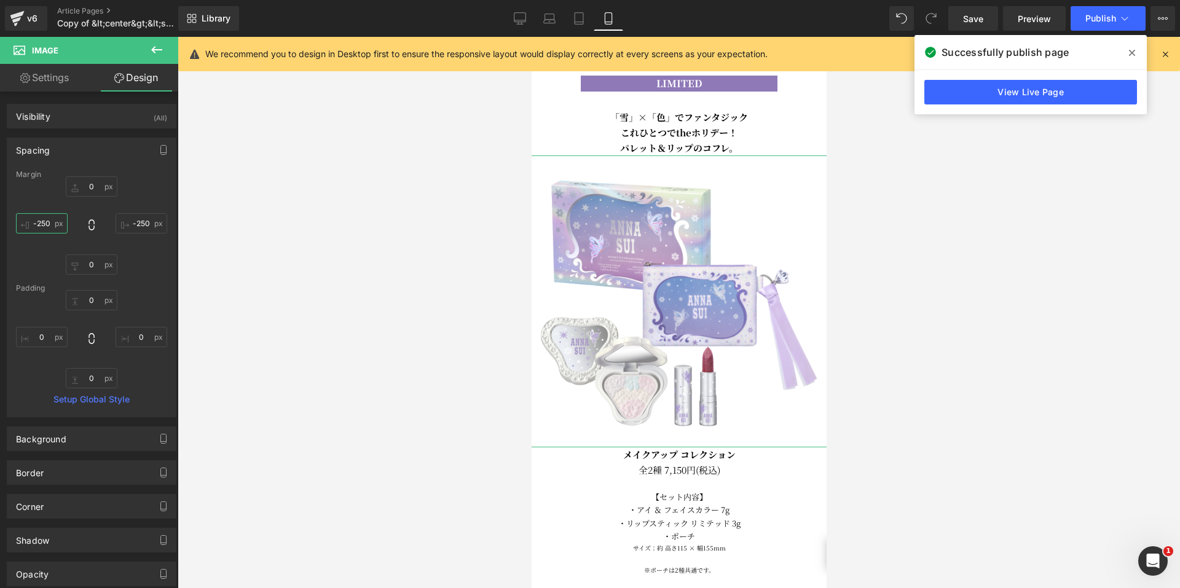
click at [50, 227] on input "-250" at bounding box center [42, 223] width 52 height 20
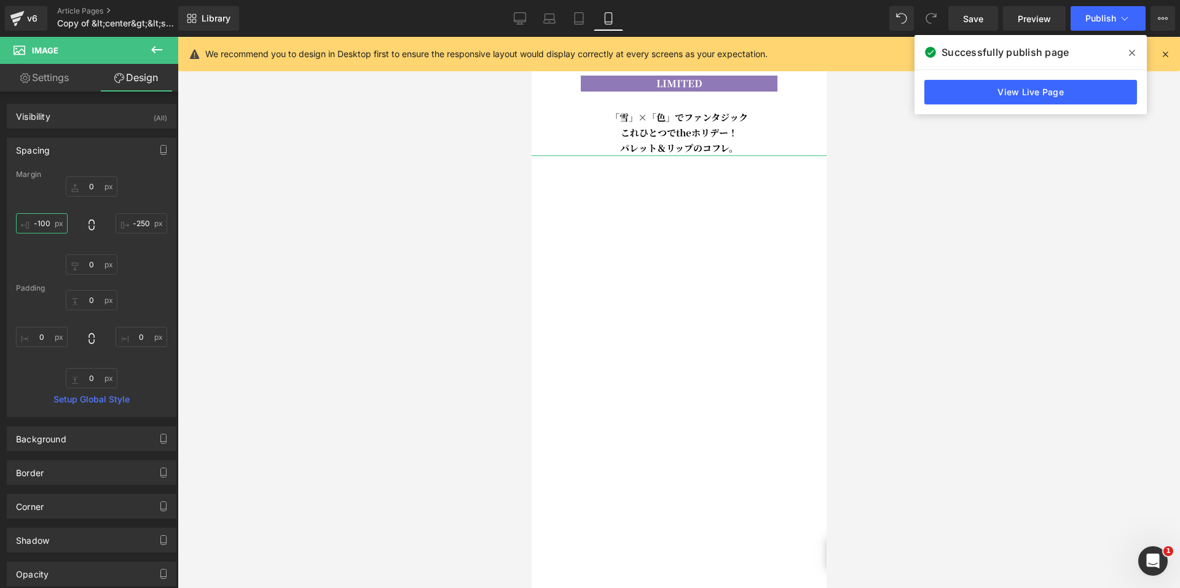
scroll to position [0, 0]
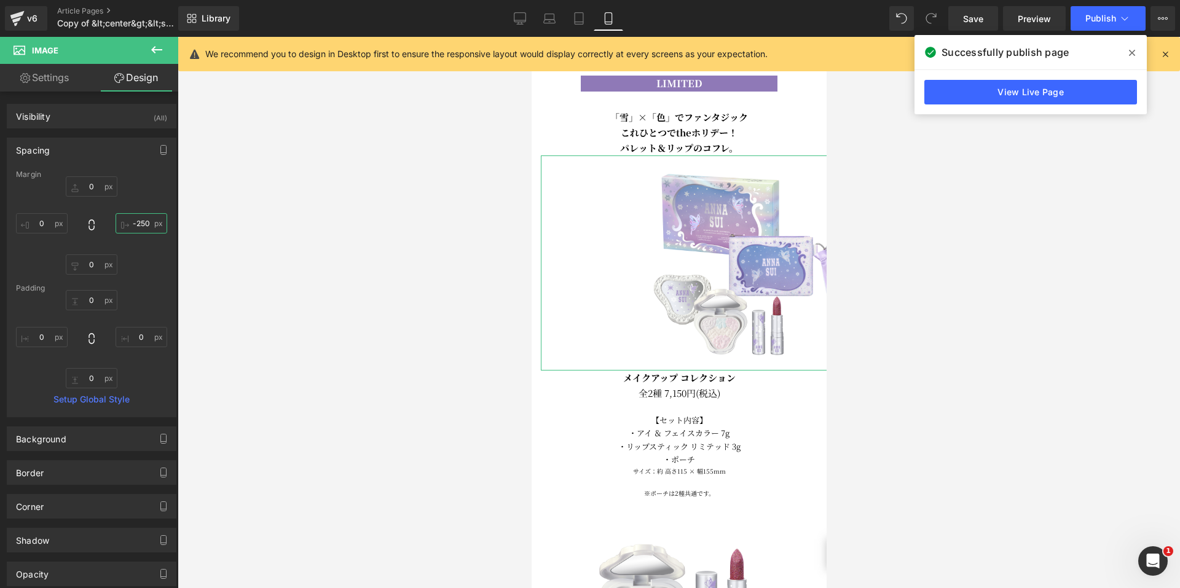
click at [139, 229] on input "-250" at bounding box center [142, 223] width 52 height 20
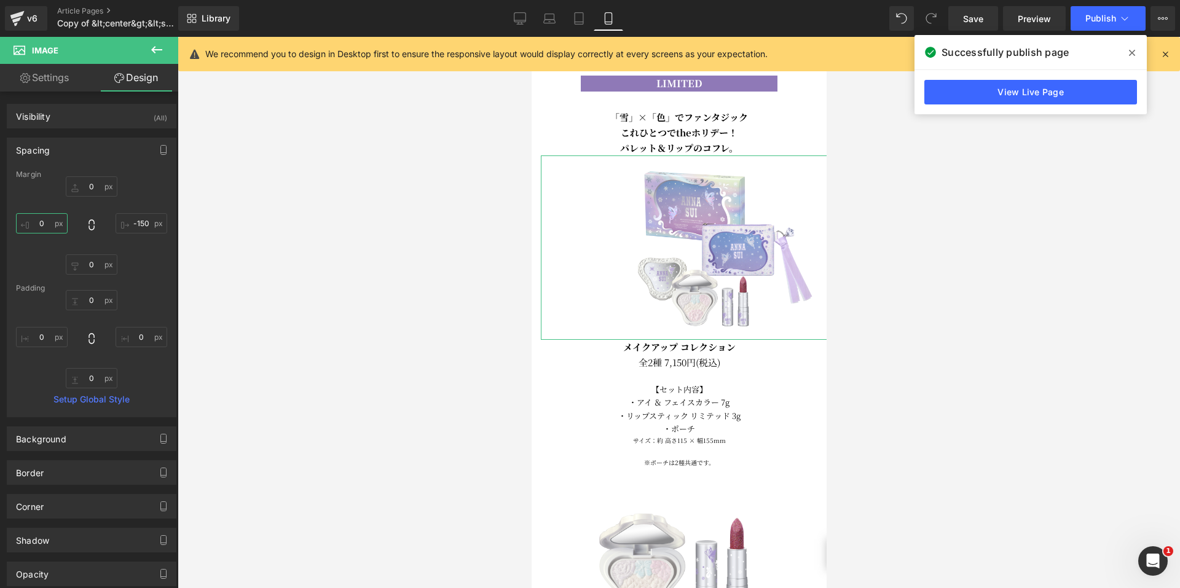
click at [48, 224] on input "text" at bounding box center [42, 223] width 52 height 20
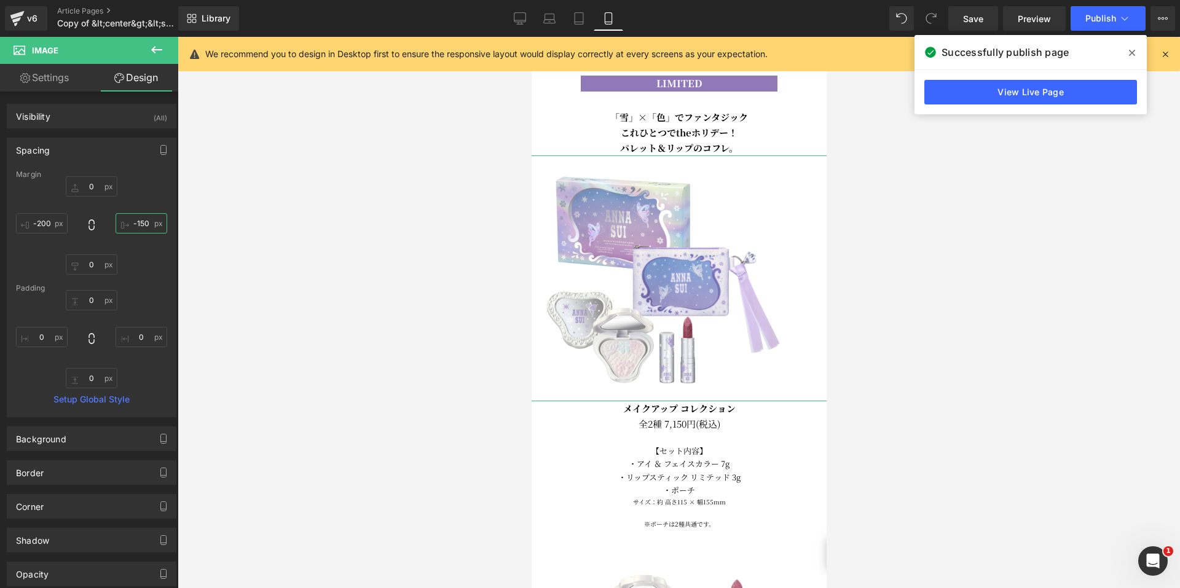
click at [143, 223] on input "-150" at bounding box center [142, 223] width 52 height 20
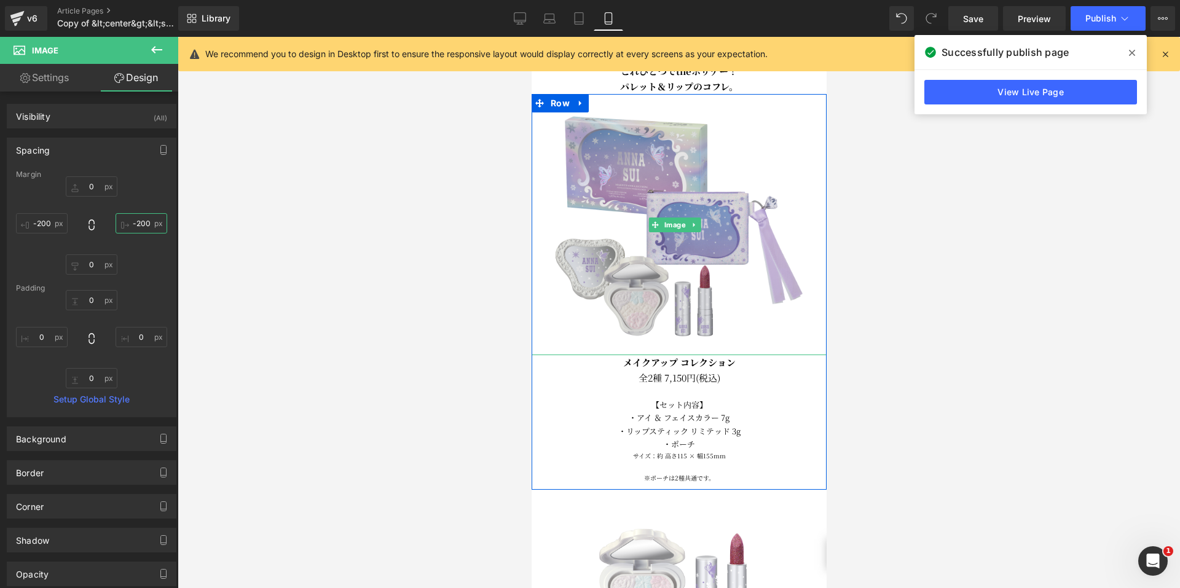
scroll to position [676, 0]
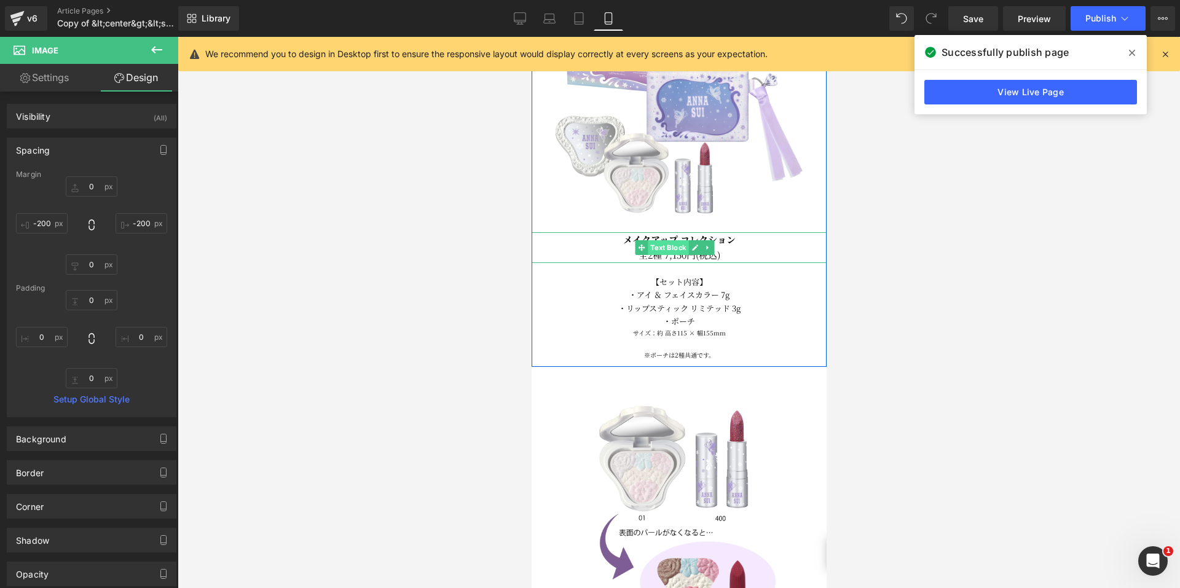
click at [661, 240] on span "Text Block" at bounding box center [667, 247] width 41 height 15
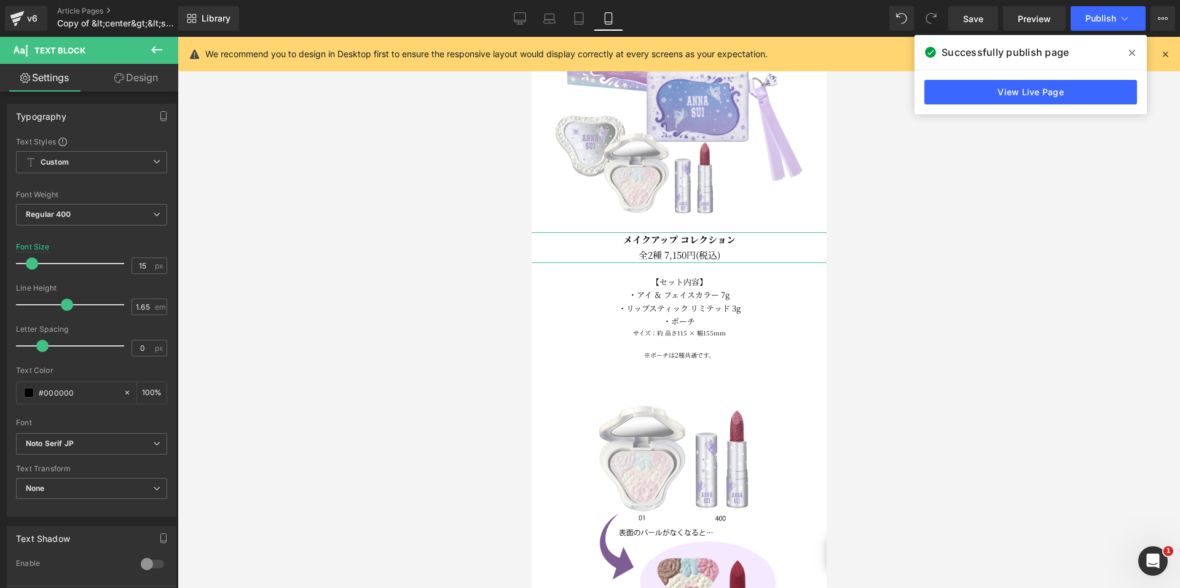
click at [123, 77] on link "Design" at bounding box center [136, 78] width 89 height 28
click at [0, 0] on div "Spacing" at bounding box center [0, 0] width 0 height 0
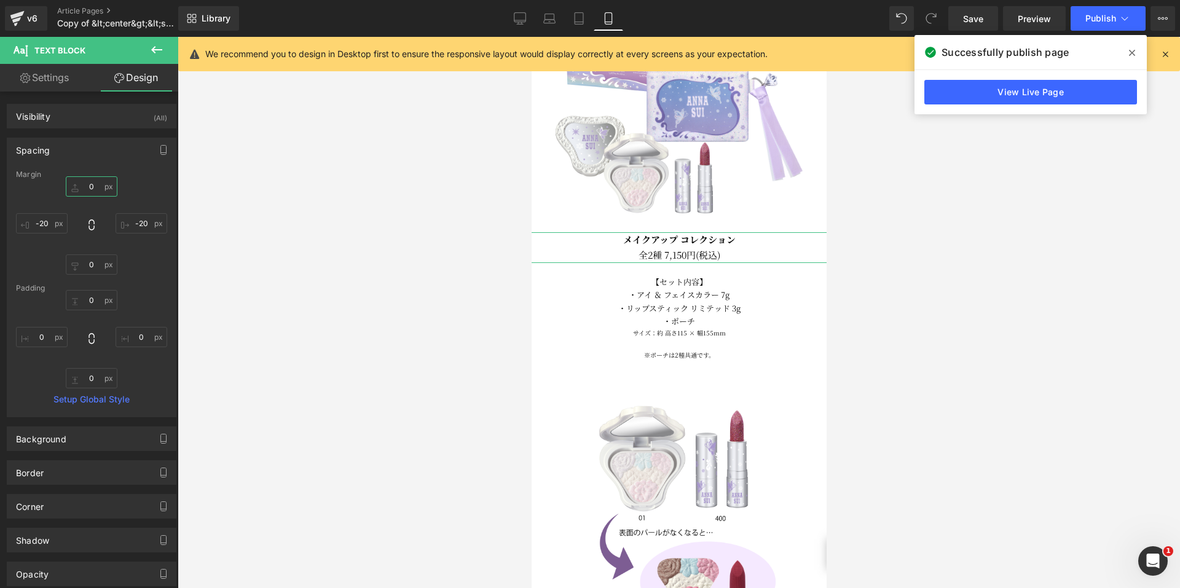
click at [84, 191] on input "0" at bounding box center [92, 186] width 52 height 20
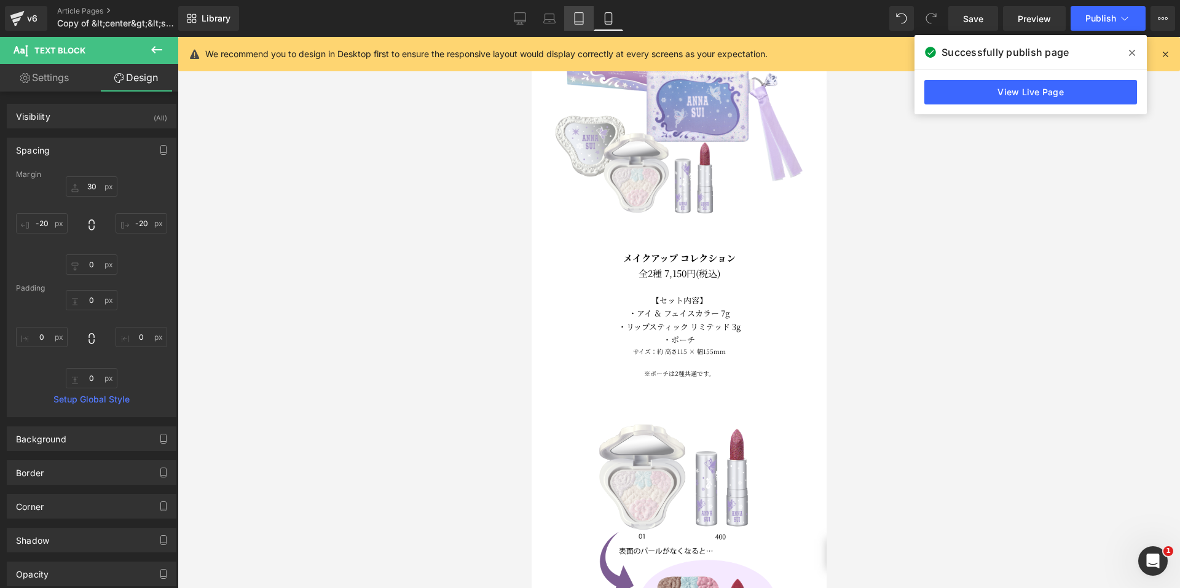
click at [582, 17] on icon at bounding box center [579, 18] width 12 height 12
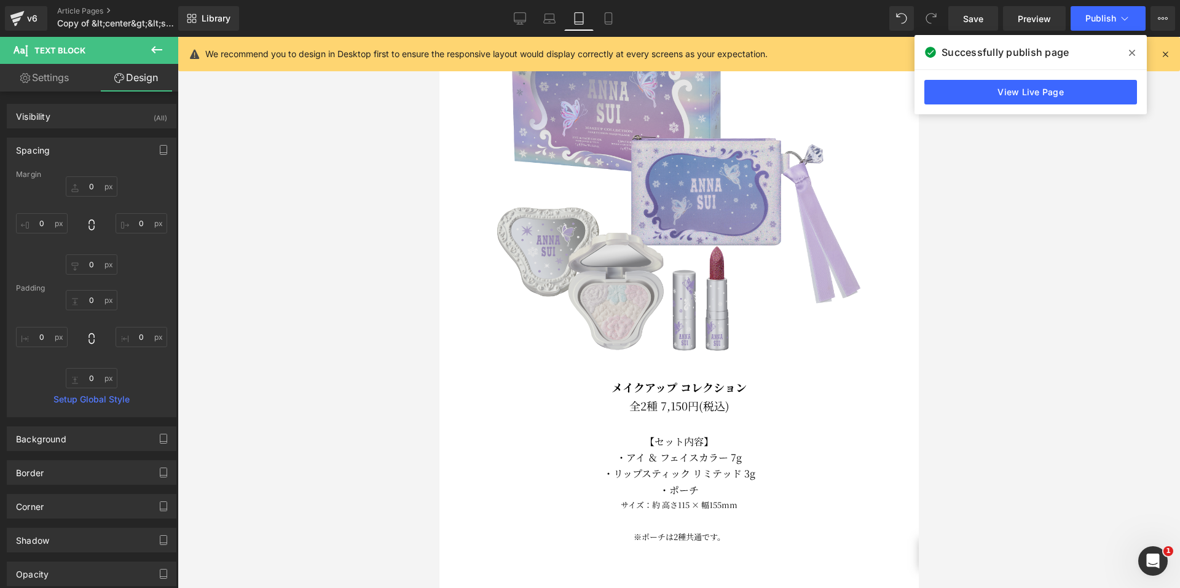
scroll to position [879, 0]
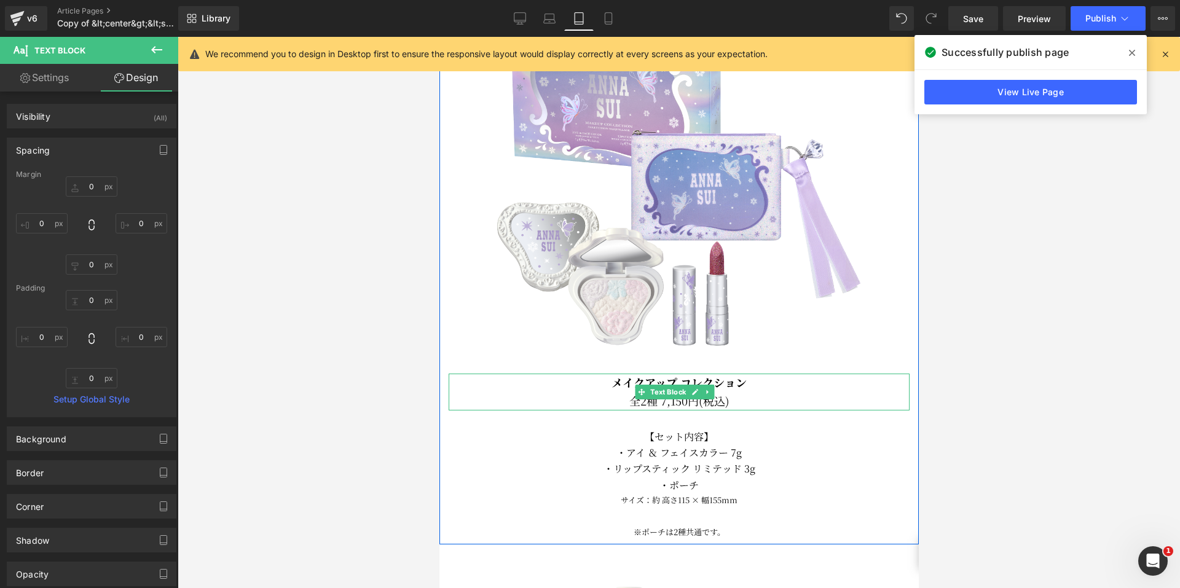
click at [660, 374] on b "メイクアップ コレクション" at bounding box center [678, 382] width 135 height 16
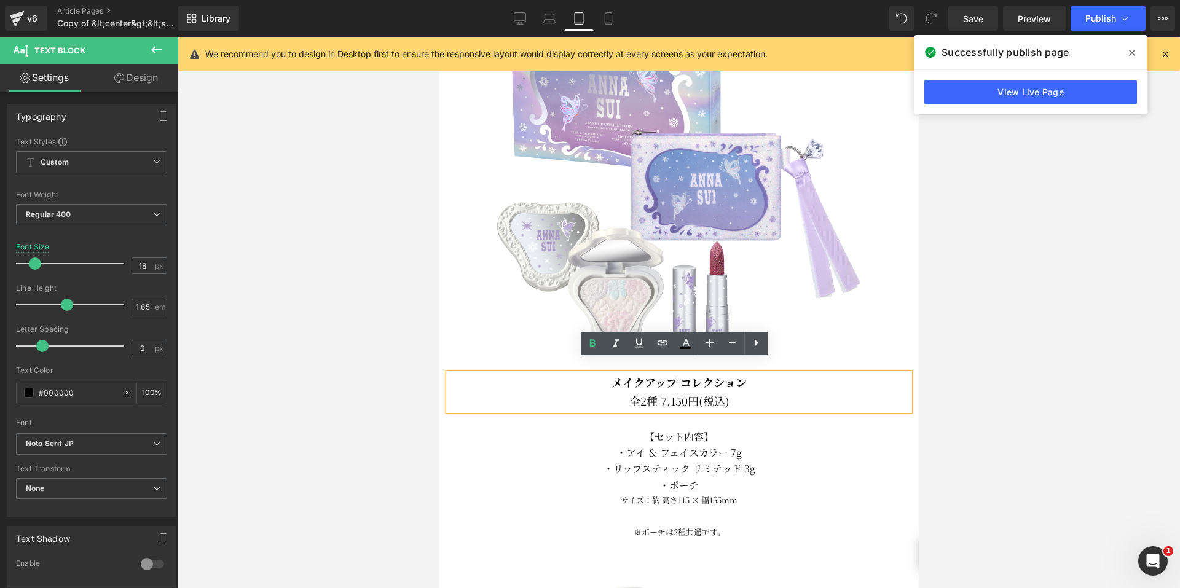
click at [130, 71] on link "Design" at bounding box center [136, 78] width 89 height 28
click at [0, 0] on div "Spacing" at bounding box center [0, 0] width 0 height 0
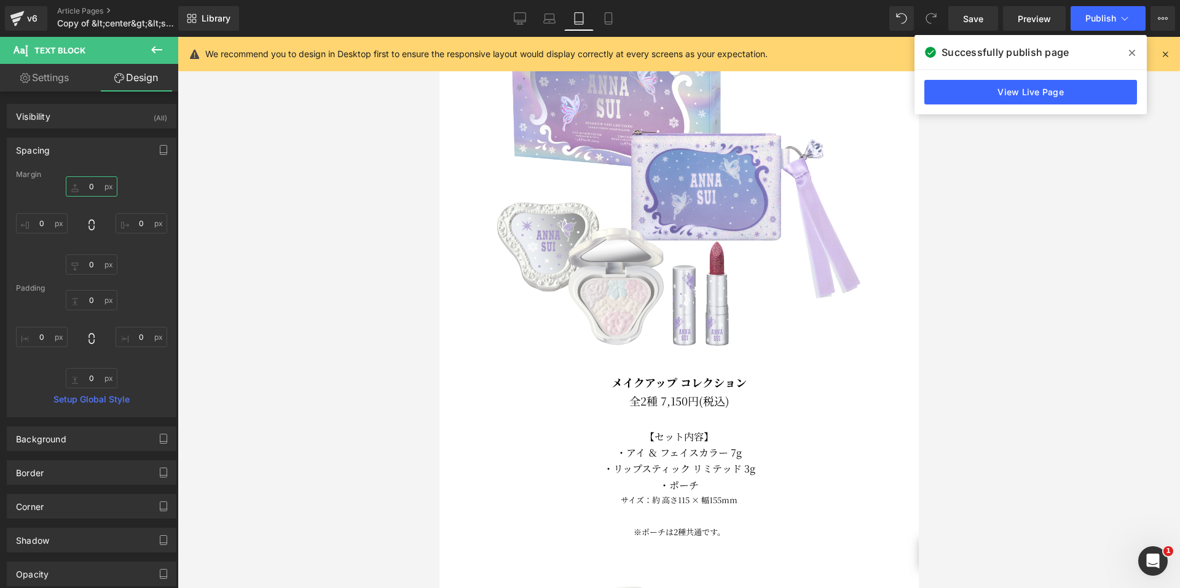
click at [84, 189] on input "0" at bounding box center [92, 186] width 52 height 20
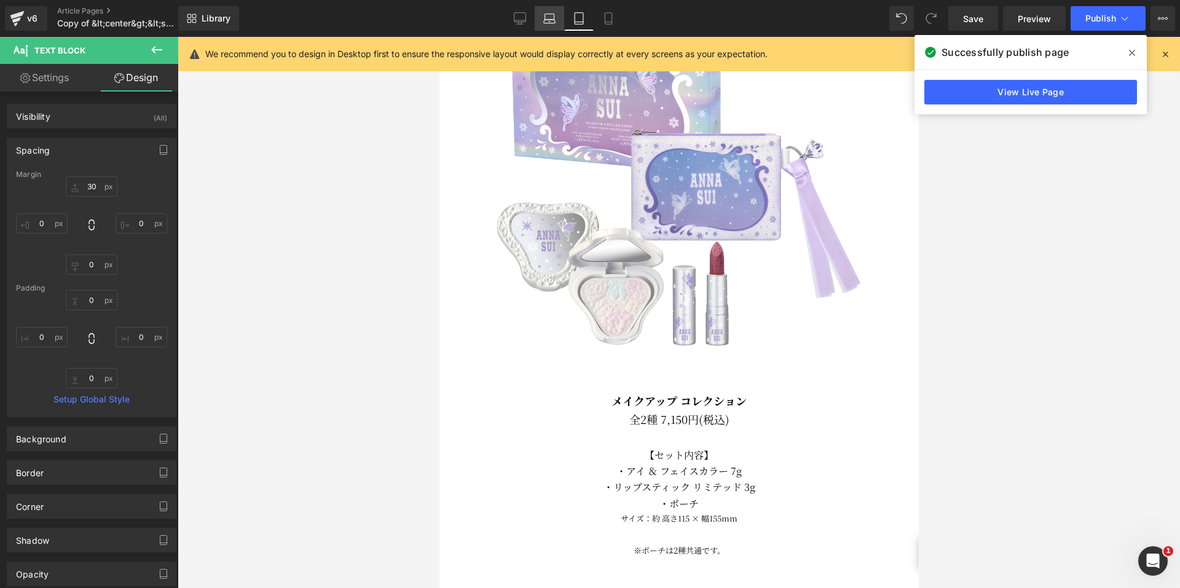
click at [552, 10] on link "Laptop" at bounding box center [550, 18] width 30 height 25
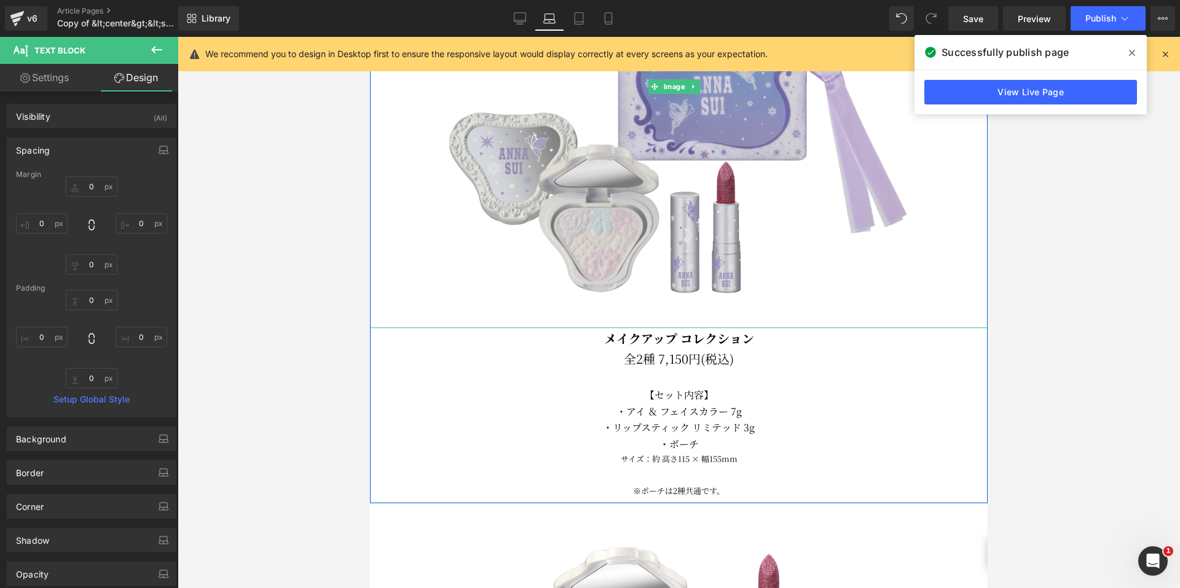
scroll to position [1198, 0]
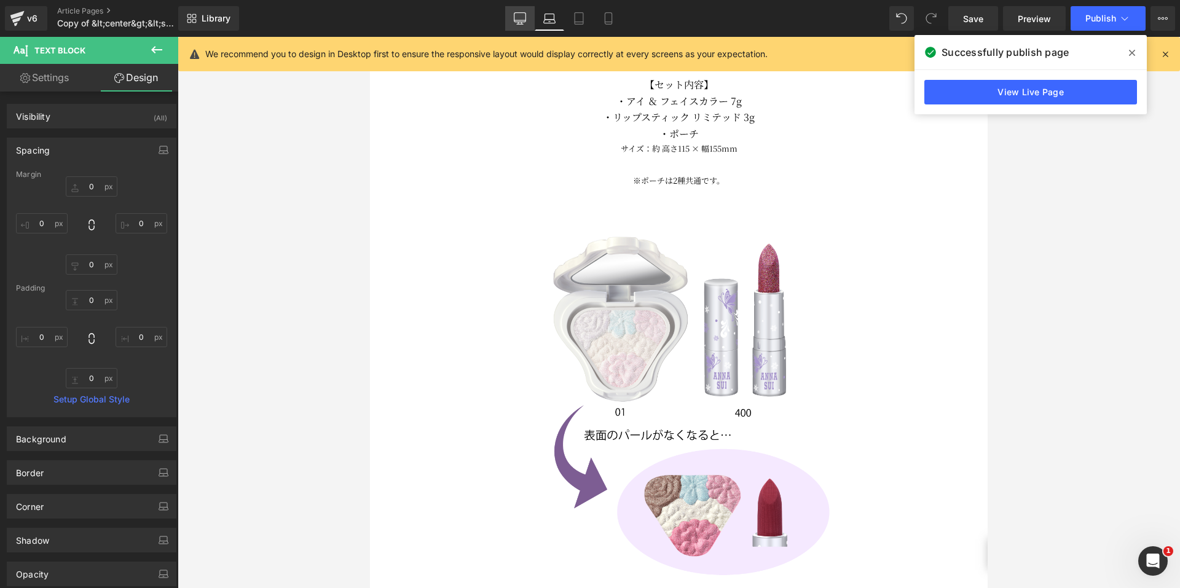
click at [510, 15] on link "Desktop" at bounding box center [520, 18] width 30 height 25
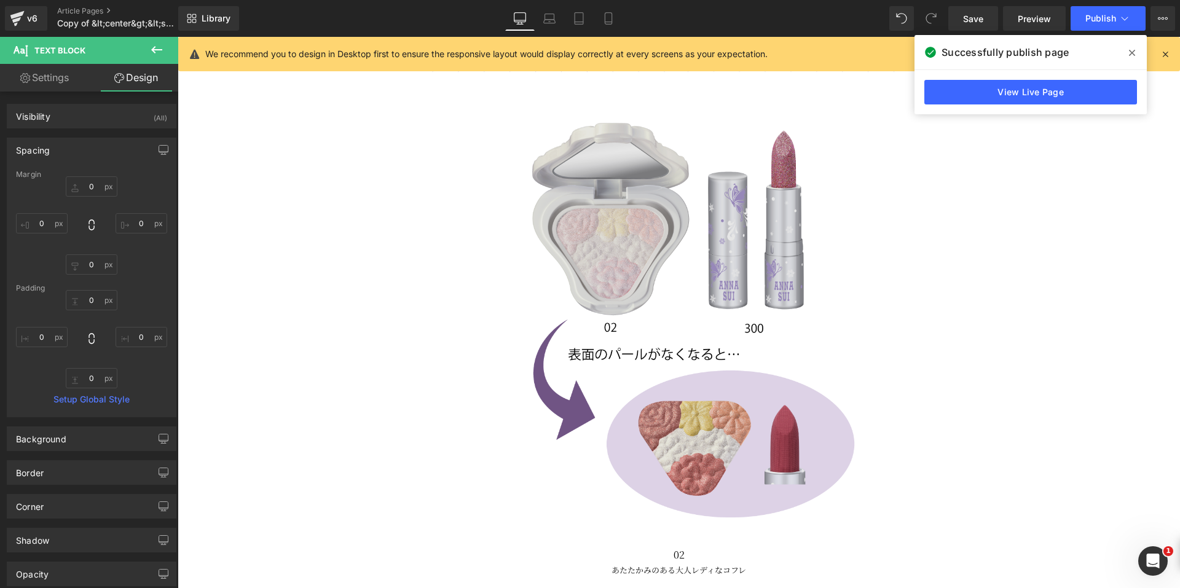
scroll to position [2004, 0]
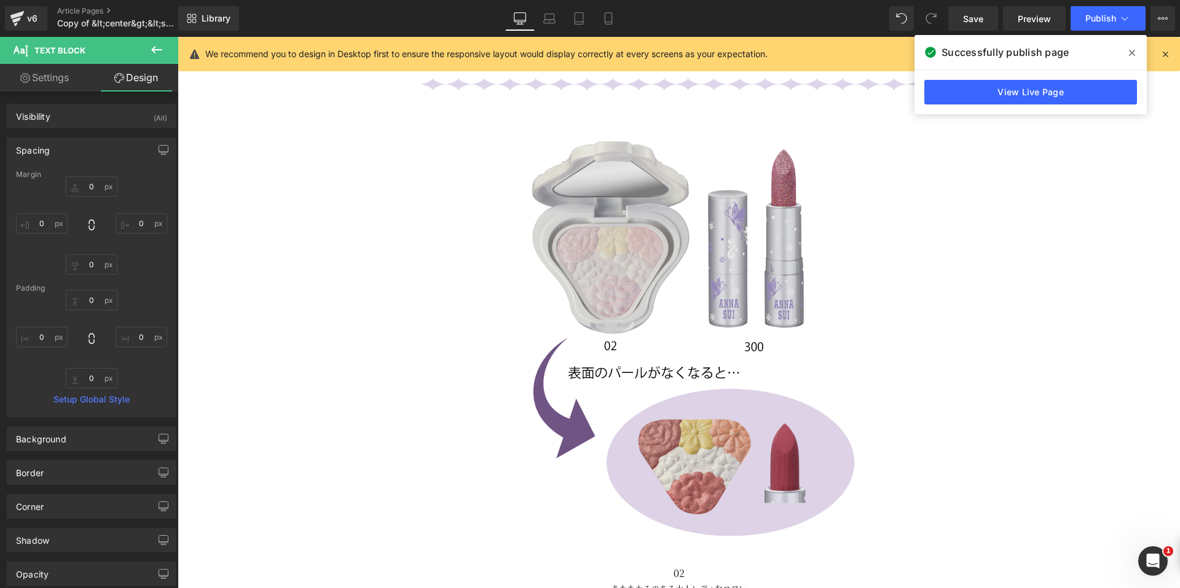
click at [504, 250] on img at bounding box center [678, 336] width 421 height 421
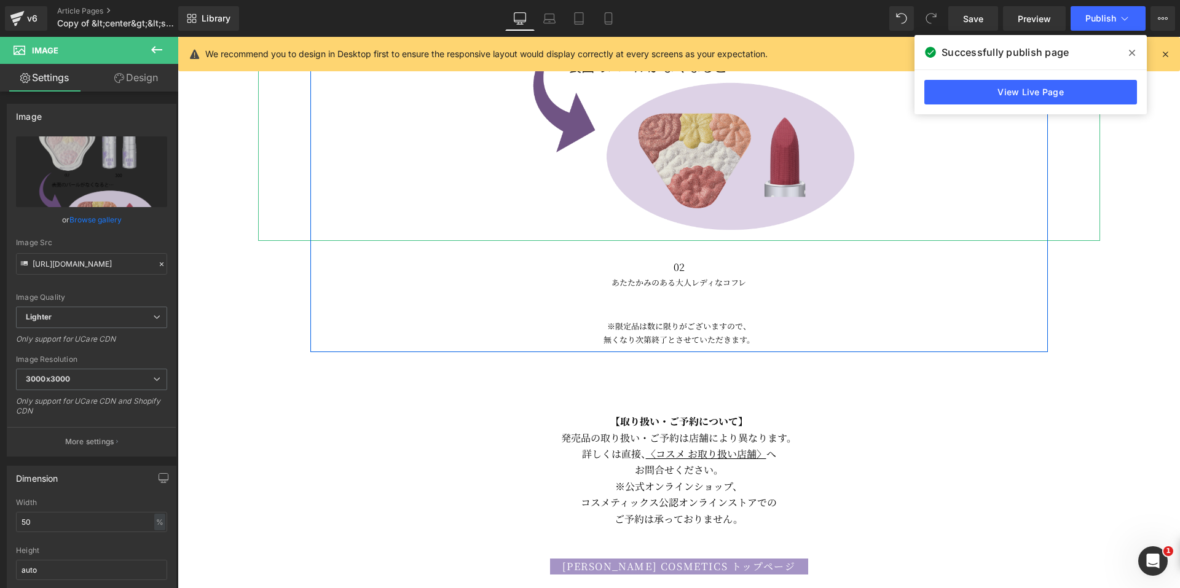
scroll to position [2311, 0]
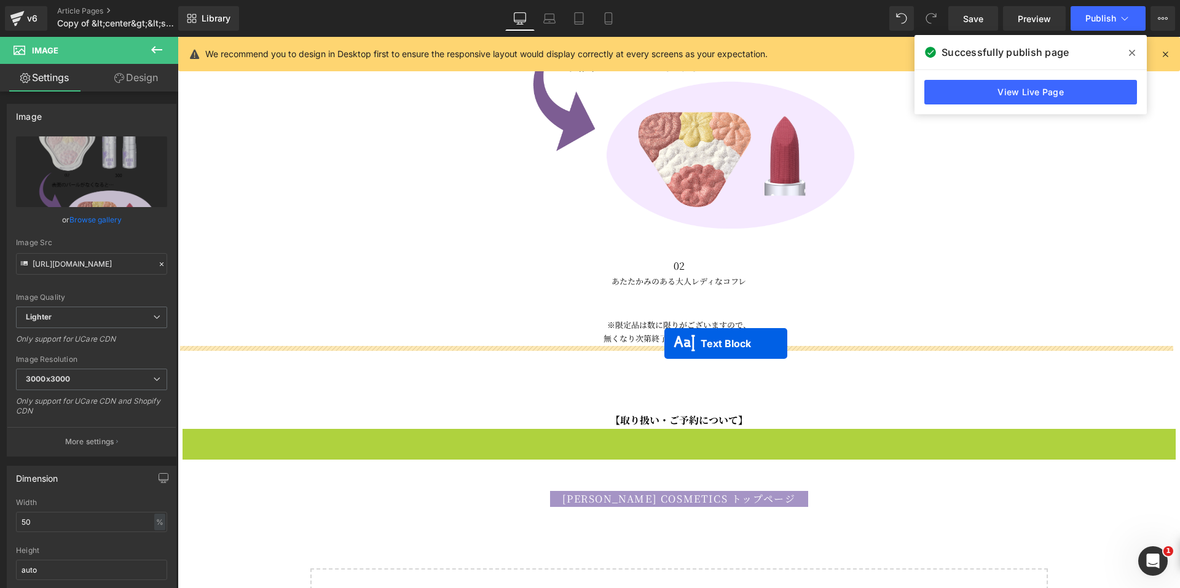
drag, startPoint x: 643, startPoint y: 472, endPoint x: 664, endPoint y: 344, distance: 130.1
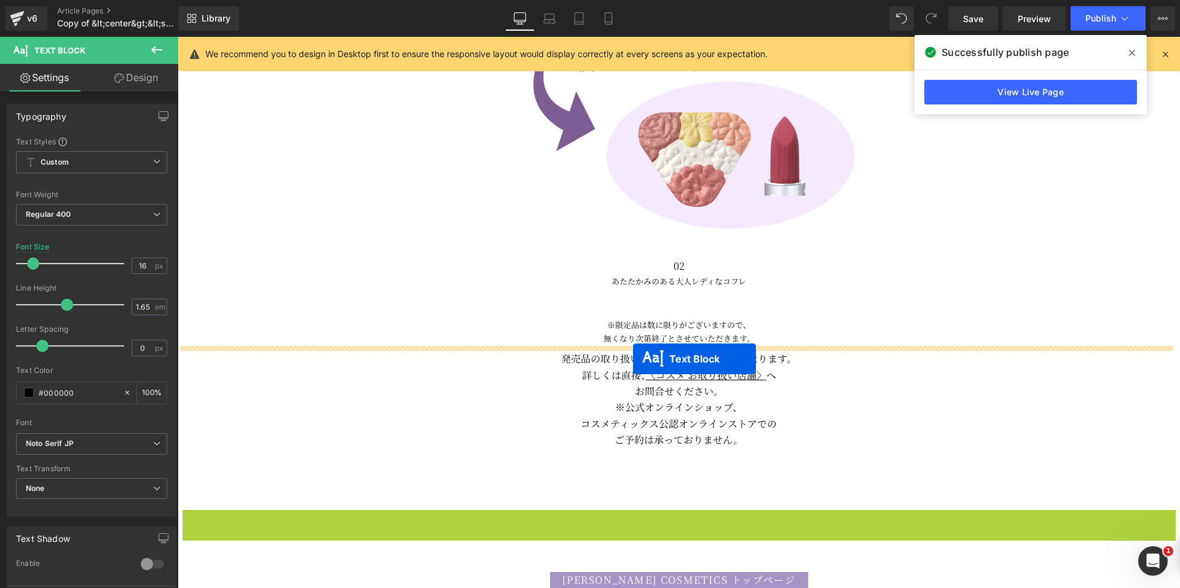
drag, startPoint x: 640, startPoint y: 509, endPoint x: 634, endPoint y: 357, distance: 152.0
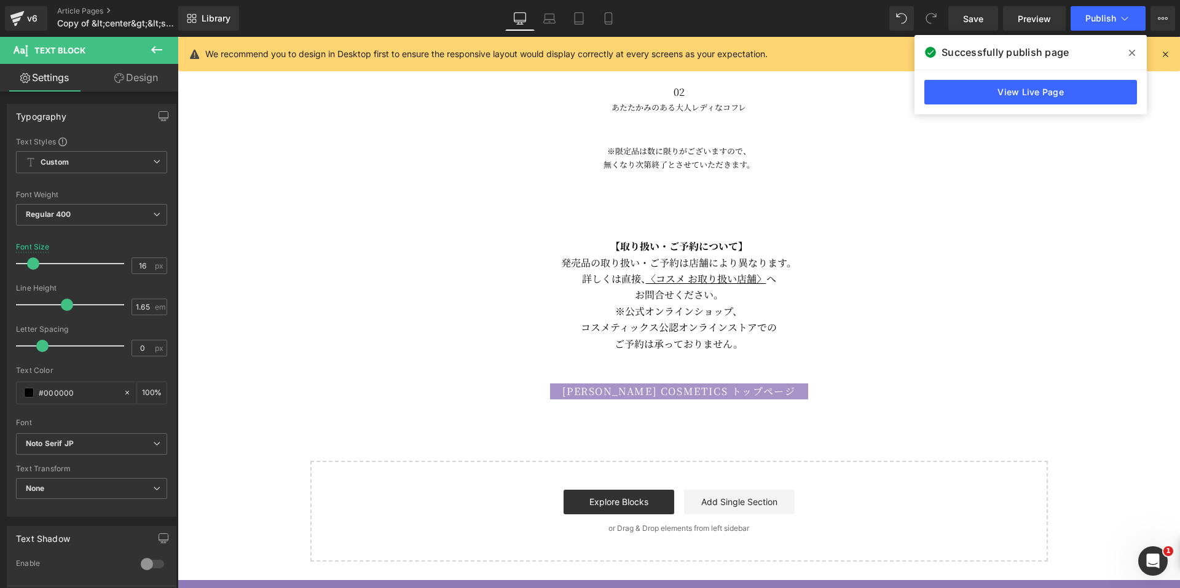
scroll to position [2495, 0]
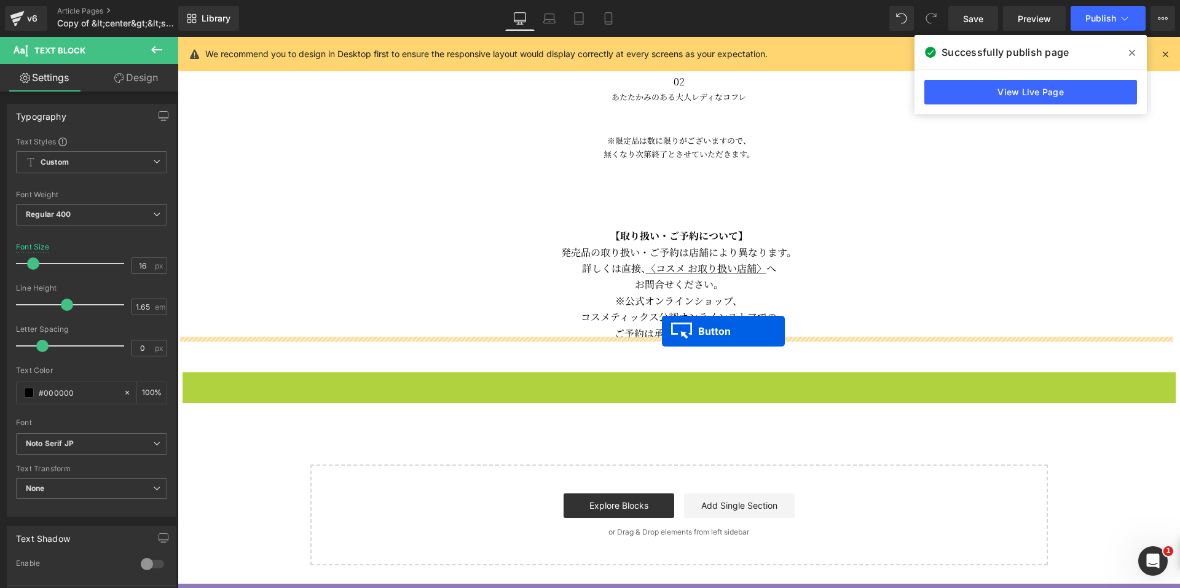
drag, startPoint x: 652, startPoint y: 374, endPoint x: 662, endPoint y: 331, distance: 44.1
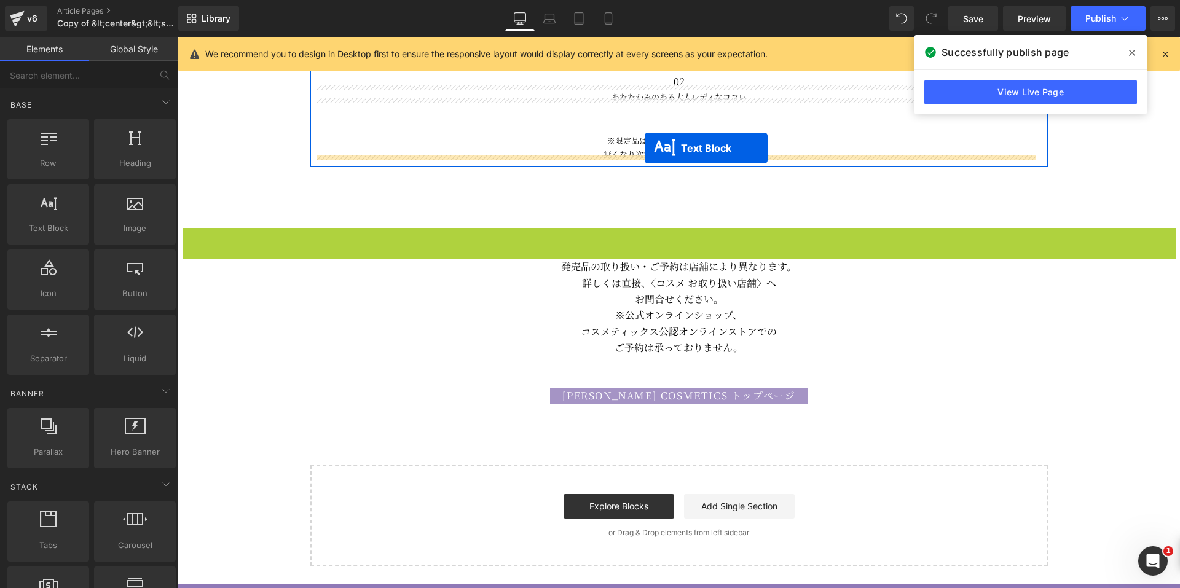
drag, startPoint x: 637, startPoint y: 227, endPoint x: 645, endPoint y: 148, distance: 79.6
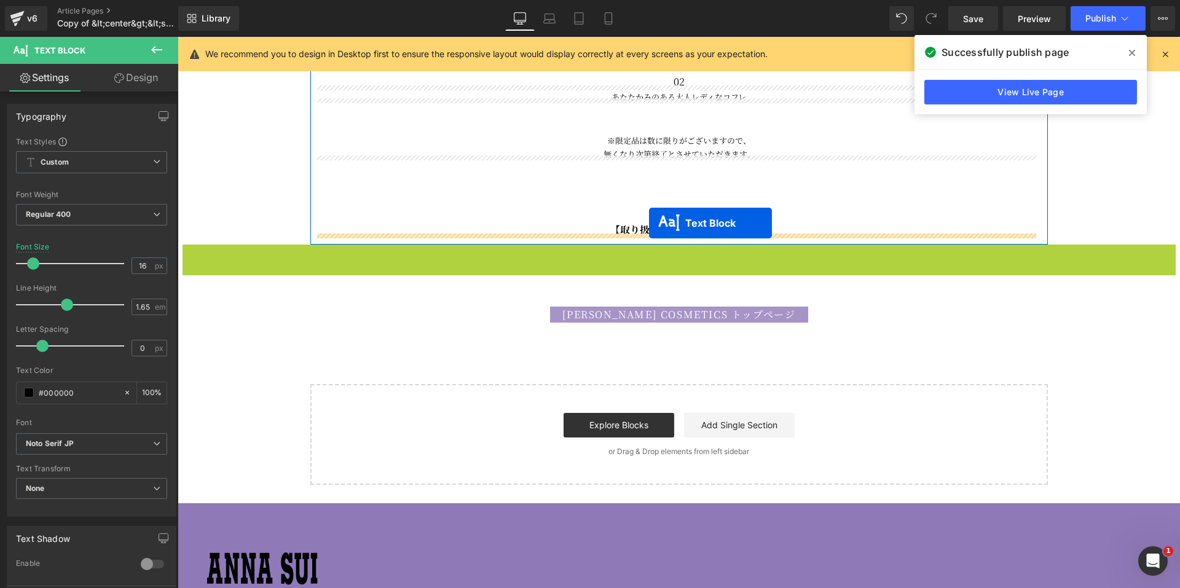
drag, startPoint x: 640, startPoint y: 287, endPoint x: 649, endPoint y: 223, distance: 64.6
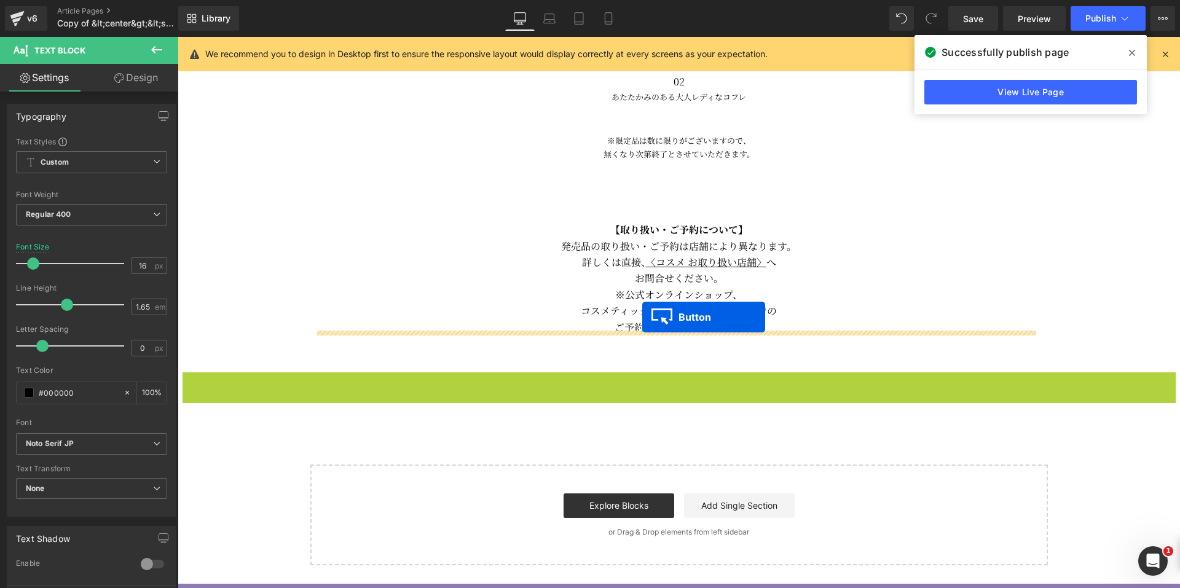
drag, startPoint x: 652, startPoint y: 376, endPoint x: 645, endPoint y: 317, distance: 58.8
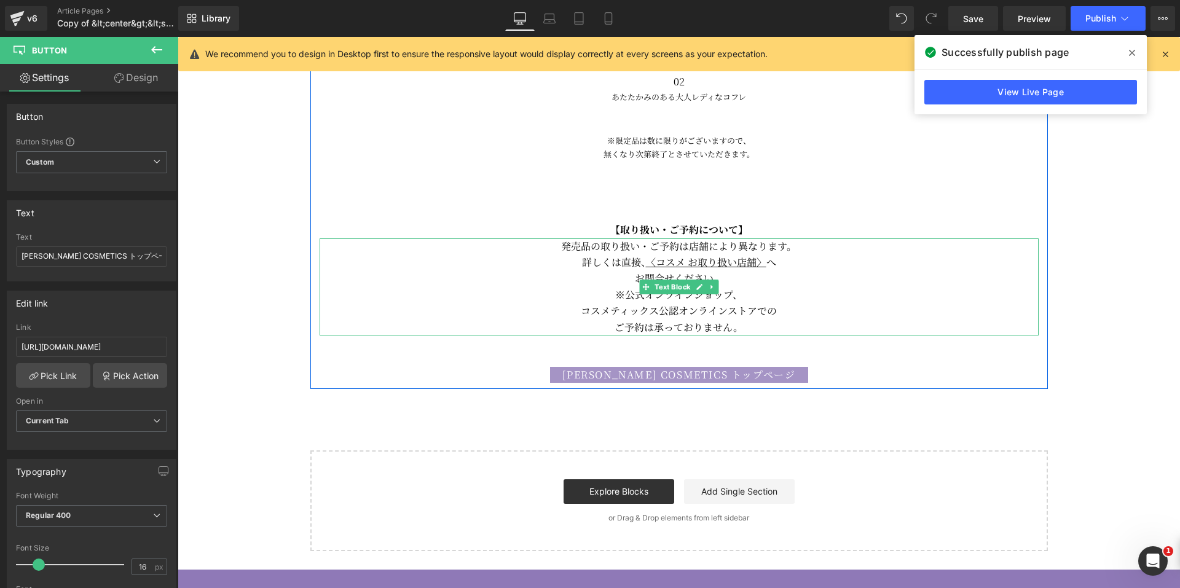
drag, startPoint x: 322, startPoint y: 327, endPoint x: 316, endPoint y: 337, distance: 11.6
click at [321, 327] on p "ご予約は承っておりません。" at bounding box center [679, 328] width 719 height 16
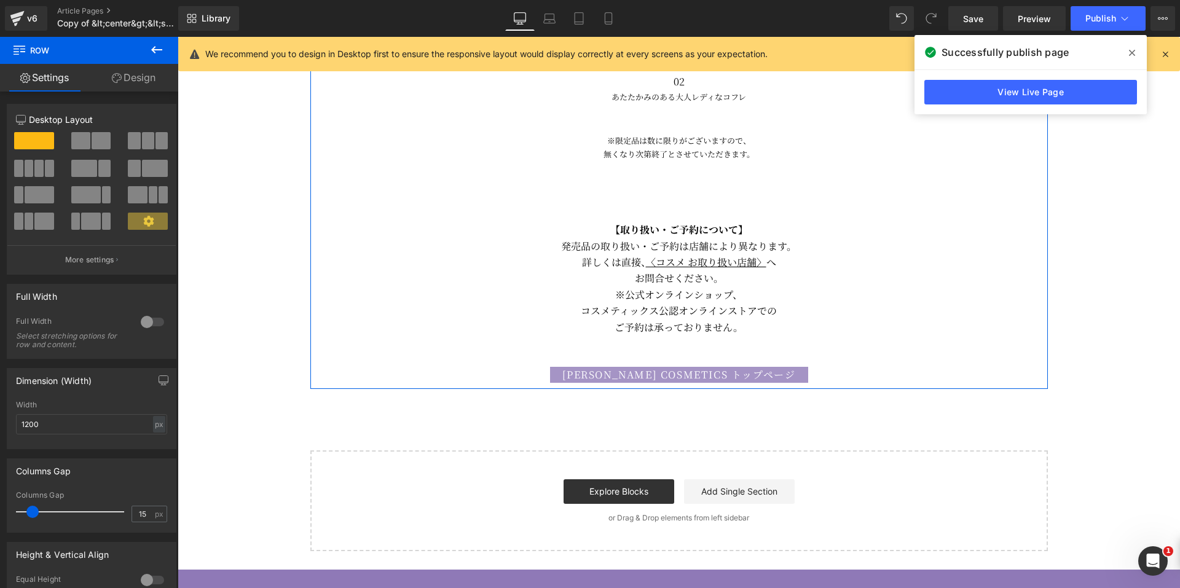
click at [138, 80] on link "Design" at bounding box center [133, 78] width 89 height 28
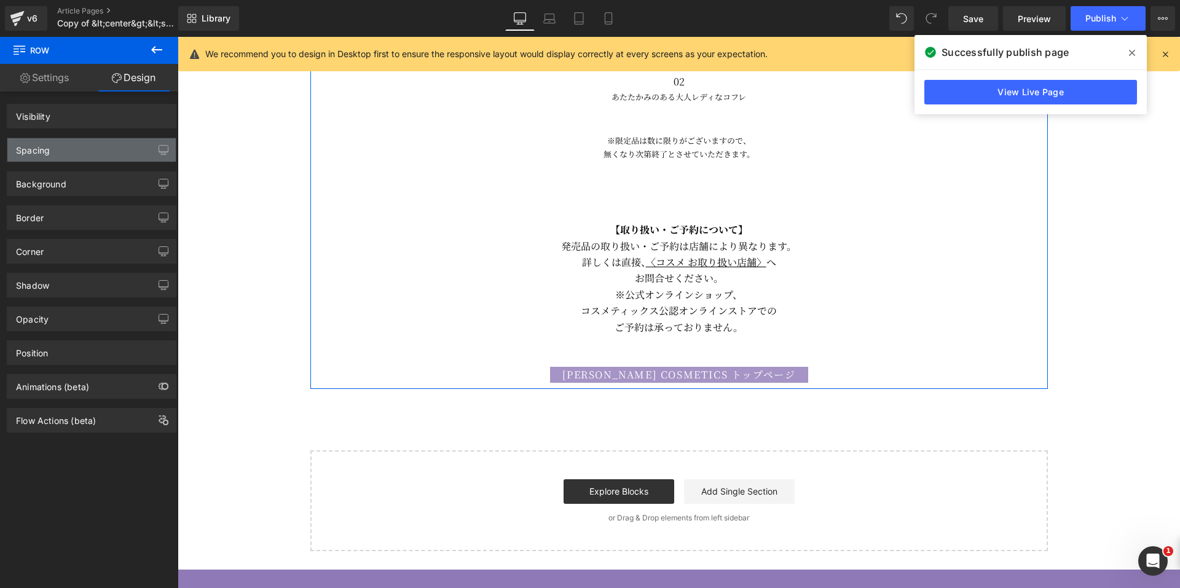
click at [90, 146] on div "Spacing" at bounding box center [91, 149] width 168 height 23
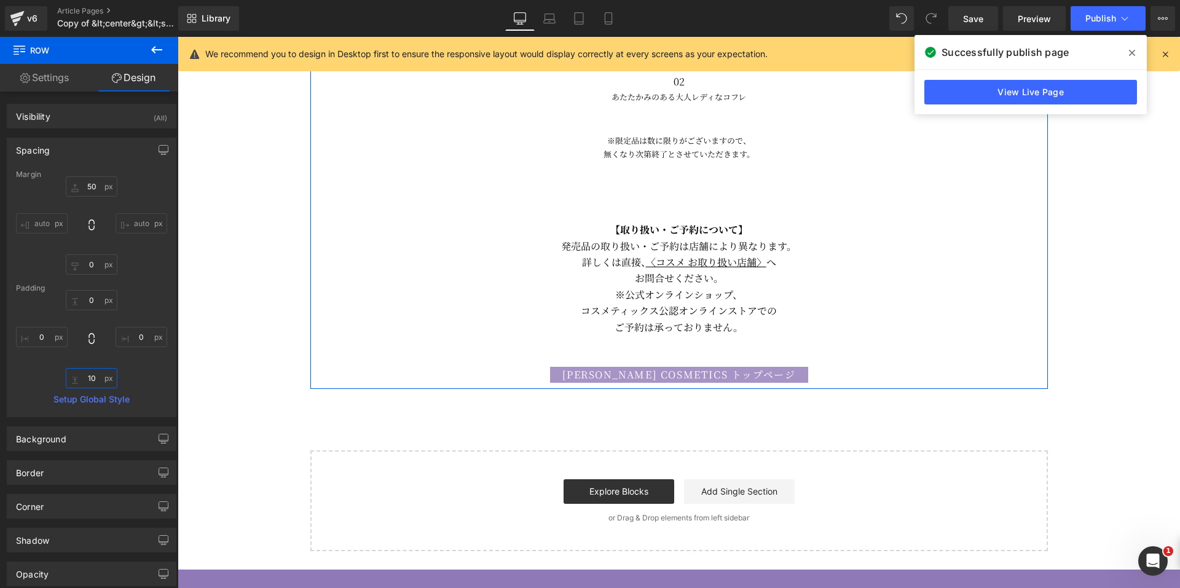
click at [69, 376] on input "10" at bounding box center [92, 378] width 52 height 20
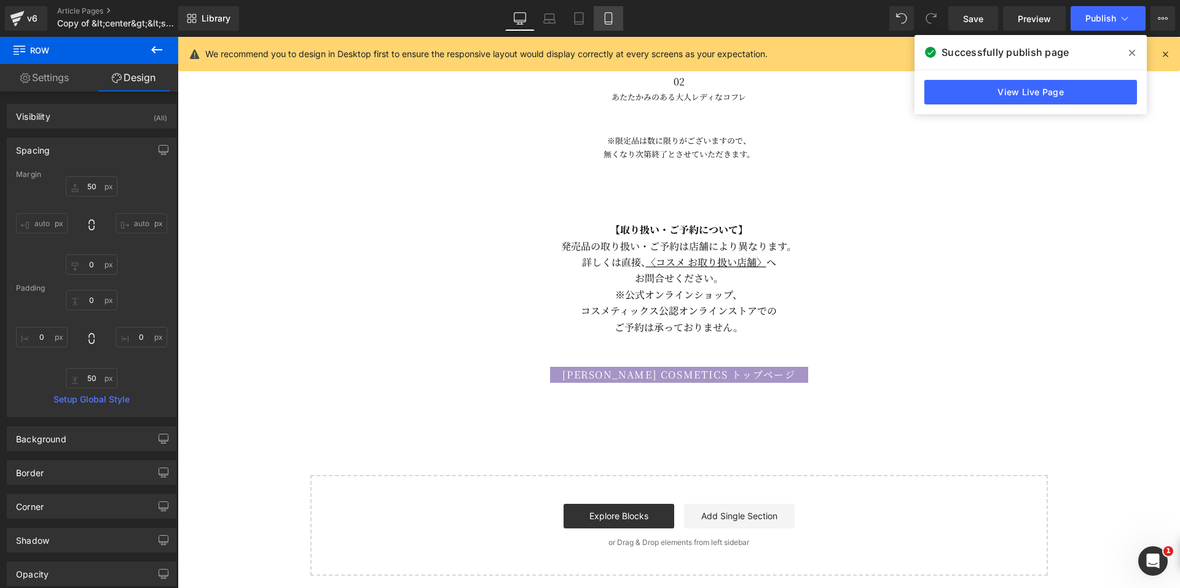
click at [612, 23] on icon at bounding box center [608, 19] width 7 height 12
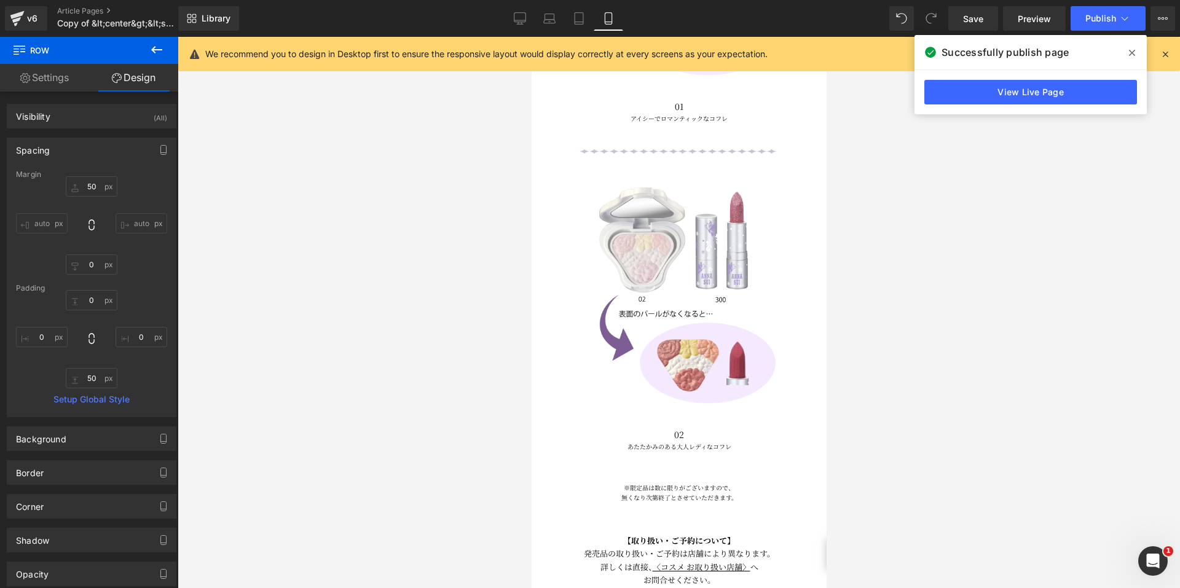
scroll to position [1470, 0]
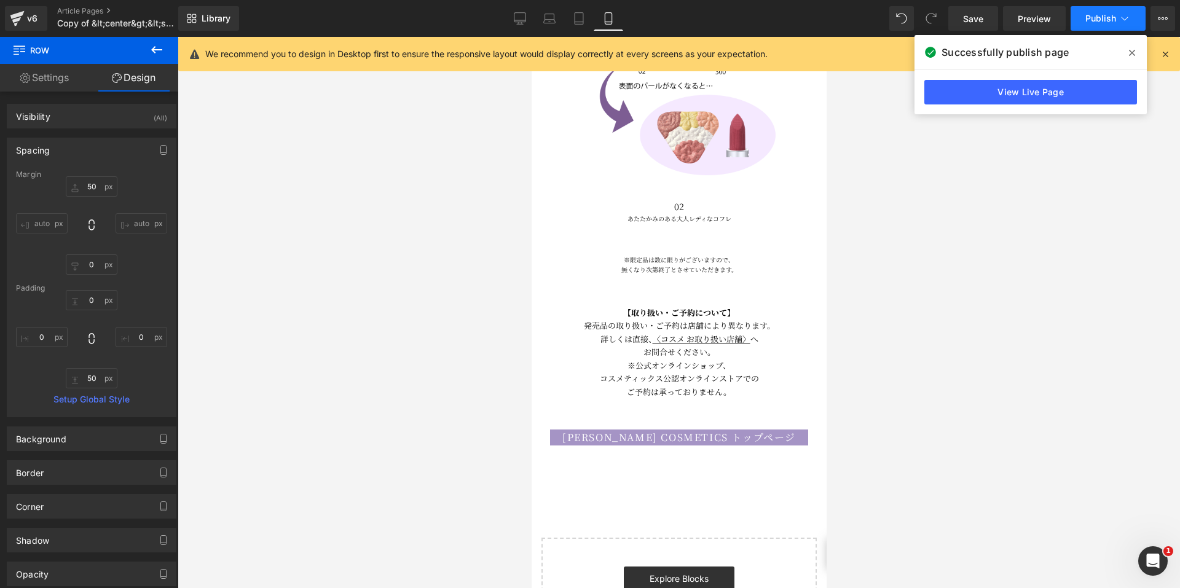
click at [1092, 15] on span "Publish" at bounding box center [1100, 19] width 31 height 10
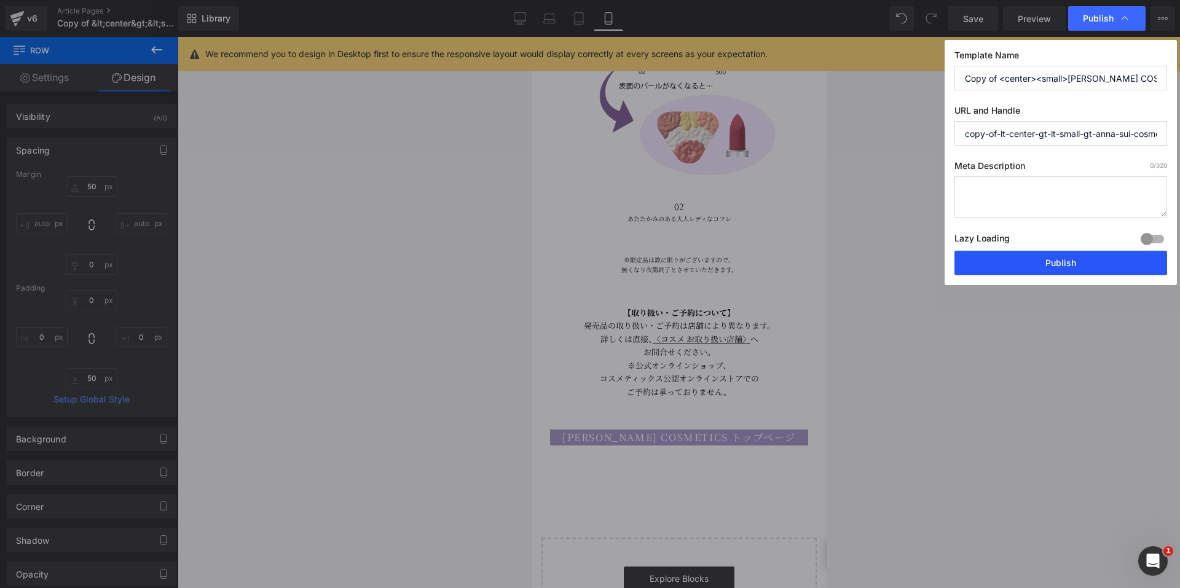
click at [992, 257] on button "Publish" at bounding box center [1060, 263] width 213 height 25
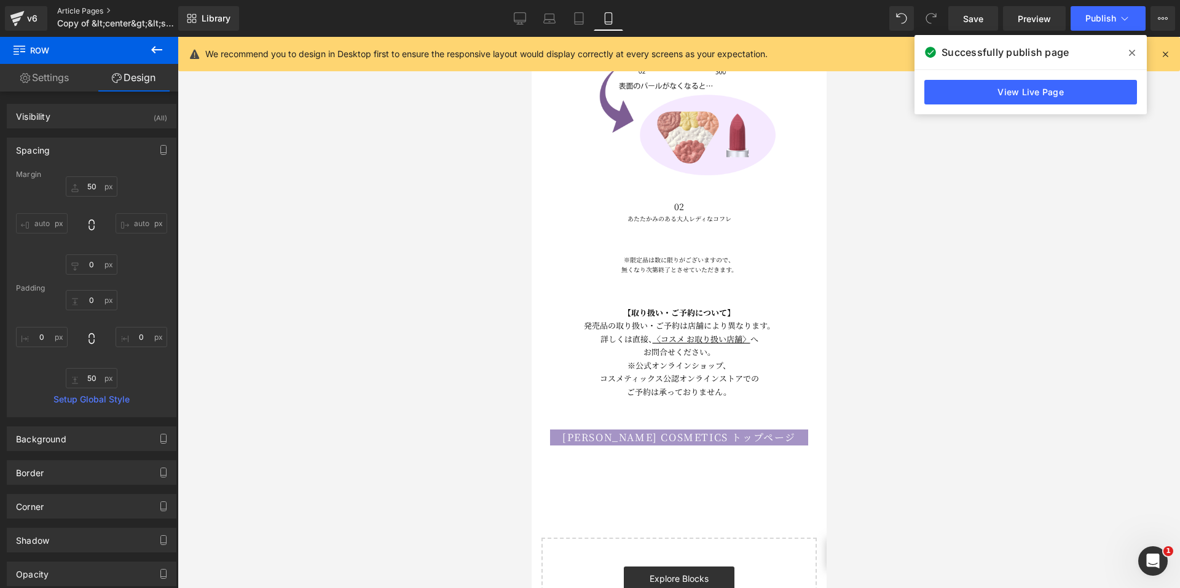
click at [84, 7] on link "Article Pages" at bounding box center [127, 11] width 141 height 10
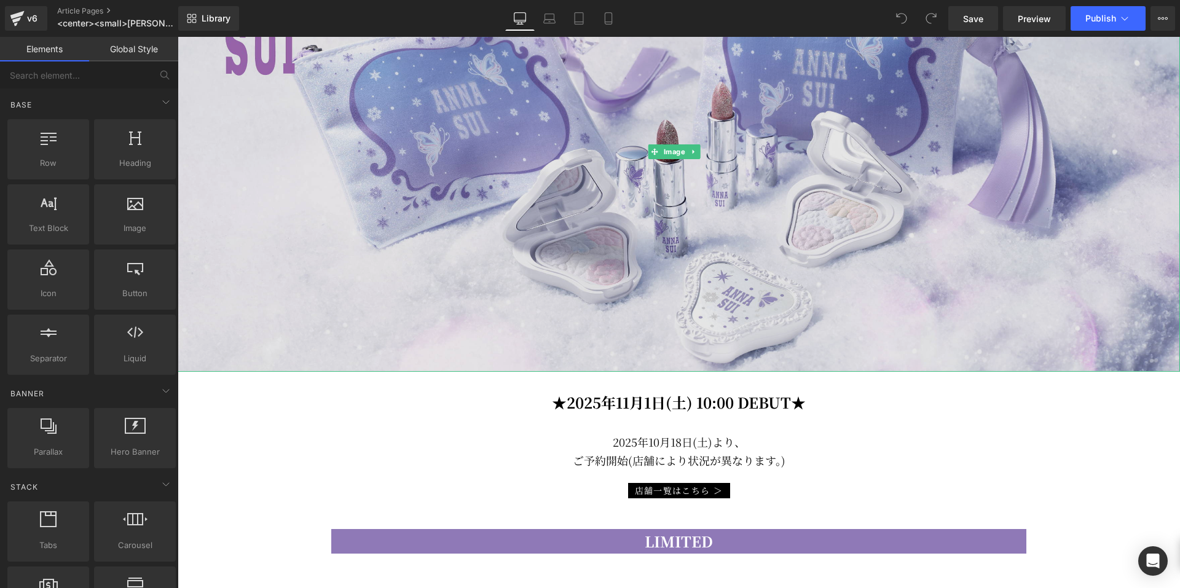
scroll to position [246, 0]
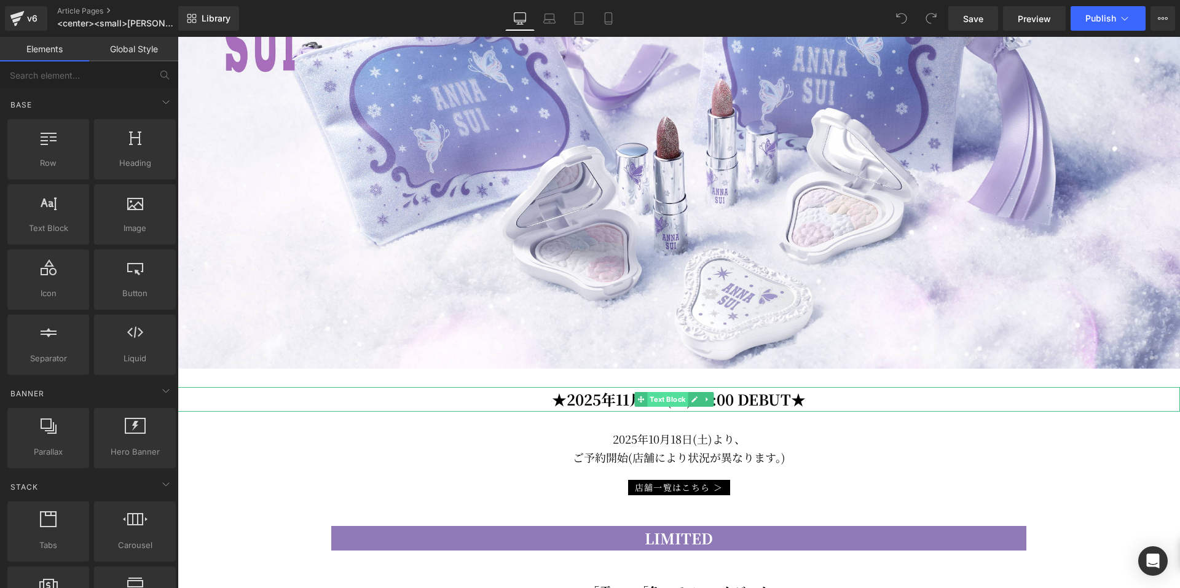
click at [655, 398] on span "Text Block" at bounding box center [667, 399] width 41 height 15
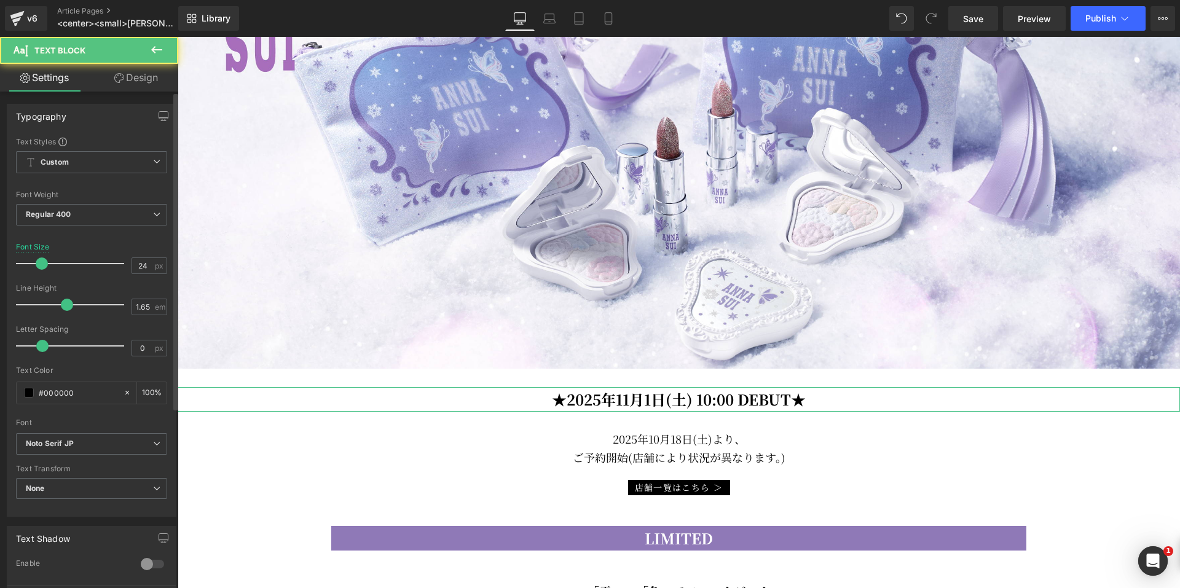
scroll to position [0, 0]
click at [98, 442] on b "Noto Serif JP" at bounding box center [89, 444] width 127 height 10
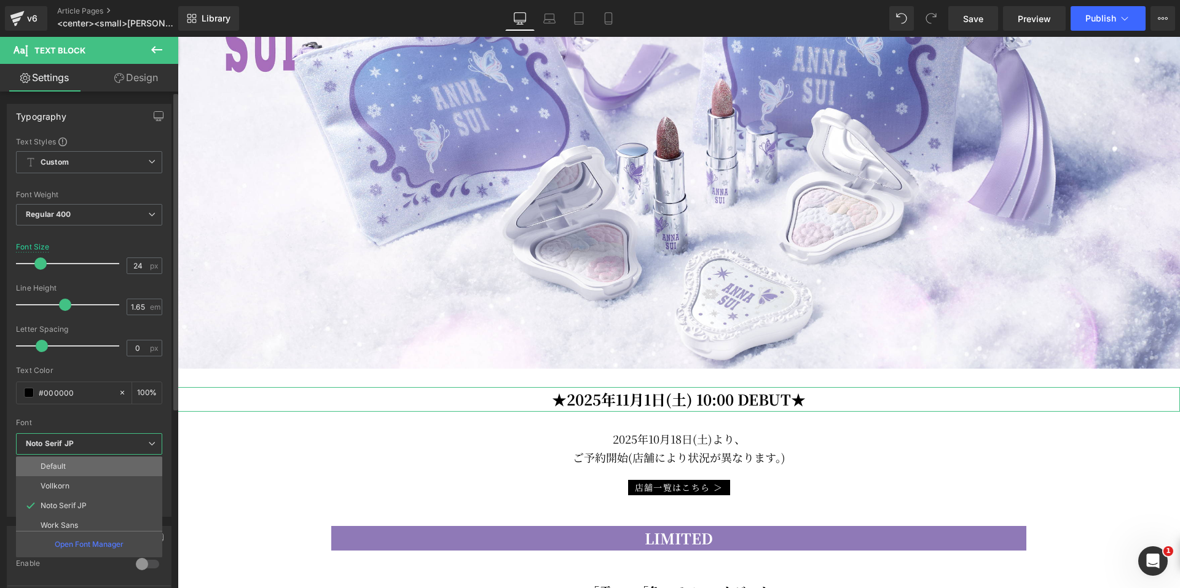
click at [82, 465] on li "Default" at bounding box center [92, 467] width 152 height 20
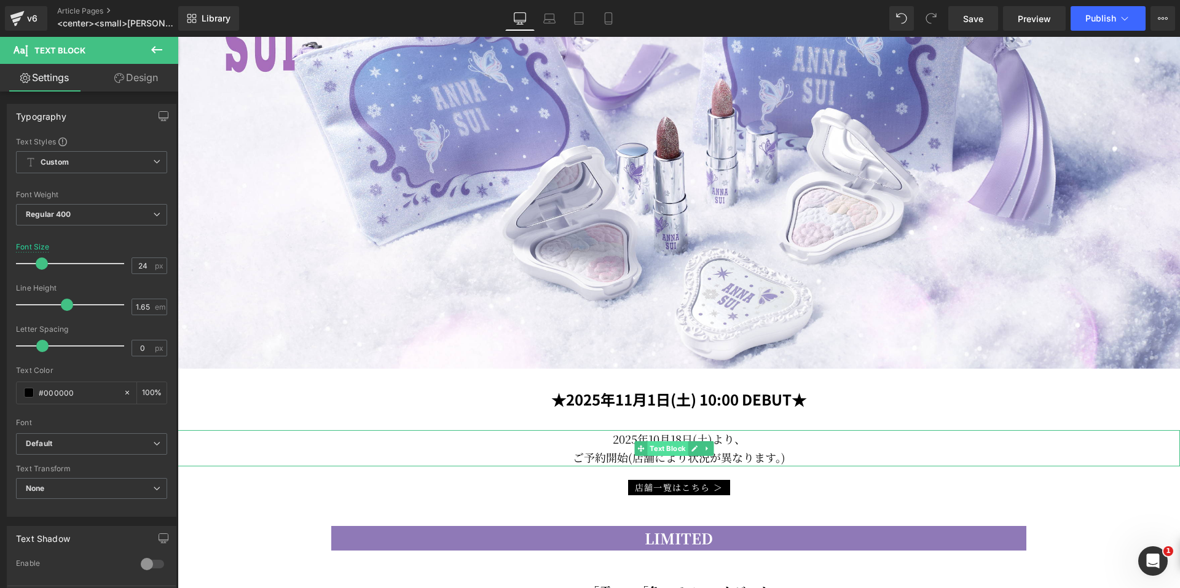
click at [661, 444] on span "Text Block" at bounding box center [667, 448] width 41 height 15
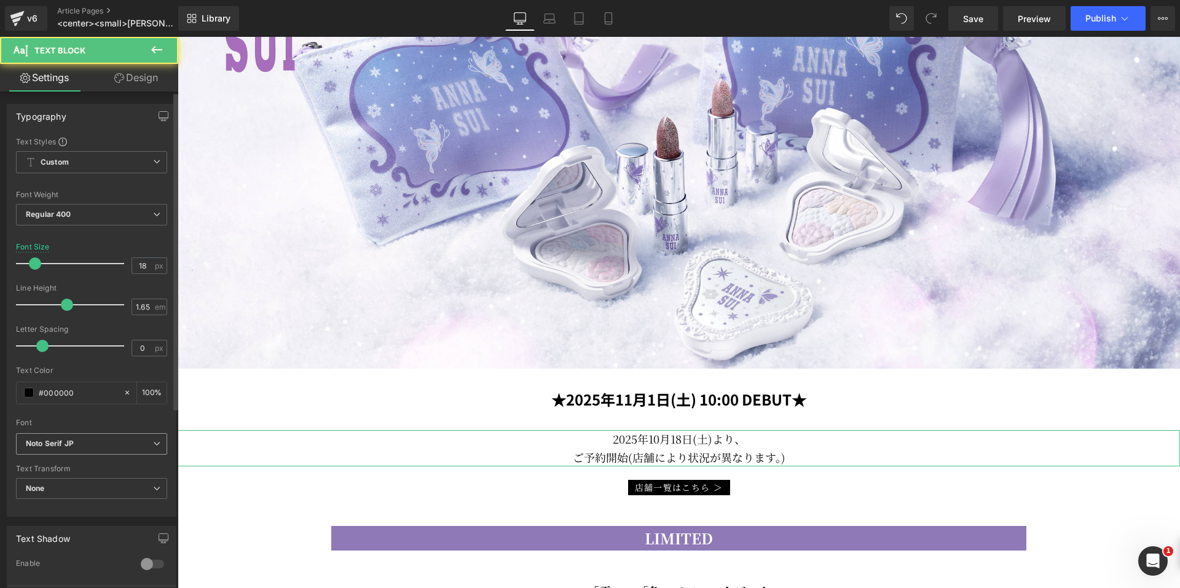
click at [107, 439] on b "Noto Serif JP" at bounding box center [89, 444] width 127 height 10
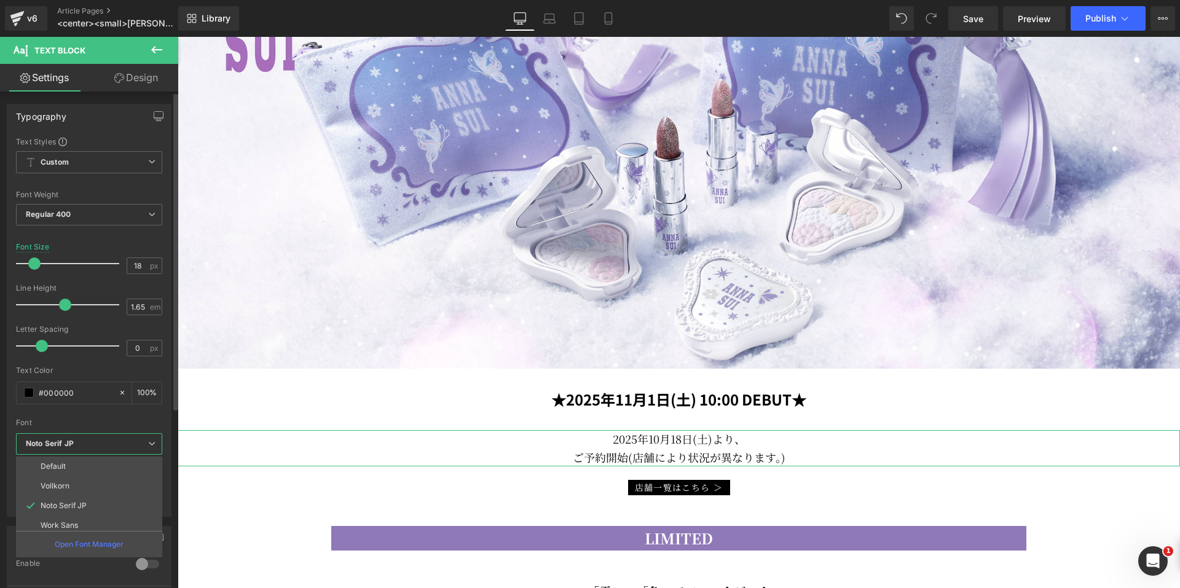
click at [73, 467] on li "Default" at bounding box center [92, 467] width 152 height 20
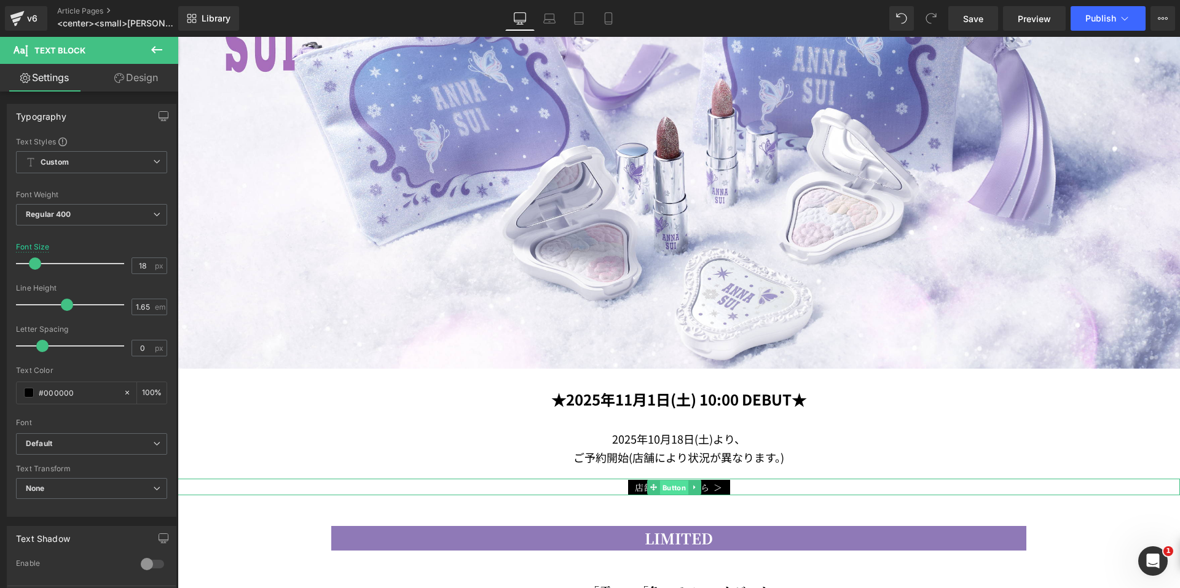
click at [667, 485] on span "Button" at bounding box center [674, 488] width 28 height 15
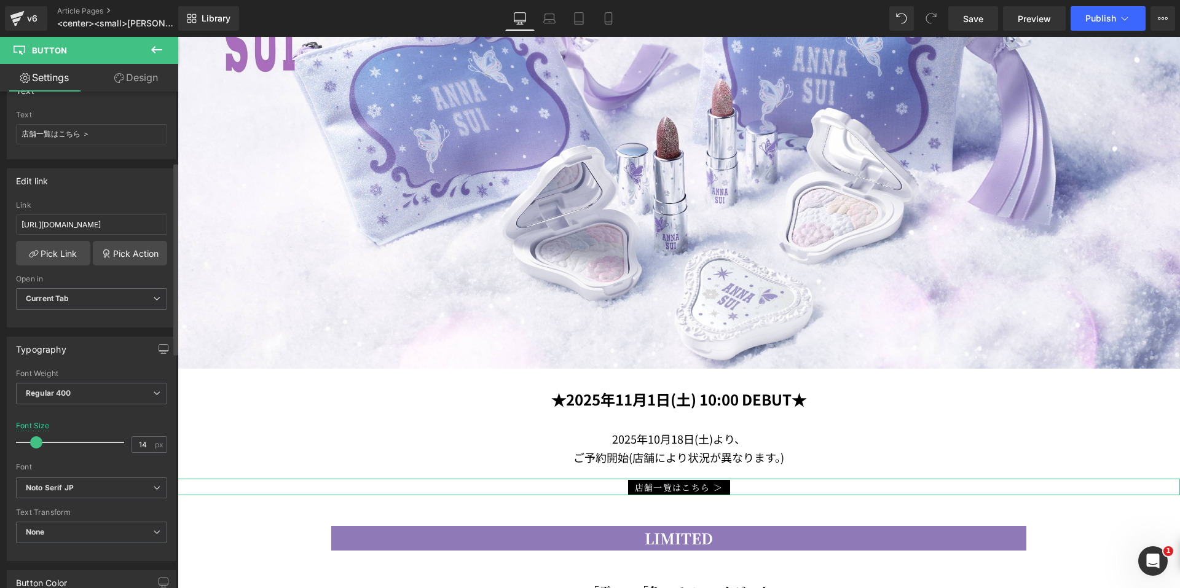
scroll to position [184, 0]
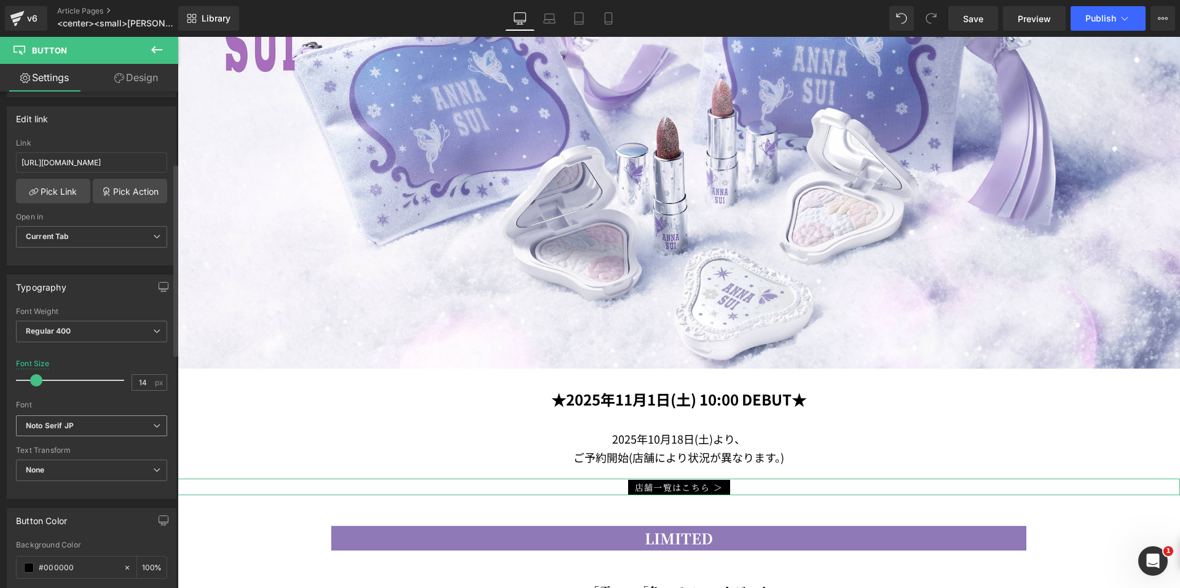
click at [94, 423] on b "Noto Serif JP" at bounding box center [89, 426] width 127 height 10
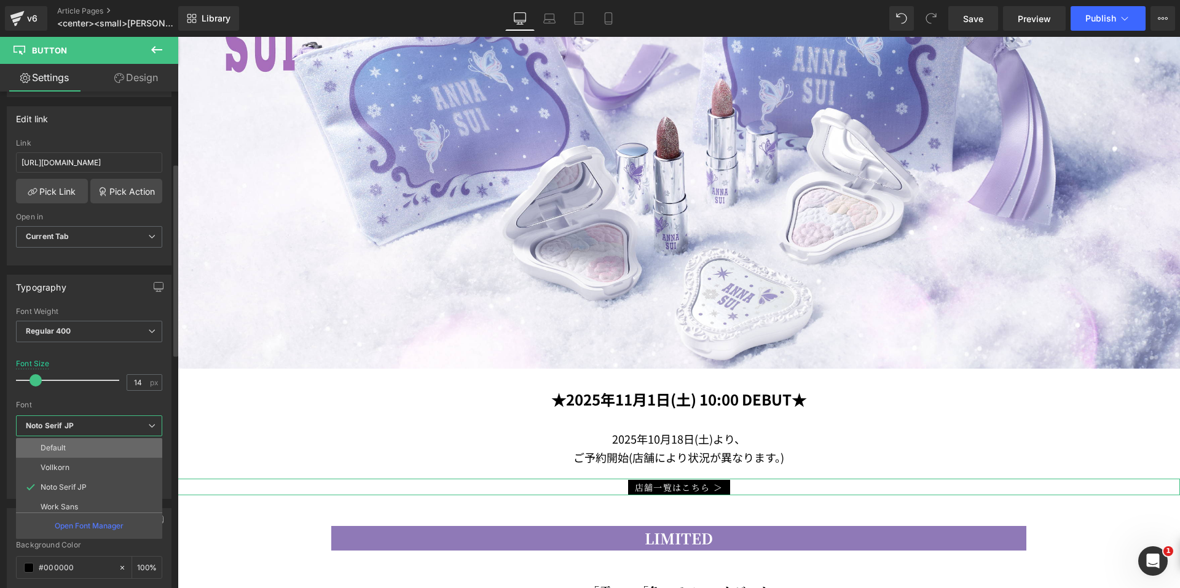
click at [82, 448] on li "Default" at bounding box center [92, 448] width 152 height 20
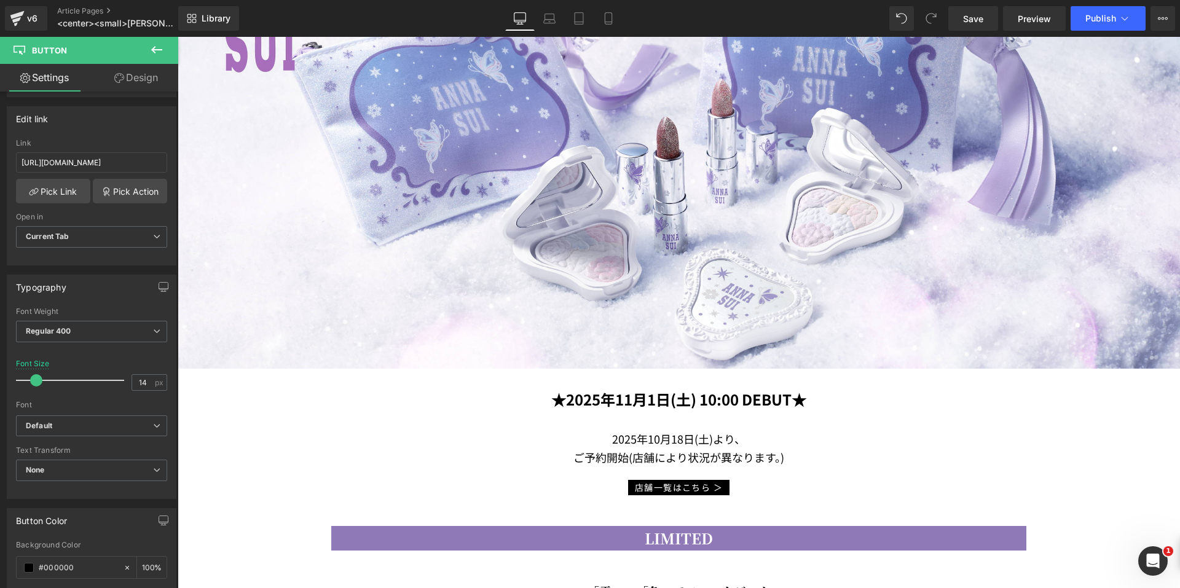
scroll to position [430, 0]
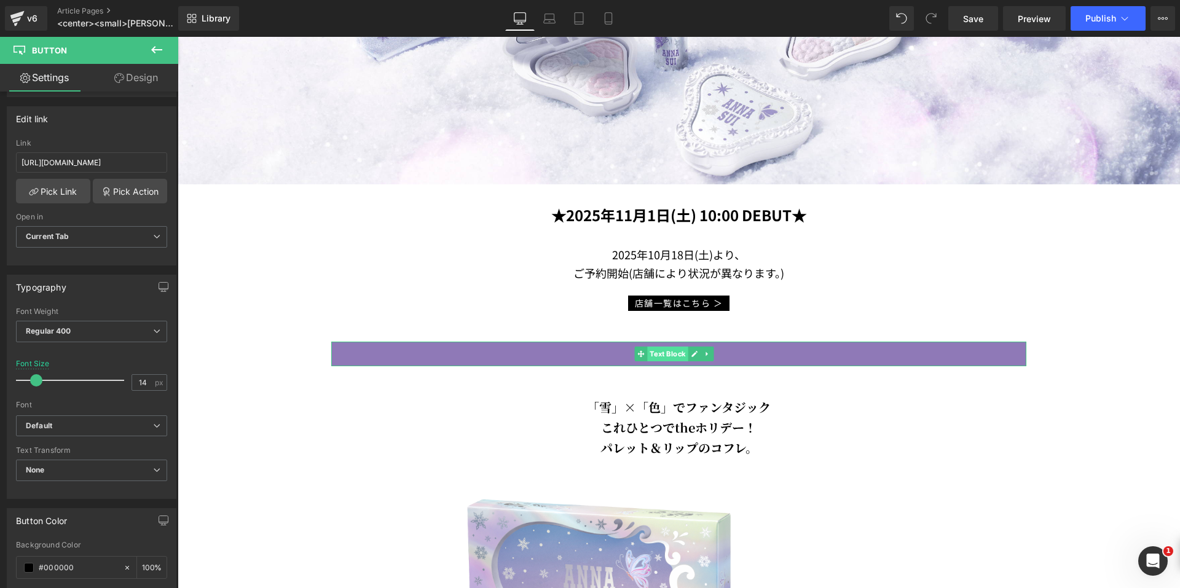
click at [663, 353] on span "Text Block" at bounding box center [667, 354] width 41 height 15
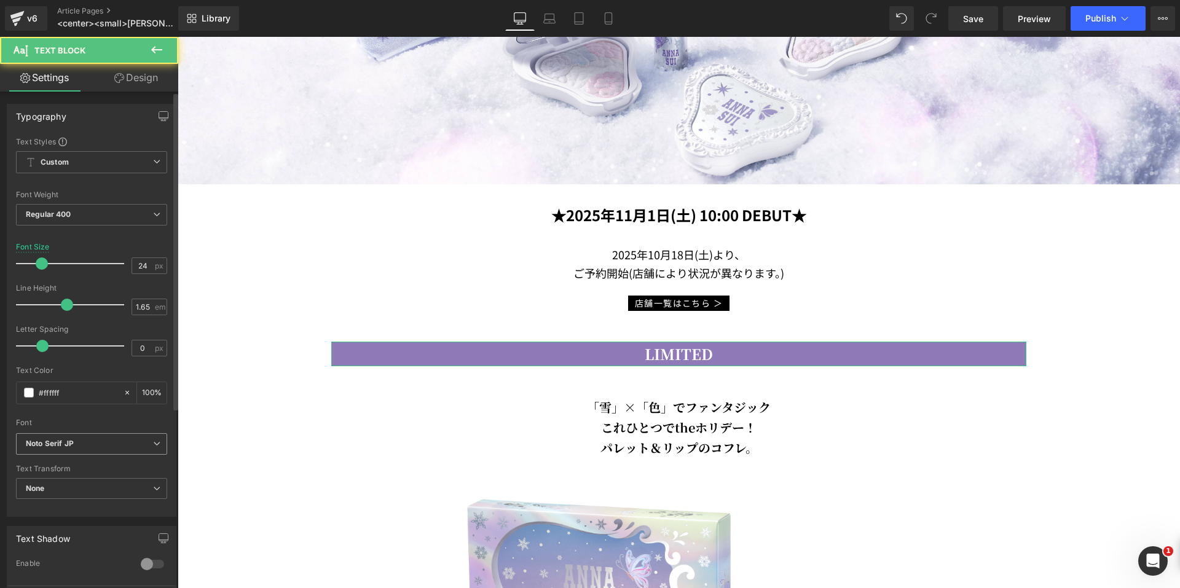
click at [92, 449] on b "Noto Serif JP" at bounding box center [89, 444] width 127 height 10
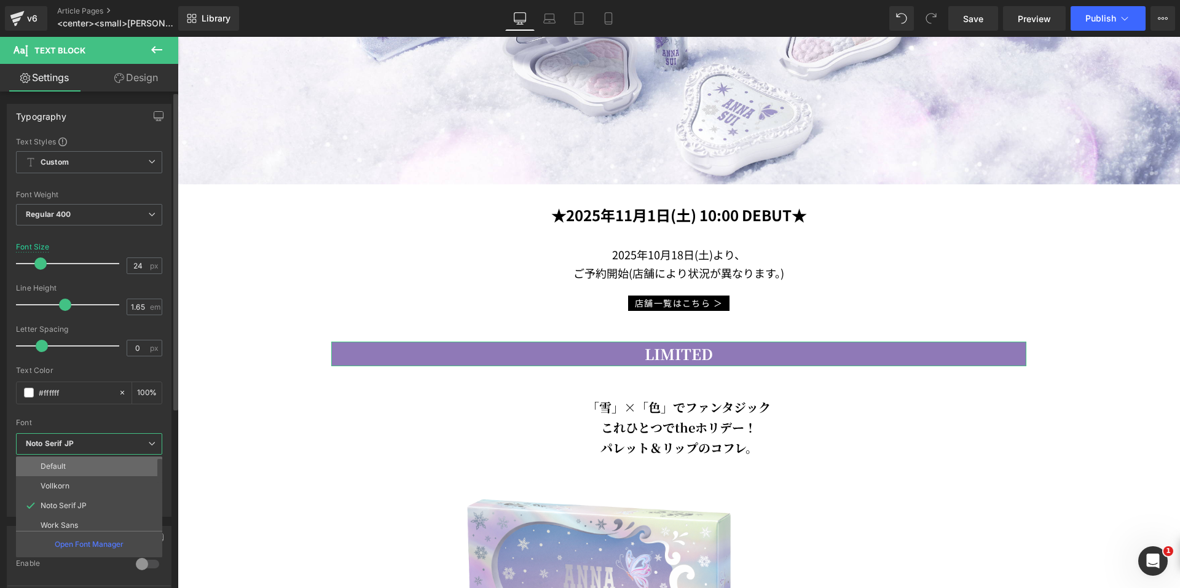
click at [82, 464] on li "Default" at bounding box center [92, 467] width 152 height 20
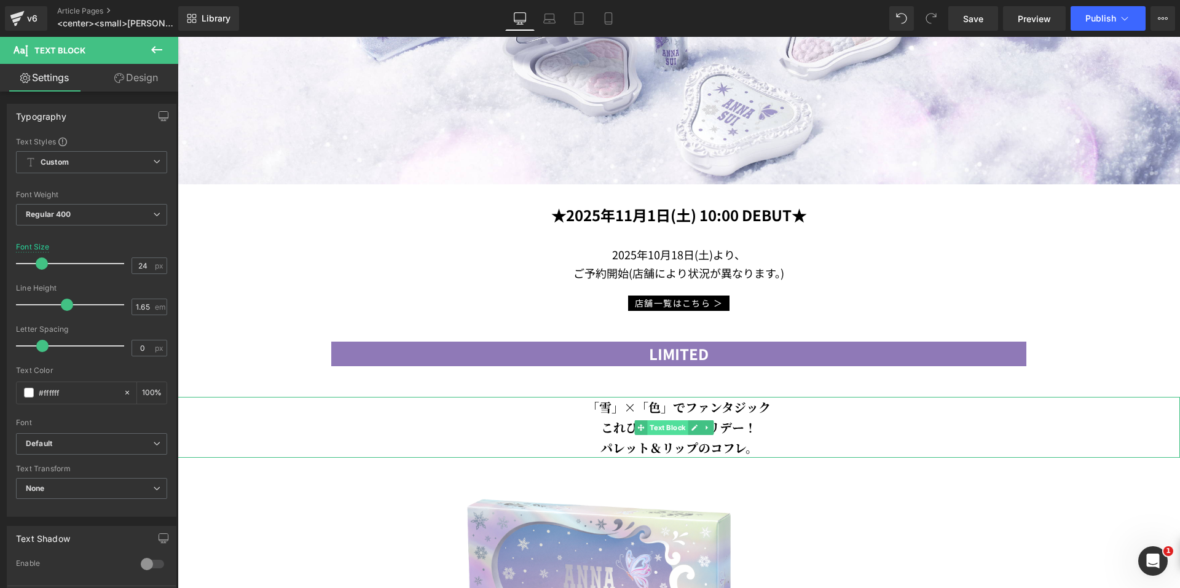
click at [678, 420] on span "Text Block" at bounding box center [667, 427] width 41 height 15
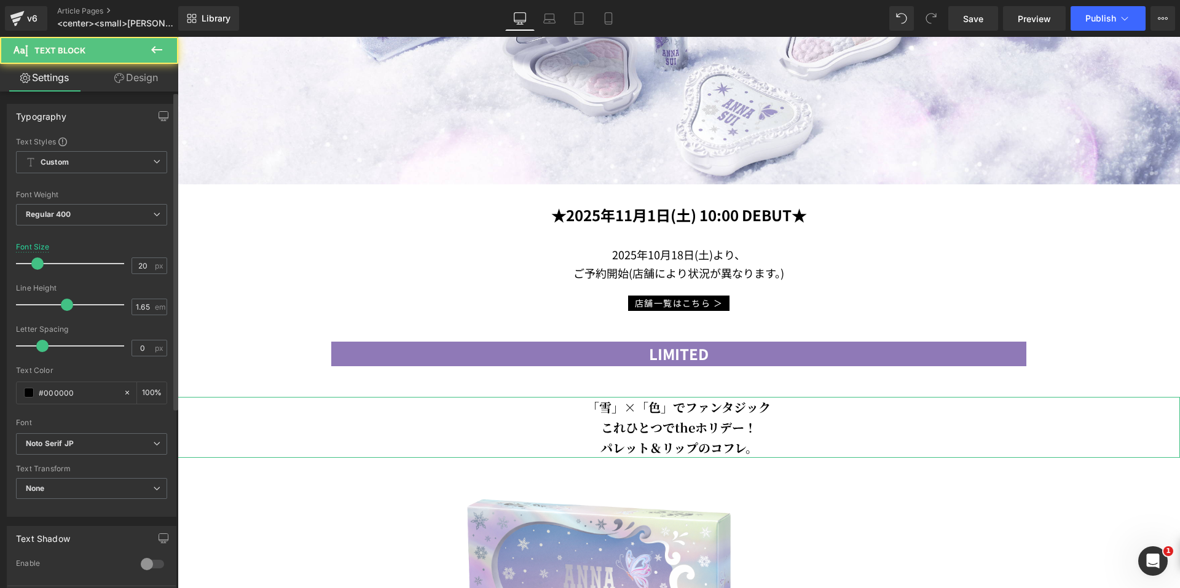
click at [122, 430] on div "Font Default Vollkorn Noto Serif JP Work Sans PT Serif Alegreya Neuton Slabo 27…" at bounding box center [91, 284] width 151 height 297
click at [108, 441] on b "Noto Serif JP" at bounding box center [89, 444] width 127 height 10
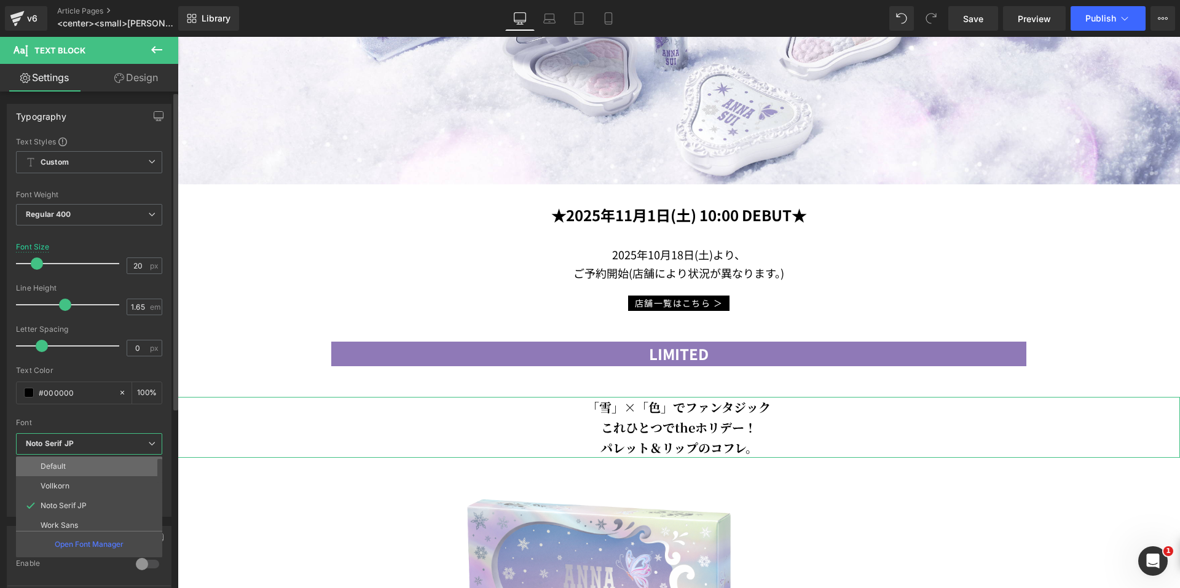
click at [92, 465] on li "Default" at bounding box center [92, 467] width 152 height 20
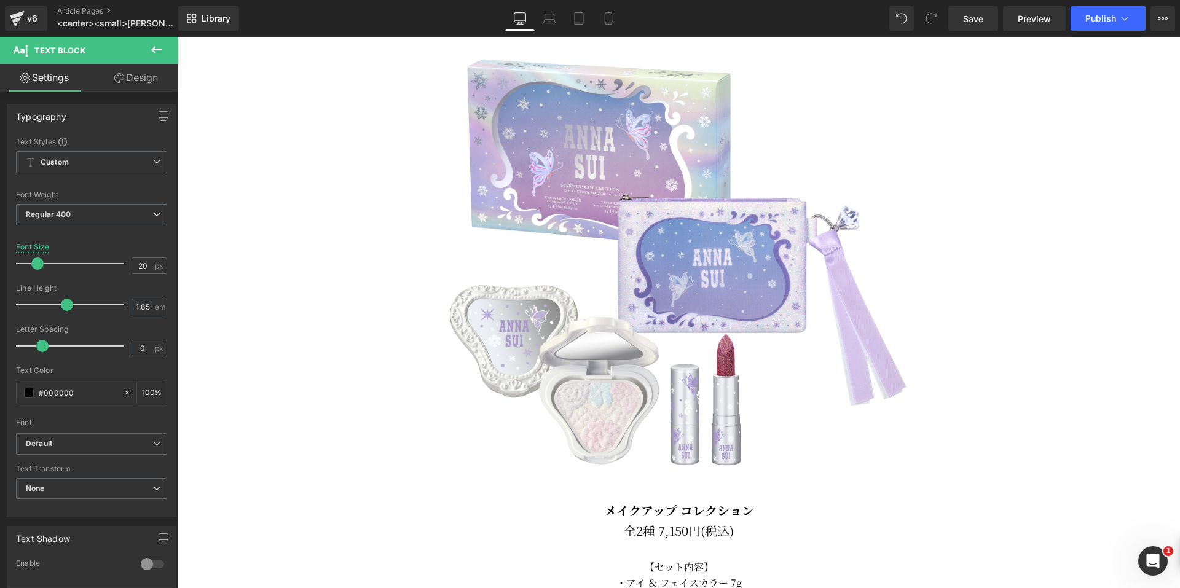
scroll to position [983, 0]
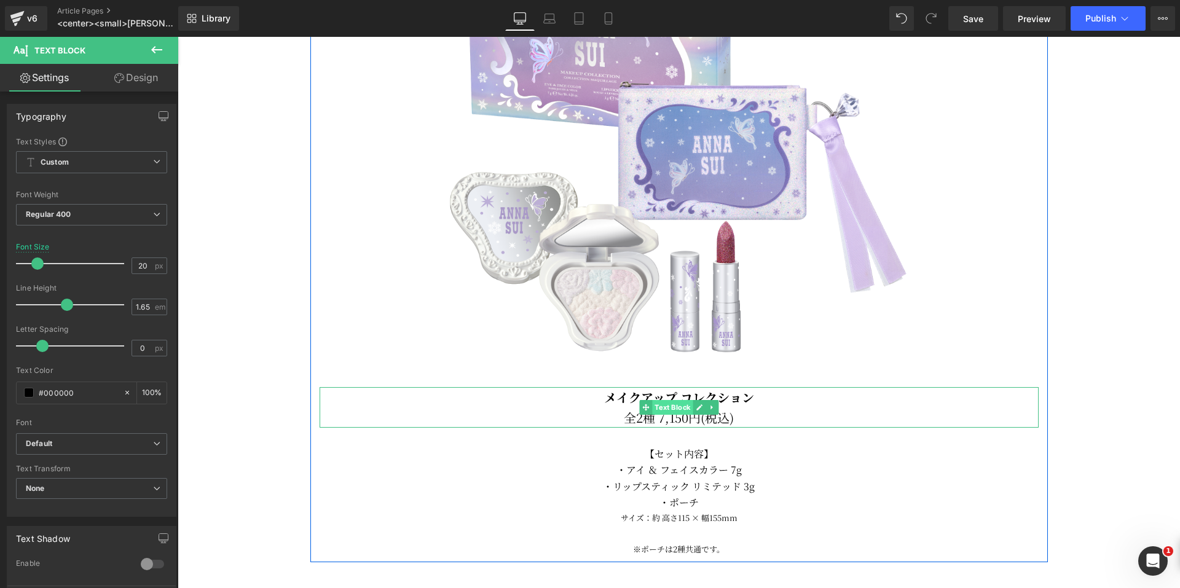
click at [672, 401] on span "Text Block" at bounding box center [672, 407] width 41 height 15
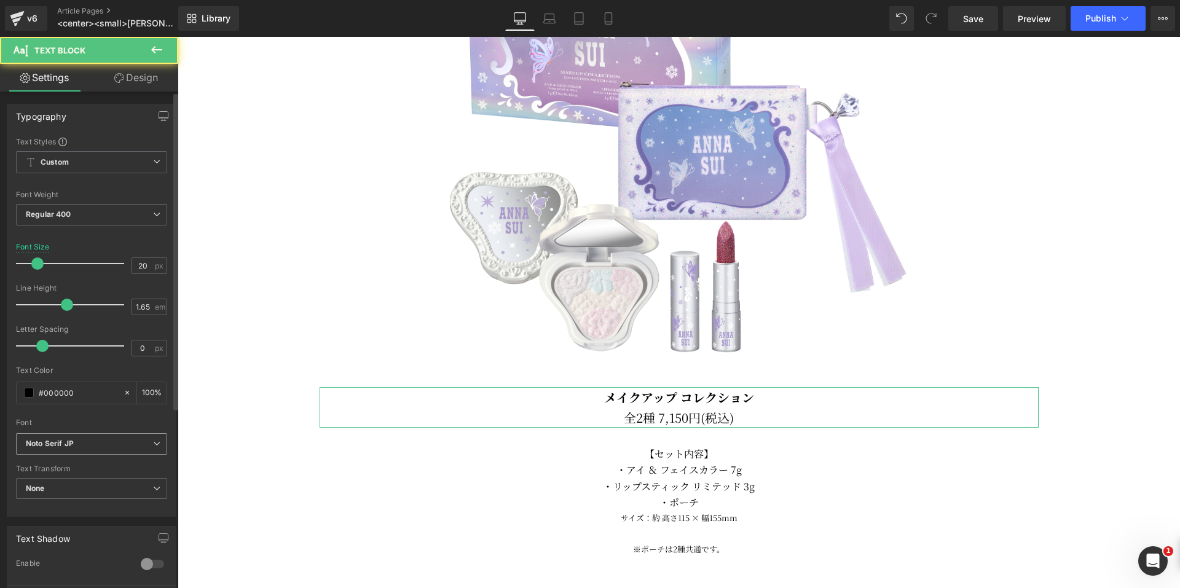
click at [108, 440] on b "Noto Serif JP" at bounding box center [89, 444] width 127 height 10
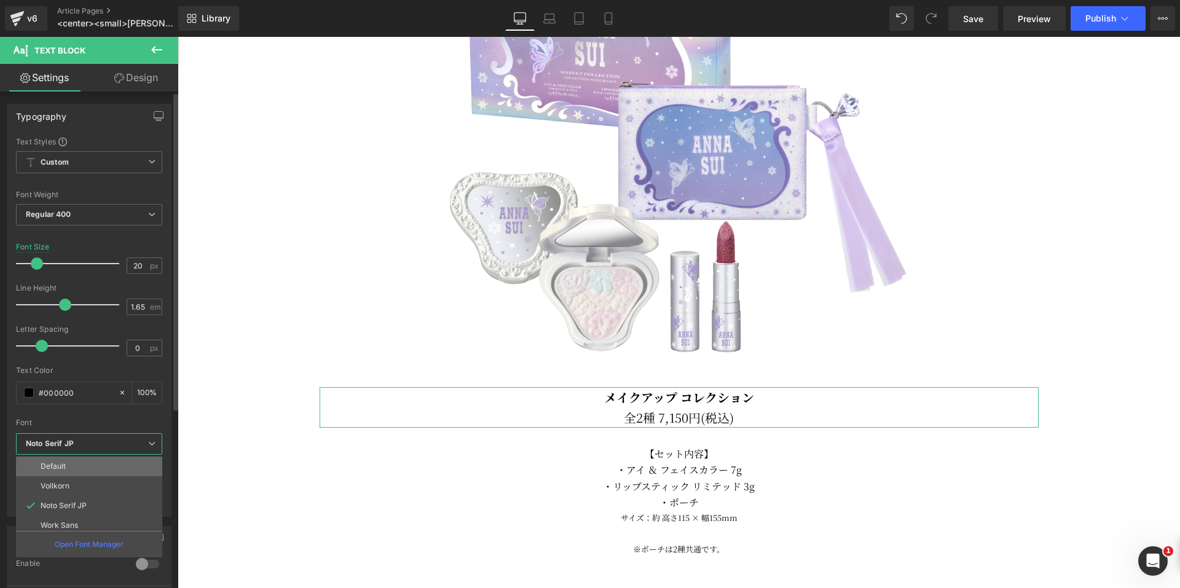
click at [94, 467] on li "Default" at bounding box center [92, 467] width 152 height 20
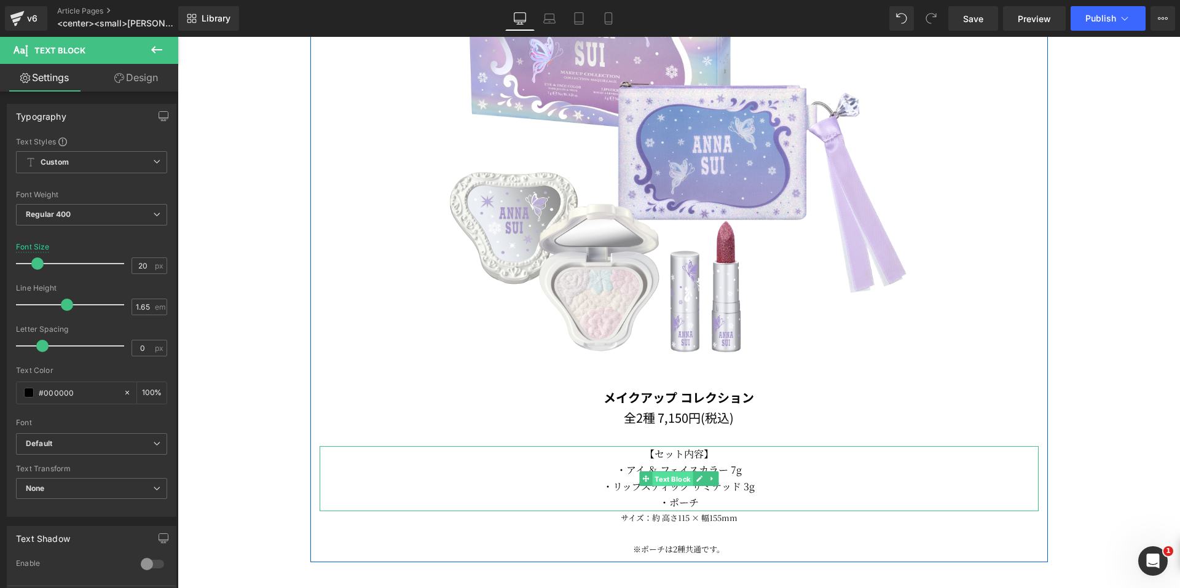
click at [670, 472] on span "Text Block" at bounding box center [672, 479] width 41 height 15
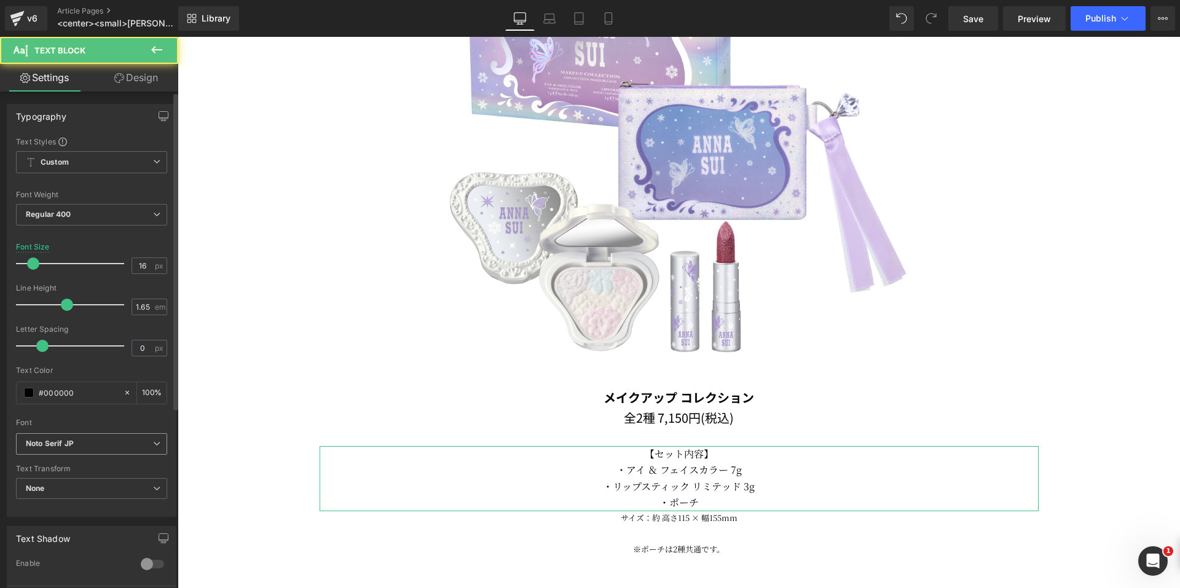
click at [125, 446] on b "Noto Serif JP" at bounding box center [89, 444] width 127 height 10
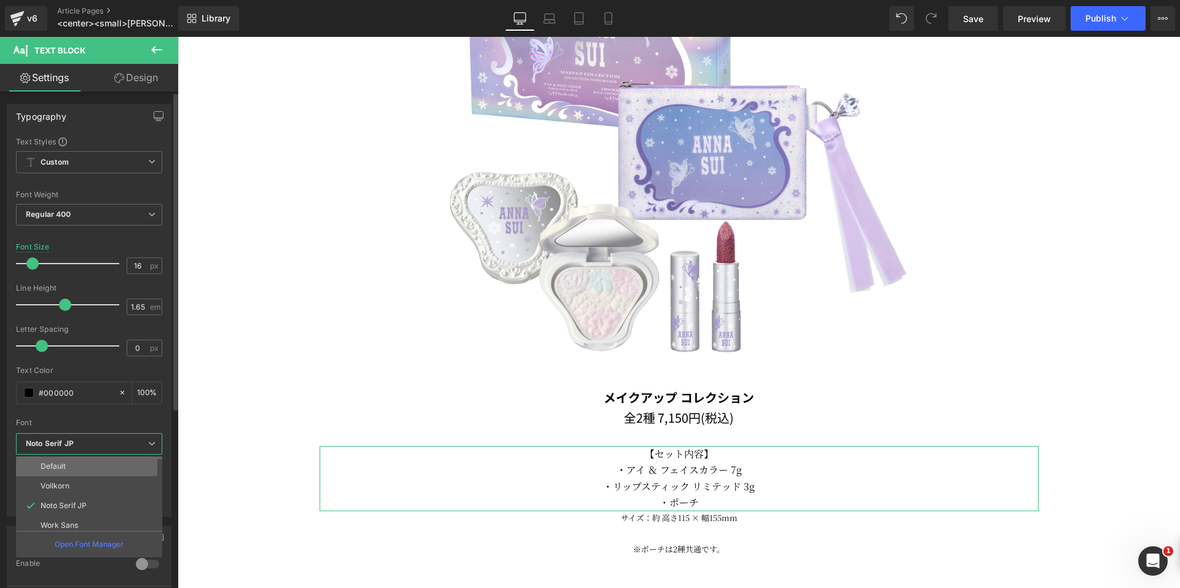
click at [106, 468] on li "Default" at bounding box center [92, 467] width 152 height 20
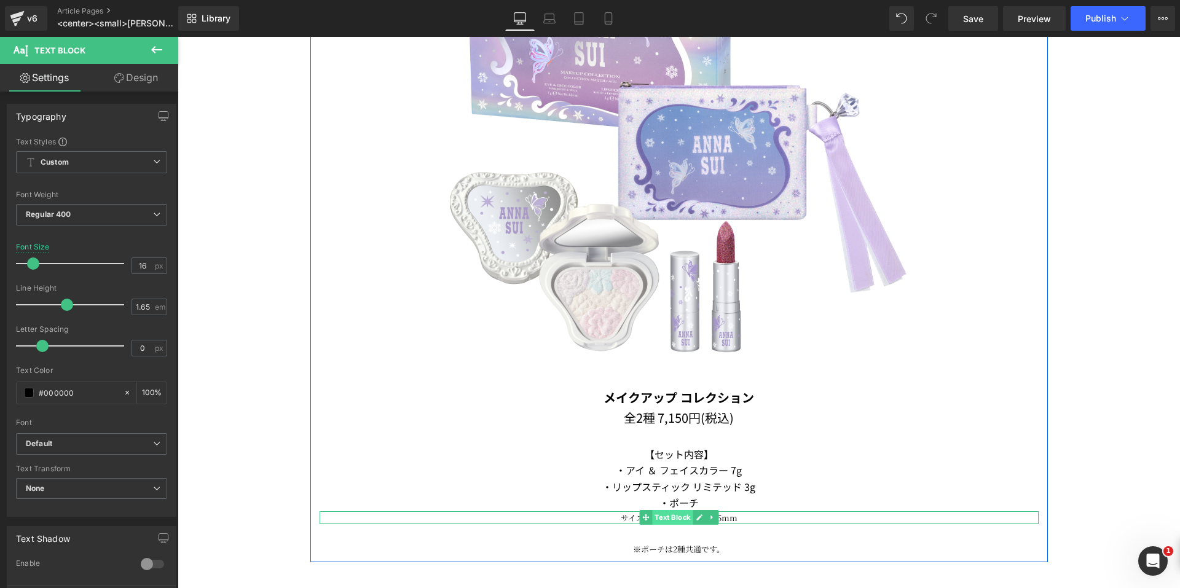
click at [671, 513] on span "Text Block" at bounding box center [672, 517] width 41 height 15
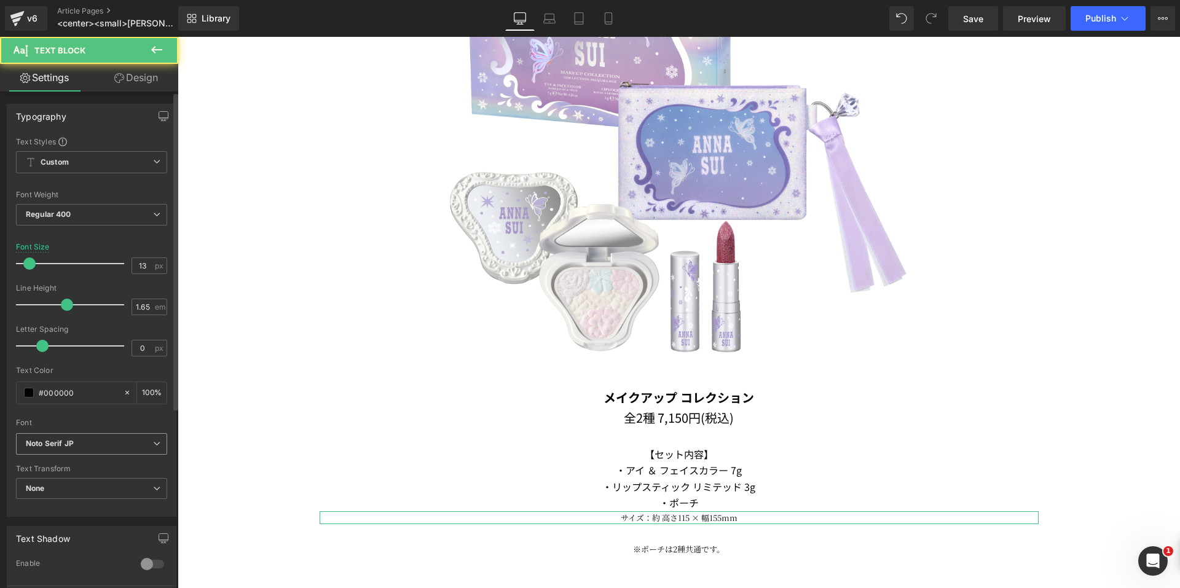
click at [128, 444] on b "Noto Serif JP" at bounding box center [89, 444] width 127 height 10
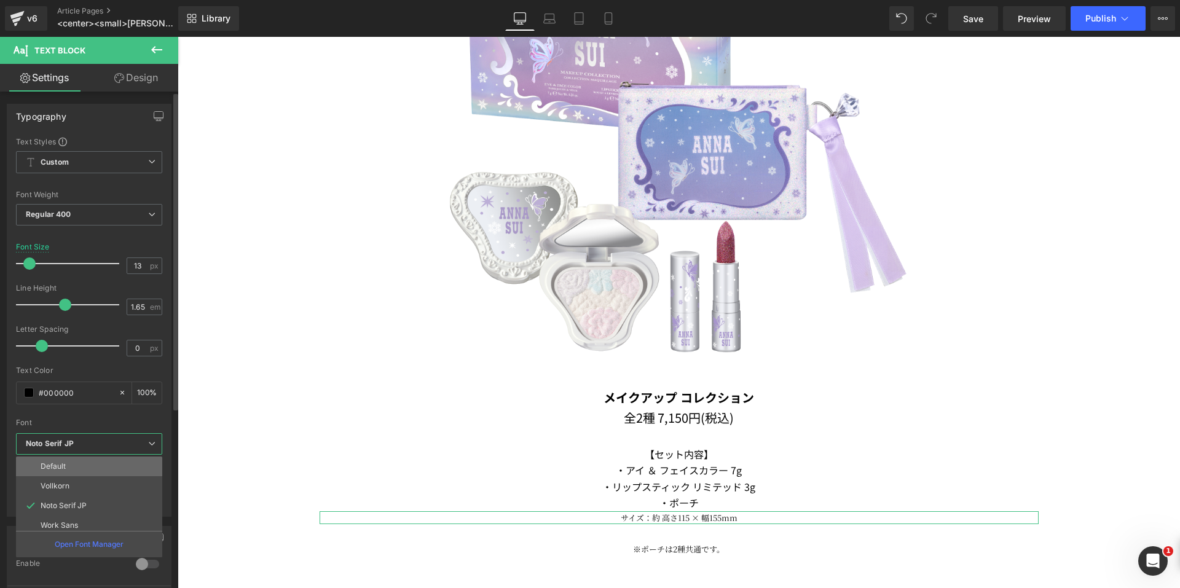
click at [106, 463] on li "Default" at bounding box center [92, 467] width 152 height 20
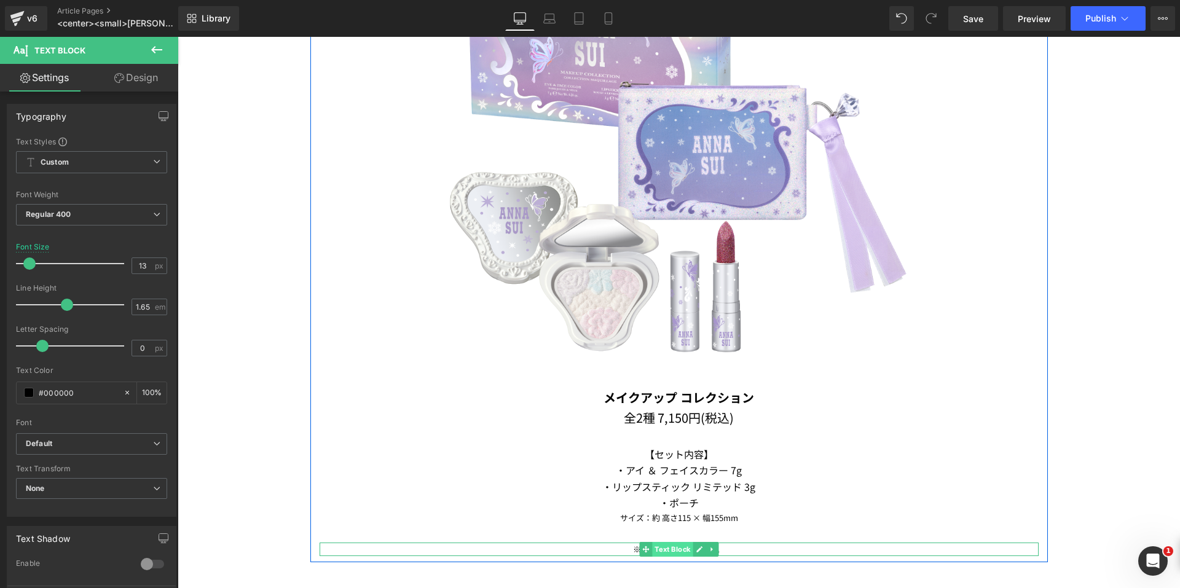
click at [668, 543] on span "Text Block" at bounding box center [672, 549] width 41 height 15
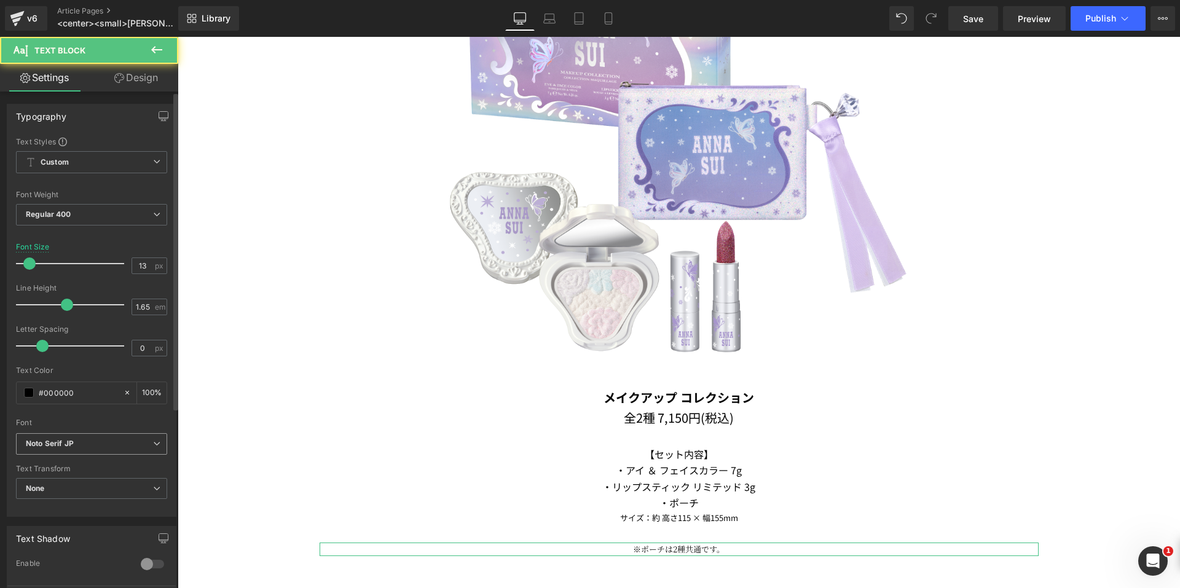
click at [148, 444] on b "Noto Serif JP" at bounding box center [89, 444] width 127 height 10
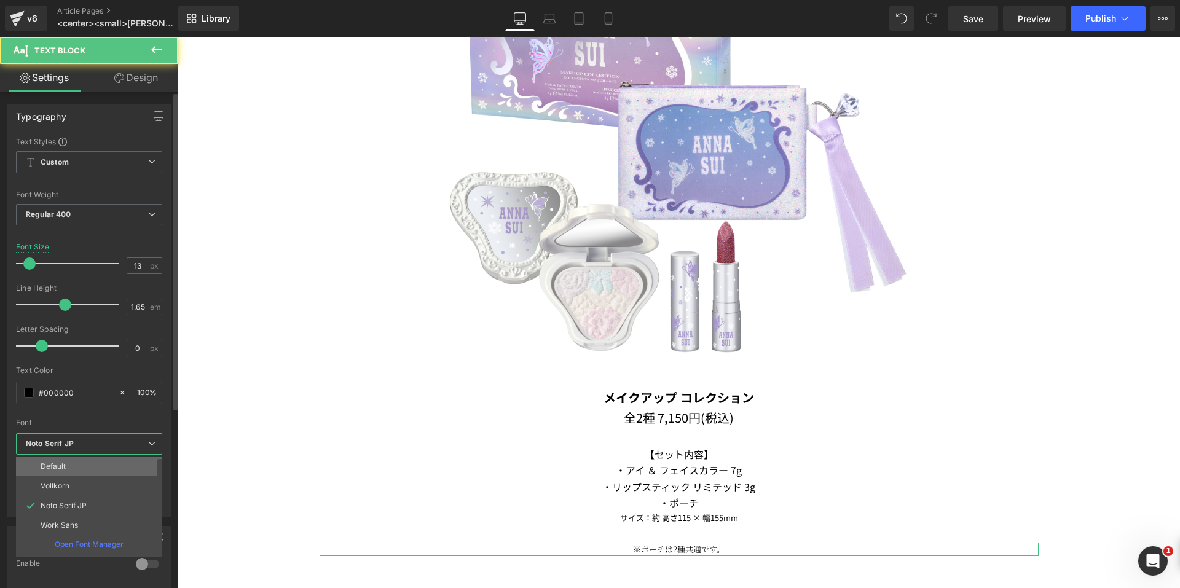
click at [129, 465] on li "Default" at bounding box center [92, 467] width 152 height 20
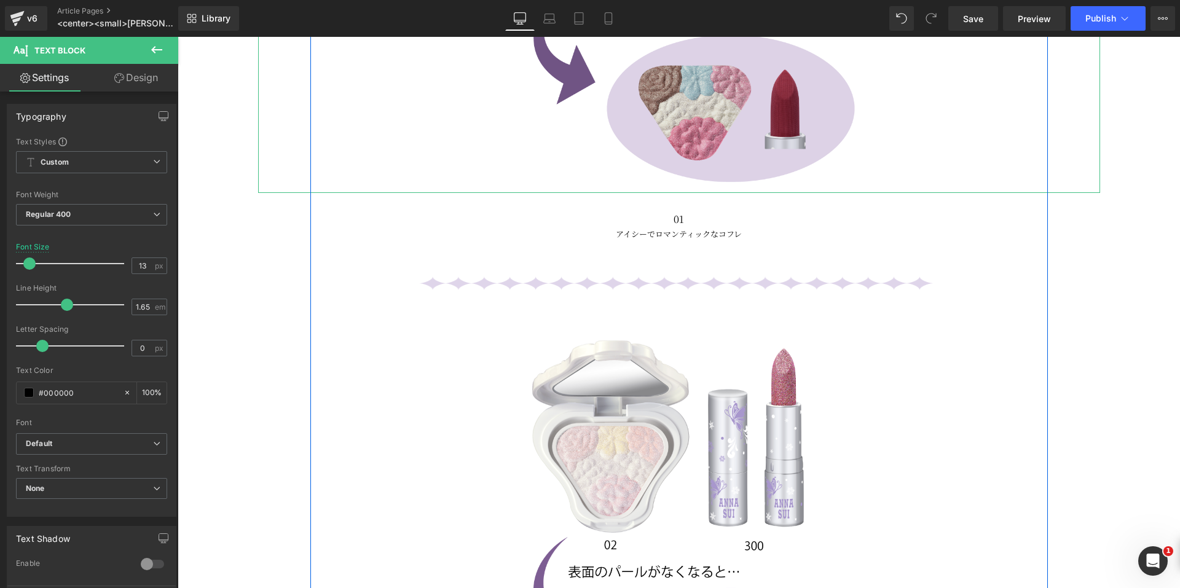
scroll to position [1844, 0]
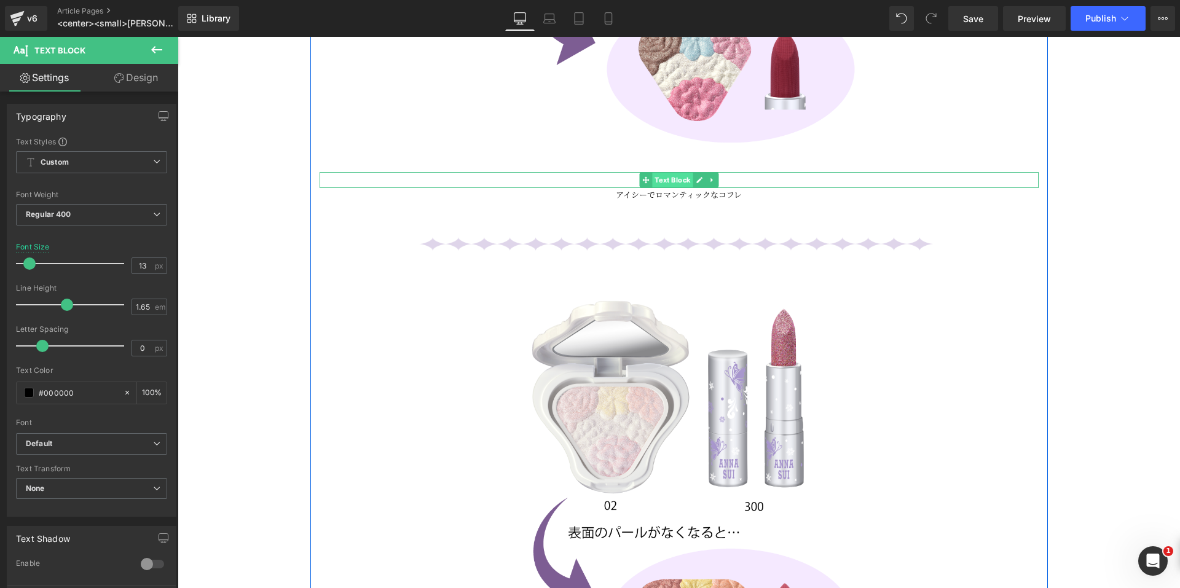
click at [664, 173] on span "Text Block" at bounding box center [672, 180] width 41 height 15
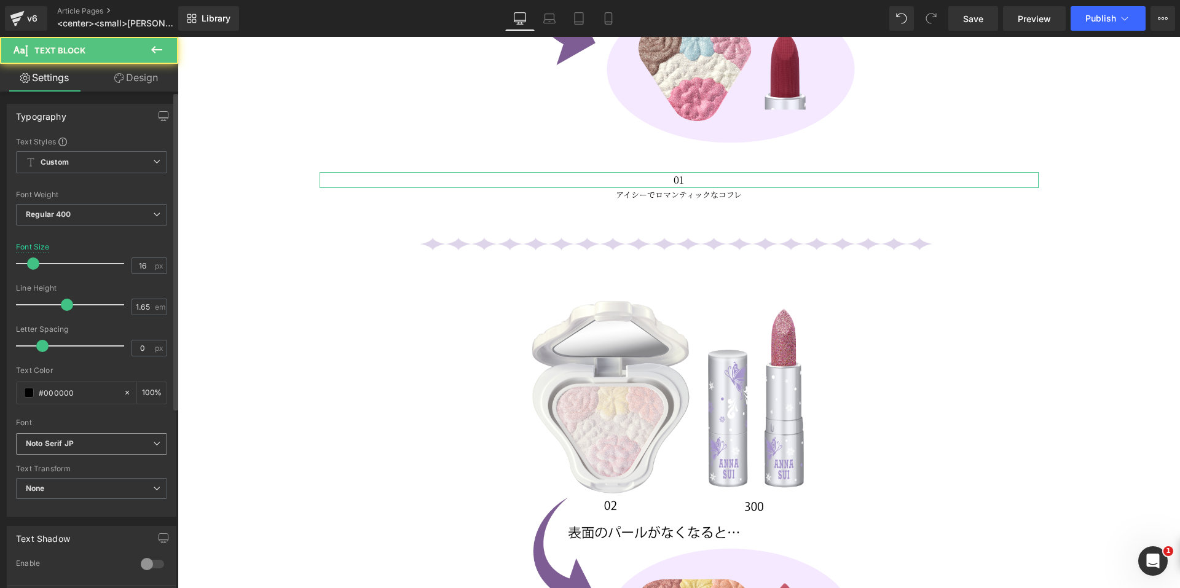
click at [107, 444] on b "Noto Serif JP" at bounding box center [89, 444] width 127 height 10
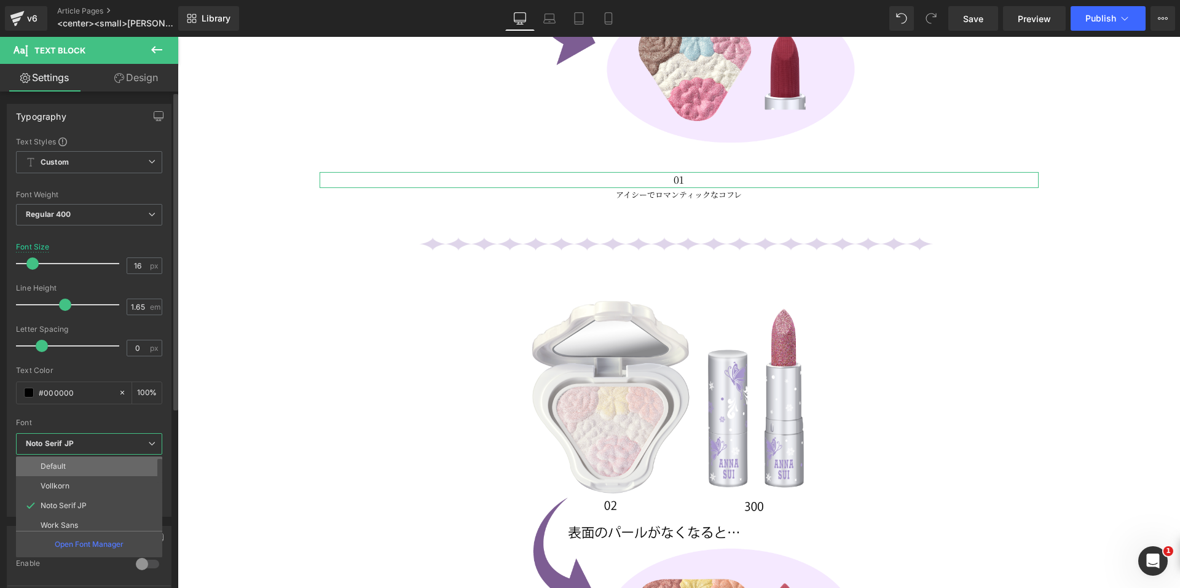
click at [96, 470] on li "Default" at bounding box center [92, 467] width 152 height 20
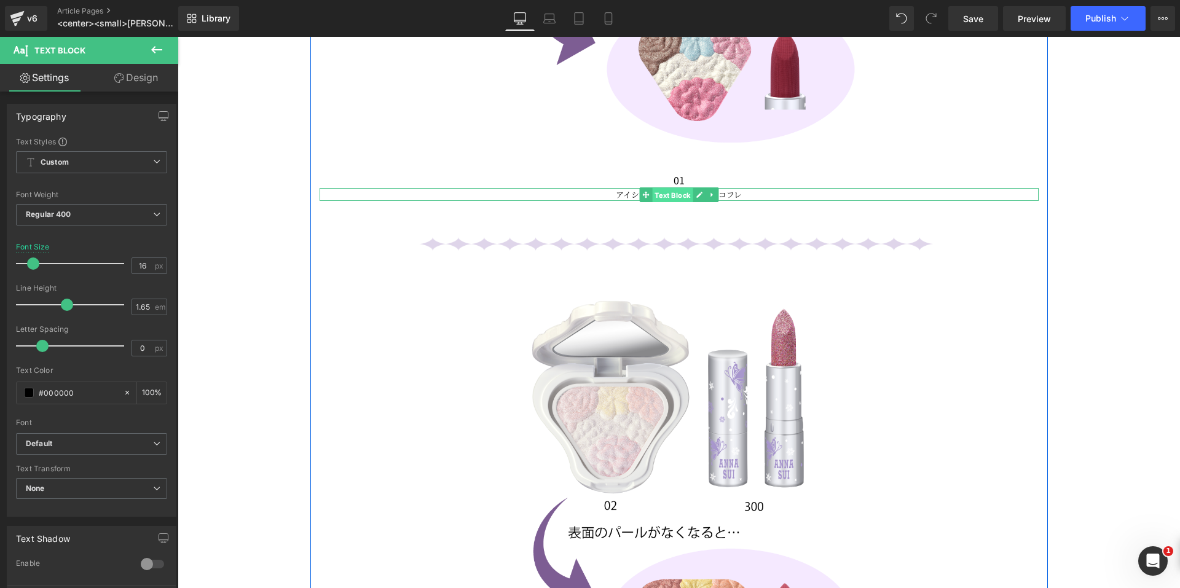
click at [652, 189] on span "Text Block" at bounding box center [672, 195] width 41 height 15
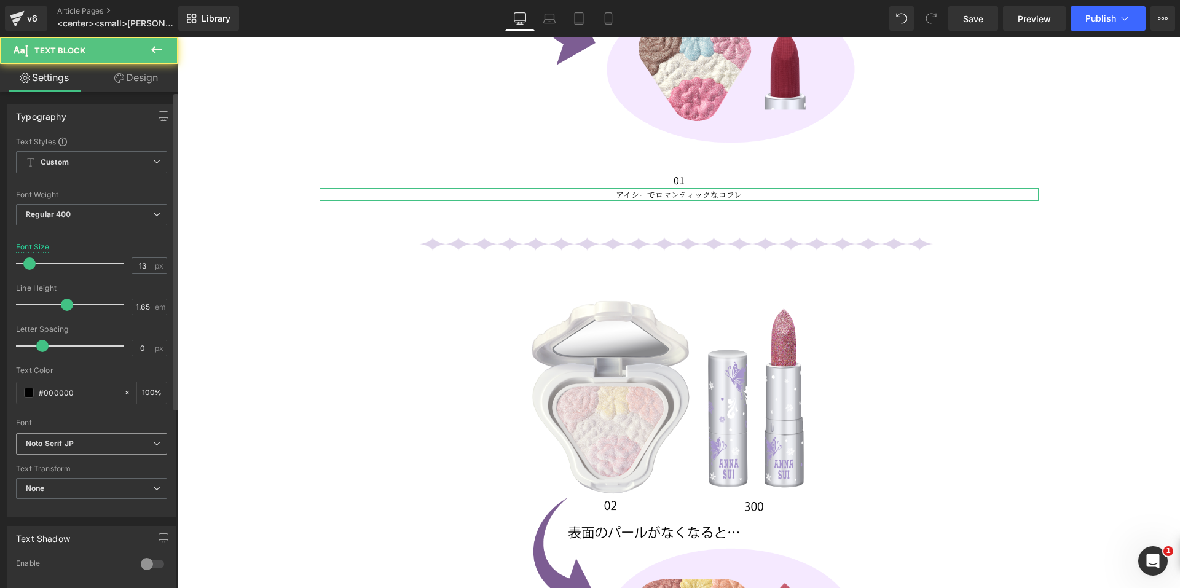
click at [98, 443] on b "Noto Serif JP" at bounding box center [89, 444] width 127 height 10
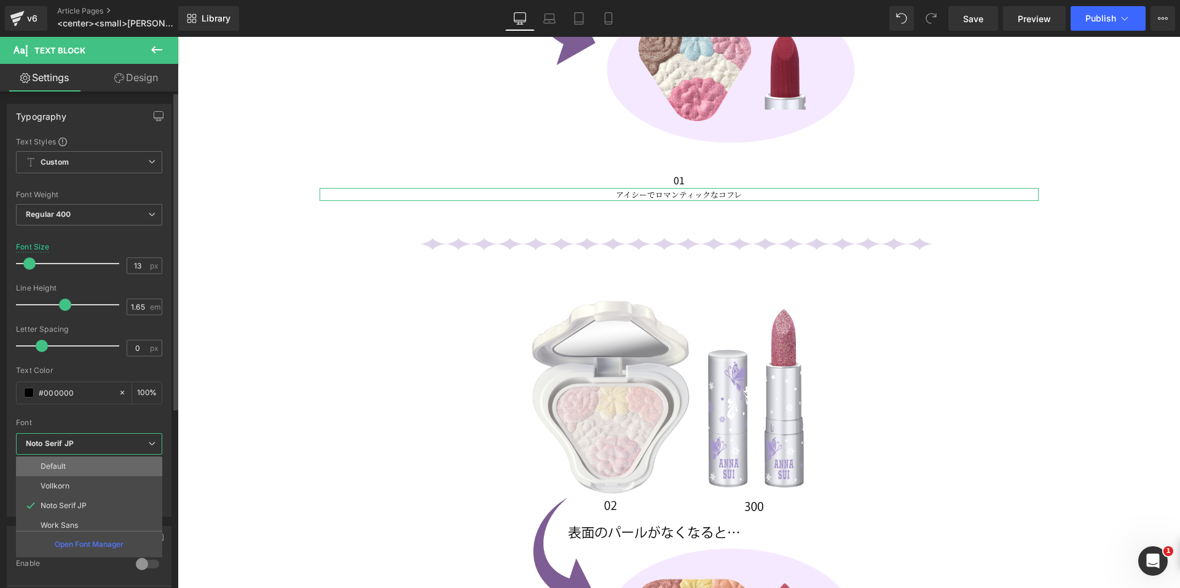
click at [85, 470] on li "Default" at bounding box center [92, 467] width 152 height 20
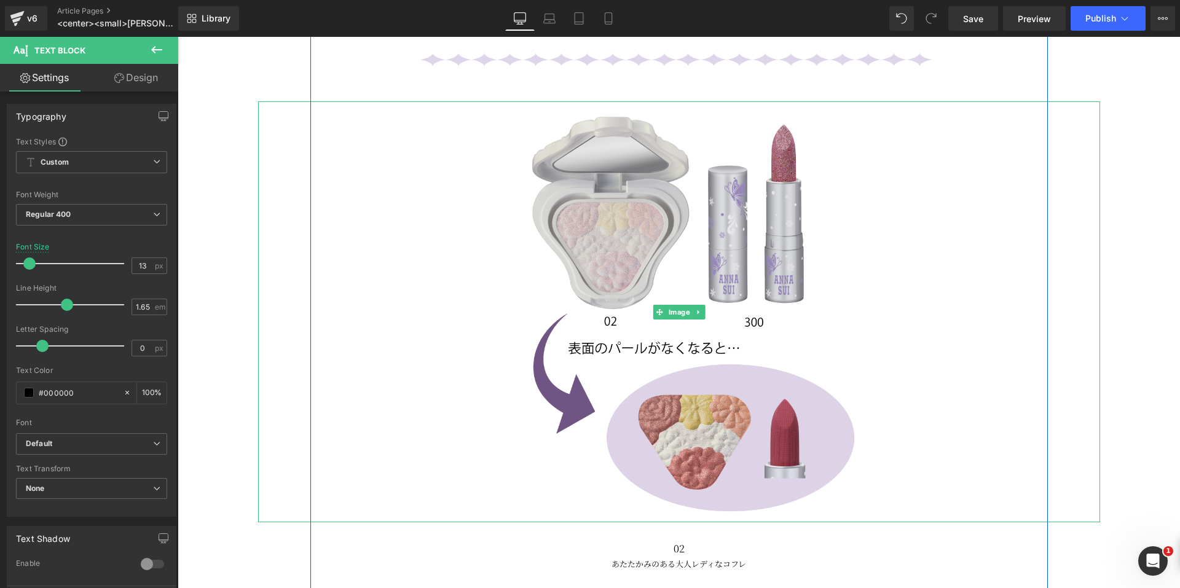
scroll to position [2213, 0]
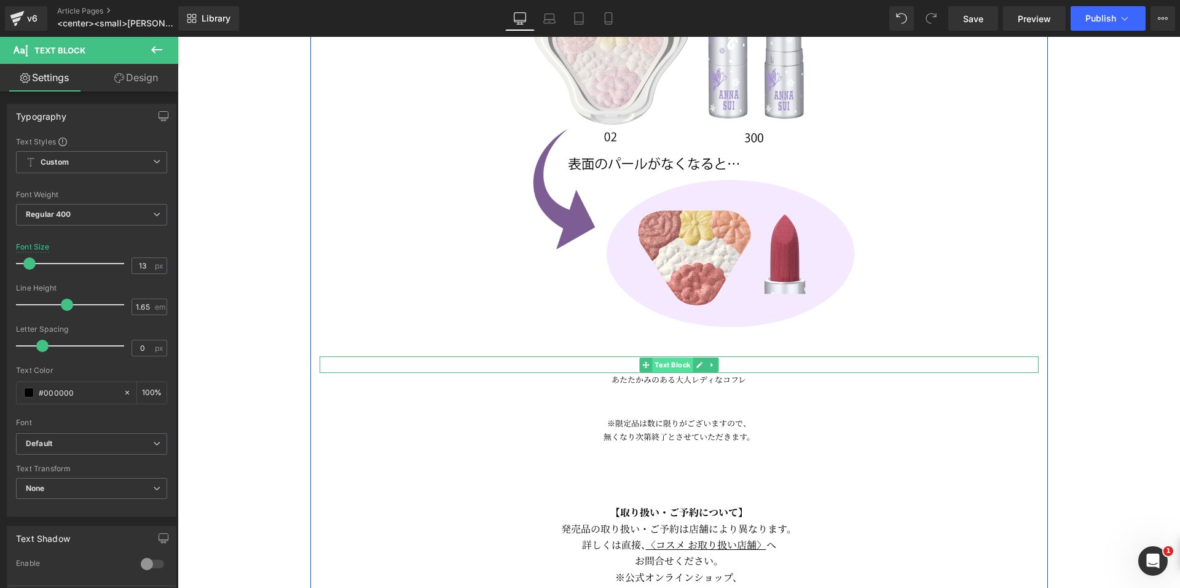
click at [672, 361] on span "Text Block" at bounding box center [672, 365] width 41 height 15
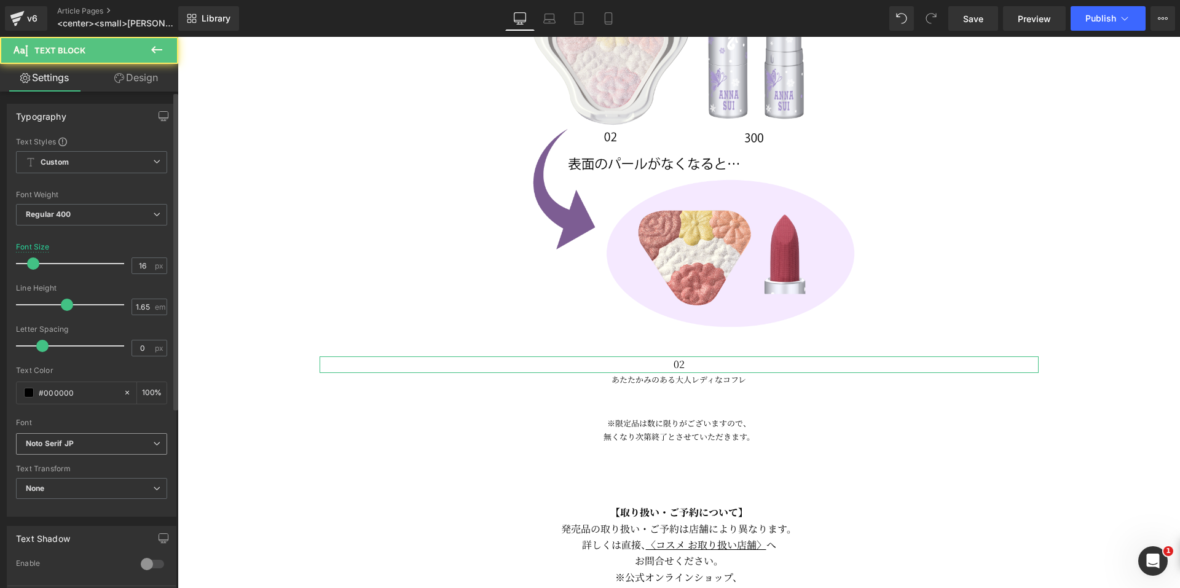
click at [100, 443] on b "Noto Serif JP" at bounding box center [89, 444] width 127 height 10
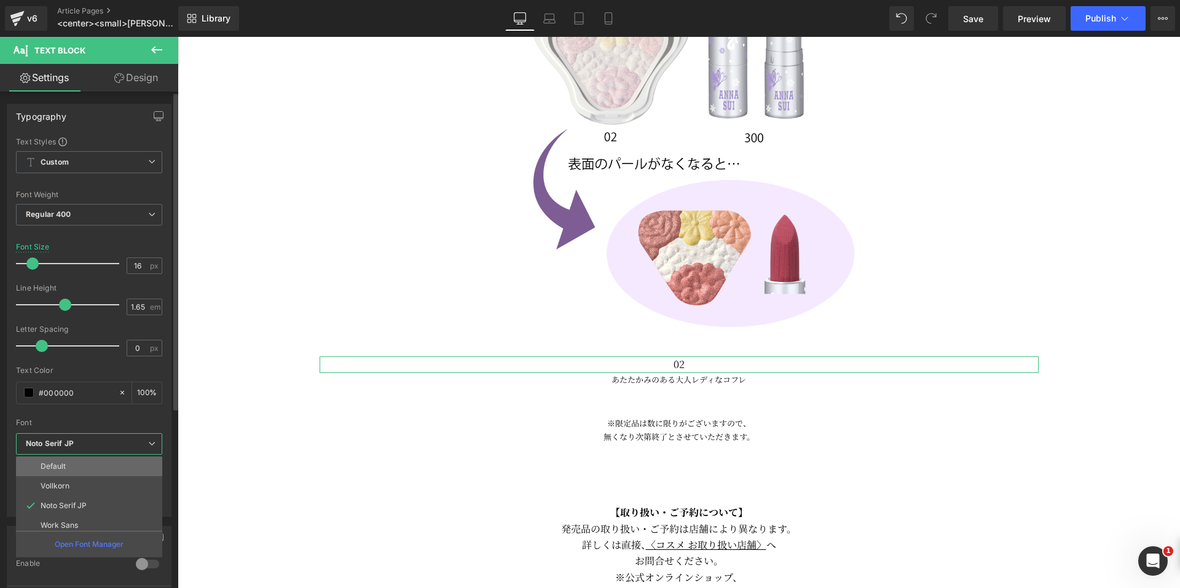
click at [90, 466] on li "Default" at bounding box center [92, 467] width 152 height 20
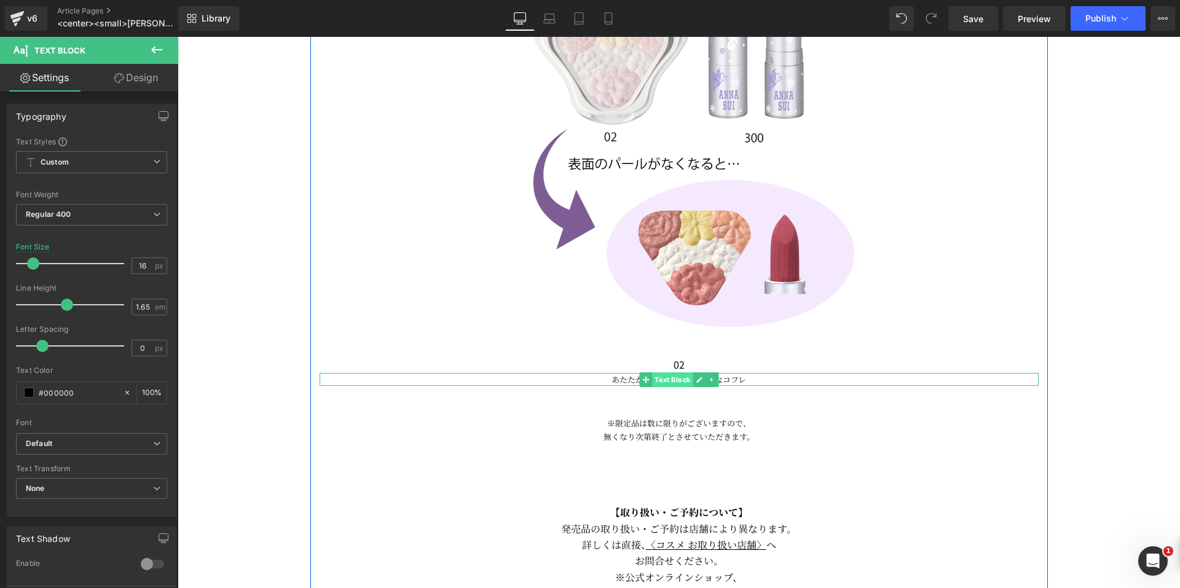
click at [674, 378] on span "Text Block" at bounding box center [672, 379] width 41 height 15
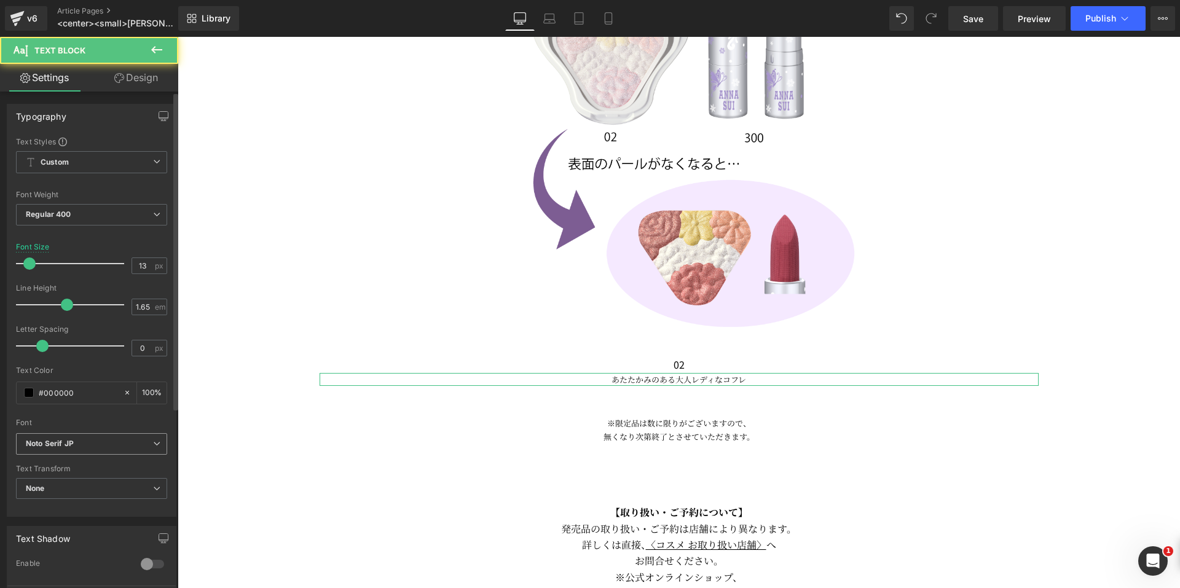
click at [131, 439] on b "Noto Serif JP" at bounding box center [89, 444] width 127 height 10
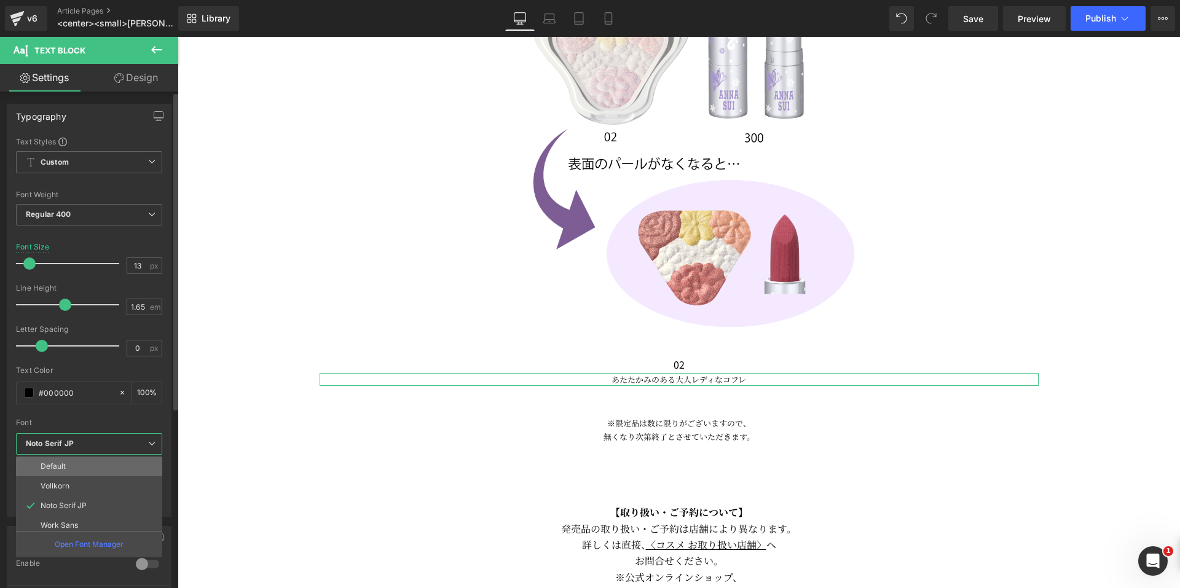
click at [93, 475] on li "Default" at bounding box center [92, 467] width 152 height 20
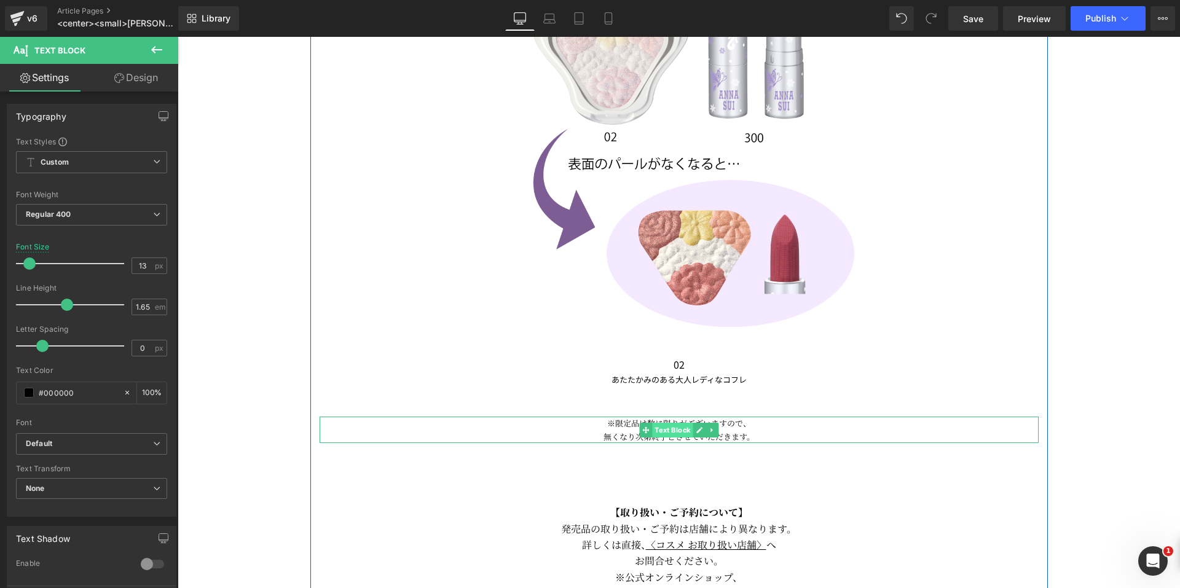
click at [674, 429] on span "Text Block" at bounding box center [672, 430] width 41 height 15
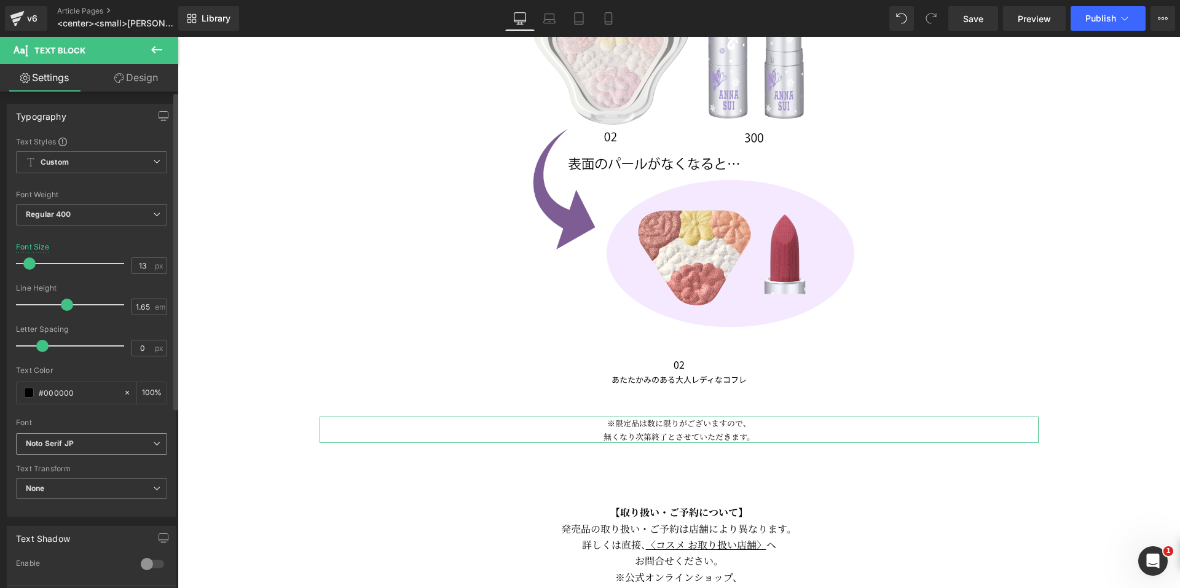
click at [144, 453] on span "Noto Serif JP" at bounding box center [91, 444] width 151 height 22
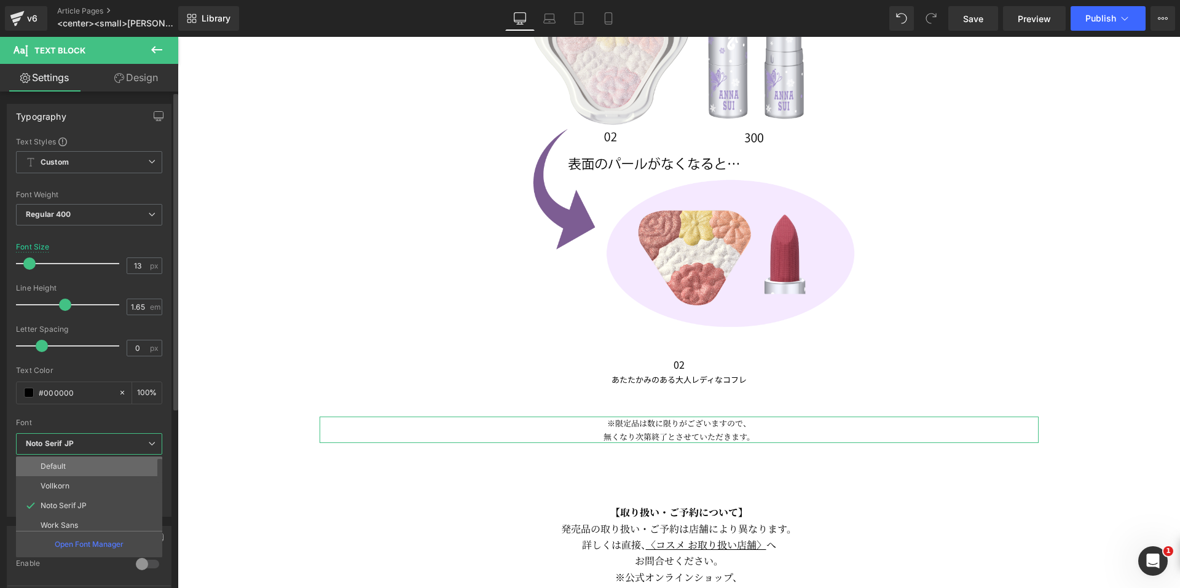
click at [111, 466] on li "Default" at bounding box center [92, 467] width 152 height 20
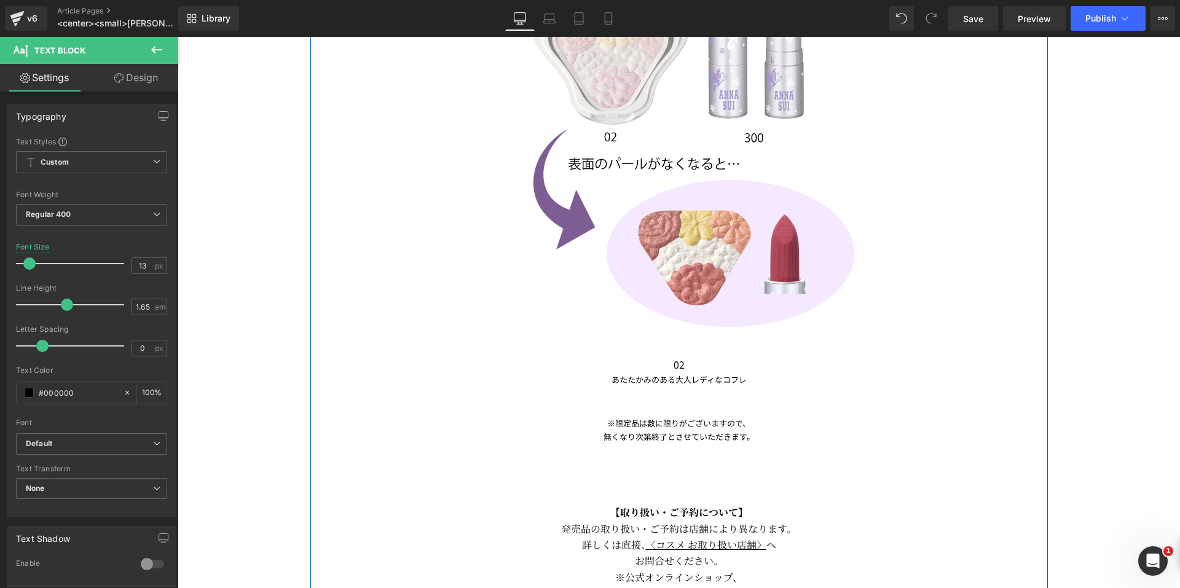
click at [664, 497] on div "Image 01 Text Block アイシーでロマンティックなコフレ Text Block Image Image 02 Text Block あたたかみ…" at bounding box center [679, 15] width 738 height 1302
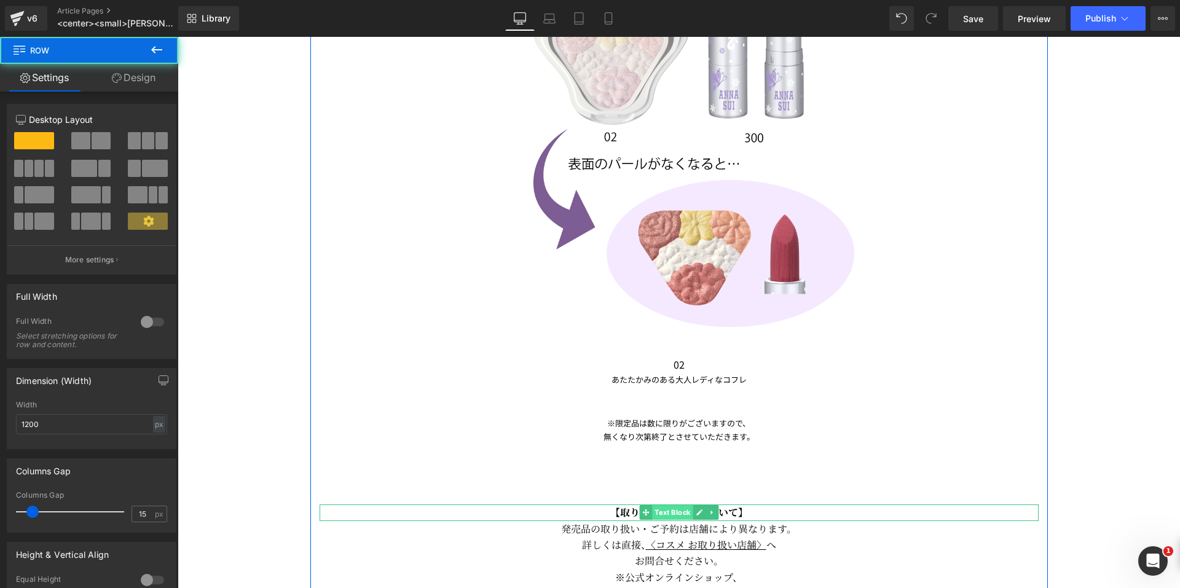
click at [662, 506] on span "Text Block" at bounding box center [672, 512] width 41 height 15
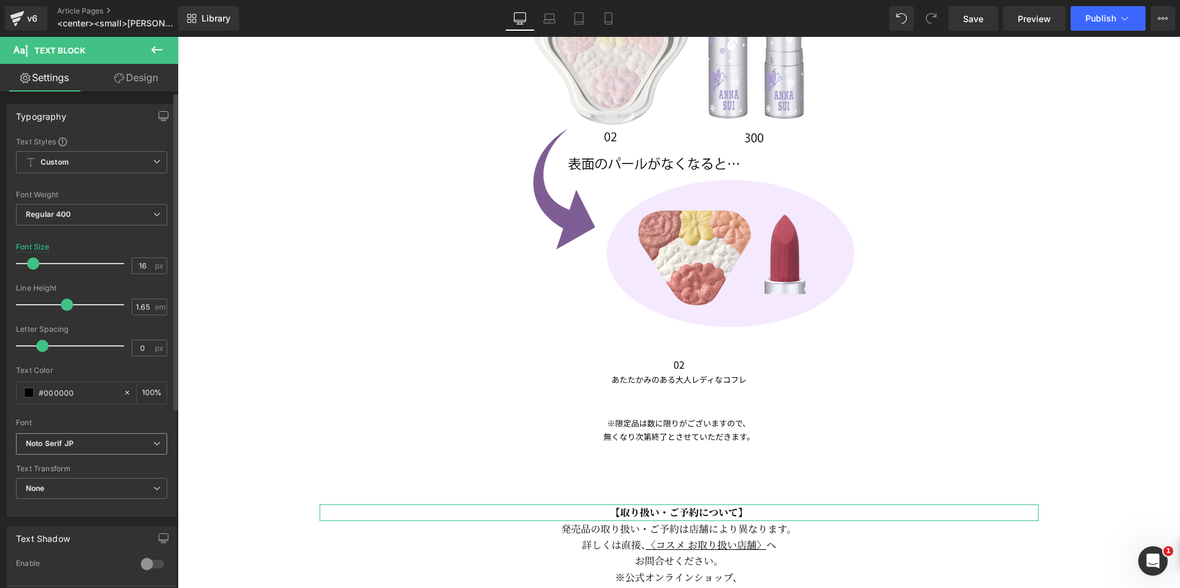
click at [142, 440] on b "Noto Serif JP" at bounding box center [89, 444] width 127 height 10
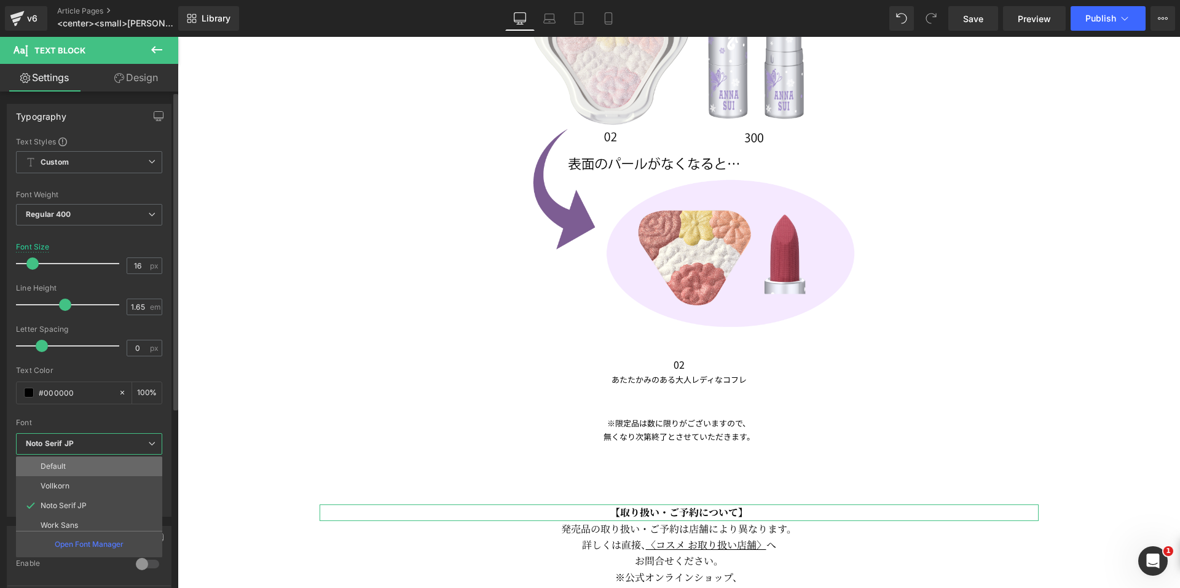
click at [114, 463] on li "Default" at bounding box center [92, 467] width 152 height 20
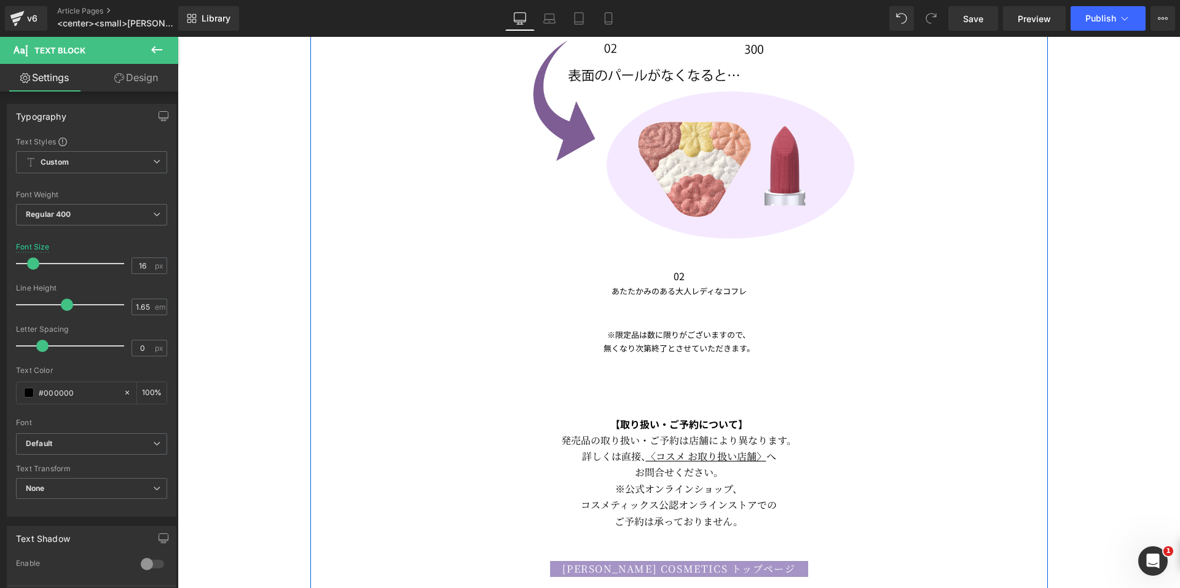
scroll to position [2458, 0]
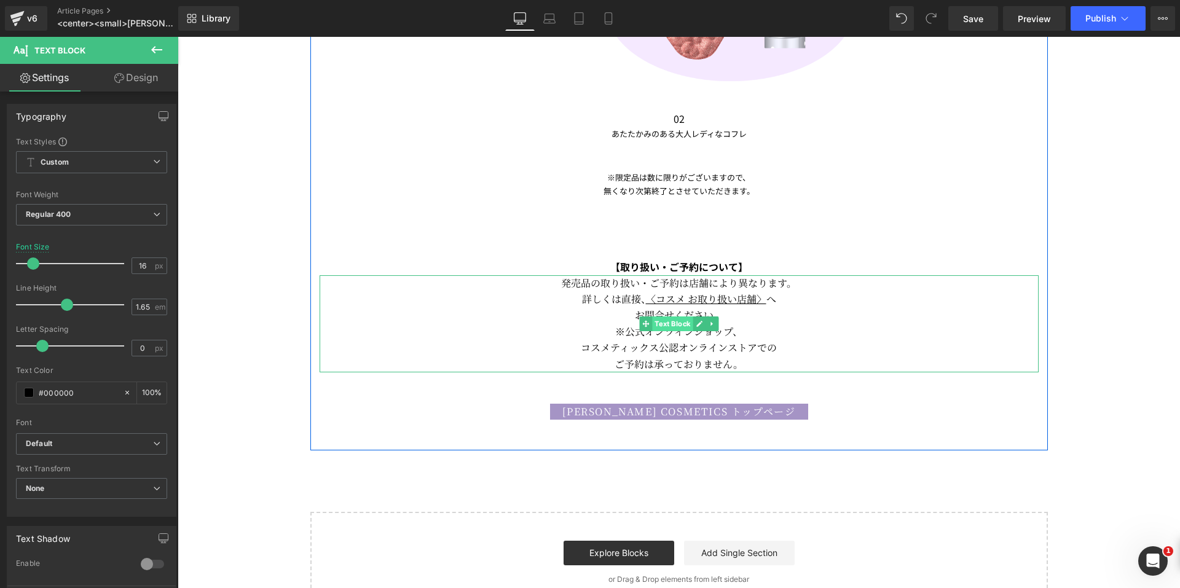
click at [671, 321] on span "Text Block" at bounding box center [672, 324] width 41 height 15
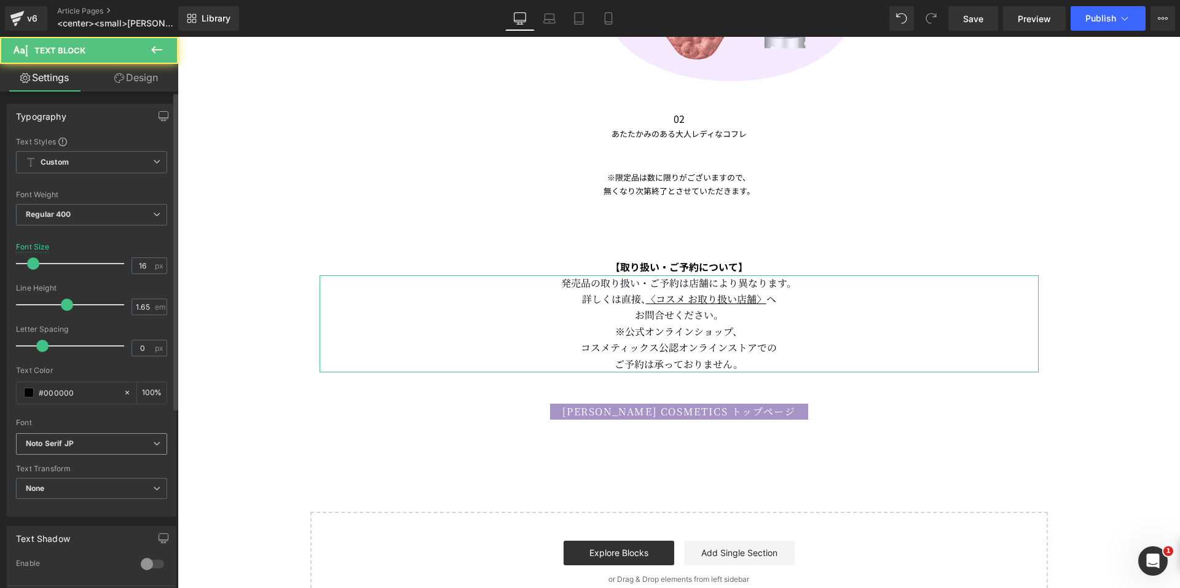
click at [119, 440] on b "Noto Serif JP" at bounding box center [89, 444] width 127 height 10
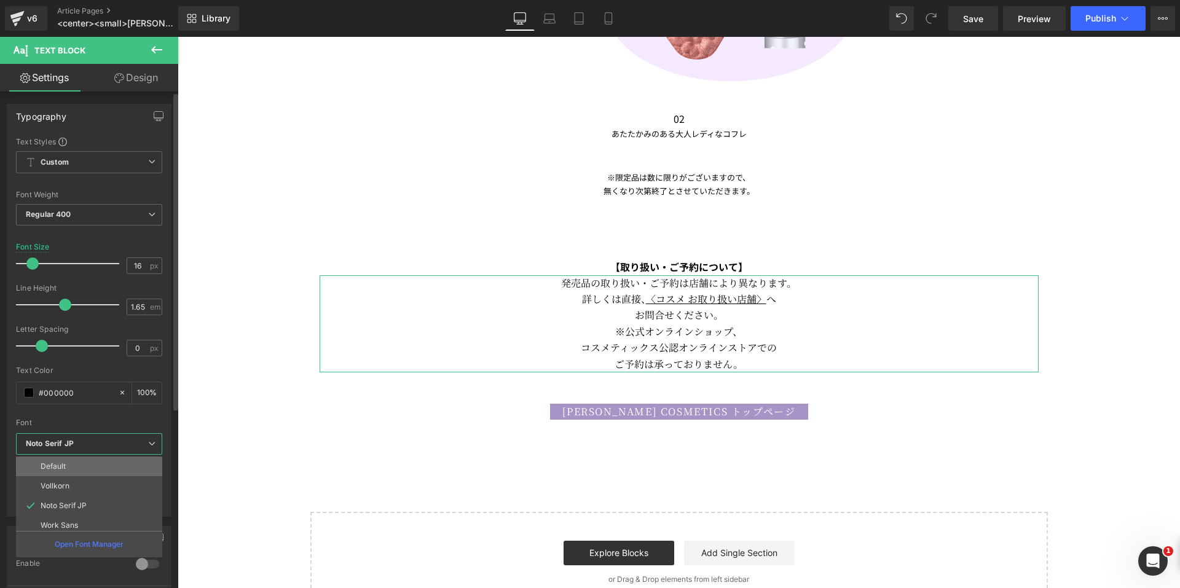
click at [103, 468] on li "Default" at bounding box center [92, 467] width 152 height 20
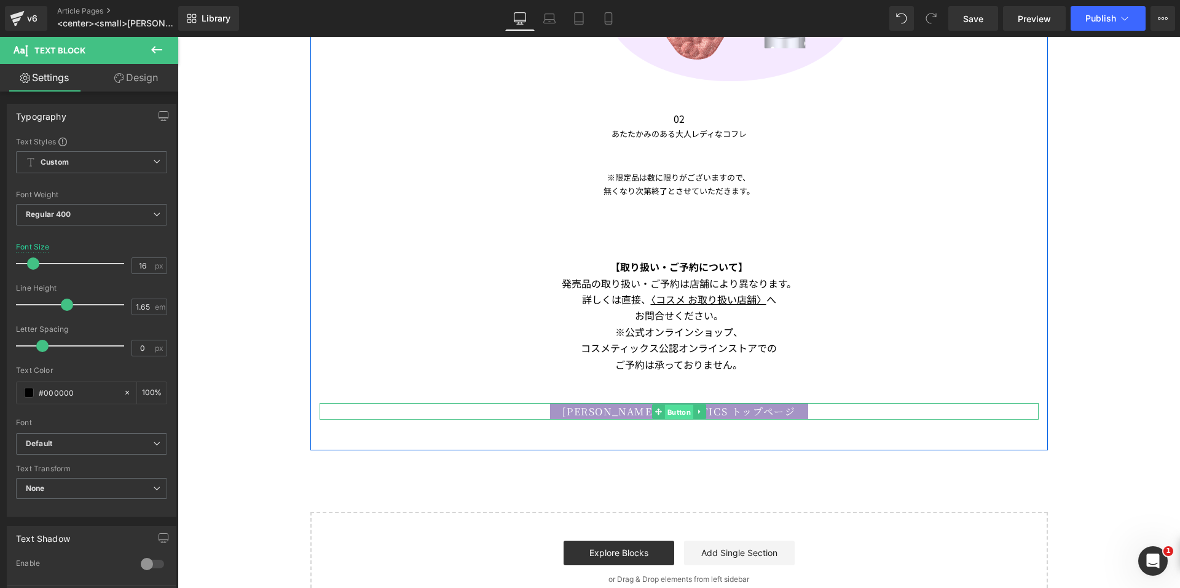
click at [670, 406] on span "Button" at bounding box center [678, 412] width 28 height 15
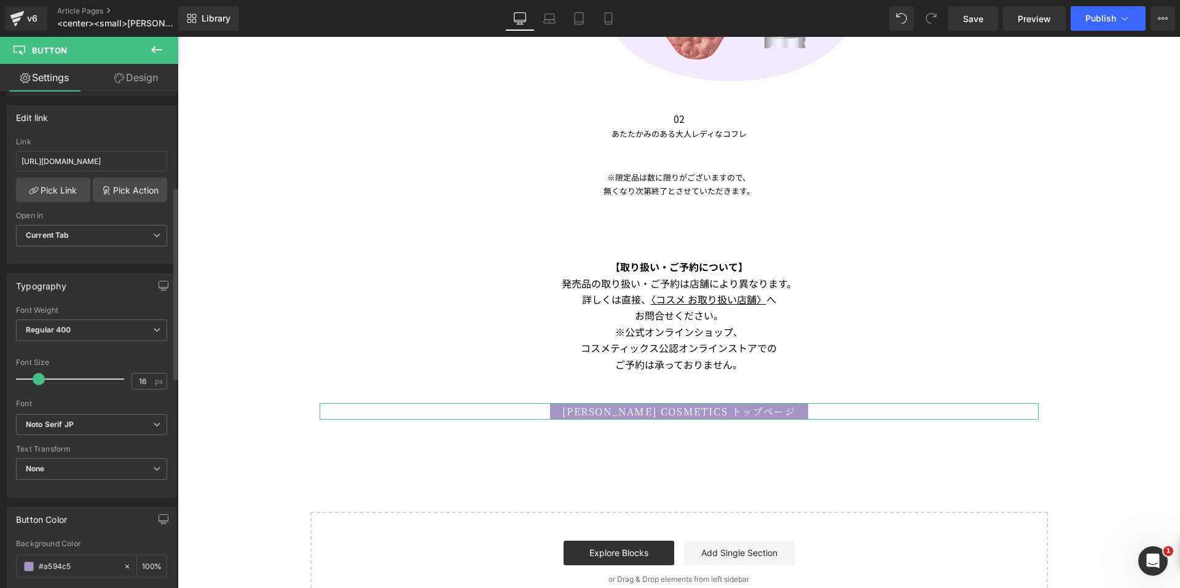
scroll to position [246, 0]
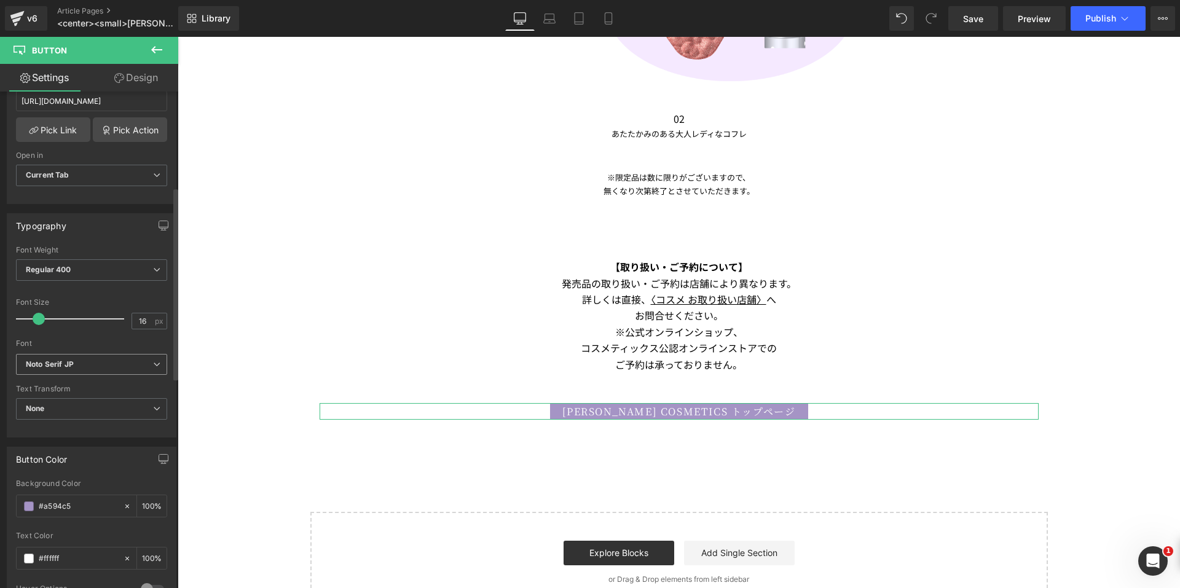
click at [122, 370] on span "Noto Serif JP" at bounding box center [91, 365] width 151 height 22
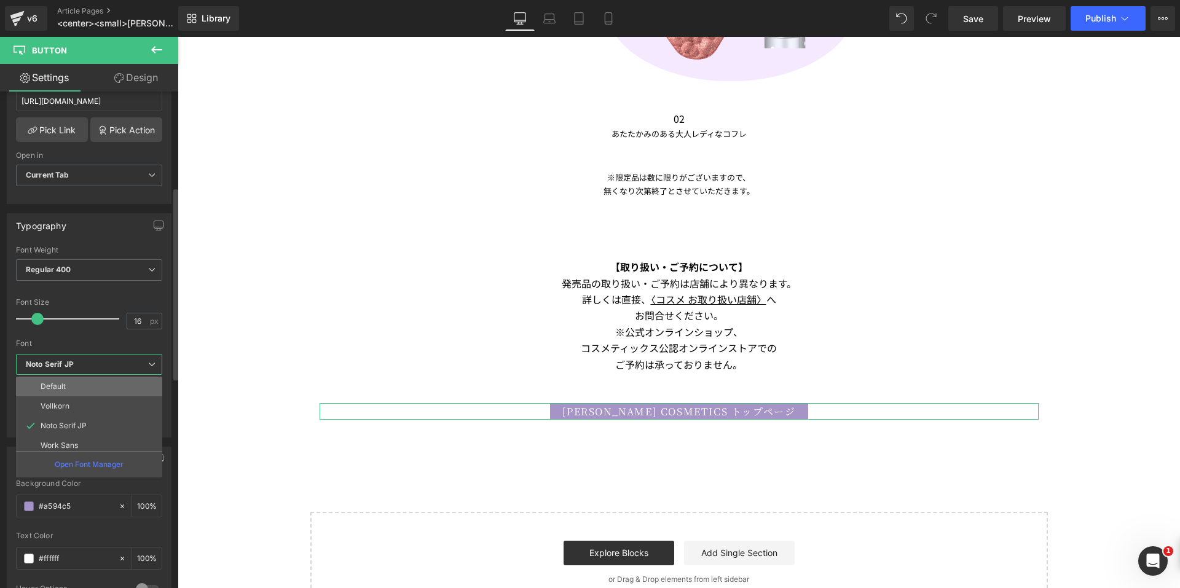
click at [109, 390] on li "Default" at bounding box center [92, 387] width 152 height 20
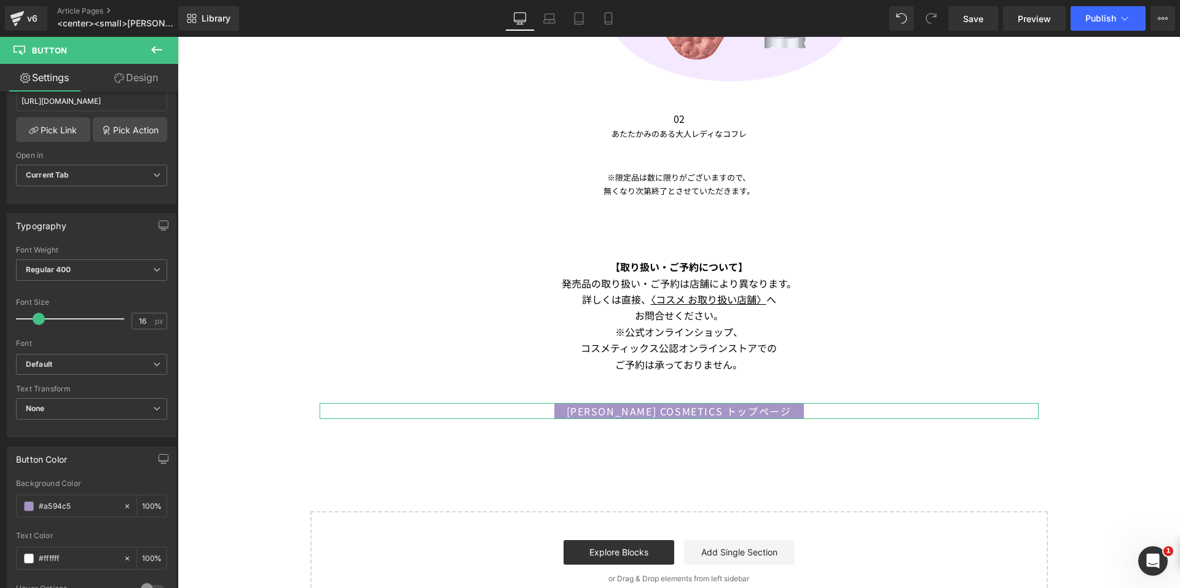
click at [127, 74] on link "Design" at bounding box center [136, 78] width 89 height 28
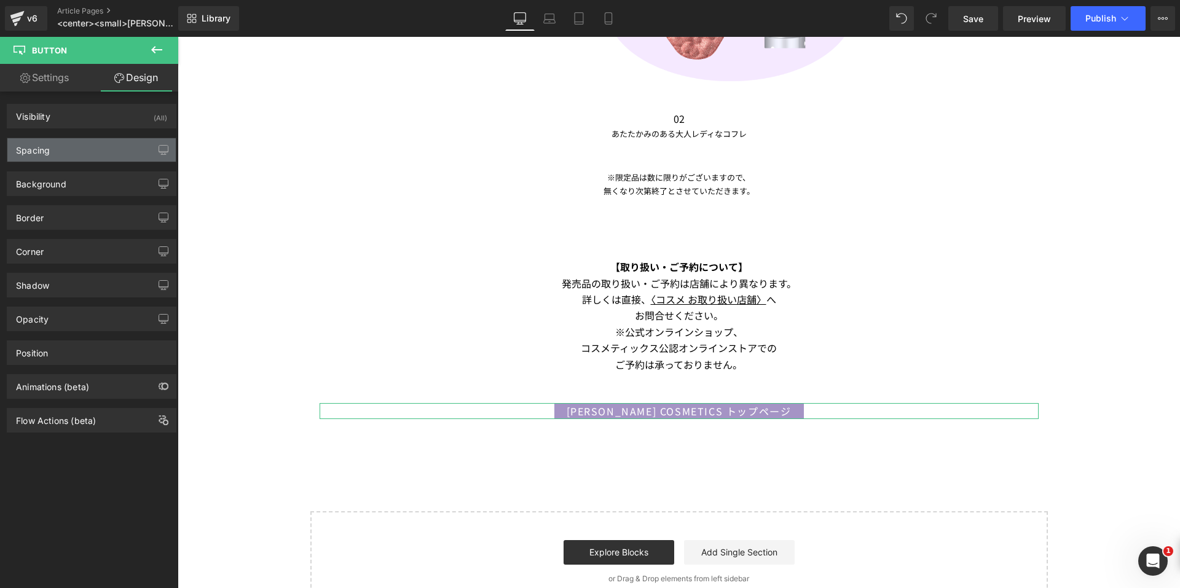
click at [96, 143] on div "Spacing" at bounding box center [91, 149] width 168 height 23
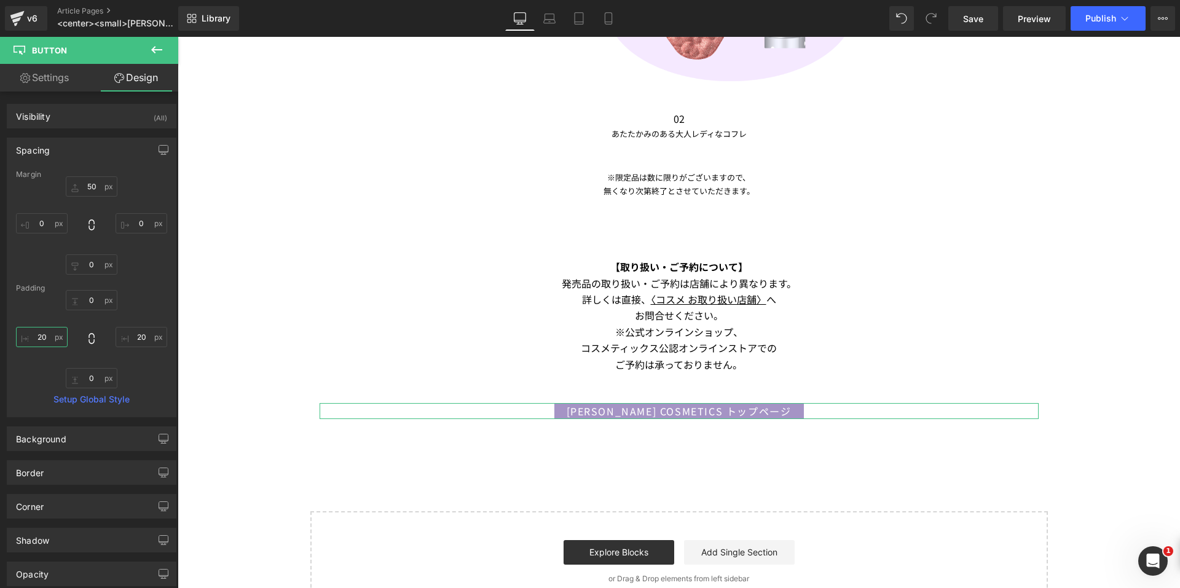
click at [35, 334] on input "20" at bounding box center [42, 337] width 52 height 20
type input "１０"
type input "１"
type input "10"
click at [134, 334] on input "20" at bounding box center [142, 337] width 52 height 20
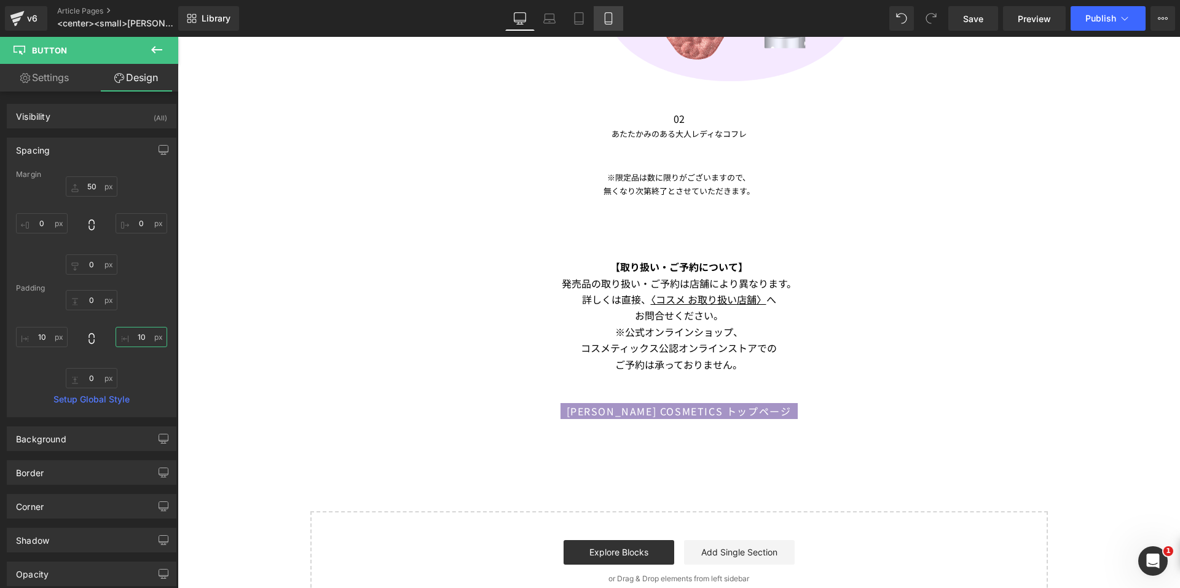
type input "10"
click at [602, 19] on icon at bounding box center [608, 18] width 12 height 12
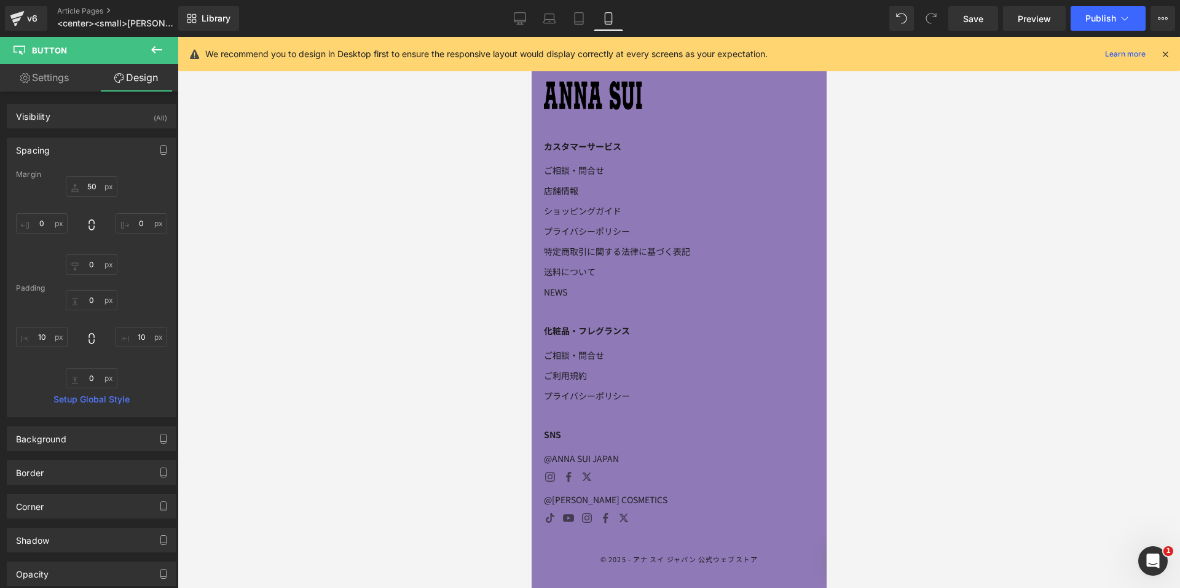
type input "50"
type input "0"
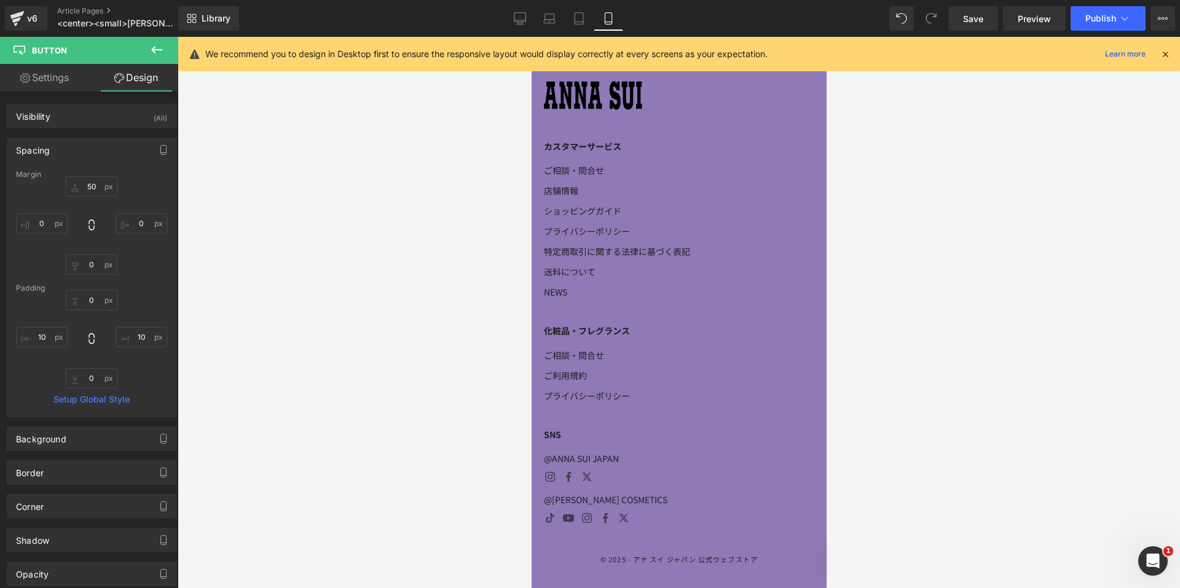
type input "10"
type input "0"
type input "10"
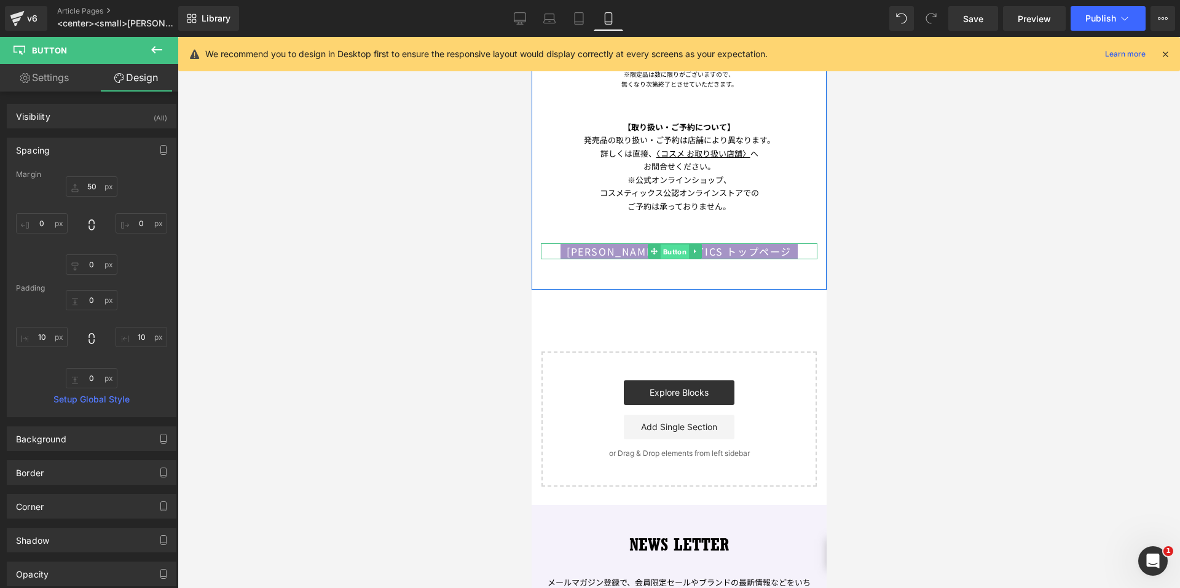
click at [661, 245] on span "Button" at bounding box center [673, 252] width 28 height 15
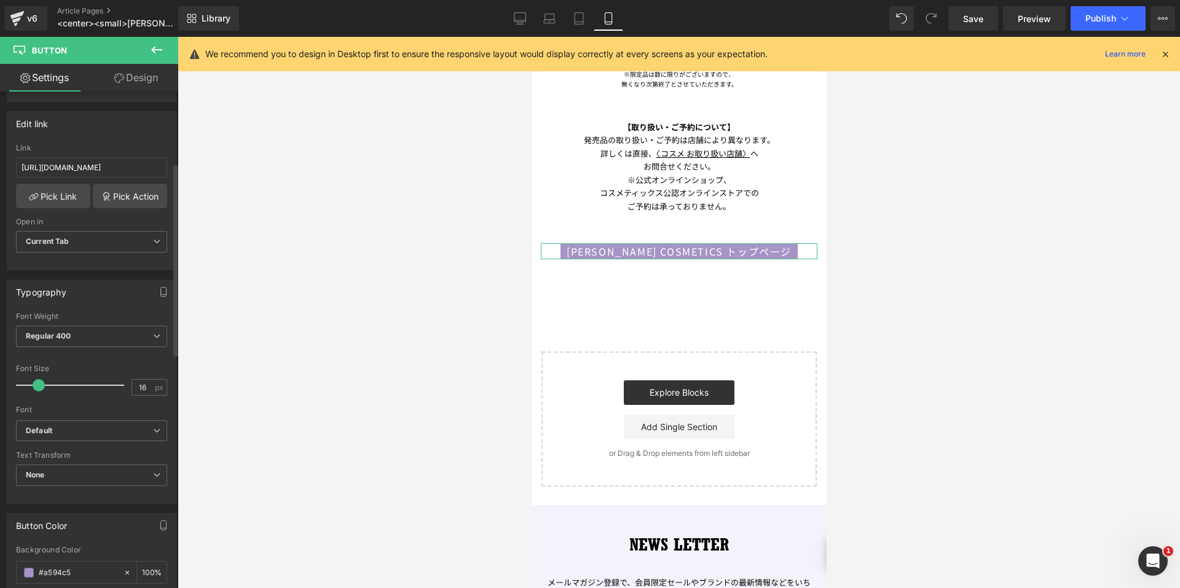
scroll to position [184, 0]
click at [146, 386] on input "16" at bounding box center [143, 382] width 22 height 15
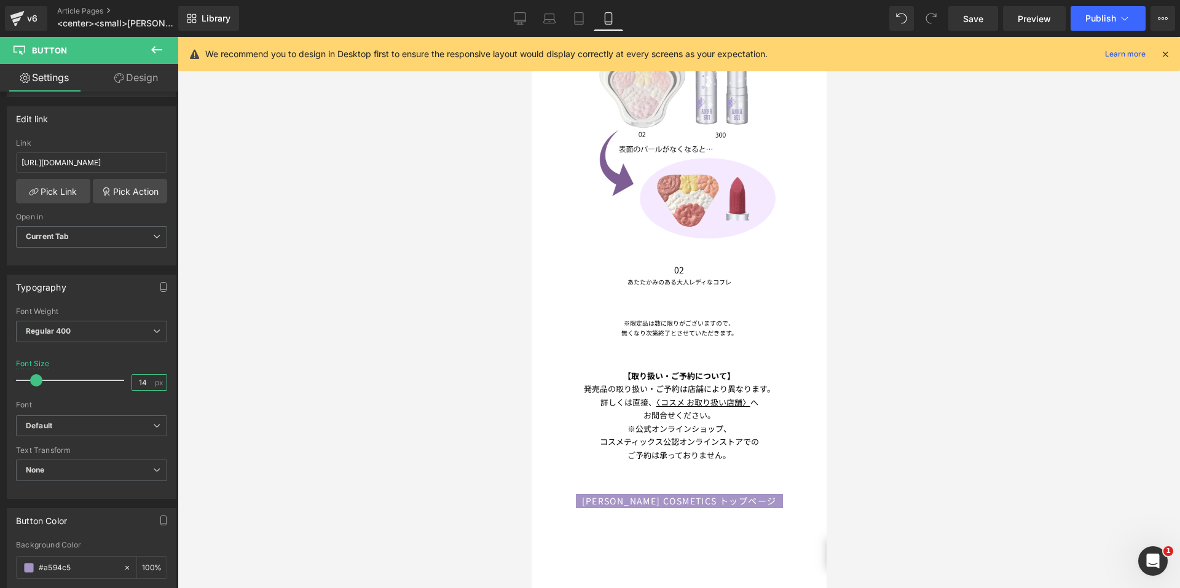
scroll to position [1286, 0]
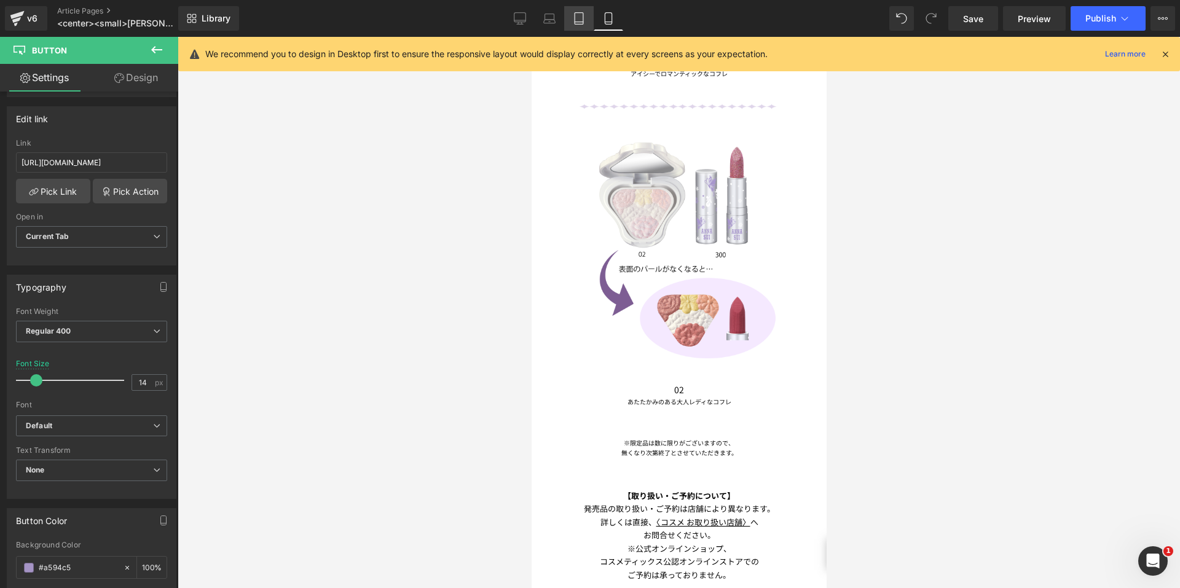
click at [583, 22] on icon at bounding box center [579, 19] width 9 height 12
type input "16"
type input "100"
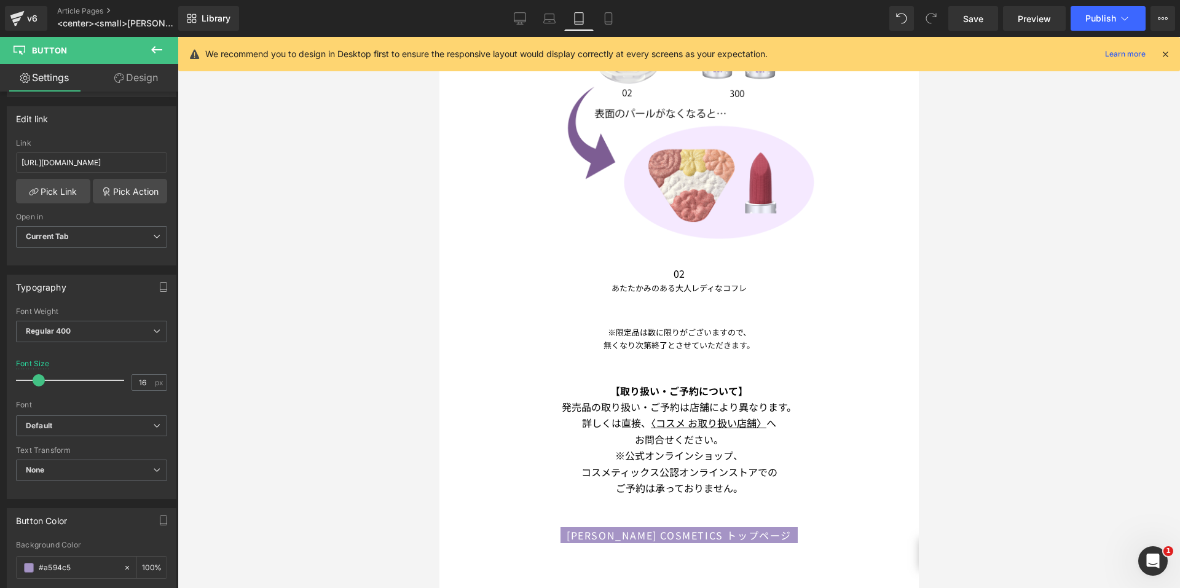
scroll to position [2148, 0]
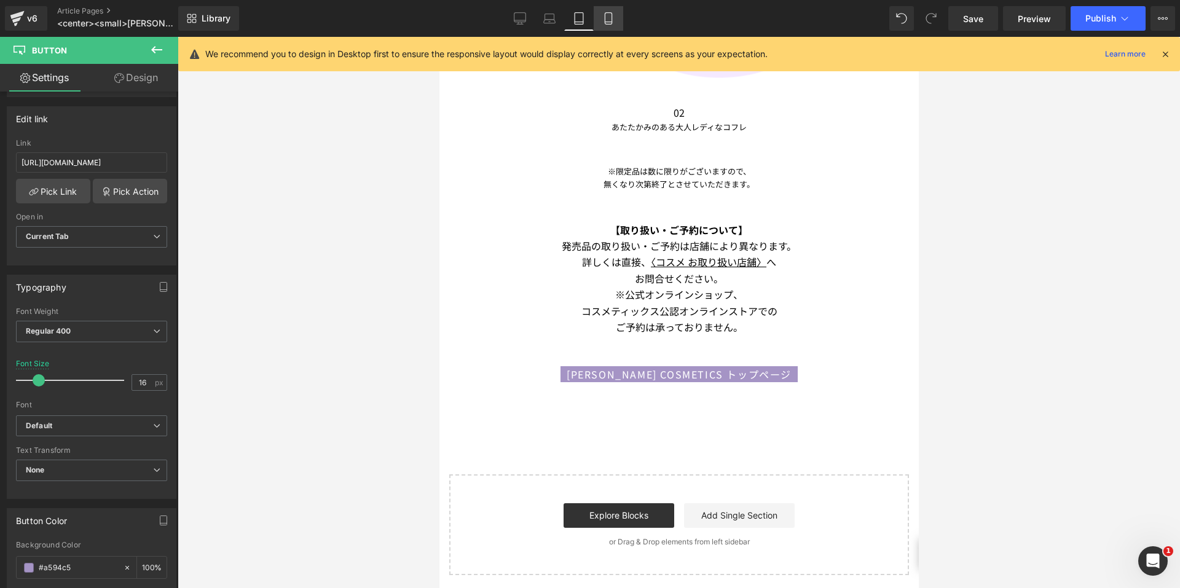
click at [615, 14] on icon at bounding box center [608, 18] width 12 height 12
type input "14"
type input "100"
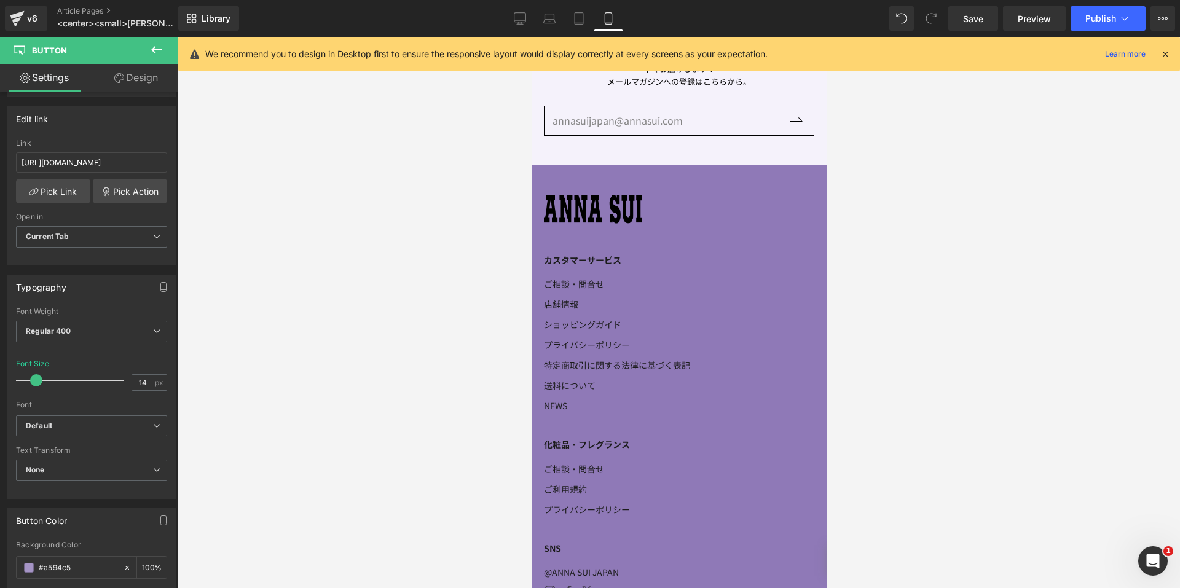
scroll to position [1535, 0]
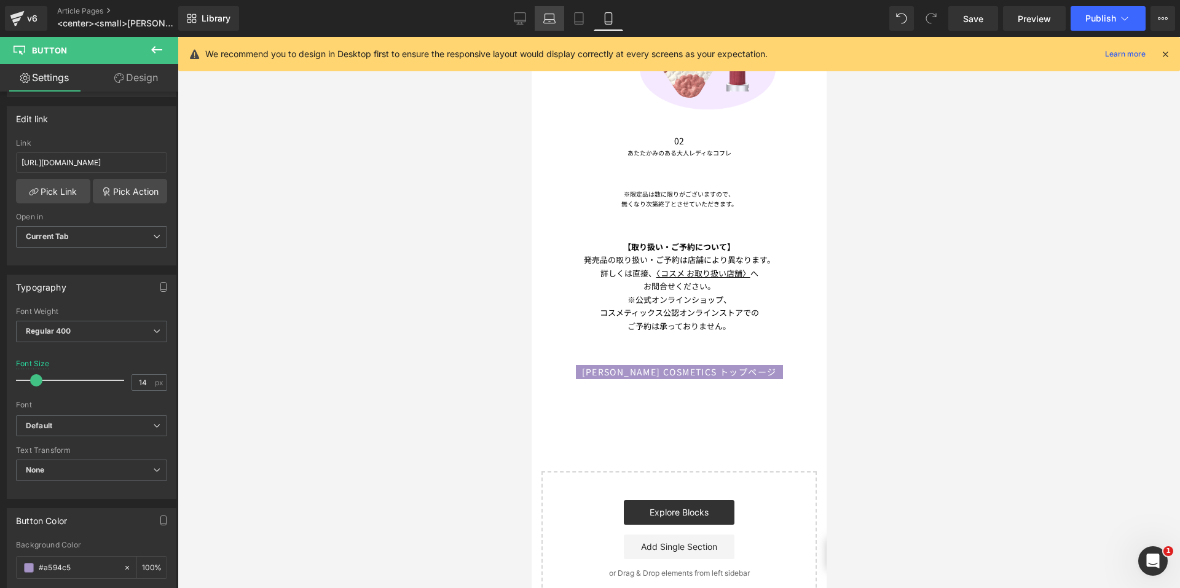
click at [540, 19] on link "Laptop" at bounding box center [550, 18] width 30 height 25
type input "16"
type input "100"
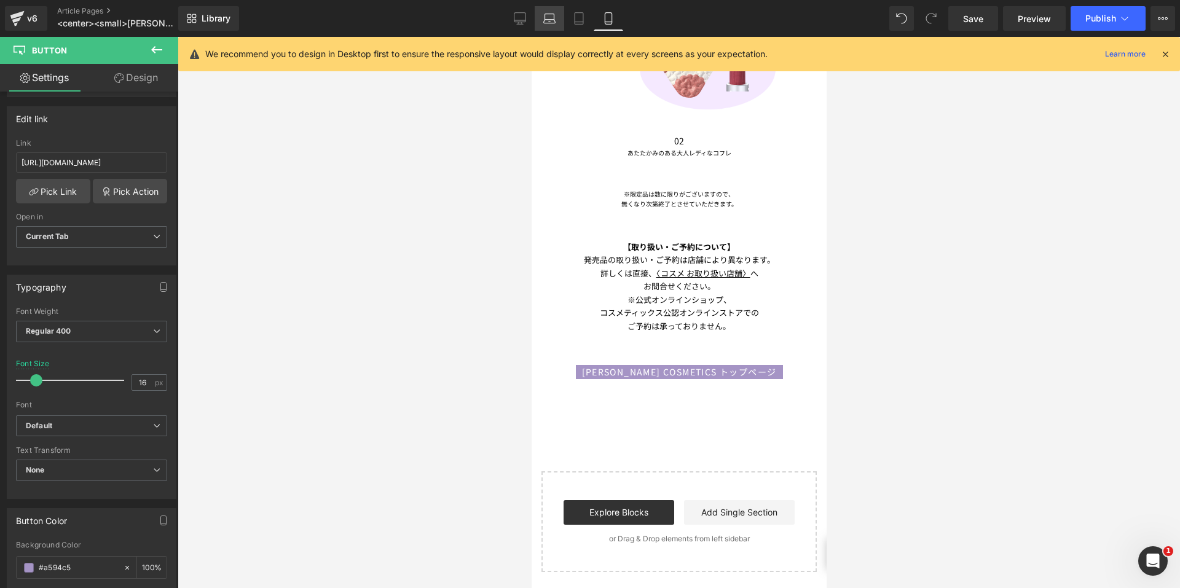
scroll to position [2222, 0]
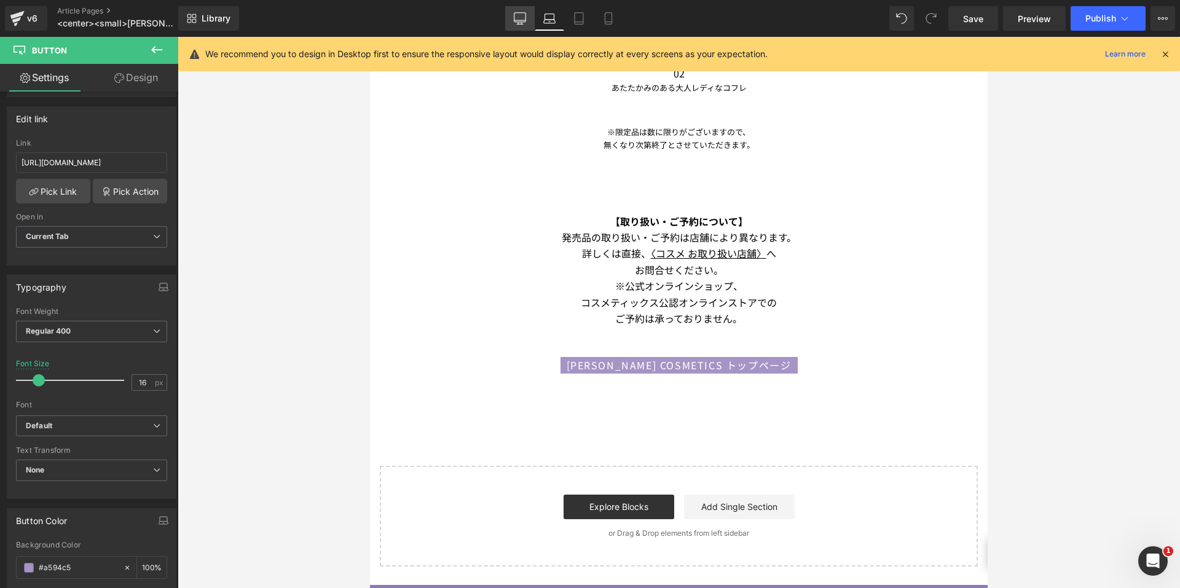
click at [527, 22] on link "Desktop" at bounding box center [520, 18] width 30 height 25
type input "100"
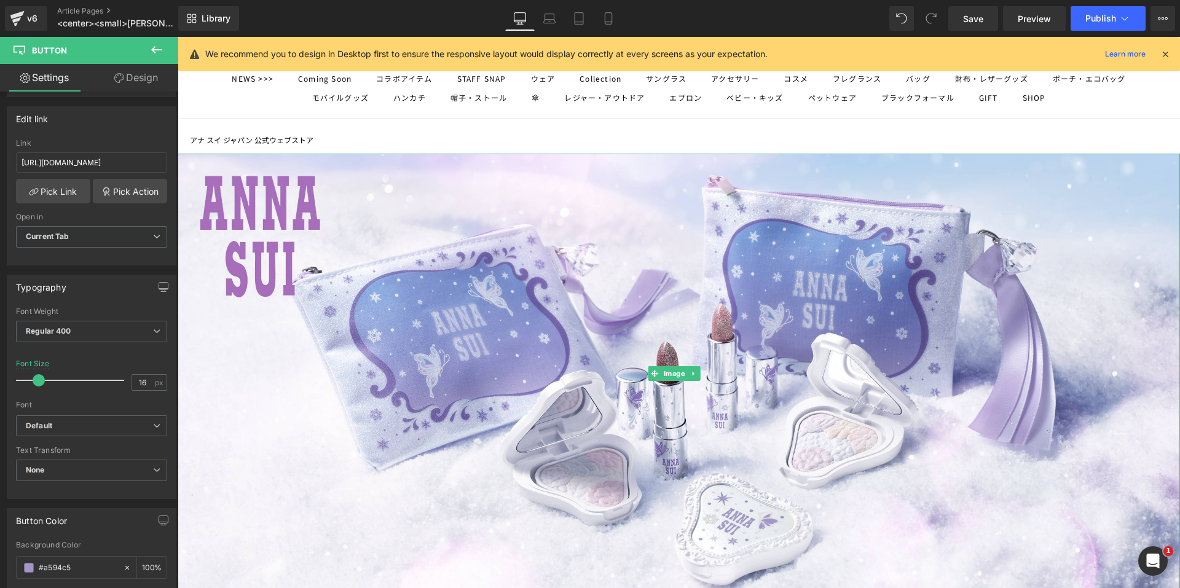
scroll to position [0, 0]
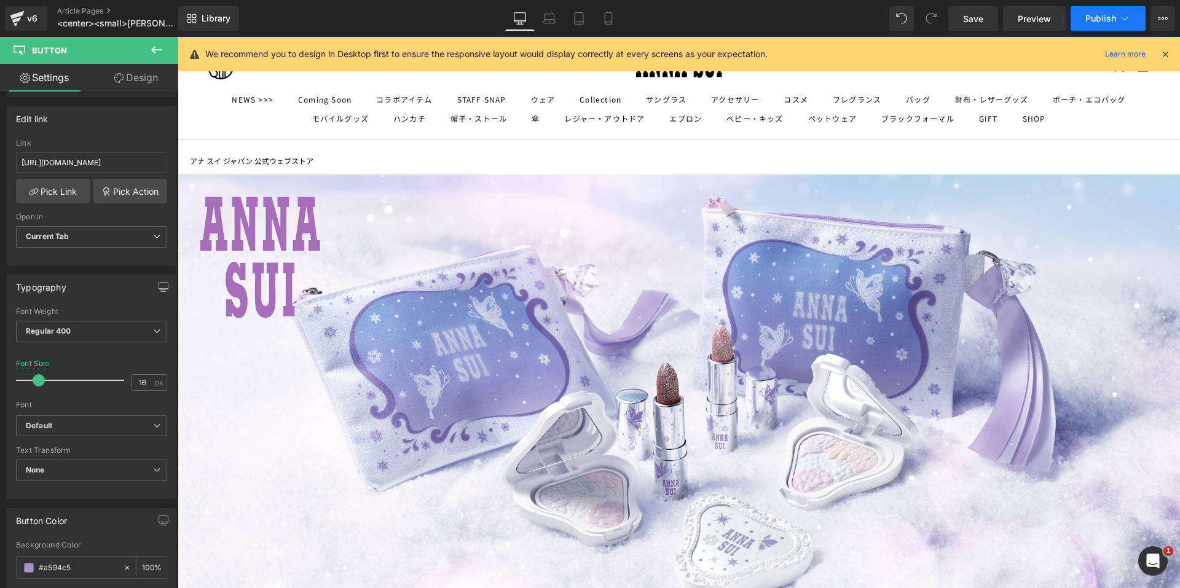
click at [1101, 17] on span "Publish" at bounding box center [1100, 19] width 31 height 10
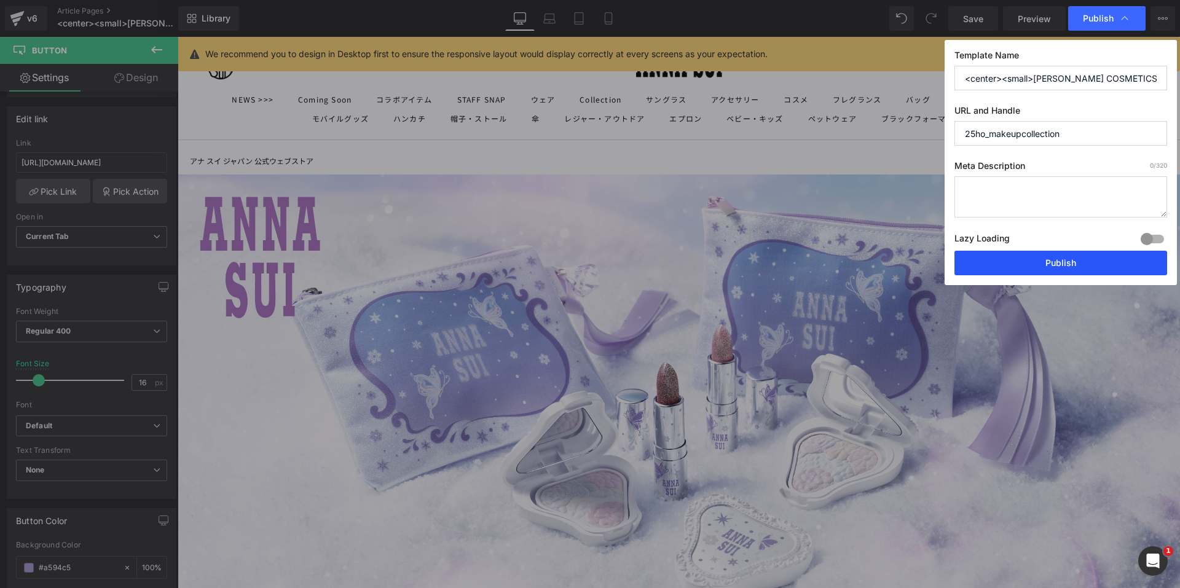
click at [981, 256] on button "Publish" at bounding box center [1060, 263] width 213 height 25
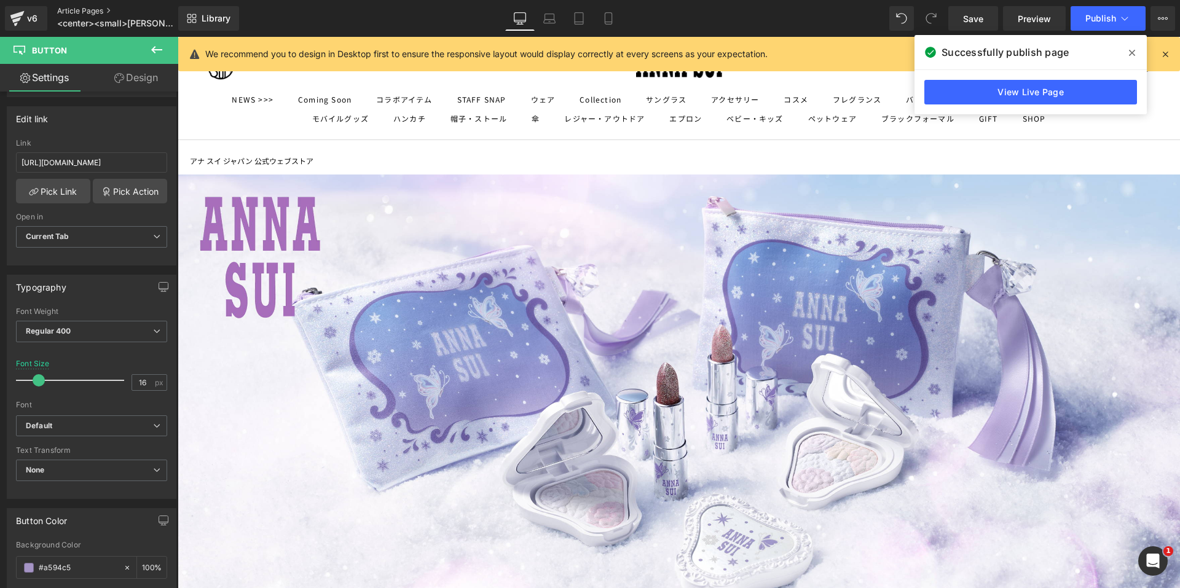
click at [81, 9] on link "Article Pages" at bounding box center [127, 11] width 141 height 10
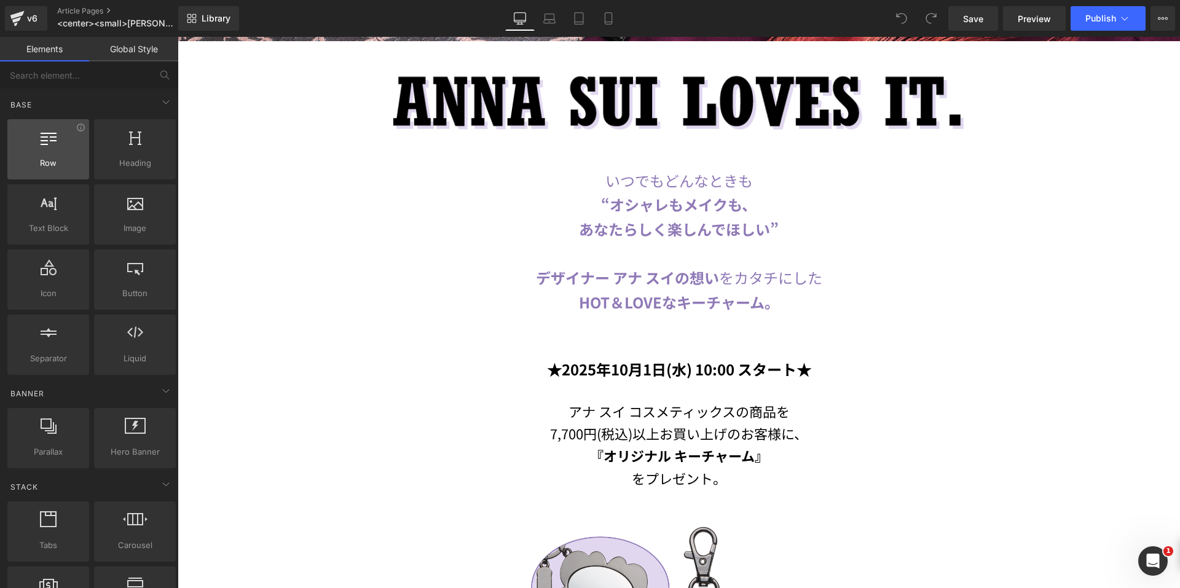
scroll to position [553, 0]
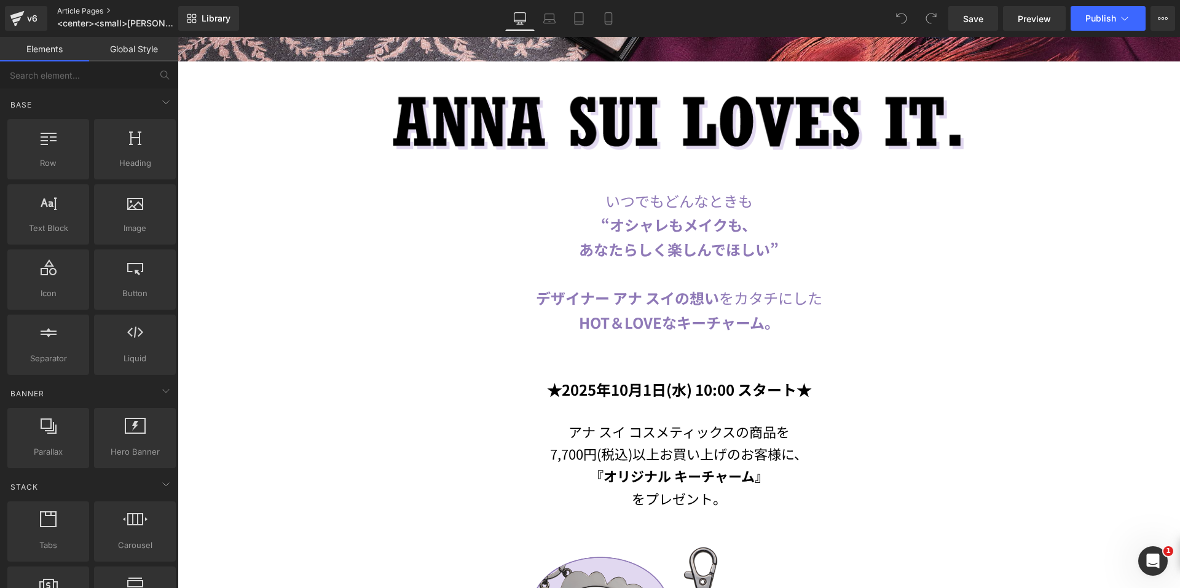
click at [81, 9] on link "Article Pages" at bounding box center [127, 11] width 141 height 10
